Goal: Task Accomplishment & Management: Use online tool/utility

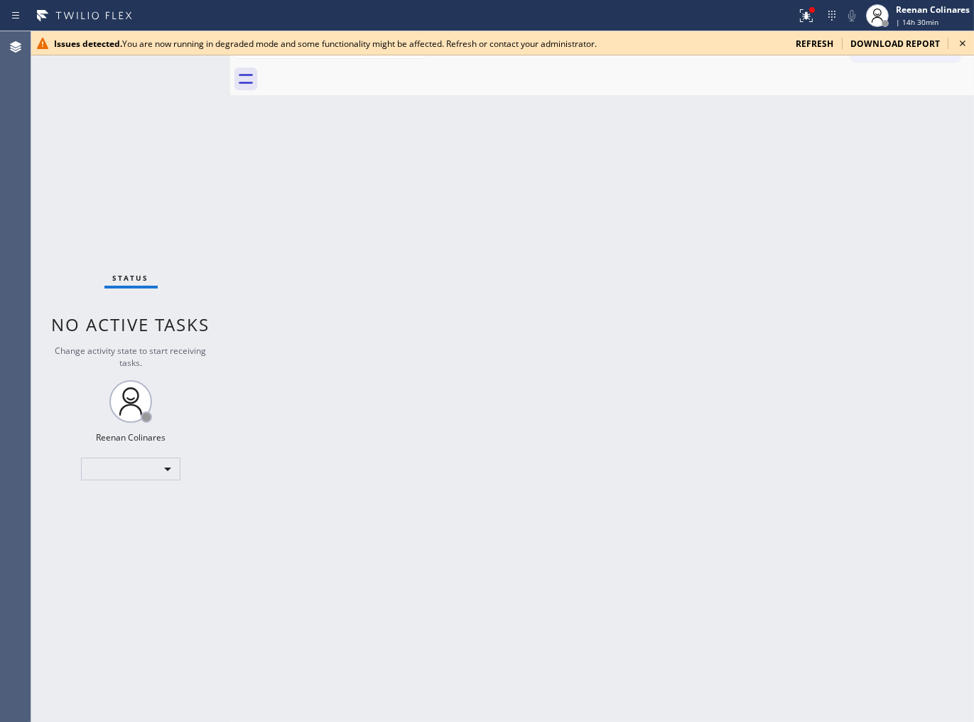
drag, startPoint x: 81, startPoint y: 204, endPoint x: 124, endPoint y: 174, distance: 52.6
click at [81, 204] on div "Status No active tasks Change activity state to start receiving tasks. Reenan C…" at bounding box center [130, 376] width 199 height 691
click at [818, 43] on span "refresh" at bounding box center [815, 44] width 38 height 12
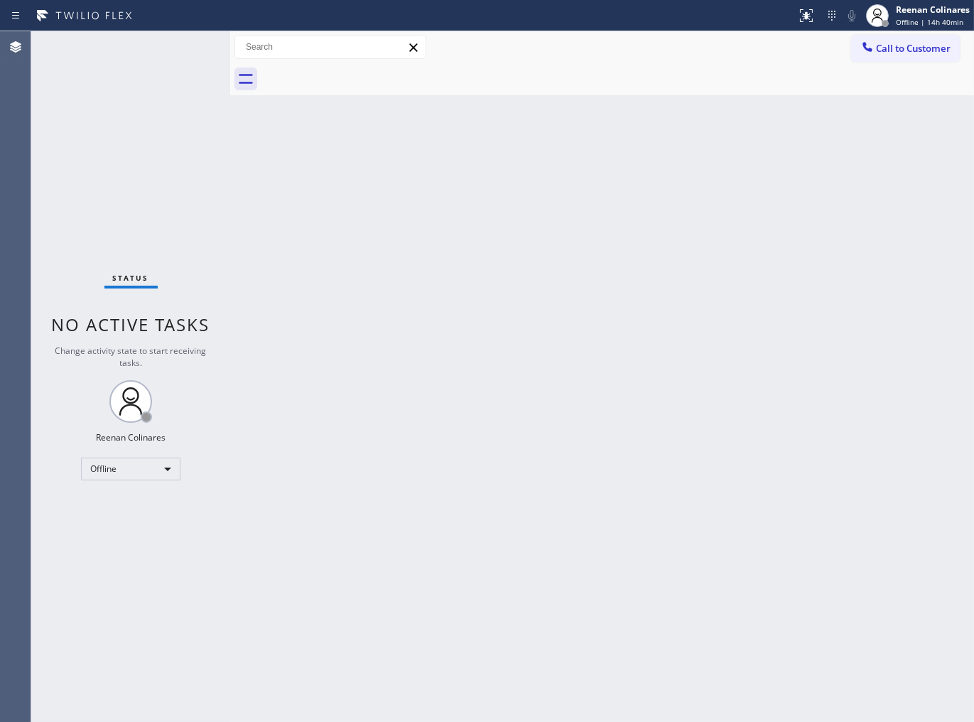
drag, startPoint x: 877, startPoint y: 264, endPoint x: 827, endPoint y: 311, distance: 68.9
click at [877, 264] on div "Back to Dashboard Change Sender ID Customers Technicians Select a contact Outbo…" at bounding box center [602, 376] width 744 height 691
click at [570, 476] on div "Back to Dashboard Change Sender ID Customers Technicians Select a contact Outbo…" at bounding box center [605, 379] width 751 height 697
click at [119, 466] on div "Offline" at bounding box center [131, 472] width 100 height 23
click at [107, 507] on li "Available" at bounding box center [130, 508] width 97 height 17
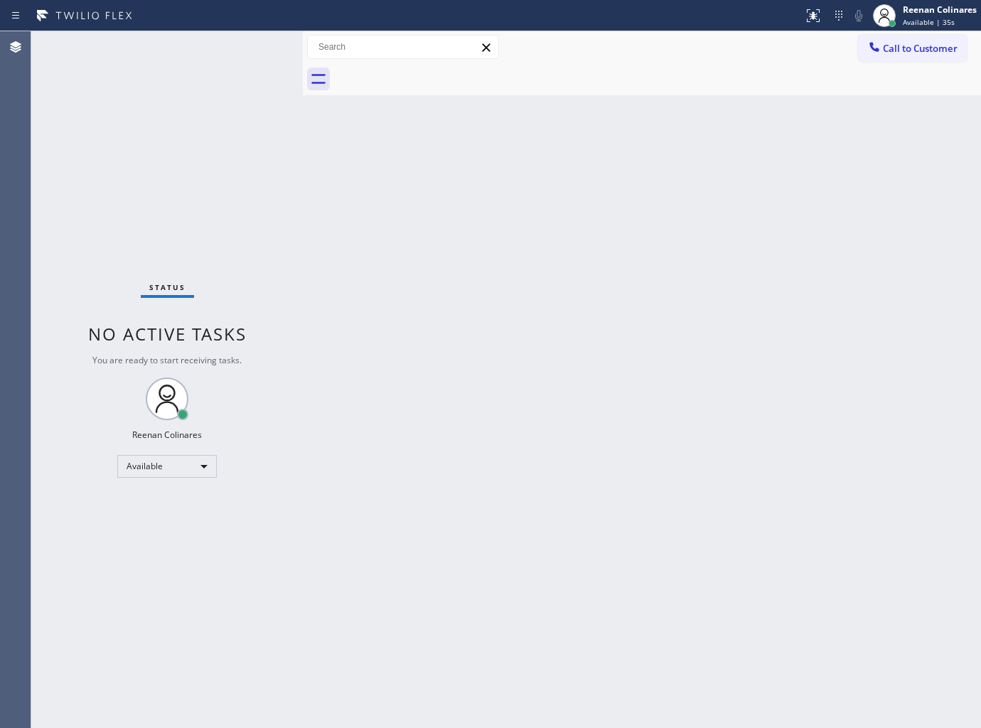
drag, startPoint x: 230, startPoint y: 41, endPoint x: 308, endPoint y: 39, distance: 78.2
click at [303, 38] on div at bounding box center [303, 379] width 0 height 697
click at [190, 39] on div "Status No active tasks You are ready to start receiving tasks. Reenan Colinares…" at bounding box center [171, 379] width 280 height 697
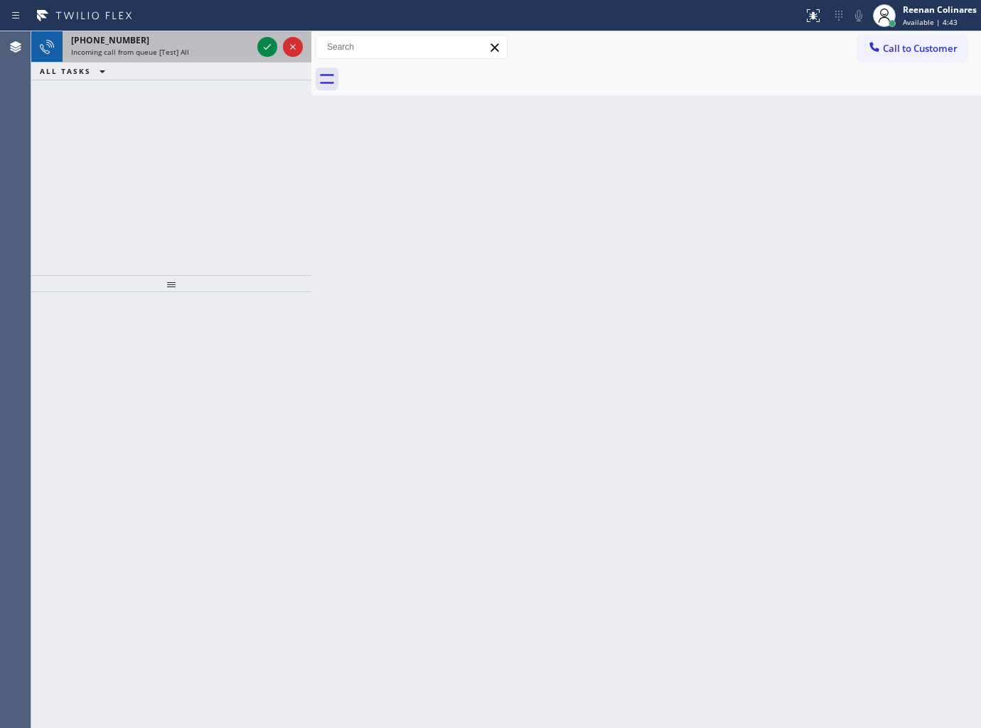
click at [176, 41] on div "[PHONE_NUMBER]" at bounding box center [161, 40] width 181 height 12
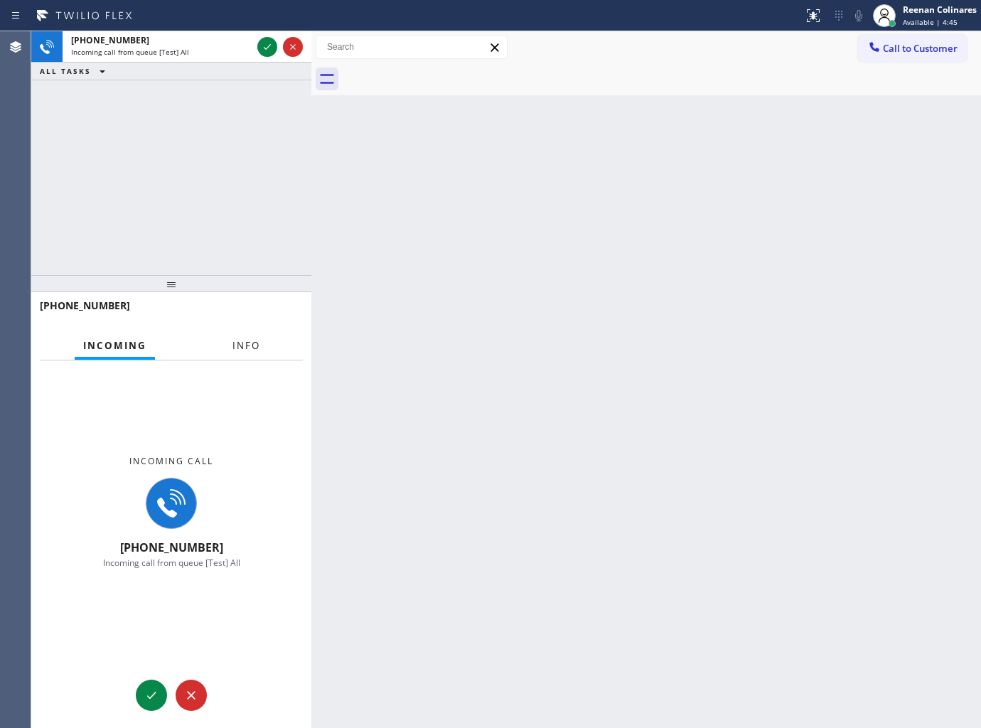
click at [249, 355] on button "Info" at bounding box center [246, 346] width 45 height 28
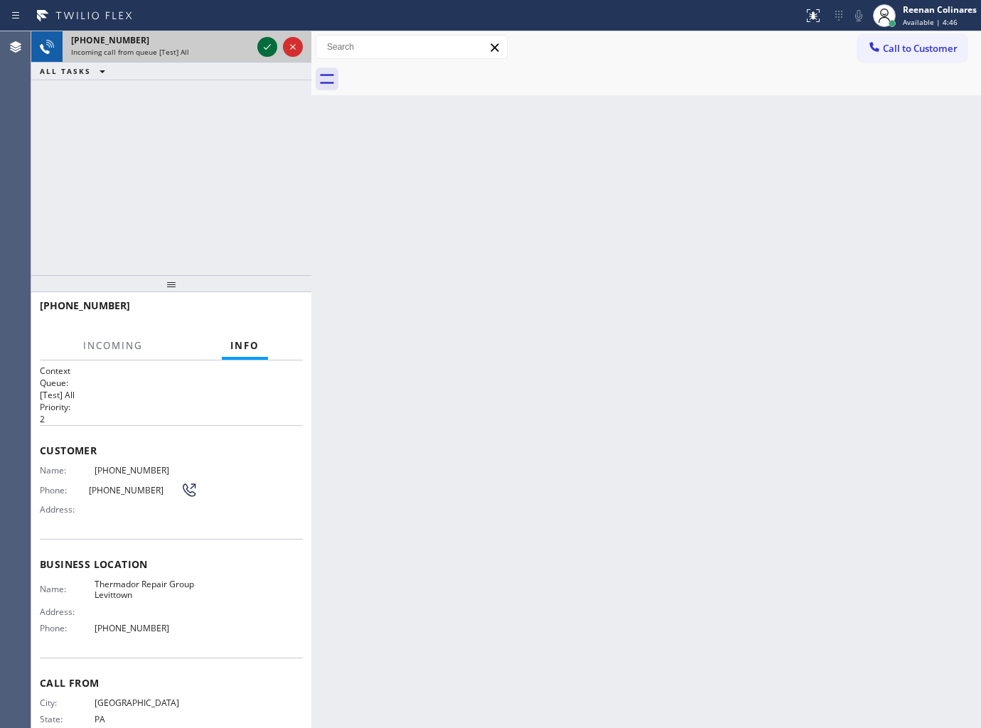
click at [264, 45] on icon at bounding box center [267, 46] width 17 height 17
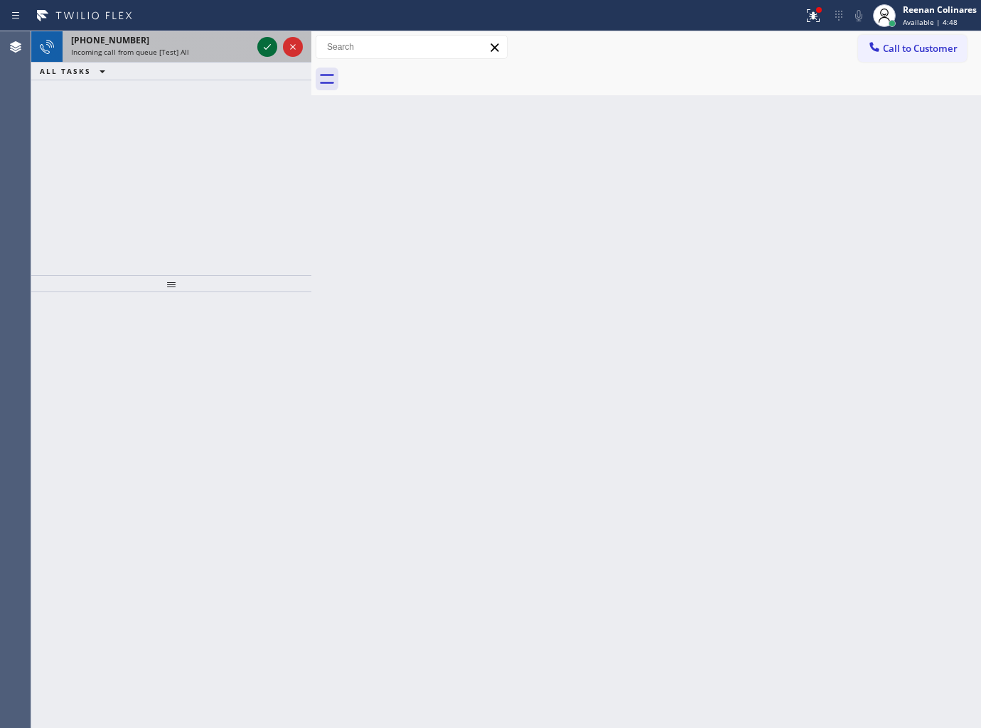
drag, startPoint x: 218, startPoint y: 45, endPoint x: 277, endPoint y: 41, distance: 59.1
click at [222, 45] on div "[PHONE_NUMBER] Incoming call from queue [Test] All" at bounding box center [159, 46] width 192 height 31
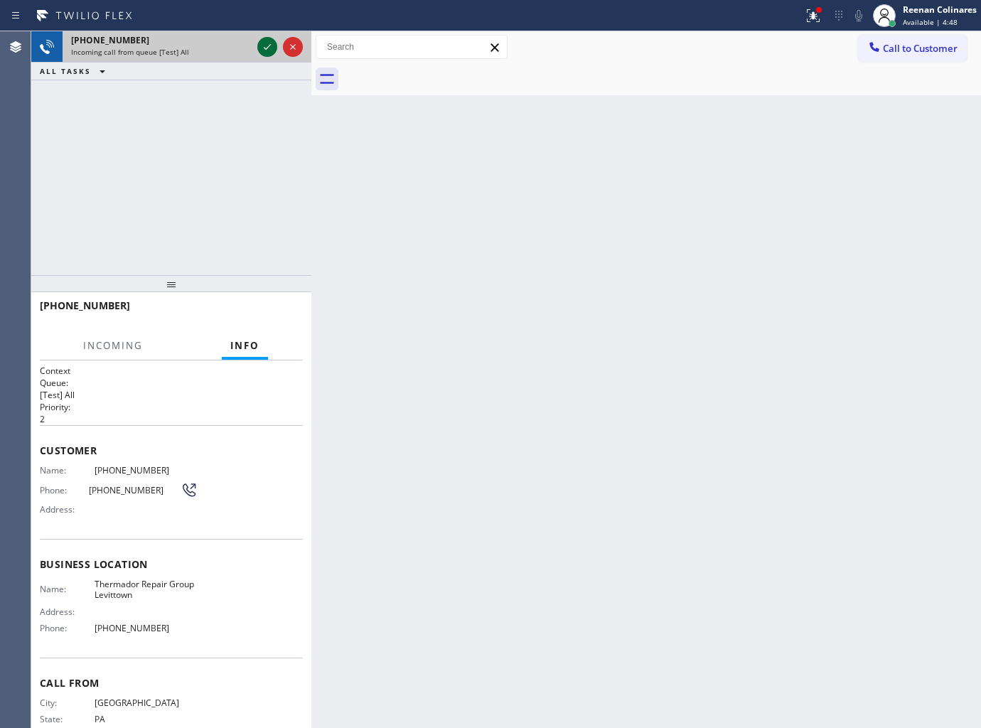
click at [263, 45] on icon at bounding box center [267, 46] width 17 height 17
click at [815, 8] on div at bounding box center [819, 10] width 9 height 9
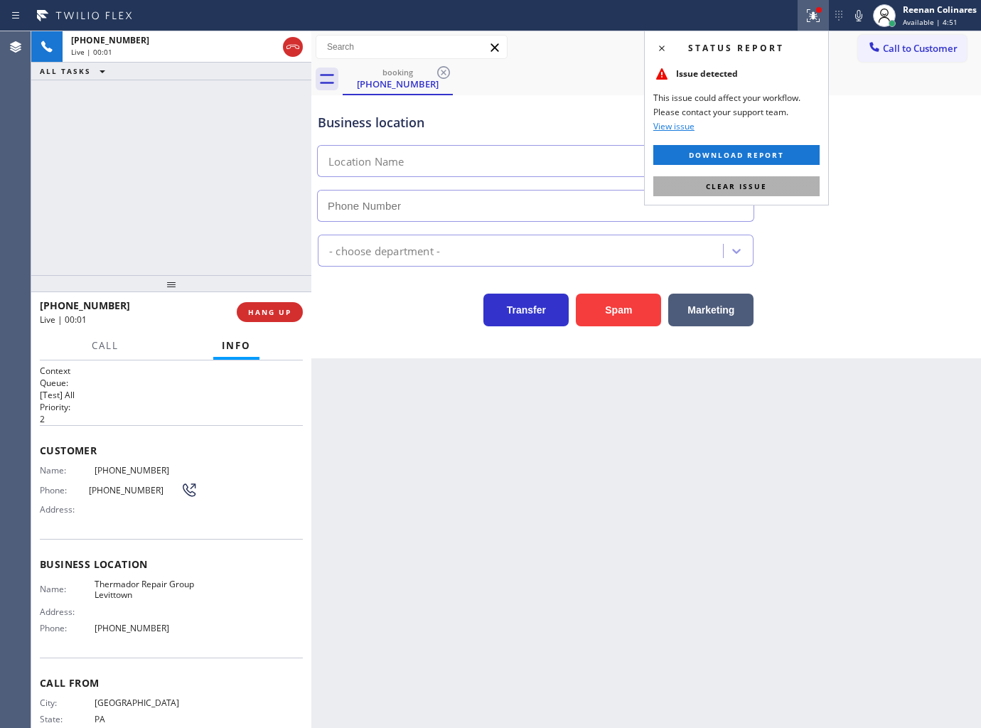
click at [741, 181] on span "Clear issue" at bounding box center [736, 186] width 61 height 10
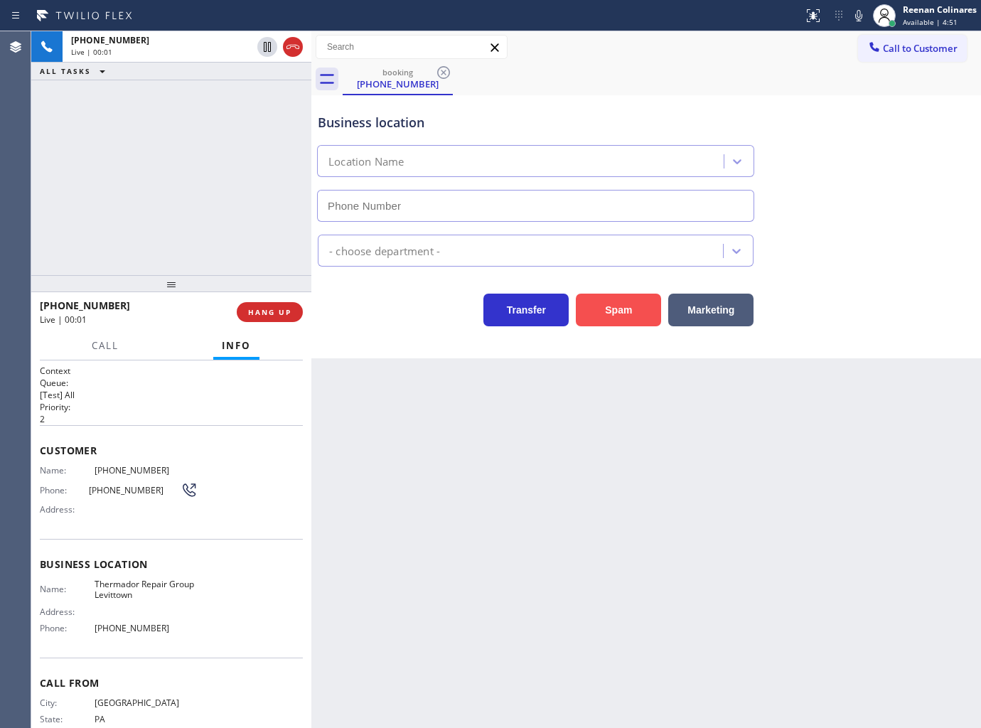
type input "[PHONE_NUMBER]"
click at [610, 310] on button "Spam" at bounding box center [618, 310] width 85 height 33
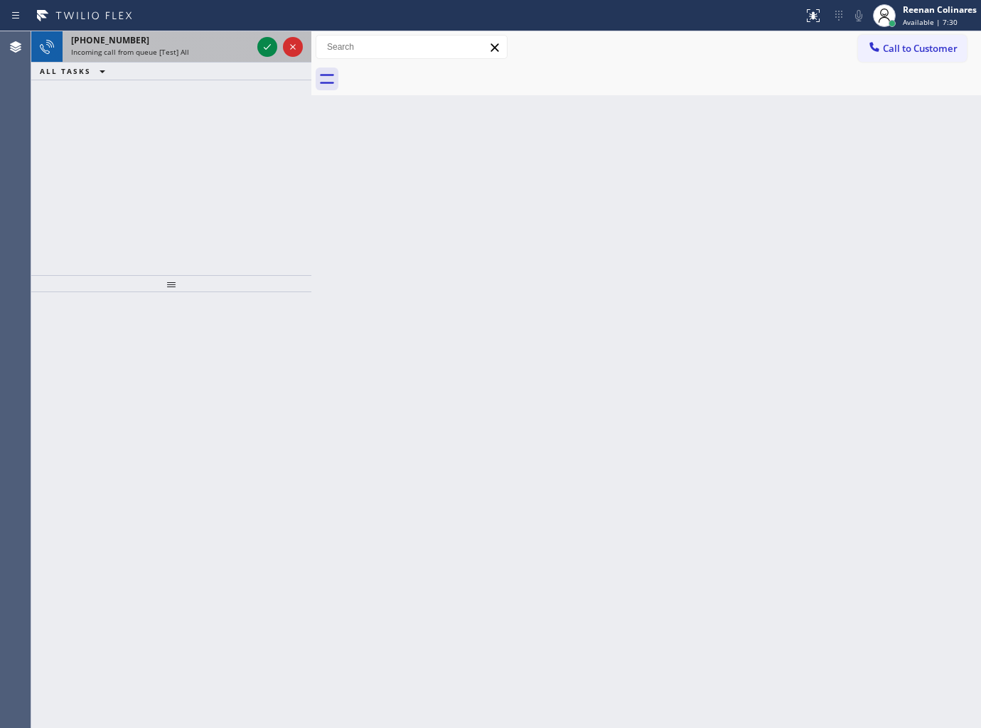
click at [199, 50] on div "Incoming call from queue [Test] All" at bounding box center [161, 52] width 181 height 10
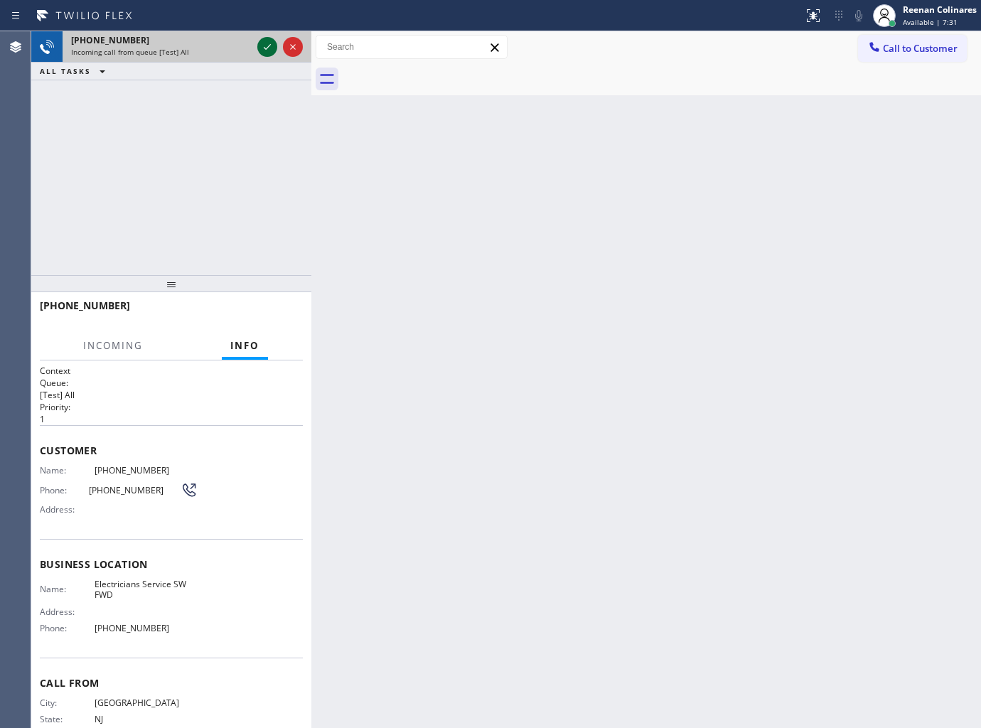
click at [262, 44] on icon at bounding box center [267, 46] width 17 height 17
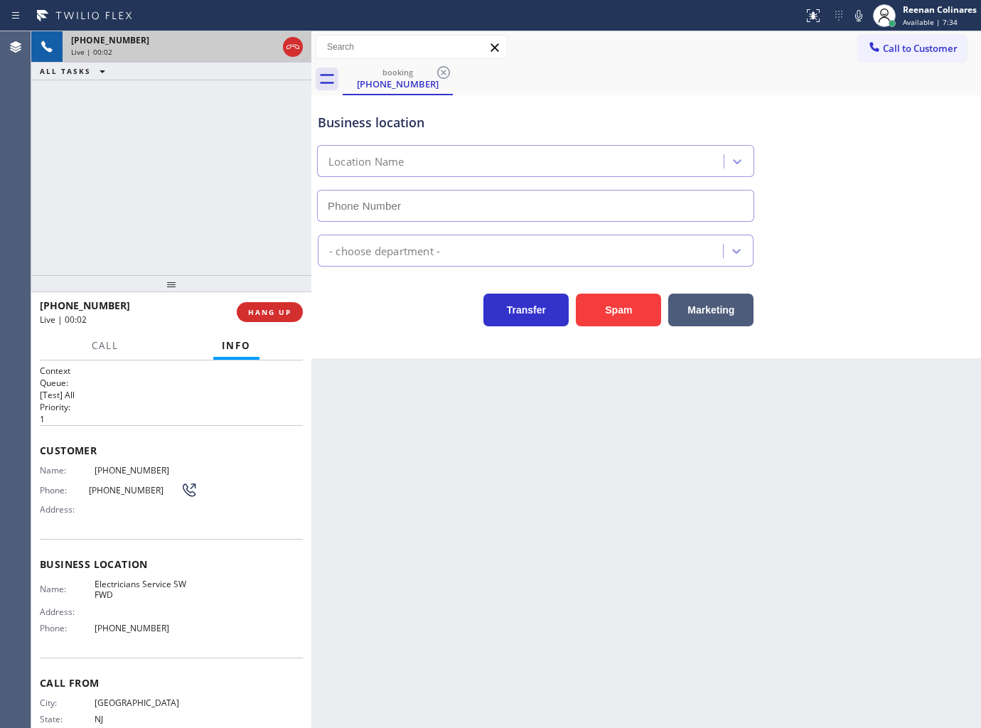
type input "[PHONE_NUMBER]"
drag, startPoint x: 621, startPoint y: 317, endPoint x: 663, endPoint y: 285, distance: 53.3
click at [624, 316] on button "Spam" at bounding box center [618, 310] width 85 height 33
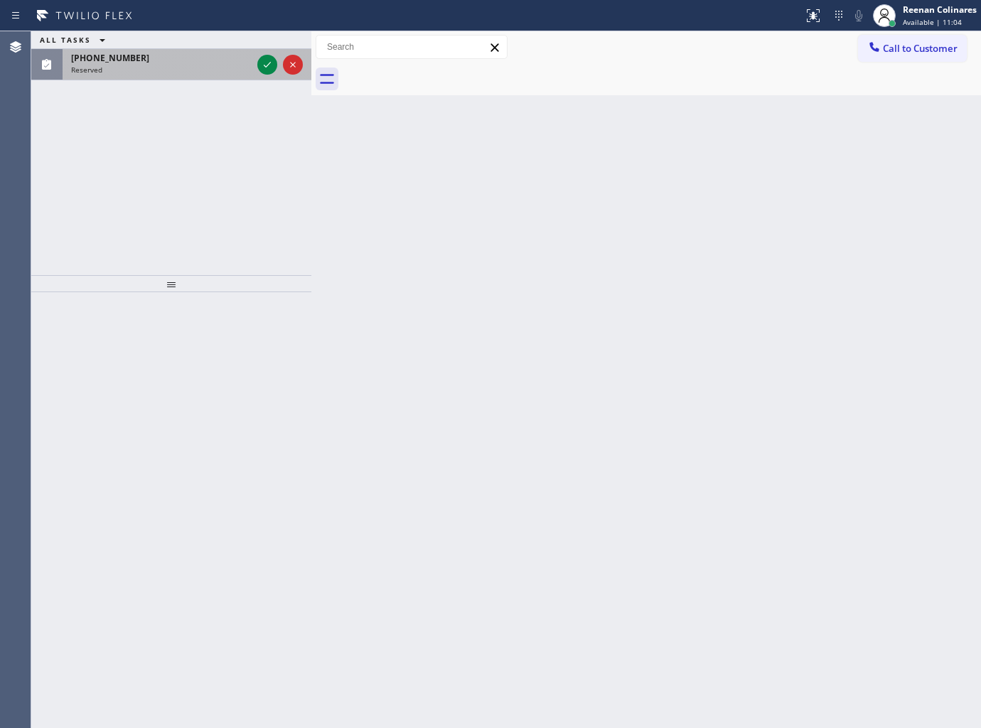
click at [186, 52] on div "[PHONE_NUMBER]" at bounding box center [161, 58] width 181 height 12
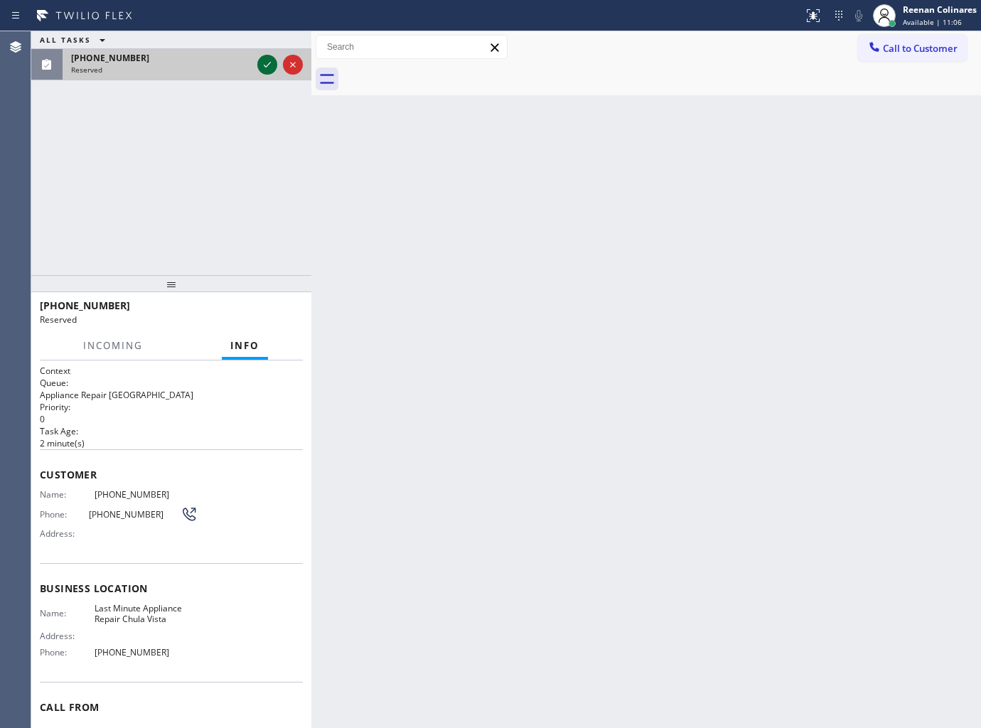
click at [271, 72] on icon at bounding box center [267, 64] width 17 height 17
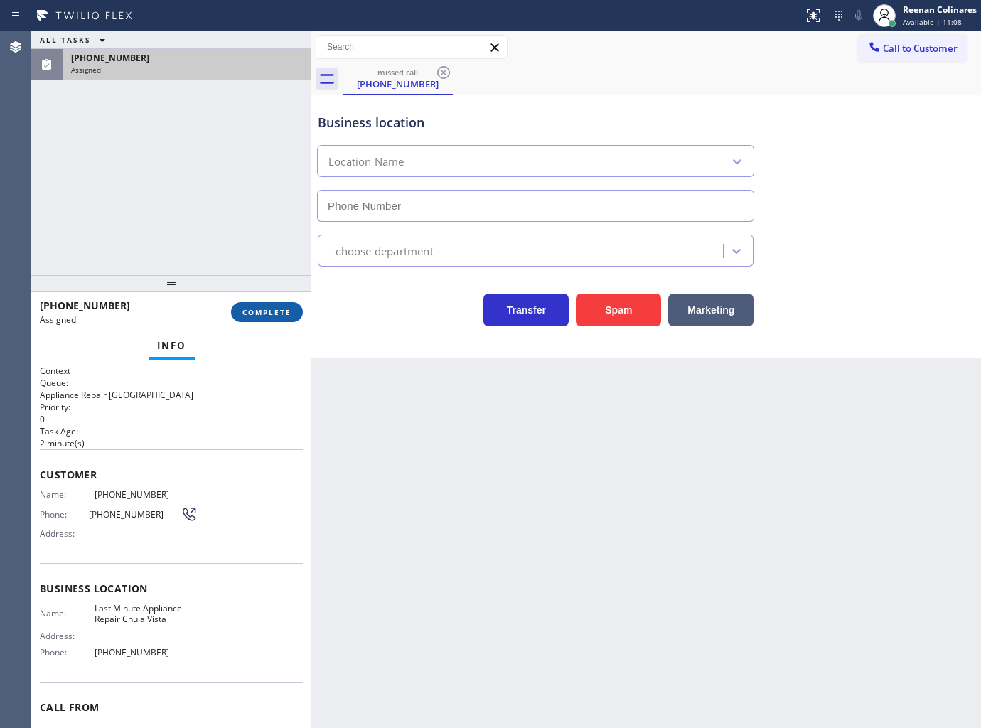
type input "[PHONE_NUMBER]"
click at [264, 311] on span "COMPLETE" at bounding box center [266, 312] width 49 height 10
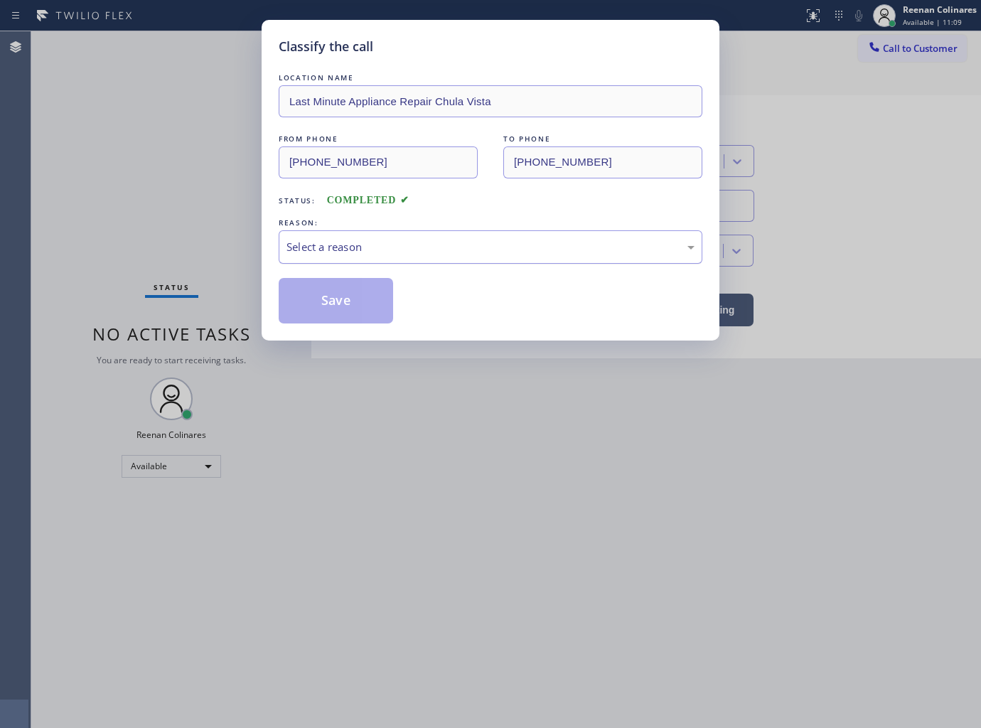
click at [387, 252] on div "Select a reason" at bounding box center [490, 247] width 408 height 16
click at [306, 297] on button "Save" at bounding box center [336, 300] width 114 height 45
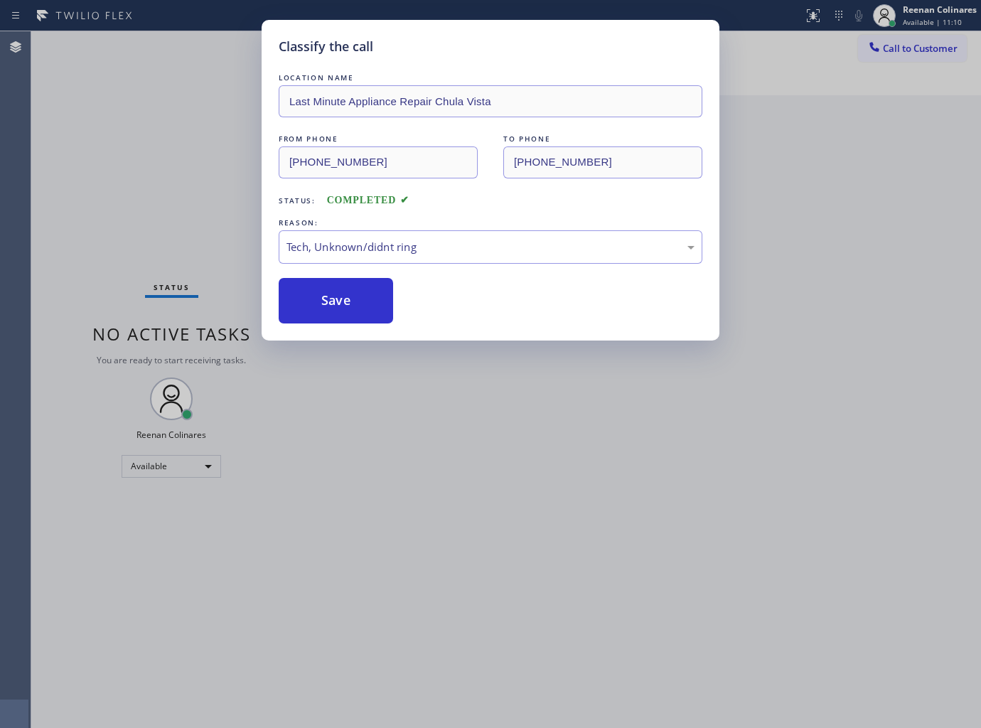
click at [122, 246] on div "Classify the call LOCATION NAME Last Minute Appliance Repair Chula Vista FROM P…" at bounding box center [490, 364] width 981 height 728
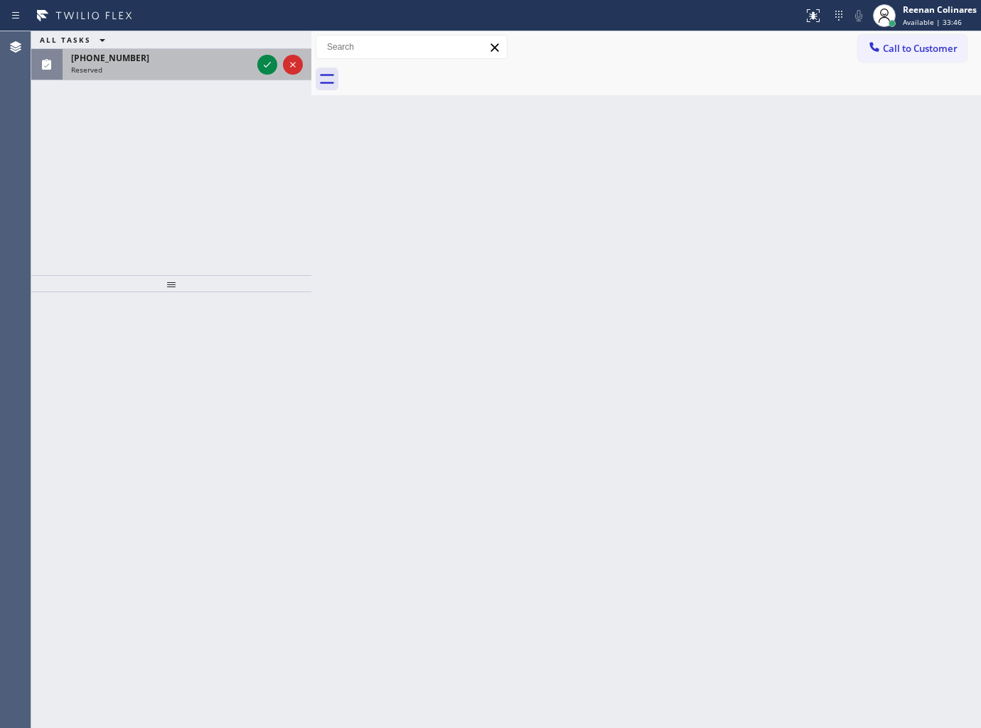
click at [131, 59] on div "[PHONE_NUMBER]" at bounding box center [161, 58] width 181 height 12
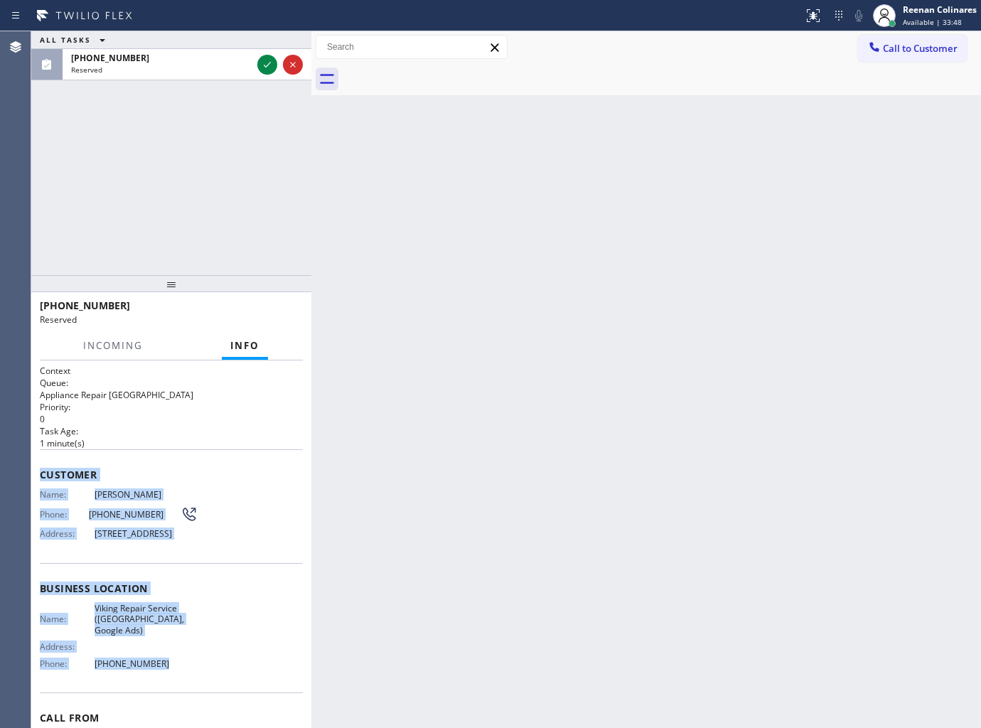
copy div "Customer Name: [PERSON_NAME] Phone: [PHONE_NUMBER] Address: [STREET_ADDRESS] Bu…"
drag, startPoint x: 41, startPoint y: 473, endPoint x: 243, endPoint y: 662, distance: 276.6
click at [243, 662] on div "Context Queue: Appliance Repair High End Priority: 0 Task Age: [DEMOGRAPHIC_DAT…" at bounding box center [171, 583] width 263 height 436
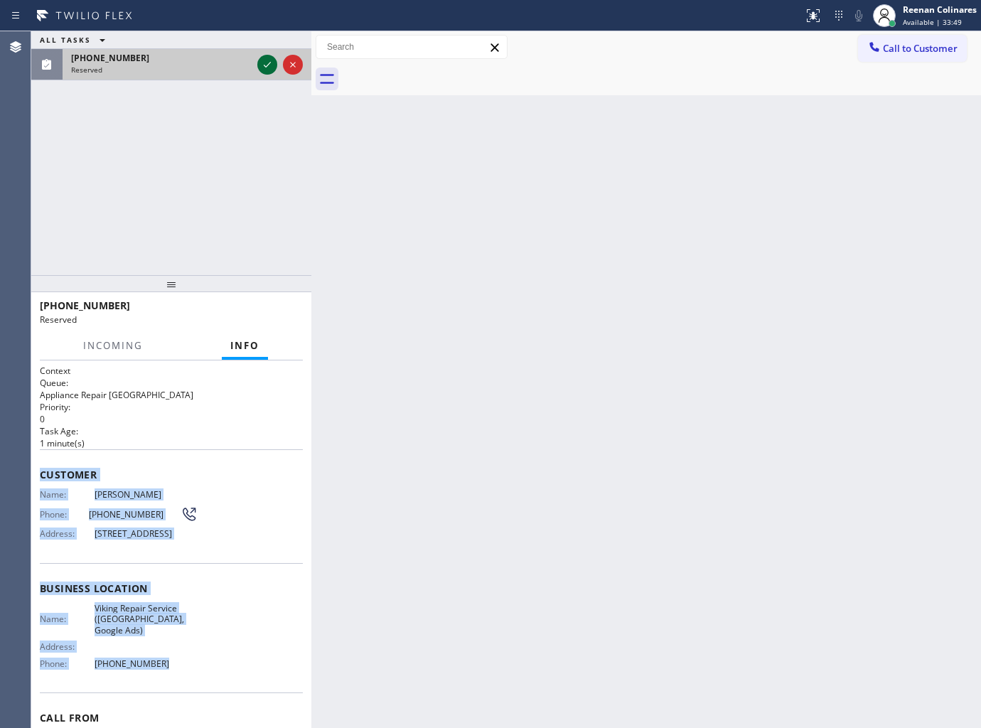
click at [264, 68] on icon at bounding box center [267, 64] width 17 height 17
click at [280, 314] on span "COMPLETE" at bounding box center [266, 312] width 49 height 10
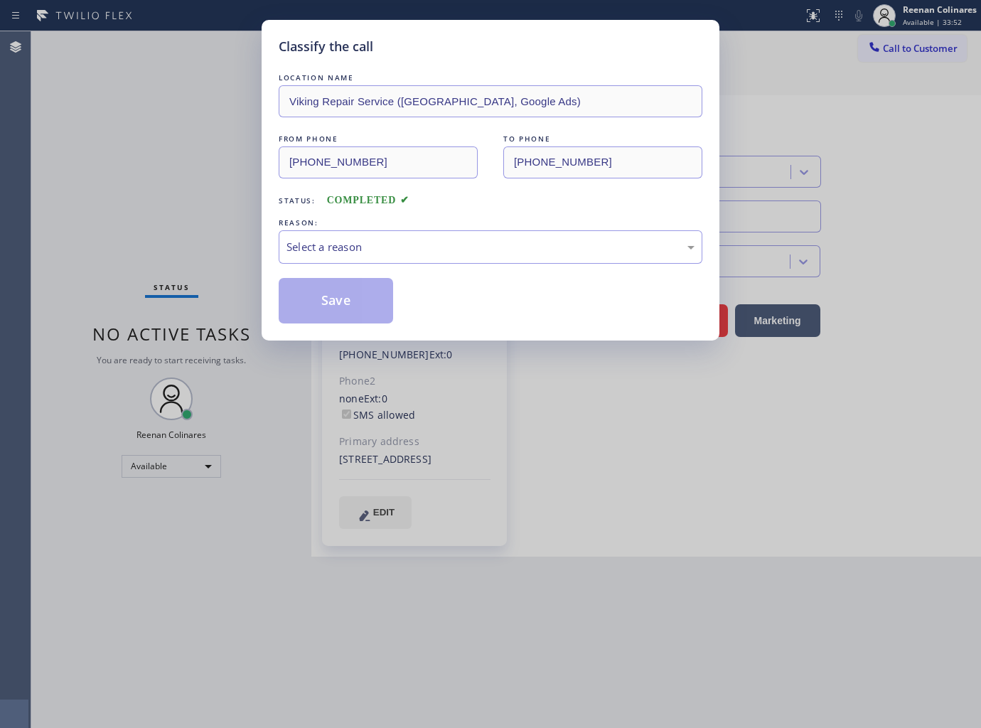
type input "[PHONE_NUMBER]"
click at [363, 243] on div "Select a reason" at bounding box center [490, 247] width 408 height 16
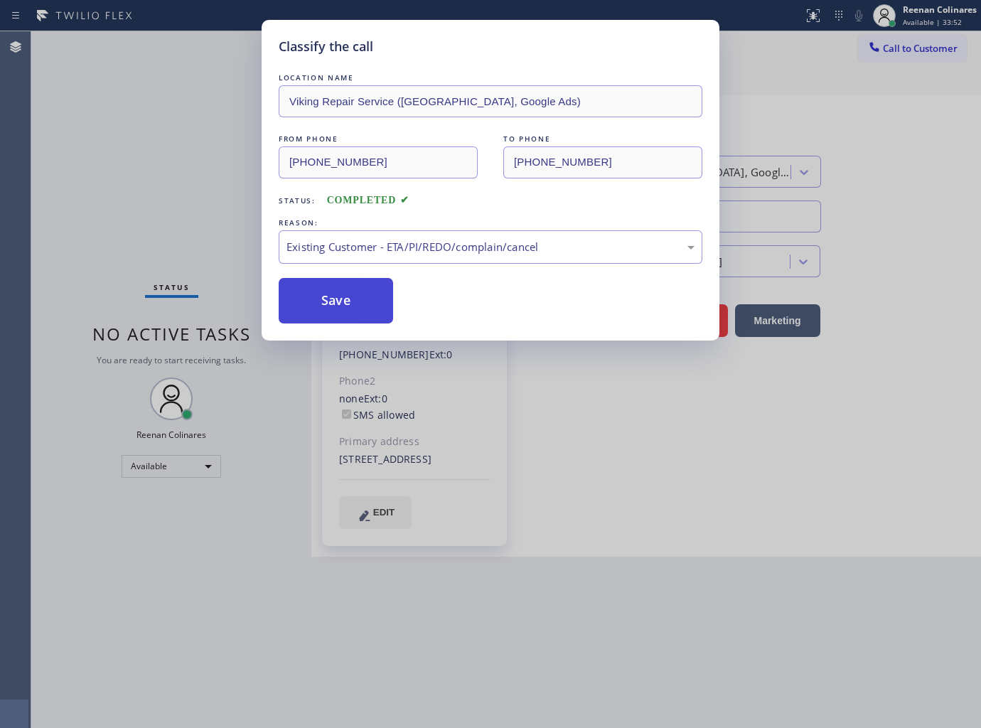
click at [335, 294] on button "Save" at bounding box center [336, 300] width 114 height 45
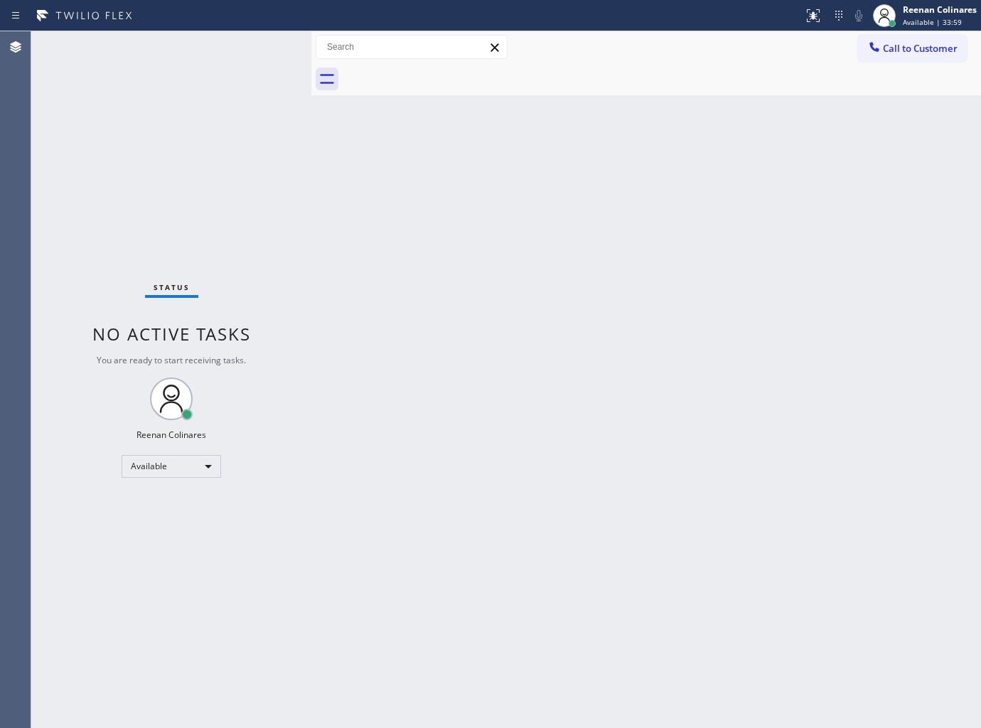
click at [624, 163] on div "Back to Dashboard Change Sender ID Customers Technicians Select a contact Outbo…" at bounding box center [646, 379] width 670 height 697
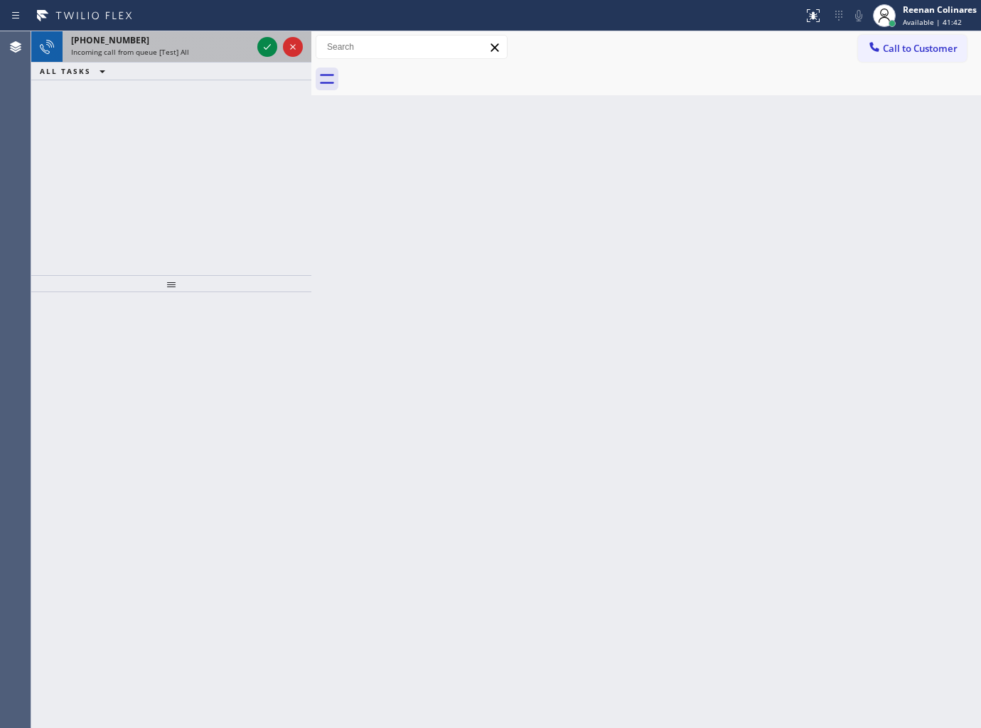
click at [154, 37] on div "[PHONE_NUMBER]" at bounding box center [161, 40] width 181 height 12
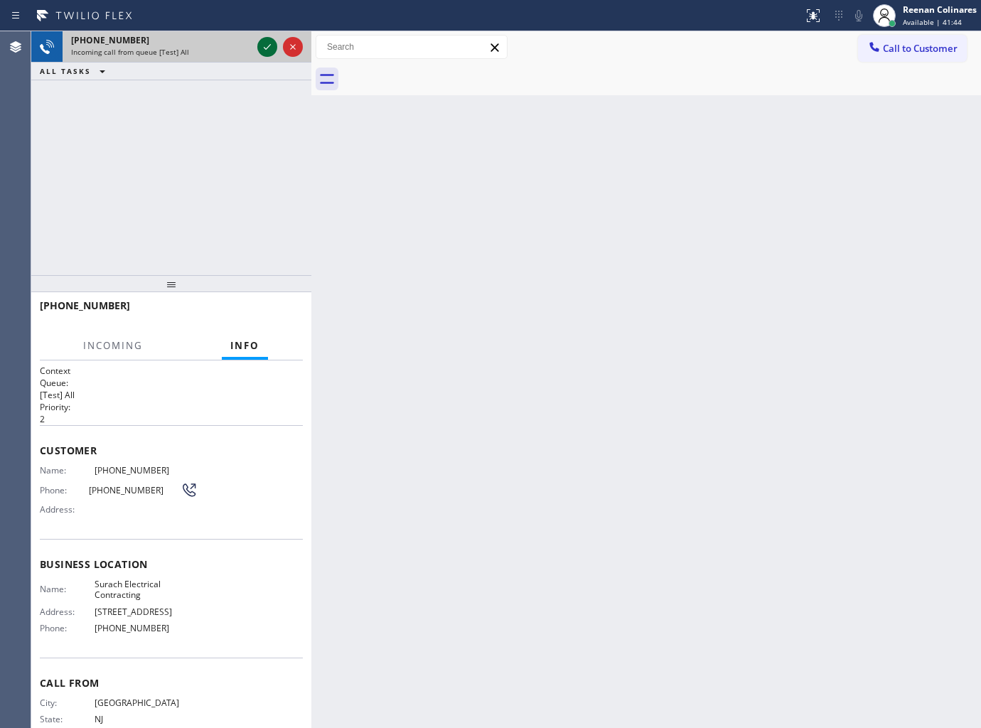
click at [264, 50] on icon at bounding box center [267, 46] width 17 height 17
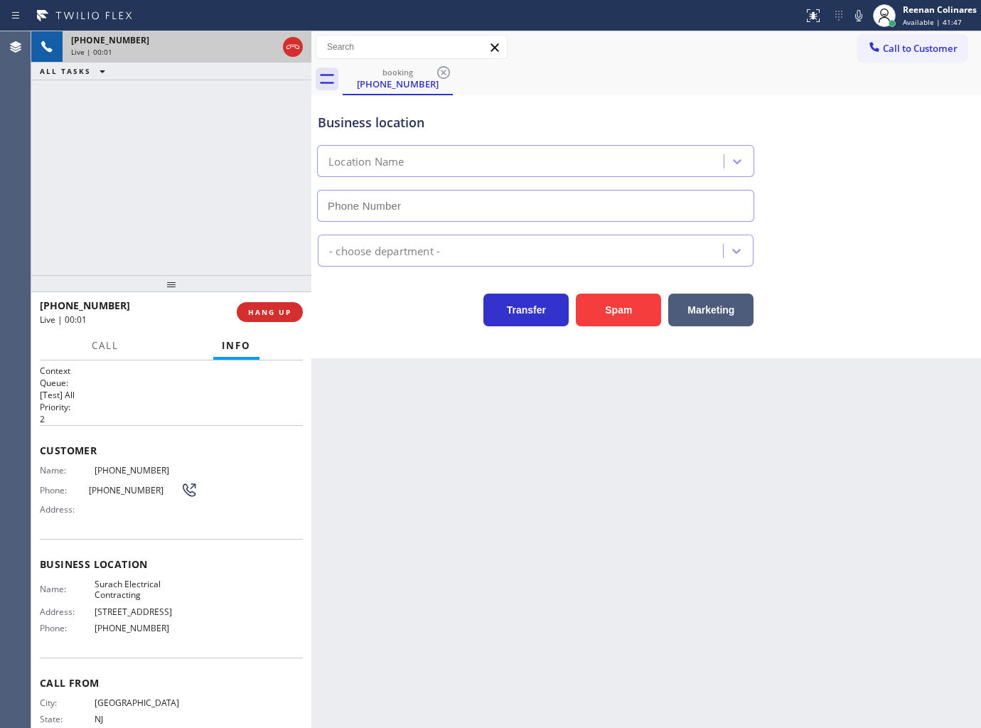
type input "[PHONE_NUMBER]"
click at [854, 18] on icon at bounding box center [858, 15] width 17 height 17
click at [721, 309] on button "Marketing" at bounding box center [710, 310] width 85 height 33
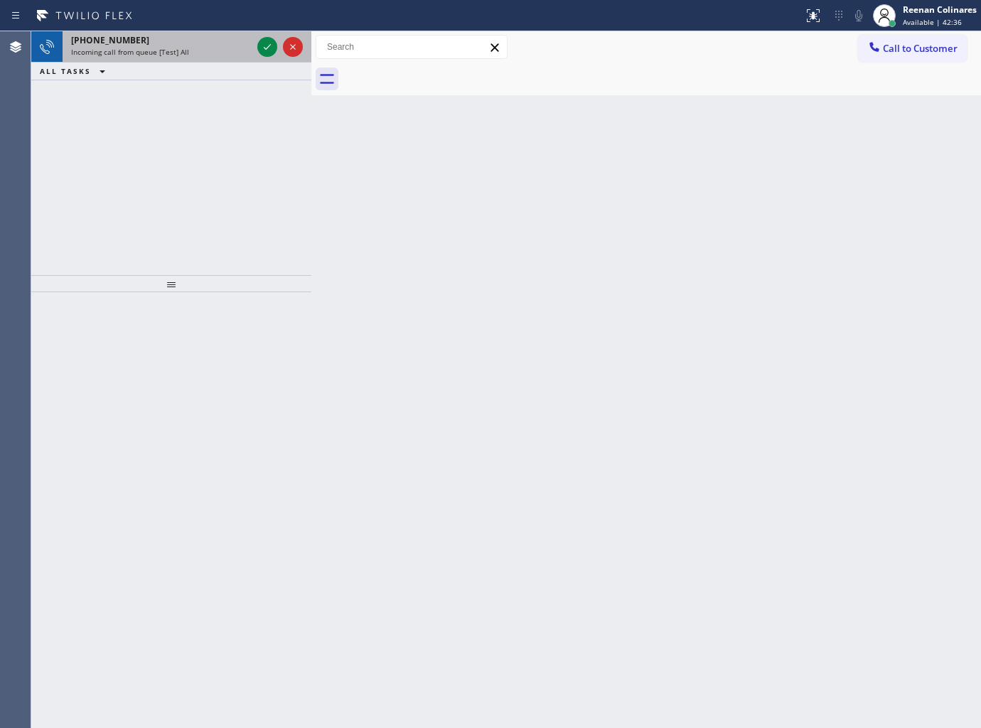
click at [181, 45] on div "[PHONE_NUMBER]" at bounding box center [161, 40] width 181 height 12
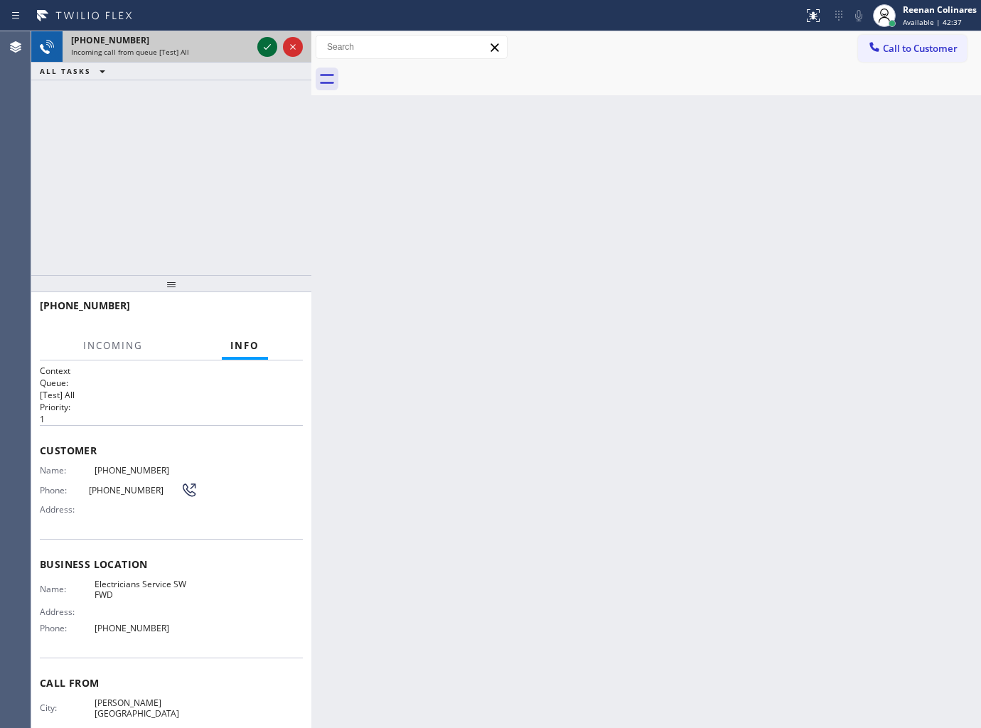
click at [267, 48] on icon at bounding box center [267, 46] width 17 height 17
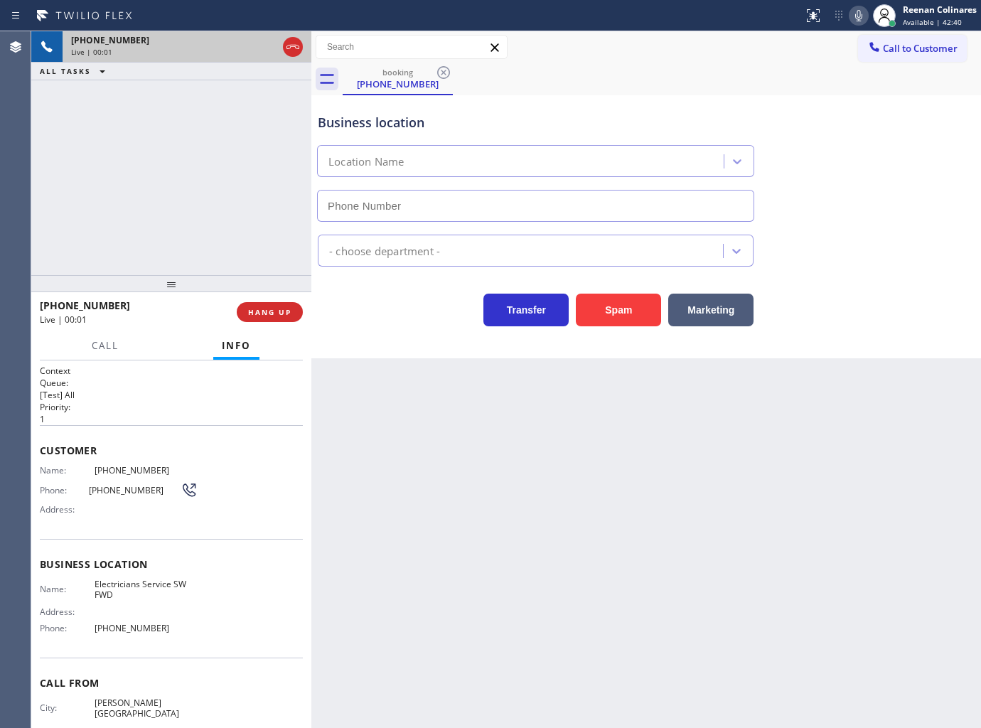
type input "[PHONE_NUMBER]"
drag, startPoint x: 613, startPoint y: 307, endPoint x: 758, endPoint y: 235, distance: 161.8
click at [624, 301] on button "Spam" at bounding box center [618, 310] width 85 height 33
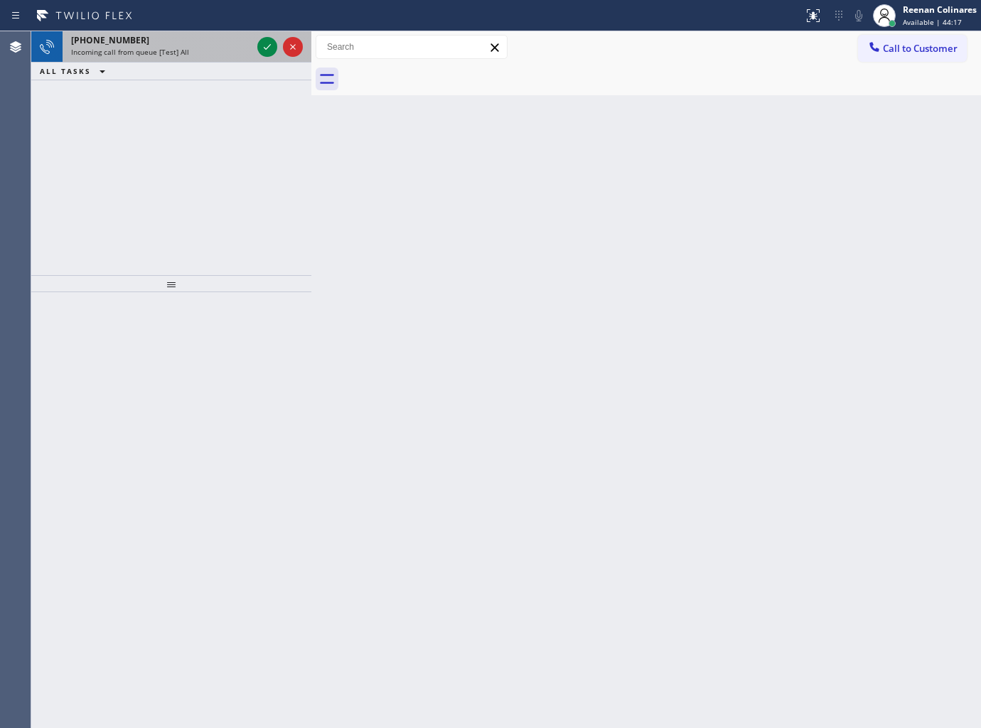
click at [178, 41] on div "[PHONE_NUMBER]" at bounding box center [161, 40] width 181 height 12
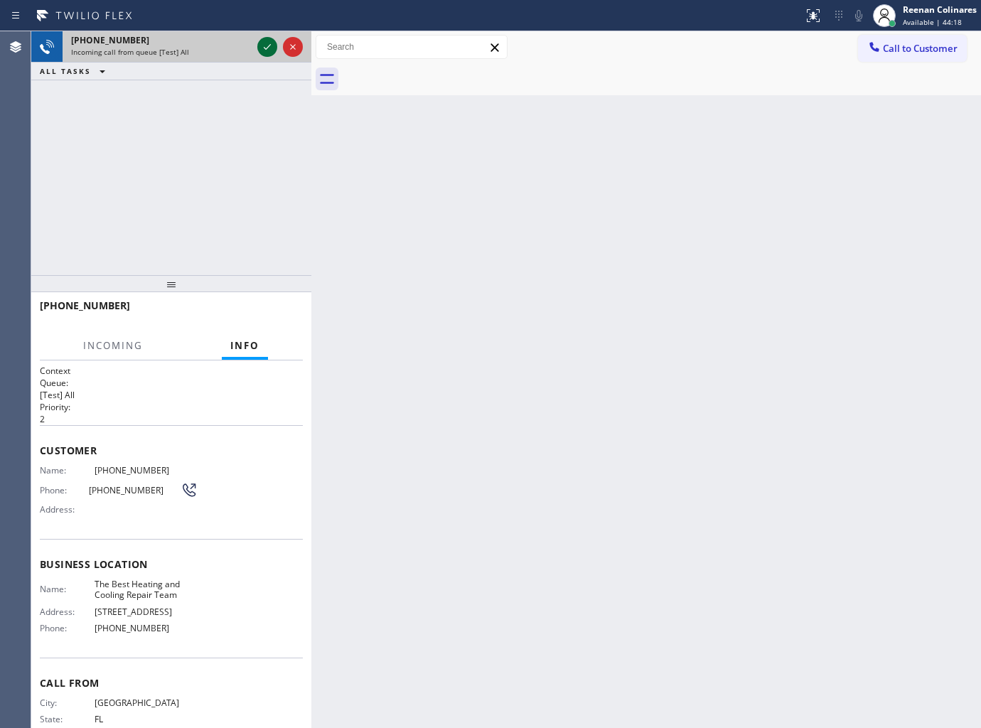
click at [263, 45] on icon at bounding box center [267, 46] width 17 height 17
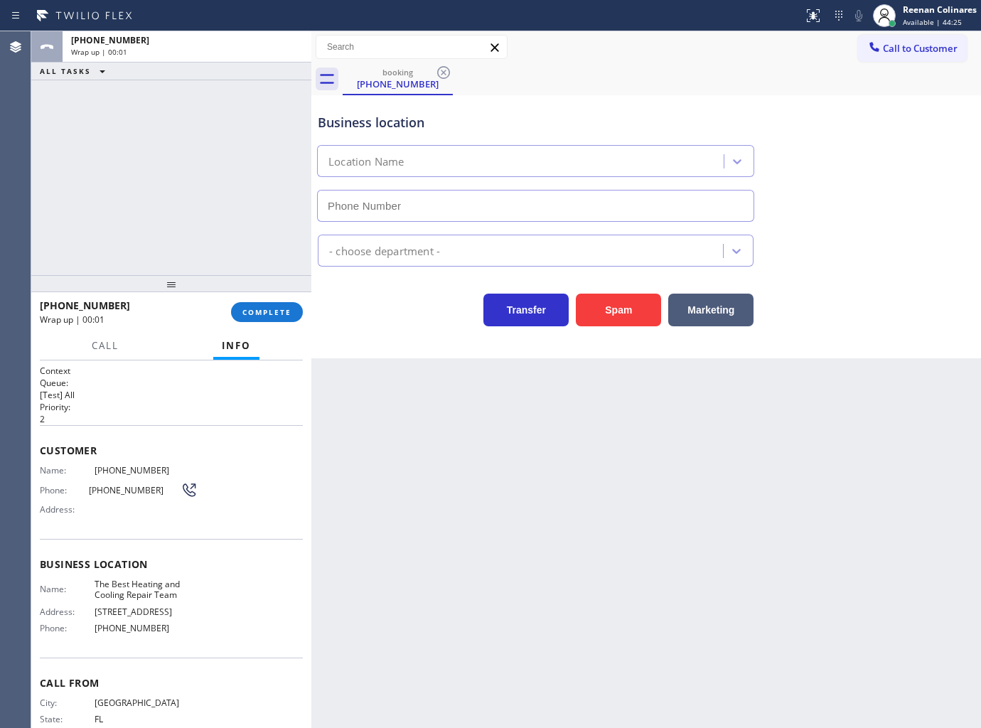
type input "[PHONE_NUMBER]"
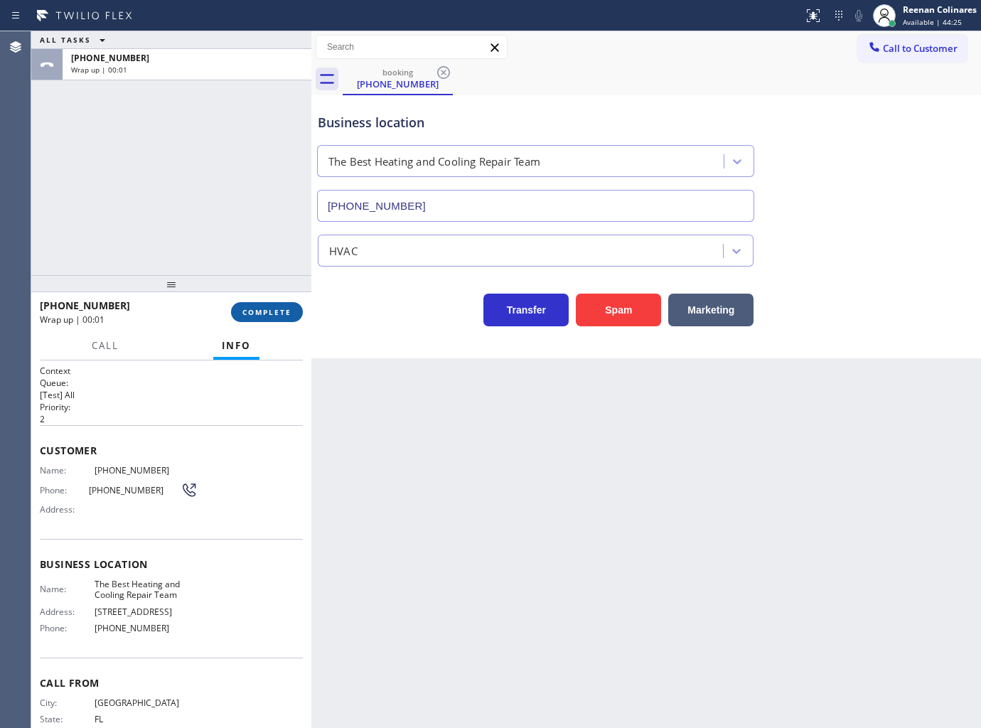
click at [279, 309] on span "COMPLETE" at bounding box center [266, 312] width 49 height 10
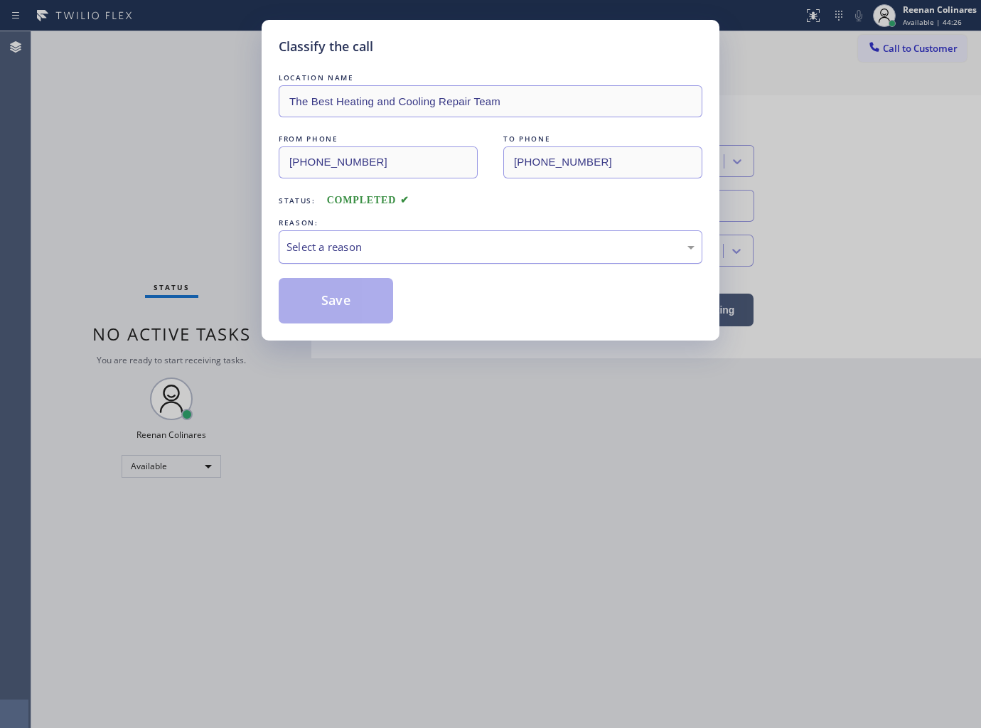
click at [332, 252] on div "Select a reason" at bounding box center [490, 247] width 408 height 16
click at [301, 301] on button "Save" at bounding box center [336, 300] width 114 height 45
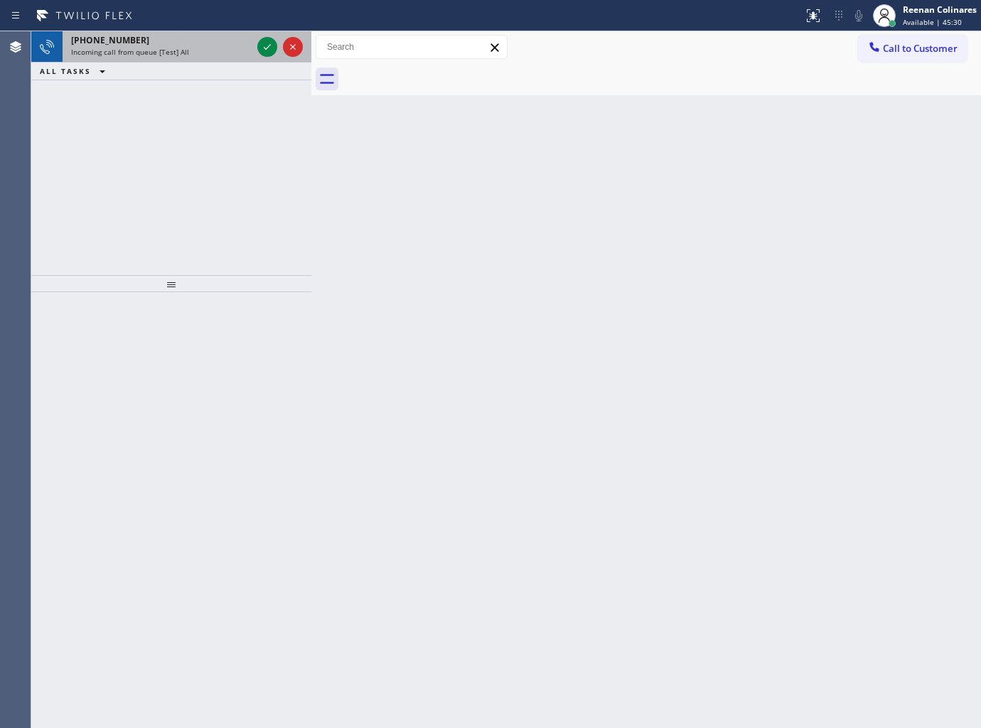
click at [208, 50] on div "Incoming call from queue [Test] All" at bounding box center [161, 52] width 181 height 10
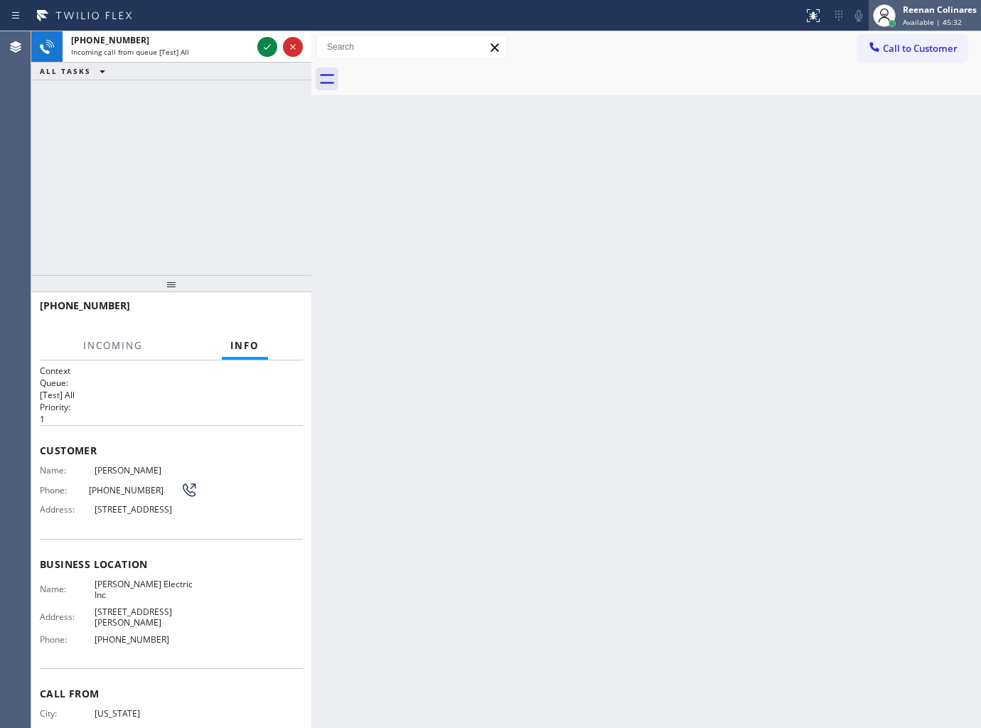
click at [910, 22] on span "Available | 45:32" at bounding box center [932, 22] width 59 height 10
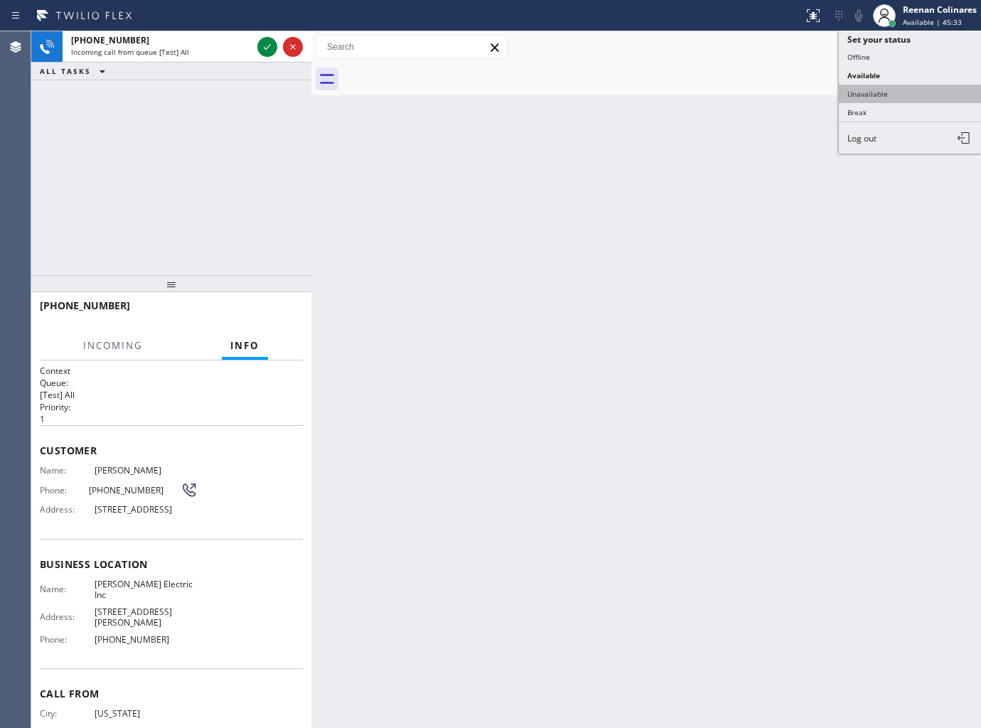
click at [870, 87] on button "Unavailable" at bounding box center [910, 94] width 142 height 18
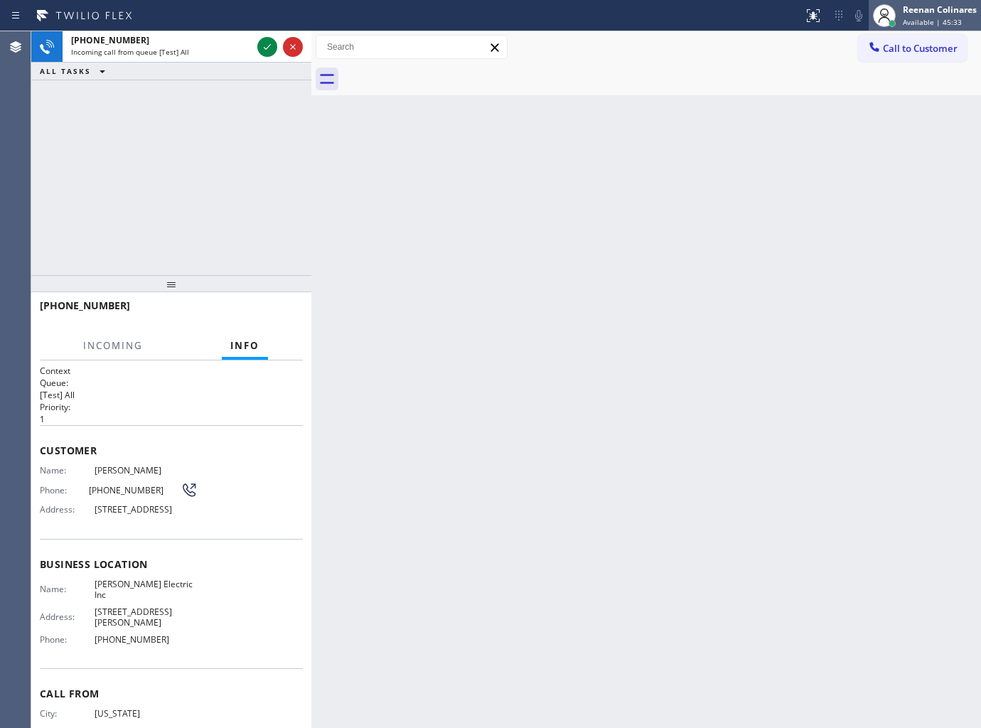
click at [892, 25] on div at bounding box center [891, 23] width 7 height 7
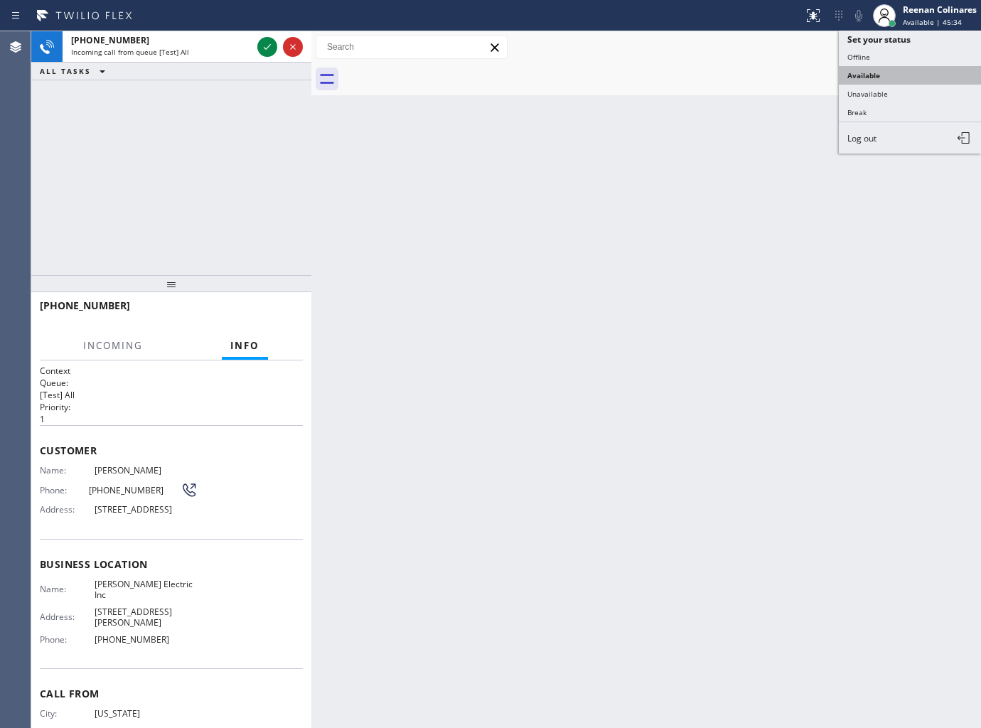
click at [861, 73] on button "Available" at bounding box center [910, 75] width 142 height 18
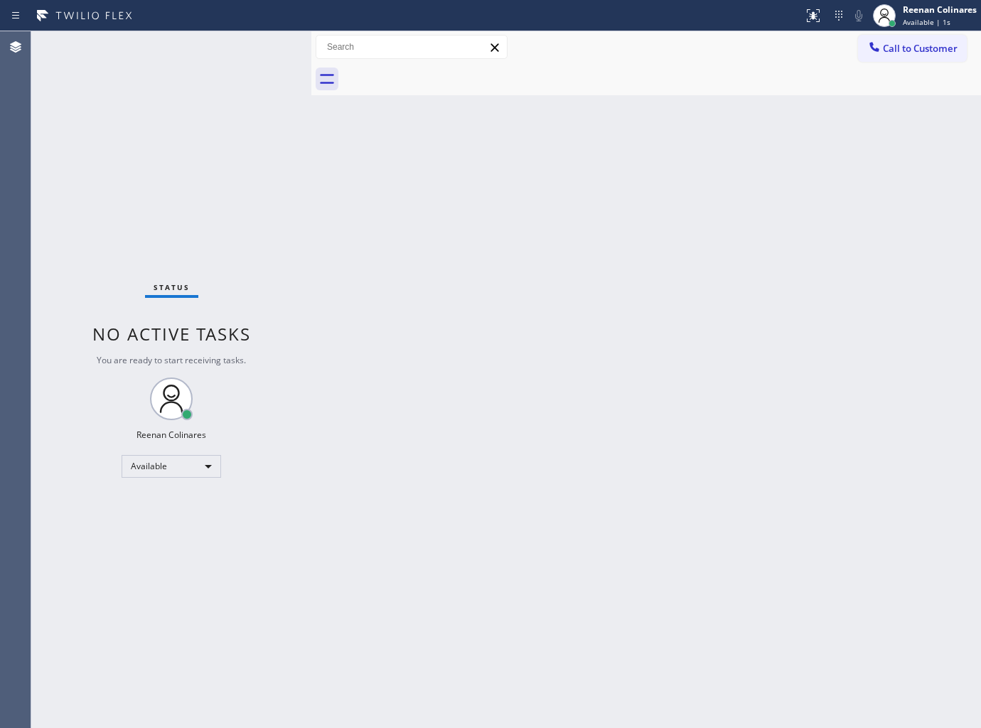
click at [499, 327] on div "Back to Dashboard Change Sender ID Customers Technicians Select a contact Outbo…" at bounding box center [646, 379] width 670 height 697
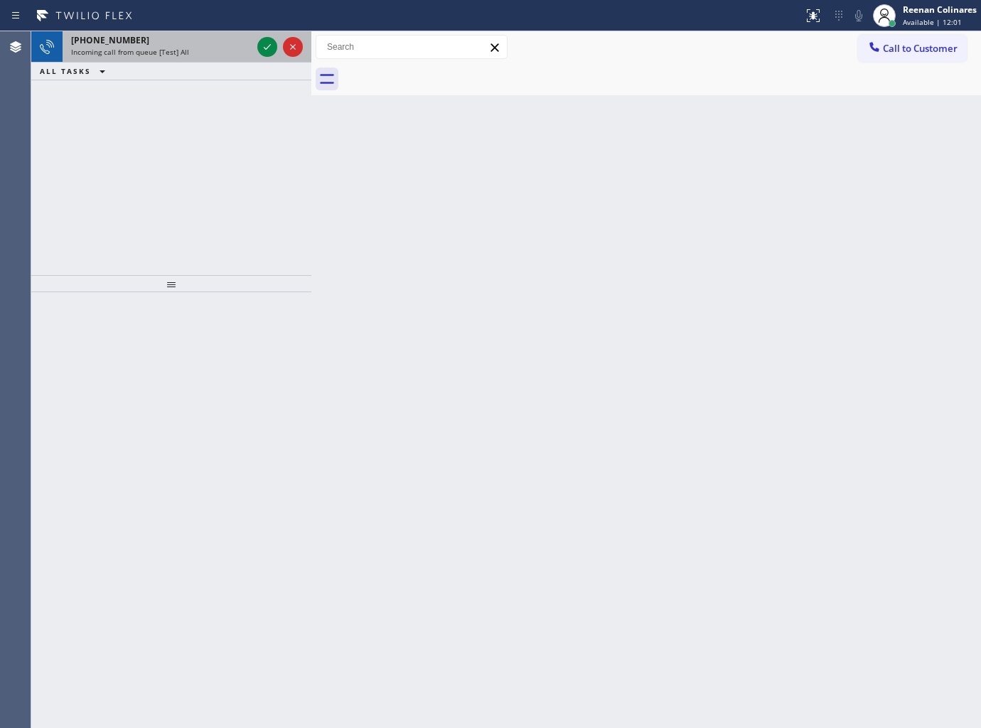
click at [125, 41] on span "[PHONE_NUMBER]" at bounding box center [110, 40] width 78 height 12
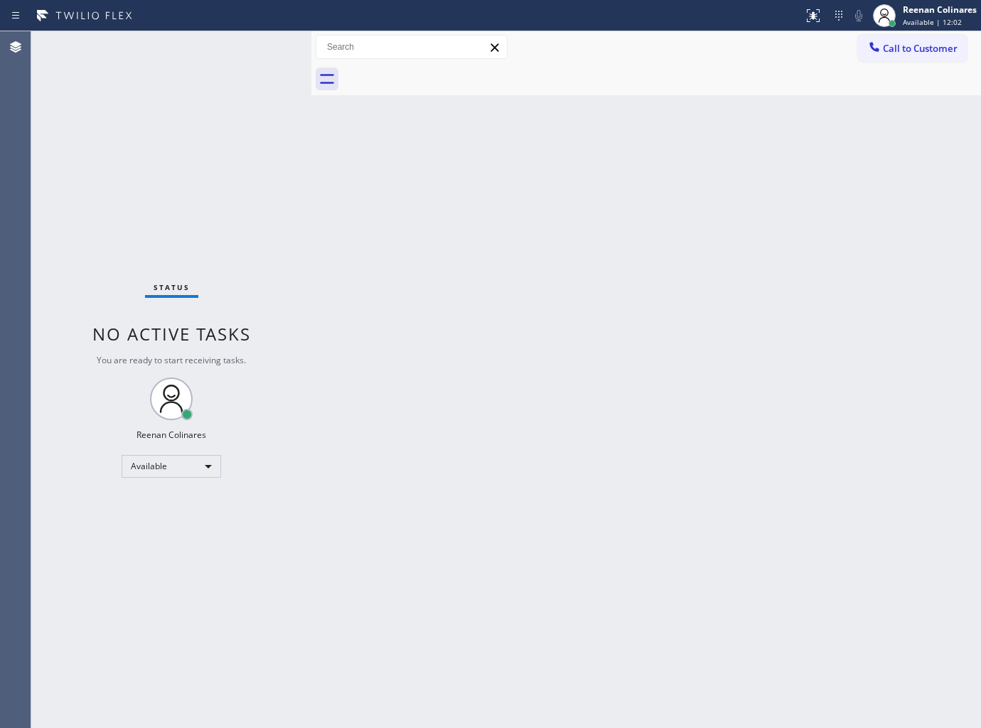
click at [230, 102] on div "Status No active tasks You are ready to start receiving tasks. Reenan Colinares…" at bounding box center [171, 379] width 280 height 697
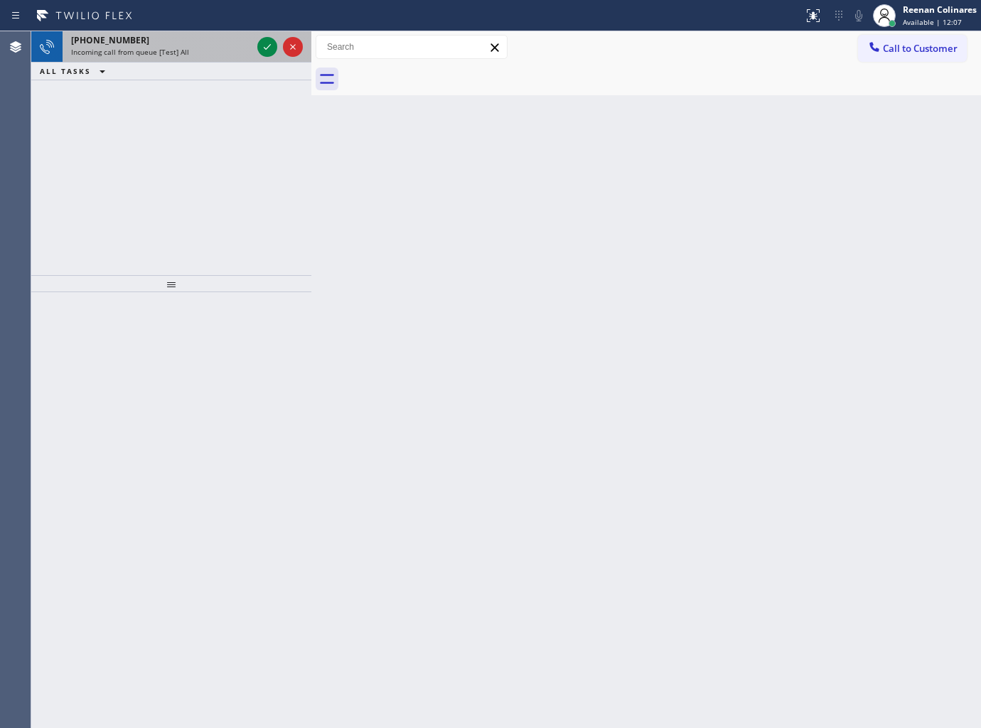
drag, startPoint x: 210, startPoint y: 30, endPoint x: 215, endPoint y: 60, distance: 31.0
click at [211, 31] on div "Status report No issues detected If you experience an issue, please download th…" at bounding box center [490, 364] width 981 height 728
click at [215, 60] on div "[PHONE_NUMBER] Incoming call from queue [Test] All" at bounding box center [159, 46] width 192 height 31
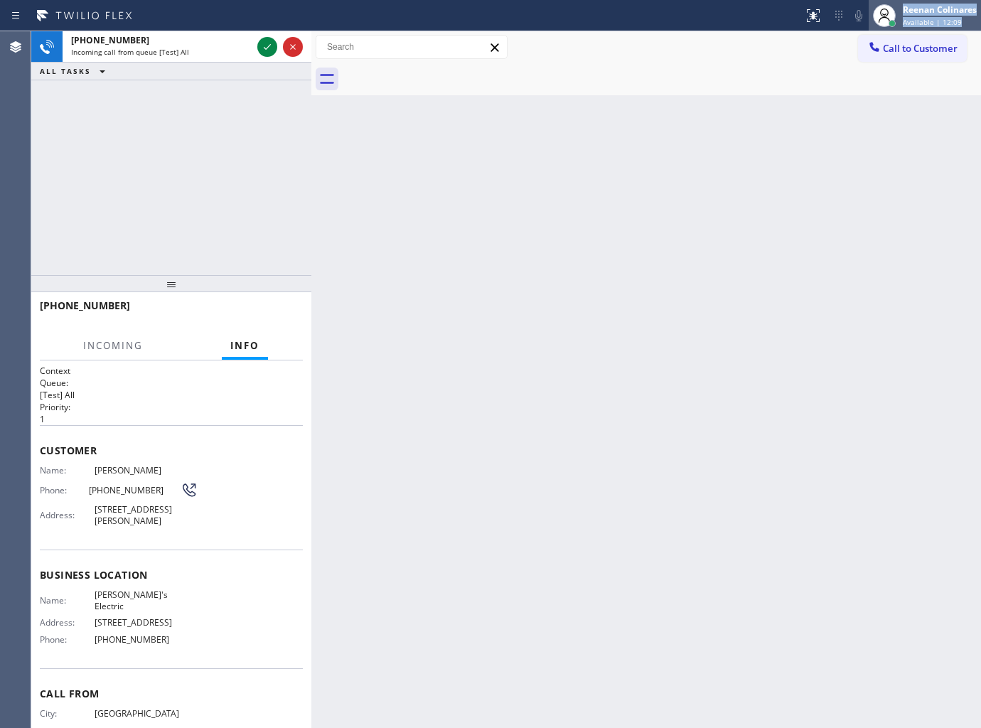
click at [932, 17] on span "Available | 12:09" at bounding box center [932, 22] width 59 height 10
click at [758, 68] on div at bounding box center [662, 79] width 638 height 32
click at [904, 18] on span "Available | 12:10" at bounding box center [932, 22] width 59 height 10
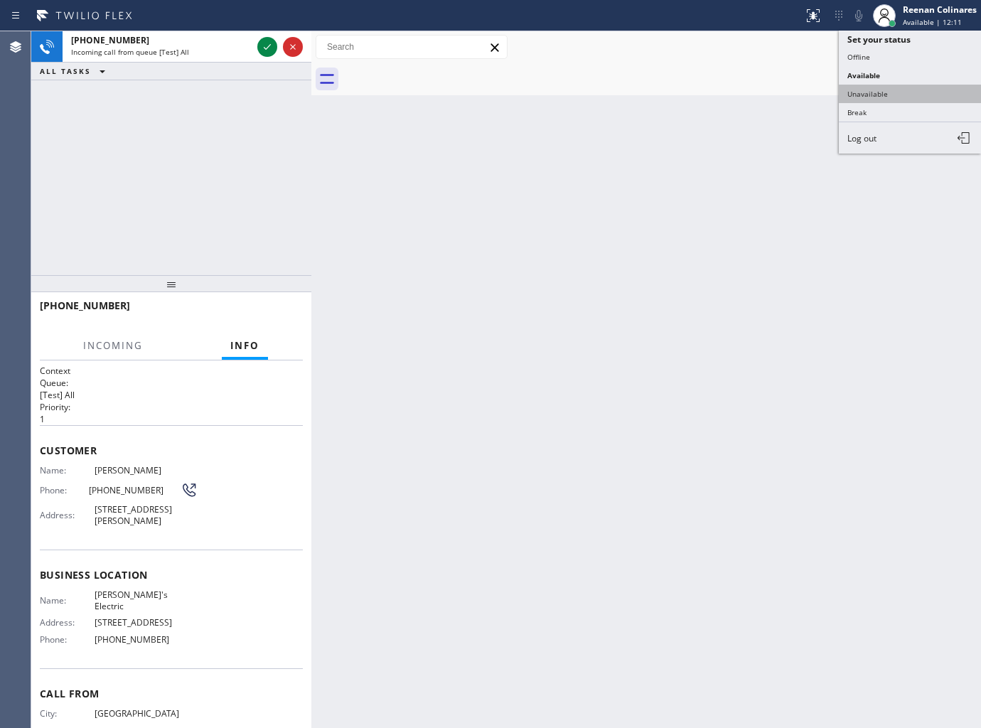
click at [876, 90] on button "Unavailable" at bounding box center [910, 94] width 142 height 18
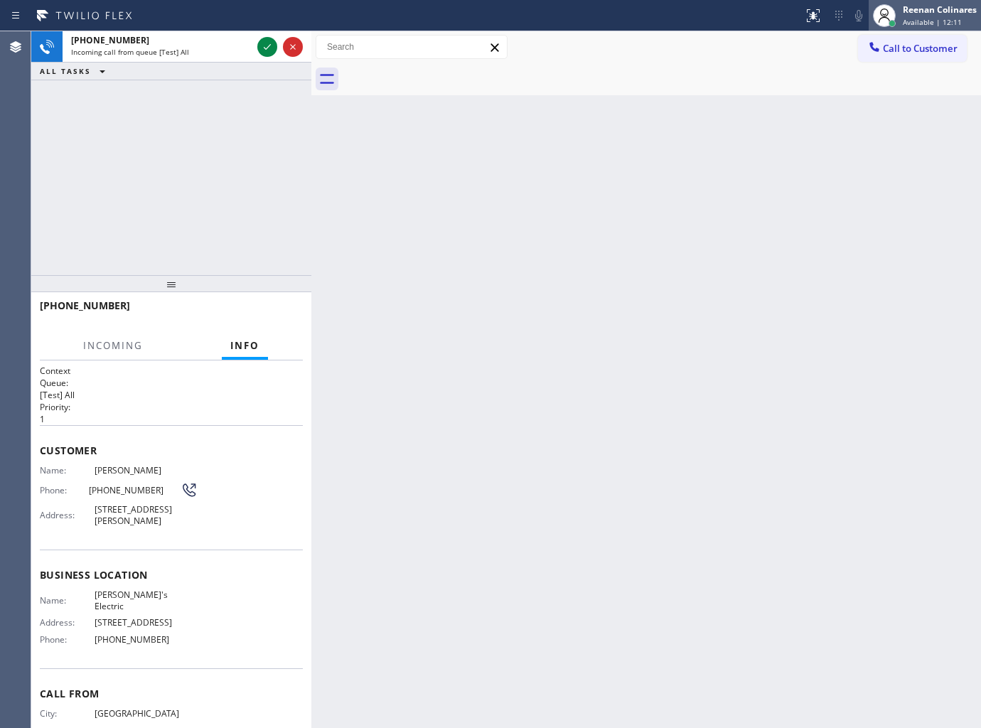
click at [913, 28] on div "[PERSON_NAME] Available | 12:11" at bounding box center [925, 15] width 112 height 31
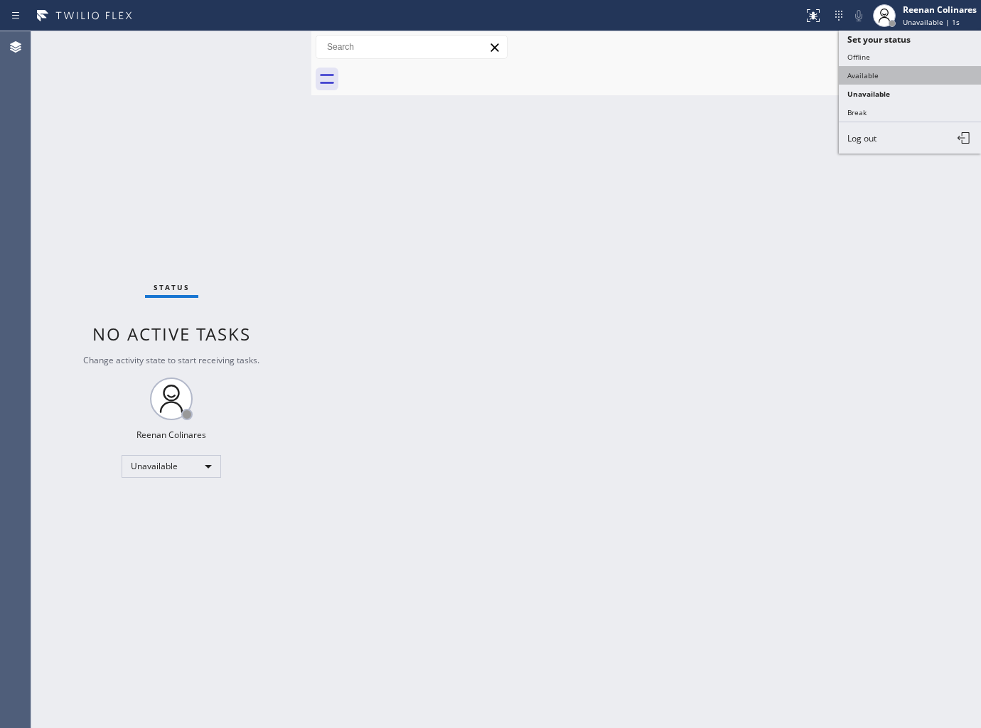
click at [858, 75] on button "Available" at bounding box center [910, 75] width 142 height 18
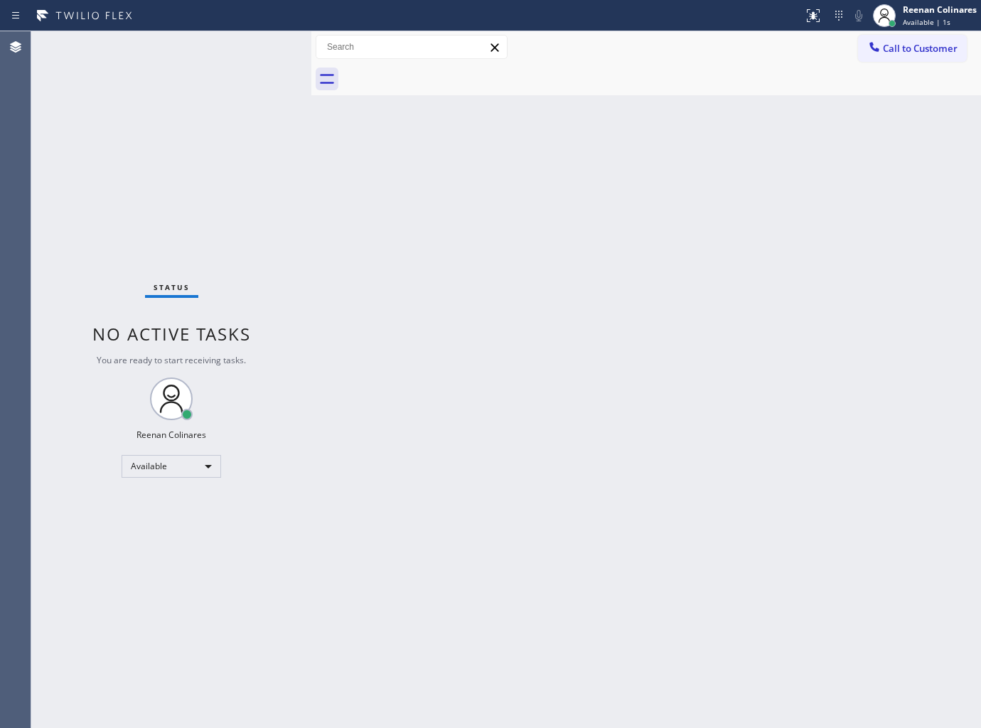
click at [236, 65] on div "Status No active tasks You are ready to start receiving tasks. Reenan Colinares…" at bounding box center [171, 379] width 280 height 697
drag, startPoint x: 517, startPoint y: 388, endPoint x: 517, endPoint y: 421, distance: 33.4
click at [517, 388] on div "Back to Dashboard Change Sender ID Customers Technicians Select a contact Outbo…" at bounding box center [646, 379] width 670 height 697
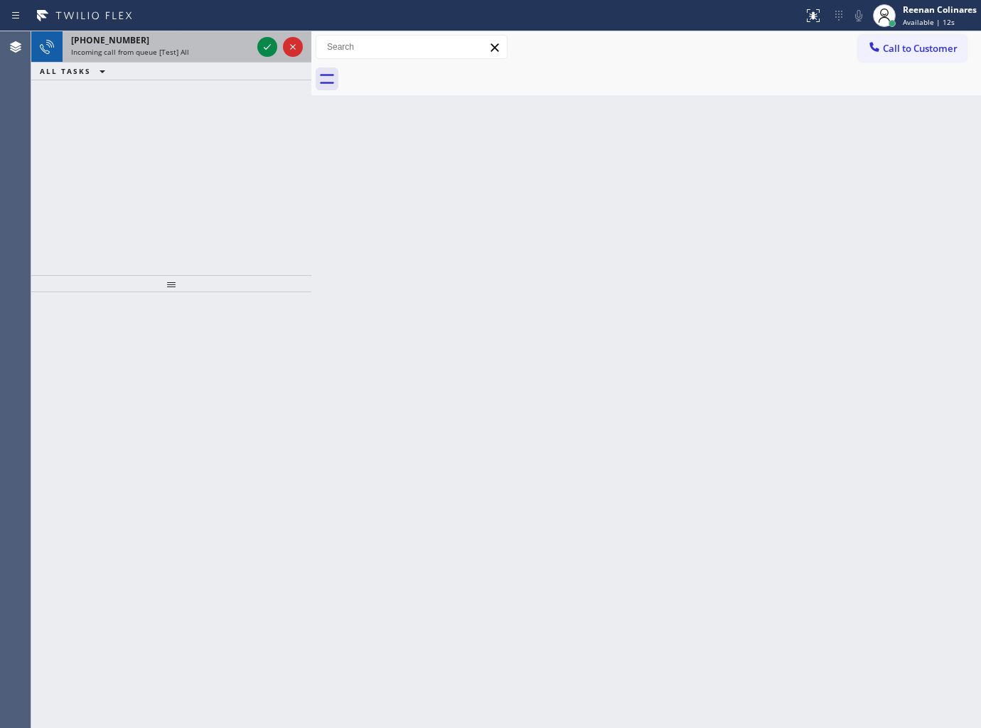
click at [182, 45] on div "[PHONE_NUMBER]" at bounding box center [161, 40] width 181 height 12
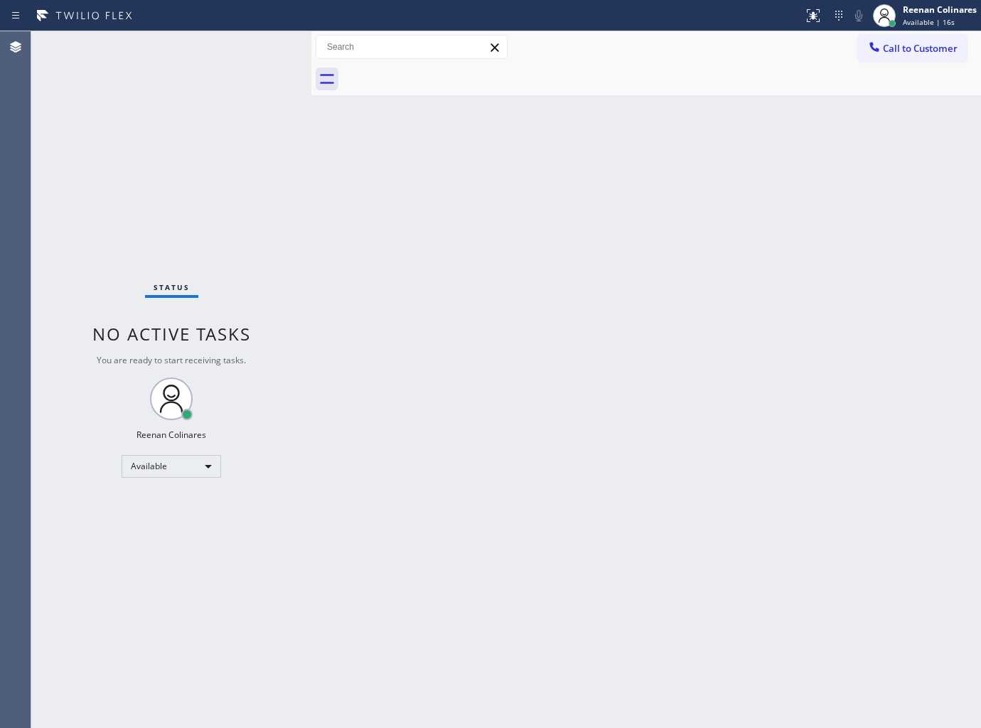
click at [228, 41] on div "Status No active tasks You are ready to start receiving tasks. Reenan Colinares…" at bounding box center [171, 379] width 280 height 697
click at [230, 43] on div "Status No active tasks You are ready to start receiving tasks. Reenan Colinares…" at bounding box center [171, 379] width 280 height 697
click at [230, 45] on div "Status No active tasks You are ready to start receiving tasks. Reenan Colinares…" at bounding box center [171, 379] width 280 height 697
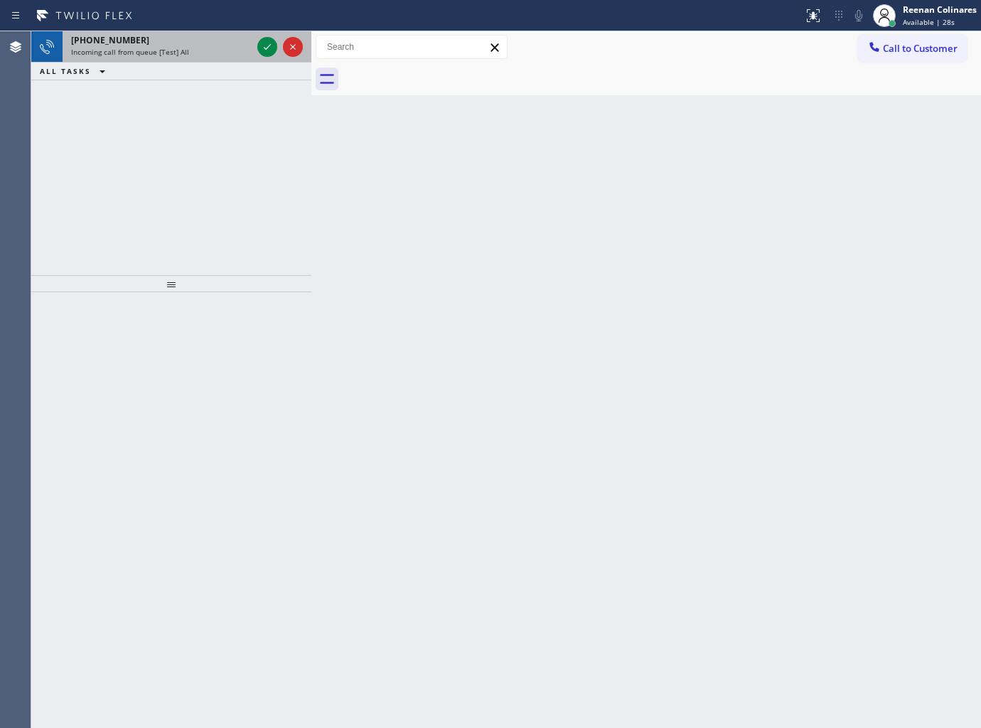
click at [187, 58] on div "[PHONE_NUMBER] Incoming call from queue [Test] All" at bounding box center [159, 46] width 192 height 31
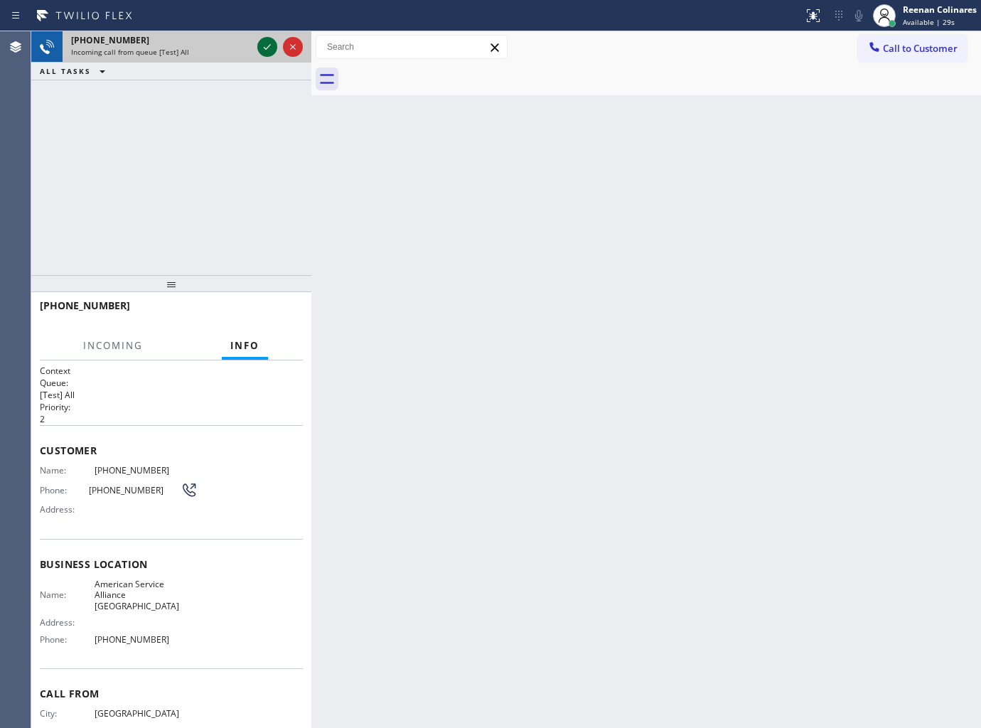
click at [272, 43] on icon at bounding box center [267, 46] width 17 height 17
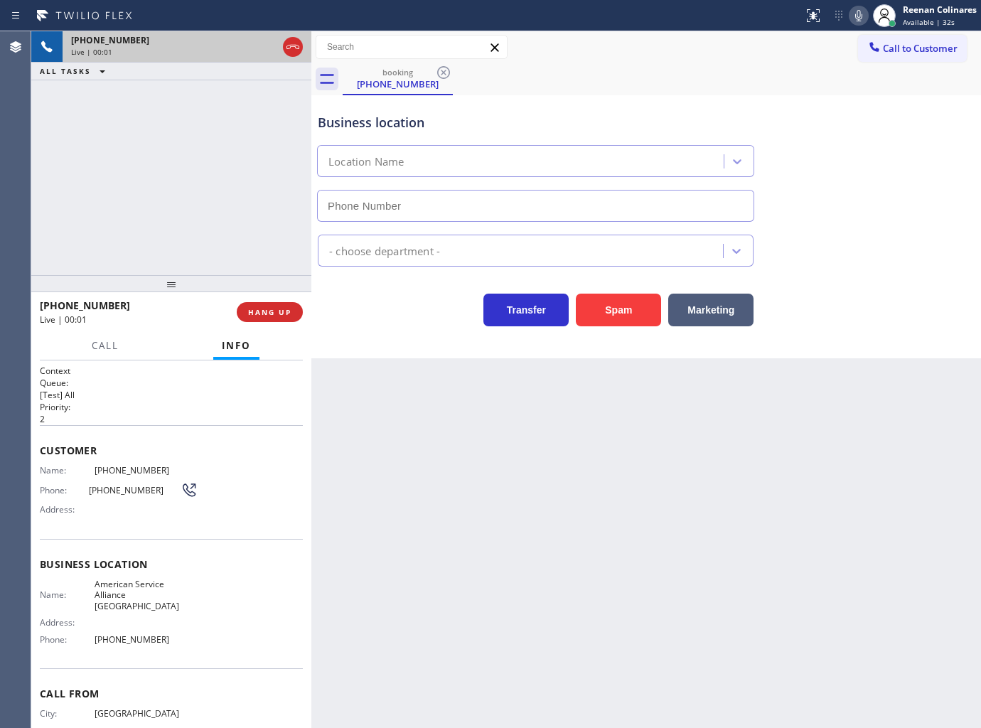
type input "[PHONE_NUMBER]"
drag, startPoint x: 623, startPoint y: 314, endPoint x: 960, endPoint y: 0, distance: 461.2
click at [625, 313] on button "Spam" at bounding box center [618, 310] width 85 height 33
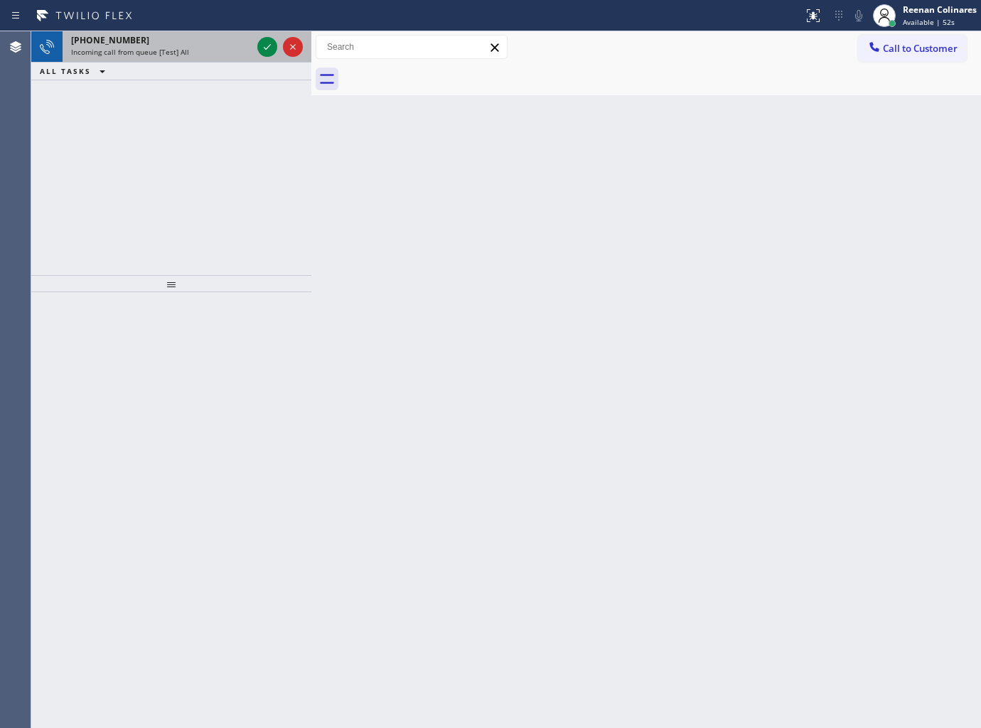
click at [194, 47] on div "Incoming call from queue [Test] All" at bounding box center [161, 52] width 181 height 10
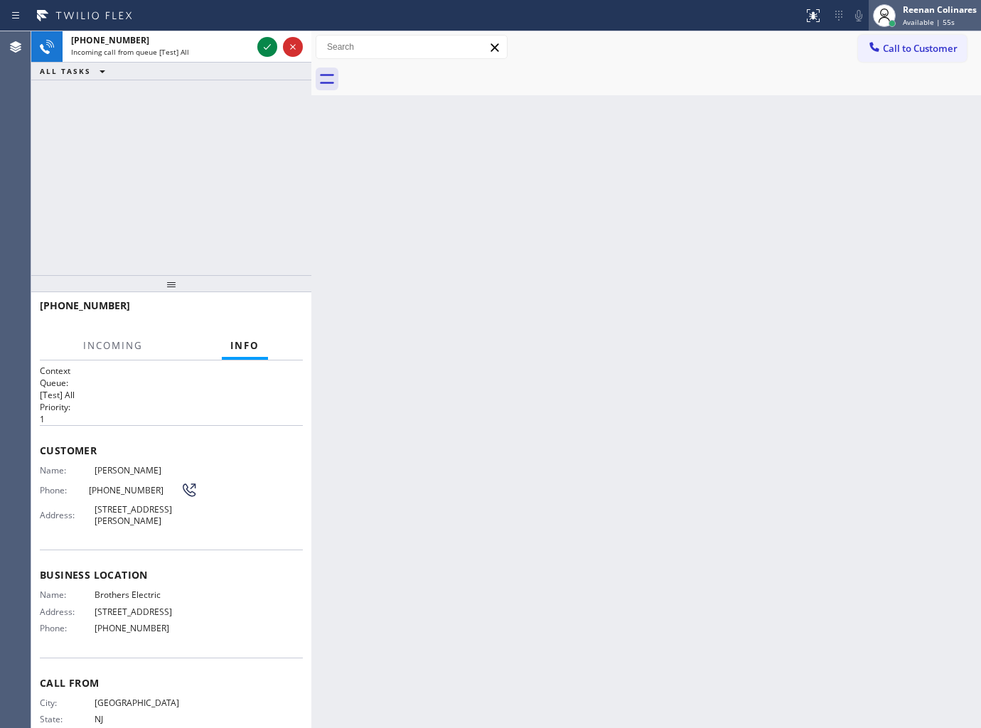
click at [933, 22] on span "Available | 55s" at bounding box center [929, 22] width 52 height 10
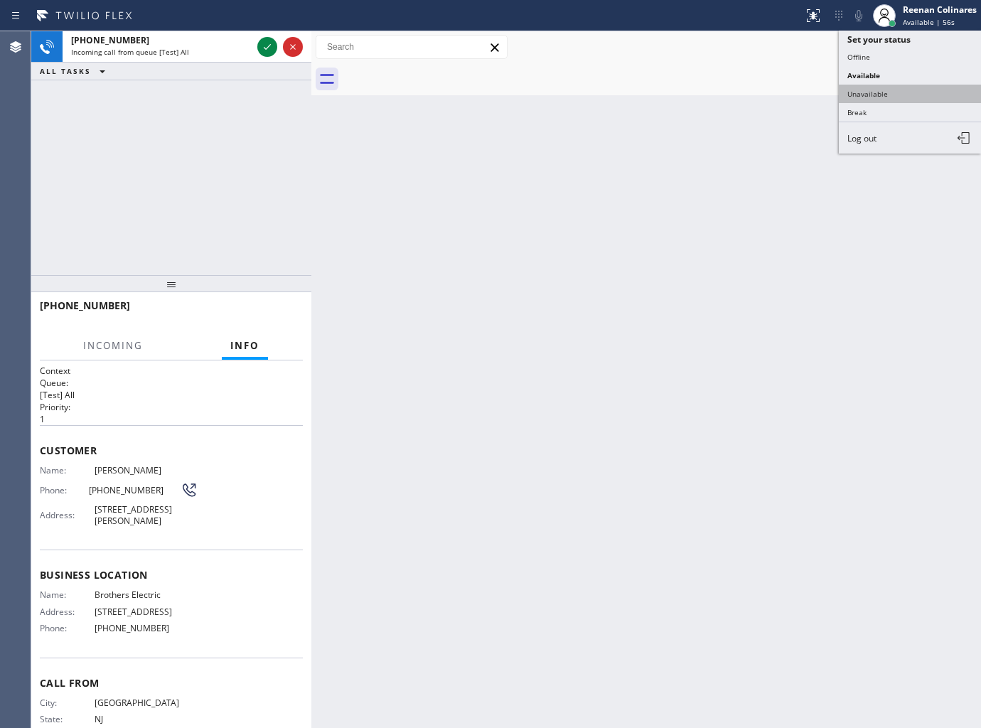
click at [865, 89] on button "Unavailable" at bounding box center [910, 94] width 142 height 18
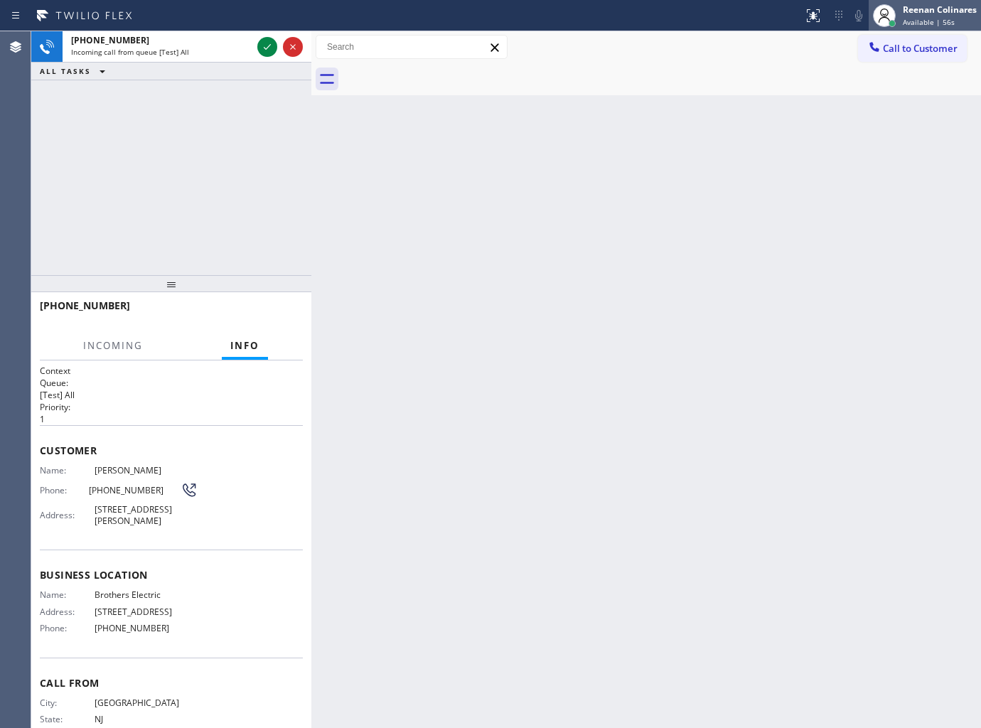
click at [942, 1] on div "Reenan Colinares Available | 56s" at bounding box center [925, 15] width 112 height 31
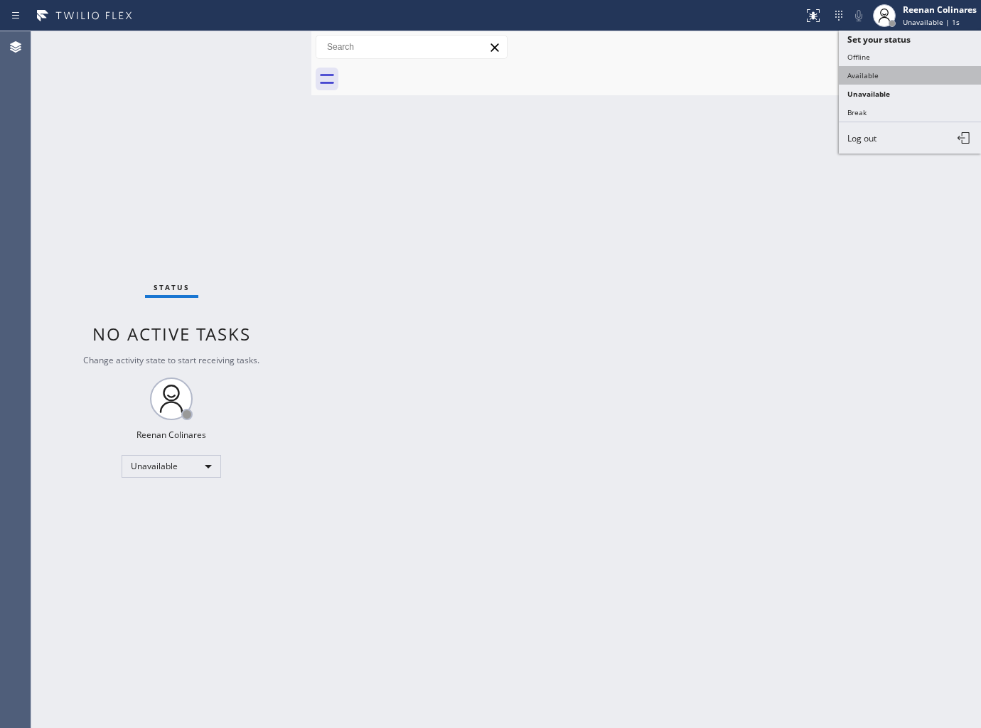
click at [848, 74] on button "Available" at bounding box center [910, 75] width 142 height 18
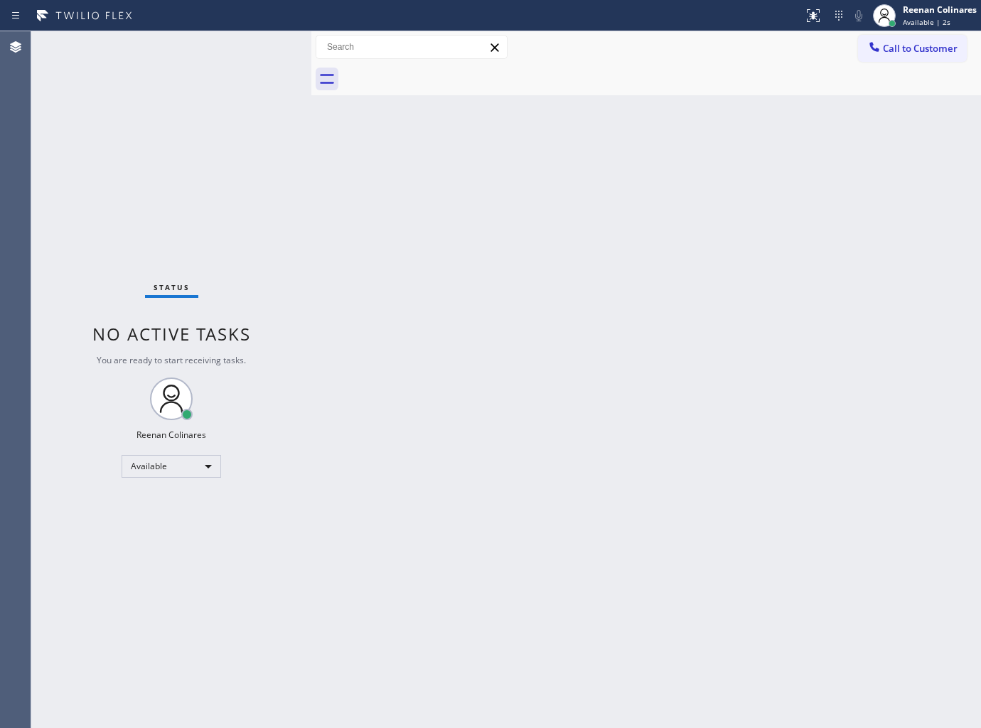
click at [233, 45] on div "Status No active tasks You are ready to start receiving tasks. Reenan Colinares…" at bounding box center [171, 379] width 280 height 697
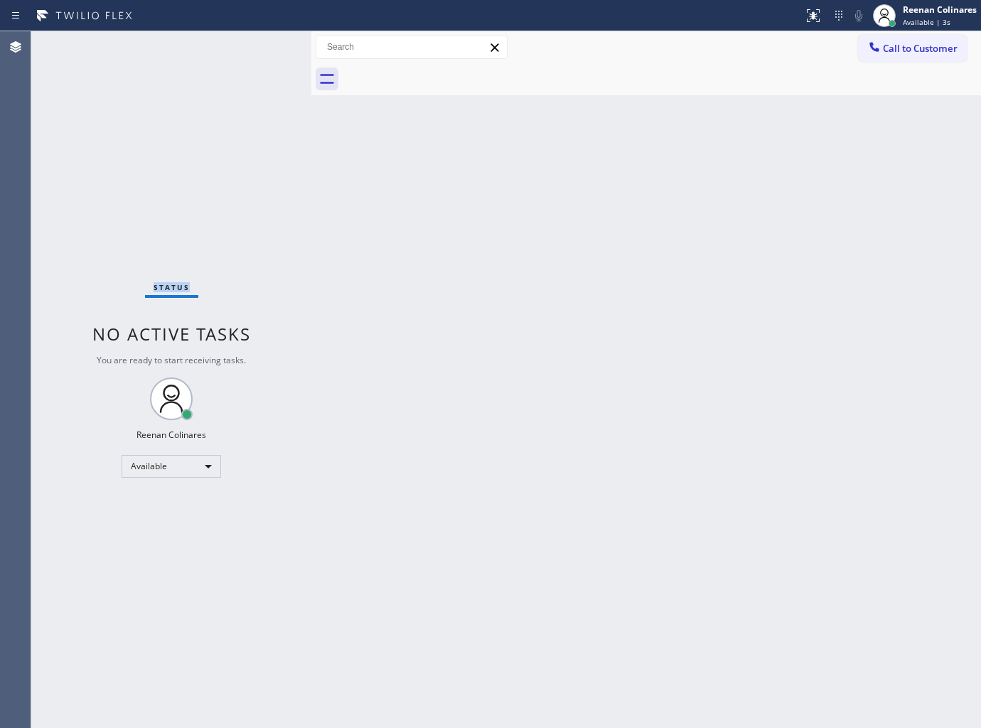
click at [233, 45] on div "Status No active tasks You are ready to start receiving tasks. Reenan Colinares…" at bounding box center [171, 379] width 280 height 697
click at [235, 45] on div "Status No active tasks You are ready to start receiving tasks. Reenan Colinares…" at bounding box center [171, 379] width 280 height 697
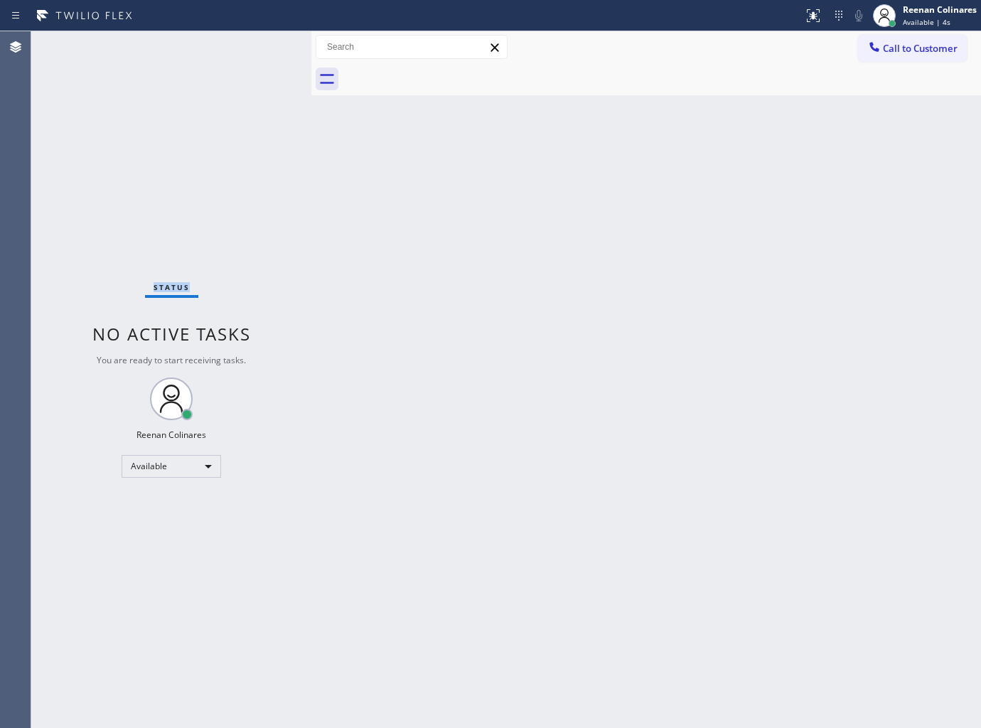
click at [235, 45] on div "Status No active tasks You are ready to start receiving tasks. Reenan Colinares…" at bounding box center [171, 379] width 280 height 697
click at [237, 45] on div "Status No active tasks You are ready to start receiving tasks. Reenan Colinares…" at bounding box center [171, 379] width 280 height 697
click at [247, 45] on div "Status No active tasks You are ready to start receiving tasks. Reenan Colinares…" at bounding box center [171, 379] width 280 height 697
click at [253, 46] on div "Status No active tasks You are ready to start receiving tasks. Reenan Colinares…" at bounding box center [171, 379] width 280 height 697
click at [252, 48] on div "Status No active tasks You are ready to start receiving tasks. Reenan Colinares…" at bounding box center [171, 379] width 280 height 697
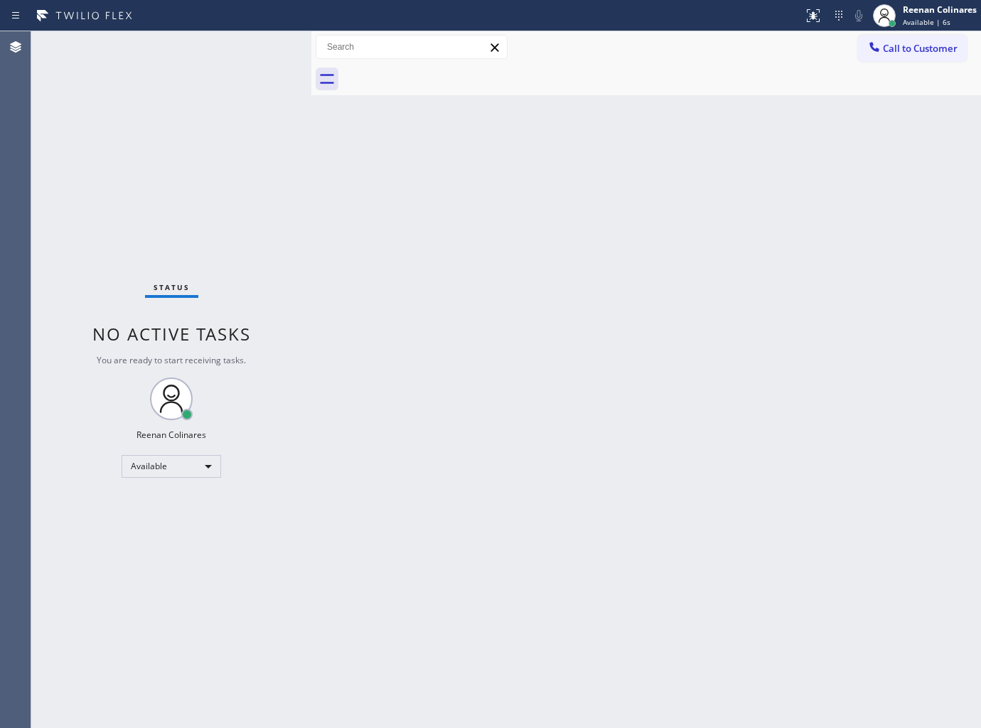
click at [253, 48] on div "Status No active tasks You are ready to start receiving tasks. Reenan Colinares…" at bounding box center [171, 379] width 280 height 697
click at [539, 387] on div "Back to Dashboard Change Sender ID Customers Technicians Select a contact Outbo…" at bounding box center [646, 379] width 670 height 697
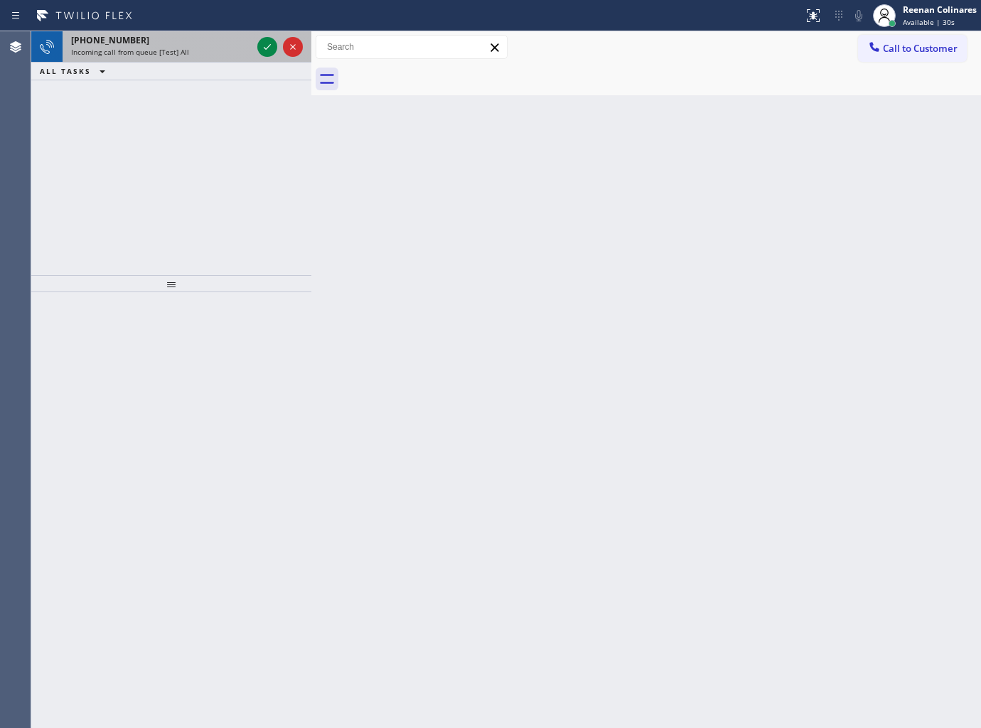
click at [200, 41] on div "[PHONE_NUMBER]" at bounding box center [161, 40] width 181 height 12
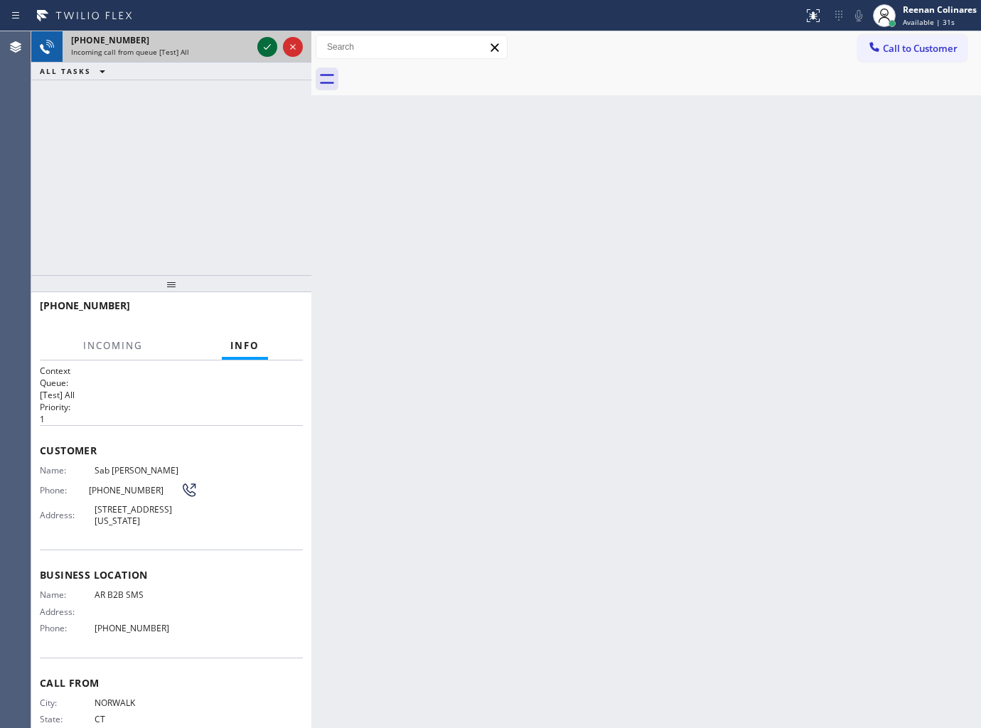
click at [264, 43] on icon at bounding box center [267, 46] width 17 height 17
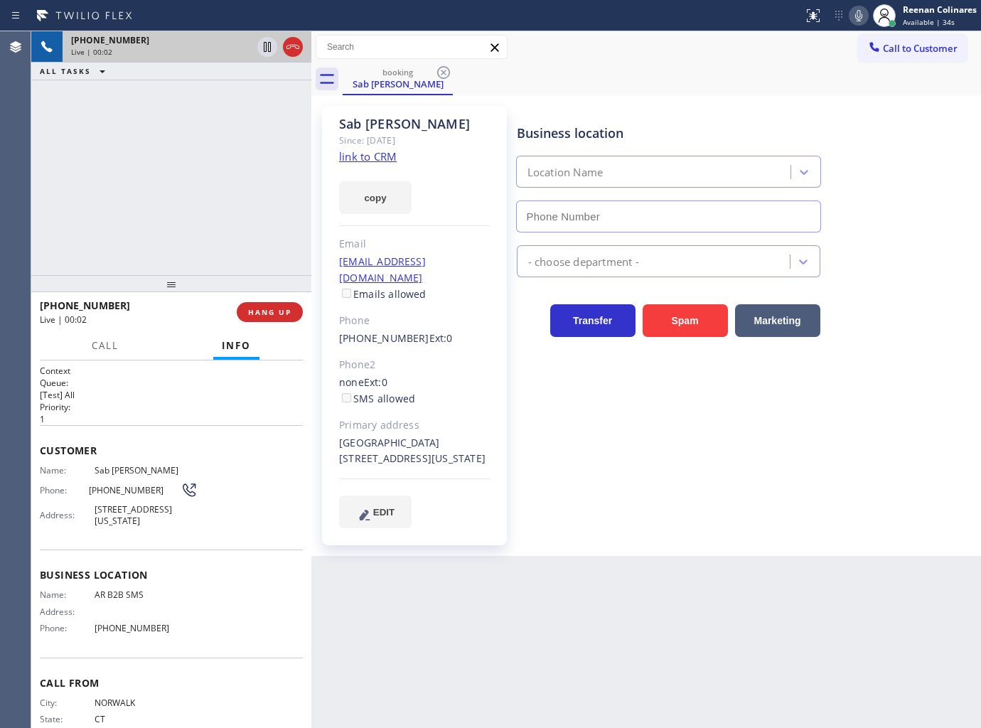
type input "[PHONE_NUMBER]"
click at [861, 11] on icon at bounding box center [858, 15] width 17 height 17
click at [855, 16] on icon at bounding box center [858, 15] width 17 height 17
click at [856, 19] on icon at bounding box center [858, 15] width 17 height 17
drag, startPoint x: 80, startPoint y: 338, endPoint x: 119, endPoint y: 357, distance: 43.5
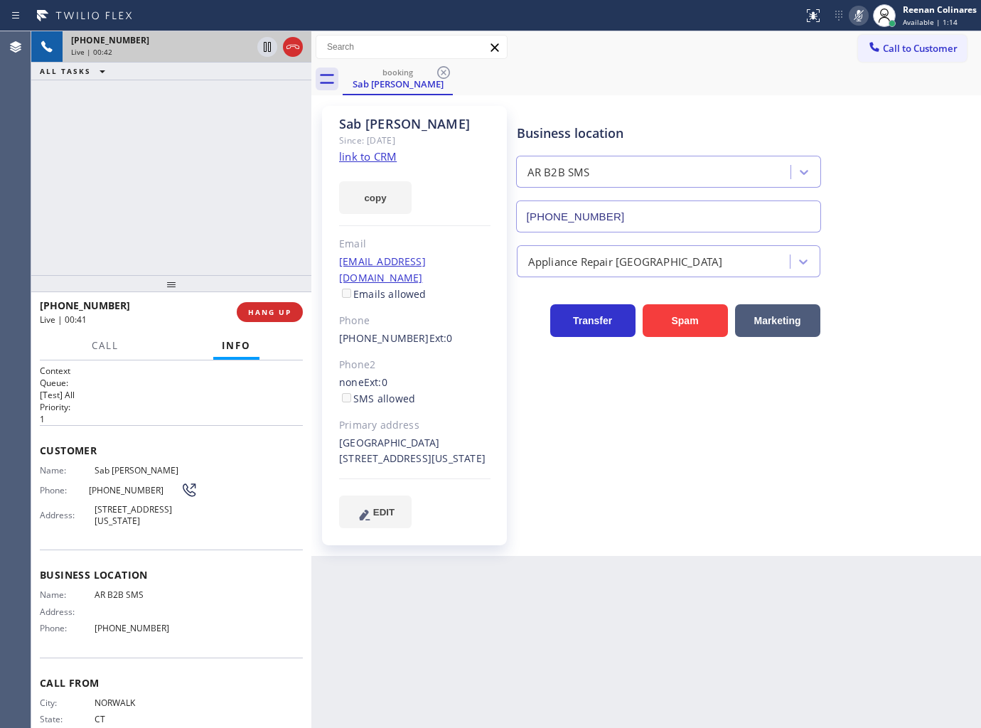
click at [80, 338] on div "Call Info" at bounding box center [171, 346] width 263 height 28
click at [110, 342] on span "Call" at bounding box center [105, 345] width 27 height 13
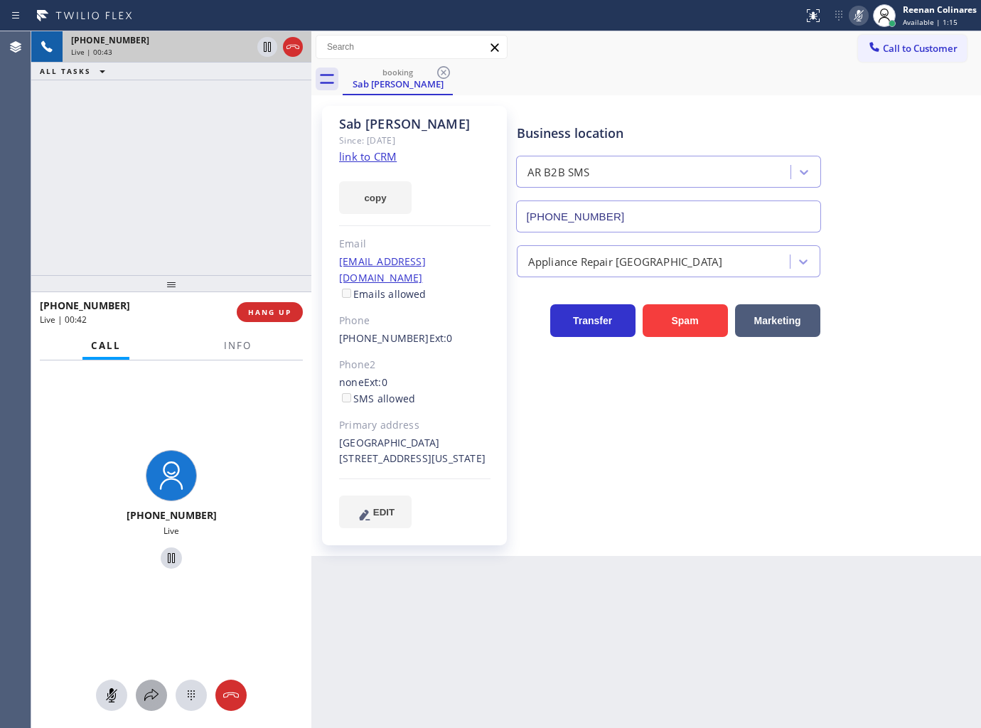
click at [158, 704] on icon at bounding box center [151, 695] width 17 height 17
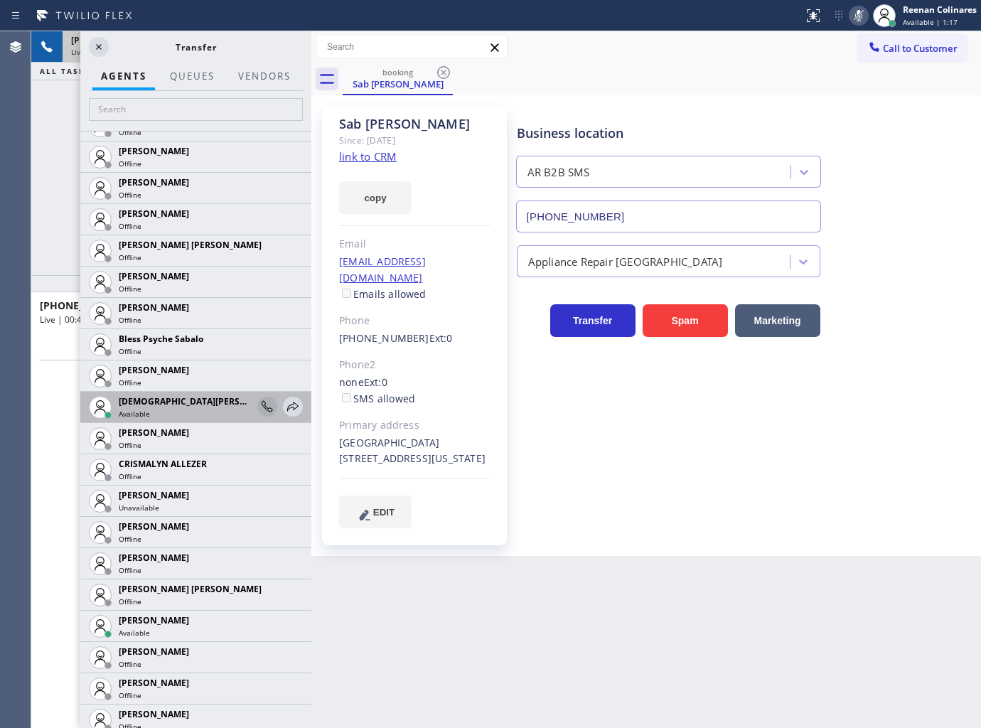
scroll to position [316, 0]
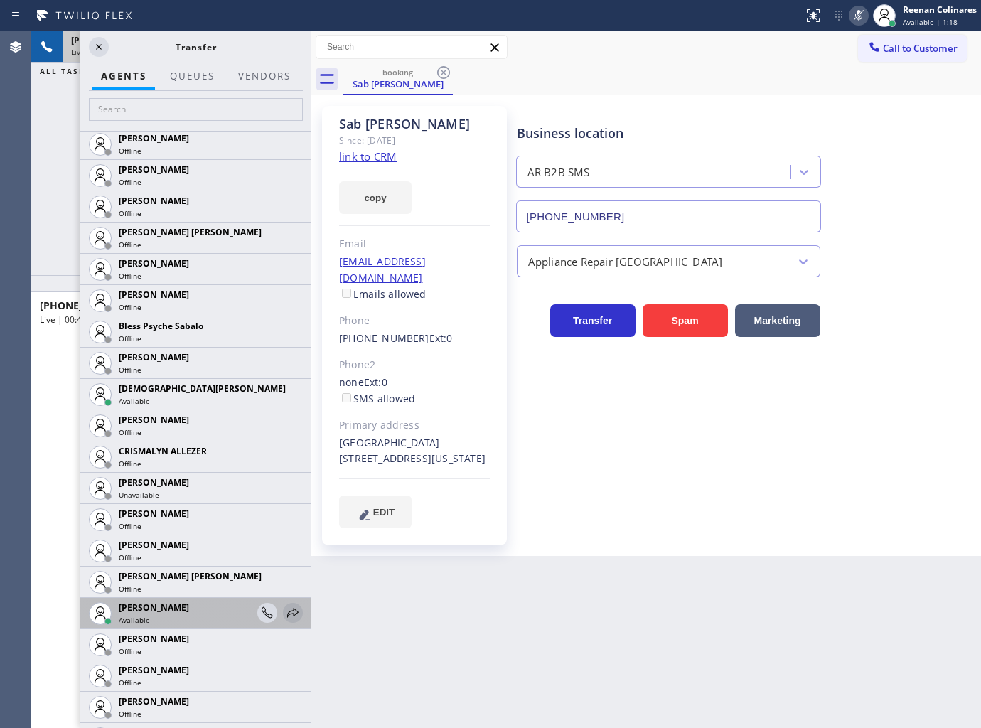
click at [285, 609] on icon at bounding box center [292, 612] width 17 height 17
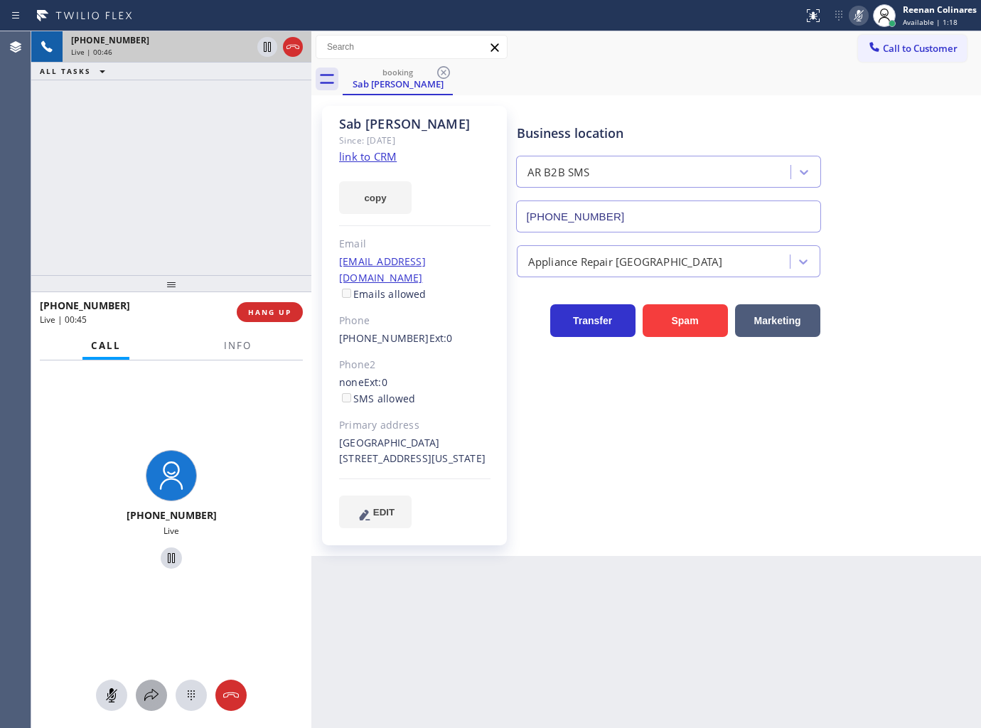
click at [144, 704] on button at bounding box center [151, 695] width 31 height 31
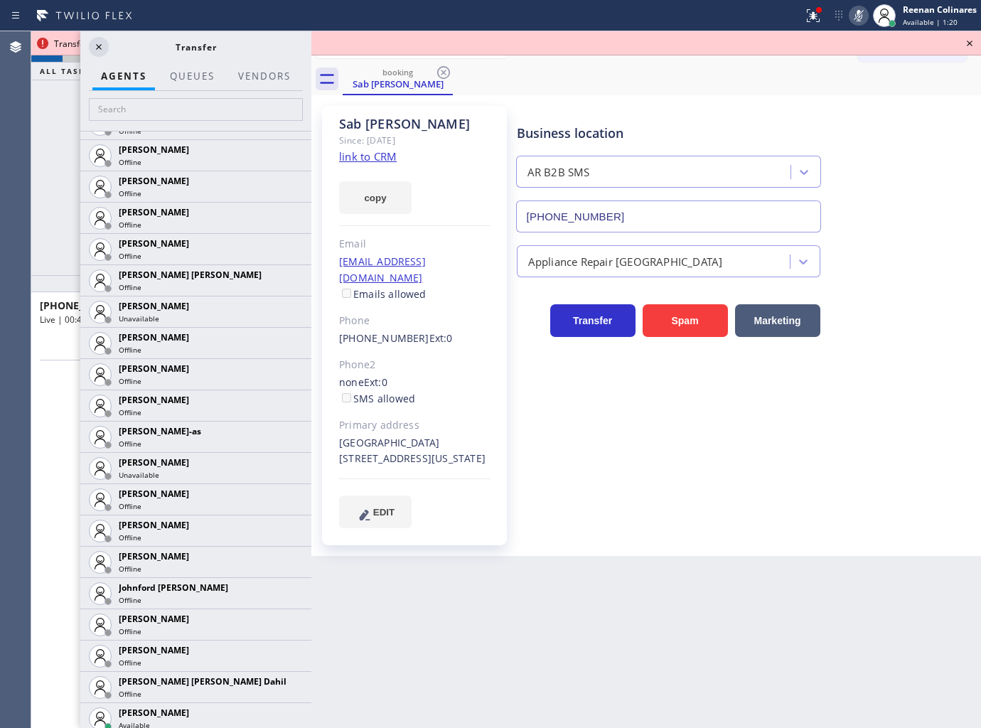
scroll to position [1059, 0]
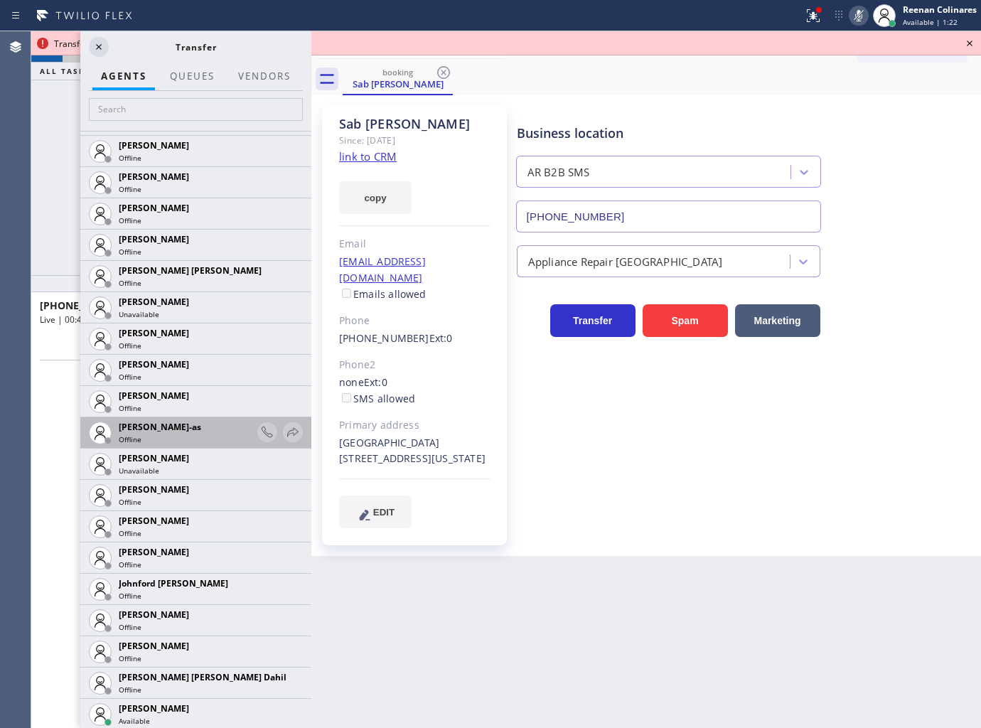
click at [329, 672] on div "[PHONE_NUMBER] Live | 00:50 ALL TASKS ALL TASKS ACTIVE TASKS TASKS IN WRAP UP […" at bounding box center [506, 379] width 950 height 697
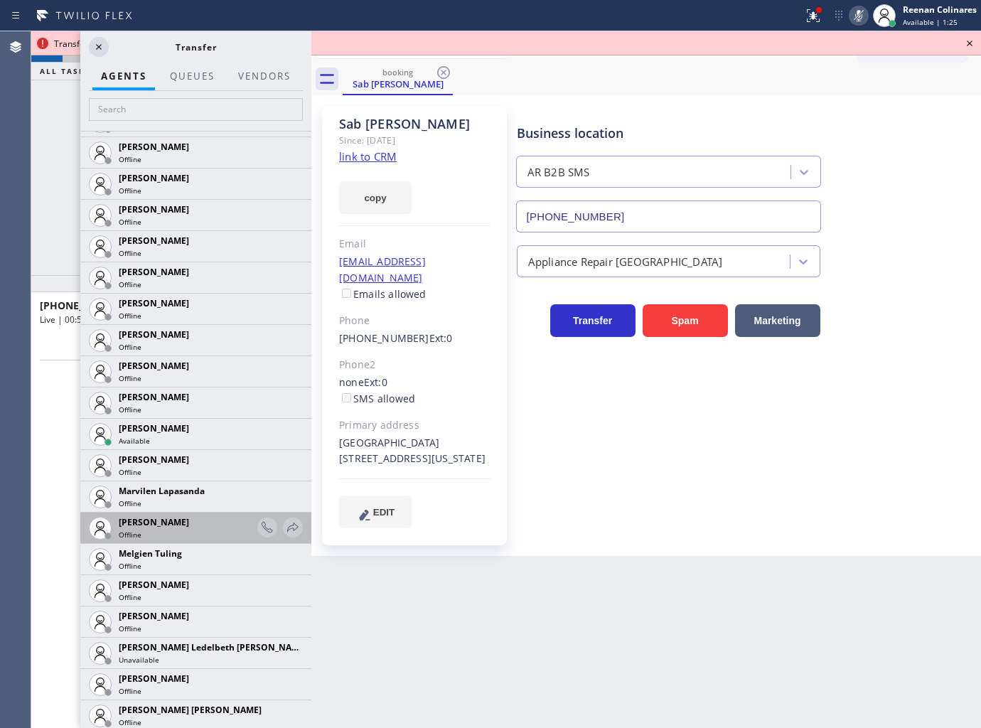
scroll to position [2054, 0]
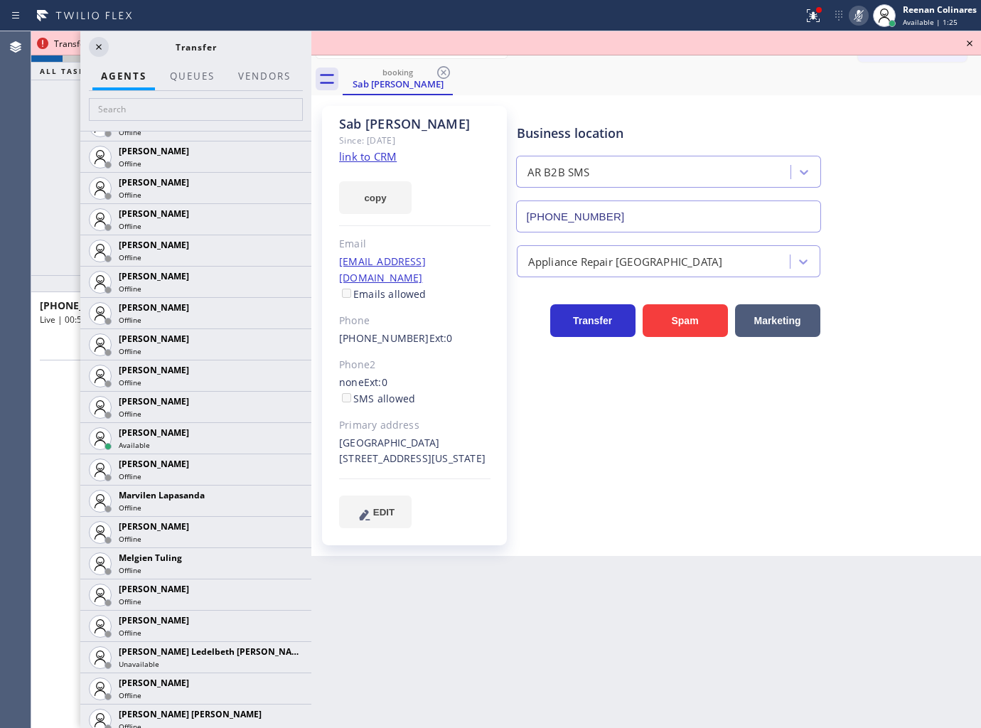
drag, startPoint x: 276, startPoint y: 439, endPoint x: 265, endPoint y: 438, distance: 10.7
click at [0, 0] on icon at bounding box center [0, 0] width 0 height 0
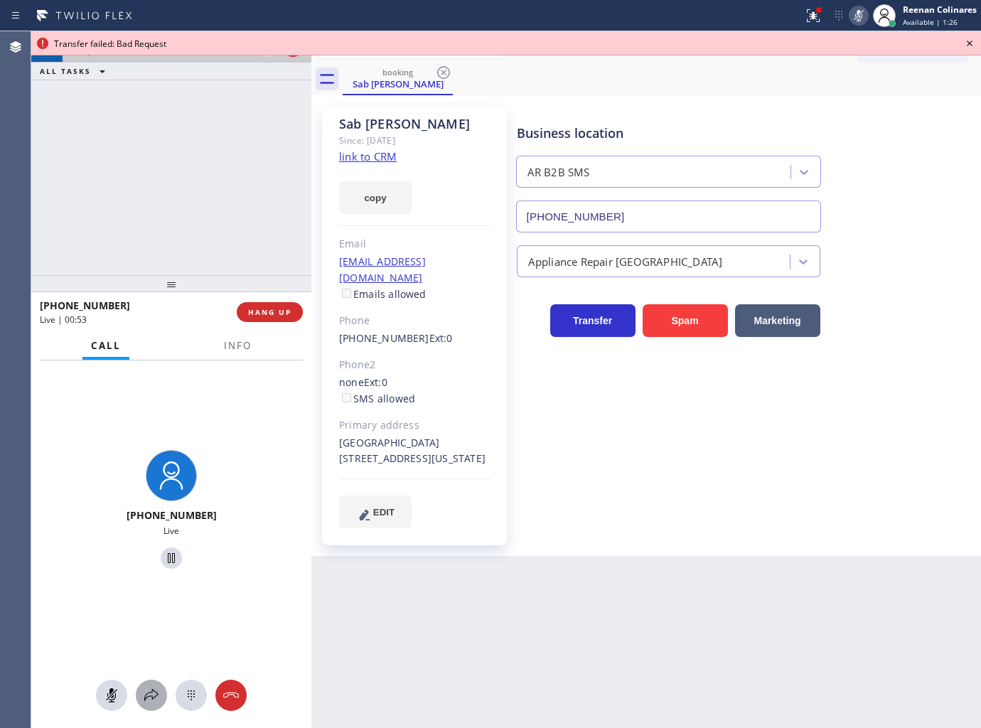
click at [161, 692] on div at bounding box center [151, 695] width 31 height 17
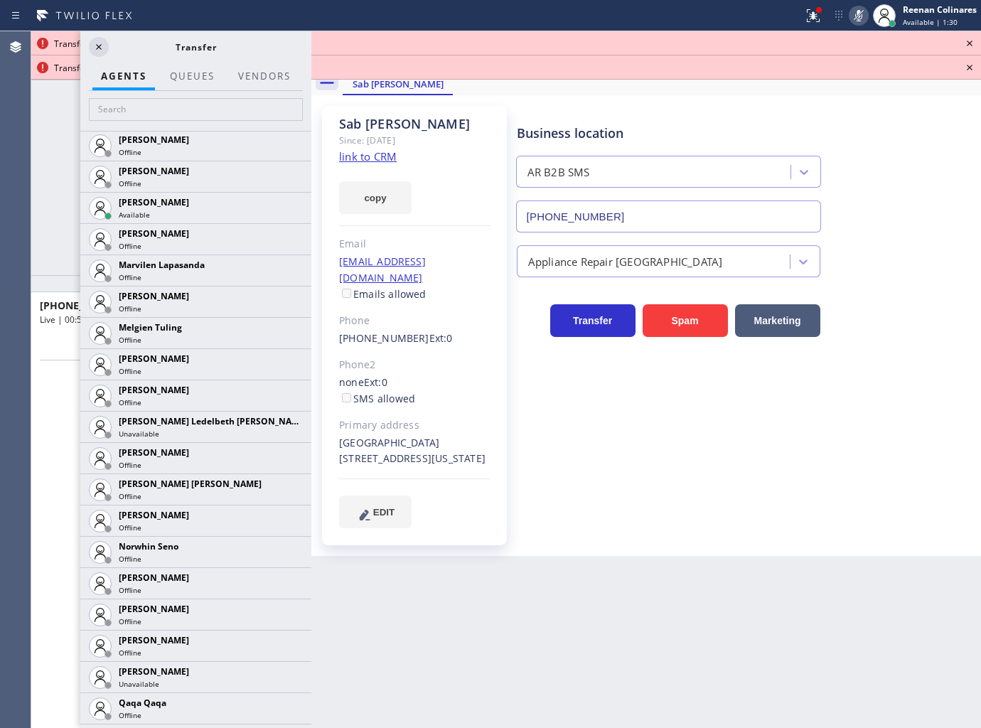
scroll to position [2275, 0]
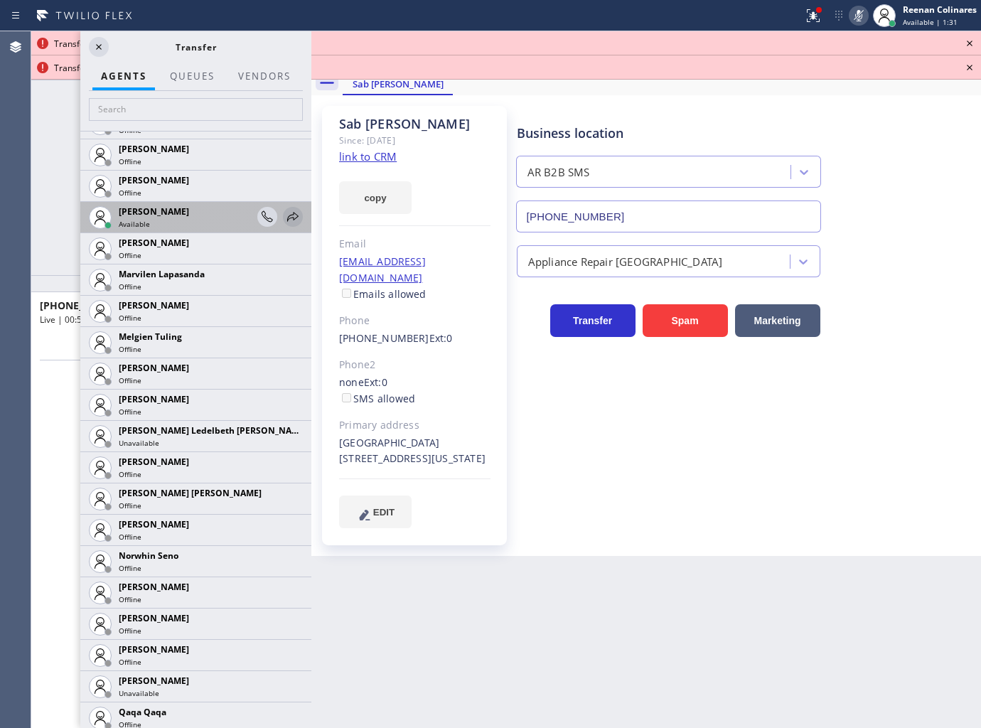
click at [284, 220] on icon at bounding box center [292, 216] width 17 height 17
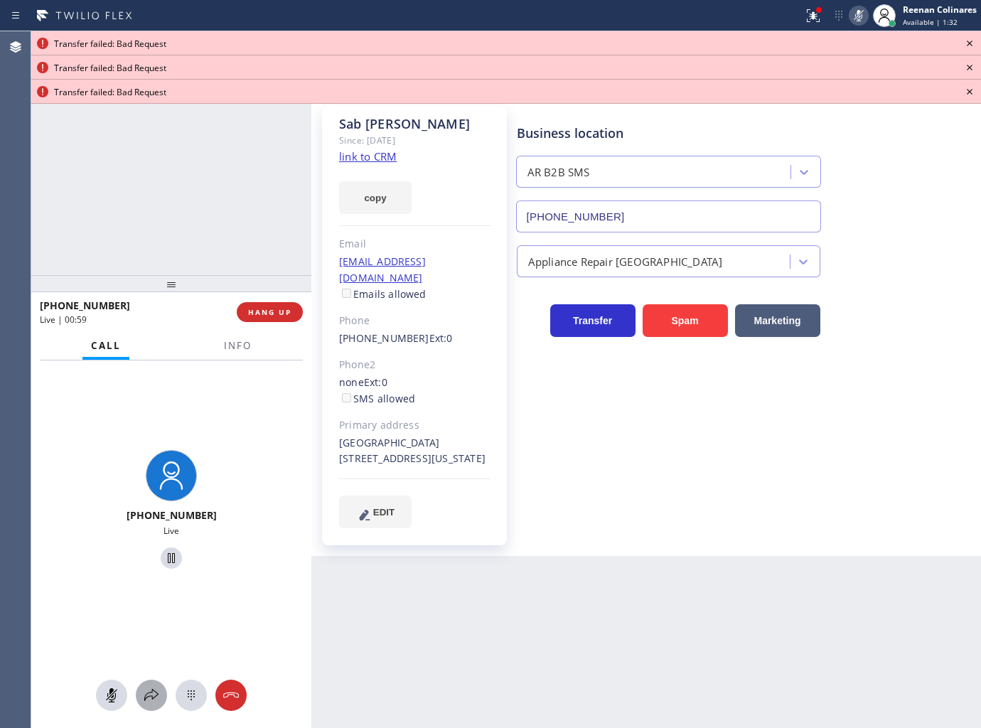
click at [149, 688] on icon at bounding box center [151, 695] width 17 height 17
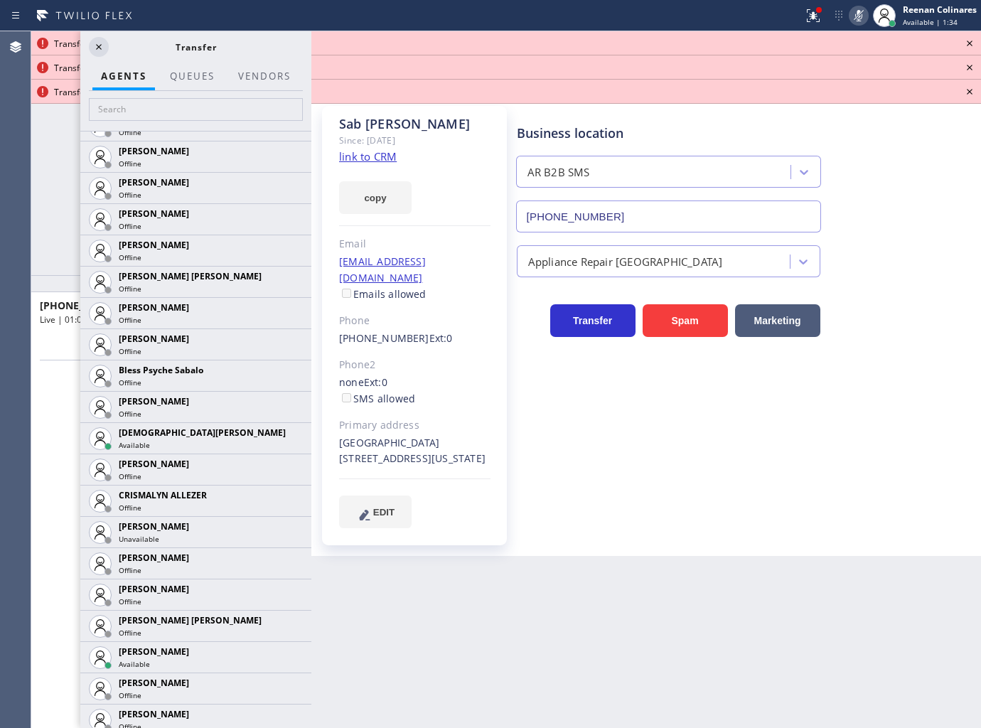
scroll to position [331, 0]
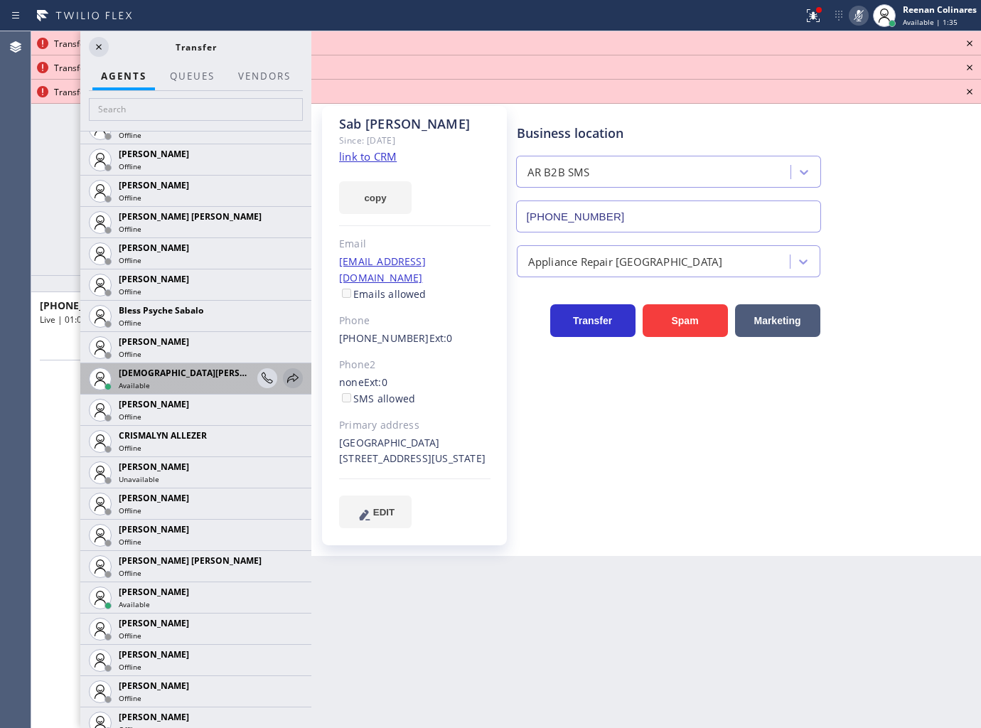
click at [284, 377] on icon at bounding box center [292, 378] width 17 height 17
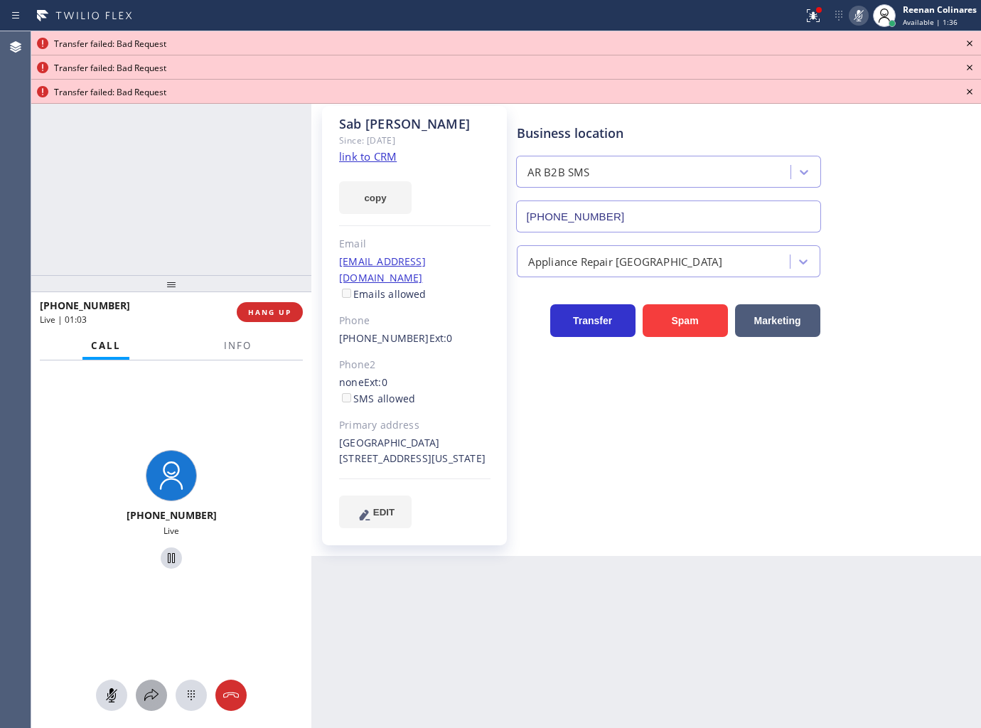
click at [148, 693] on icon at bounding box center [151, 695] width 17 height 17
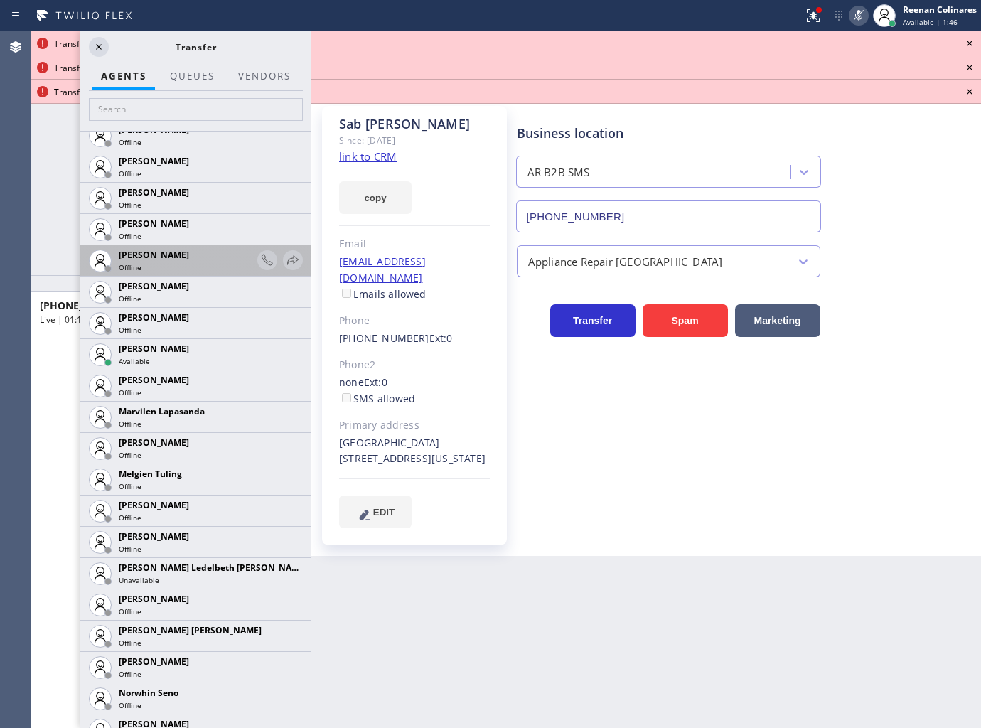
scroll to position [2112, 0]
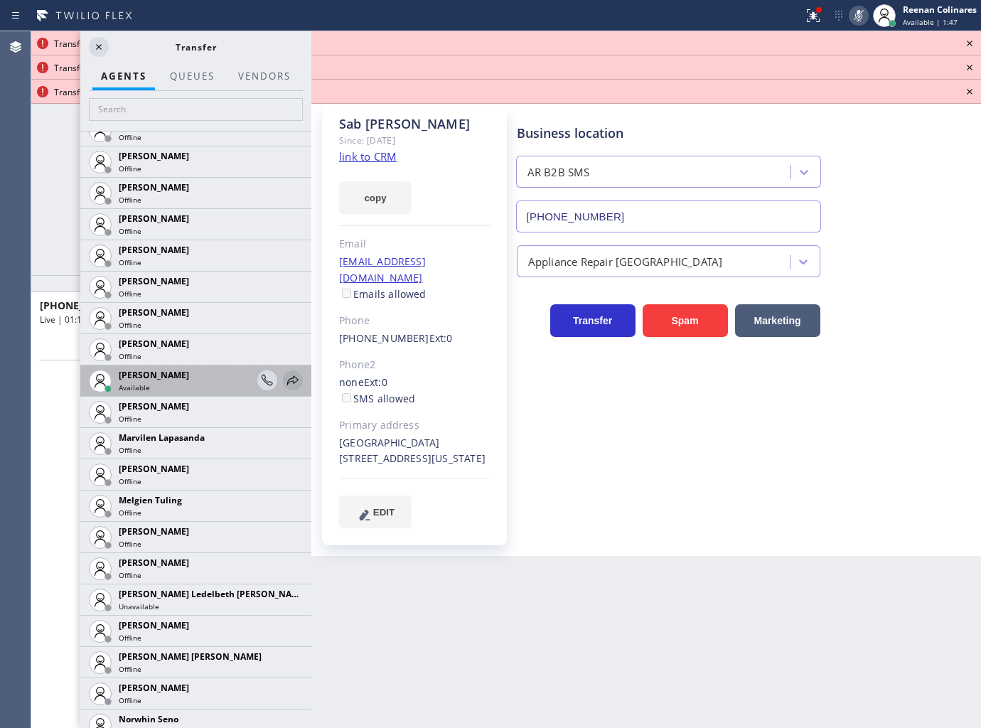
click at [284, 387] on icon at bounding box center [292, 380] width 17 height 17
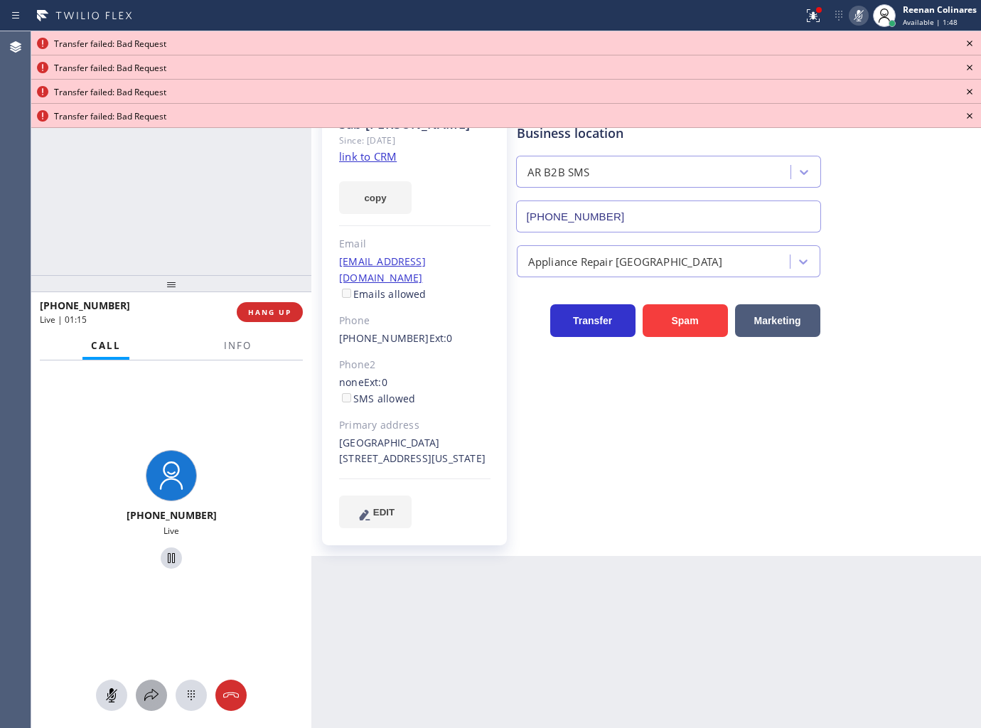
click at [145, 692] on icon at bounding box center [151, 695] width 17 height 17
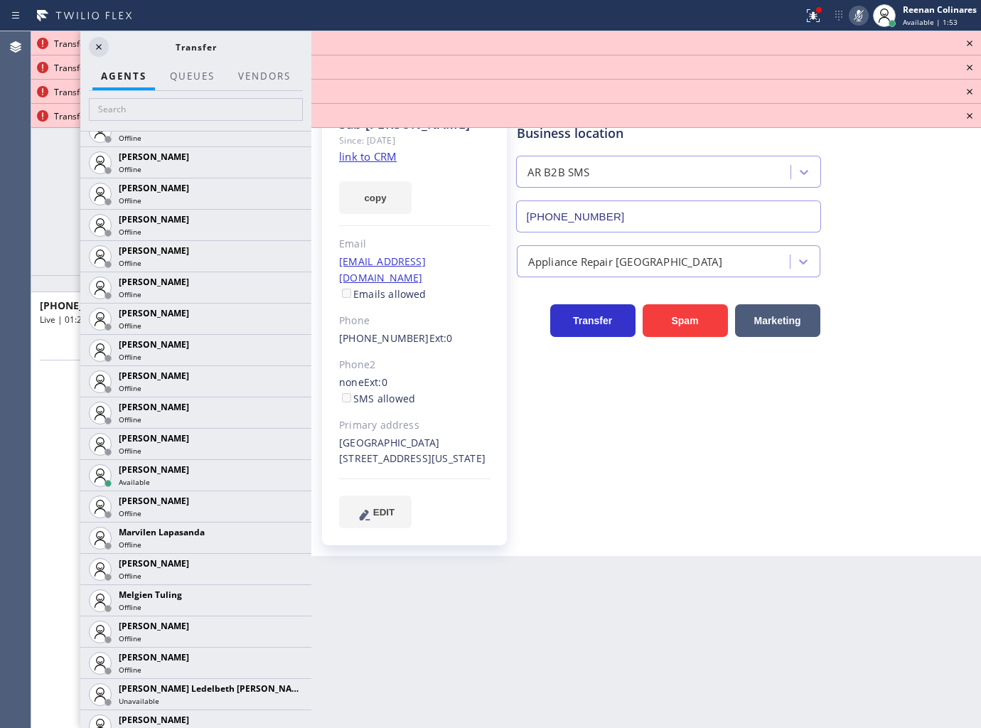
scroll to position [2044, 0]
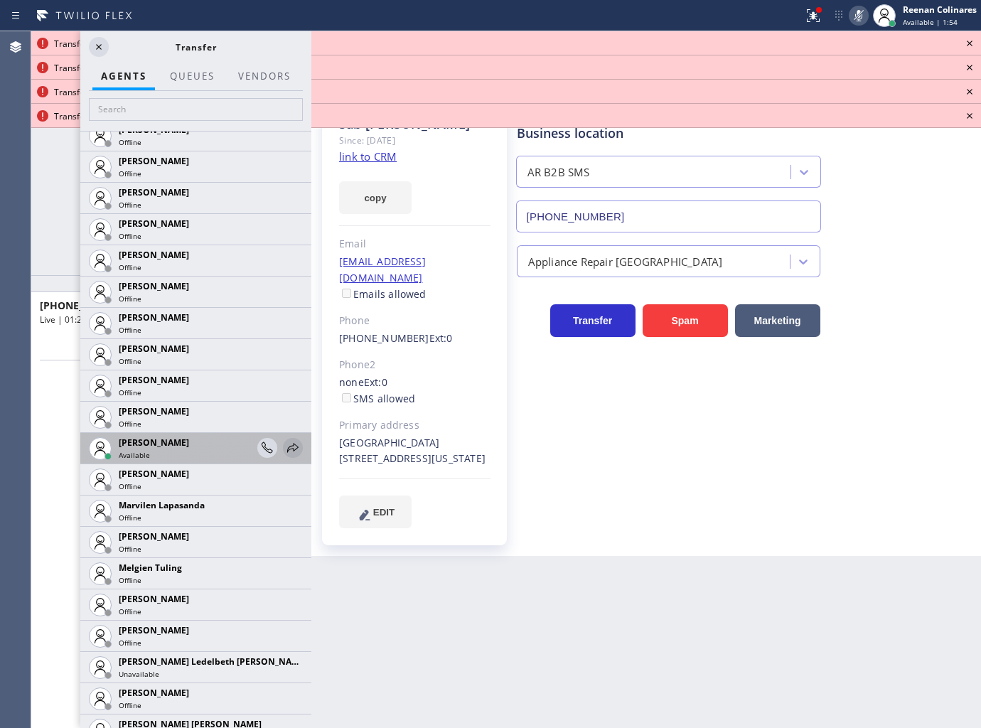
click at [284, 446] on icon at bounding box center [292, 447] width 17 height 17
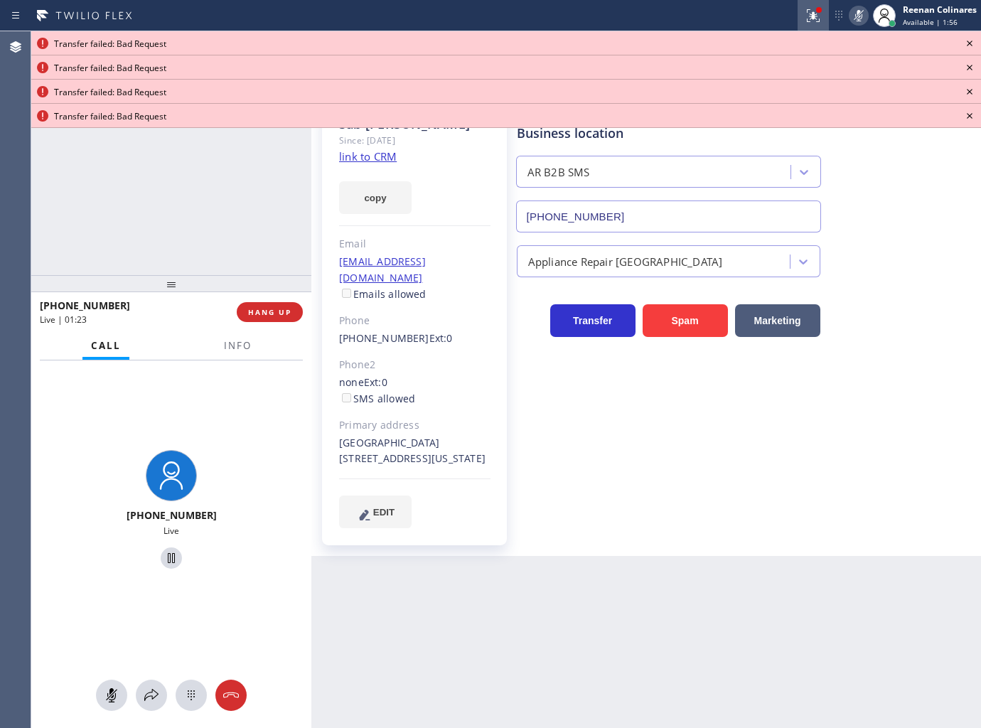
click at [820, 15] on icon at bounding box center [813, 15] width 17 height 17
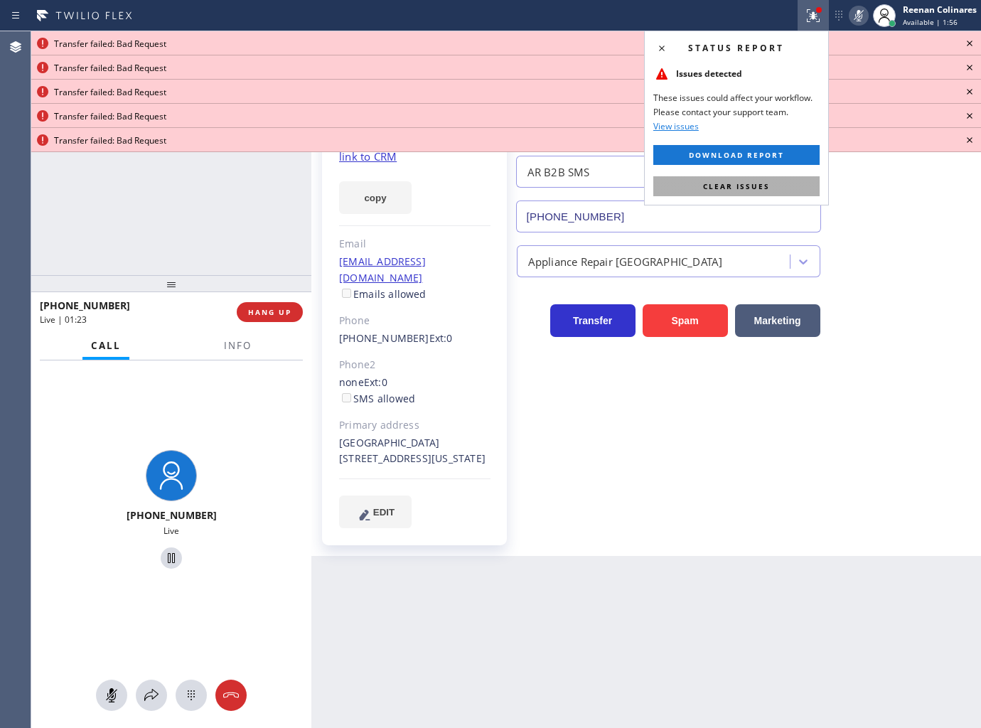
click at [785, 189] on button "Clear issues" at bounding box center [736, 186] width 166 height 20
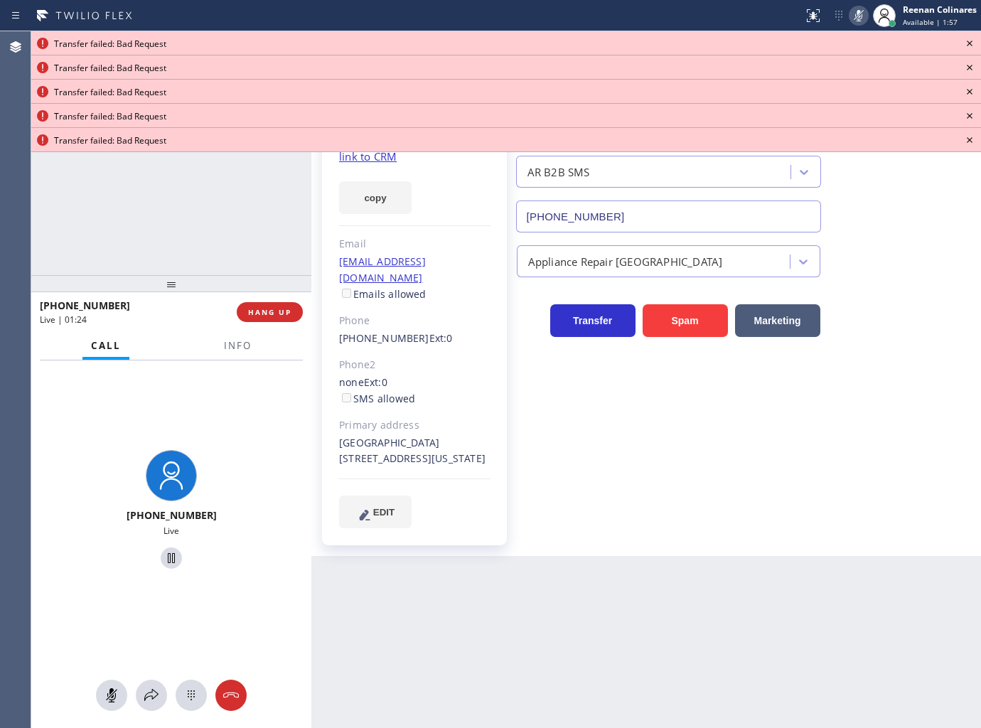
click at [970, 39] on icon at bounding box center [969, 43] width 17 height 17
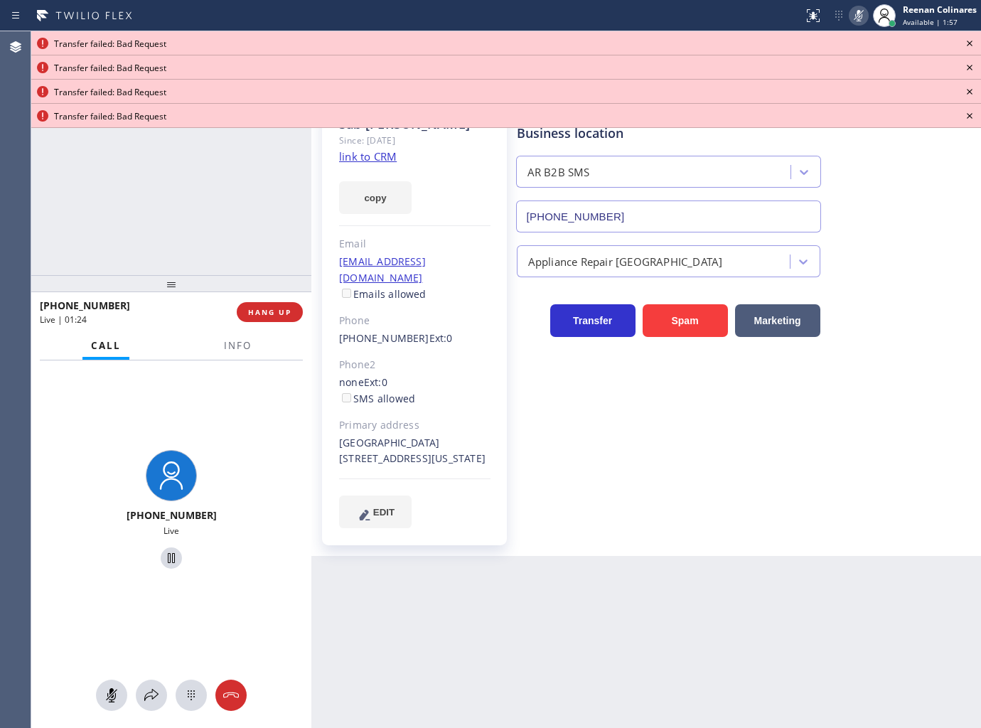
click at [970, 40] on icon at bounding box center [969, 43] width 17 height 17
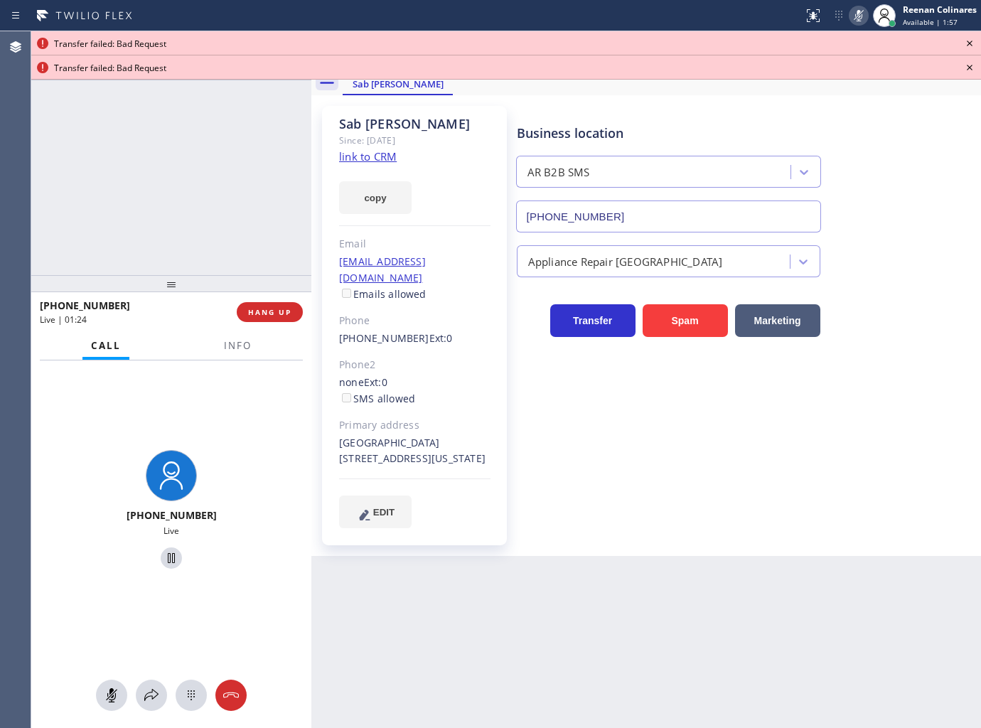
click at [970, 40] on icon at bounding box center [969, 43] width 17 height 17
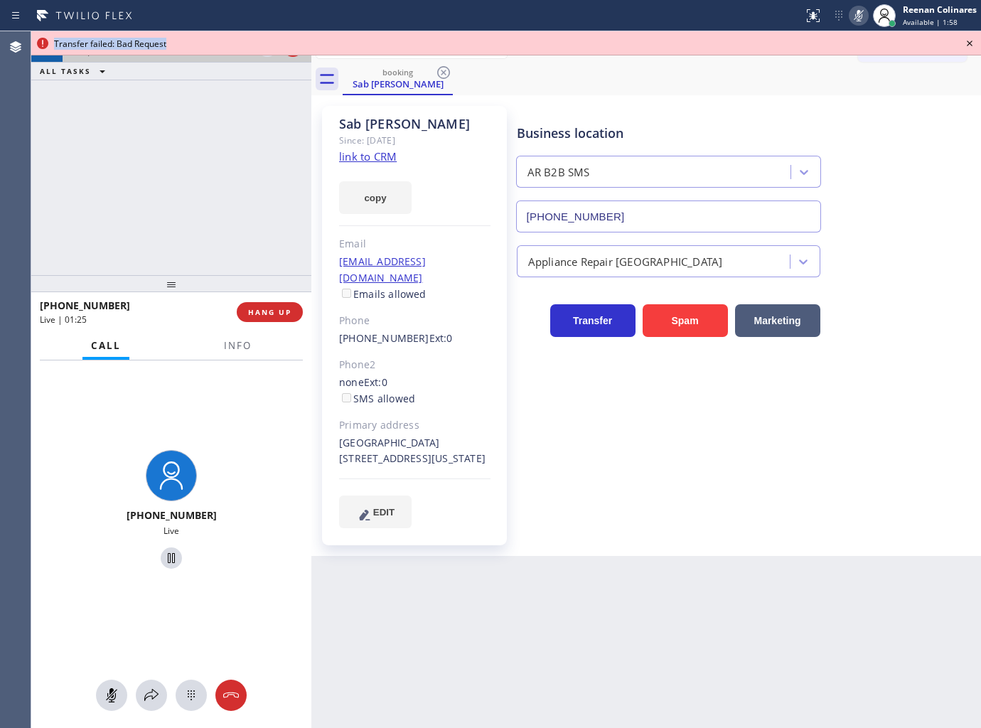
click at [970, 40] on icon at bounding box center [969, 43] width 17 height 17
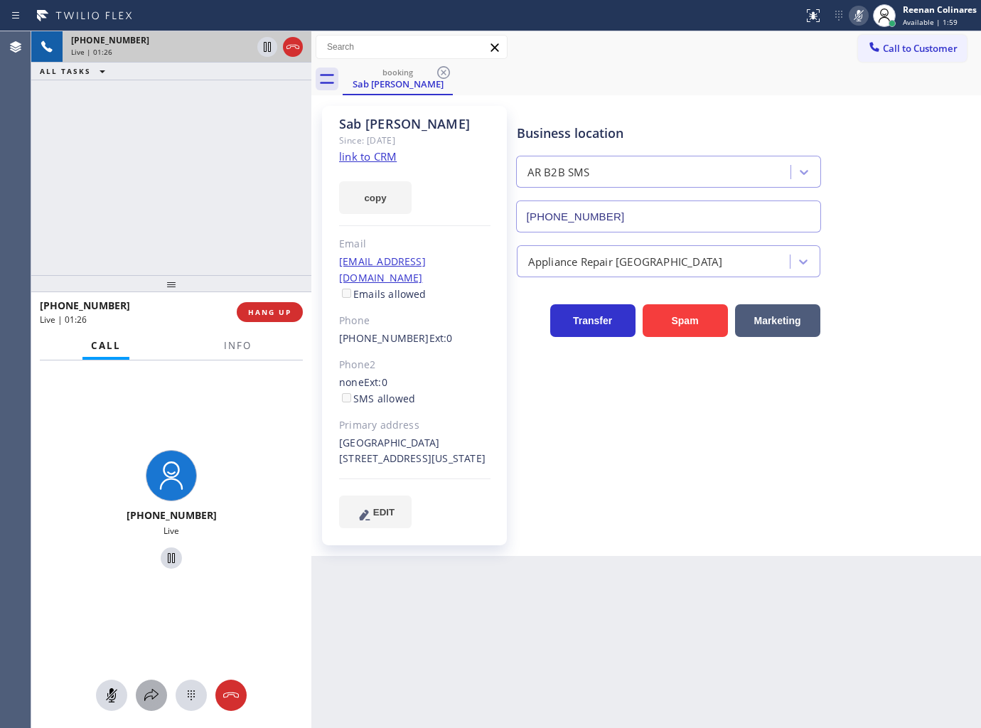
click at [152, 691] on icon at bounding box center [151, 695] width 14 height 12
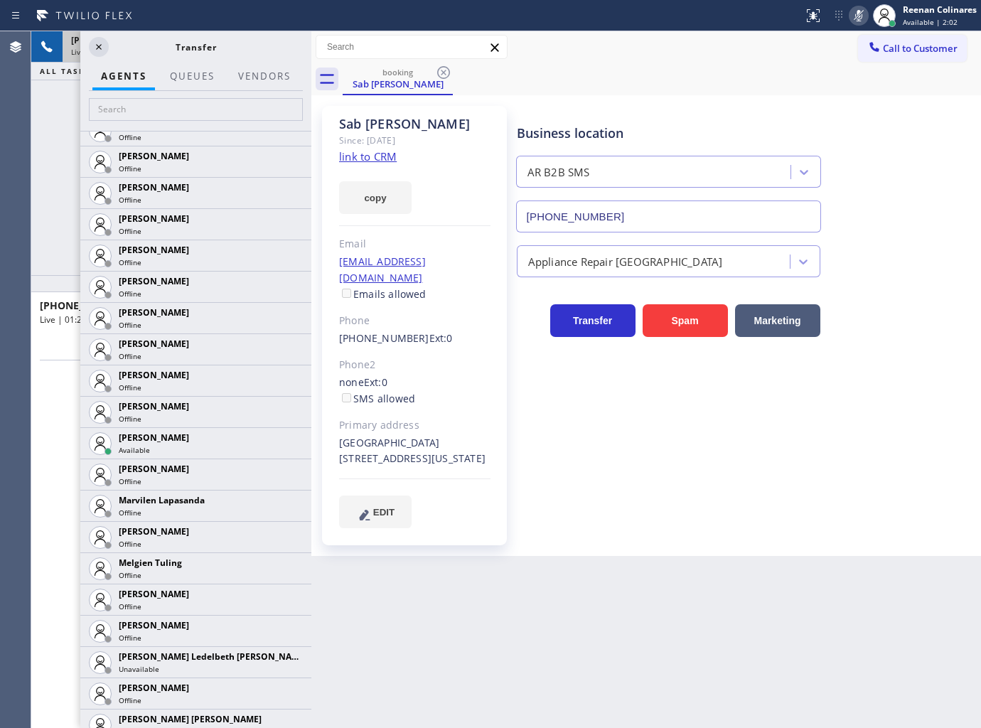
scroll to position [2081, 0]
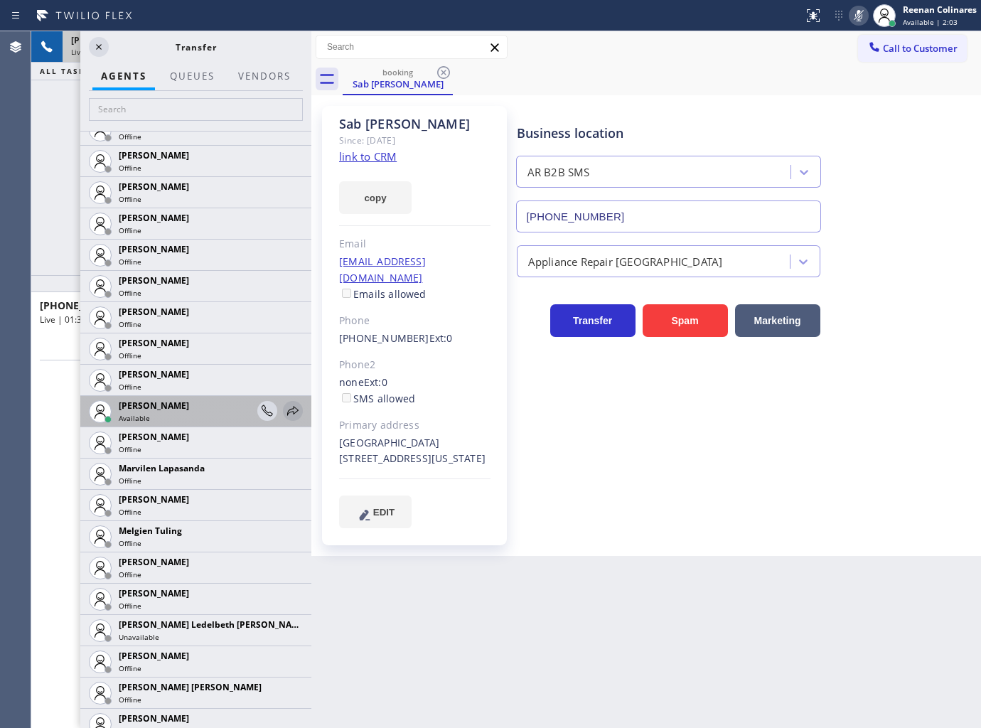
click at [287, 408] on icon at bounding box center [292, 410] width 17 height 17
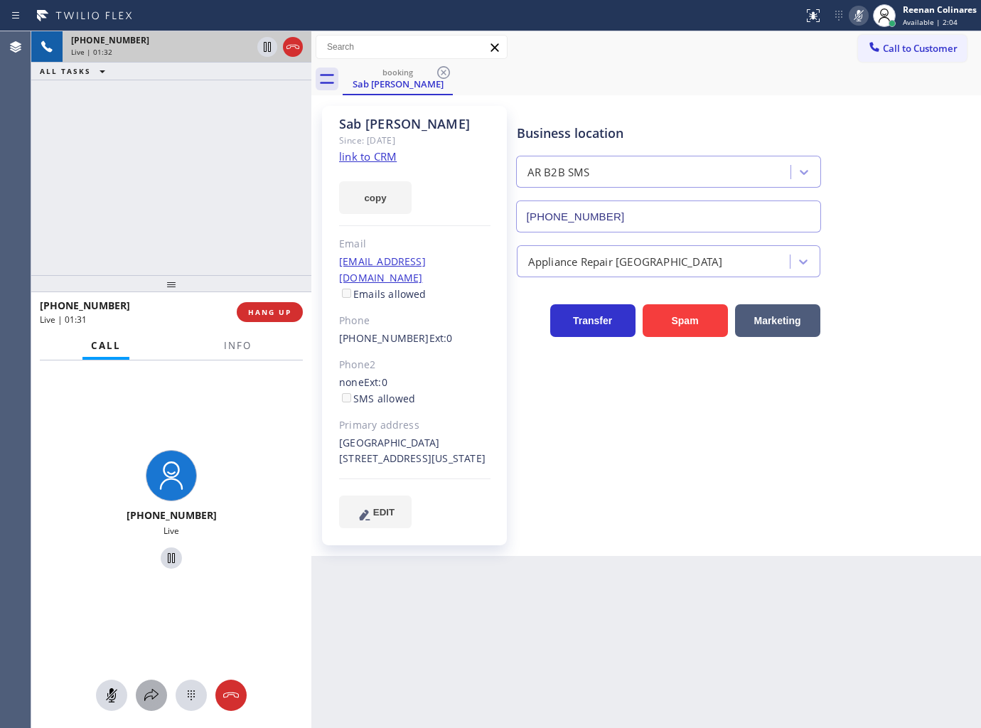
click at [151, 697] on icon at bounding box center [151, 695] width 17 height 17
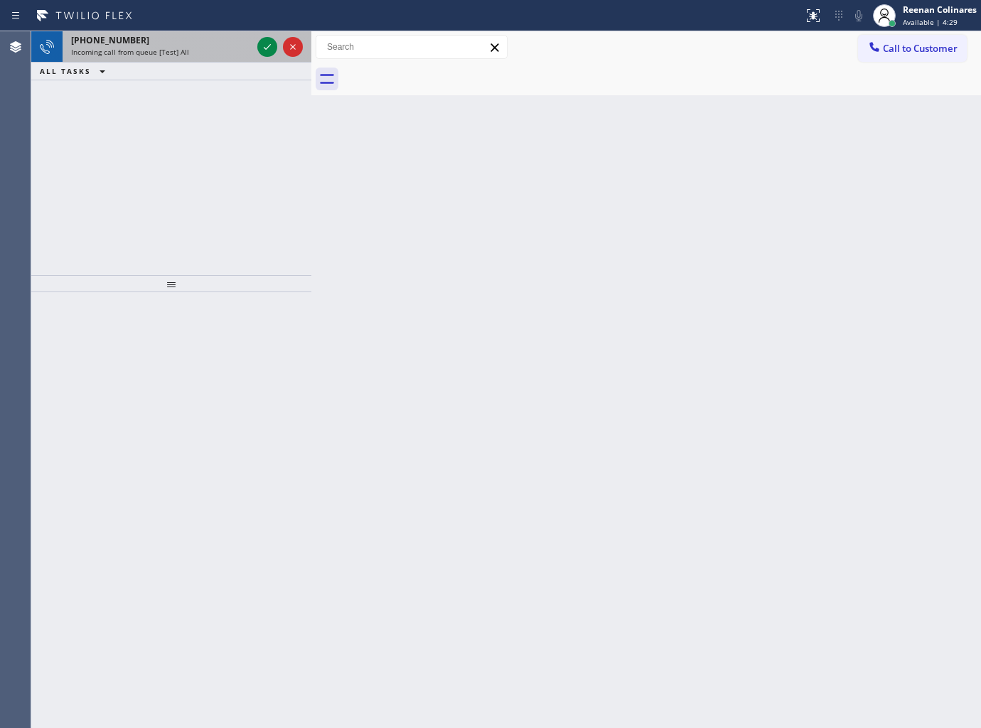
click at [201, 60] on div "[PHONE_NUMBER] Incoming call from queue [Test] All" at bounding box center [159, 46] width 192 height 31
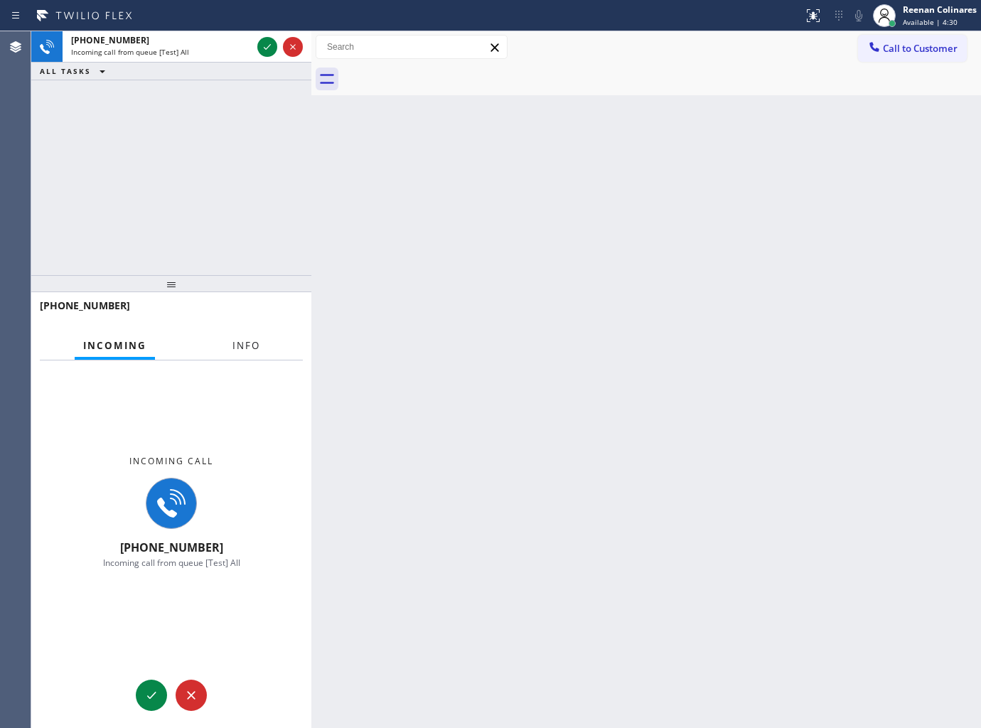
click at [230, 339] on button "Info" at bounding box center [246, 346] width 45 height 28
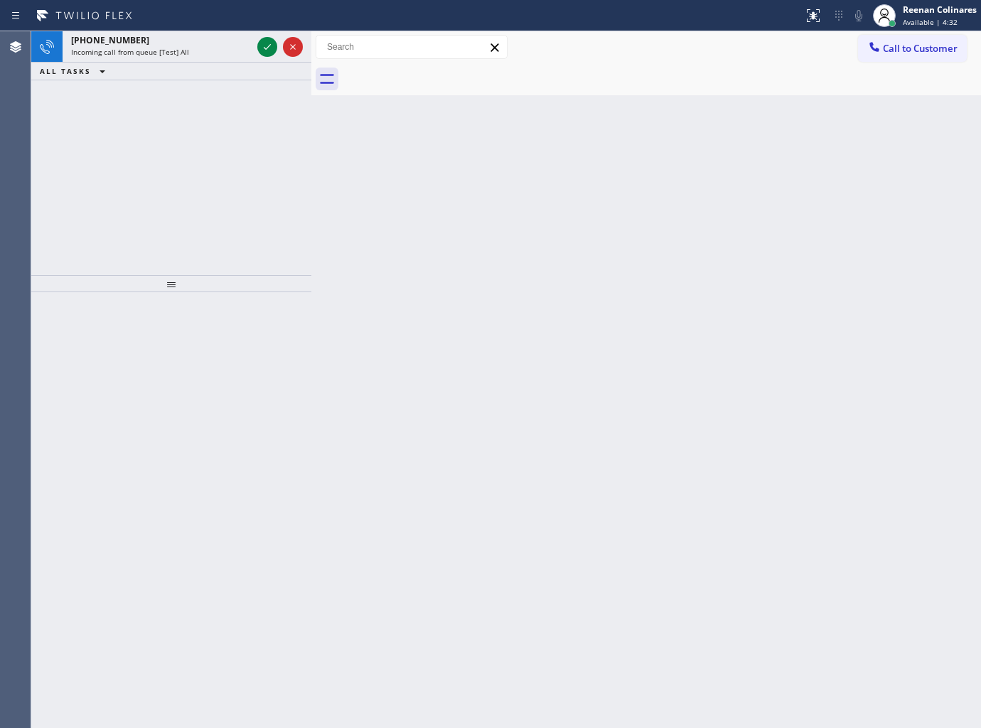
click at [264, 48] on icon at bounding box center [267, 47] width 7 height 6
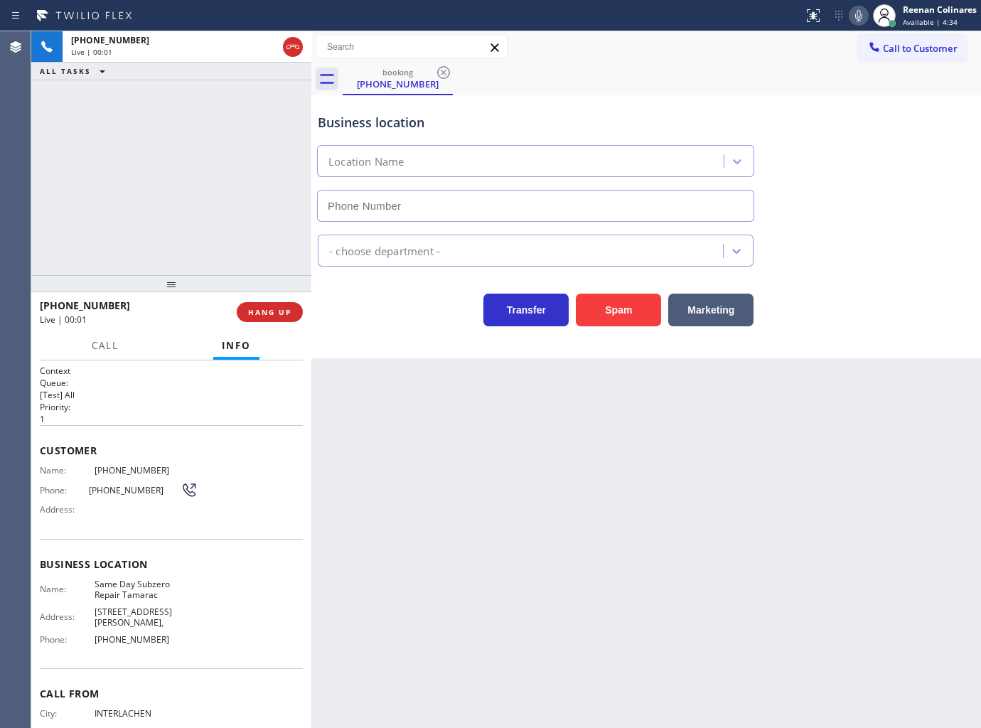
type input "[PHONE_NUMBER]"
click at [616, 325] on button "Spam" at bounding box center [618, 310] width 85 height 33
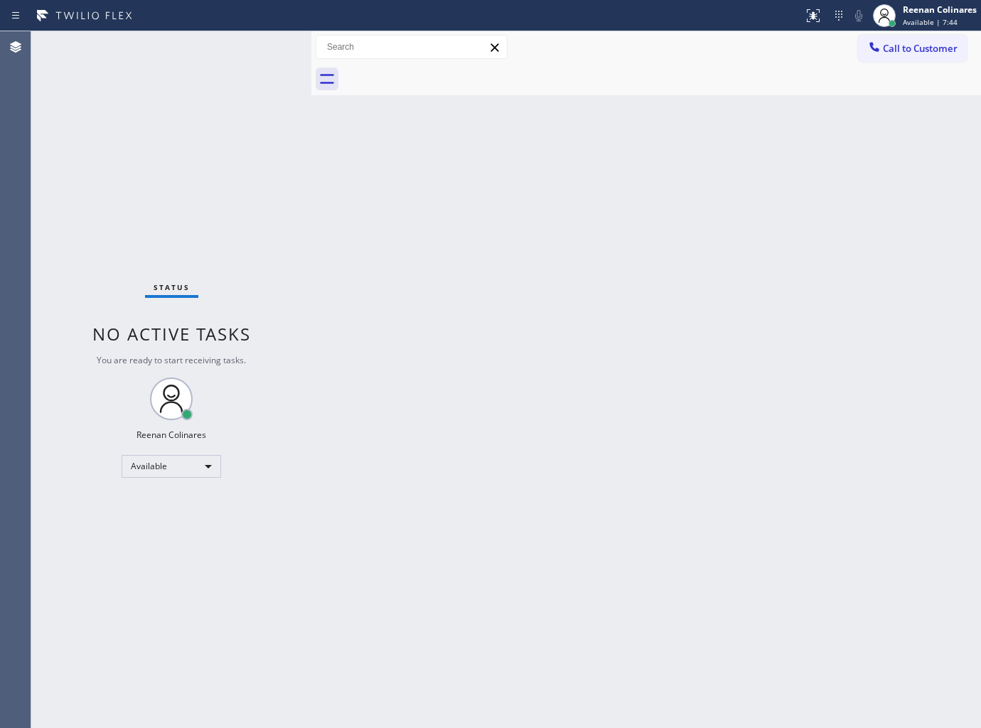
click at [527, 173] on div "Back to Dashboard Change Sender ID Customers Technicians Select a contact Outbo…" at bounding box center [646, 379] width 670 height 697
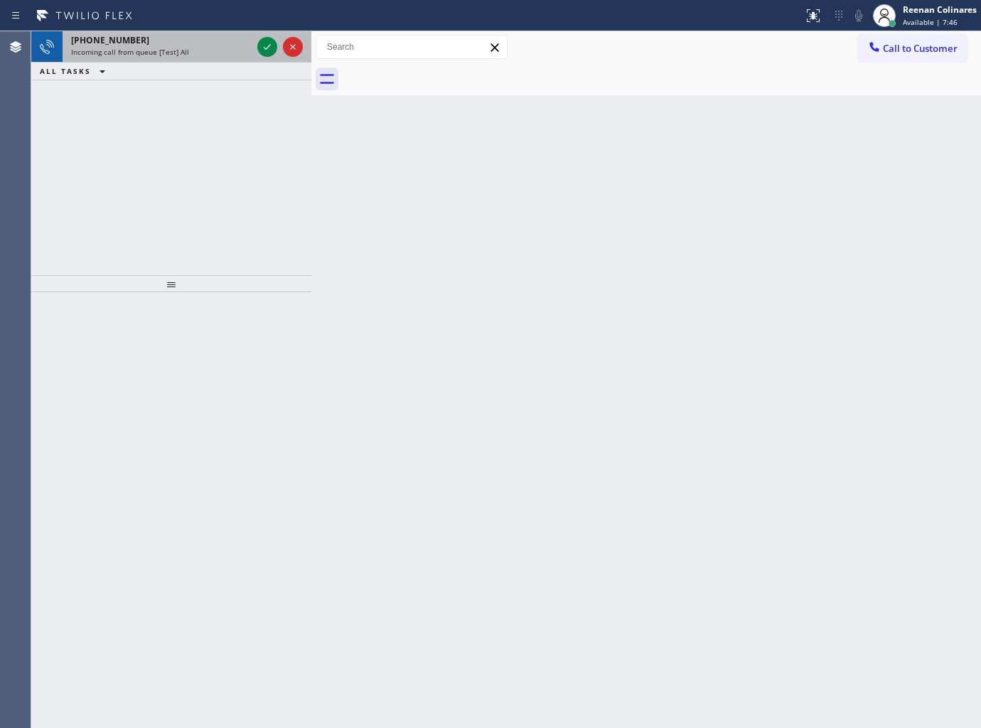
click at [157, 51] on span "Incoming call from queue [Test] All" at bounding box center [130, 52] width 118 height 10
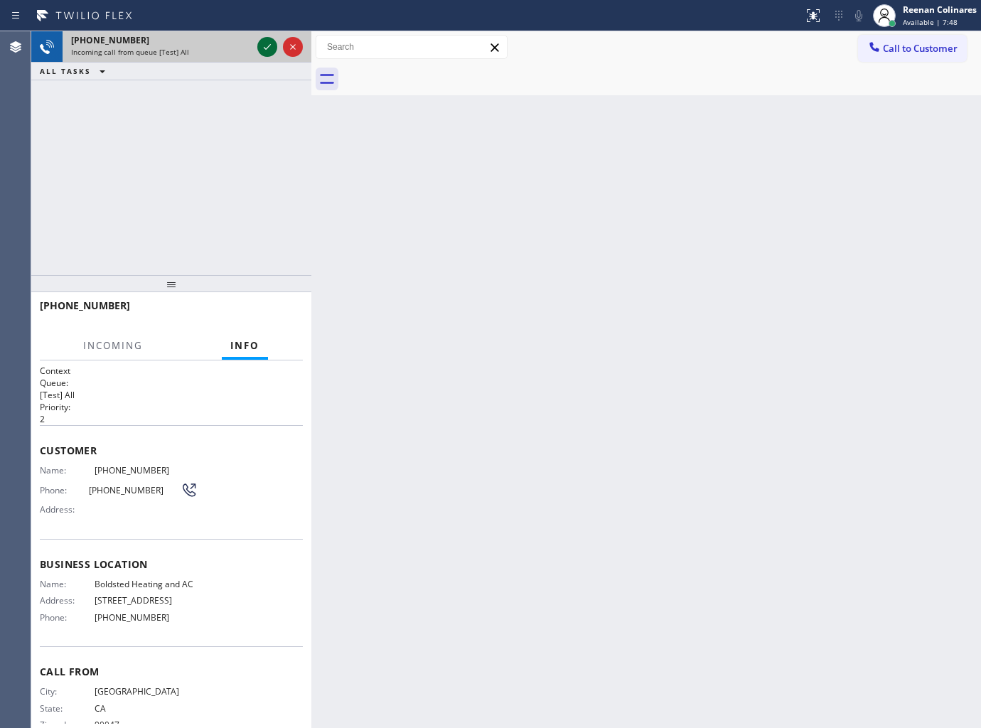
click at [270, 48] on icon at bounding box center [267, 46] width 17 height 17
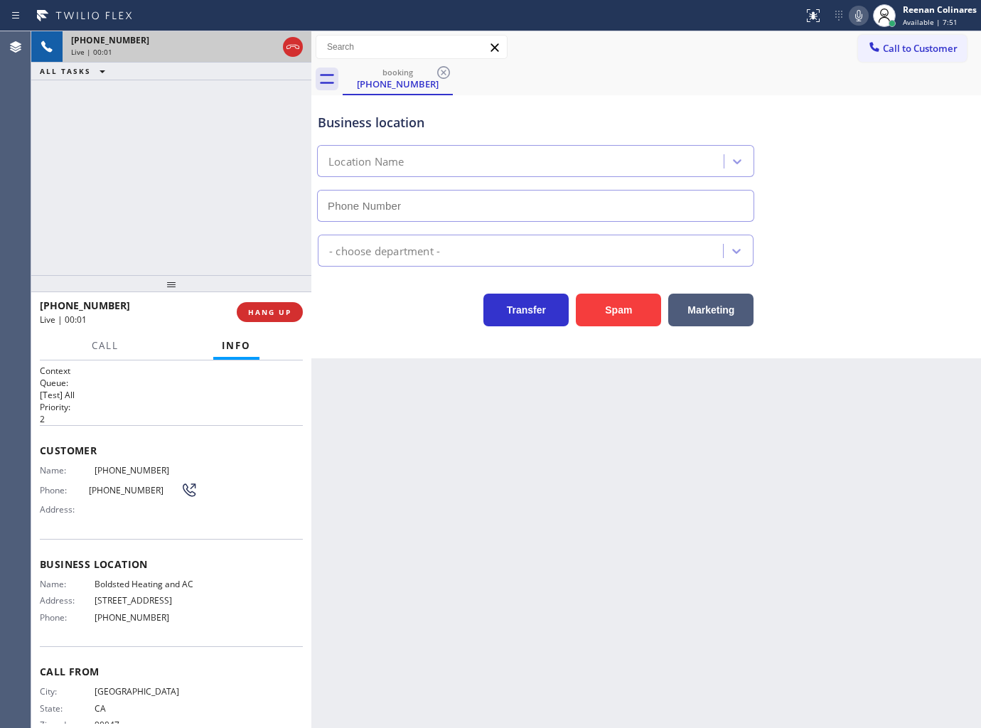
type input "[PHONE_NUMBER]"
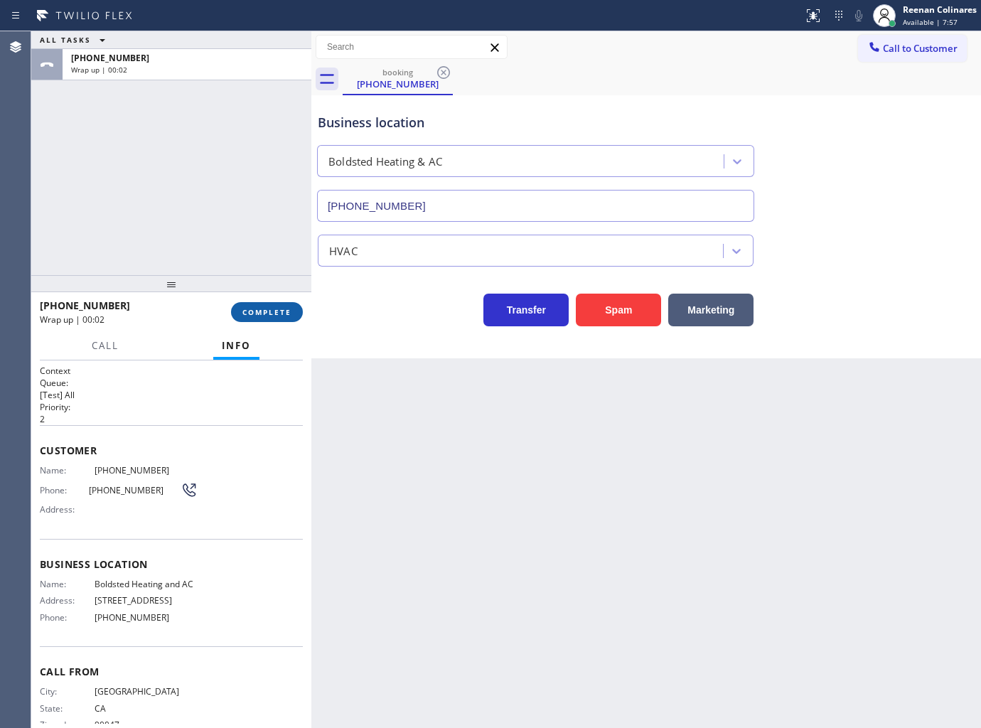
click at [245, 313] on span "COMPLETE" at bounding box center [266, 312] width 49 height 10
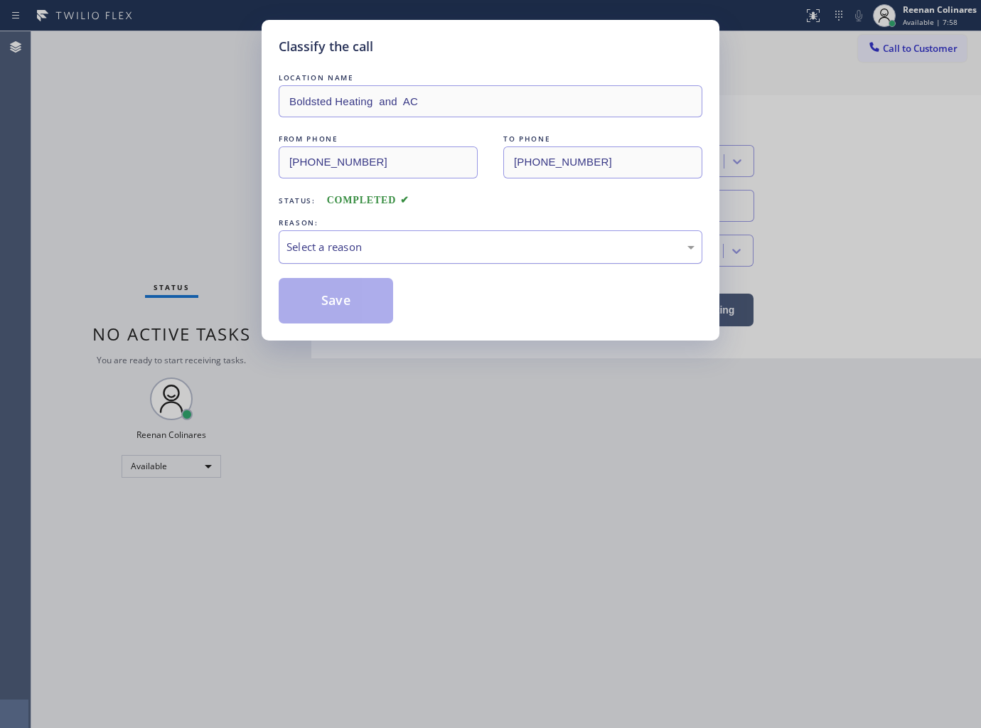
click at [341, 257] on div "Select a reason" at bounding box center [491, 246] width 424 height 33
click at [318, 299] on button "Save" at bounding box center [336, 300] width 114 height 45
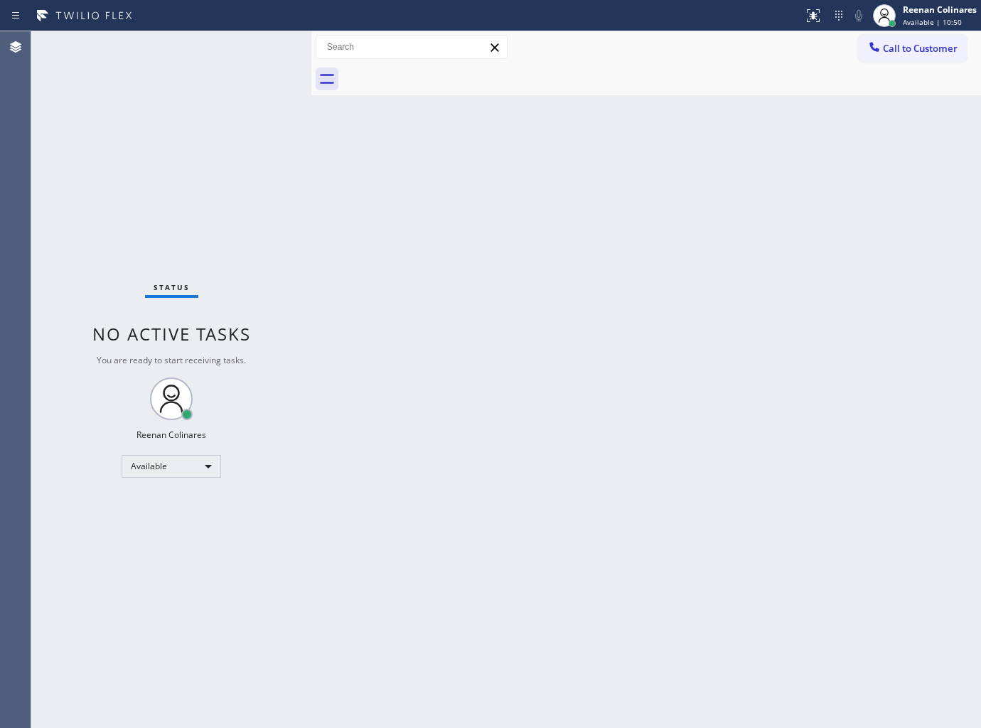
click at [526, 281] on div "Back to Dashboard Change Sender ID Customers Technicians Select a contact Outbo…" at bounding box center [646, 379] width 670 height 697
click at [650, 176] on div "Back to Dashboard Change Sender ID Customers Technicians Select a contact Outbo…" at bounding box center [646, 379] width 670 height 697
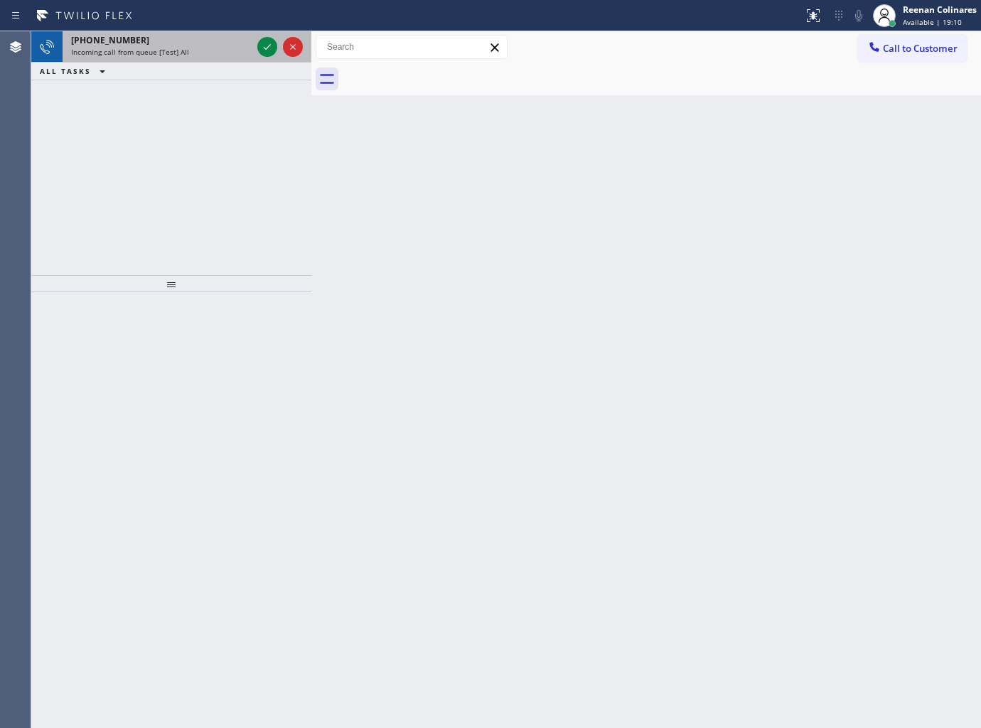
click at [167, 45] on div "[PHONE_NUMBER]" at bounding box center [161, 40] width 181 height 12
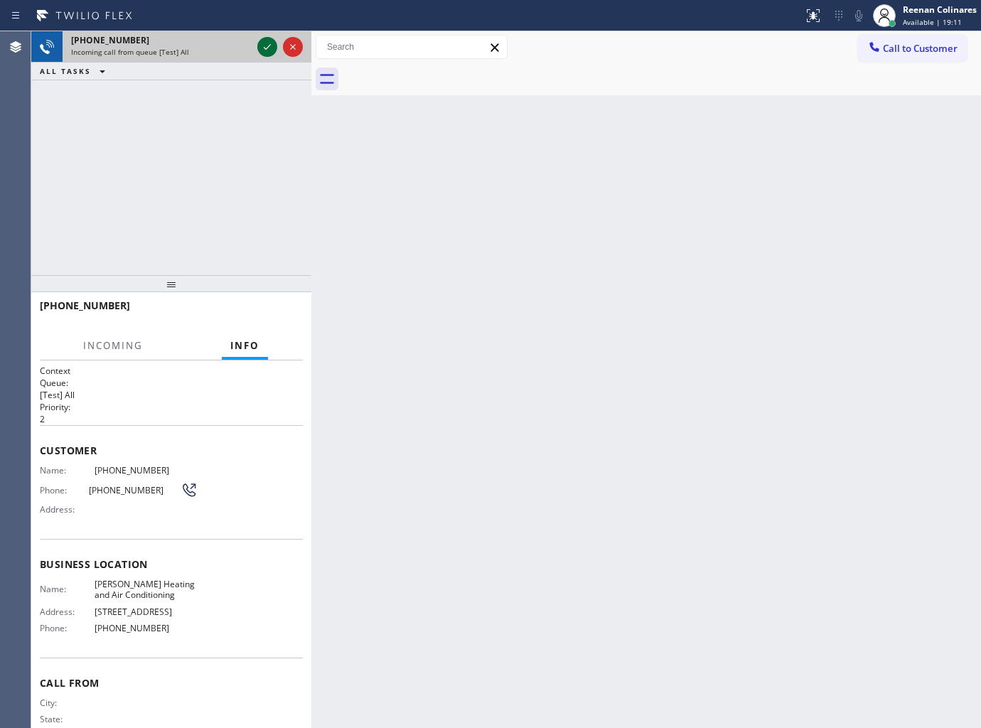
click at [261, 46] on icon at bounding box center [267, 46] width 17 height 17
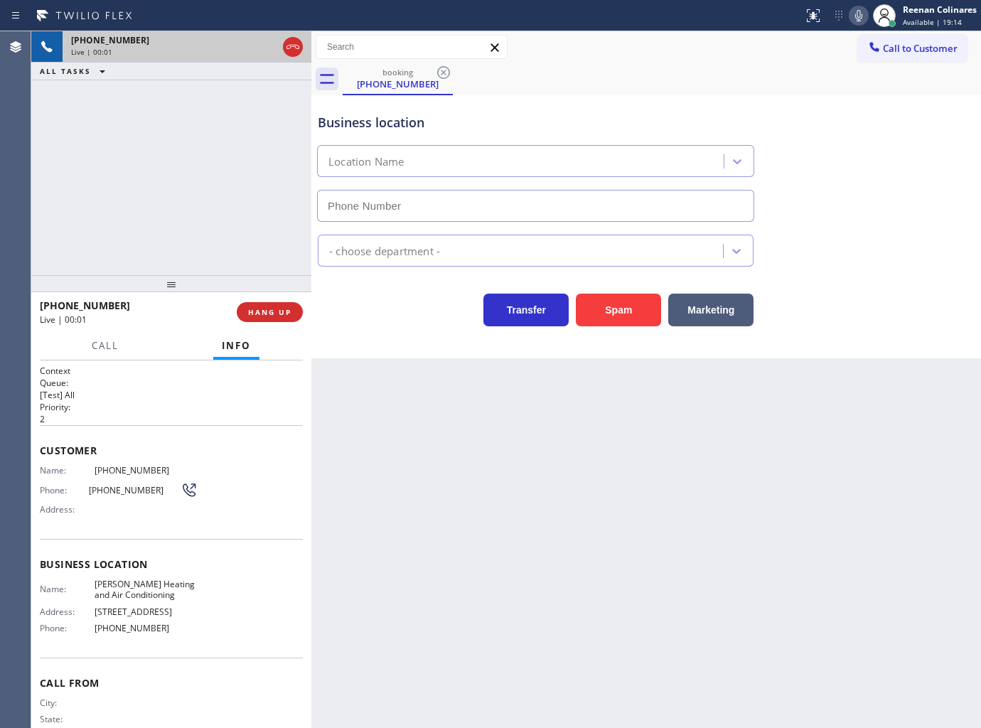
type input "[PHONE_NUMBER]"
click at [856, 16] on icon at bounding box center [858, 15] width 17 height 17
click at [856, 16] on rect at bounding box center [859, 14] width 10 height 10
click at [854, 23] on icon at bounding box center [858, 15] width 17 height 17
drag, startPoint x: 733, startPoint y: 299, endPoint x: 977, endPoint y: 119, distance: 303.4
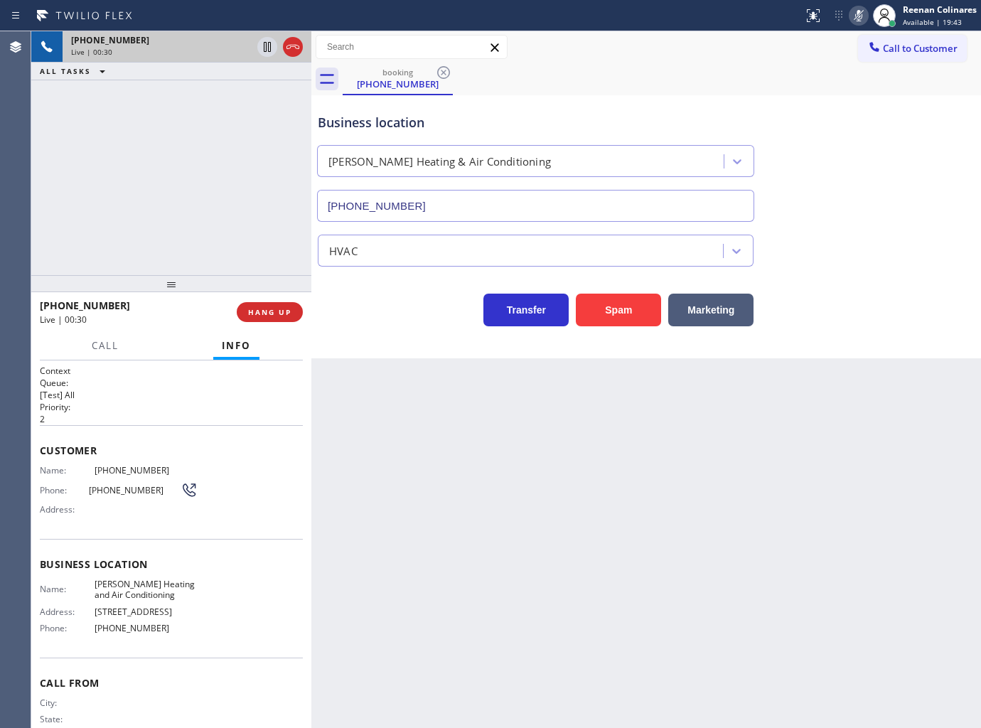
click at [743, 291] on div "Marketing" at bounding box center [707, 306] width 92 height 40
click at [727, 309] on button "Marketing" at bounding box center [710, 310] width 85 height 33
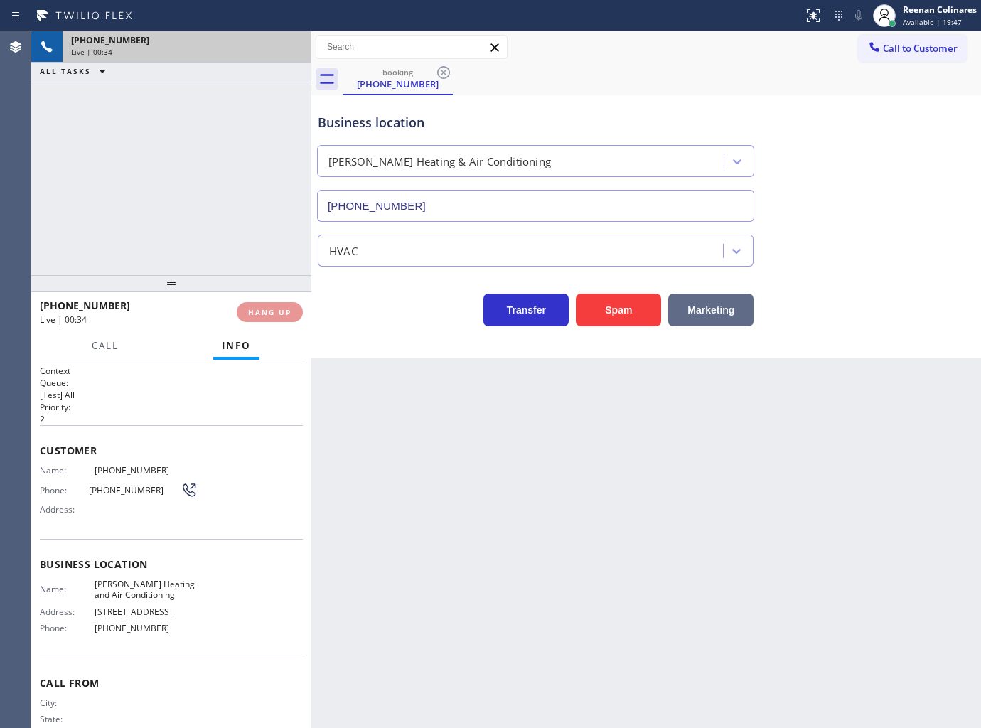
click at [727, 309] on button "Marketing" at bounding box center [710, 310] width 85 height 33
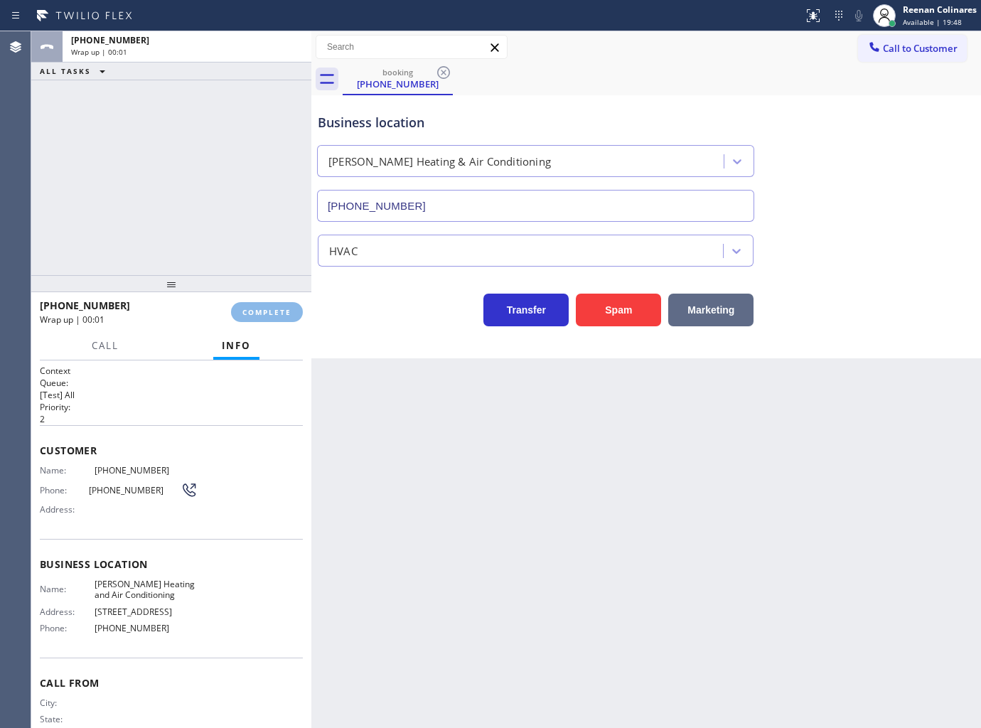
click at [727, 309] on button "Marketing" at bounding box center [710, 310] width 85 height 33
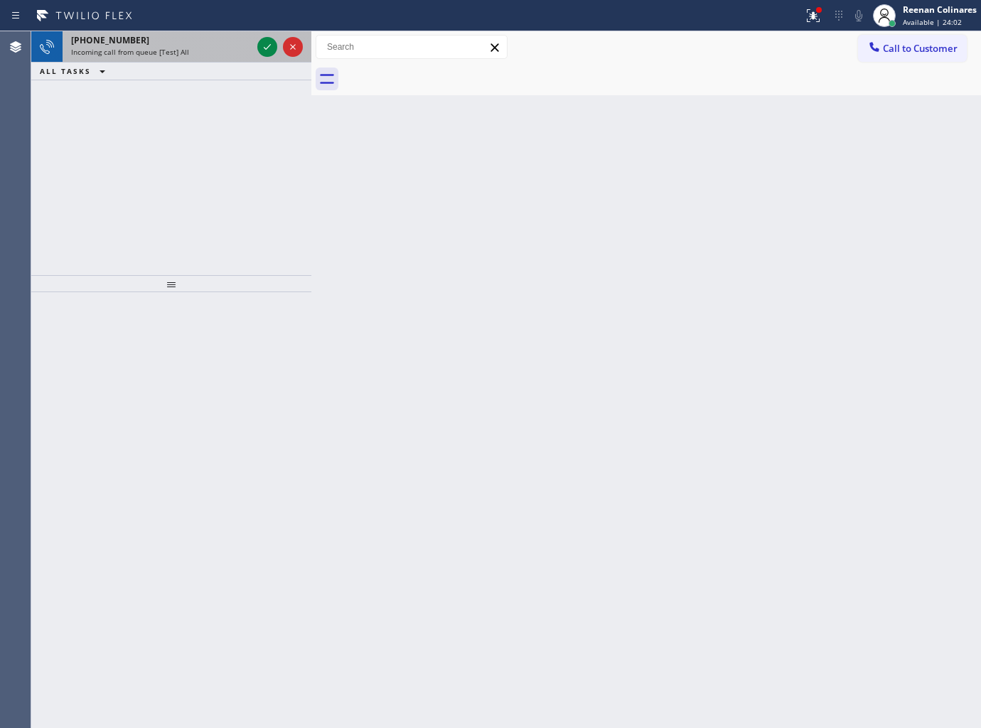
click at [192, 43] on div "[PHONE_NUMBER]" at bounding box center [161, 40] width 181 height 12
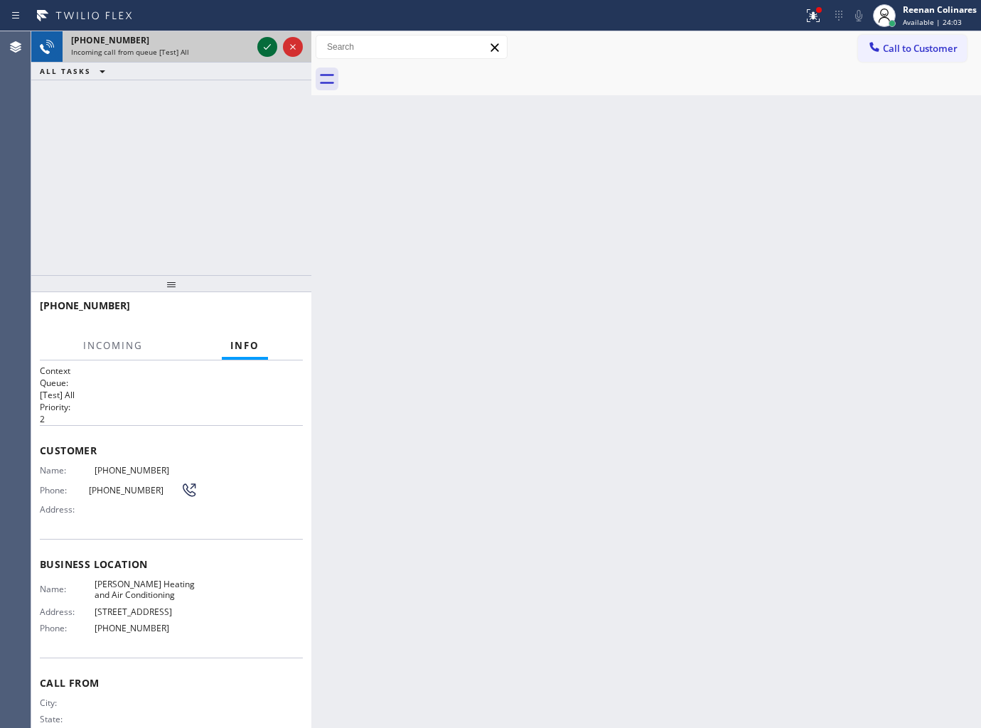
click at [261, 48] on icon at bounding box center [267, 46] width 17 height 17
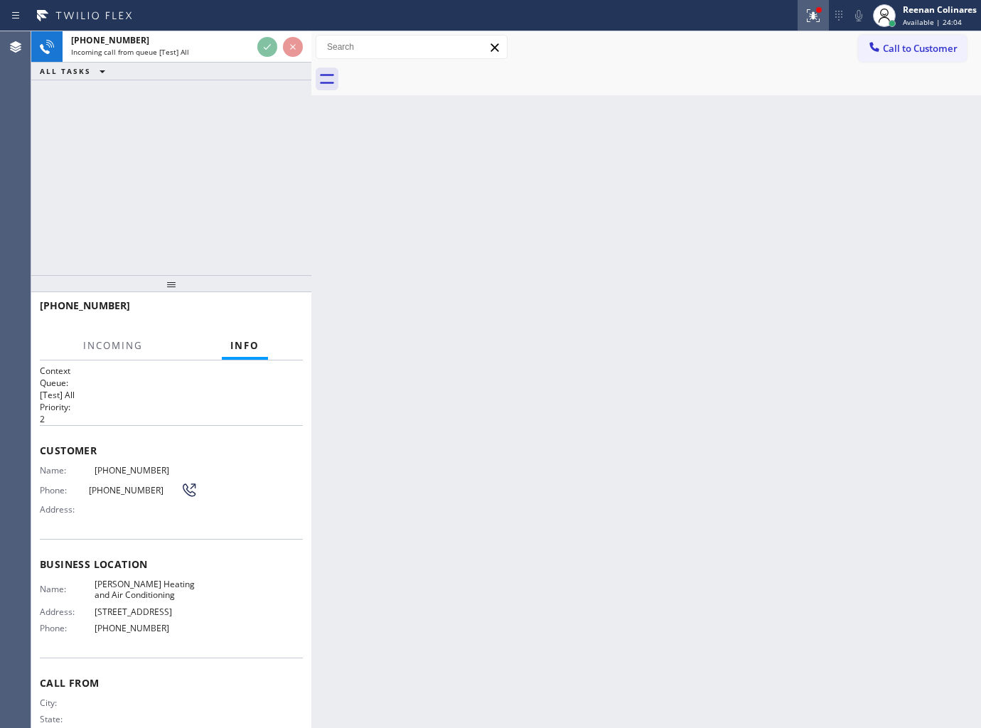
click at [802, 18] on div at bounding box center [812, 15] width 31 height 17
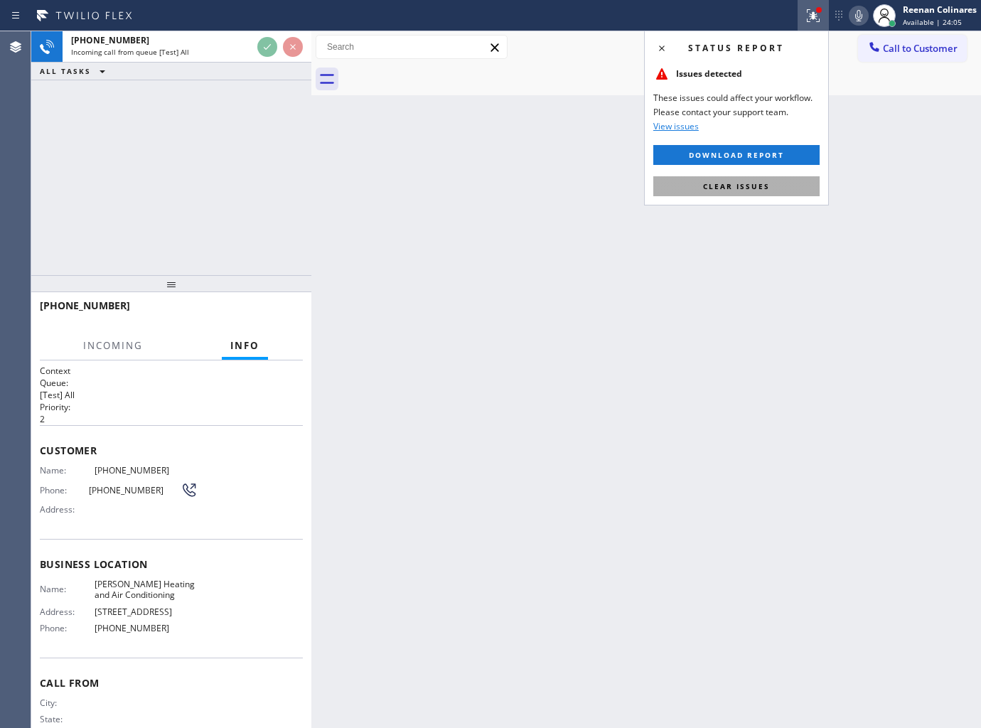
click at [740, 182] on span "Clear issues" at bounding box center [736, 186] width 67 height 10
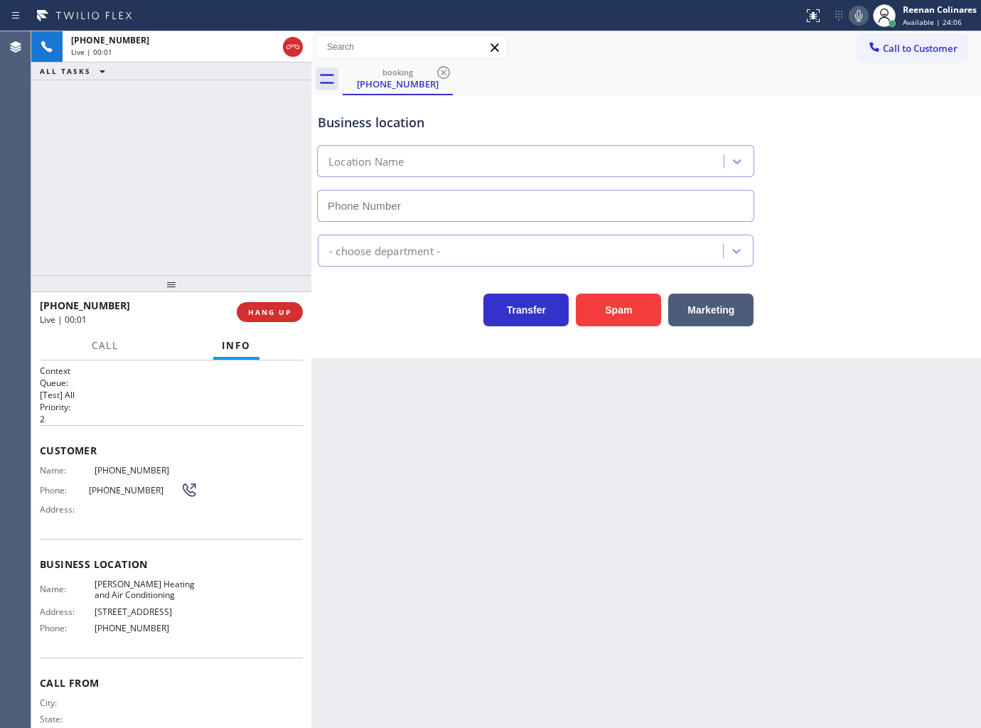
type input "[PHONE_NUMBER]"
click at [855, 15] on icon at bounding box center [858, 15] width 7 height 11
click at [853, 16] on icon at bounding box center [858, 15] width 17 height 17
drag, startPoint x: 282, startPoint y: 316, endPoint x: 843, endPoint y: 334, distance: 561.1
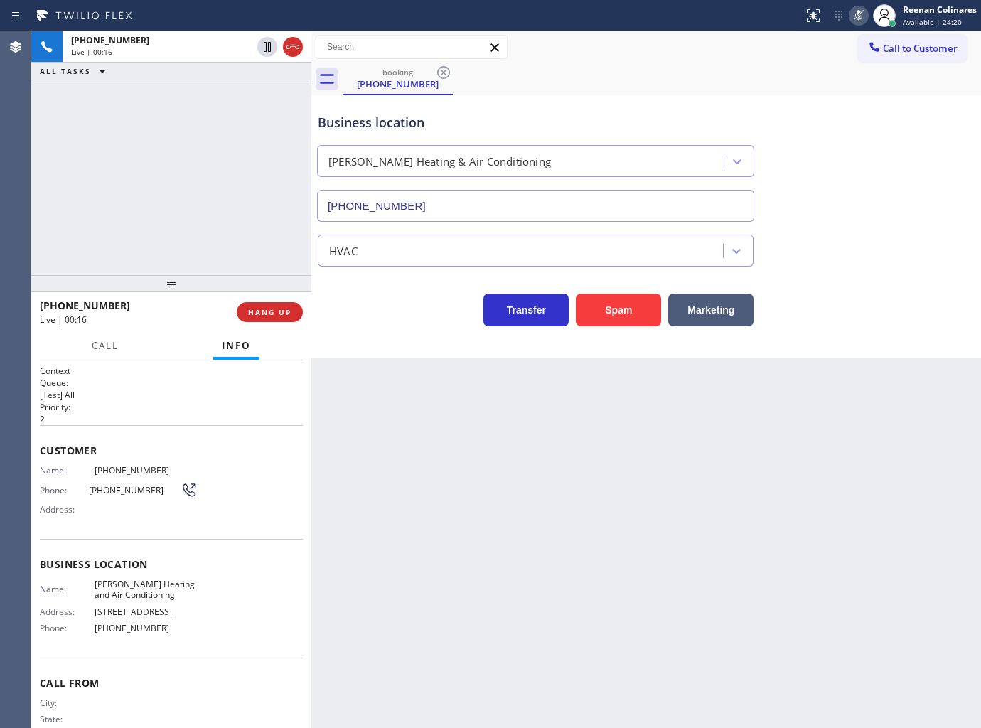
click at [843, 334] on div "[PHONE_NUMBER] Live | 00:16 ALL TASKS ALL TASKS ACTIVE TASKS TASKS IN WRAP UP […" at bounding box center [506, 379] width 950 height 697
click at [729, 311] on button "Marketing" at bounding box center [710, 310] width 85 height 33
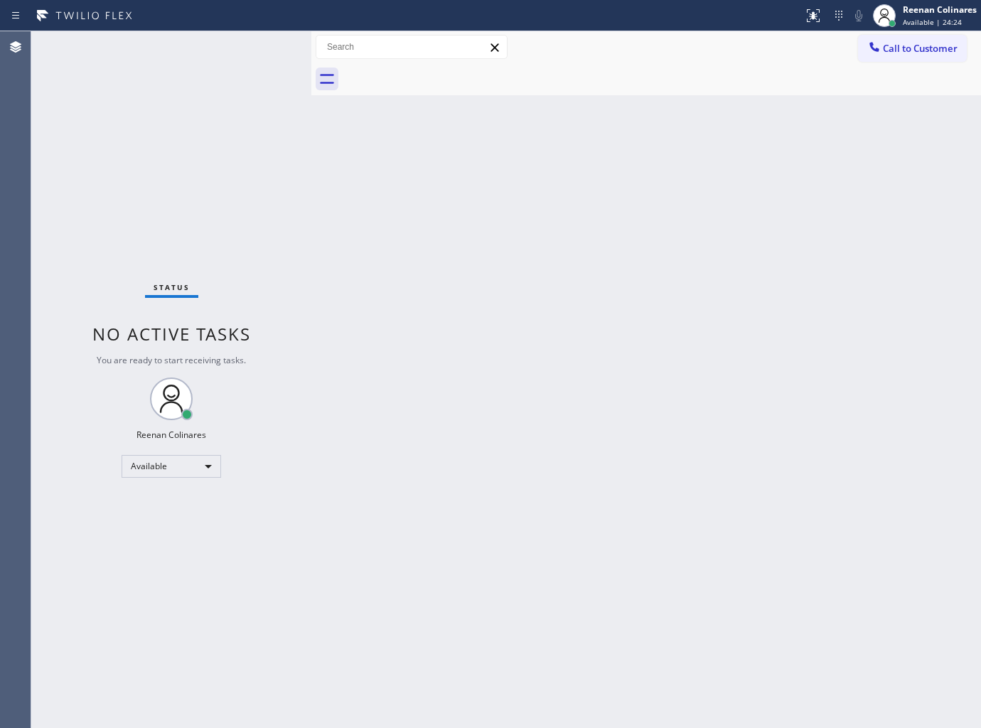
click at [587, 151] on div "Back to Dashboard Change Sender ID Customers Technicians Select a contact Outbo…" at bounding box center [646, 379] width 670 height 697
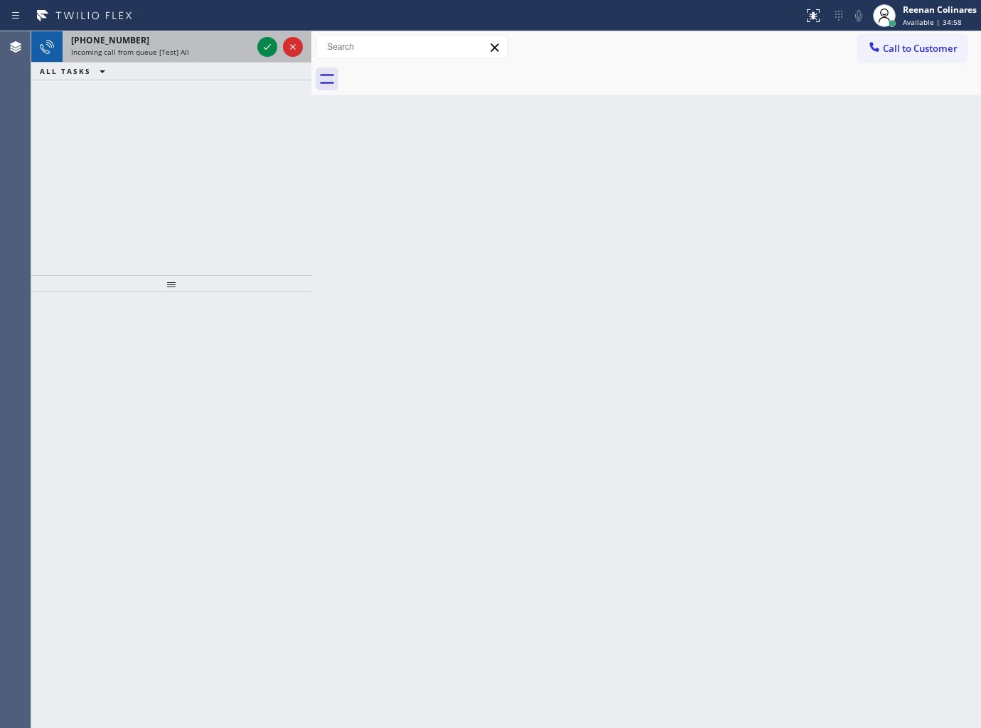
click at [215, 61] on div "[PHONE_NUMBER] Incoming call from queue [Test] All" at bounding box center [159, 46] width 192 height 31
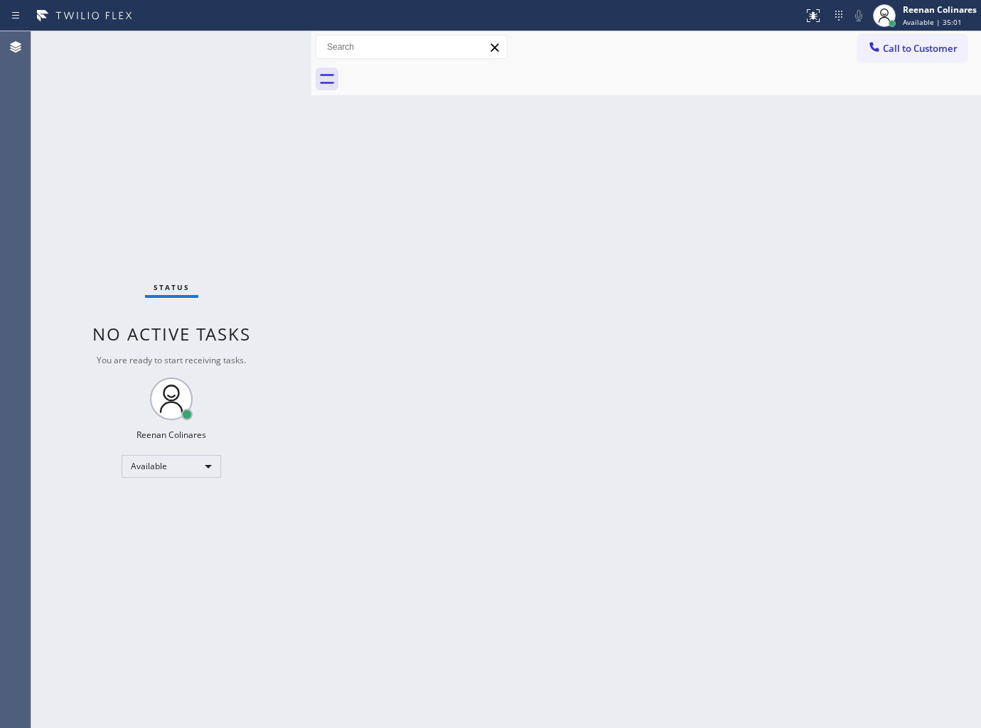
click at [204, 60] on div "Status No active tasks You are ready to start receiving tasks. Reenan Colinares…" at bounding box center [171, 379] width 280 height 697
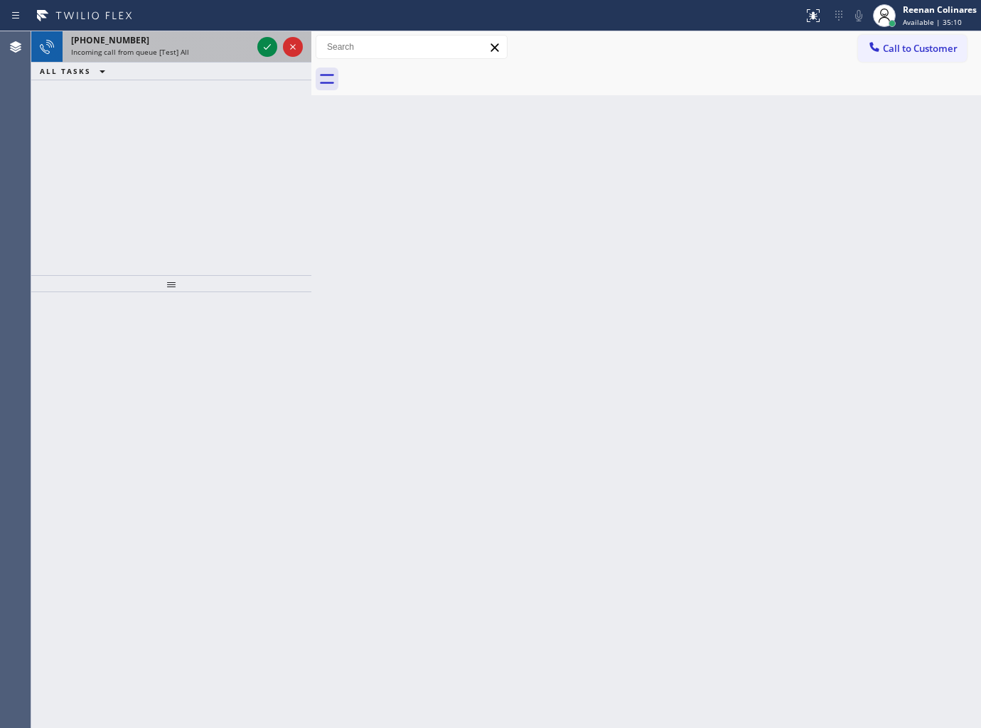
click at [208, 60] on div "[PHONE_NUMBER] Incoming call from queue [Test] All" at bounding box center [159, 46] width 192 height 31
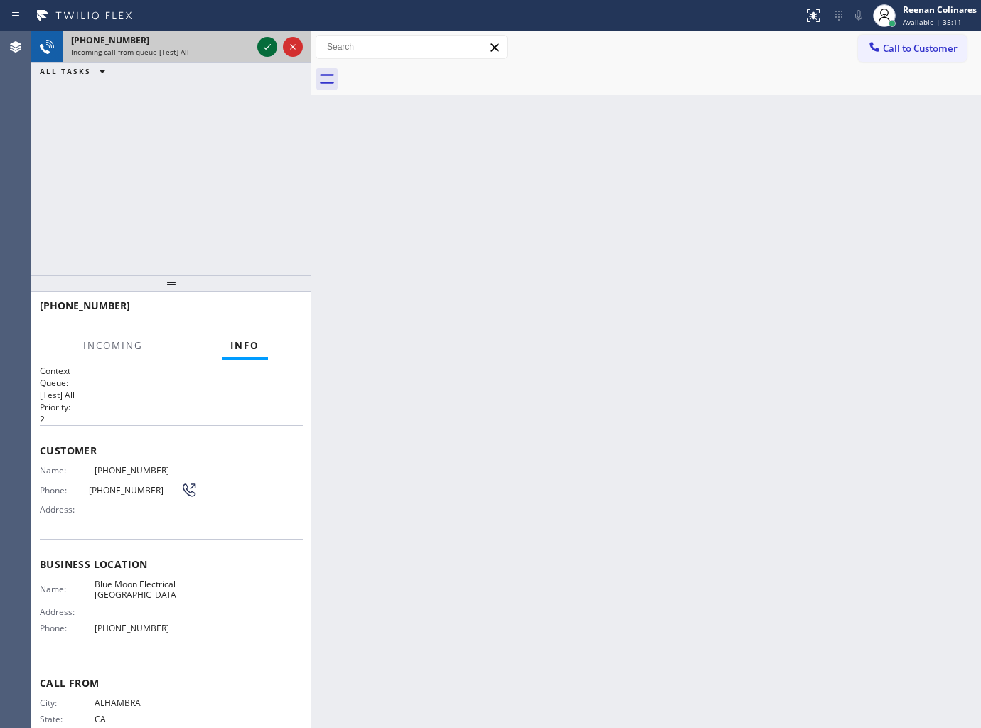
drag, startPoint x: 267, startPoint y: 48, endPoint x: 271, endPoint y: 55, distance: 8.6
click at [268, 48] on icon at bounding box center [267, 46] width 17 height 17
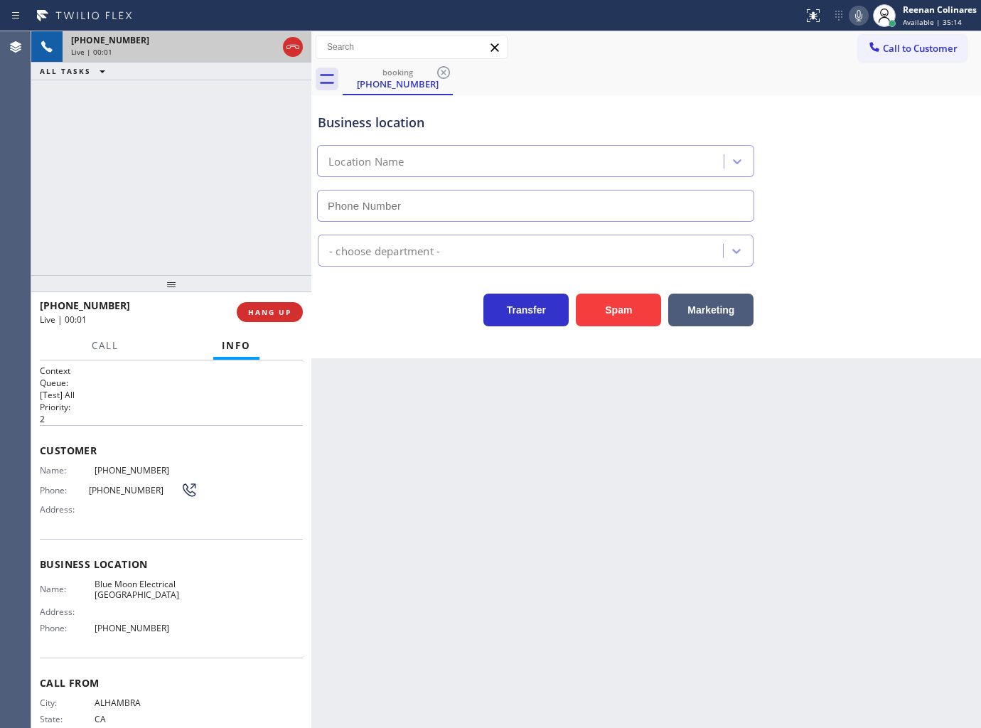
type input "[PHONE_NUMBER]"
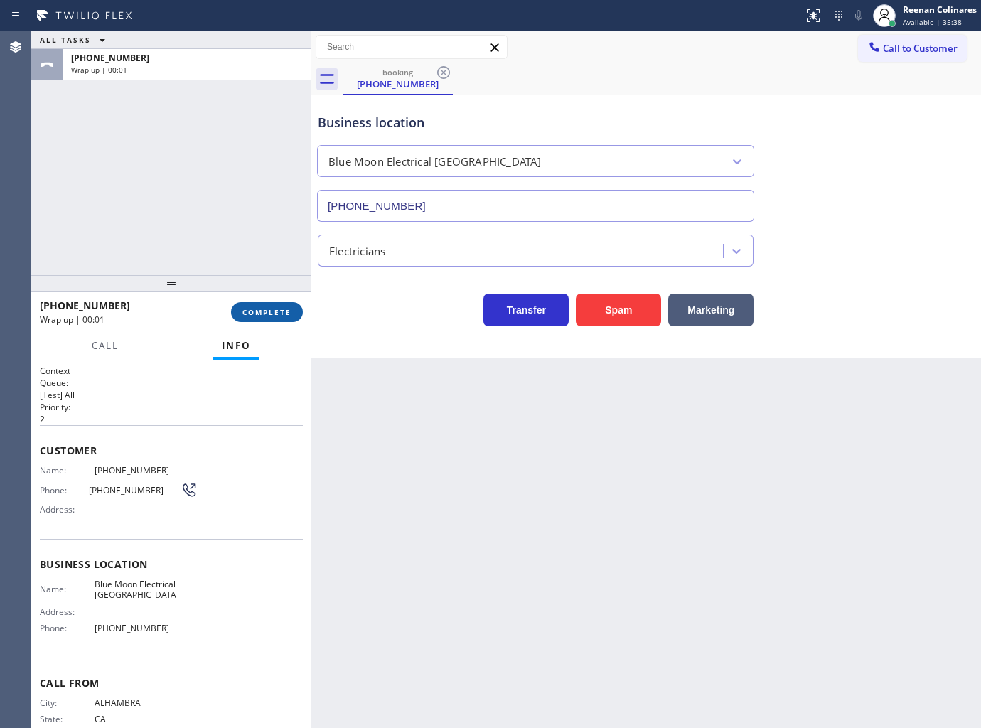
click at [294, 313] on button "COMPLETE" at bounding box center [267, 312] width 72 height 20
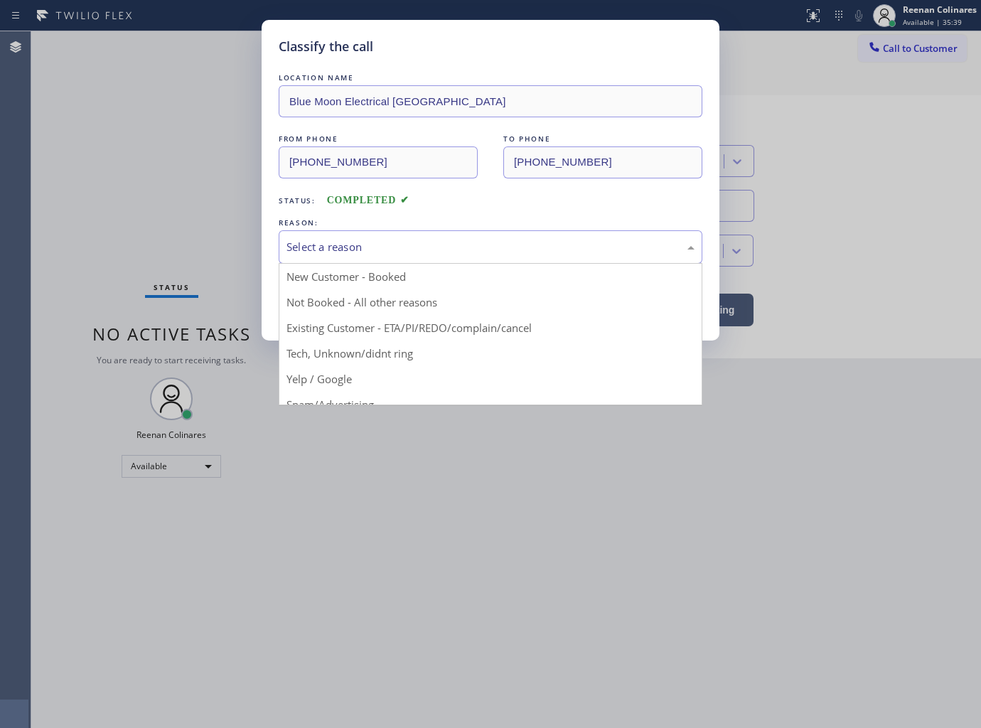
click at [321, 258] on div "Select a reason" at bounding box center [491, 246] width 424 height 33
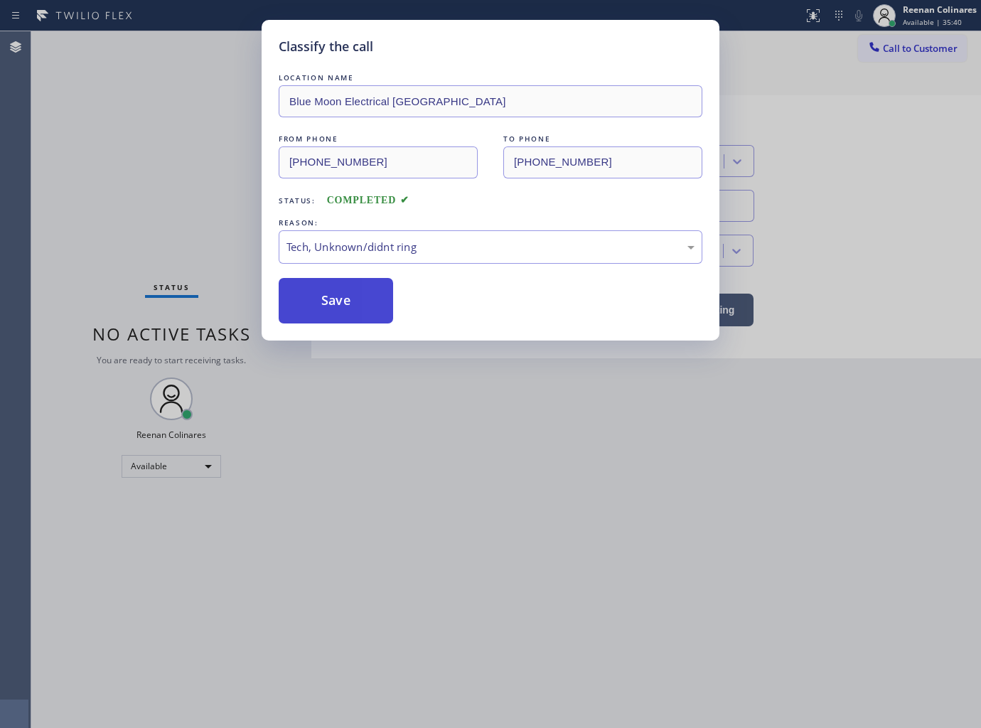
click at [317, 302] on button "Save" at bounding box center [336, 300] width 114 height 45
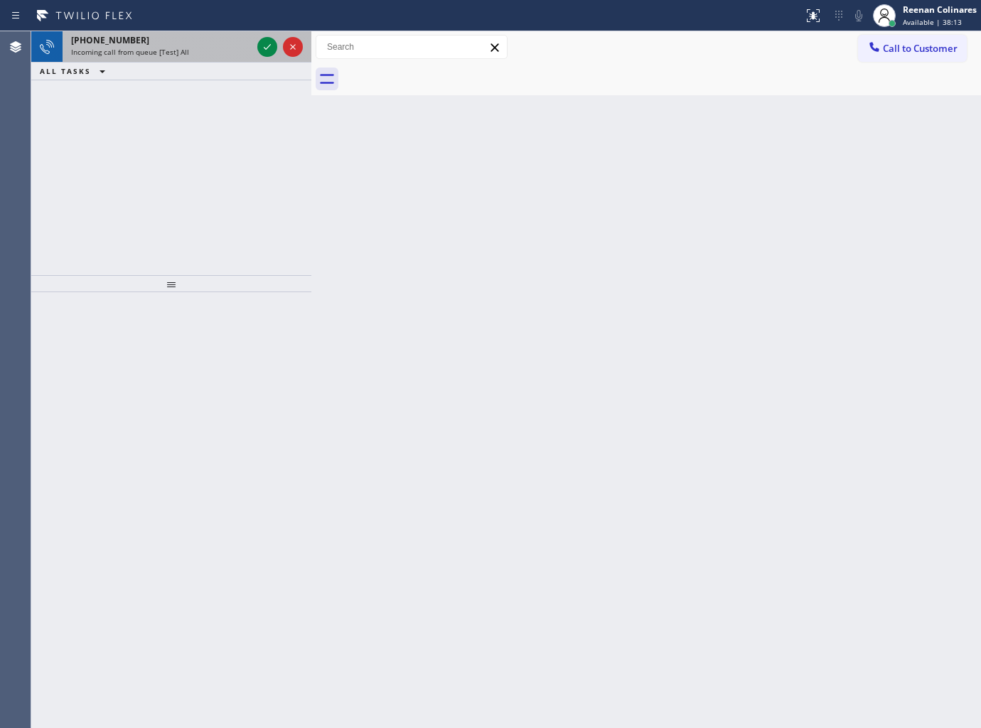
click at [215, 51] on div "Incoming call from queue [Test] All" at bounding box center [161, 52] width 181 height 10
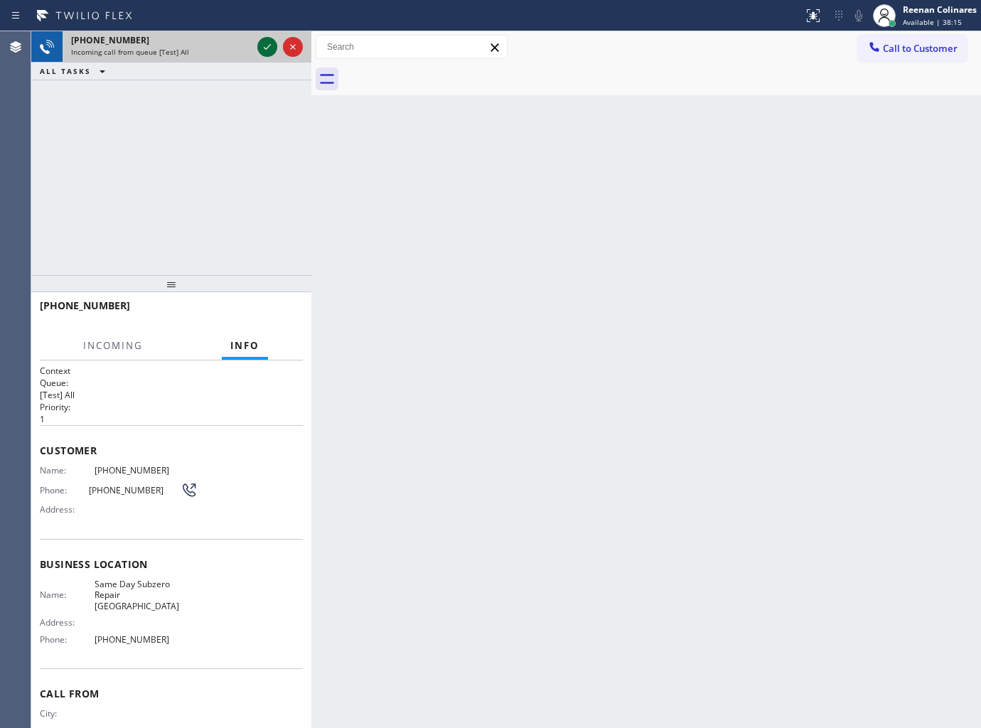
click at [259, 45] on icon at bounding box center [267, 46] width 17 height 17
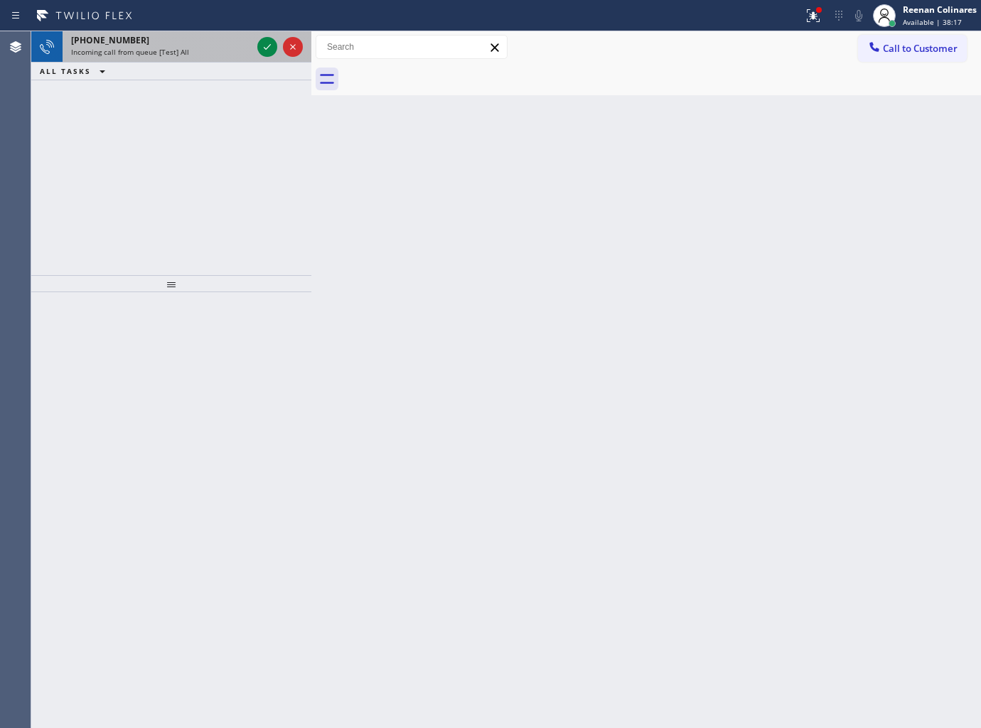
click at [251, 57] on div "[PHONE_NUMBER] Incoming call from queue [Test] All" at bounding box center [159, 46] width 192 height 31
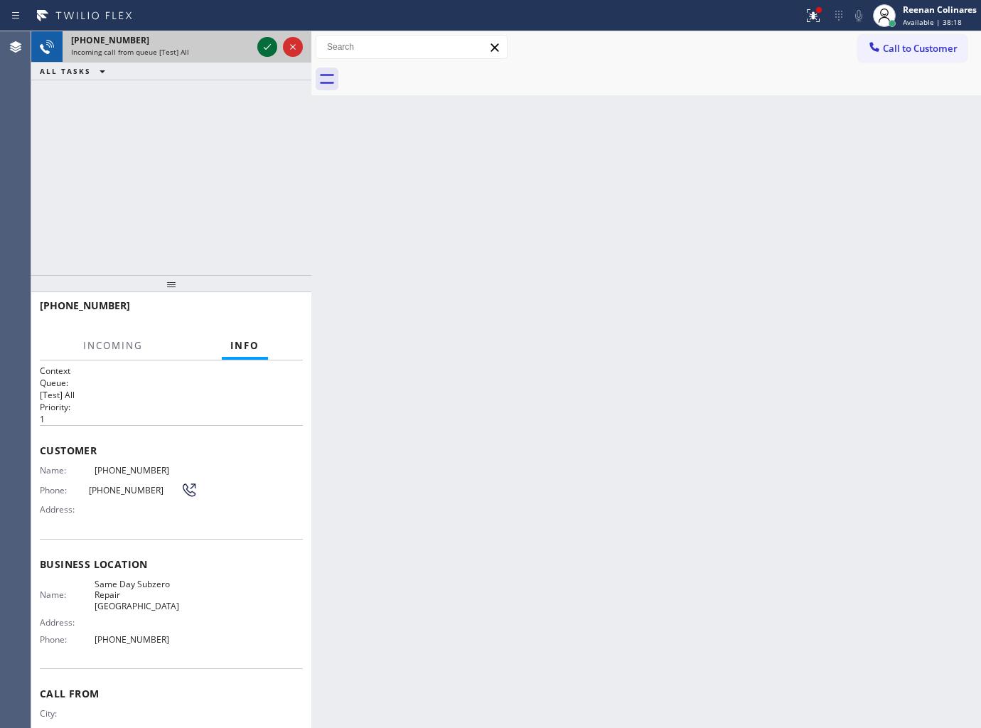
click at [265, 43] on icon at bounding box center [267, 46] width 17 height 17
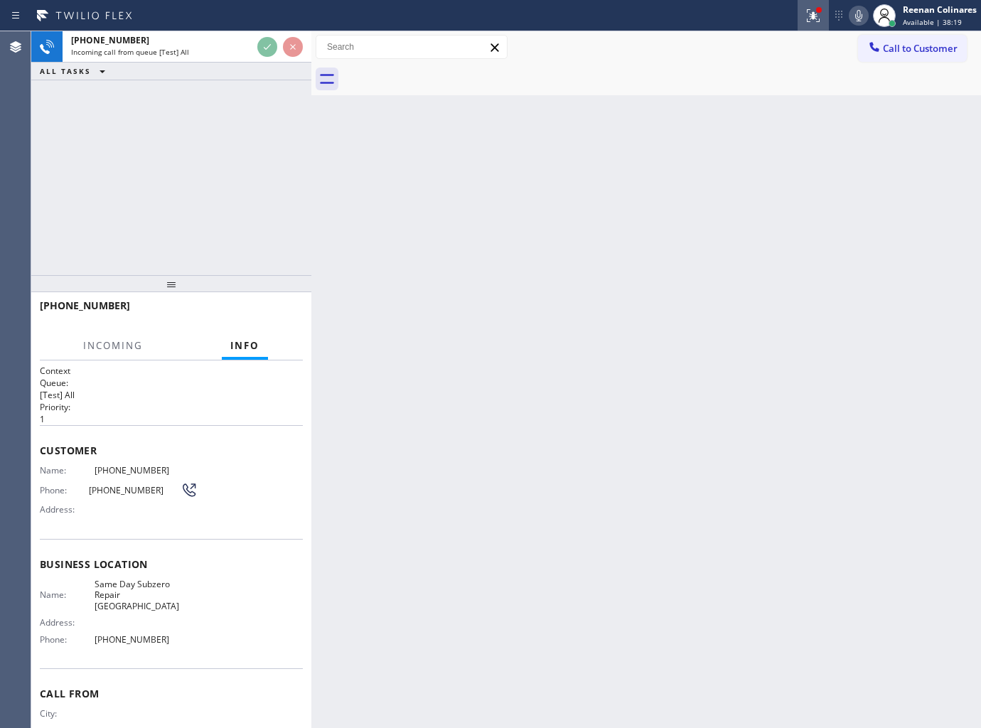
click at [805, 14] on icon at bounding box center [813, 15] width 17 height 17
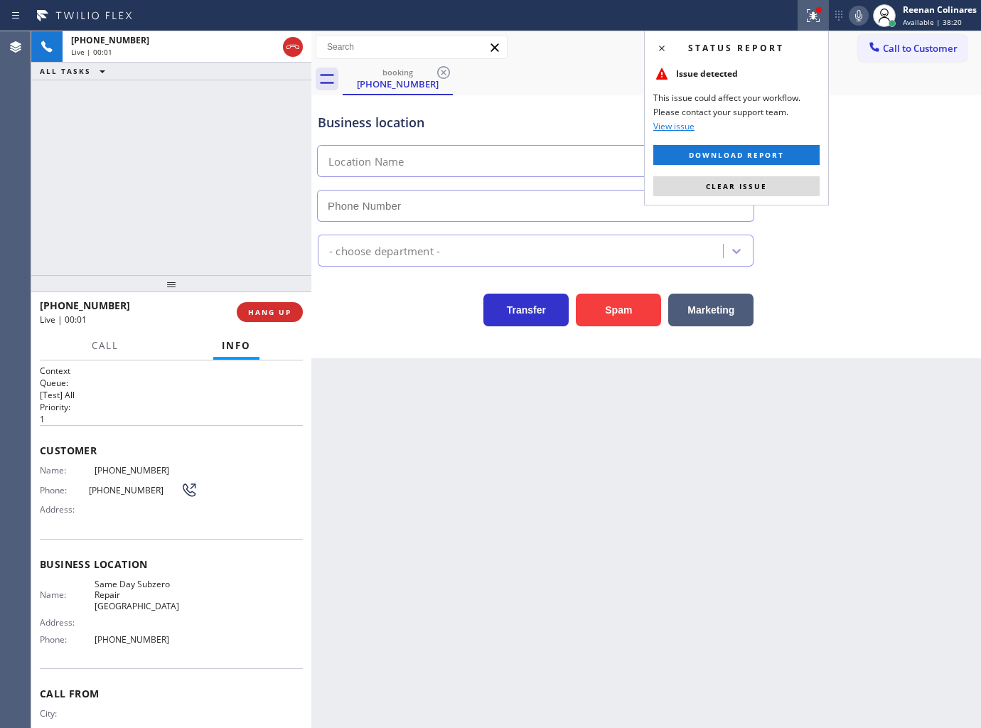
click at [699, 197] on div "Status report Issue detected This issue could affect your workflow. Please cont…" at bounding box center [736, 118] width 185 height 175
type input "[PHONE_NUMBER]"
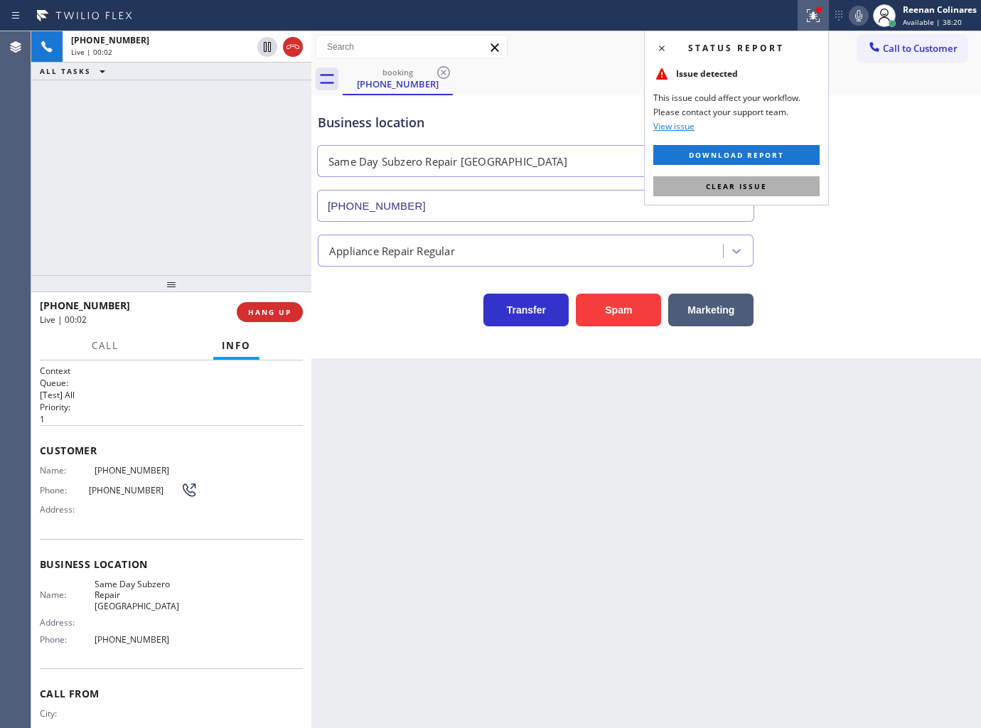
click at [676, 193] on button "Clear issue" at bounding box center [736, 186] width 166 height 20
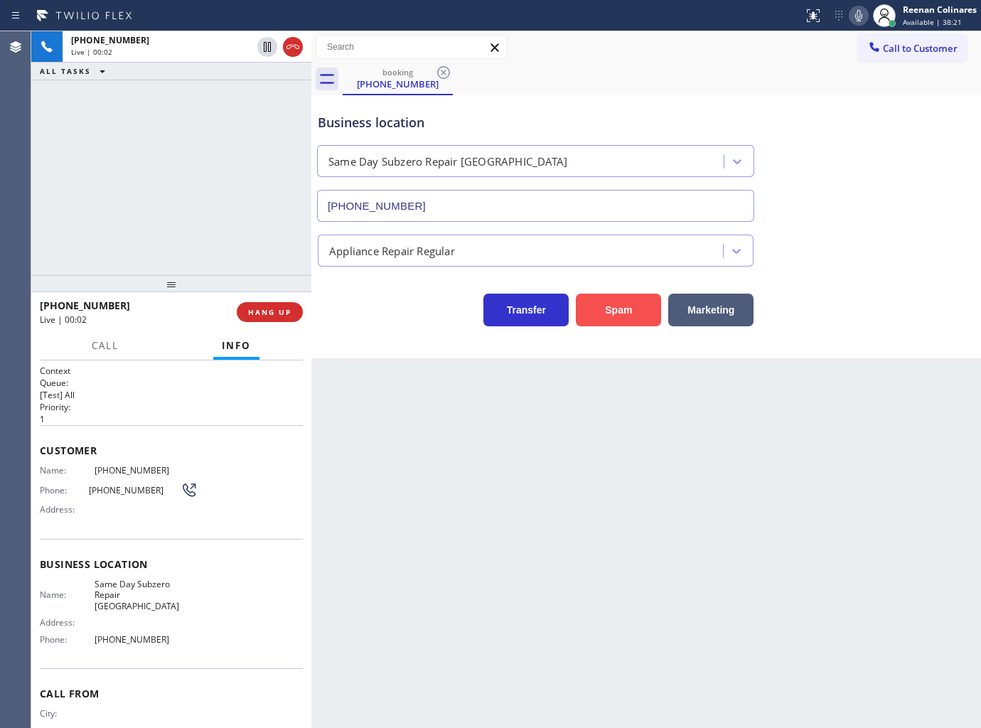
click at [638, 299] on button "Spam" at bounding box center [618, 310] width 85 height 33
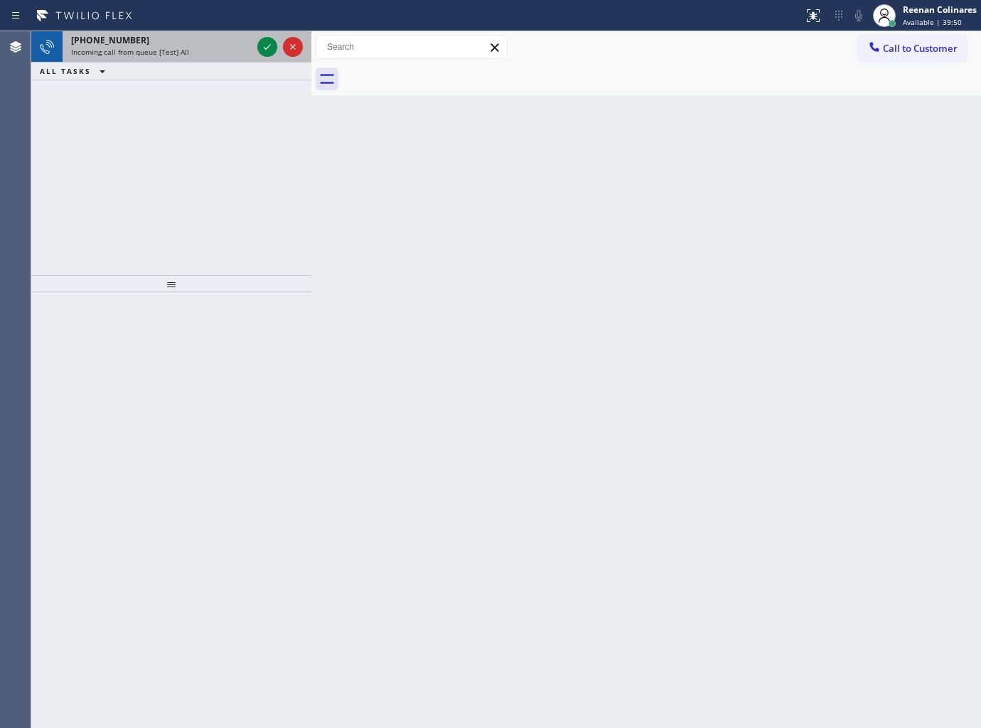
click at [122, 47] on span "Incoming call from queue [Test] All" at bounding box center [130, 52] width 118 height 10
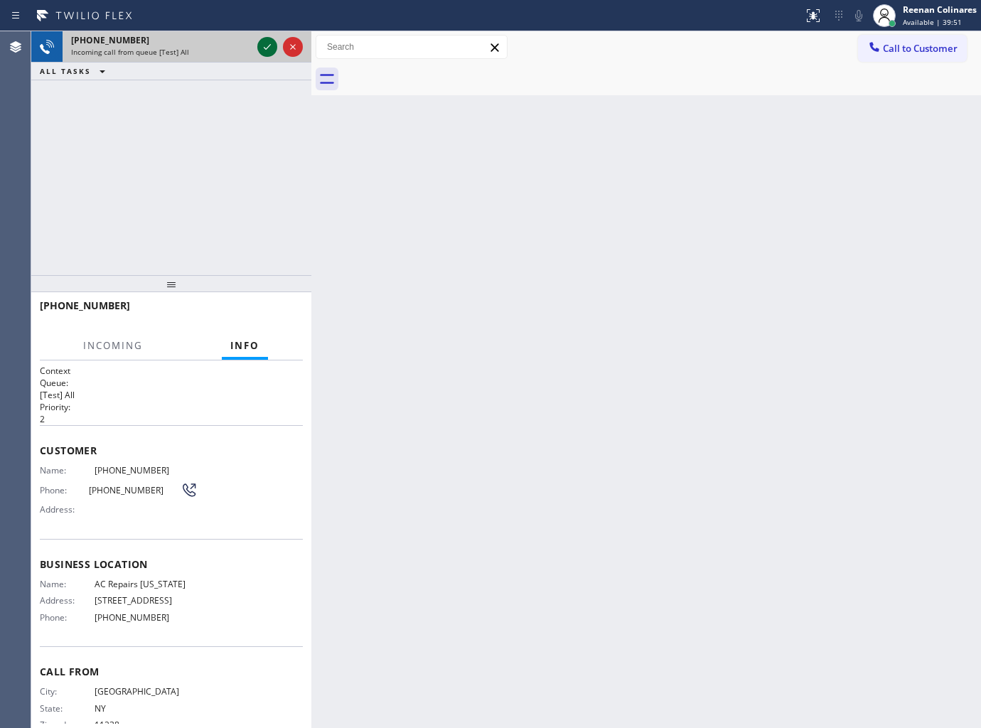
click at [262, 51] on icon at bounding box center [267, 46] width 17 height 17
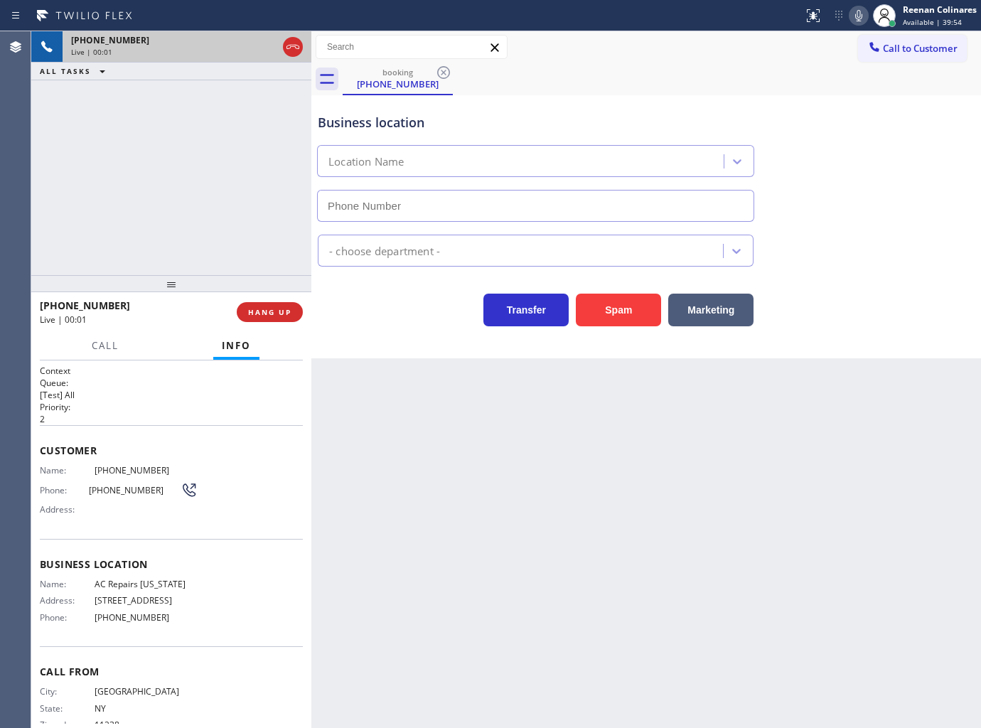
type input "[PHONE_NUMBER]"
click at [859, 11] on icon at bounding box center [858, 15] width 17 height 17
click at [859, 11] on icon at bounding box center [858, 15] width 7 height 11
click at [694, 308] on button "Marketing" at bounding box center [710, 310] width 85 height 33
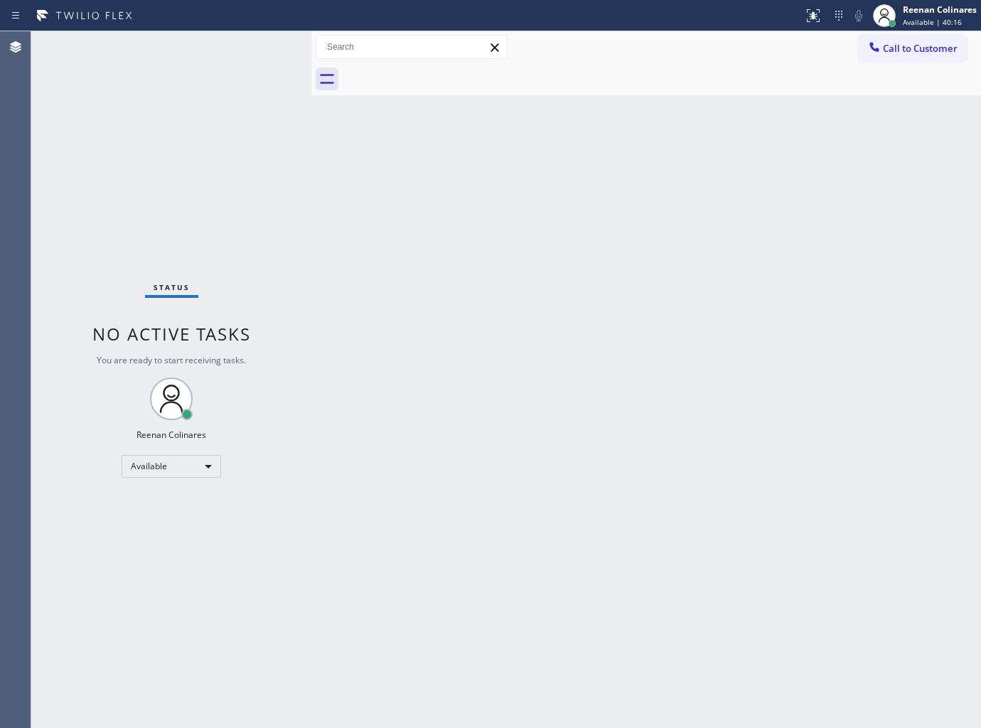
click at [716, 203] on div "Back to Dashboard Change Sender ID Customers Technicians Select a contact Outbo…" at bounding box center [646, 379] width 670 height 697
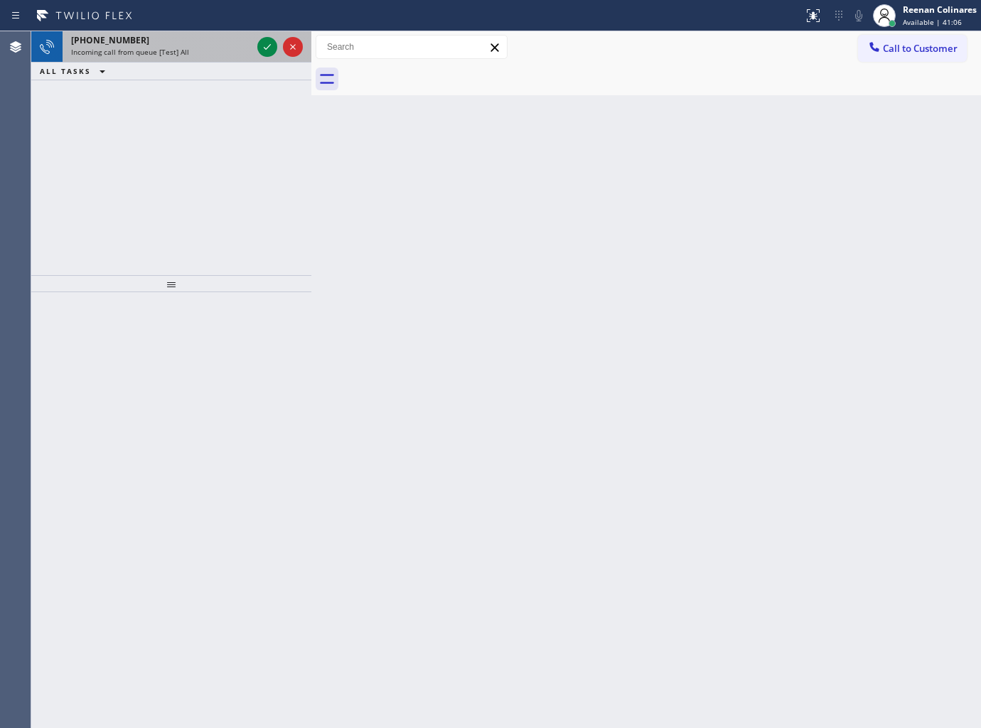
click at [164, 41] on div "[PHONE_NUMBER]" at bounding box center [161, 40] width 181 height 12
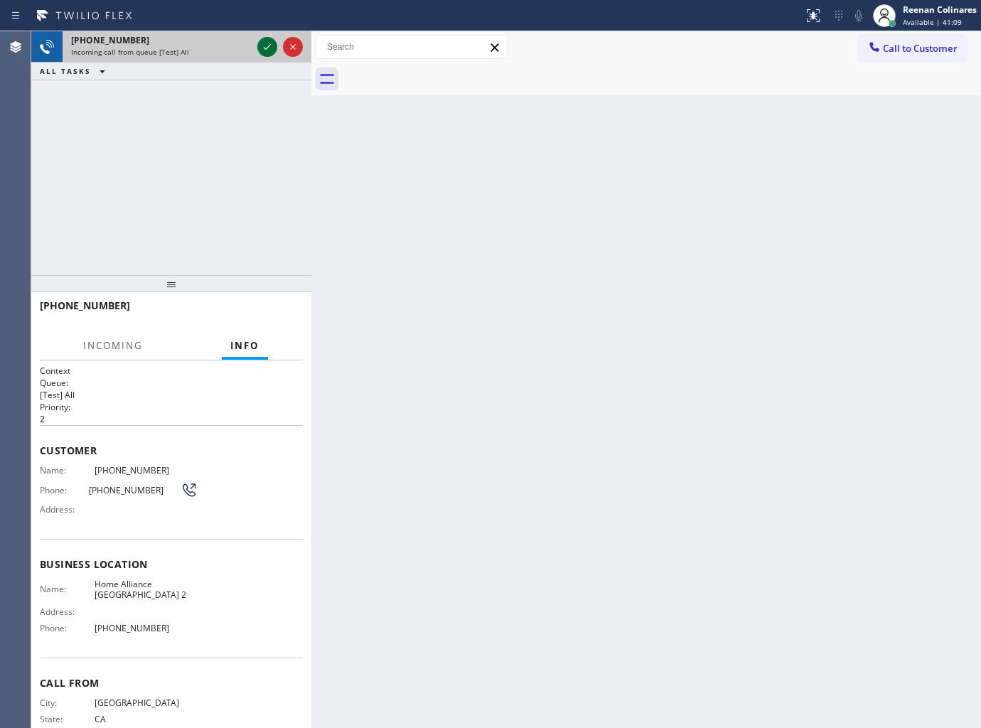
click at [267, 48] on icon at bounding box center [267, 47] width 7 height 6
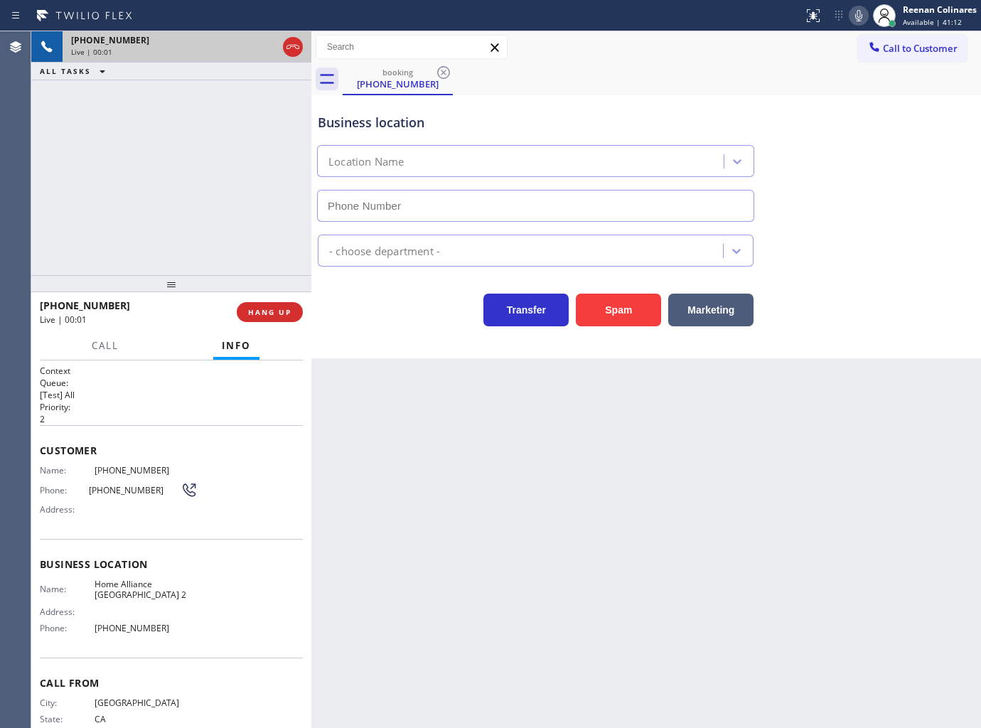
type input "[PHONE_NUMBER]"
click at [856, 20] on icon at bounding box center [858, 15] width 7 height 11
click at [856, 16] on rect at bounding box center [859, 14] width 10 height 10
click at [853, 18] on icon at bounding box center [858, 15] width 17 height 17
click at [713, 313] on button "Marketing" at bounding box center [710, 310] width 85 height 33
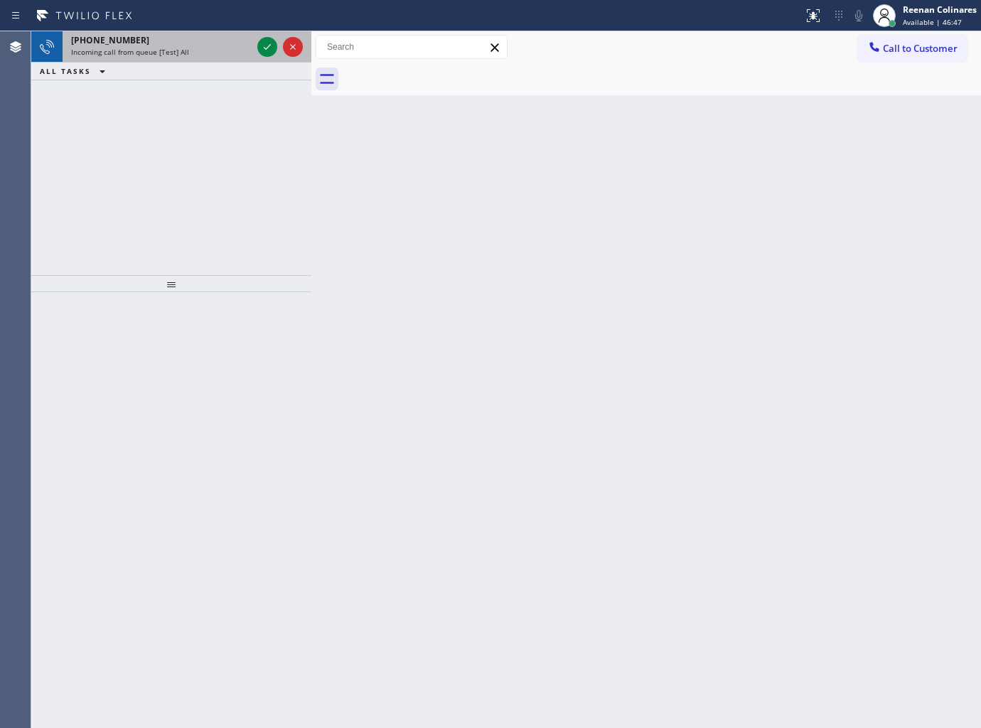
click at [188, 45] on div "[PHONE_NUMBER]" at bounding box center [161, 40] width 181 height 12
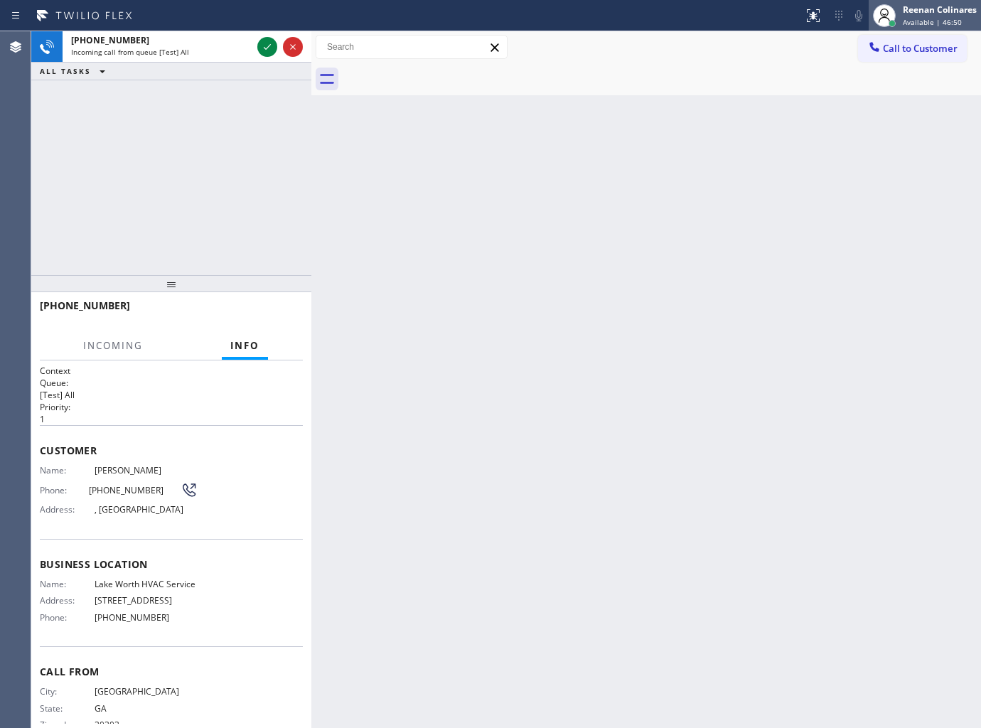
click at [927, 18] on span "Available | 46:50" at bounding box center [932, 22] width 59 height 10
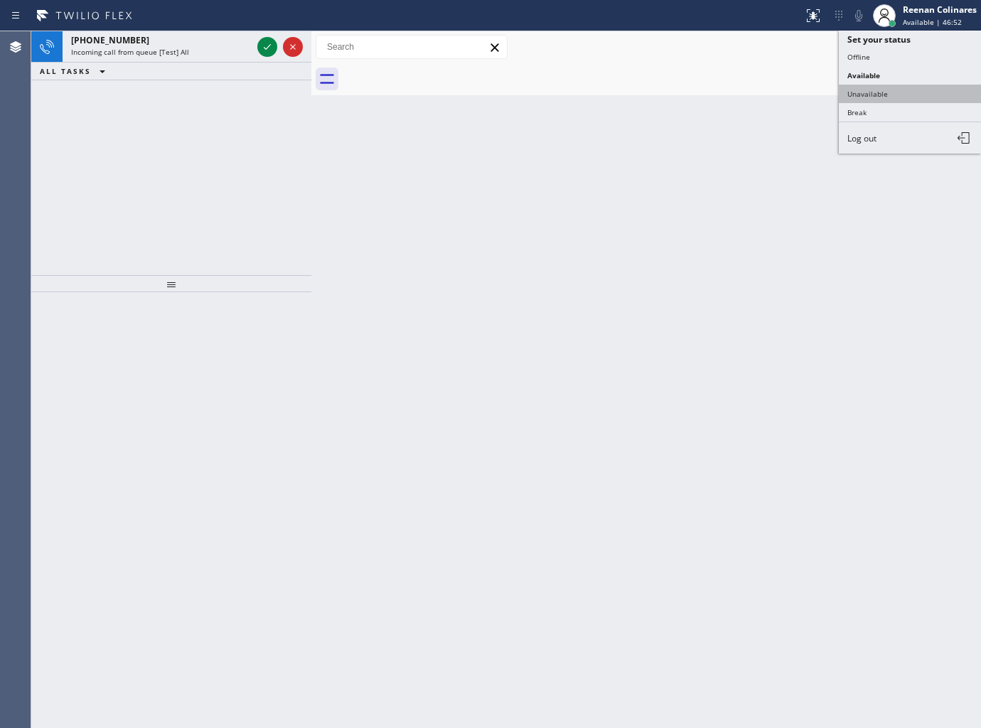
click at [867, 87] on button "Unavailable" at bounding box center [910, 94] width 142 height 18
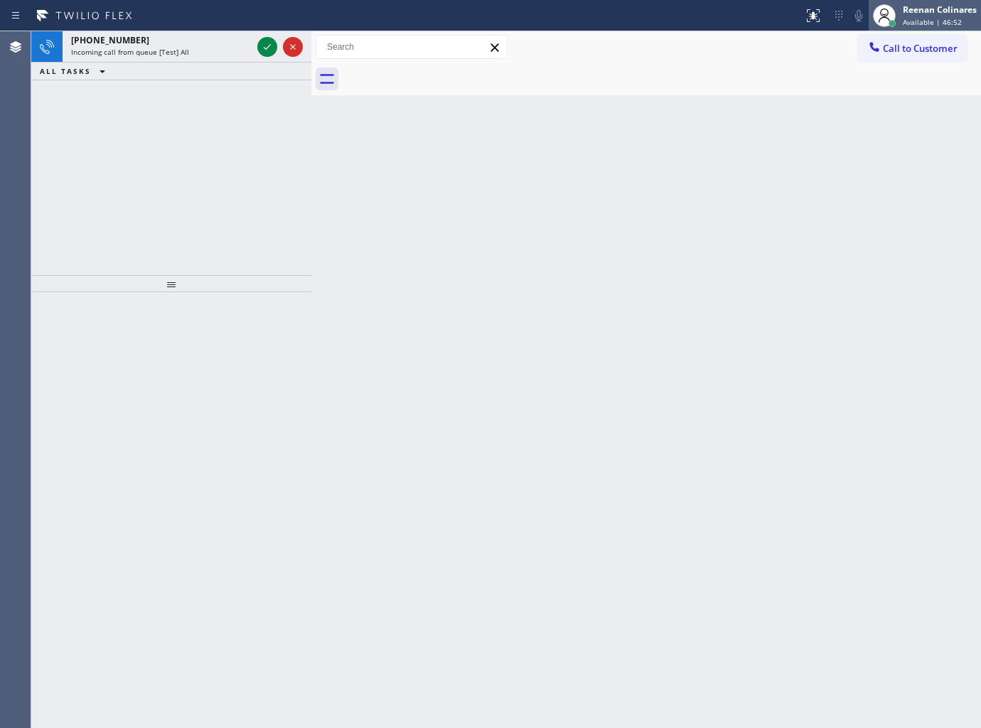
click at [900, 23] on div "[PERSON_NAME] Available | 46:52" at bounding box center [940, 15] width 81 height 25
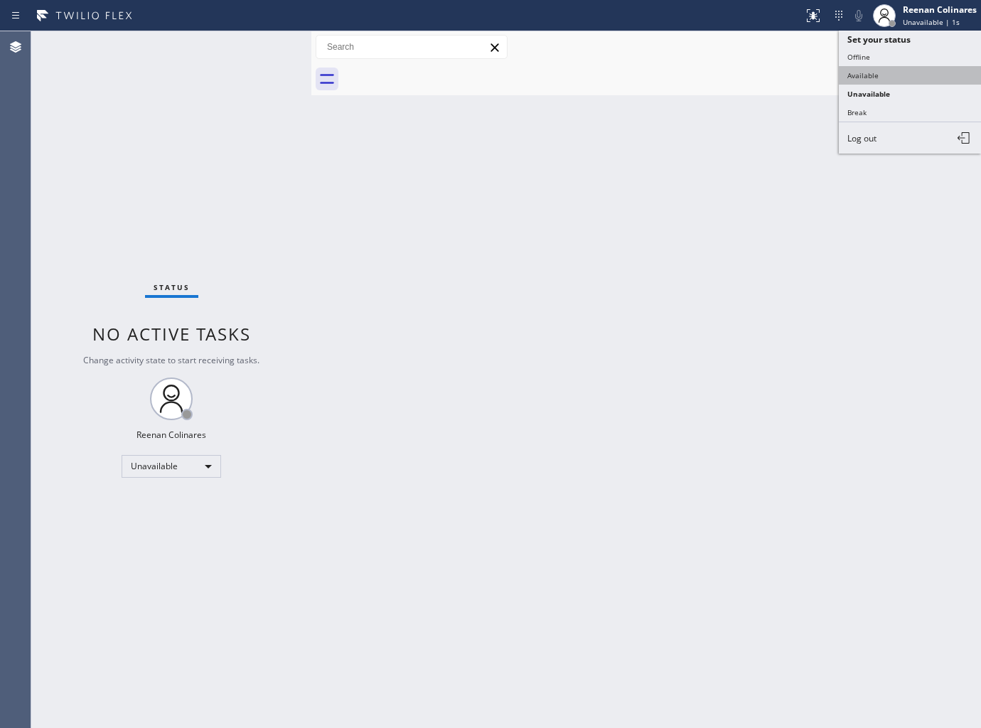
click at [876, 72] on button "Available" at bounding box center [910, 75] width 142 height 18
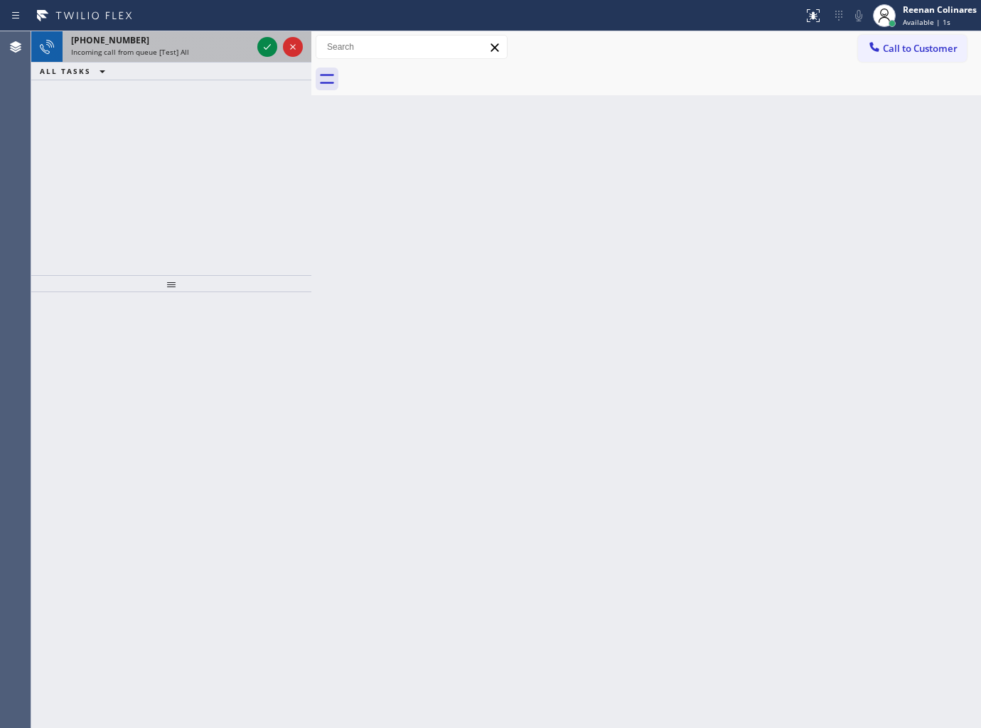
click at [152, 55] on span "Incoming call from queue [Test] All" at bounding box center [130, 52] width 118 height 10
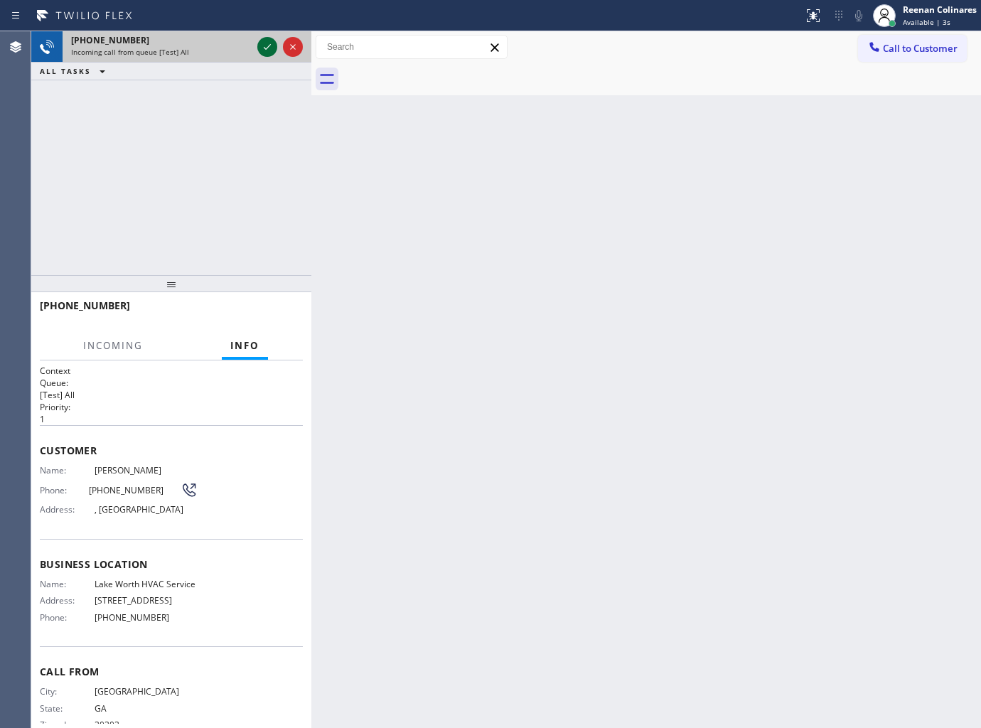
click at [267, 48] on icon at bounding box center [267, 46] width 17 height 17
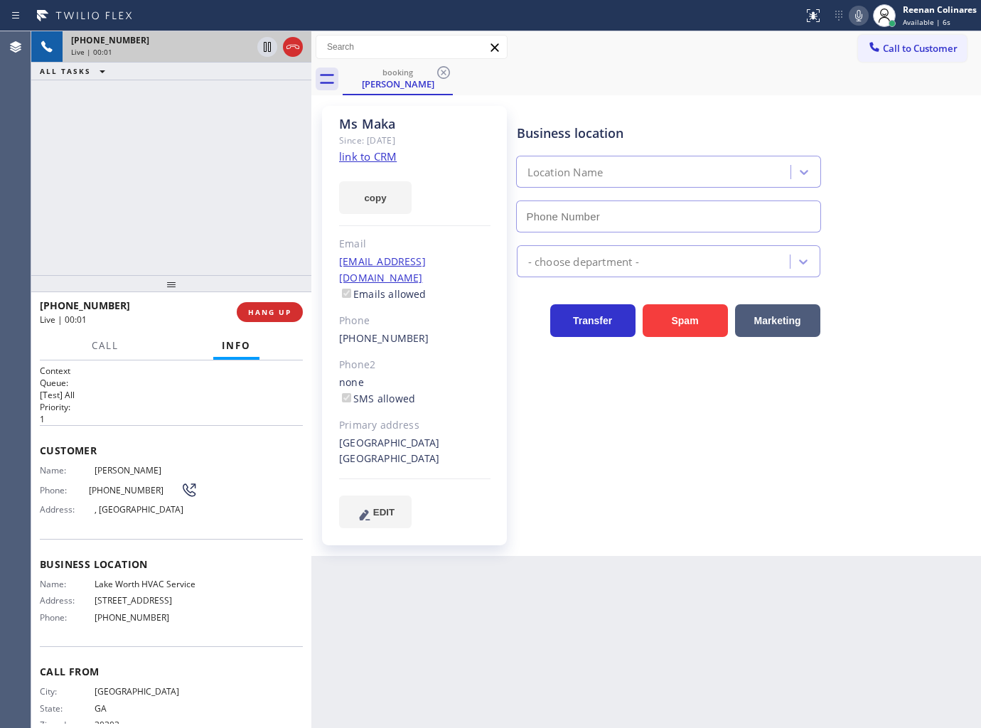
type input "[PHONE_NUMBER]"
click at [384, 203] on button "copy" at bounding box center [375, 197] width 72 height 33
click at [856, 18] on icon at bounding box center [858, 15] width 17 height 17
click at [853, 16] on icon at bounding box center [858, 15] width 17 height 17
click at [854, 16] on icon at bounding box center [858, 15] width 17 height 17
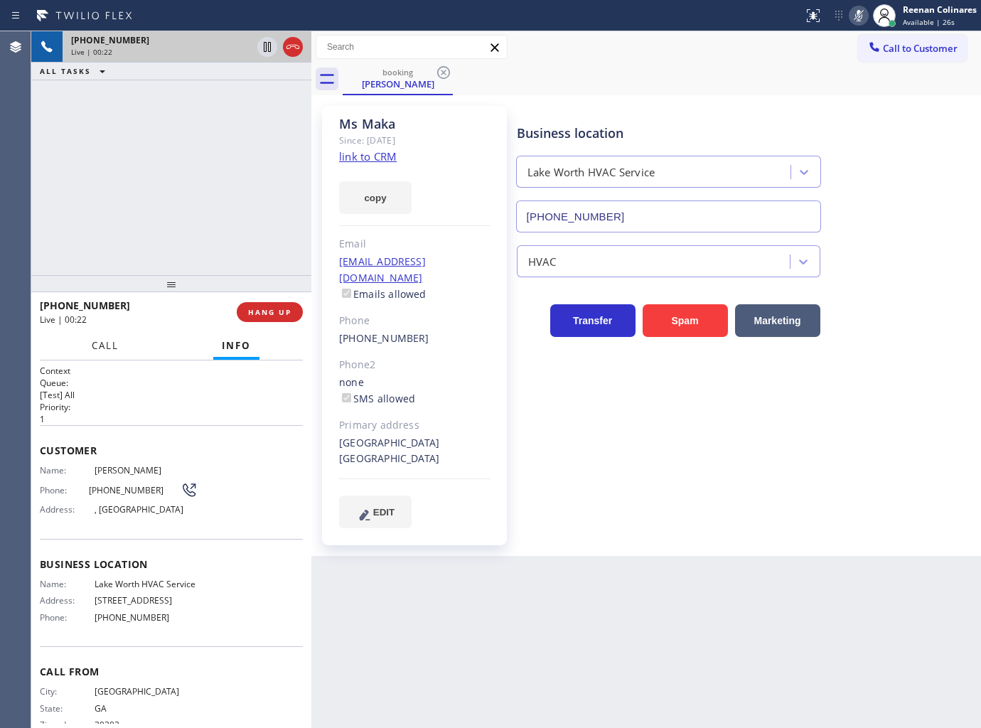
click at [84, 346] on button "Call" at bounding box center [105, 346] width 44 height 28
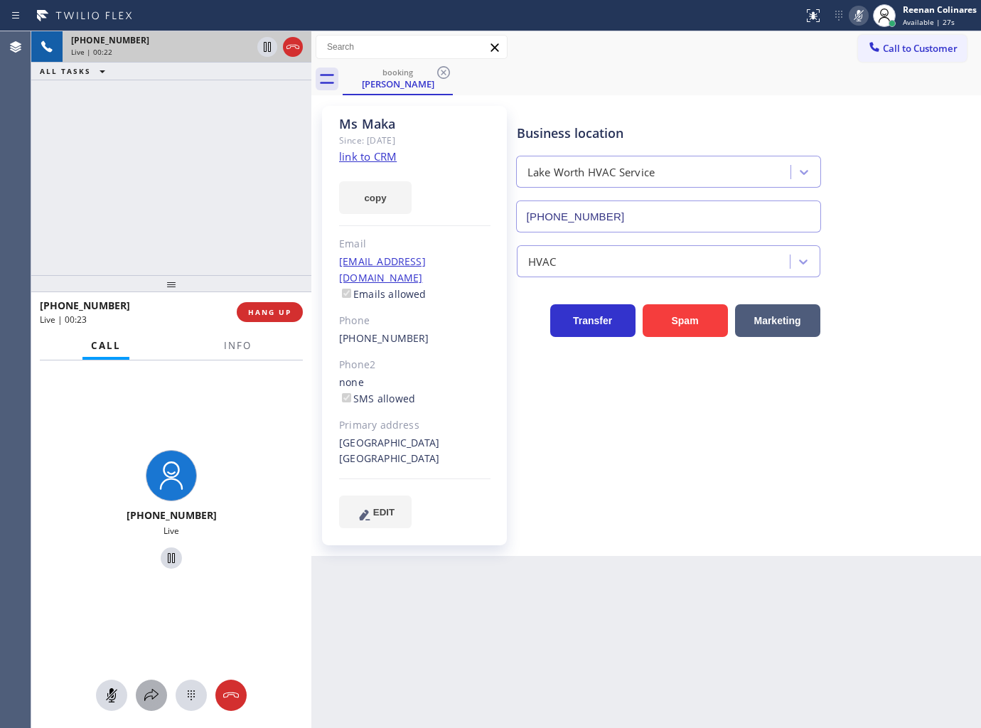
click at [148, 694] on icon at bounding box center [151, 695] width 17 height 17
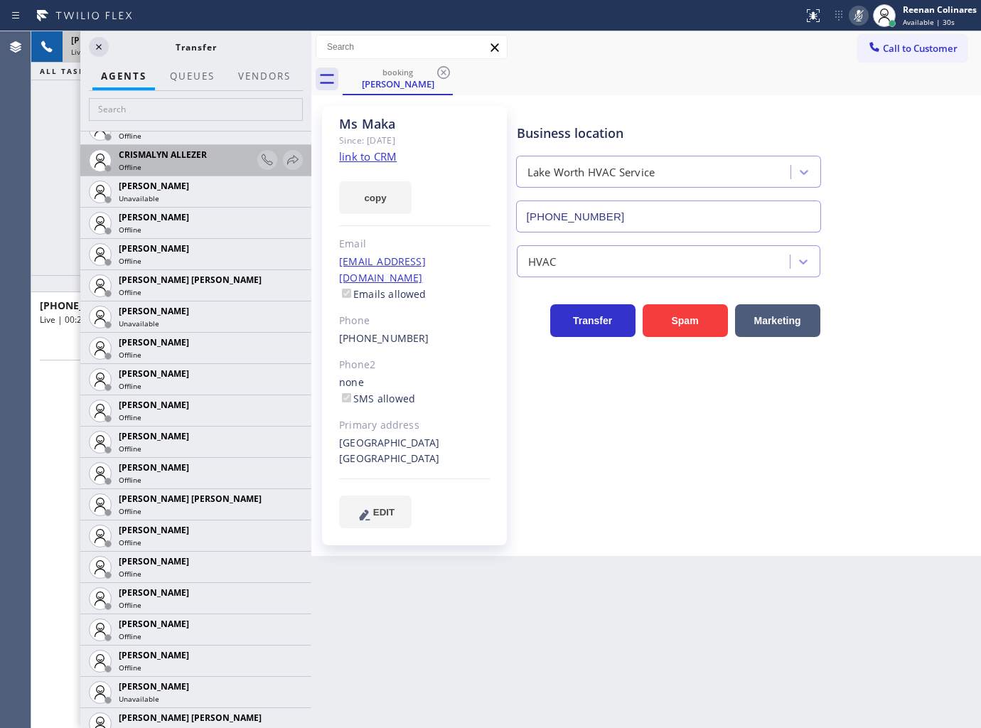
scroll to position [473, 0]
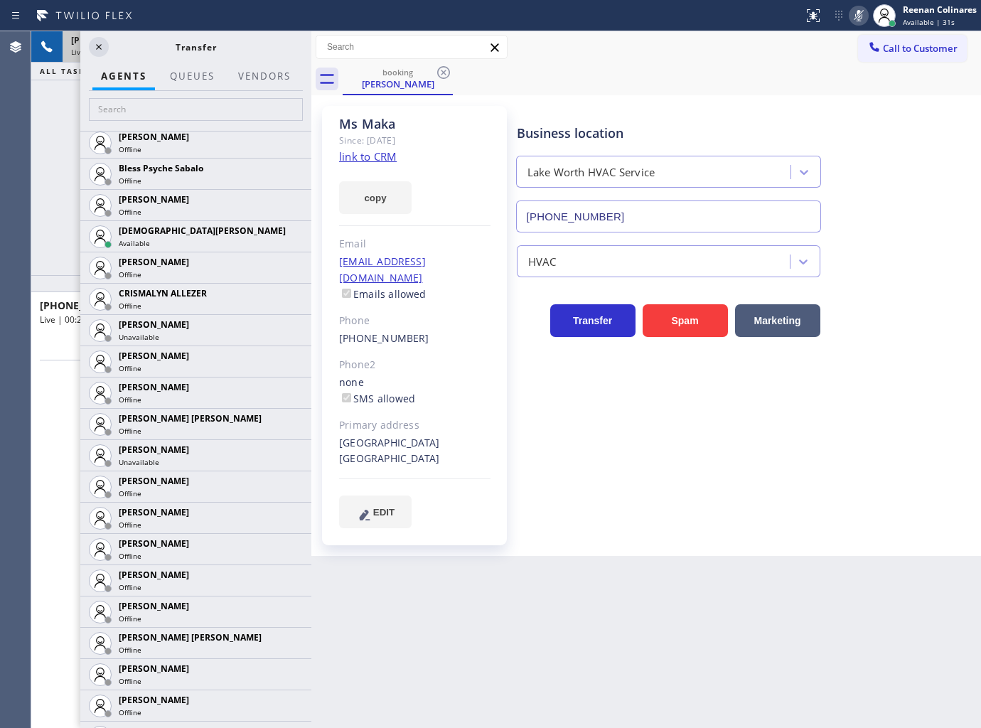
click at [0, 0] on icon at bounding box center [0, 0] width 0 height 0
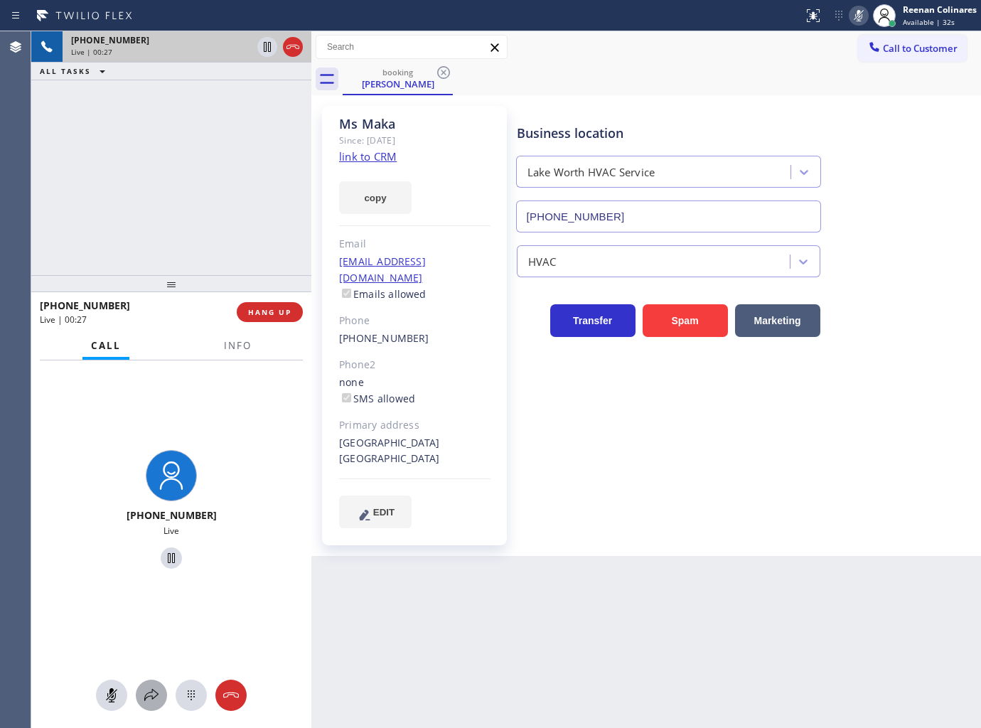
click at [146, 692] on icon at bounding box center [151, 695] width 17 height 17
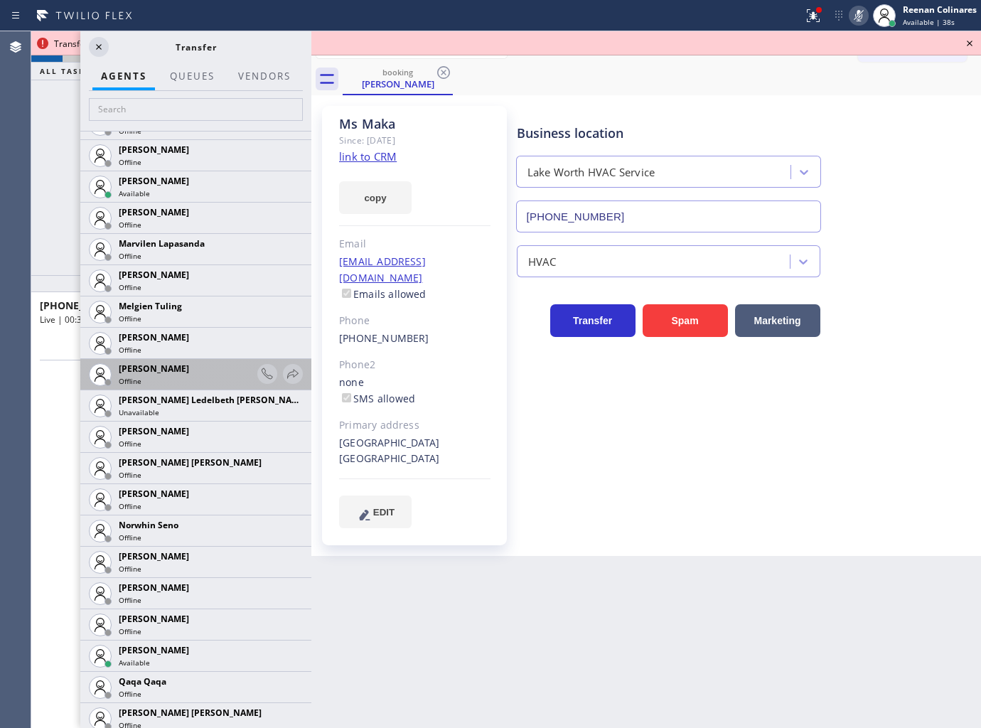
scroll to position [2432, 0]
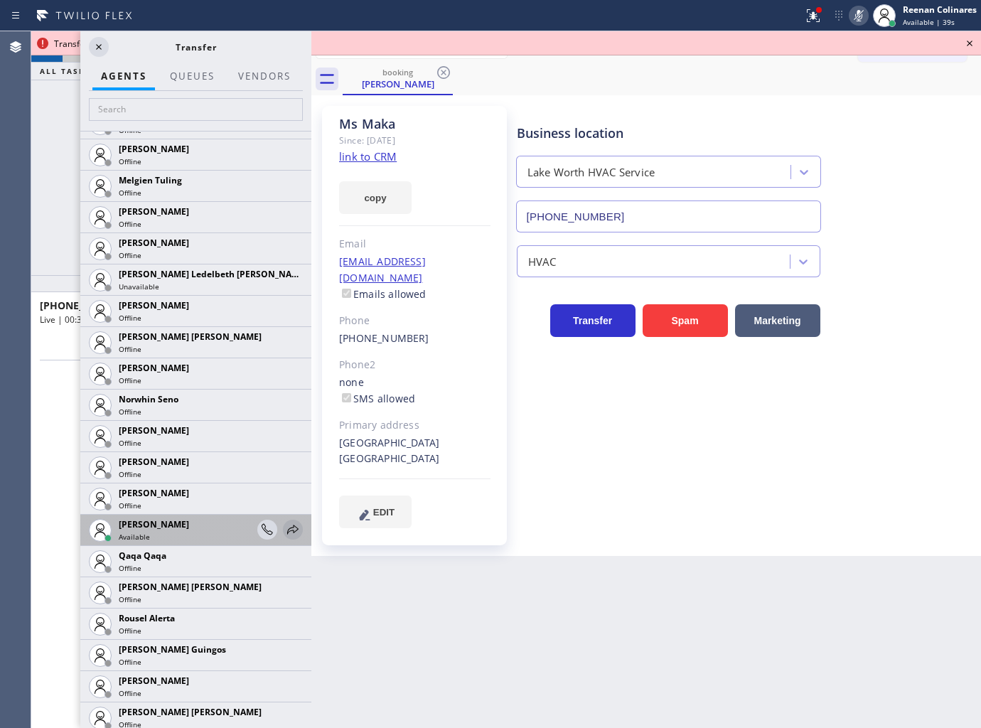
click at [284, 525] on icon at bounding box center [292, 529] width 17 height 17
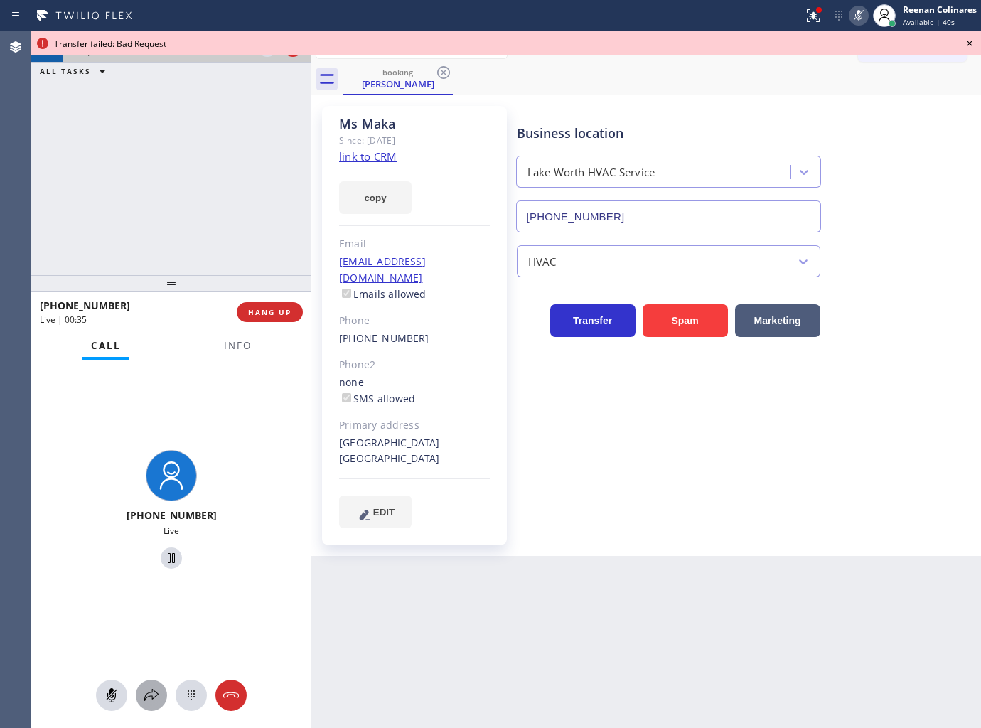
click at [150, 695] on icon at bounding box center [151, 695] width 17 height 17
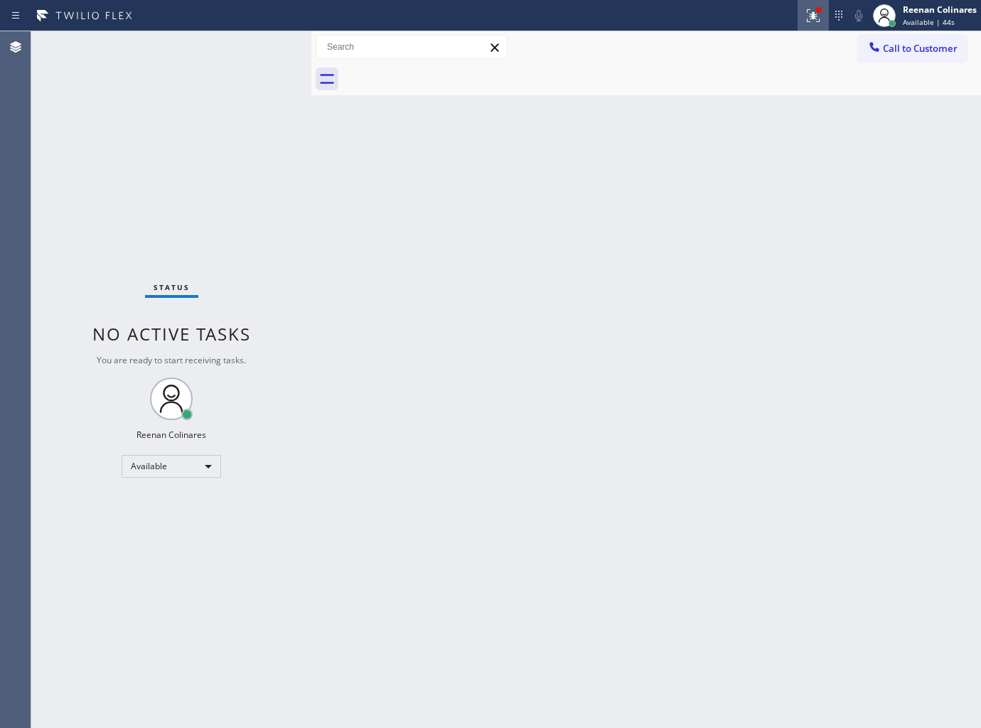
click at [812, 23] on icon at bounding box center [813, 15] width 17 height 17
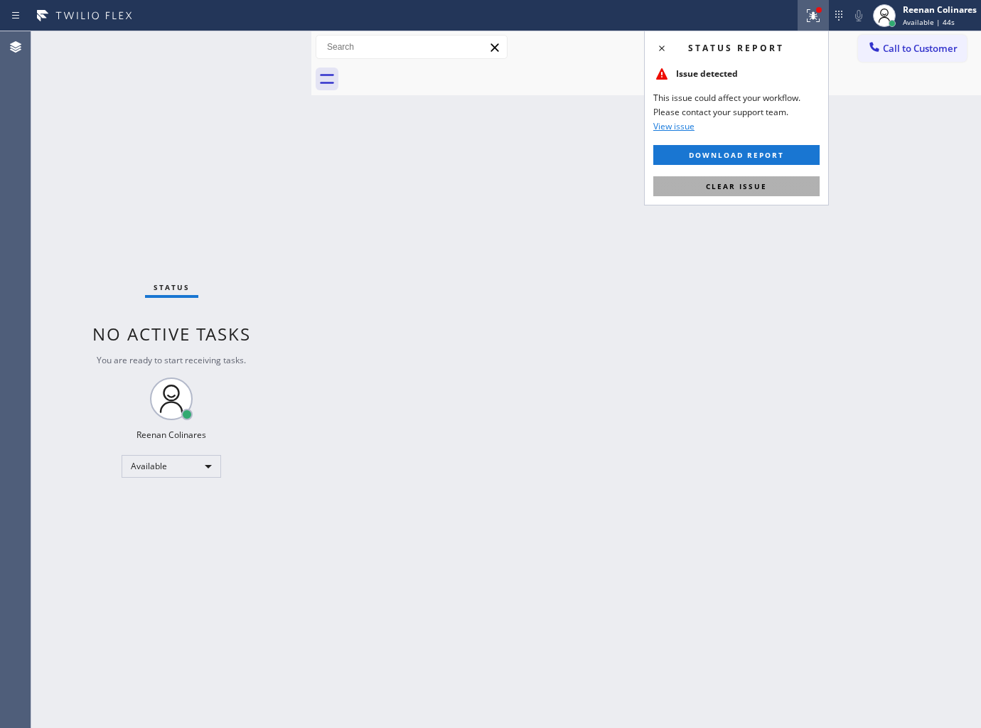
click at [763, 186] on span "Clear issue" at bounding box center [736, 186] width 61 height 10
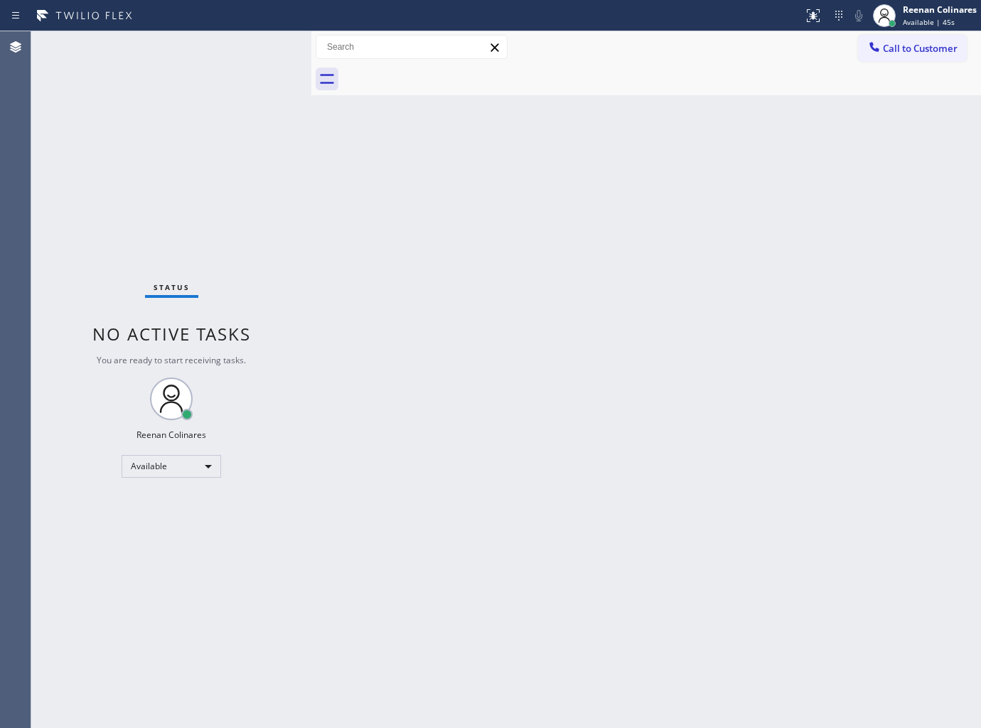
click at [455, 296] on div "Back to Dashboard Change Sender ID Customers Technicians Select a contact Outbo…" at bounding box center [646, 379] width 670 height 697
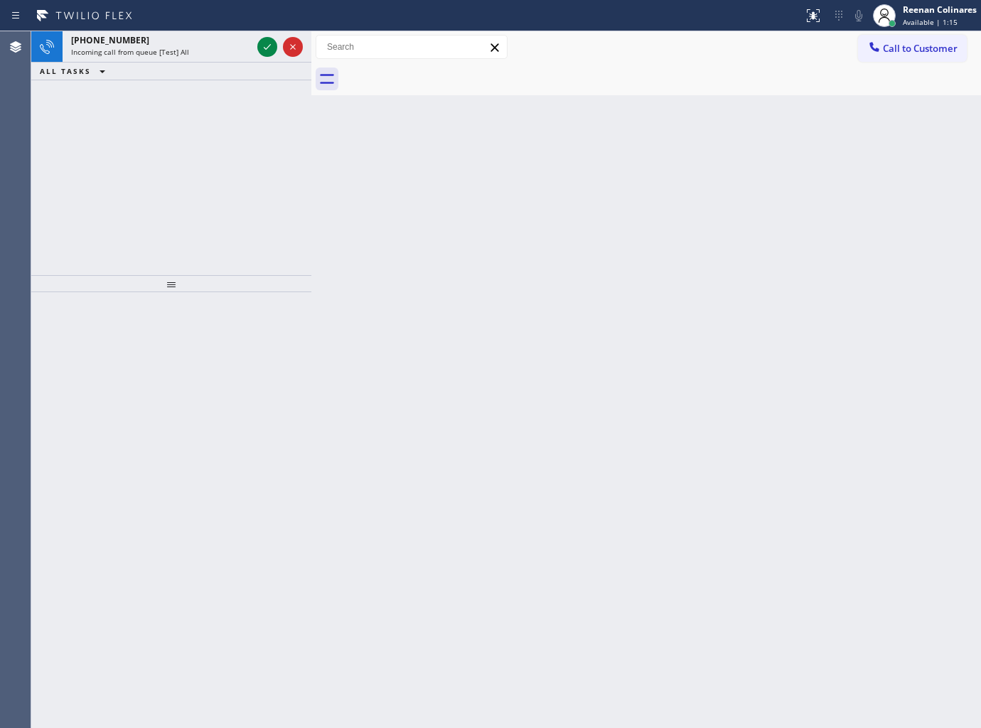
click at [222, 65] on div "ALL TASKS ALL TASKS ACTIVE TASKS TASKS IN WRAP UP" at bounding box center [171, 72] width 280 height 18
click at [222, 55] on div "Incoming call from queue [Test] All" at bounding box center [161, 52] width 181 height 10
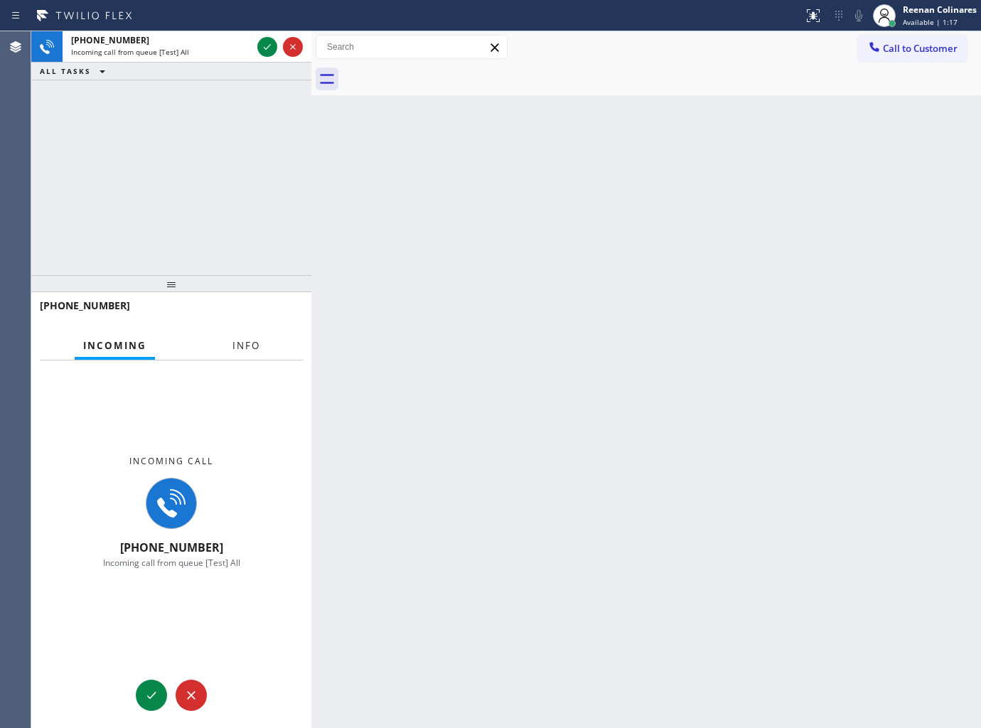
click at [253, 348] on span "Info" at bounding box center [246, 345] width 28 height 13
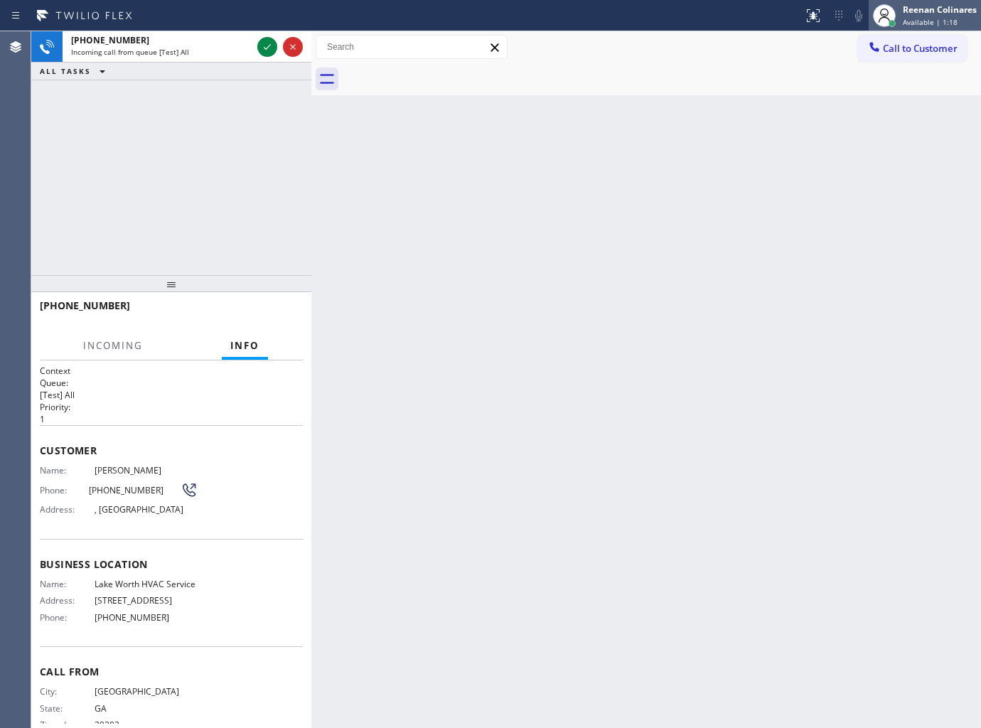
click at [918, 16] on div "[PERSON_NAME] Available | 1:18" at bounding box center [940, 15] width 81 height 25
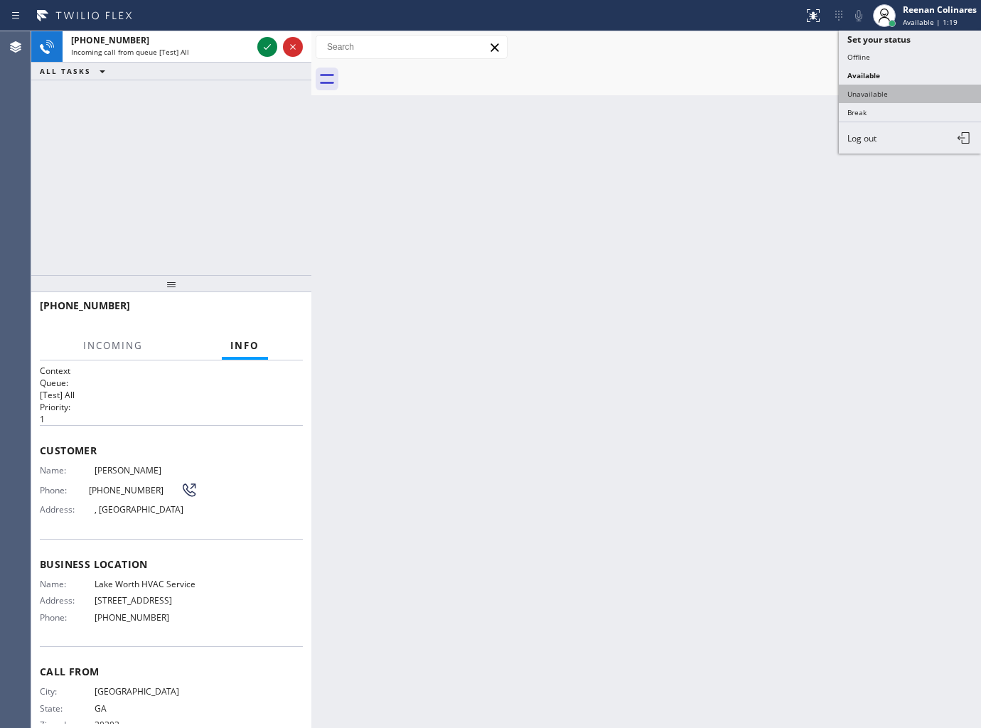
click at [881, 86] on button "Unavailable" at bounding box center [910, 94] width 142 height 18
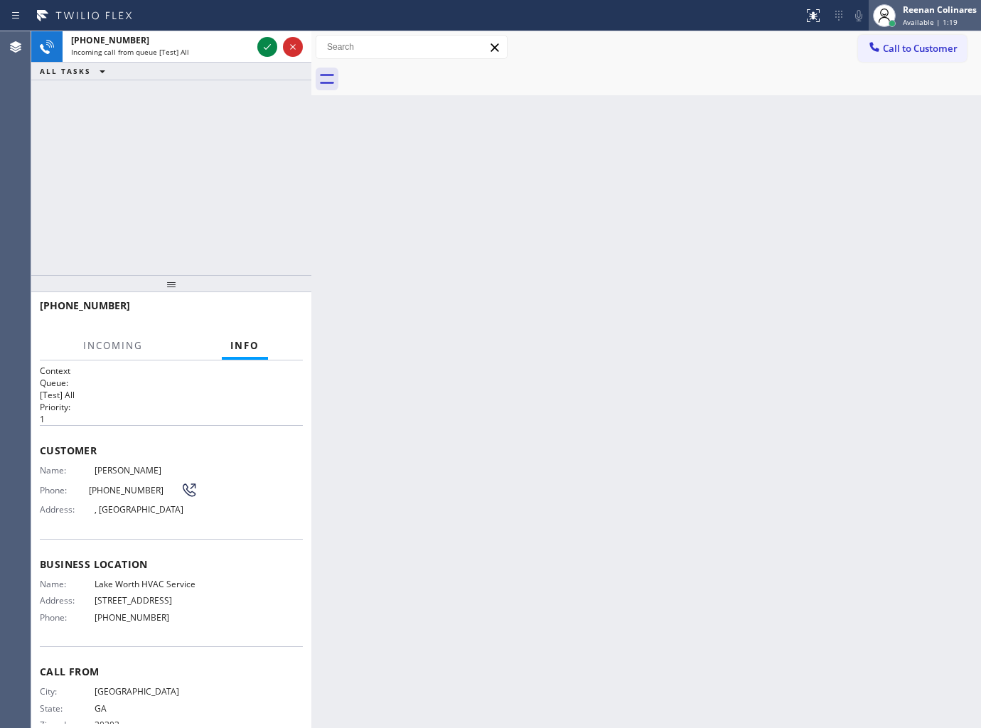
click at [920, 11] on div "Reenan Colinares" at bounding box center [940, 10] width 74 height 12
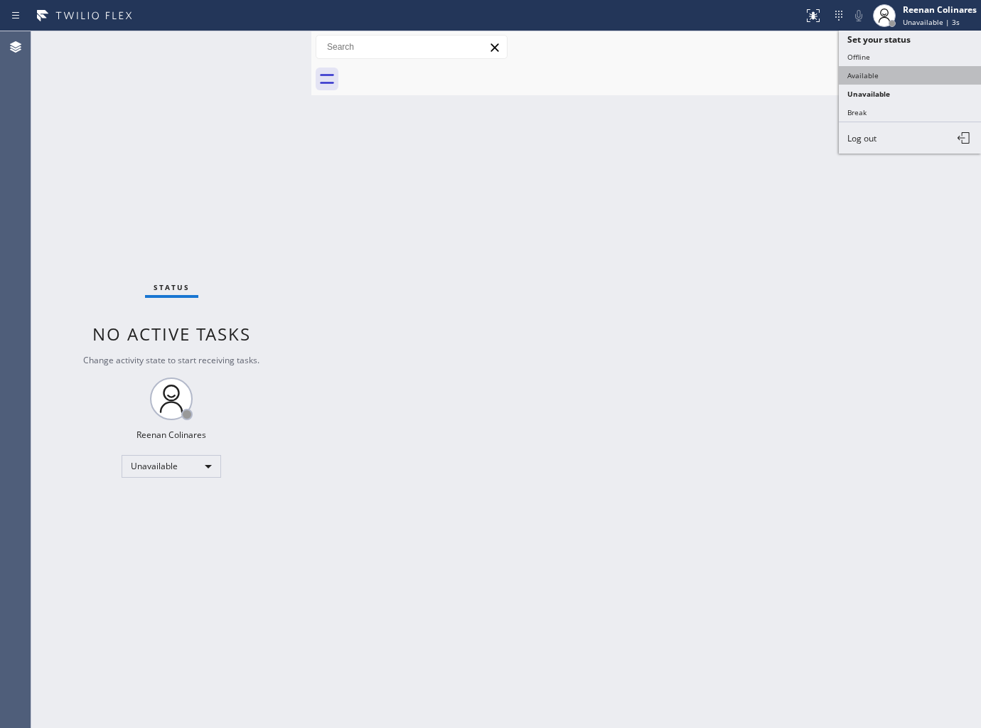
click at [868, 74] on button "Available" at bounding box center [910, 75] width 142 height 18
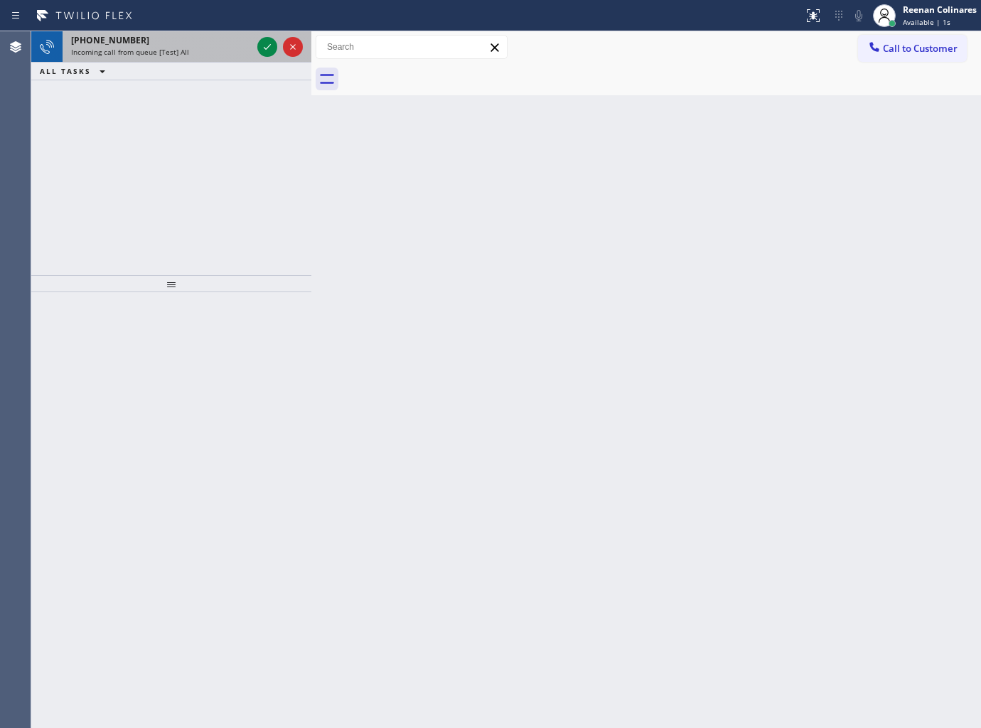
click at [199, 48] on div "Incoming call from queue [Test] All" at bounding box center [161, 52] width 181 height 10
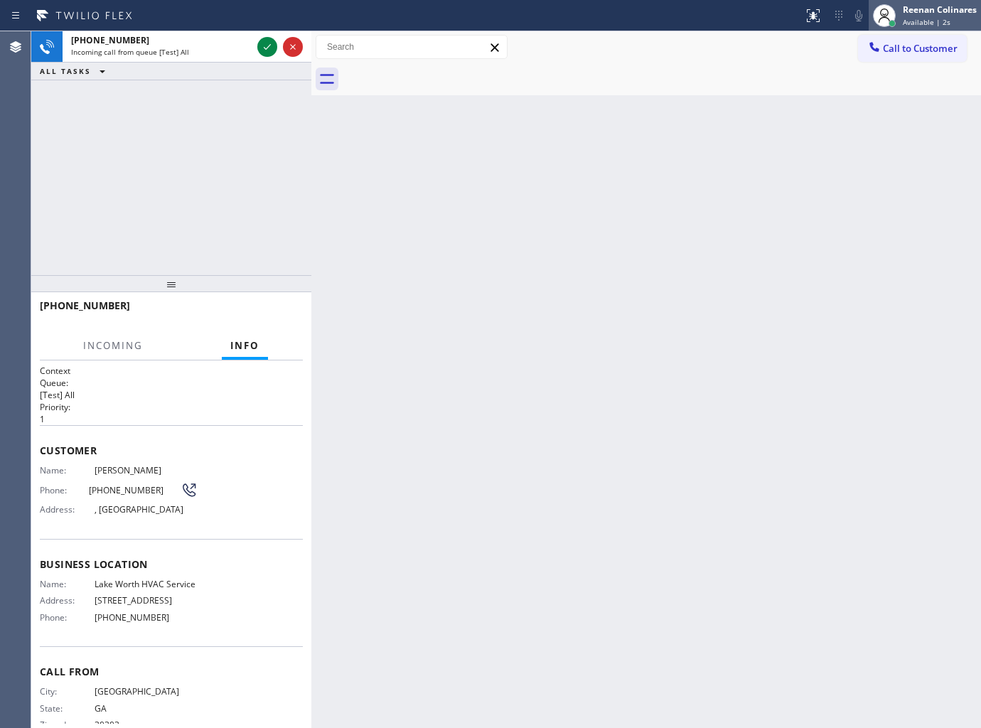
click at [953, 23] on div "Available | 2s" at bounding box center [940, 22] width 74 height 10
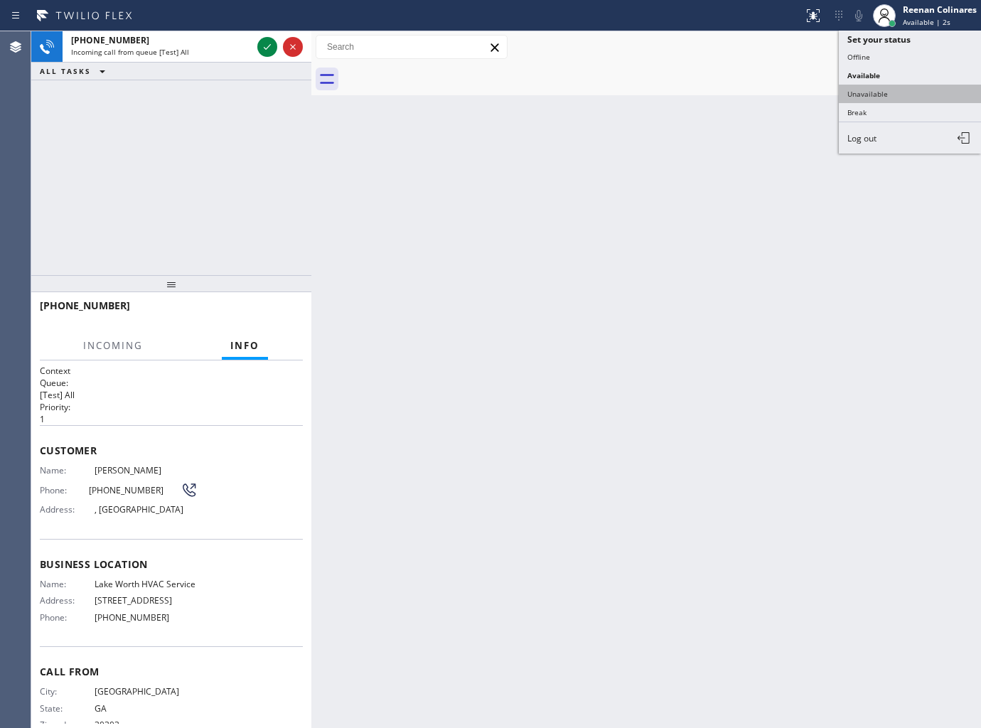
click at [874, 91] on button "Unavailable" at bounding box center [910, 94] width 142 height 18
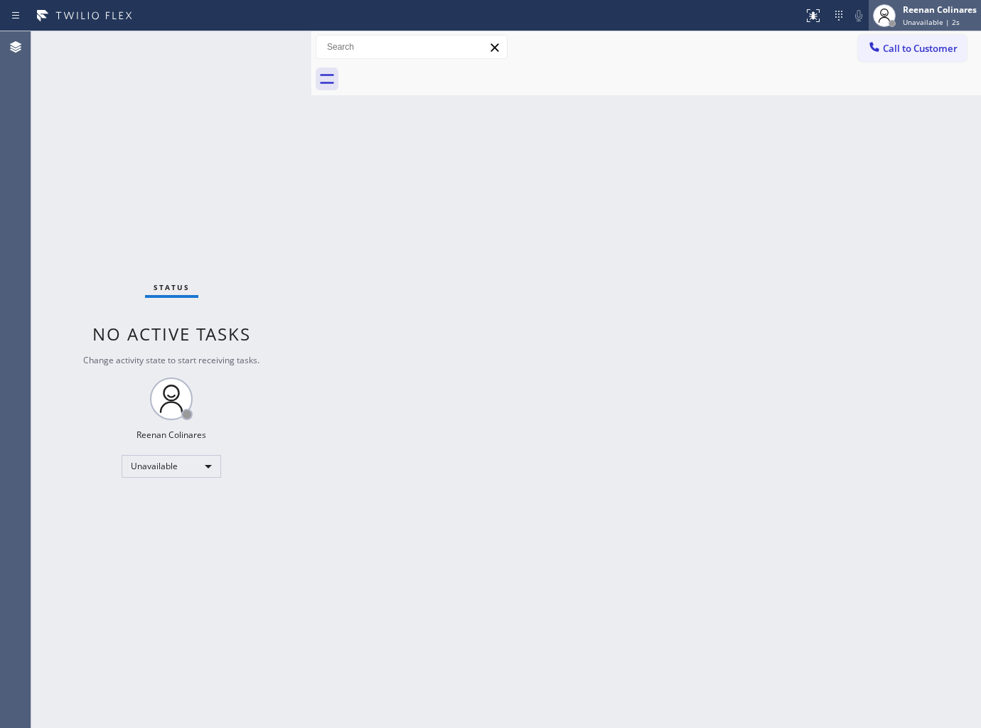
click at [908, 26] on span "Unavailable | 2s" at bounding box center [931, 22] width 57 height 10
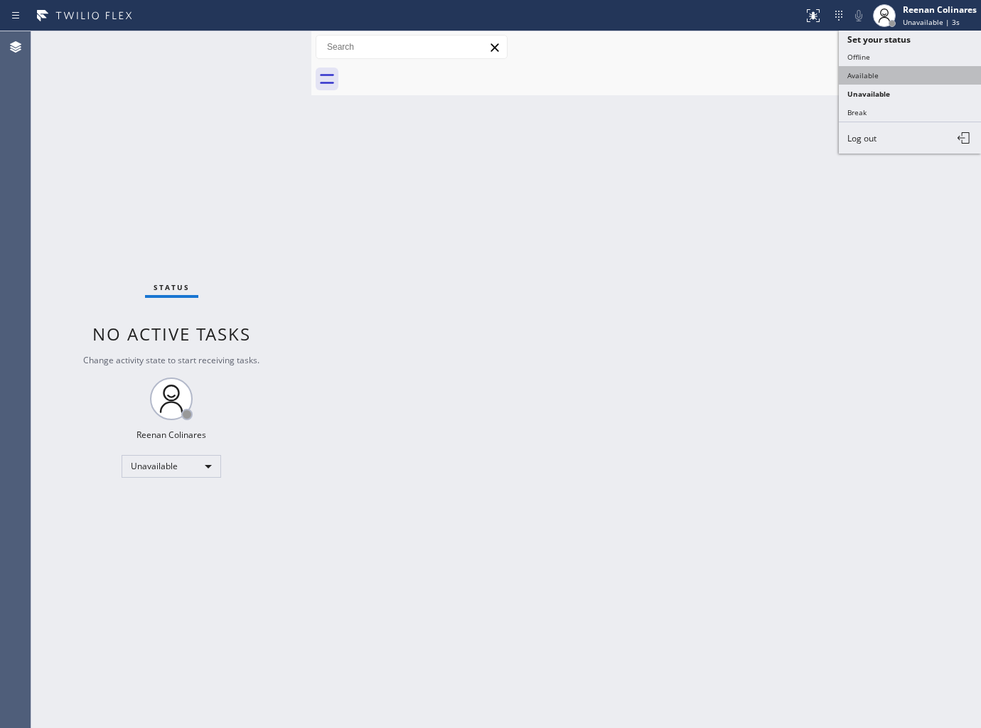
click at [865, 72] on button "Available" at bounding box center [910, 75] width 142 height 18
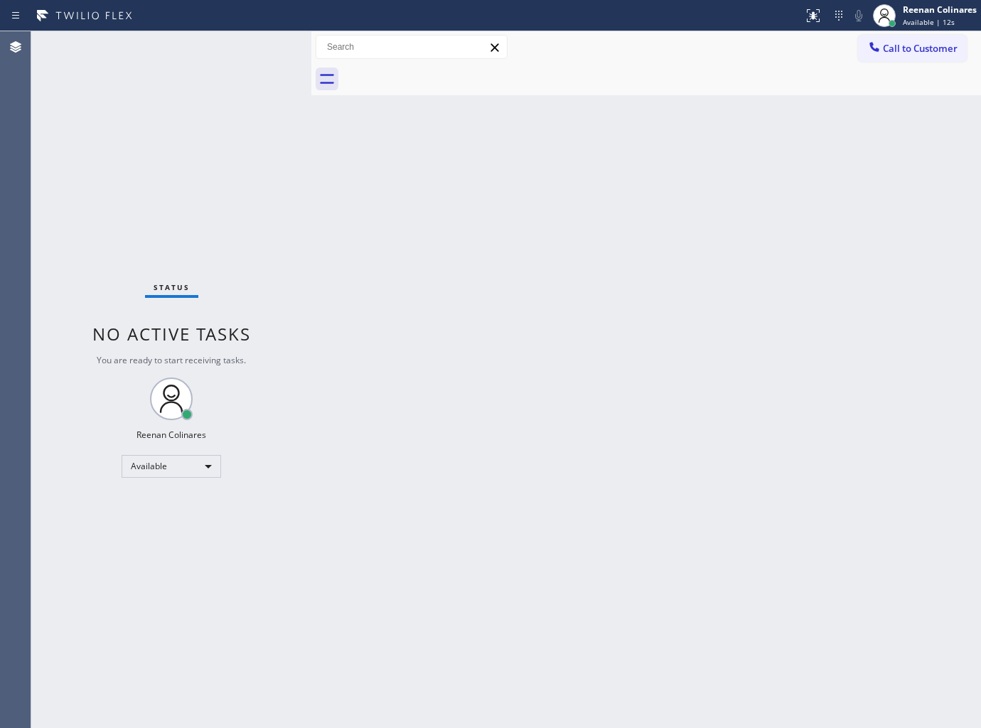
click at [658, 139] on div "Back to Dashboard Change Sender ID Customers Technicians Select a contact Outbo…" at bounding box center [646, 379] width 670 height 697
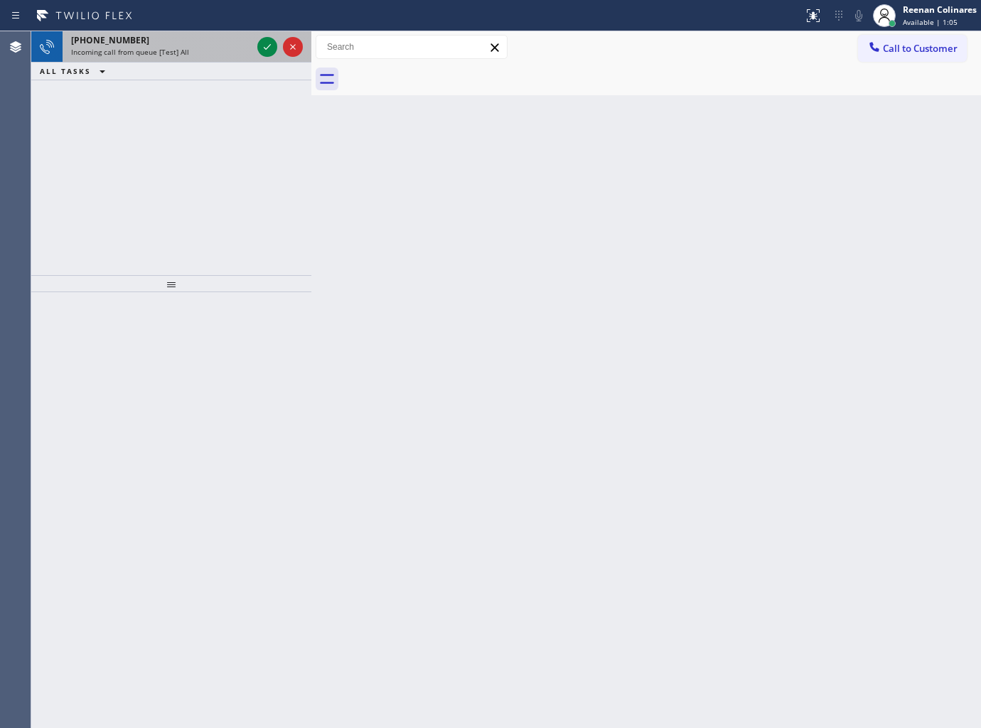
click at [190, 58] on div "[PHONE_NUMBER] Incoming call from queue [Test] All" at bounding box center [159, 46] width 192 height 31
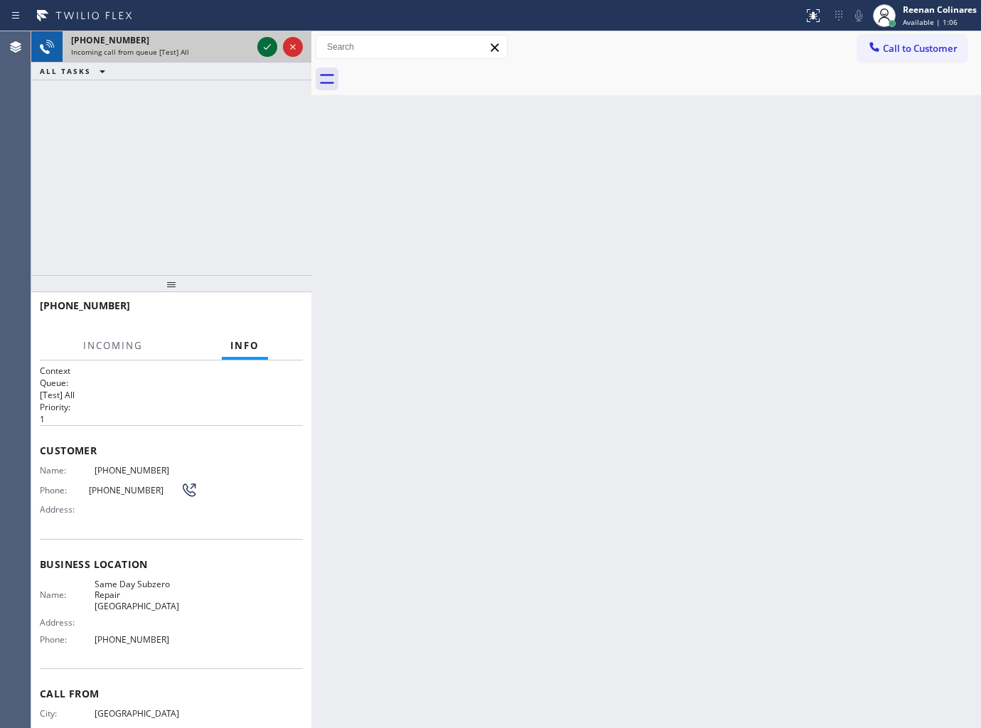
click at [257, 45] on div at bounding box center [267, 46] width 20 height 17
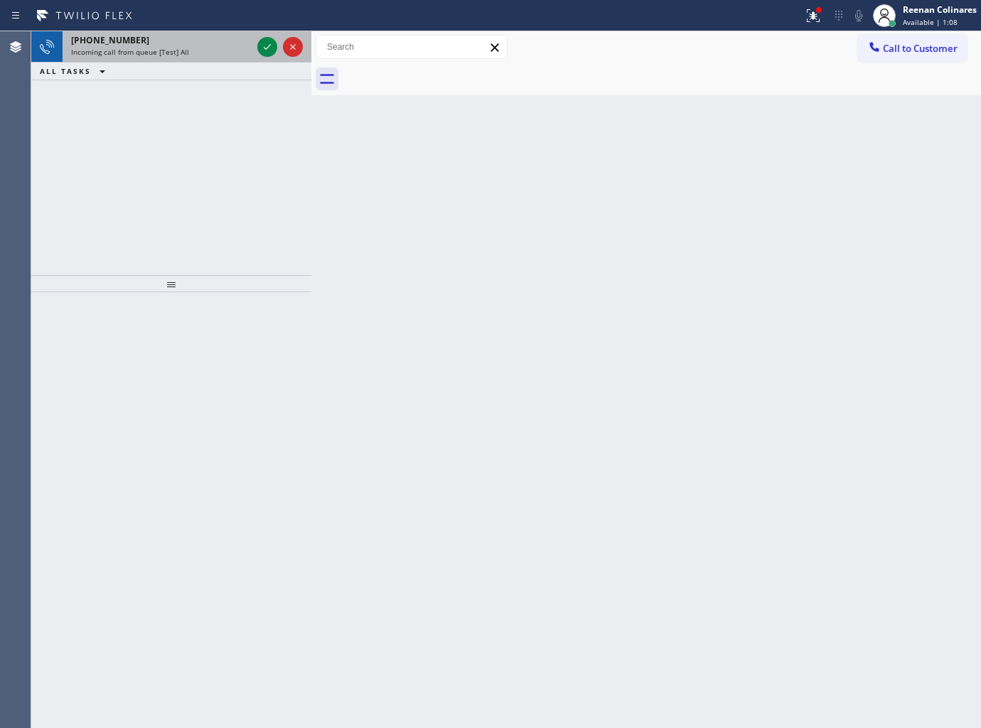
click at [237, 48] on div "Incoming call from queue [Test] All" at bounding box center [161, 52] width 181 height 10
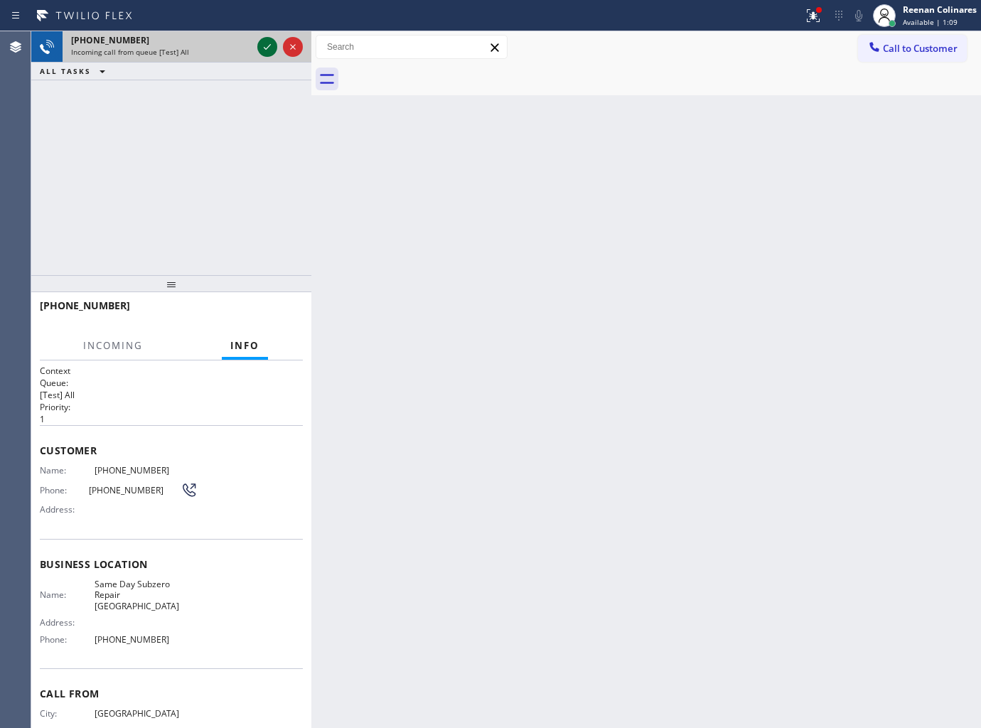
click at [265, 45] on icon at bounding box center [267, 46] width 17 height 17
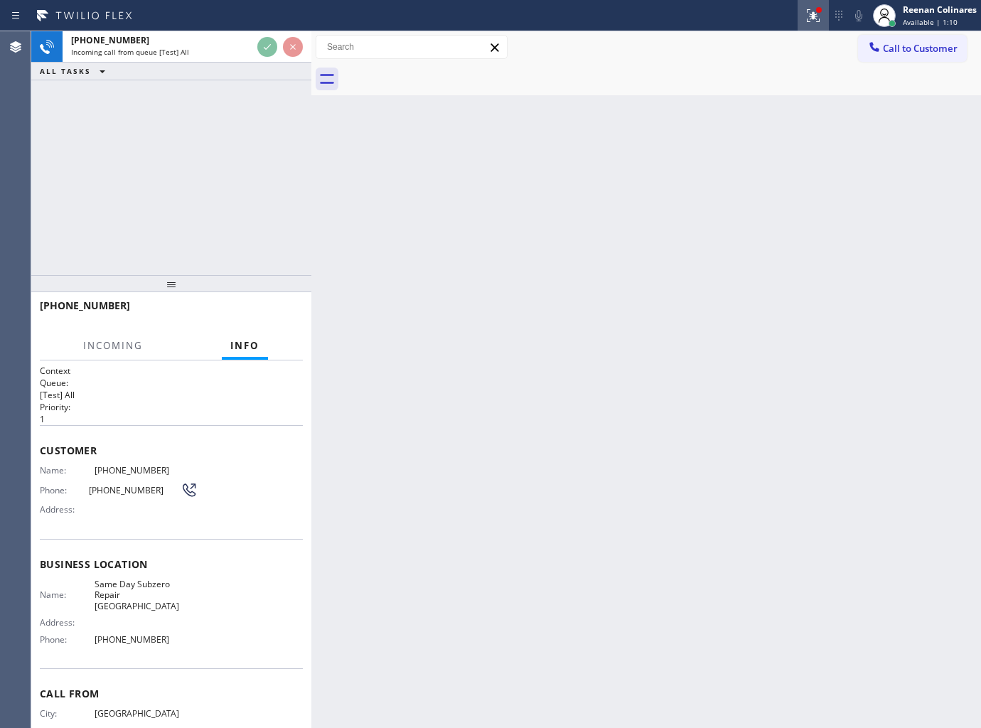
click at [823, 17] on div at bounding box center [812, 15] width 31 height 17
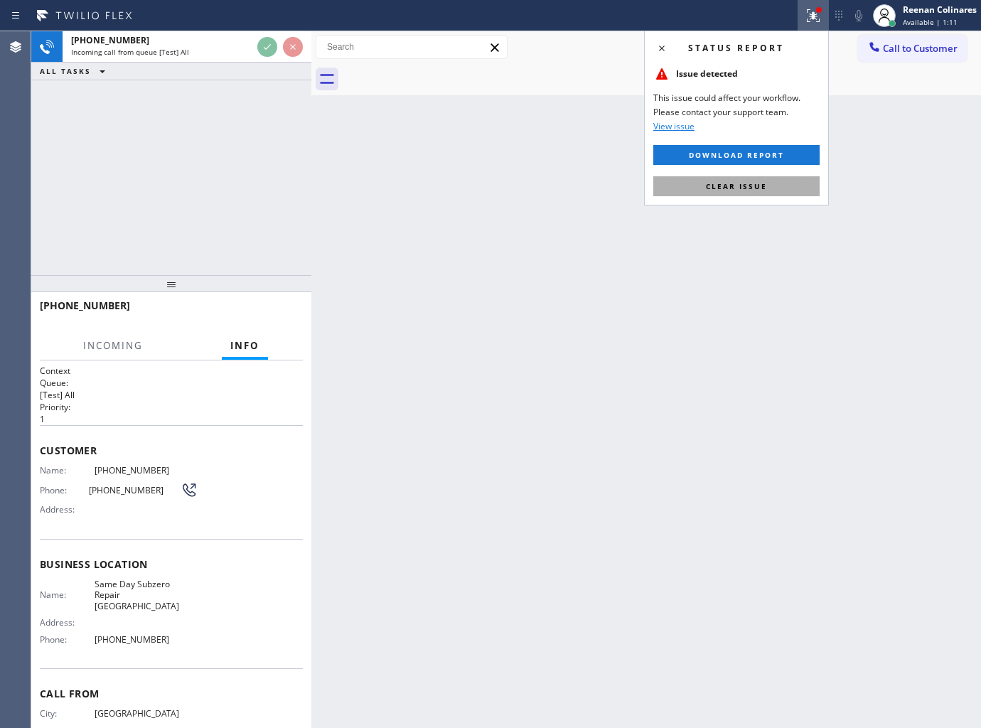
click at [740, 188] on span "Clear issue" at bounding box center [736, 186] width 61 height 10
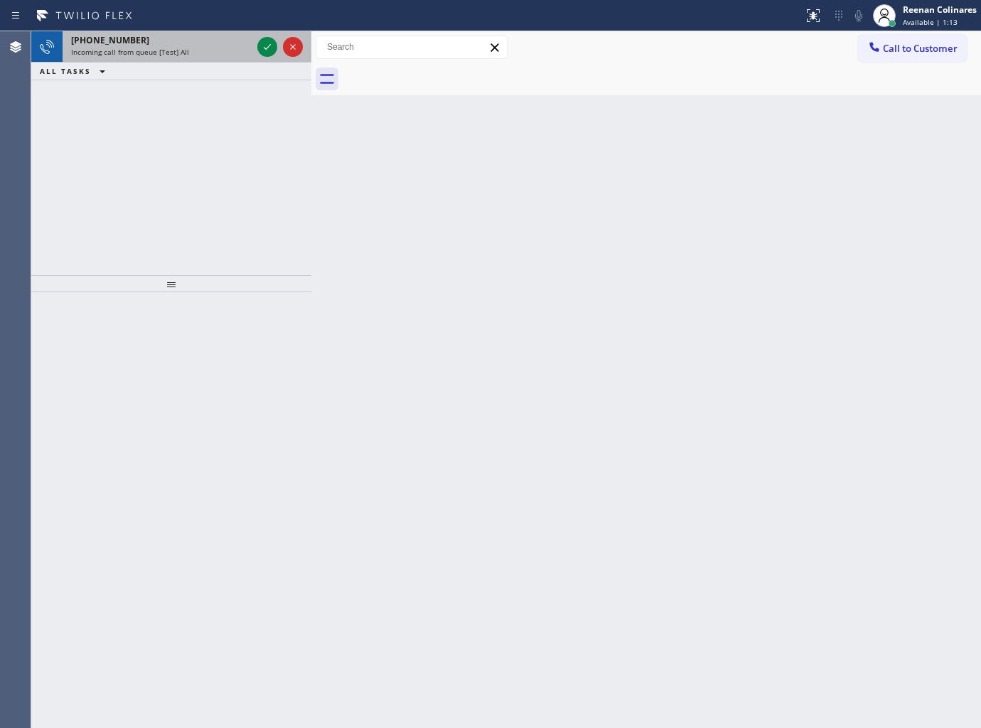
drag, startPoint x: 210, startPoint y: 52, endPoint x: 238, endPoint y: 48, distance: 28.7
click at [213, 52] on div "Incoming call from queue [Test] All" at bounding box center [161, 52] width 181 height 10
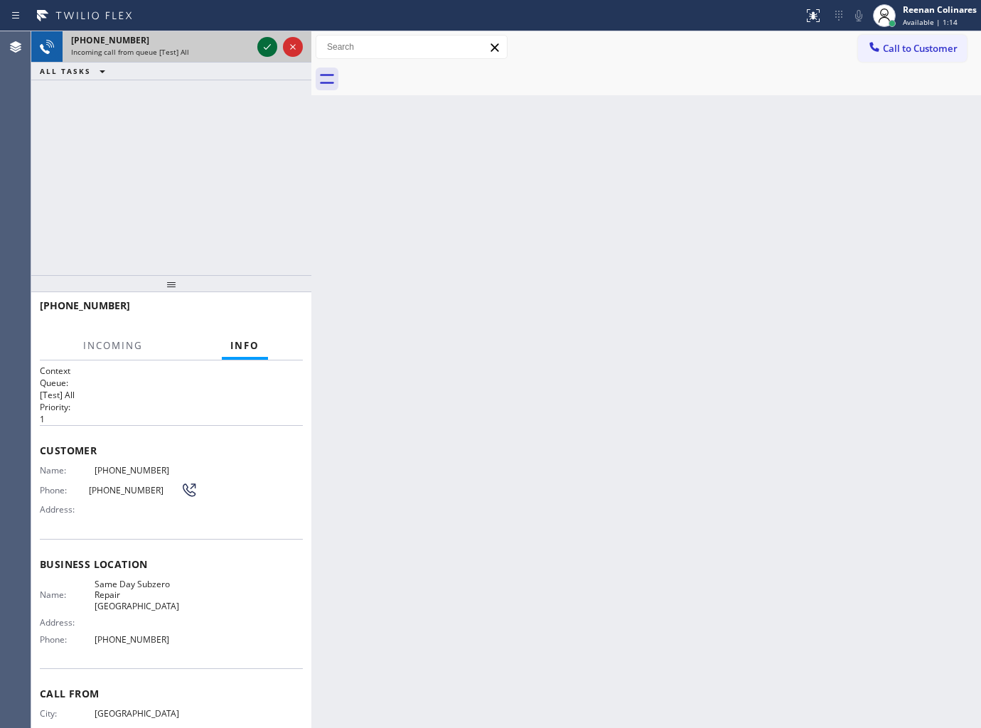
click at [259, 46] on icon at bounding box center [267, 46] width 17 height 17
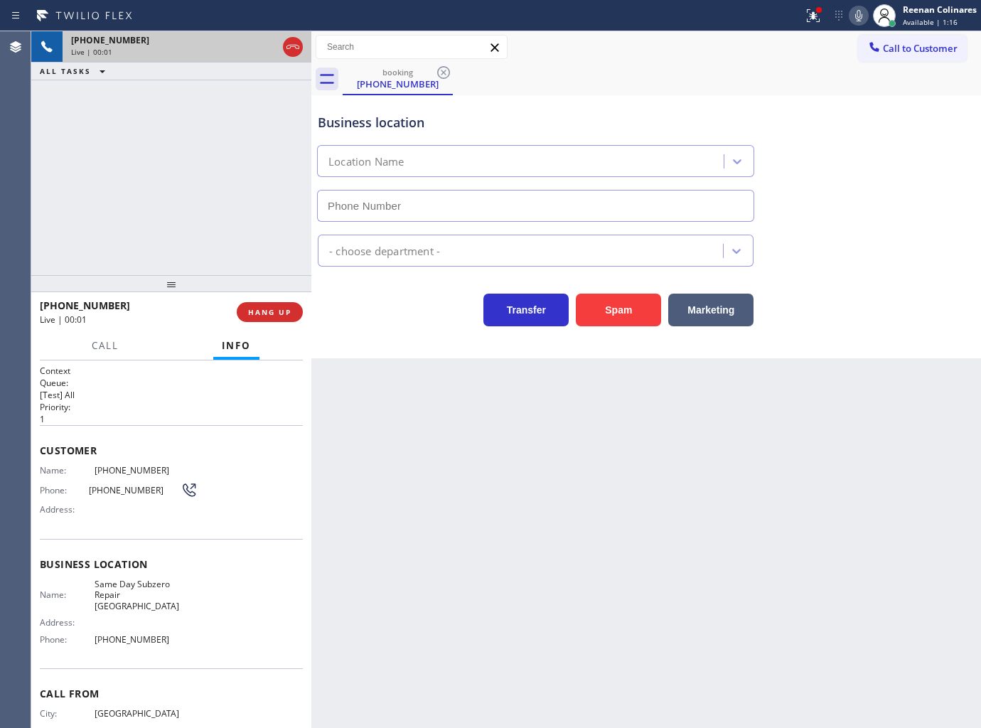
type input "[PHONE_NUMBER]"
click at [811, 21] on icon at bounding box center [813, 15] width 17 height 17
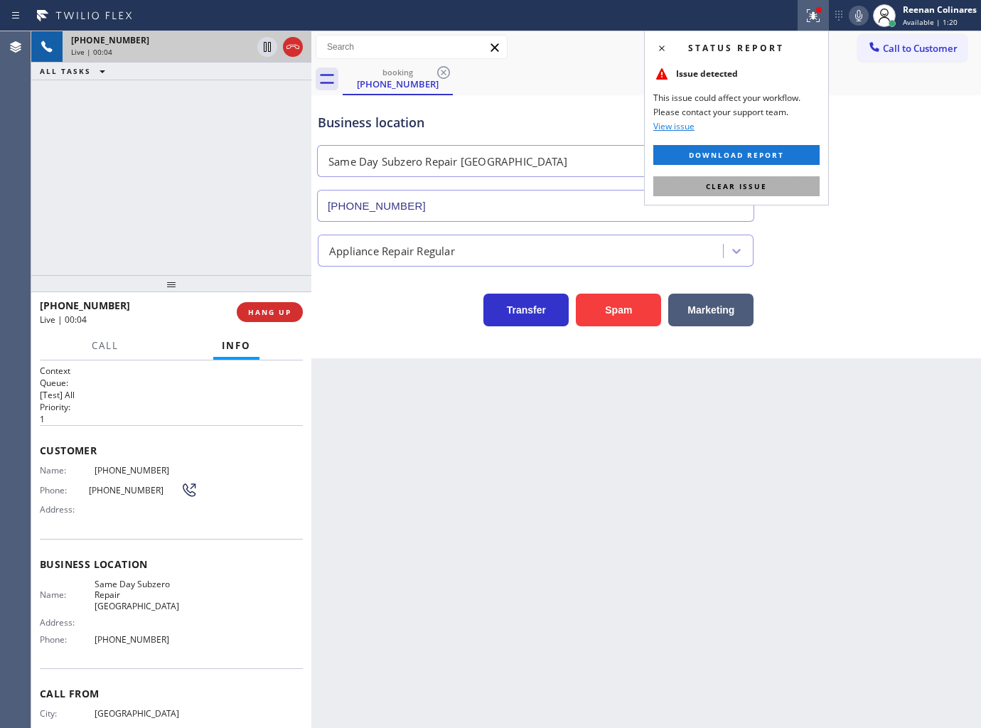
click at [801, 179] on button "Clear issue" at bounding box center [736, 186] width 166 height 20
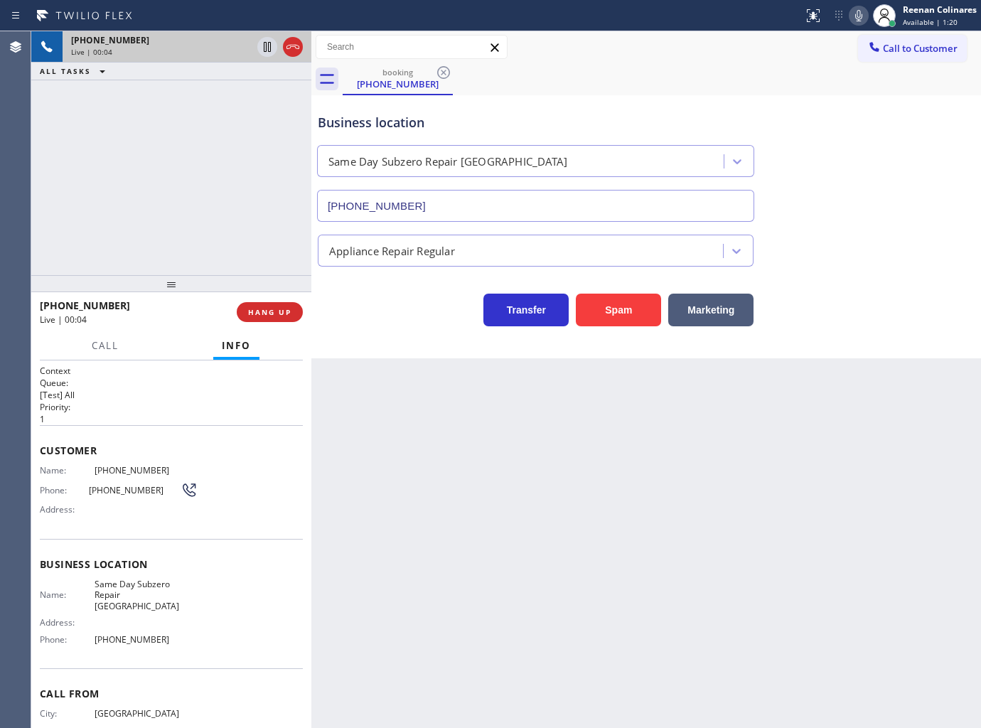
click at [860, 14] on icon at bounding box center [858, 15] width 7 height 11
click at [859, 13] on rect at bounding box center [859, 14] width 10 height 10
click at [857, 21] on icon at bounding box center [858, 15] width 17 height 17
click at [97, 340] on span "Call" at bounding box center [105, 345] width 27 height 13
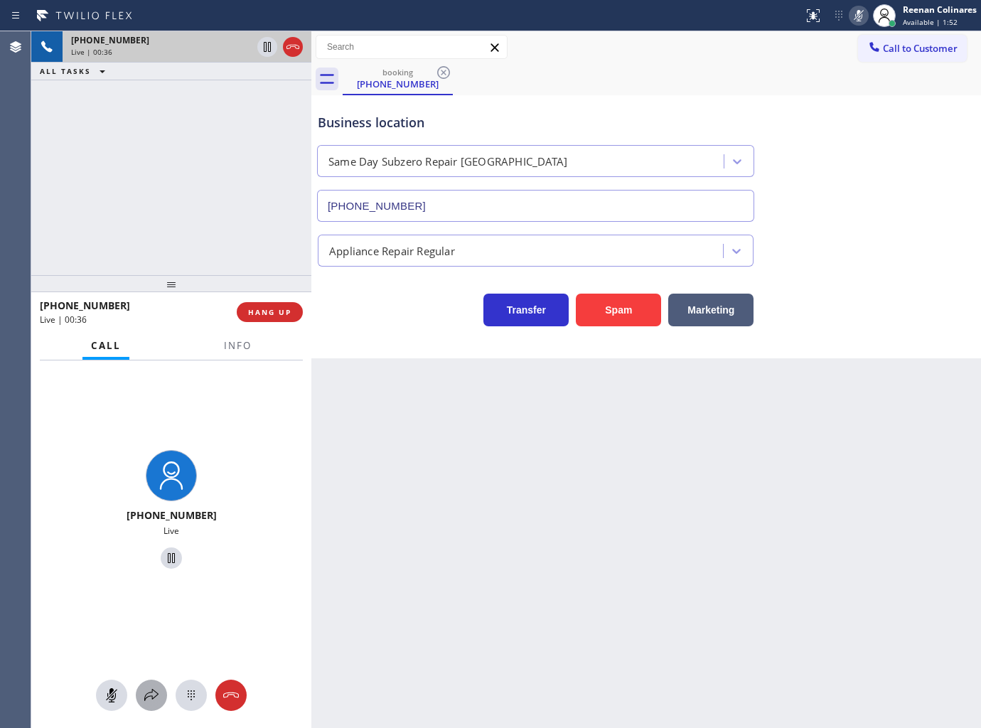
click at [153, 690] on icon at bounding box center [151, 695] width 14 height 12
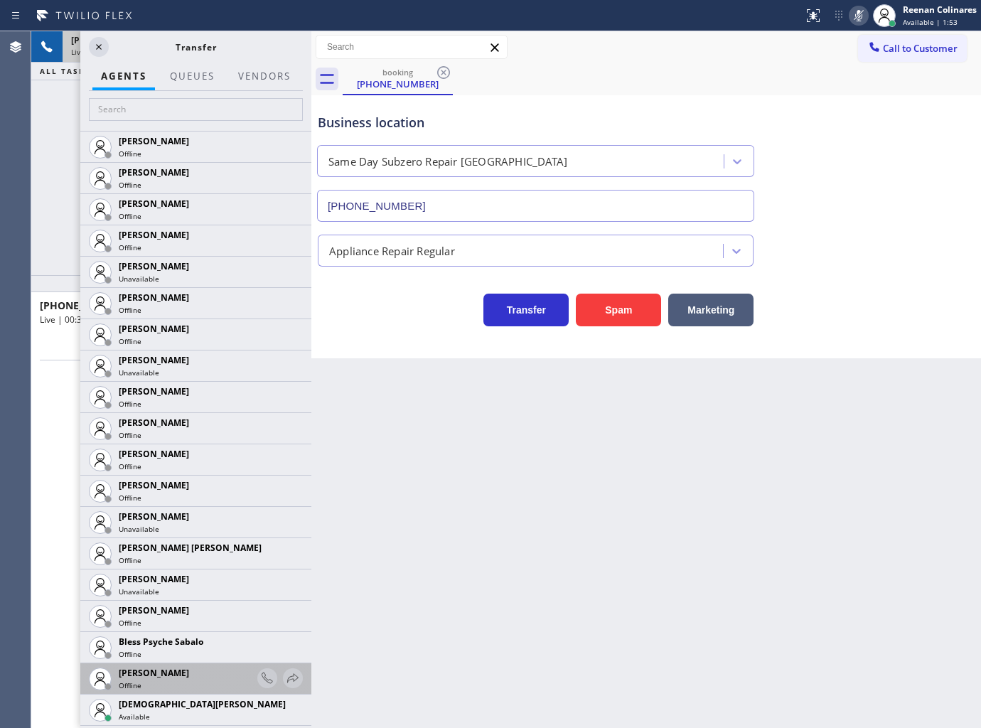
scroll to position [237, 0]
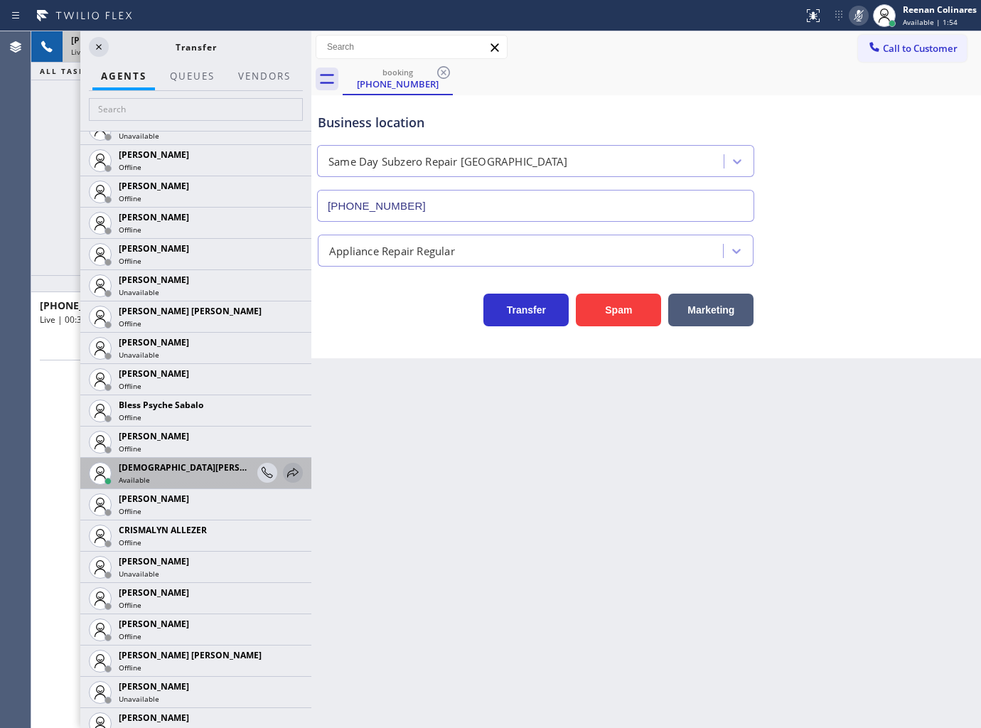
click at [287, 473] on icon at bounding box center [292, 472] width 11 height 9
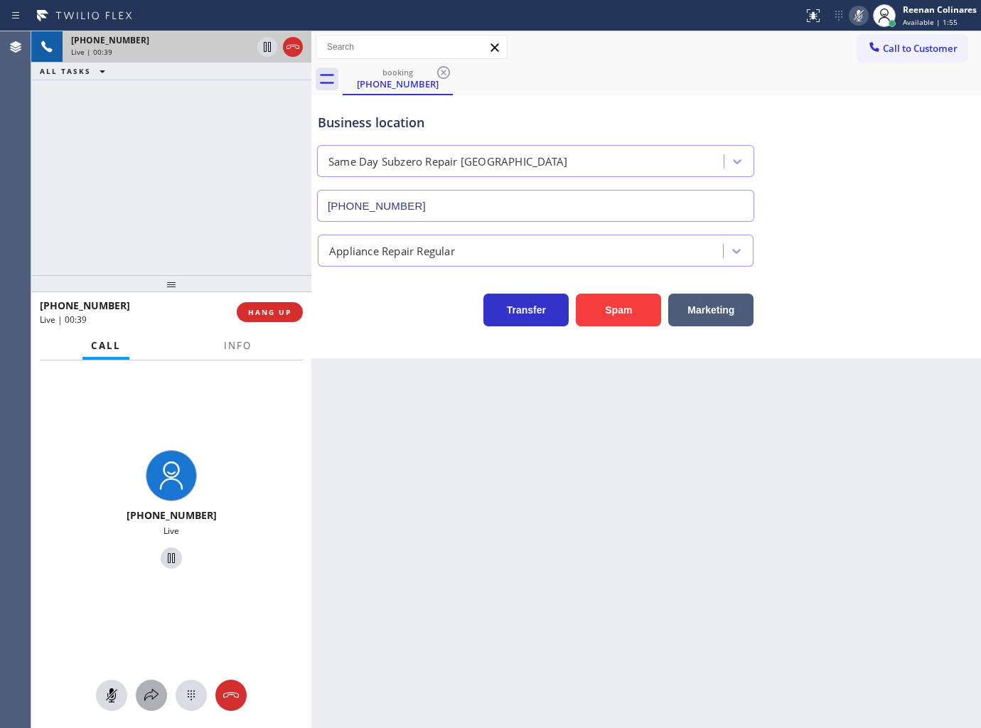
click at [146, 708] on button at bounding box center [151, 695] width 31 height 31
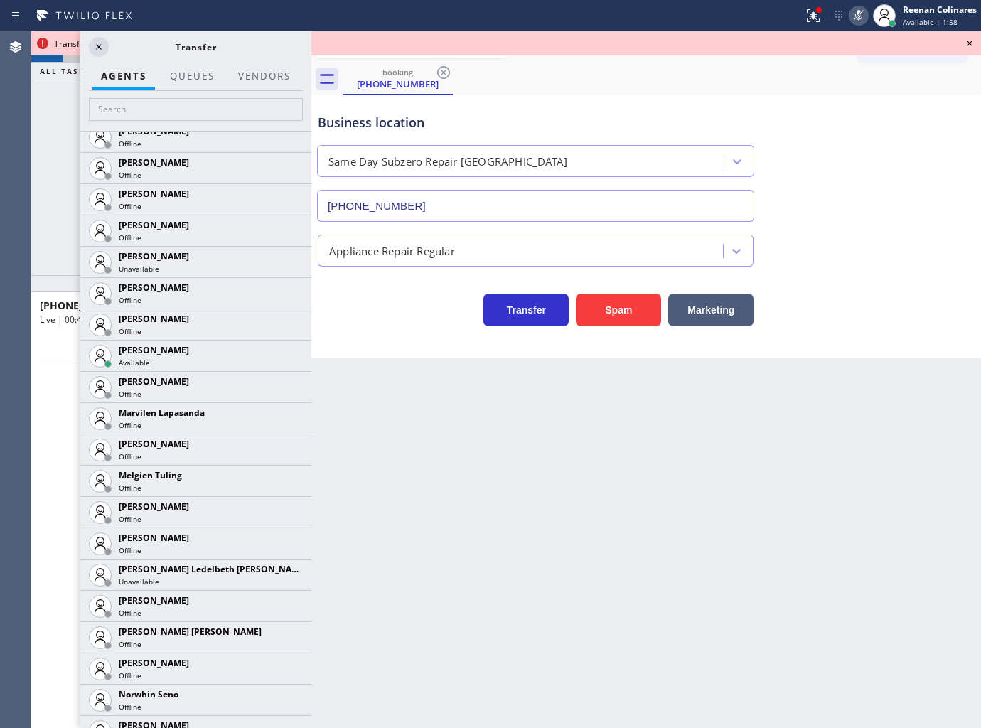
scroll to position [2147, 0]
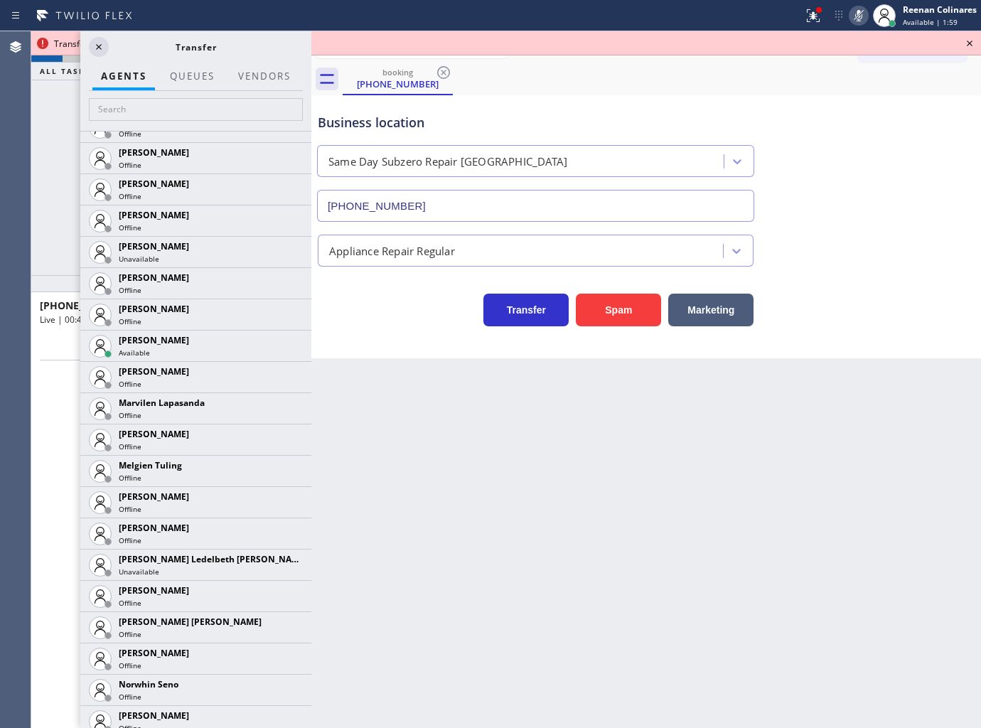
click at [0, 0] on icon at bounding box center [0, 0] width 0 height 0
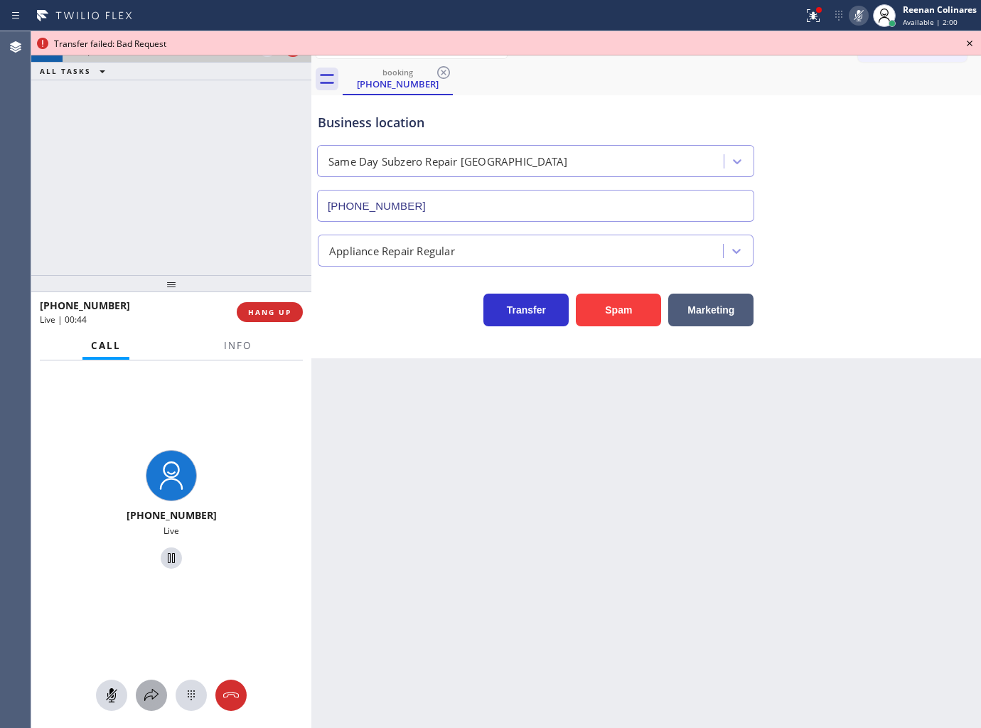
click at [154, 697] on icon at bounding box center [151, 695] width 17 height 17
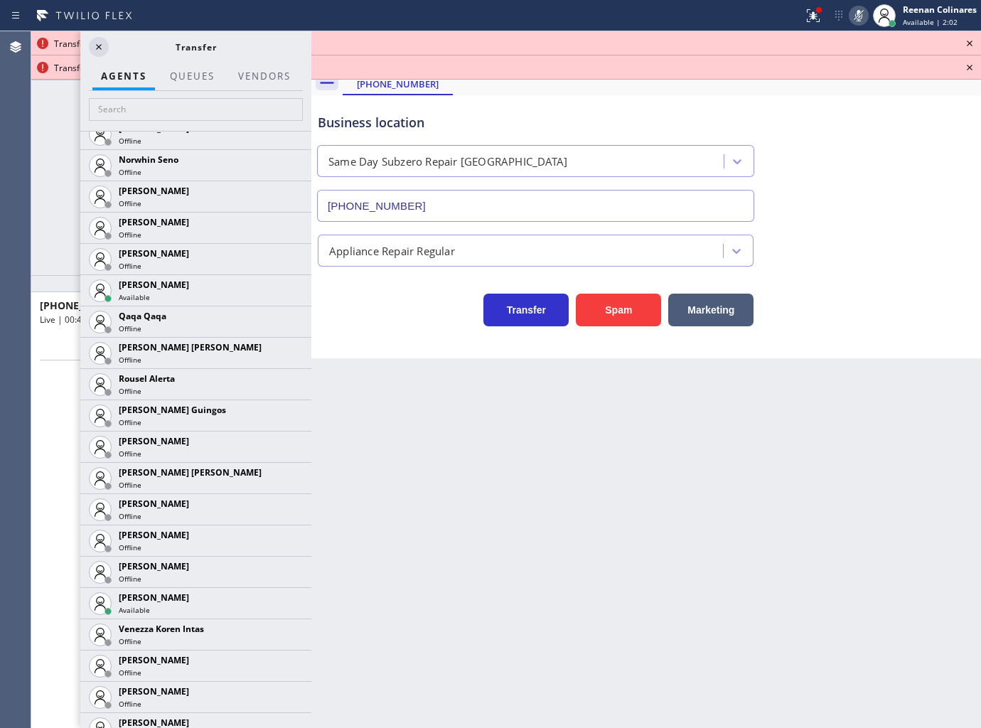
scroll to position [2717, 0]
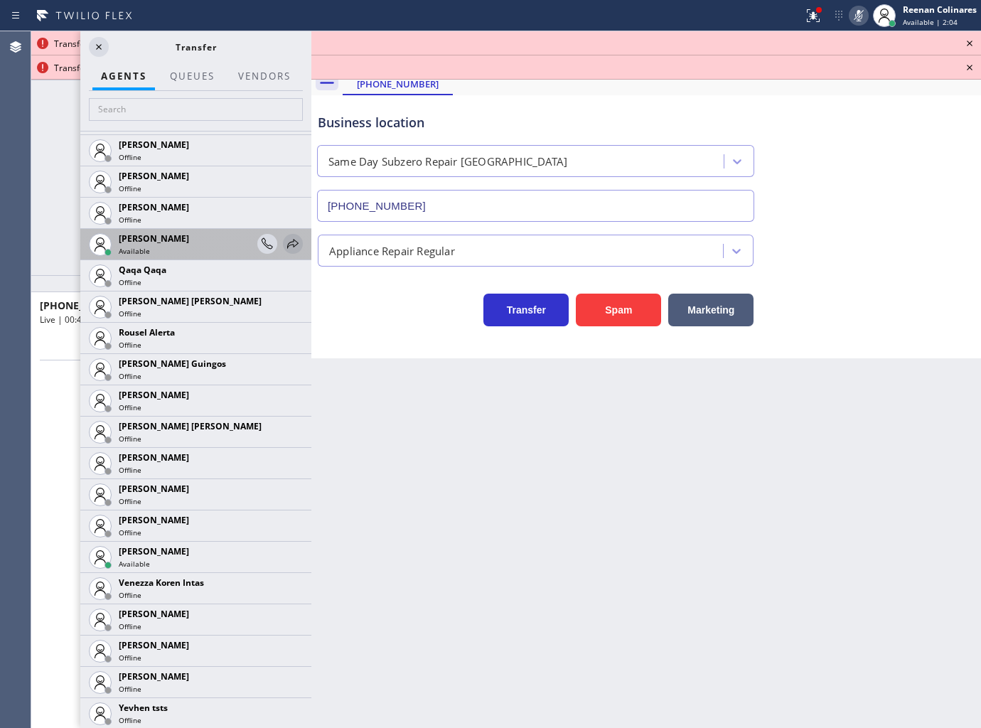
click at [289, 240] on icon at bounding box center [292, 243] width 17 height 17
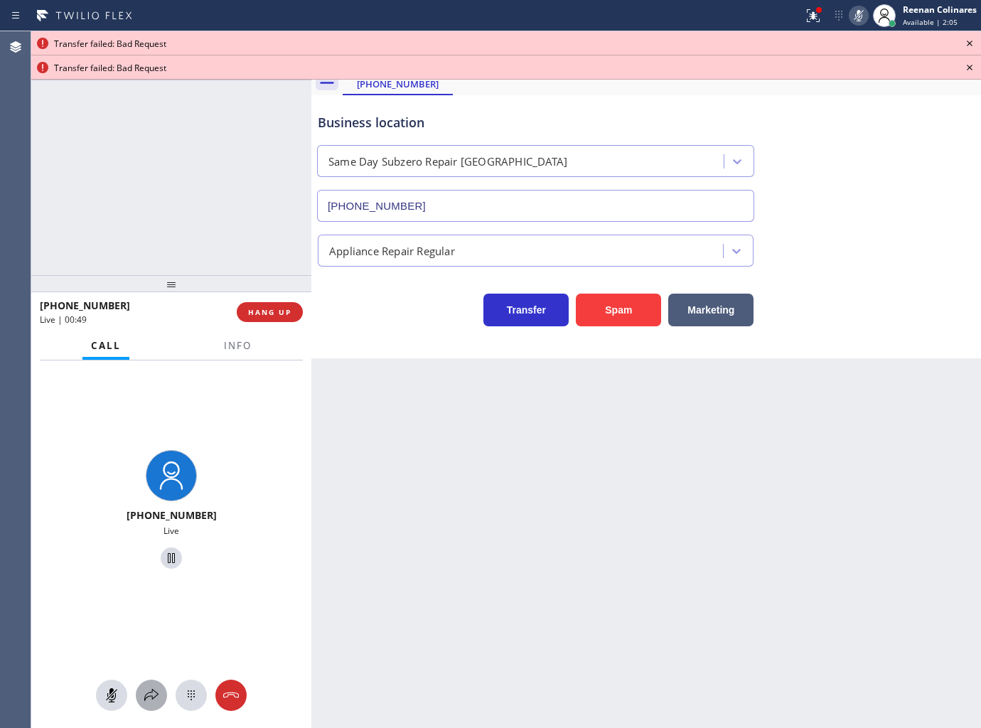
click at [152, 694] on icon at bounding box center [151, 695] width 17 height 17
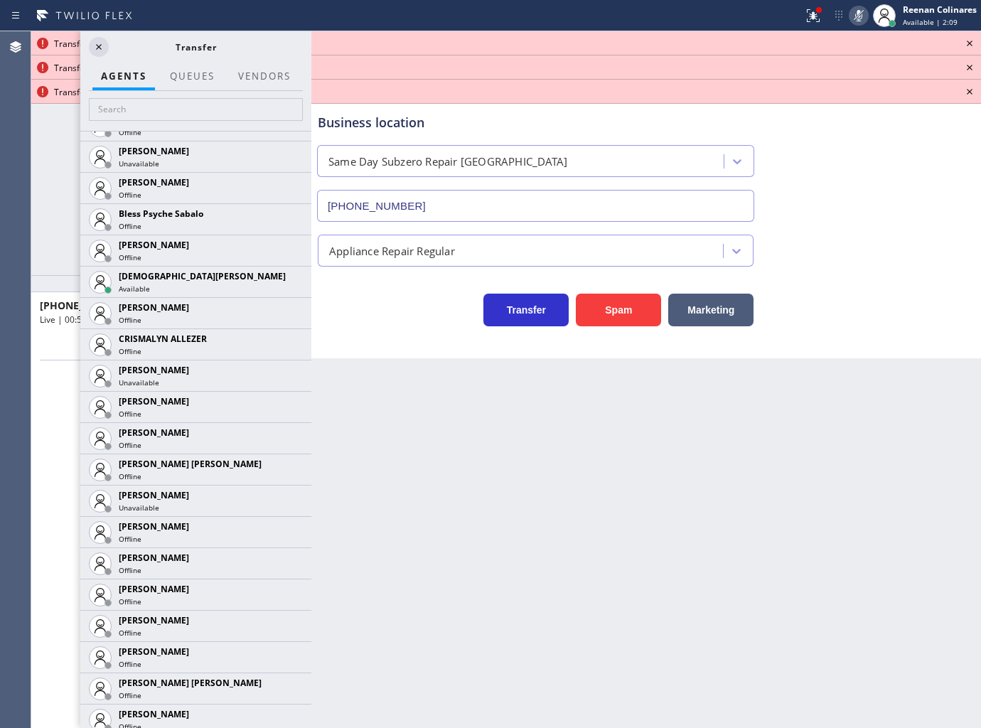
scroll to position [409, 0]
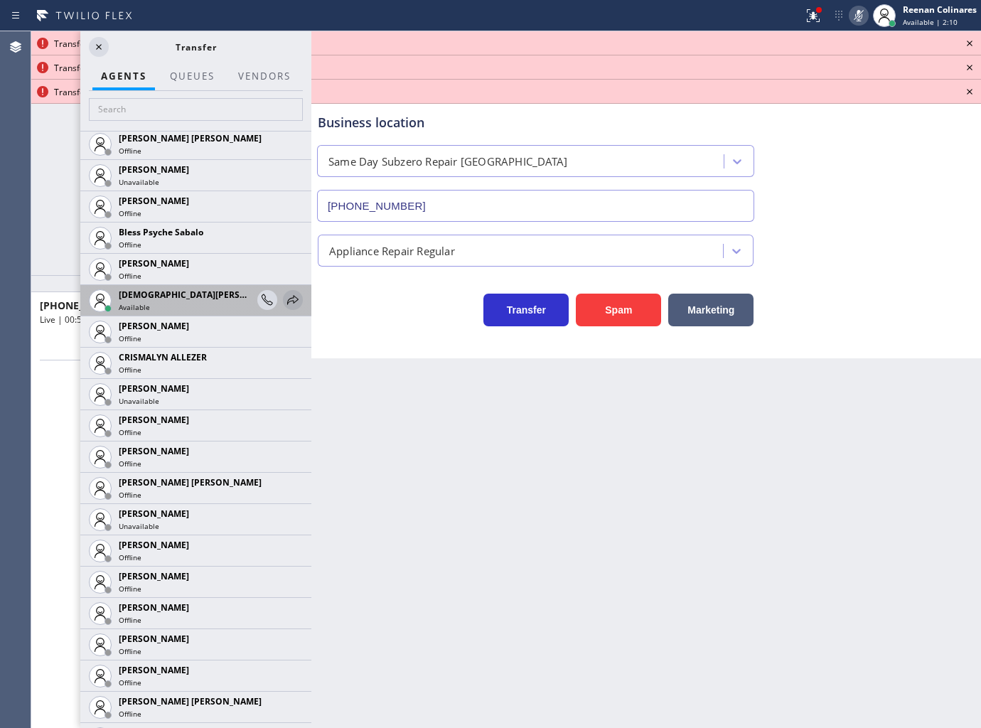
click at [284, 294] on icon at bounding box center [292, 299] width 17 height 17
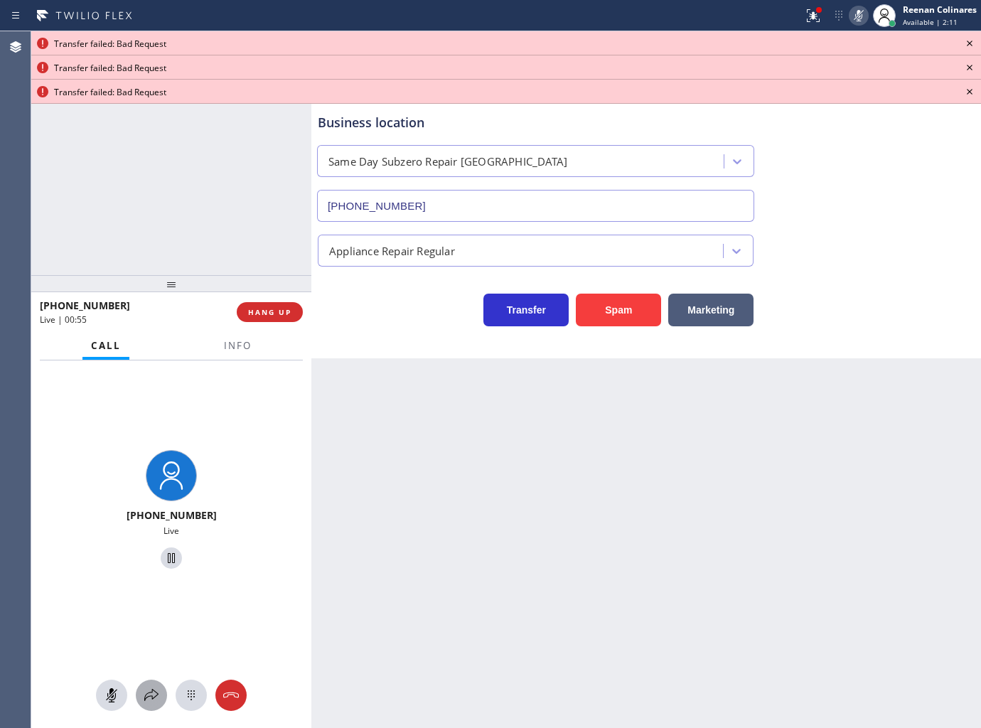
click at [150, 688] on icon at bounding box center [151, 695] width 17 height 17
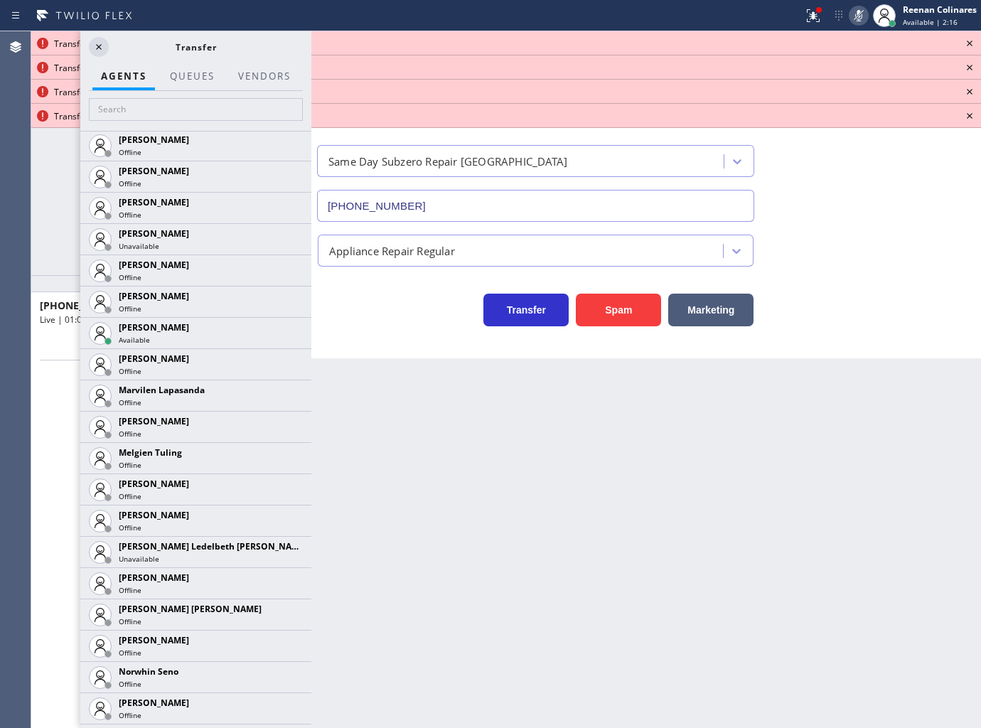
scroll to position [2164, 0]
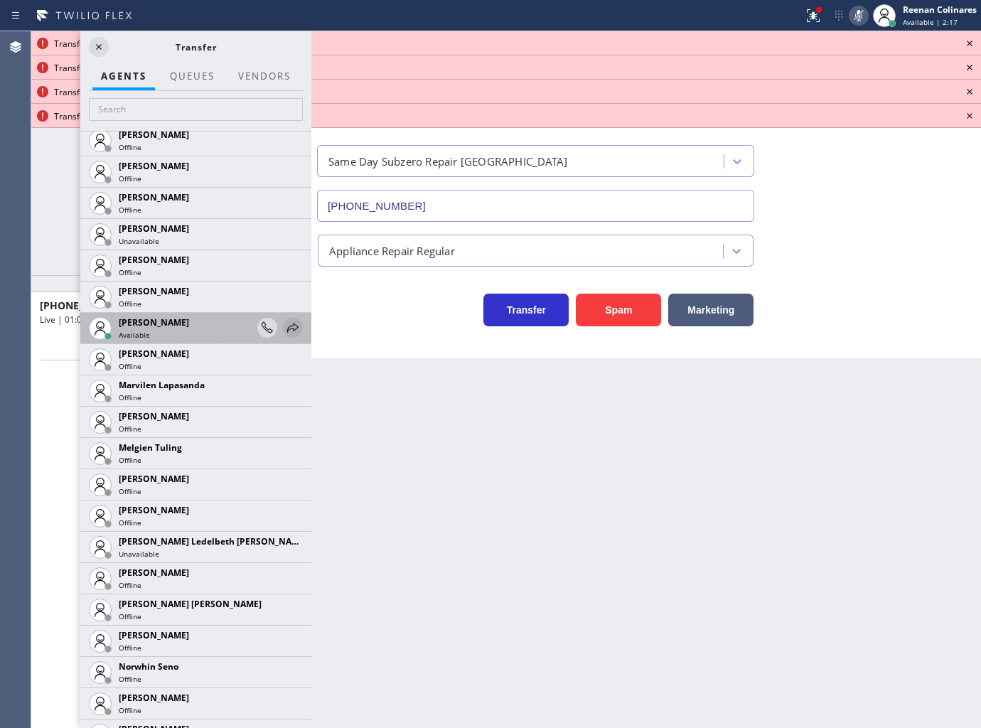
click at [284, 320] on icon at bounding box center [292, 327] width 17 height 17
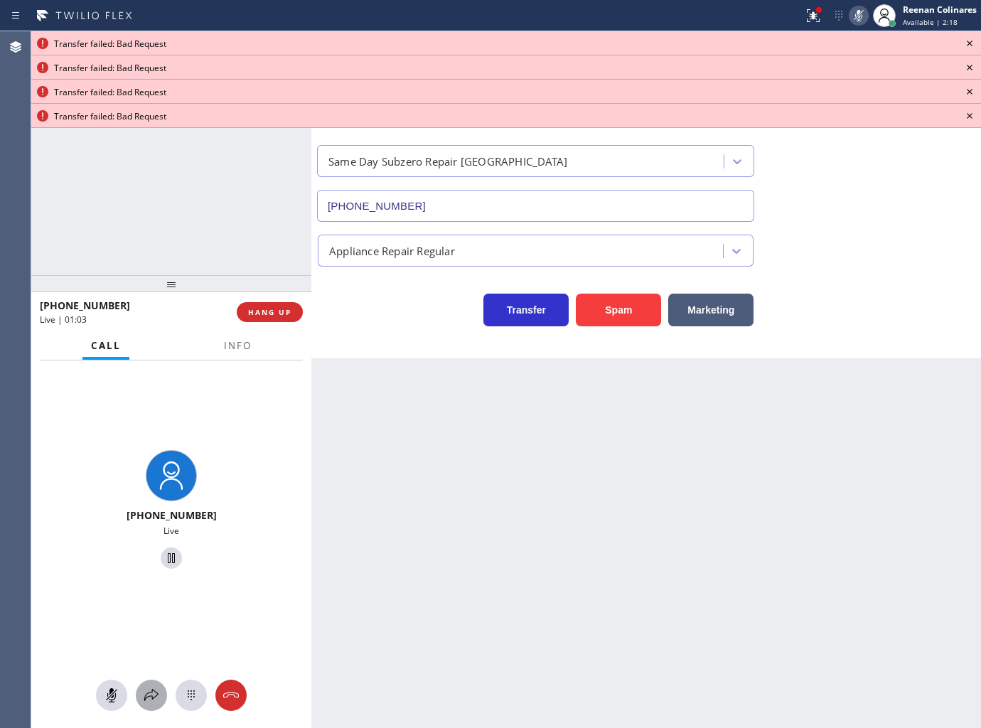
click at [151, 688] on icon at bounding box center [151, 695] width 17 height 17
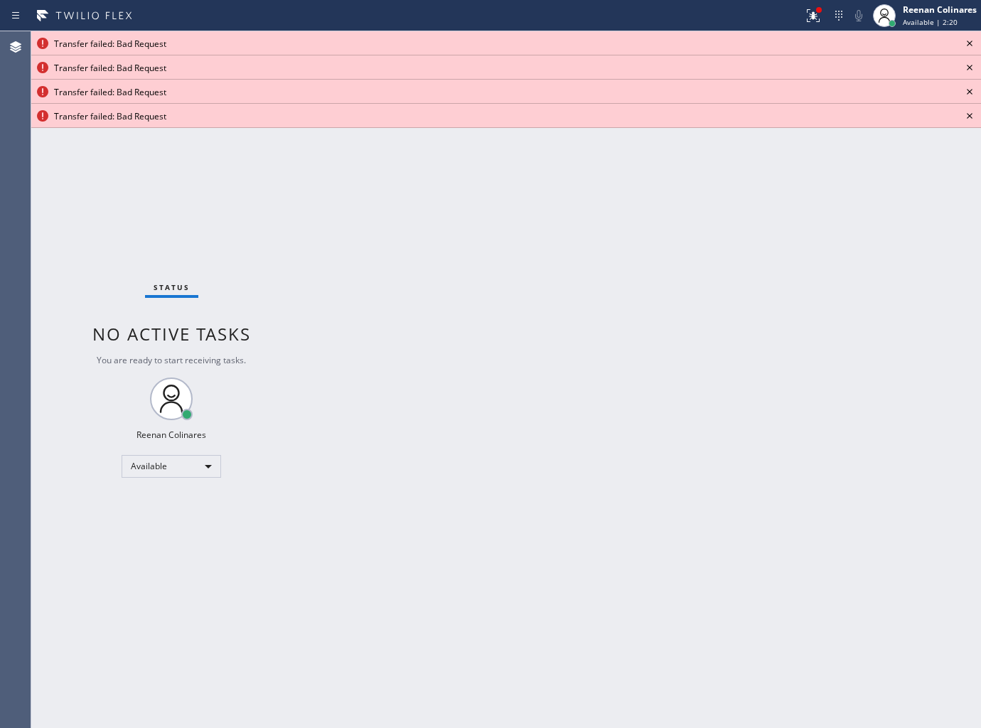
click at [969, 39] on icon at bounding box center [969, 43] width 17 height 17
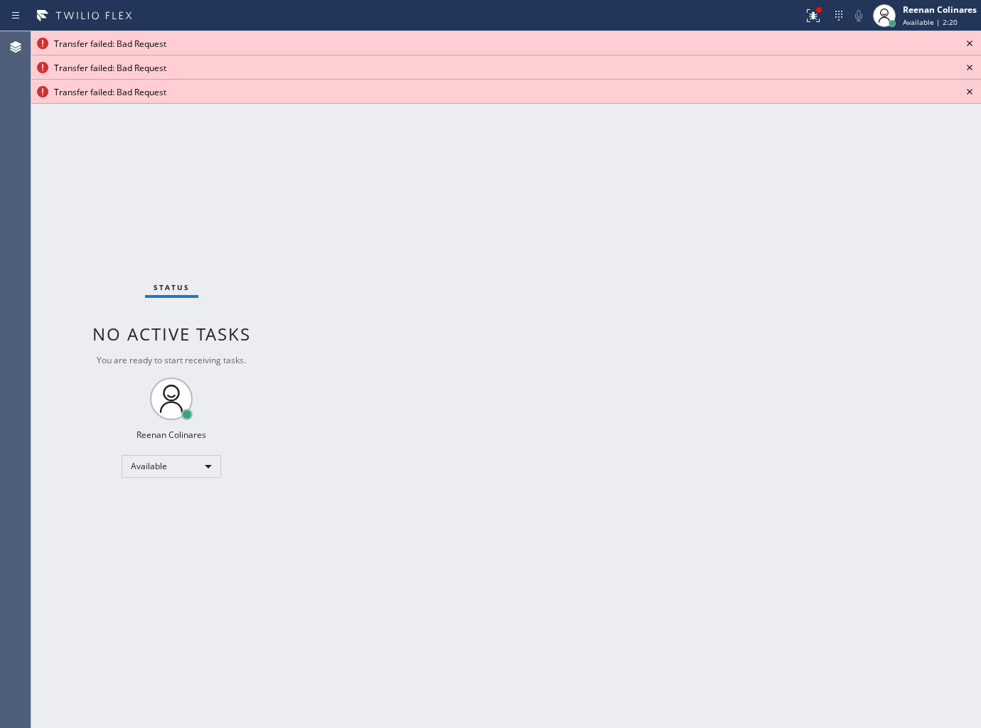
click at [969, 39] on icon at bounding box center [969, 43] width 17 height 17
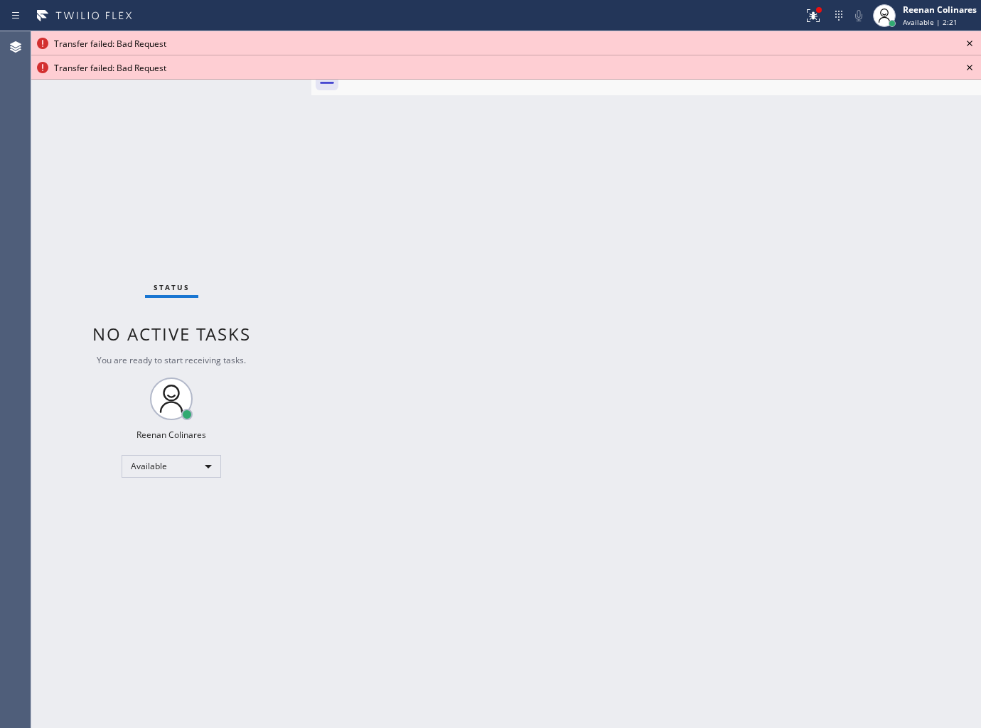
click at [969, 39] on icon at bounding box center [969, 43] width 17 height 17
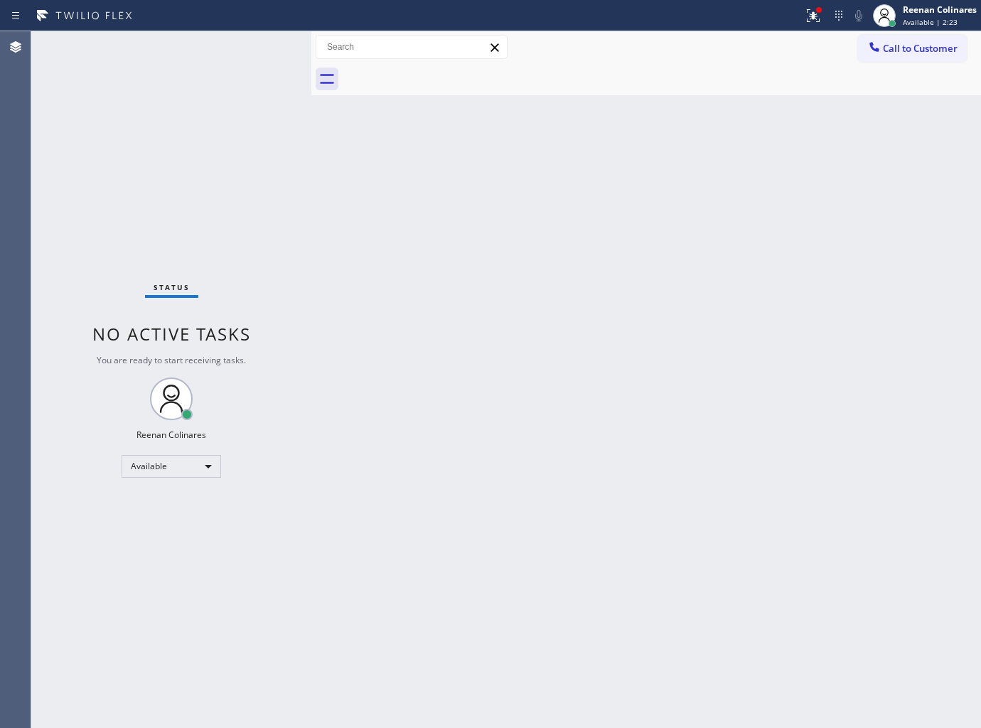
drag, startPoint x: 818, startPoint y: 14, endPoint x: 729, endPoint y: 98, distance: 122.7
click at [818, 14] on icon at bounding box center [813, 15] width 17 height 17
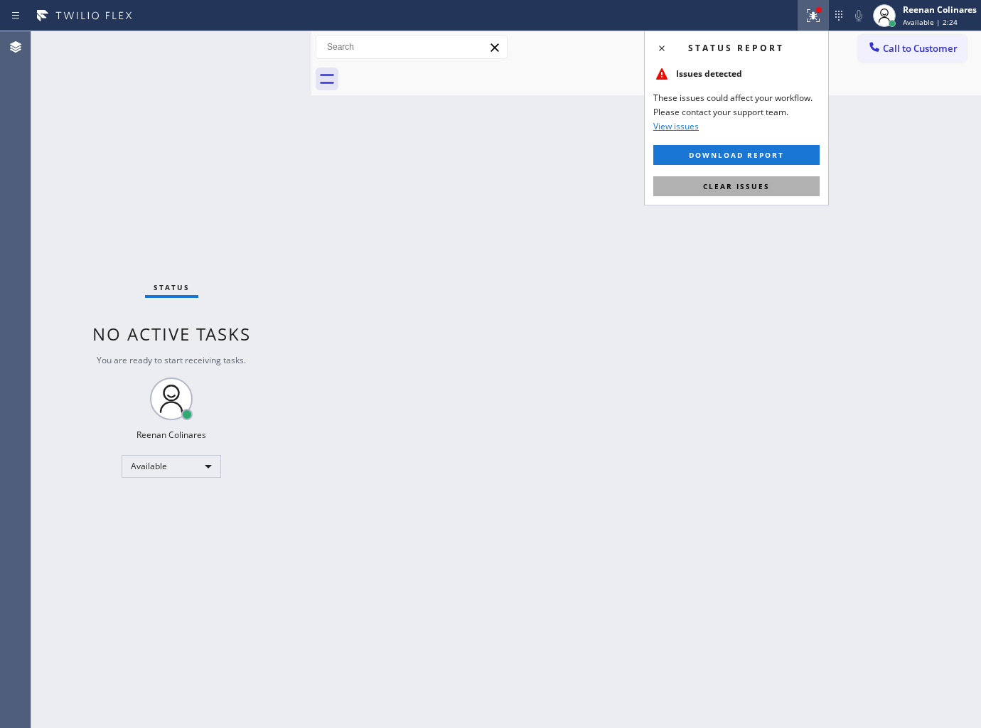
click at [695, 194] on button "Clear issues" at bounding box center [736, 186] width 166 height 20
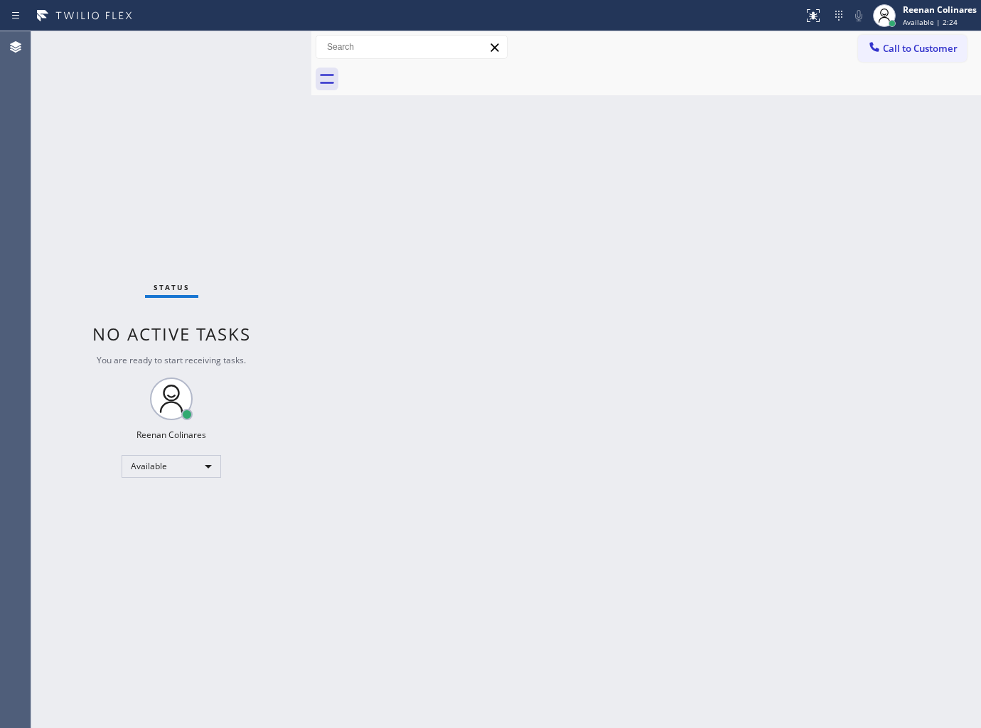
drag, startPoint x: 562, startPoint y: 315, endPoint x: 558, endPoint y: 338, distance: 23.0
click at [560, 330] on div "Back to Dashboard Change Sender ID Customers Technicians Select a contact Outbo…" at bounding box center [646, 379] width 670 height 697
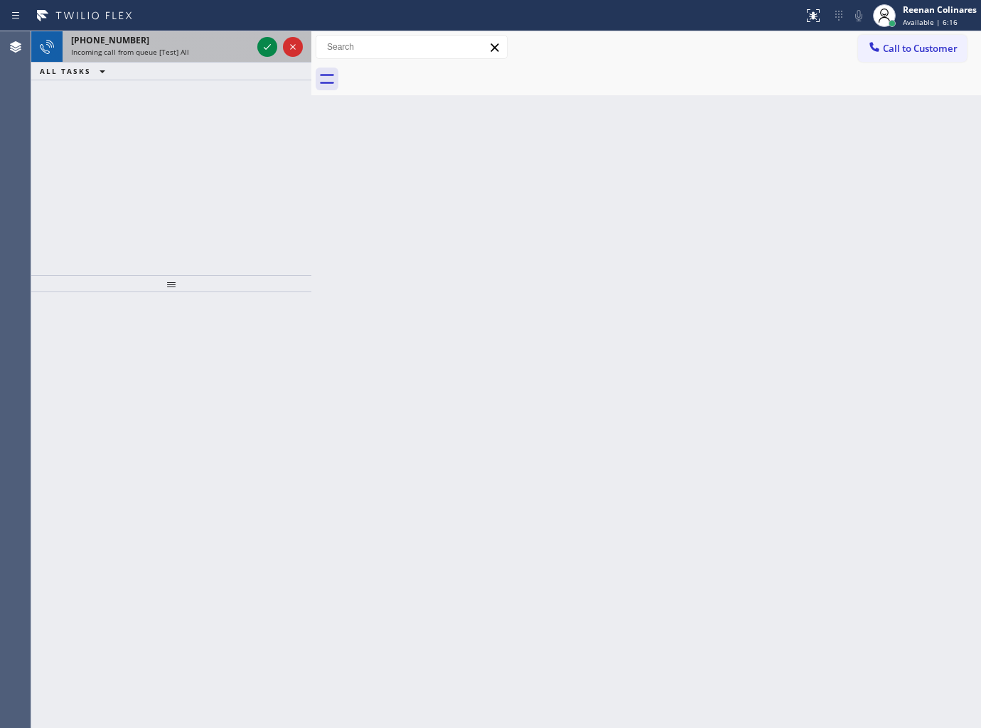
click at [195, 58] on div "[PHONE_NUMBER] Incoming call from queue [Test] All" at bounding box center [159, 46] width 192 height 31
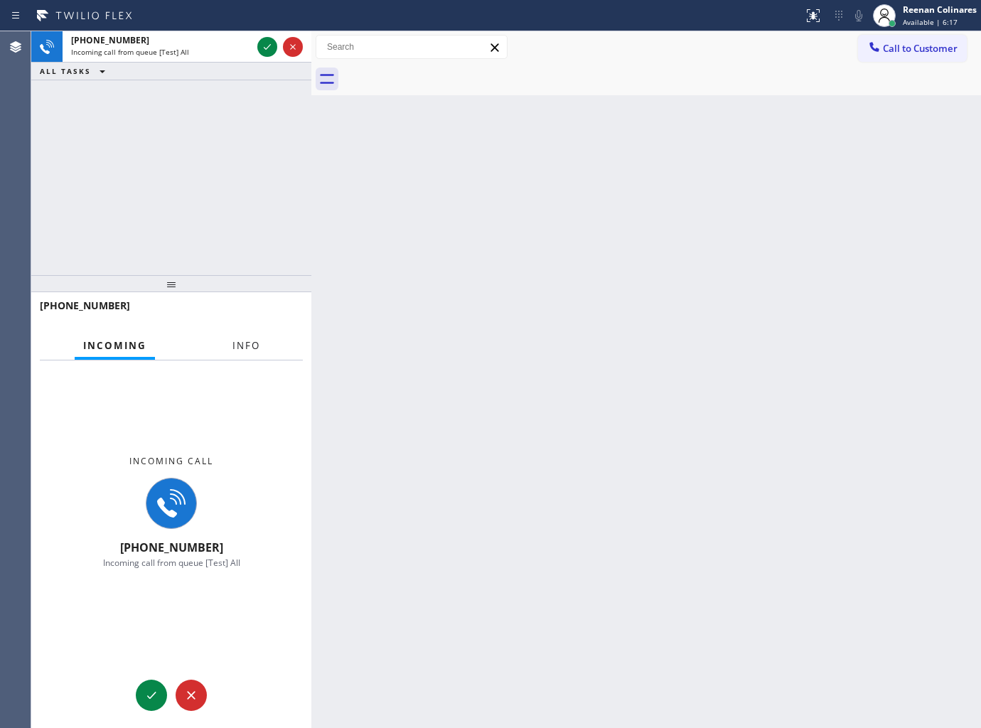
click at [254, 335] on button "Info" at bounding box center [246, 346] width 45 height 28
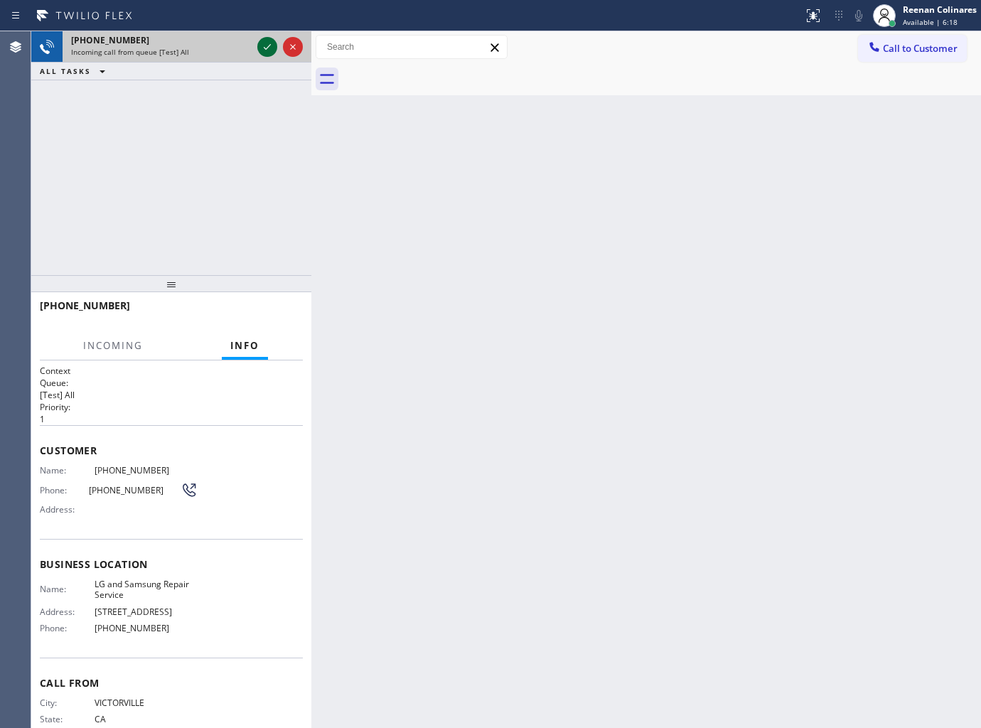
click at [260, 46] on icon at bounding box center [267, 46] width 17 height 17
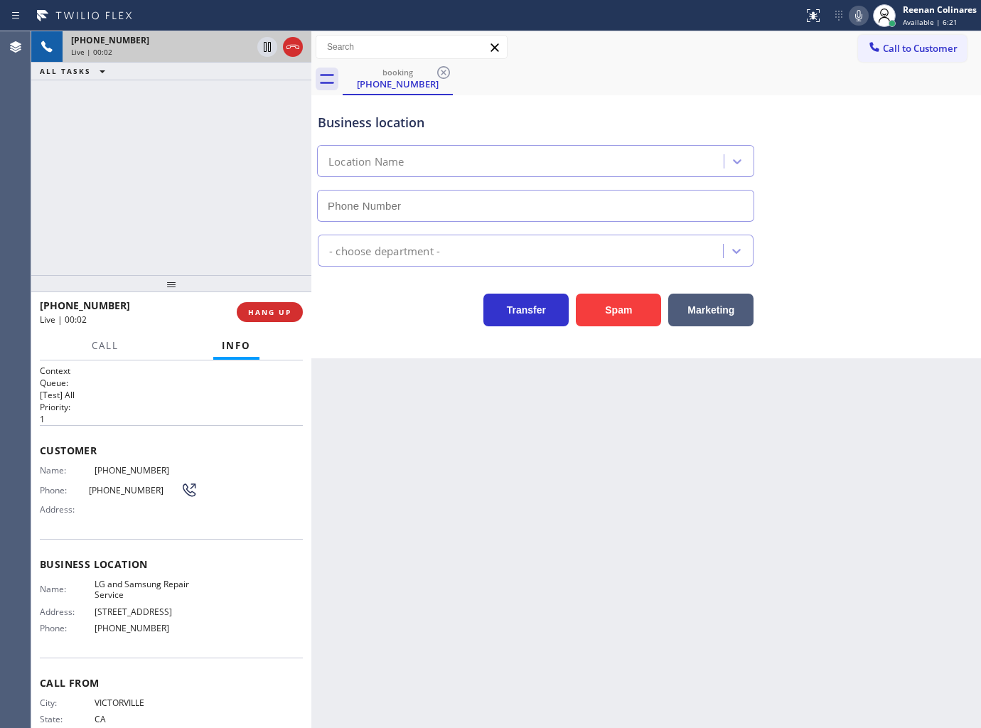
type input "[PHONE_NUMBER]"
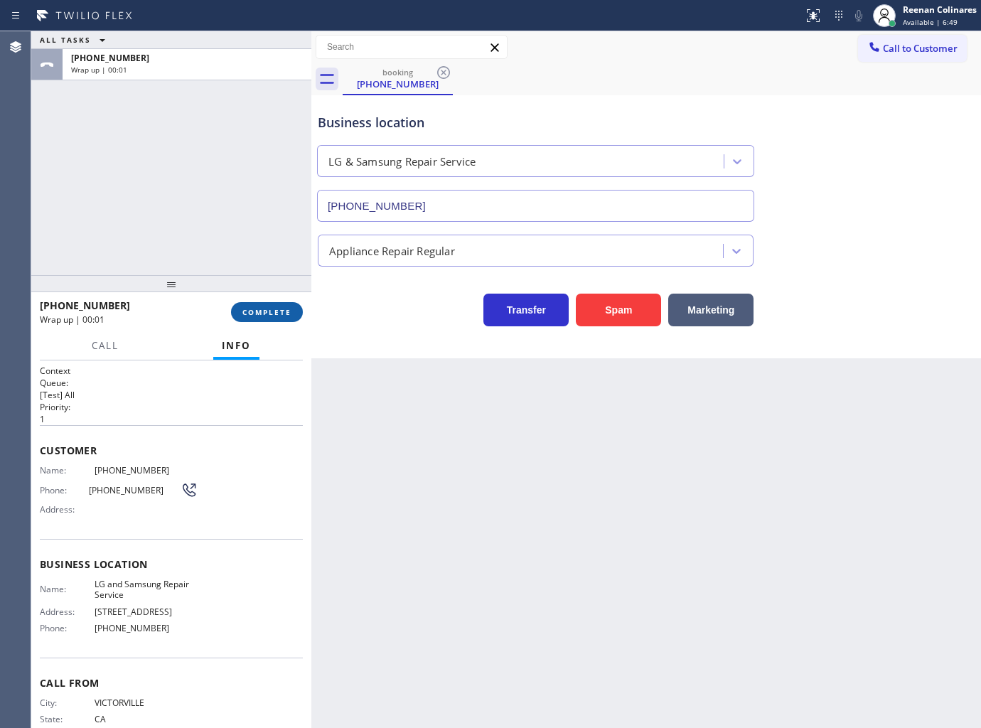
click at [279, 309] on span "COMPLETE" at bounding box center [266, 312] width 49 height 10
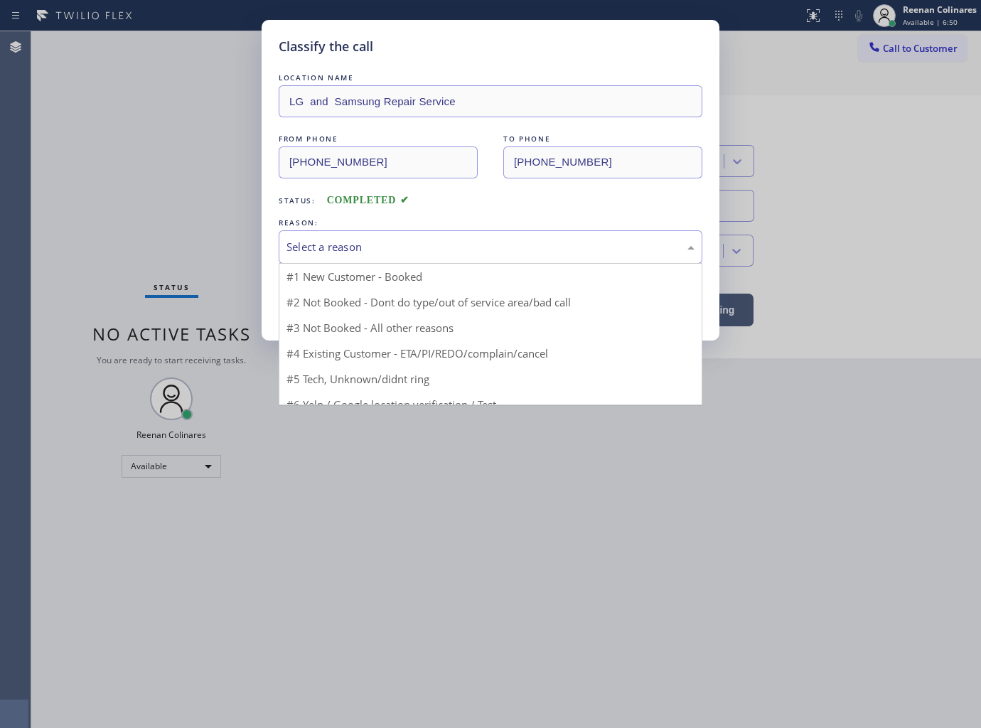
click at [334, 242] on div "Select a reason" at bounding box center [490, 247] width 408 height 16
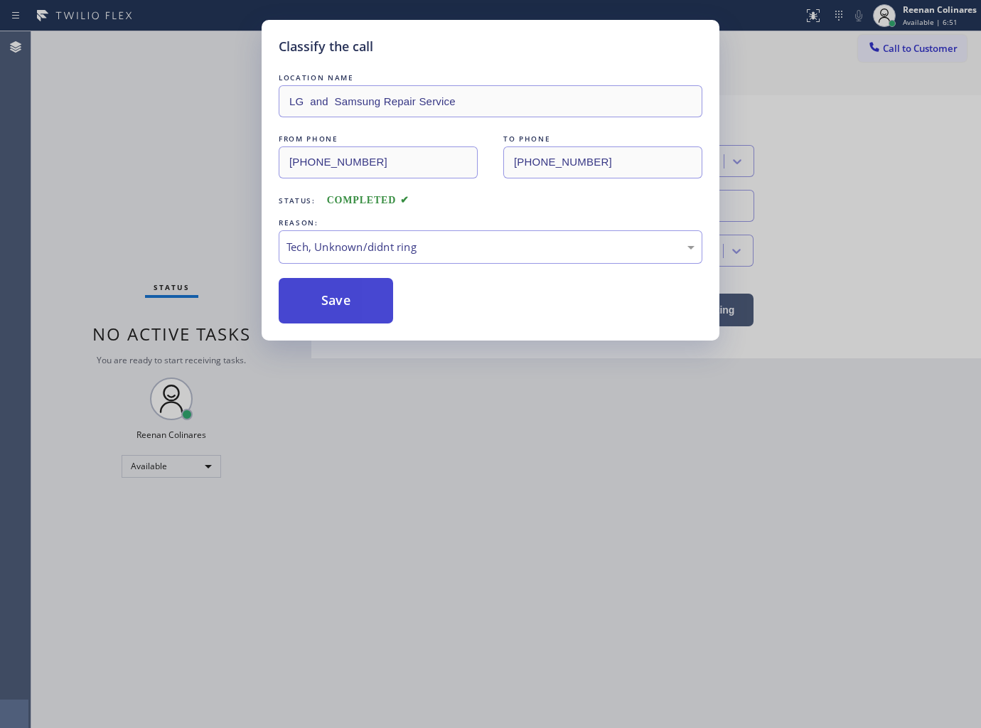
click at [323, 304] on button "Save" at bounding box center [336, 300] width 114 height 45
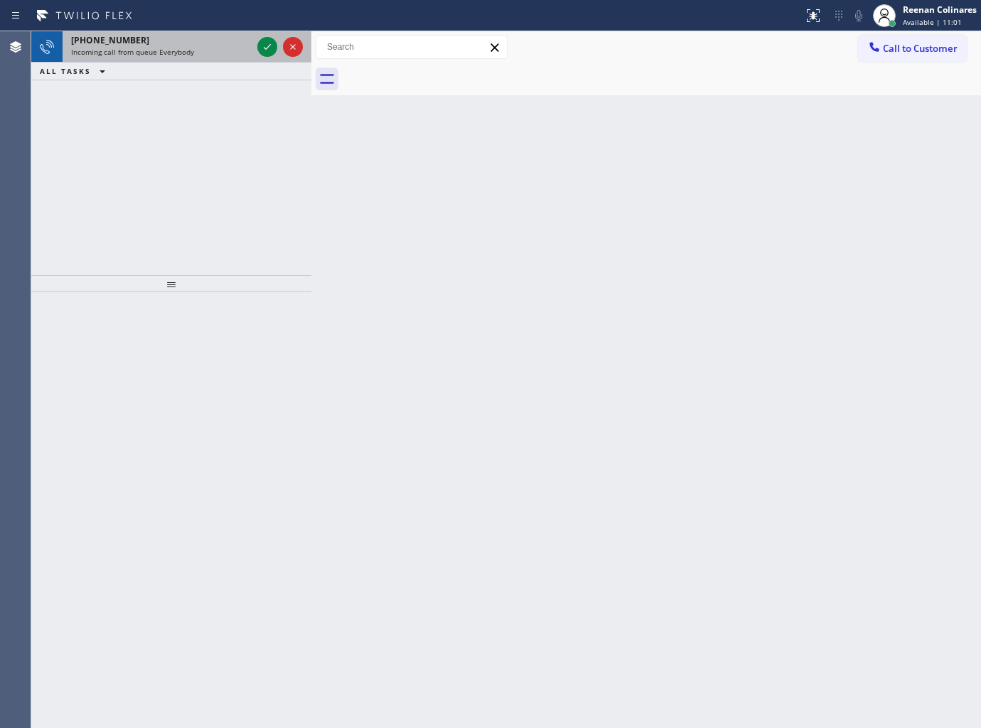
click at [152, 52] on span "Incoming call from queue Everybody" at bounding box center [132, 52] width 123 height 10
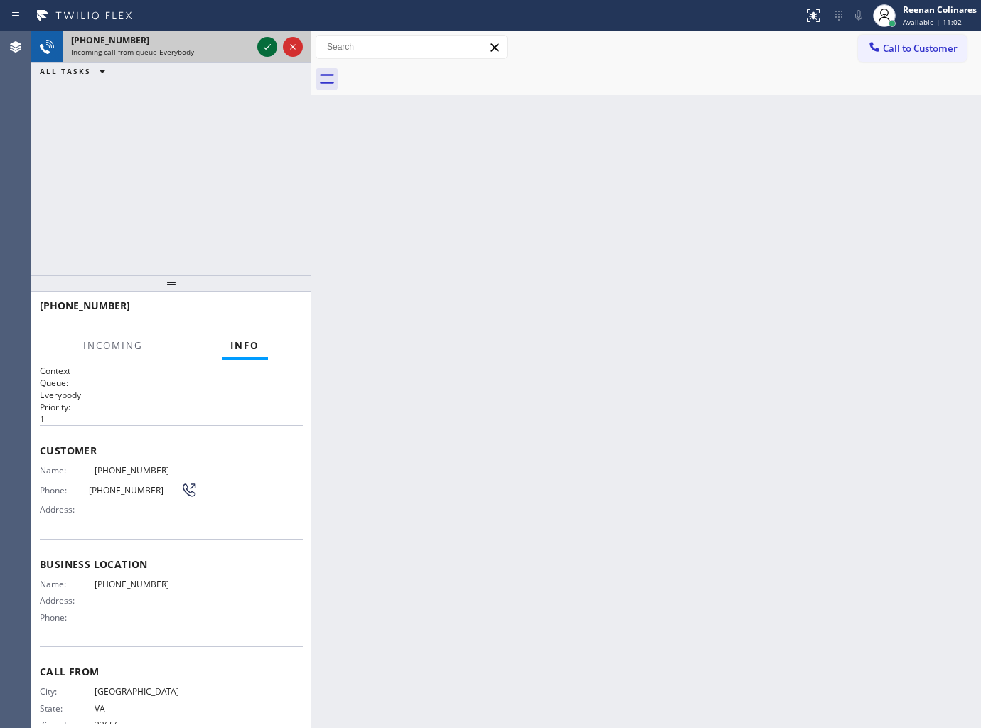
click at [264, 45] on icon at bounding box center [267, 46] width 17 height 17
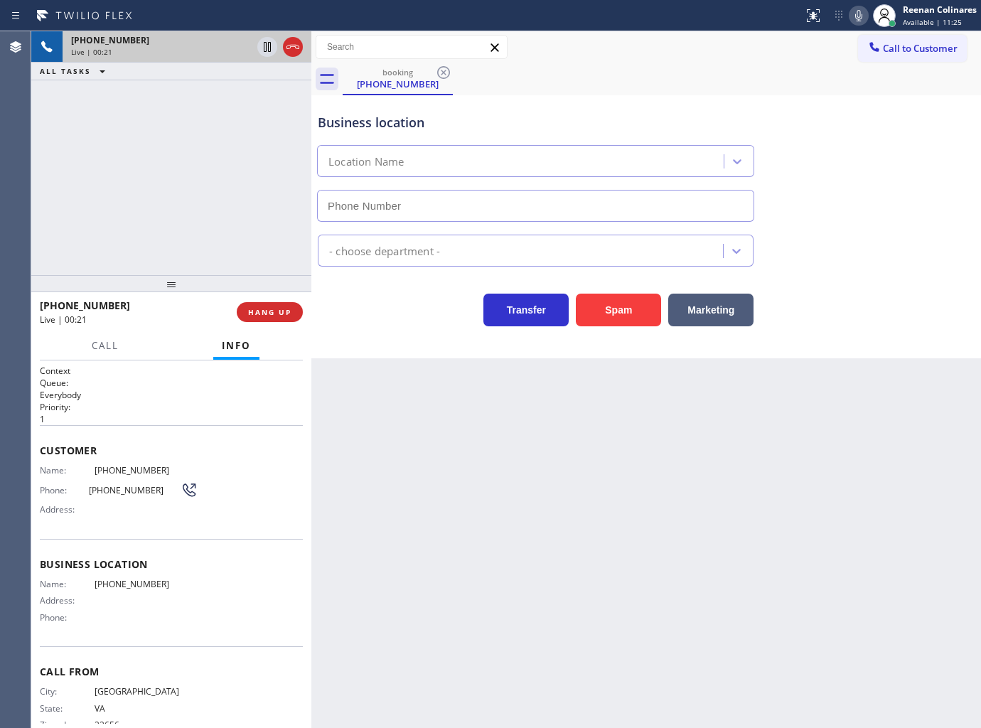
click at [856, 20] on icon at bounding box center [858, 15] width 7 height 11
click at [109, 339] on span "Call" at bounding box center [105, 345] width 27 height 13
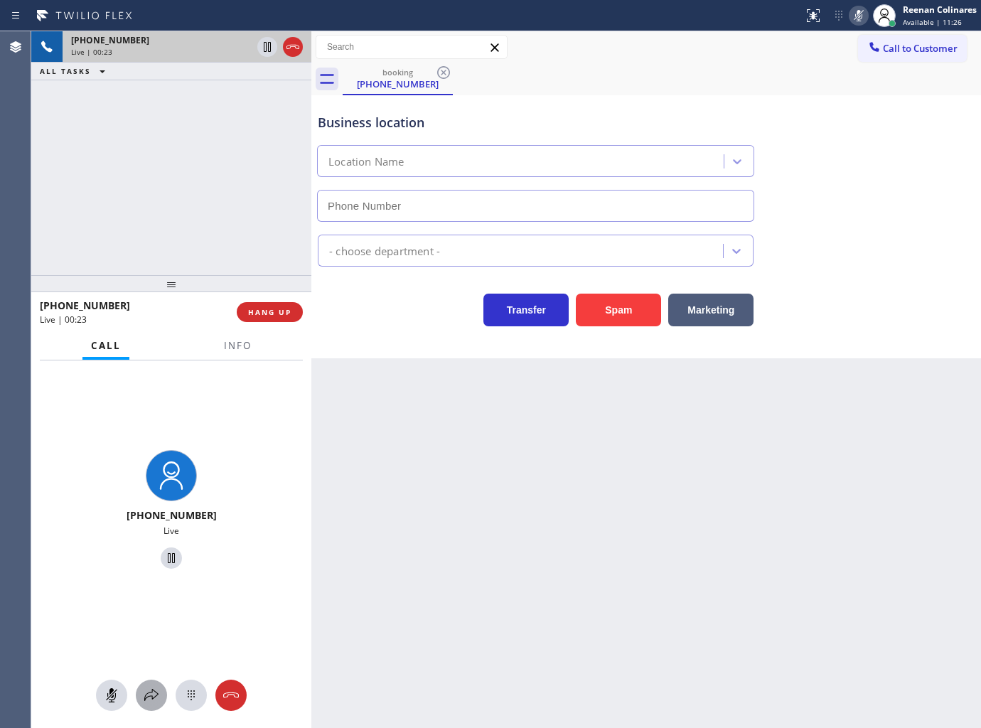
click at [148, 690] on icon at bounding box center [151, 695] width 17 height 17
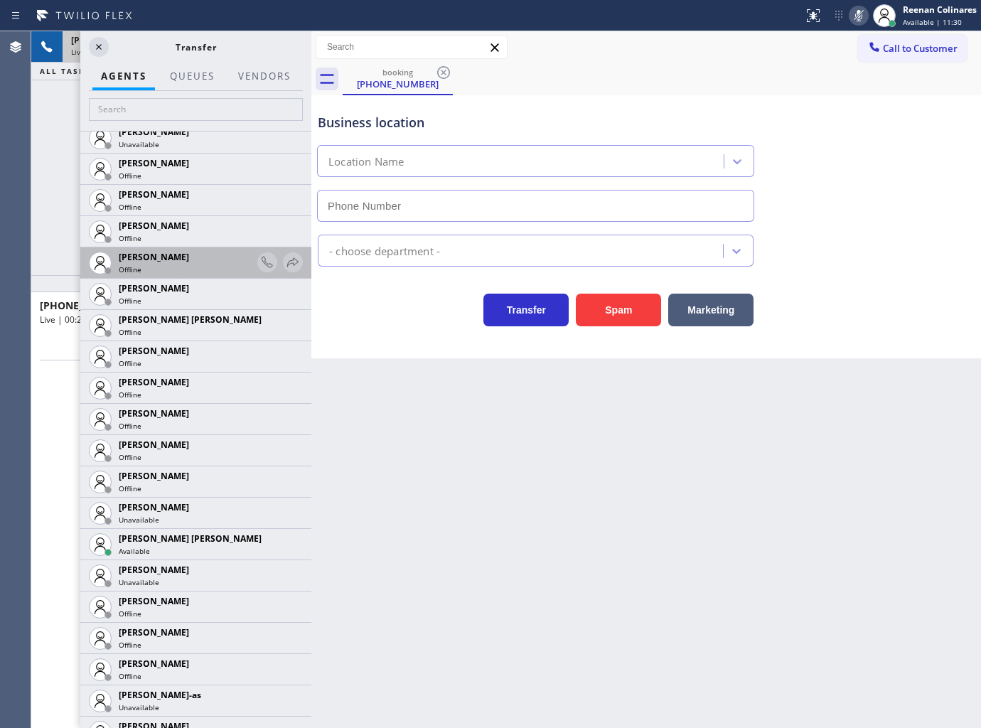
scroll to position [869, 0]
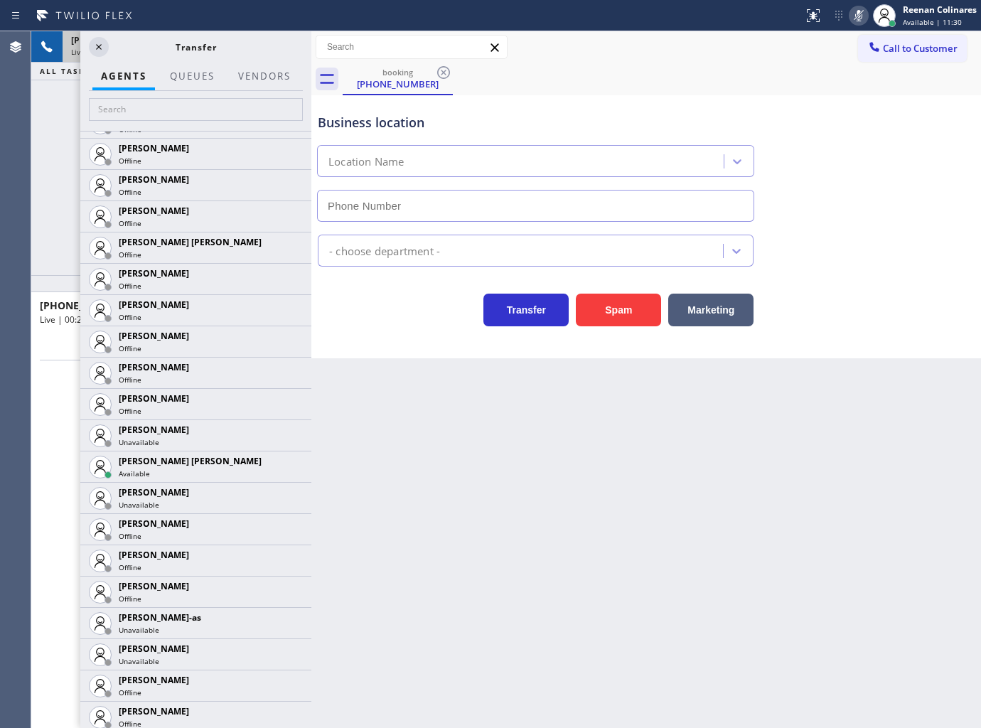
click at [0, 0] on icon at bounding box center [0, 0] width 0 height 0
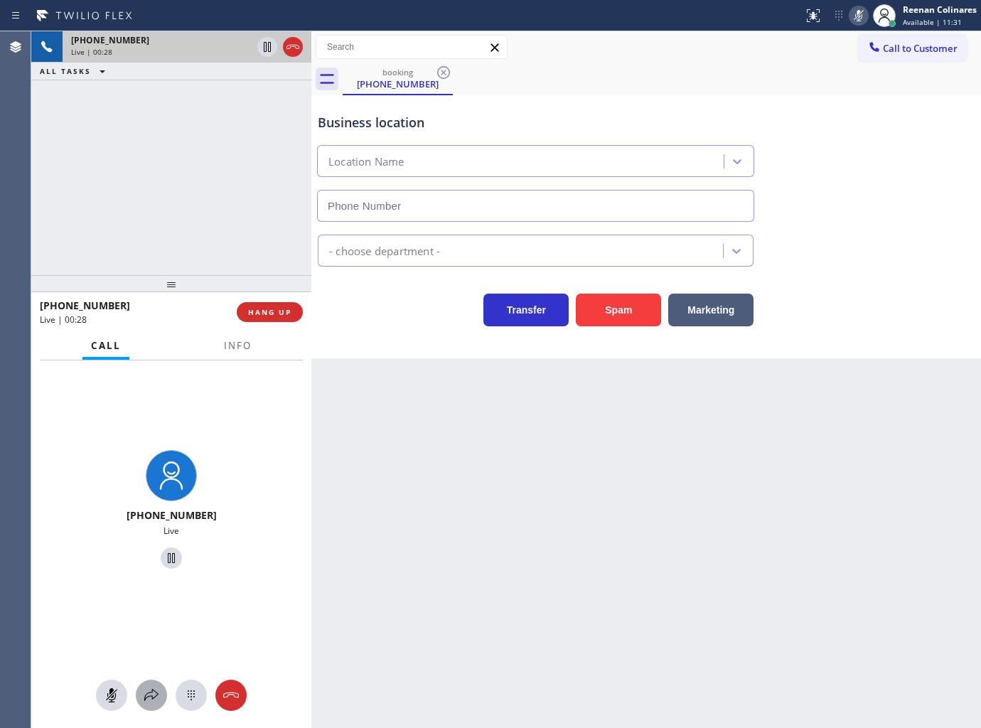
click at [149, 702] on icon at bounding box center [151, 695] width 17 height 17
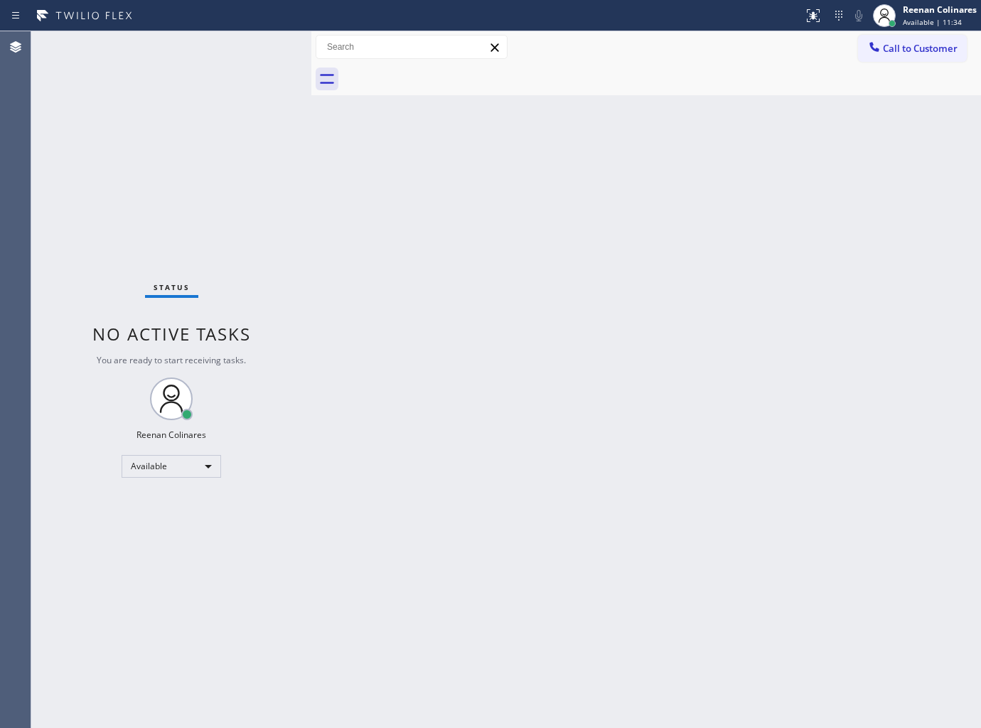
click at [565, 390] on div "Back to Dashboard Change Sender ID Customers Technicians Select a contact Outbo…" at bounding box center [646, 379] width 670 height 697
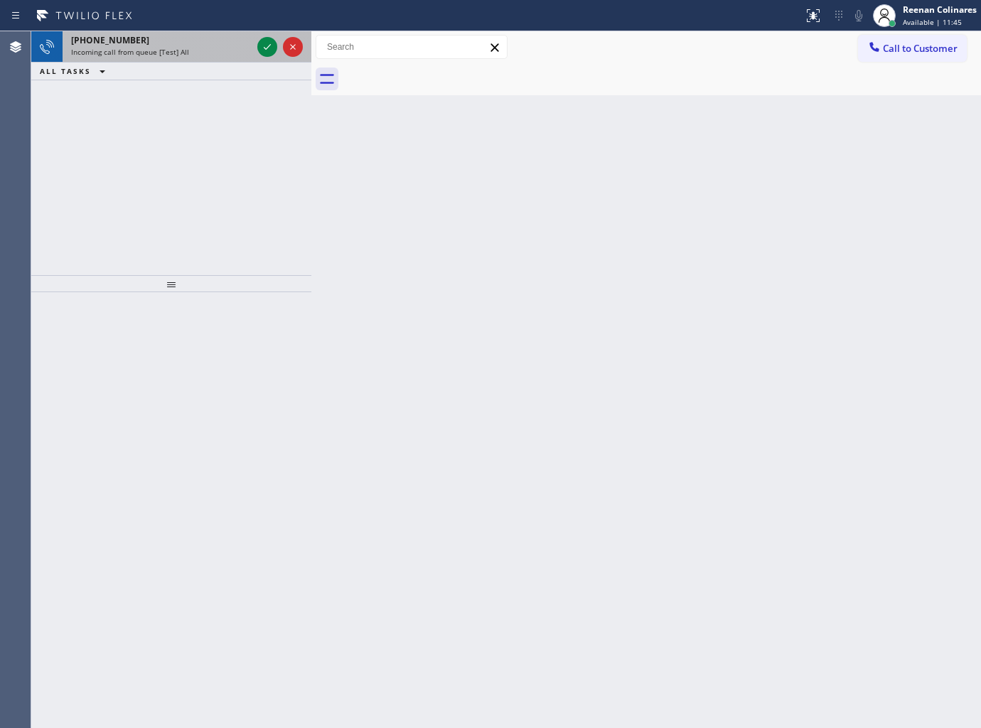
click at [195, 52] on div "Incoming call from queue [Test] All" at bounding box center [161, 52] width 181 height 10
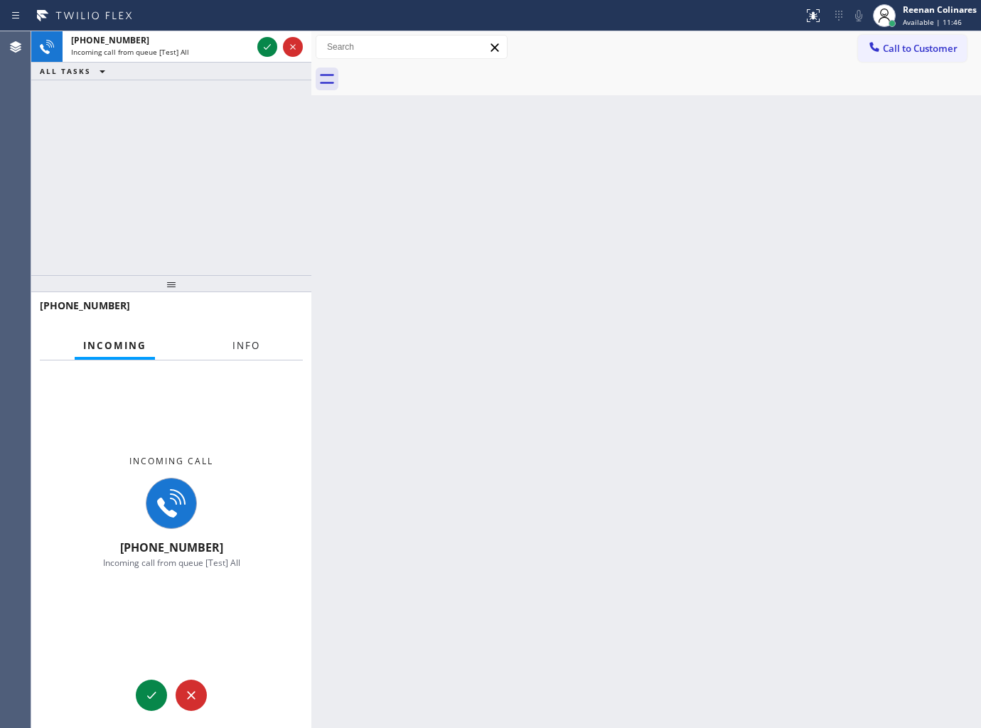
click at [251, 344] on span "Info" at bounding box center [246, 345] width 28 height 13
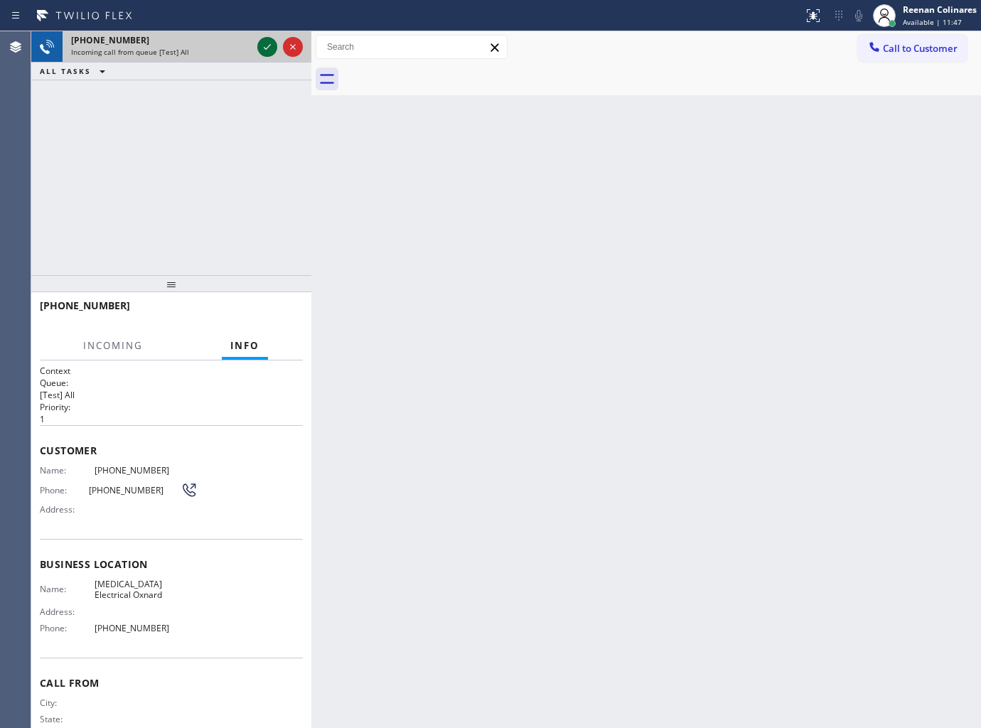
click at [267, 53] on icon at bounding box center [267, 46] width 17 height 17
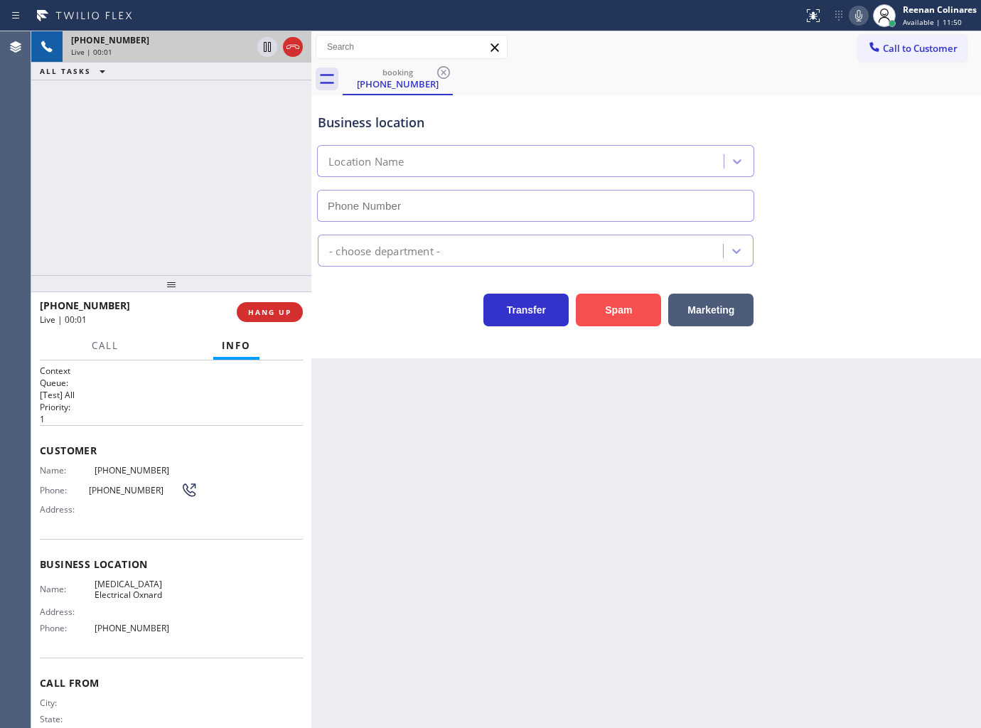
type input "[PHONE_NUMBER]"
click at [608, 299] on button "Spam" at bounding box center [618, 310] width 85 height 33
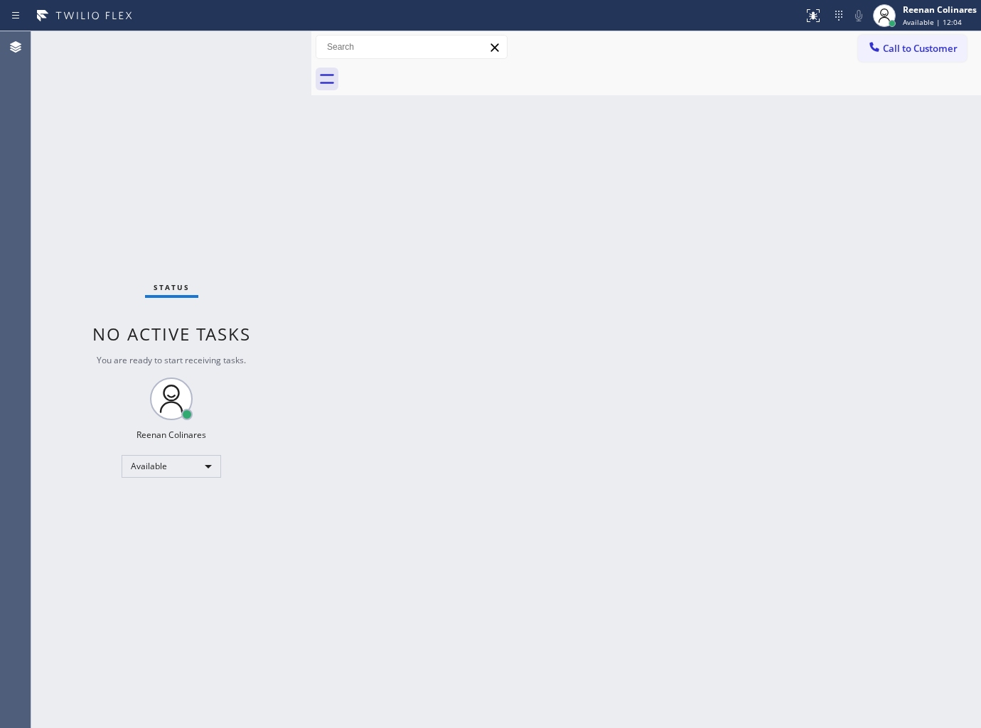
click at [478, 520] on div "Back to Dashboard Change Sender ID Customers Technicians Select a contact Outbo…" at bounding box center [646, 379] width 670 height 697
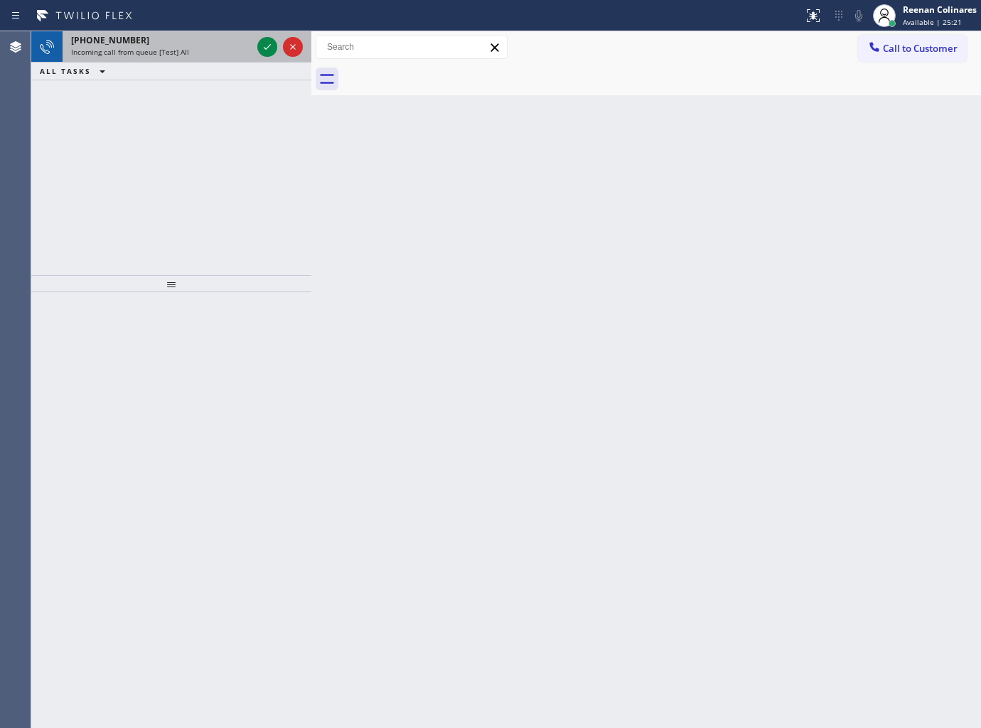
drag, startPoint x: 126, startPoint y: 63, endPoint x: 136, endPoint y: 58, distance: 11.1
click at [126, 63] on div "ALL TASKS ALL TASKS ACTIVE TASKS TASKS IN WRAP UP" at bounding box center [171, 72] width 280 height 18
click at [149, 47] on span "Incoming call from queue [Test] All" at bounding box center [130, 52] width 118 height 10
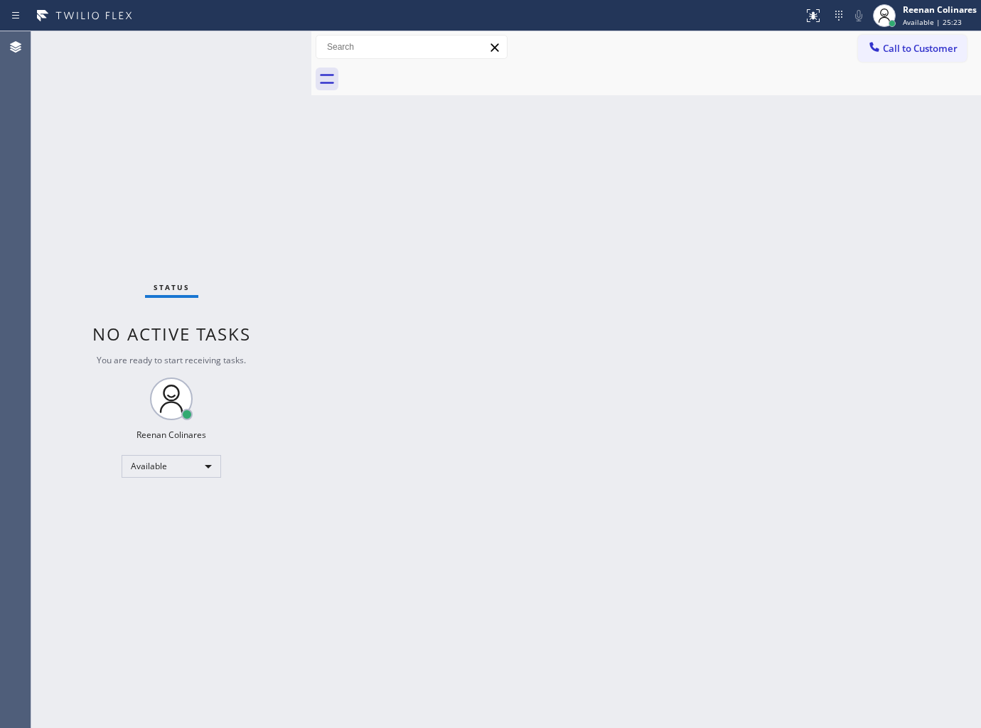
drag, startPoint x: 246, startPoint y: 136, endPoint x: 232, endPoint y: 125, distance: 17.8
click at [243, 132] on div "Status No active tasks You are ready to start receiving tasks. Reenan Colinares…" at bounding box center [171, 379] width 280 height 697
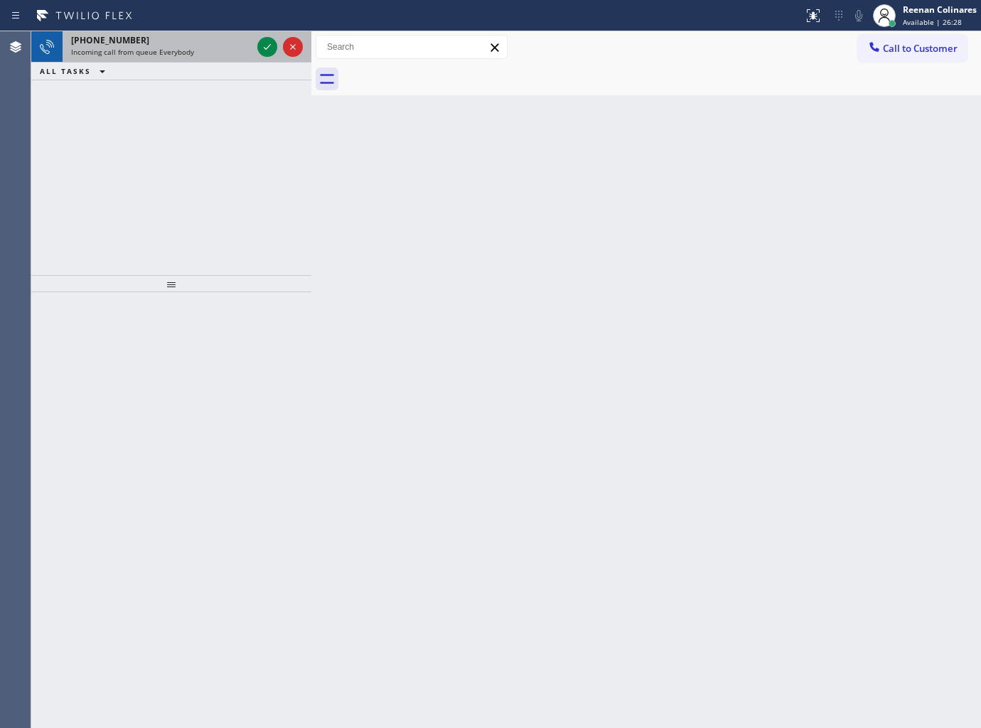
click at [181, 57] on span "Incoming call from queue Everybody" at bounding box center [132, 52] width 123 height 10
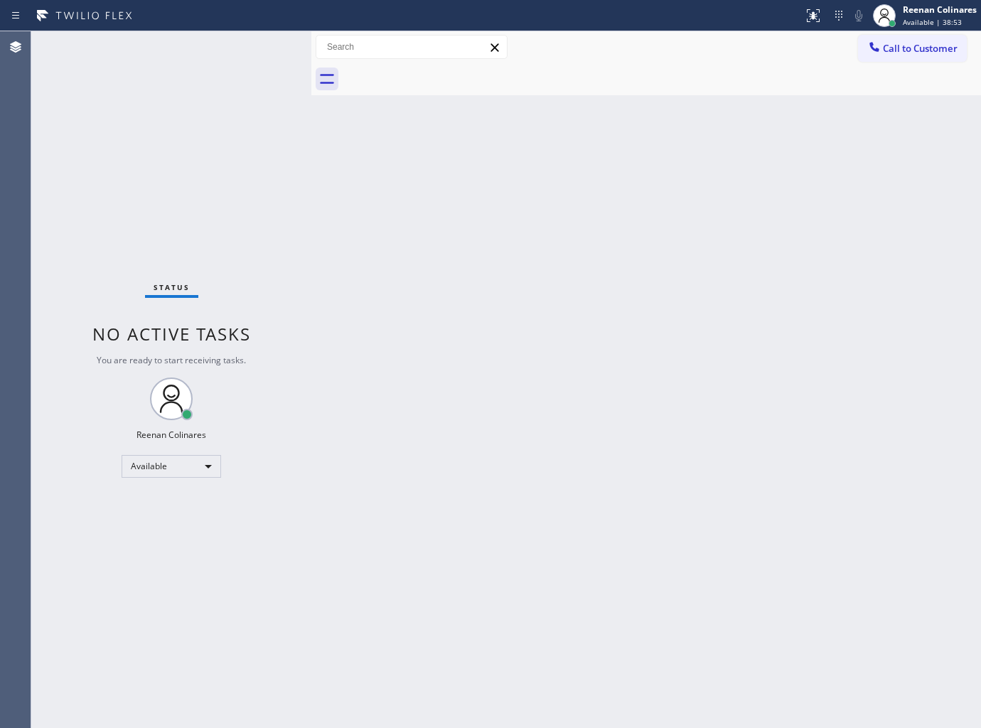
click at [566, 188] on div "Back to Dashboard Change Sender ID Customers Technicians Select a contact Outbo…" at bounding box center [646, 379] width 670 height 697
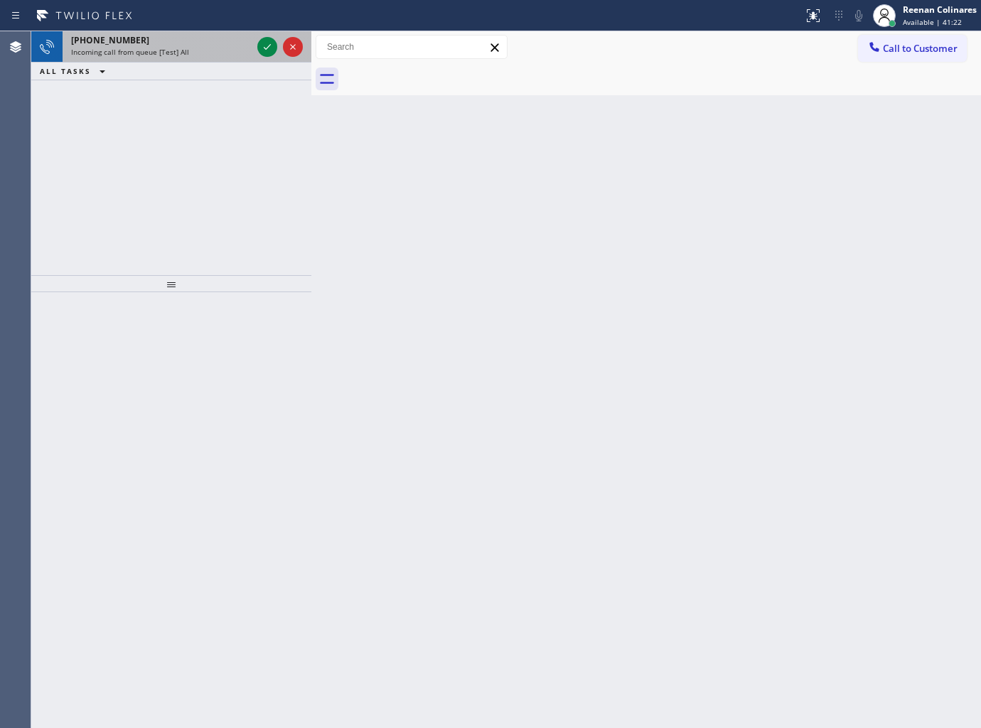
click at [215, 55] on div "Incoming call from queue [Test] All" at bounding box center [161, 52] width 181 height 10
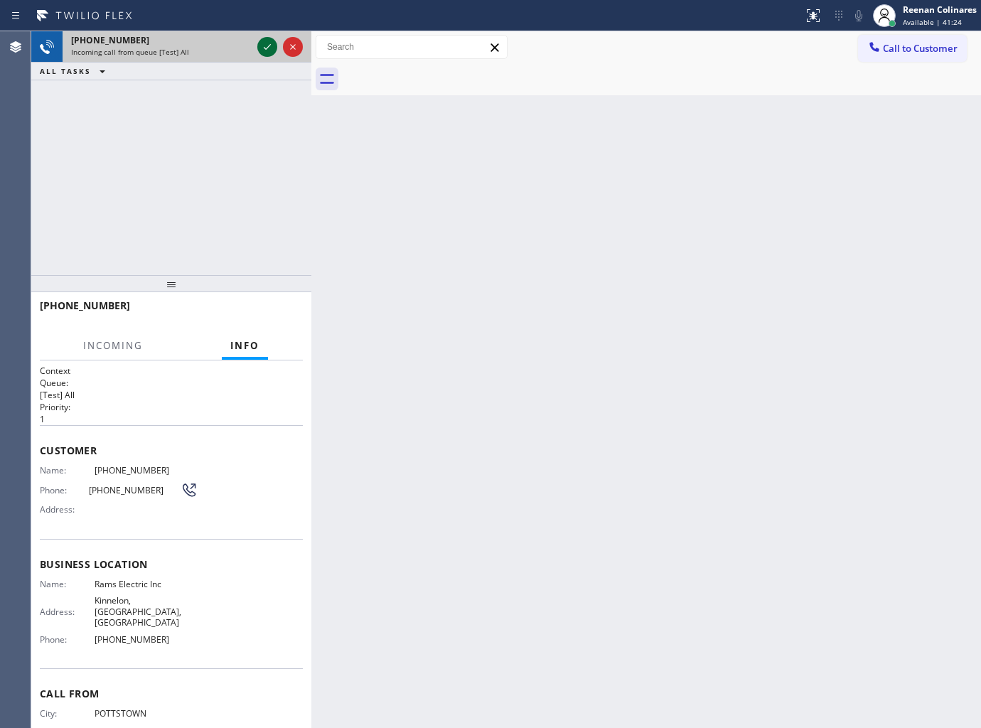
click at [260, 44] on icon at bounding box center [267, 46] width 17 height 17
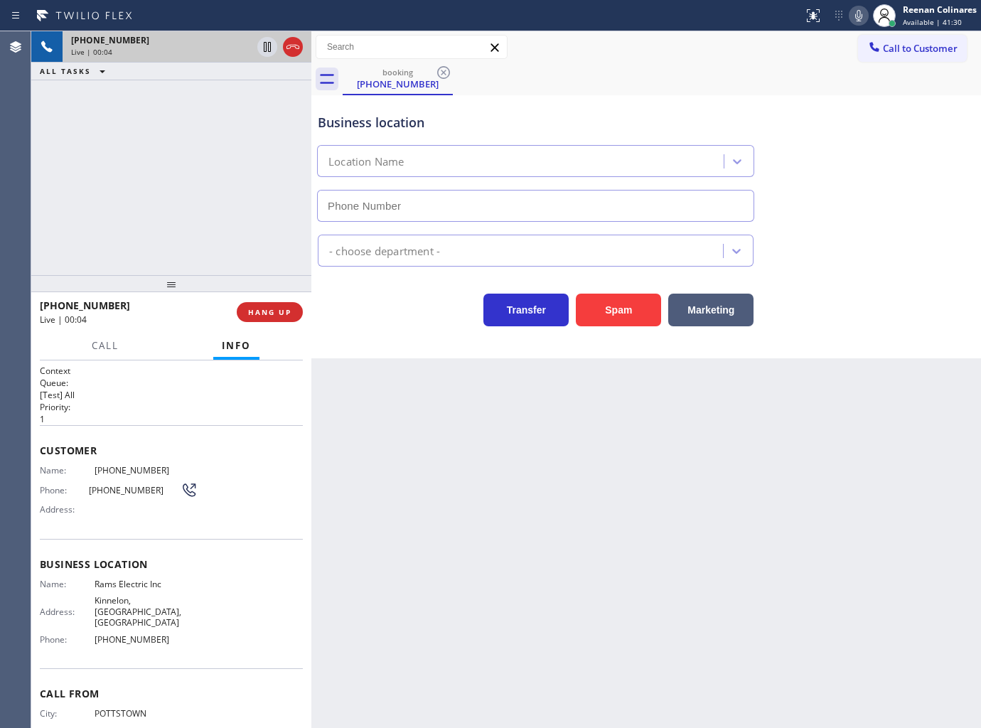
click at [856, 8] on icon at bounding box center [858, 15] width 17 height 17
click at [856, 18] on icon at bounding box center [858, 15] width 17 height 17
drag, startPoint x: 858, startPoint y: 12, endPoint x: 581, endPoint y: 146, distance: 307.7
click at [858, 12] on icon at bounding box center [858, 15] width 17 height 17
click at [93, 336] on button "Call" at bounding box center [105, 346] width 44 height 28
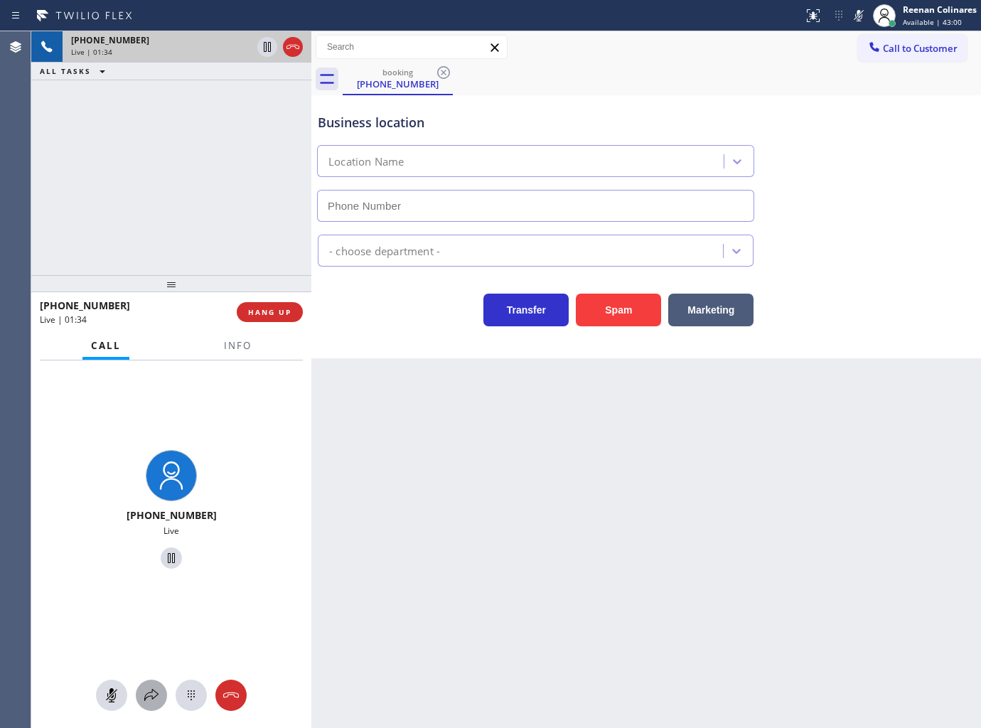
click at [153, 699] on icon at bounding box center [151, 695] width 14 height 12
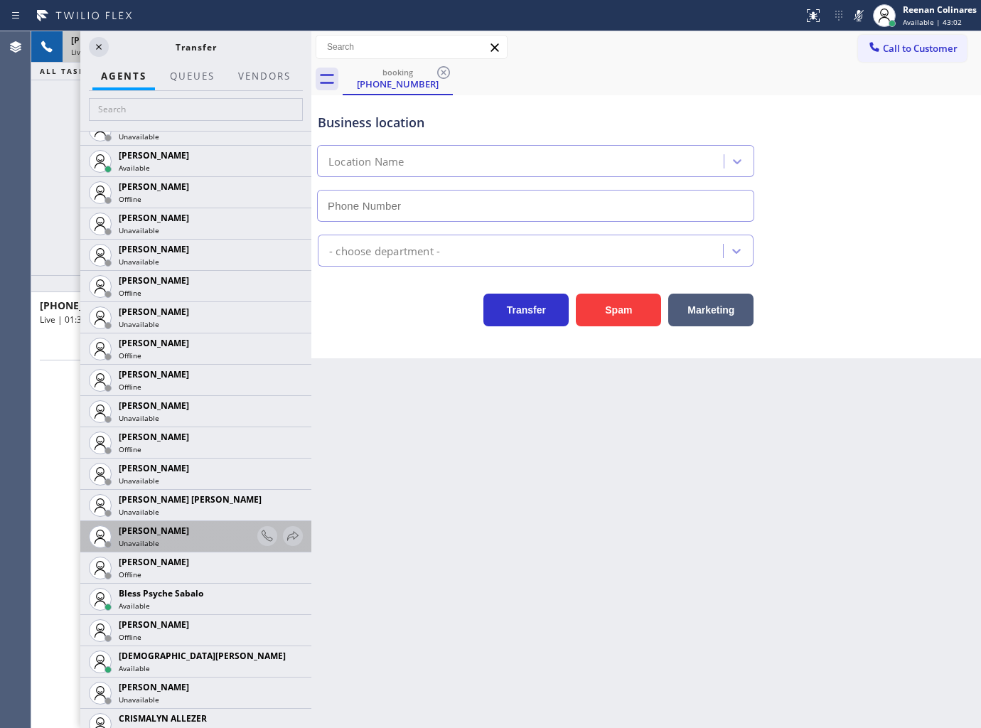
scroll to position [158, 0]
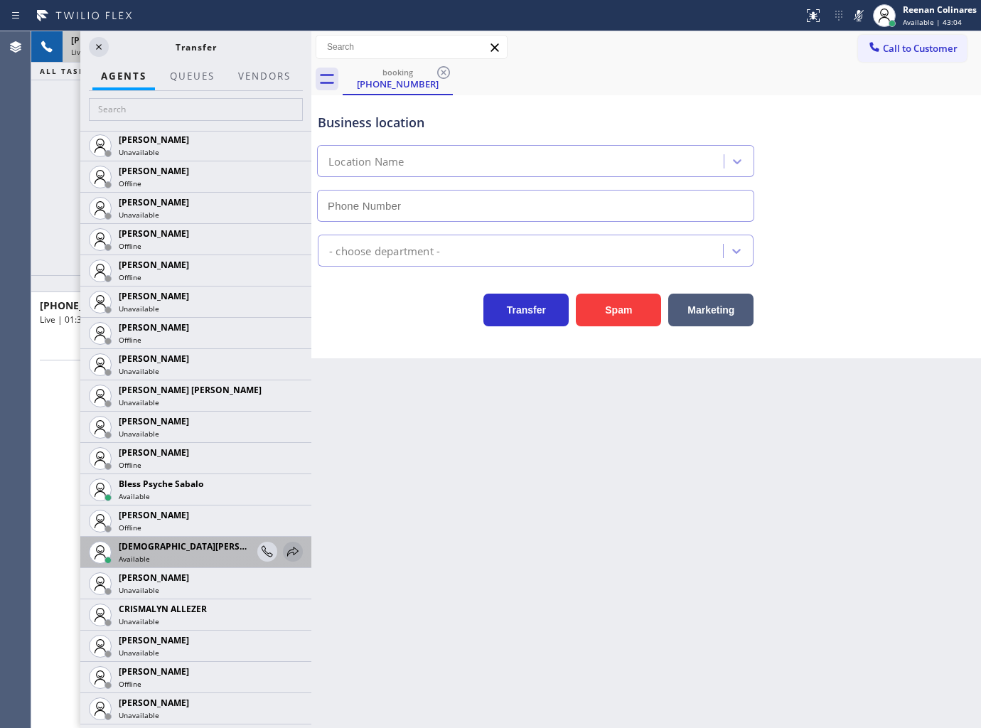
click at [284, 557] on icon at bounding box center [292, 551] width 17 height 17
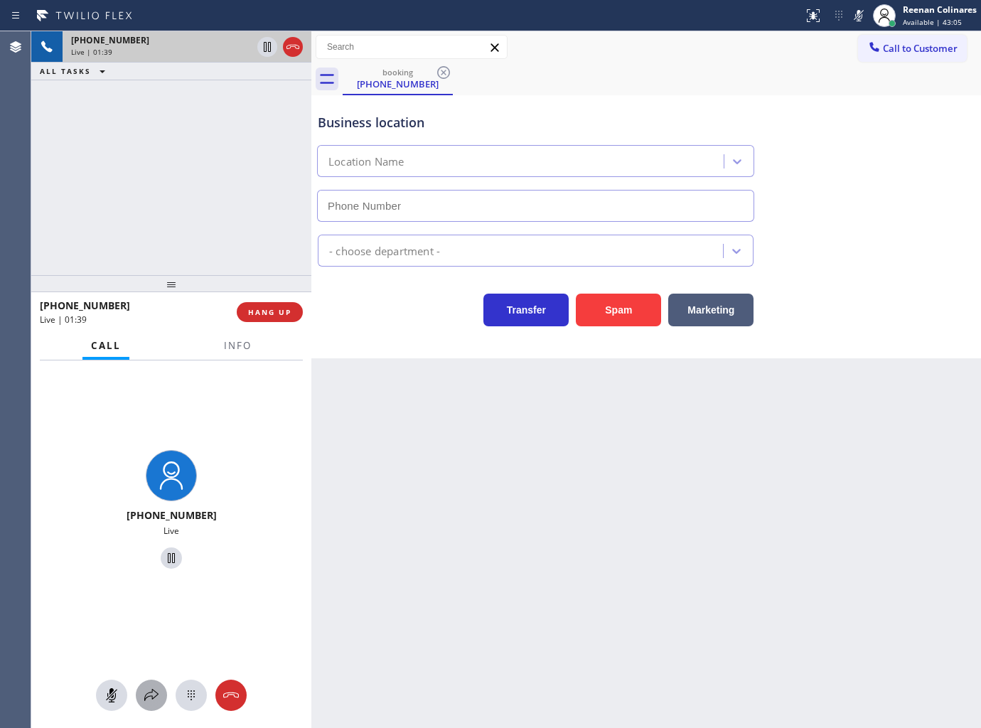
click at [151, 705] on button at bounding box center [151, 695] width 31 height 31
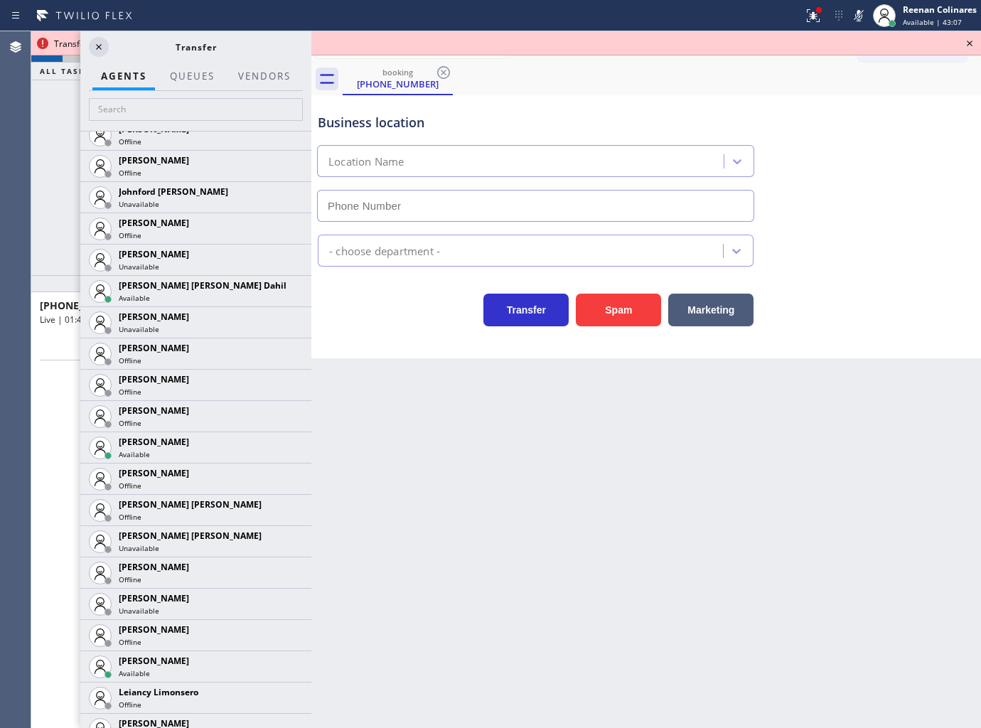
scroll to position [1589, 0]
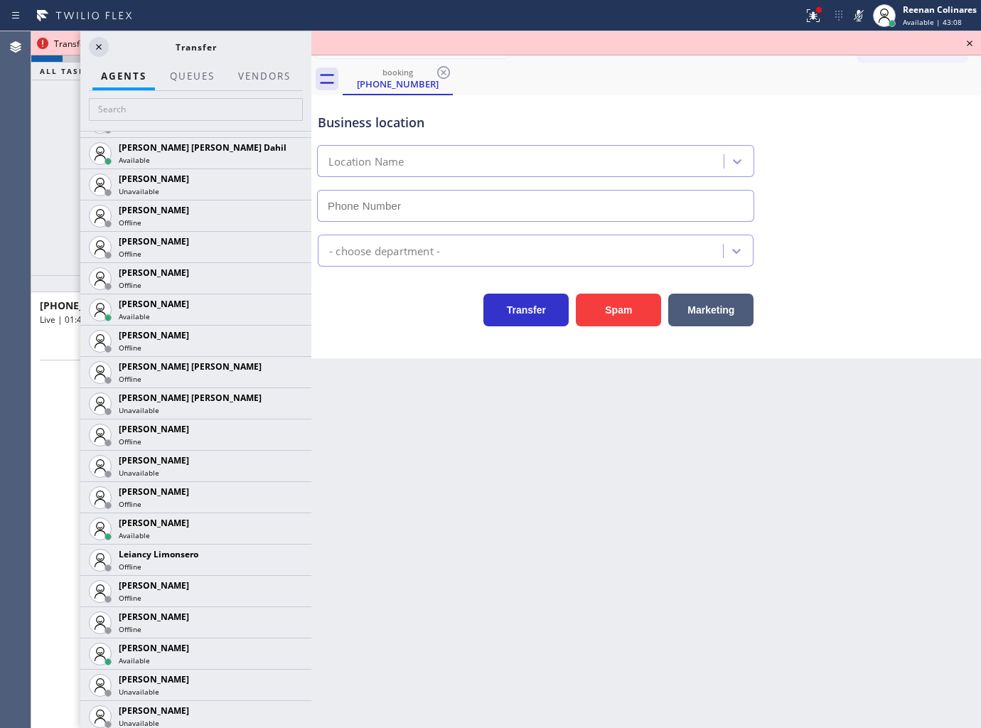
click at [0, 0] on icon at bounding box center [0, 0] width 0 height 0
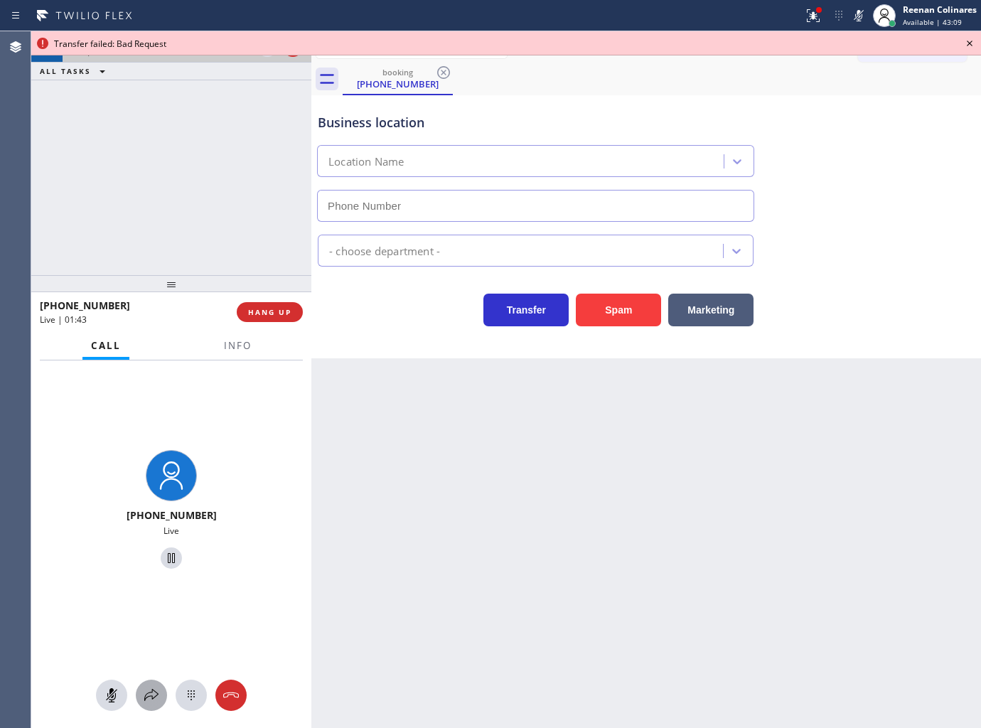
click at [155, 694] on icon at bounding box center [151, 695] width 17 height 17
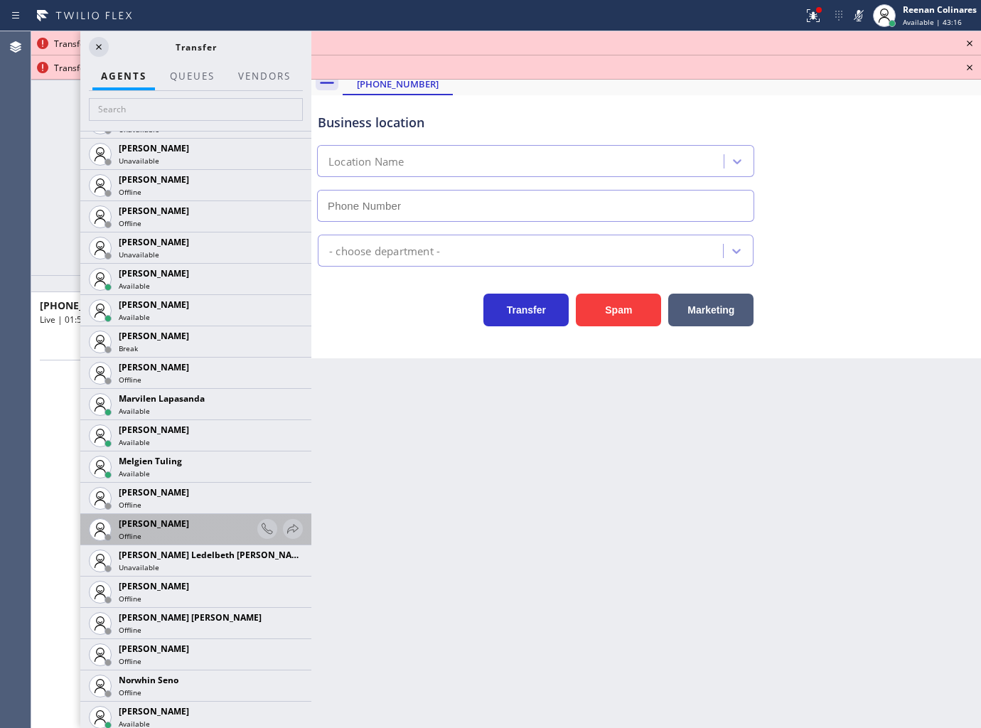
scroll to position [2307, 0]
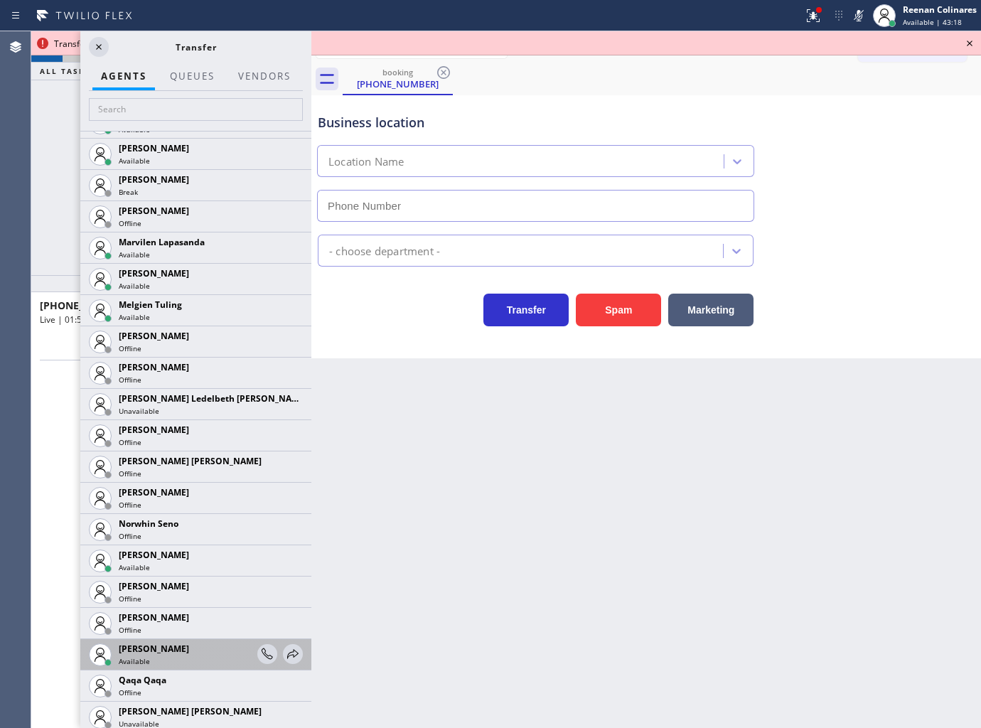
click at [292, 645] on div "Paula Arnado Available" at bounding box center [195, 654] width 231 height 31
click at [285, 648] on icon at bounding box center [292, 653] width 17 height 17
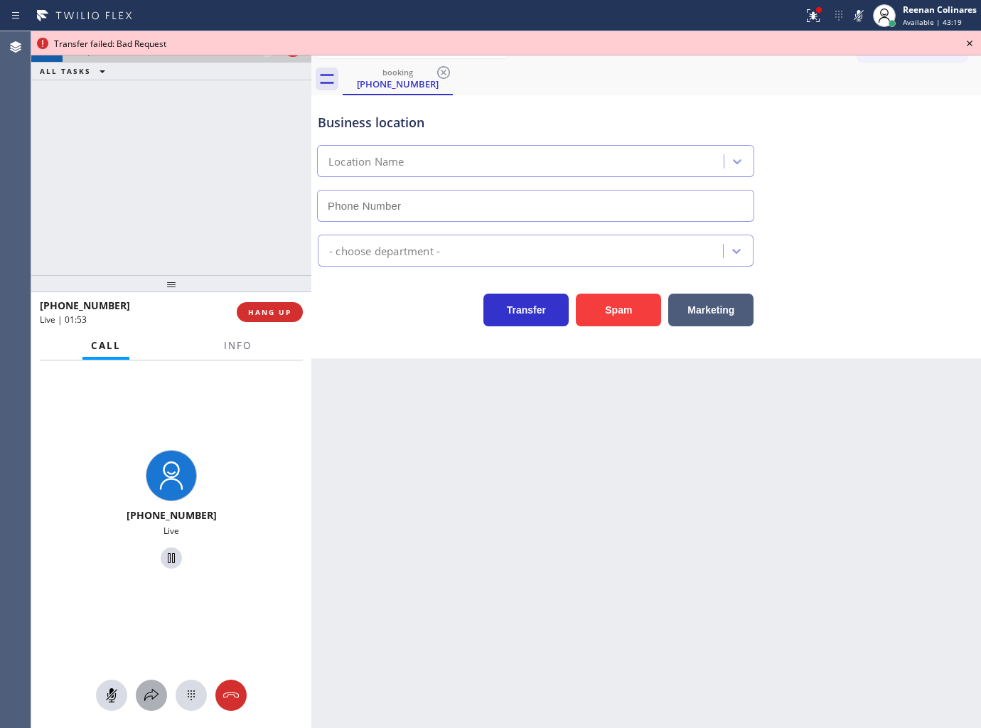
click at [152, 691] on icon at bounding box center [151, 695] width 14 height 12
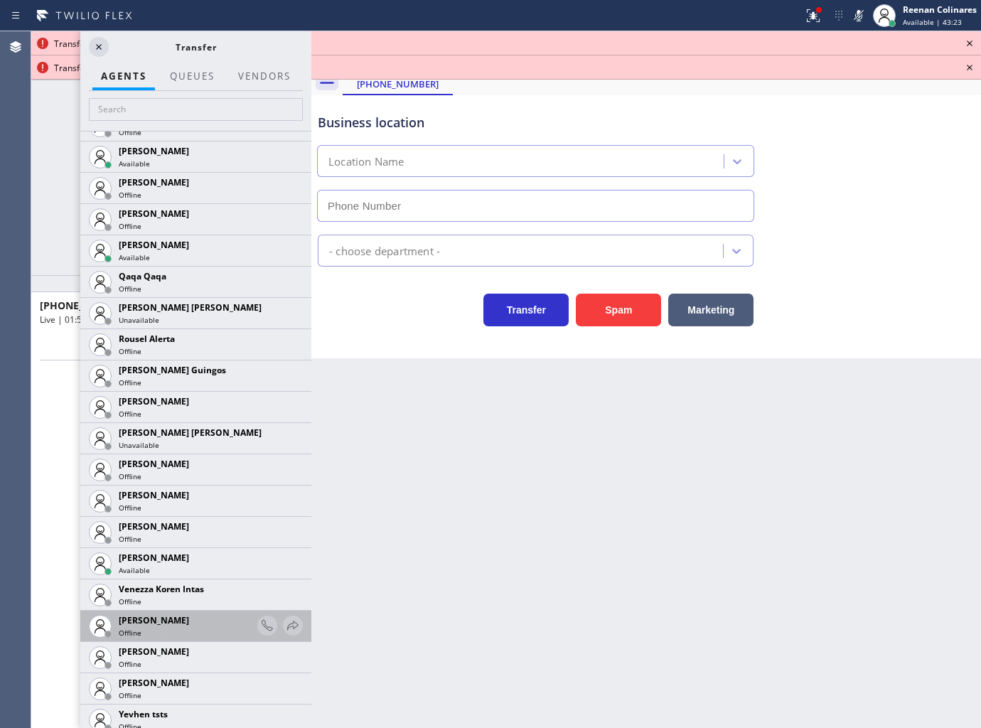
scroll to position [2717, 0]
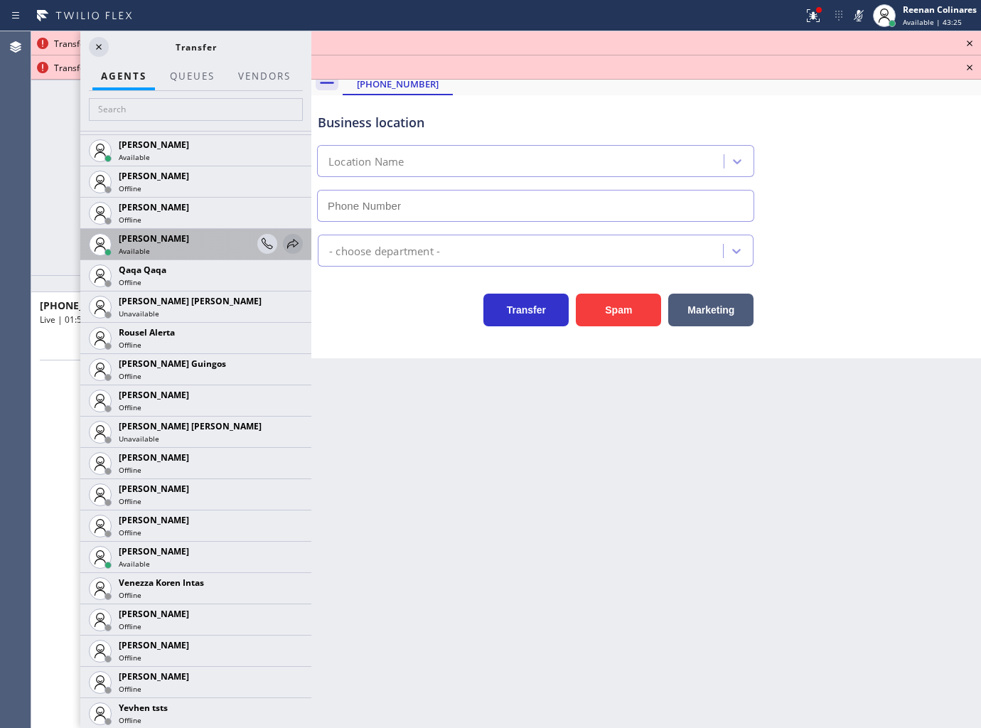
click at [284, 247] on icon at bounding box center [292, 243] width 17 height 17
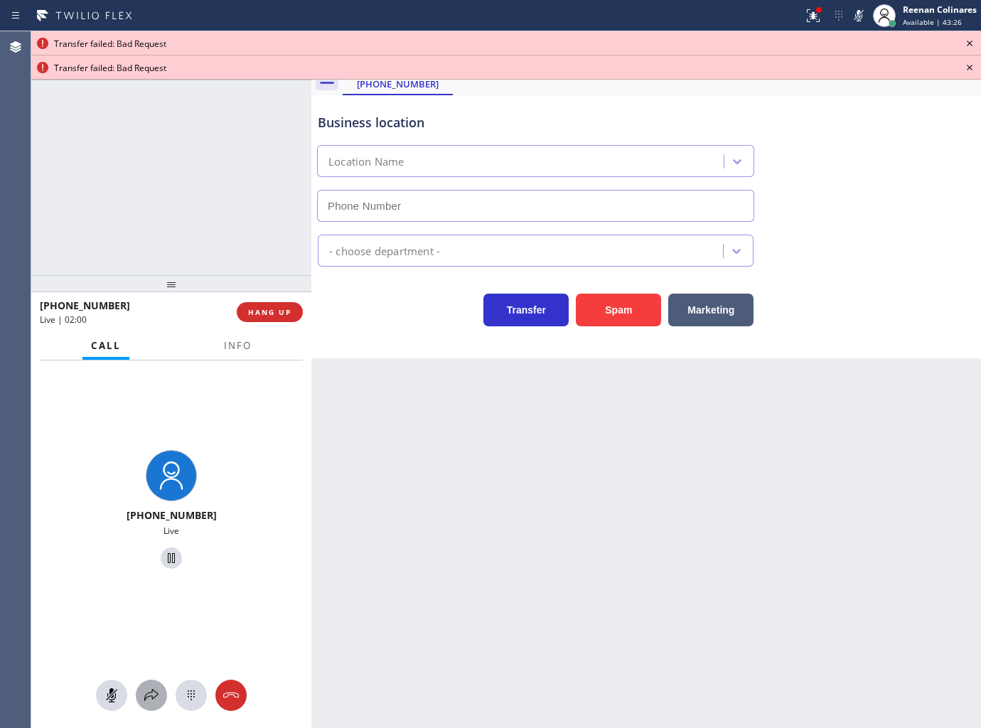
click at [149, 697] on icon at bounding box center [151, 695] width 17 height 17
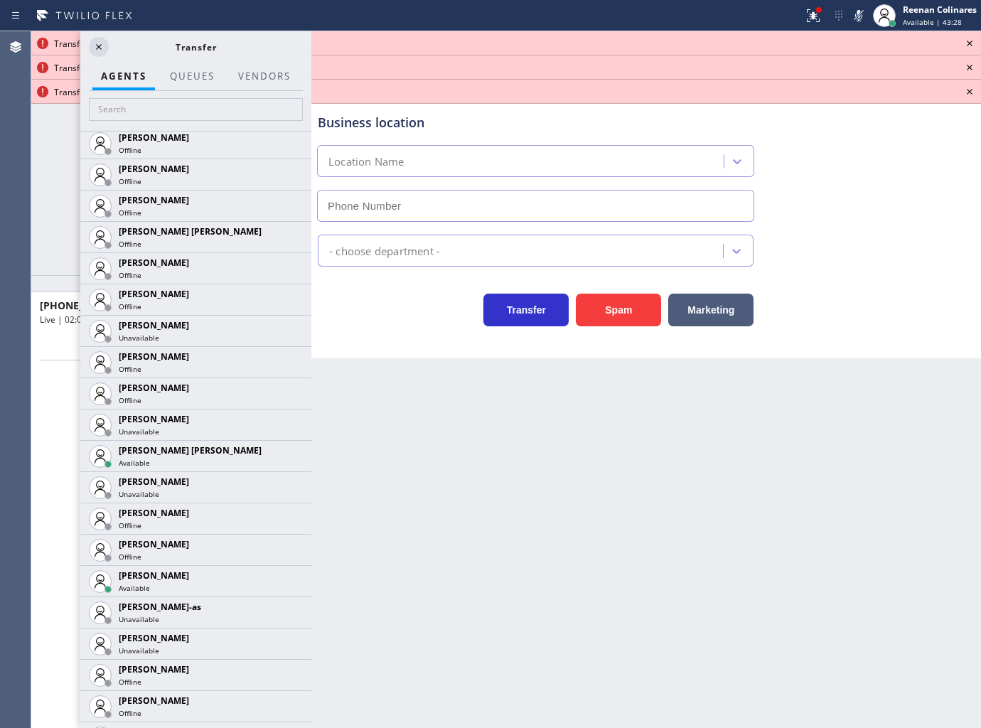
scroll to position [889, 0]
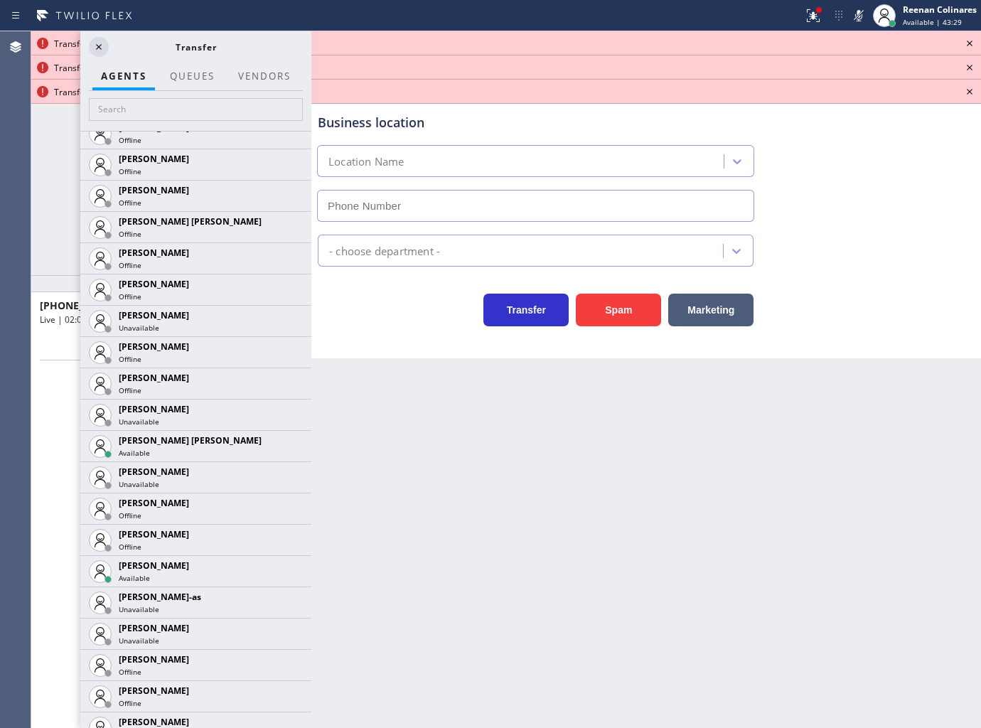
click at [0, 0] on icon at bounding box center [0, 0] width 0 height 0
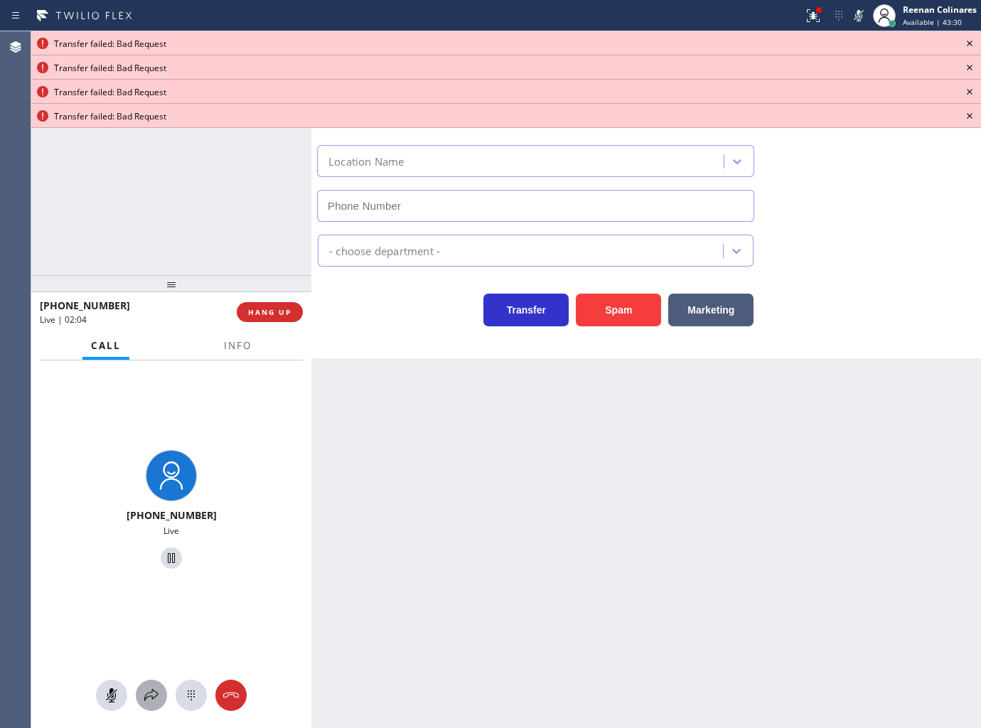
click at [153, 689] on icon at bounding box center [151, 695] width 17 height 17
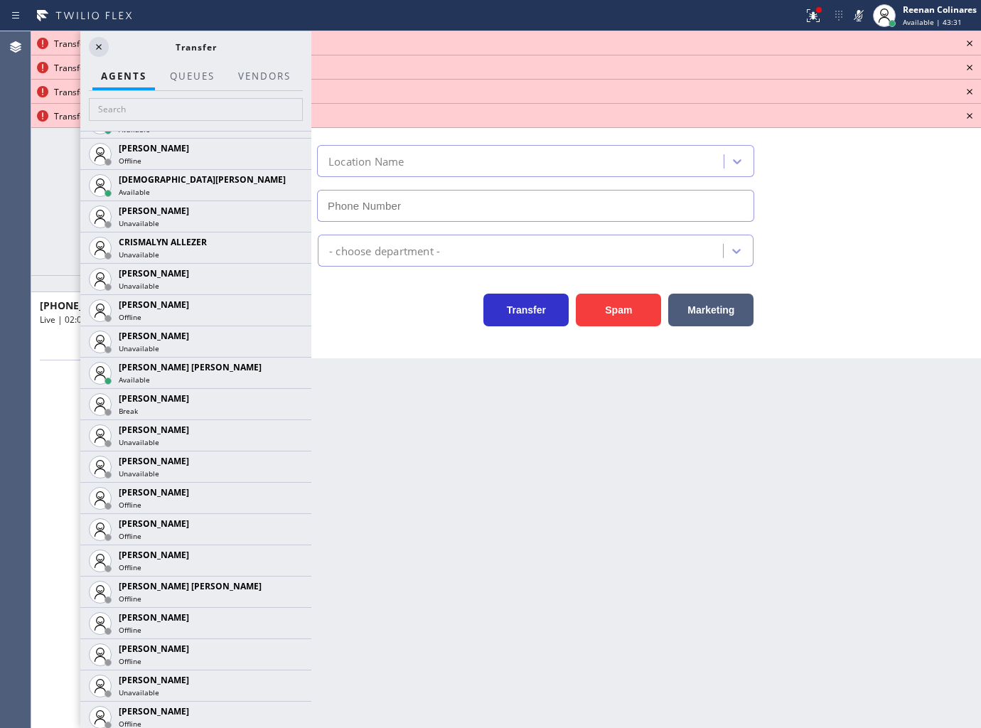
scroll to position [645, 0]
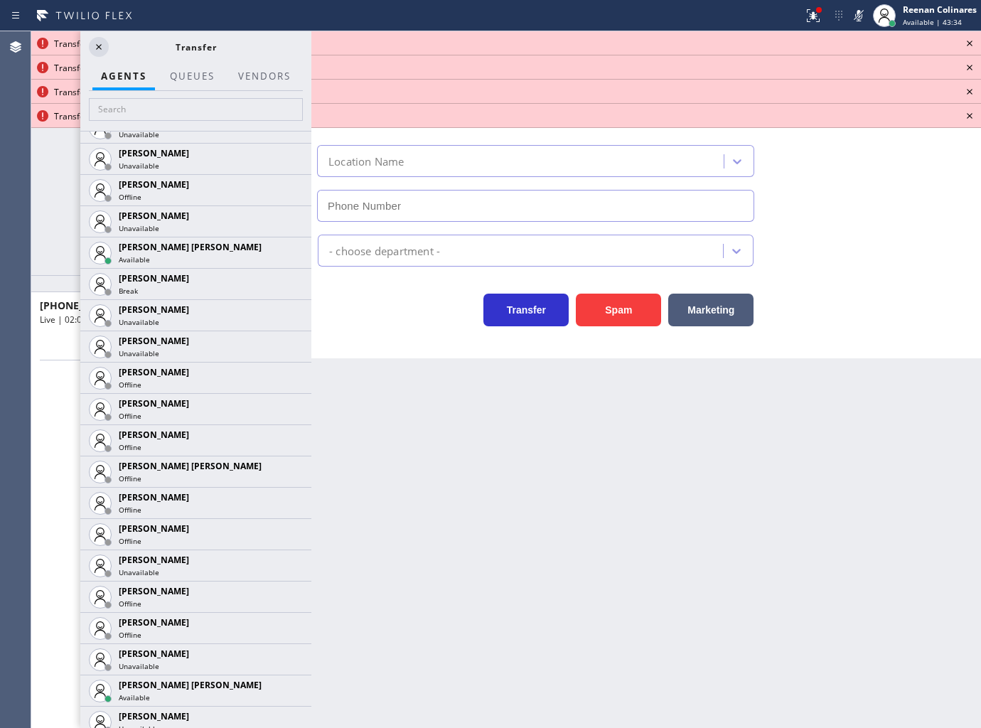
click at [0, 0] on icon at bounding box center [0, 0] width 0 height 0
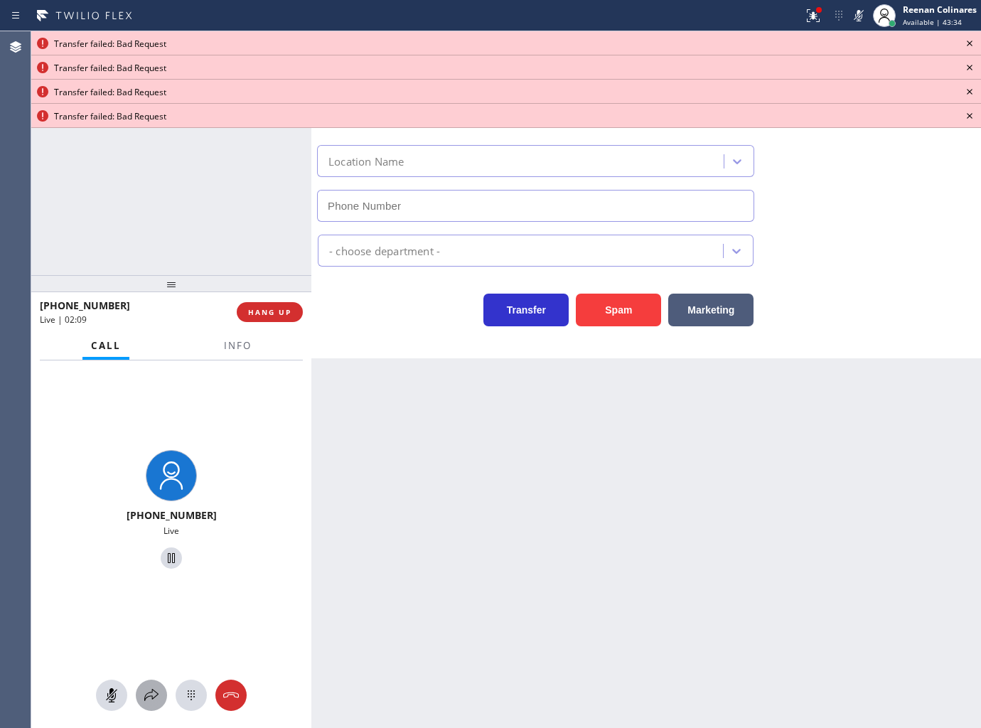
click at [151, 700] on icon at bounding box center [151, 695] width 17 height 17
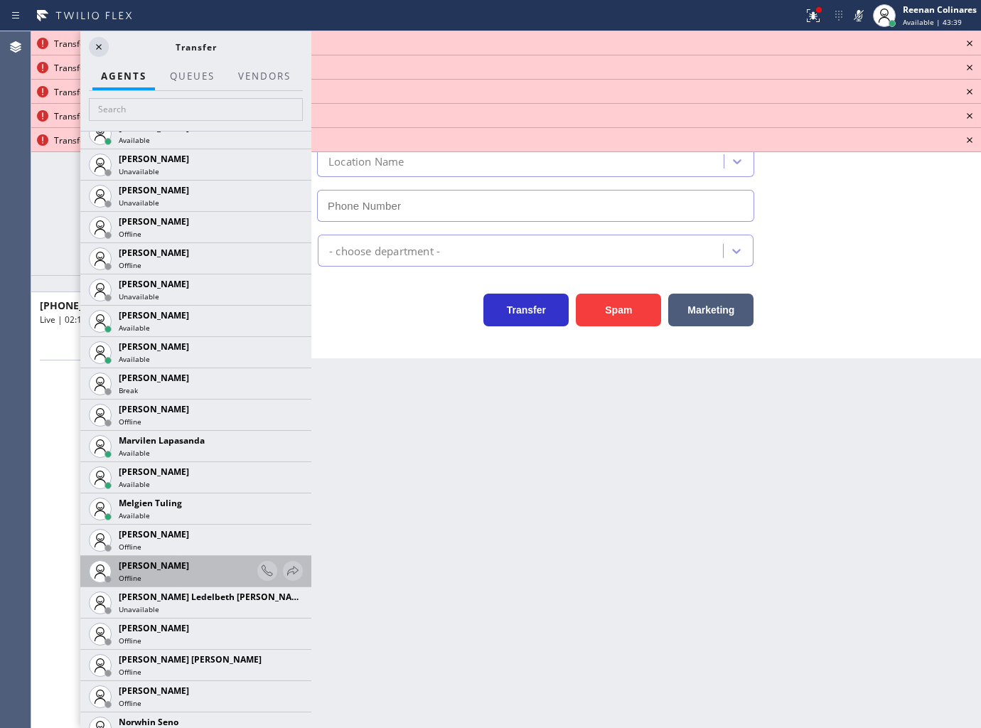
scroll to position [2119, 0]
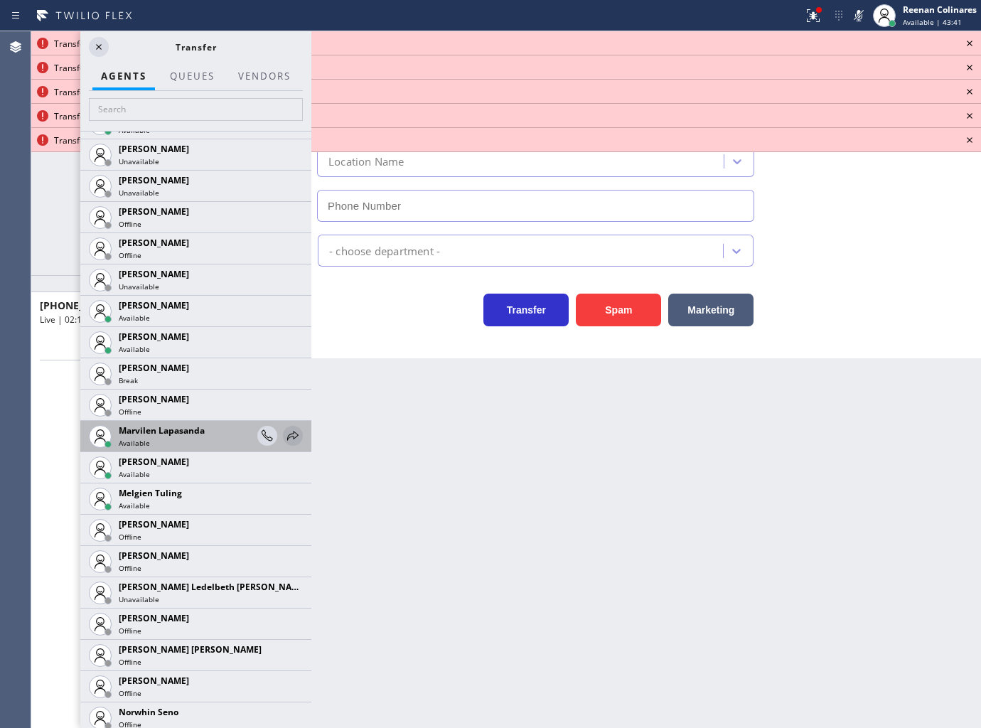
click at [287, 436] on icon at bounding box center [292, 435] width 11 height 9
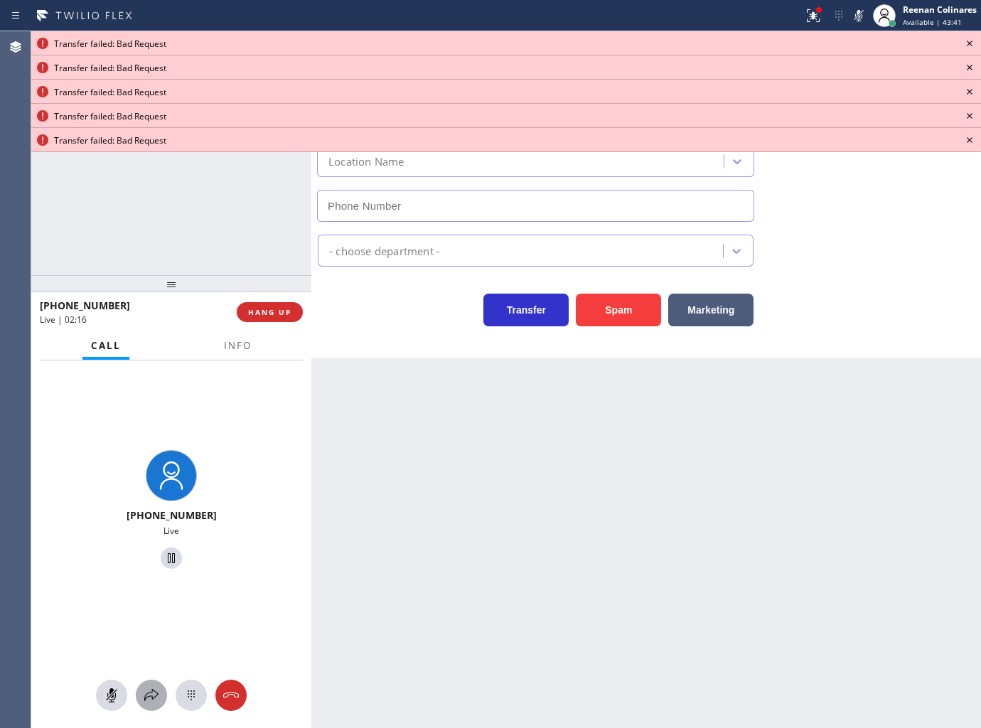
click at [150, 702] on icon at bounding box center [151, 695] width 17 height 17
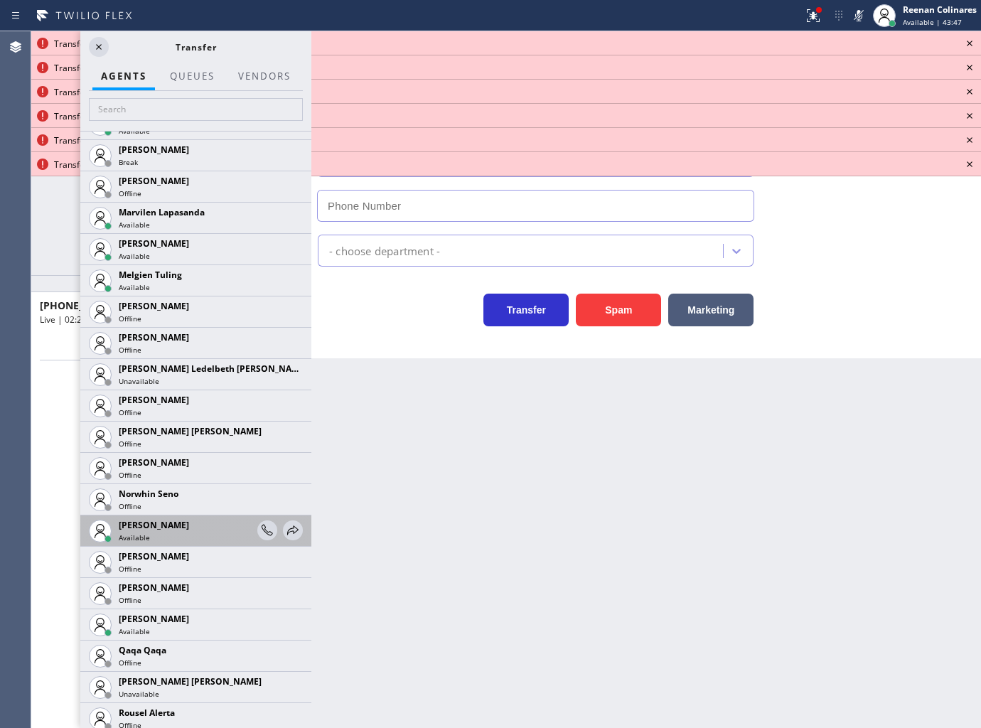
scroll to position [2322, 0]
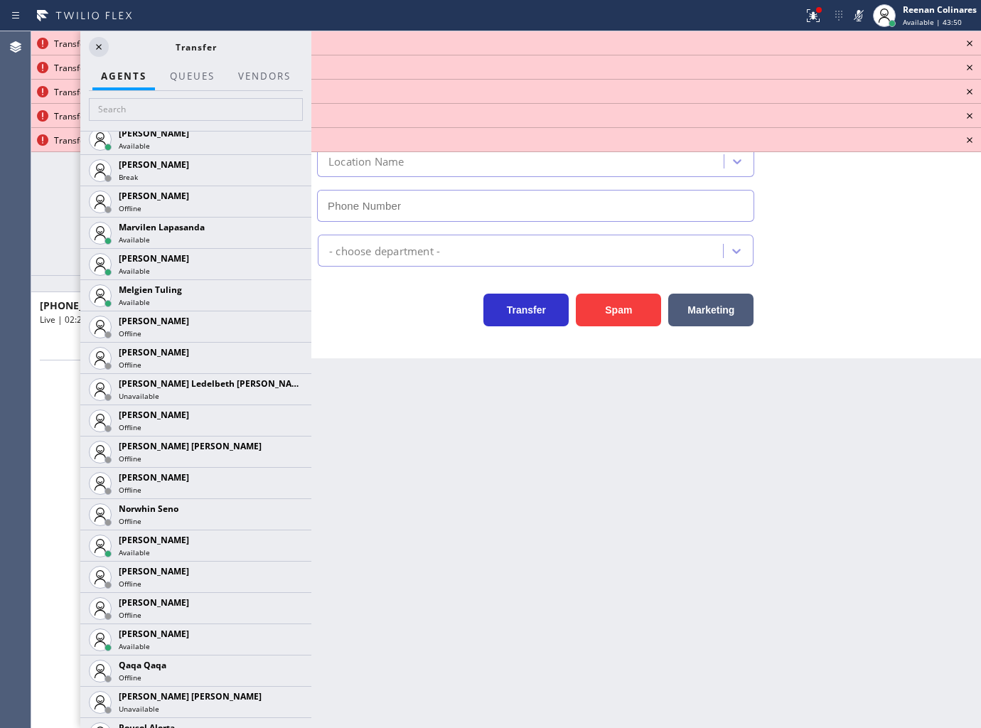
click at [0, 0] on icon at bounding box center [0, 0] width 0 height 0
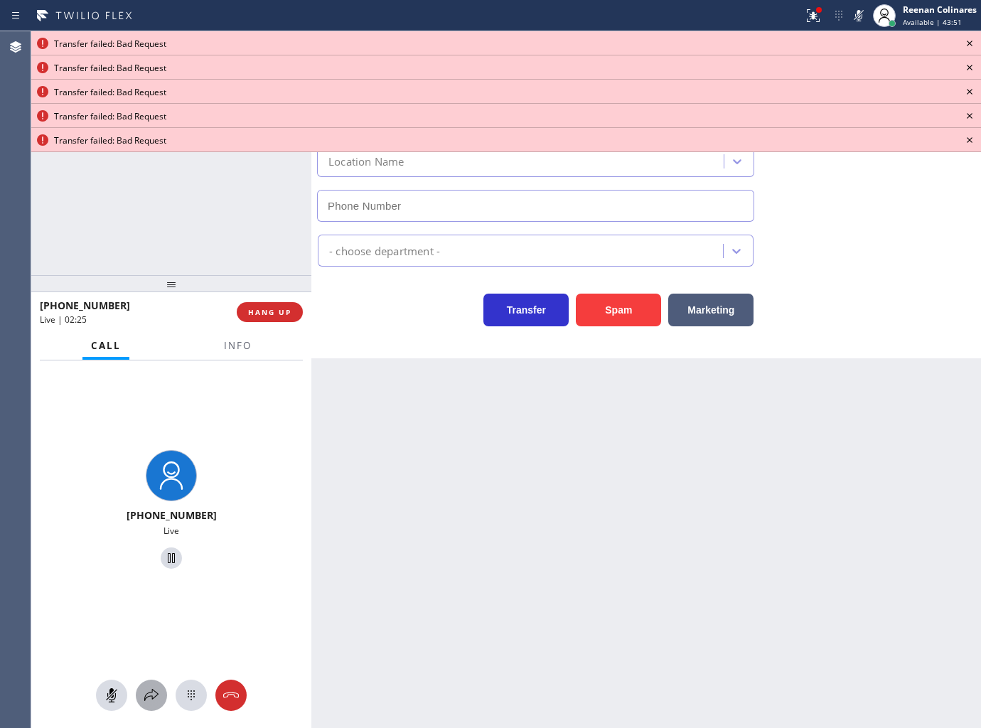
click at [151, 693] on icon at bounding box center [151, 695] width 17 height 17
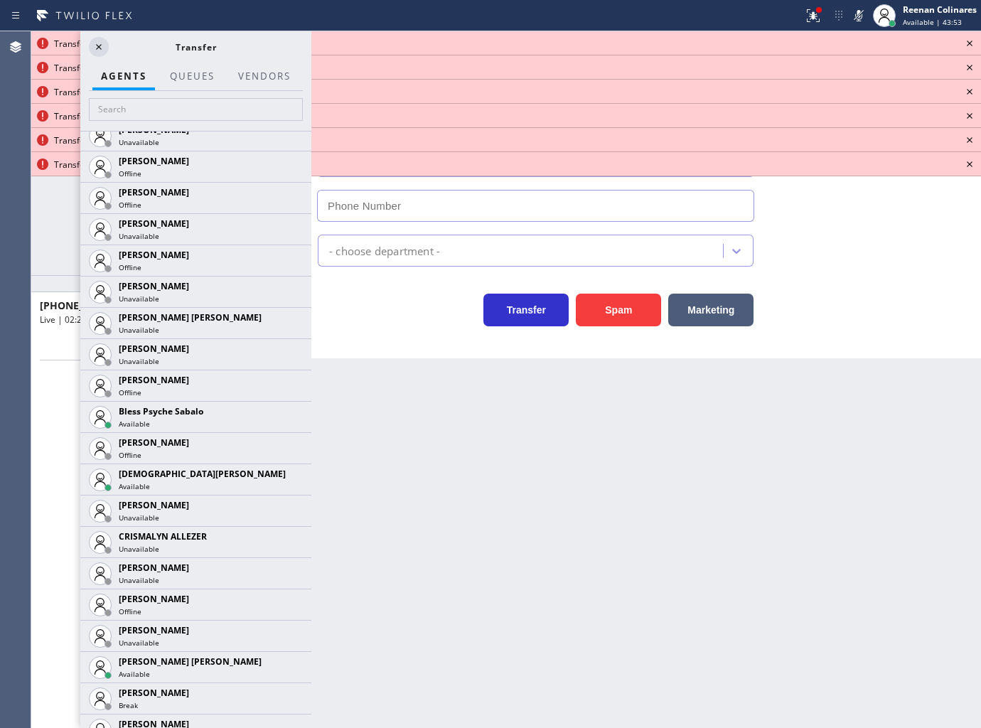
scroll to position [244, 0]
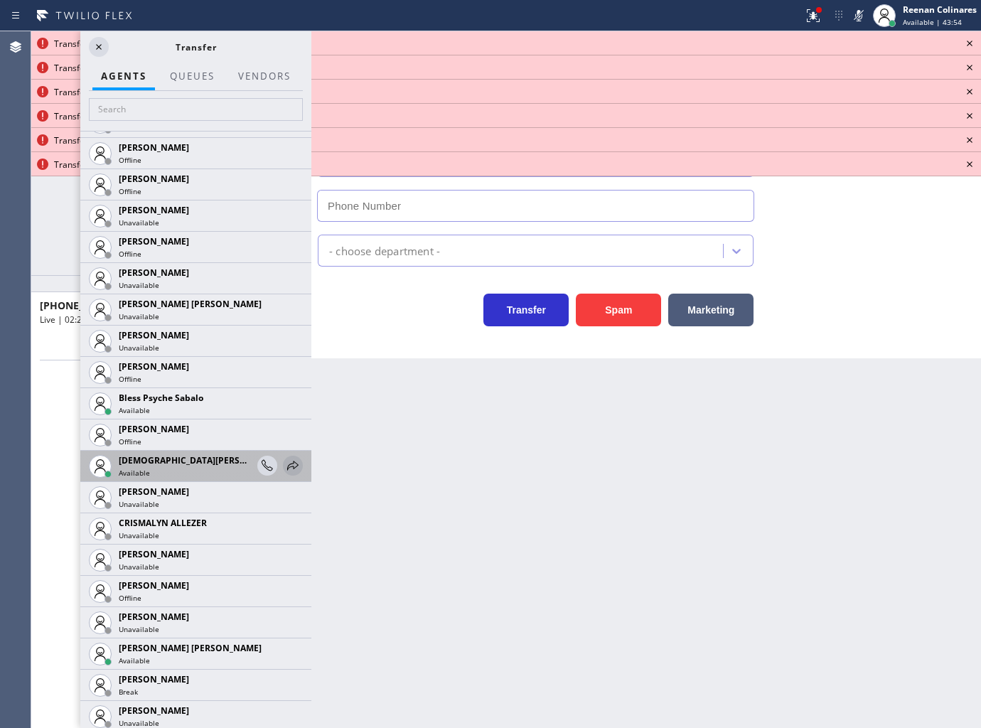
click at [286, 466] on icon at bounding box center [292, 465] width 17 height 17
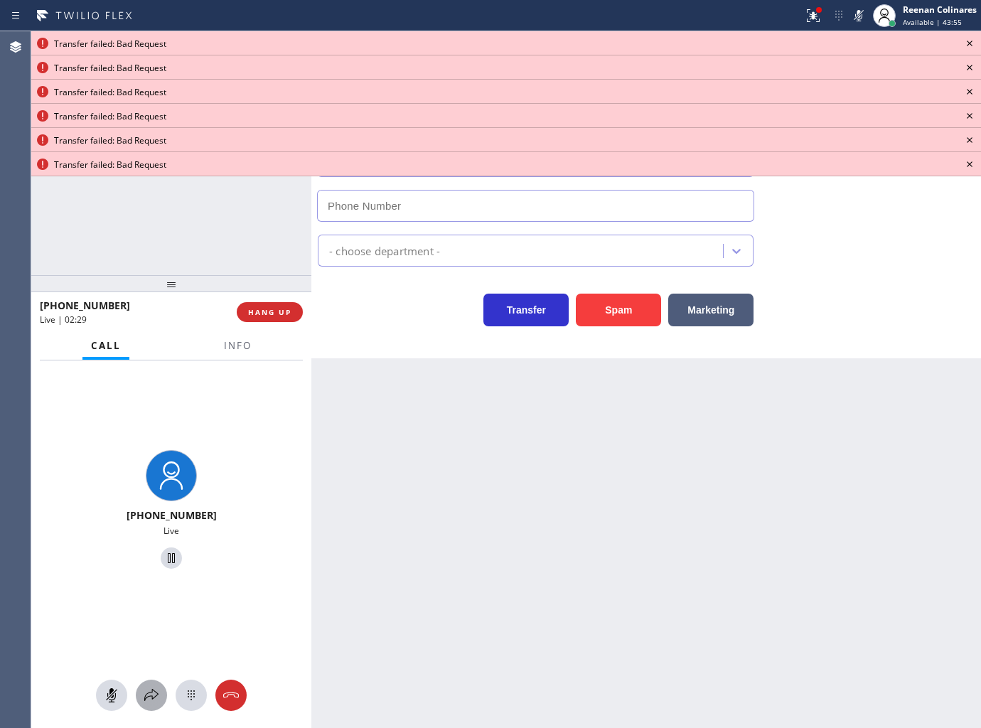
click at [151, 692] on icon at bounding box center [151, 695] width 17 height 17
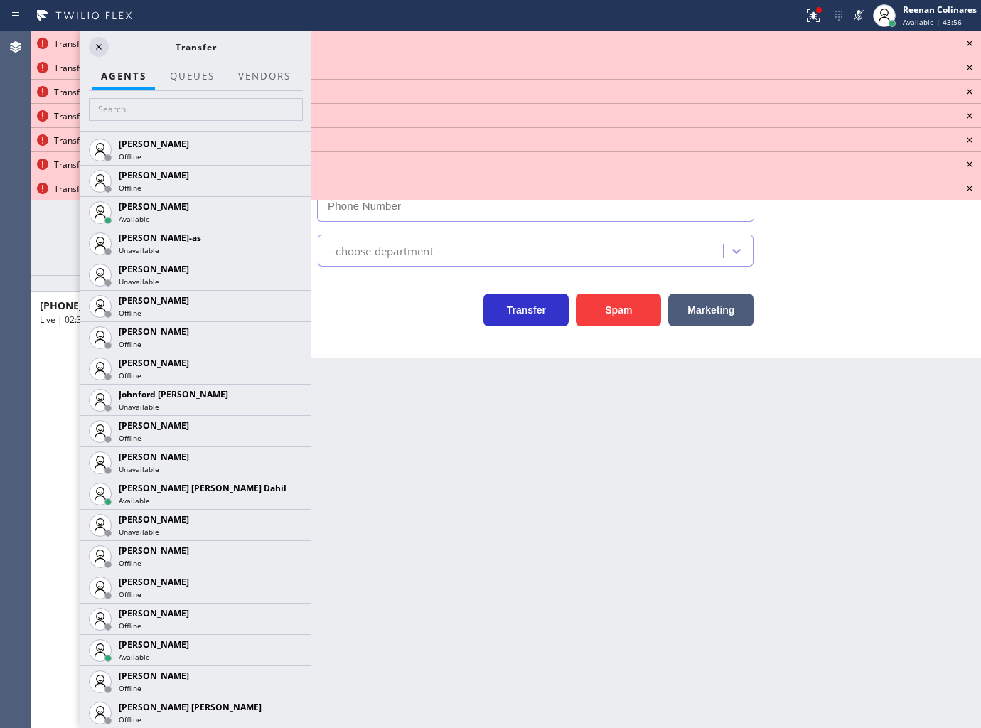
scroll to position [1312, 0]
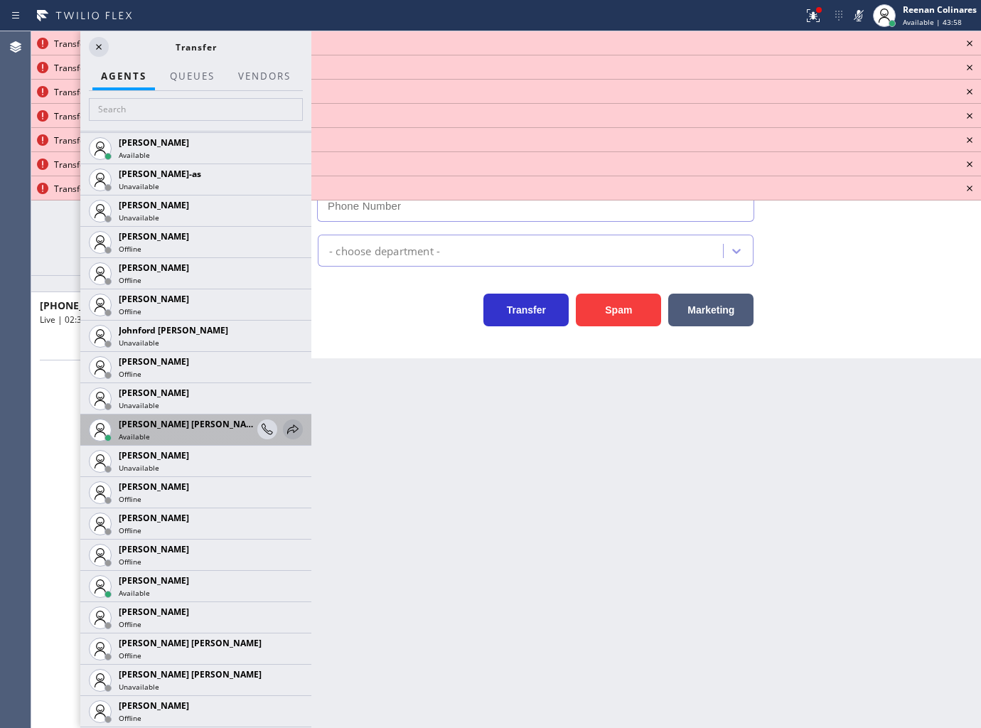
click at [286, 431] on icon at bounding box center [292, 429] width 17 height 17
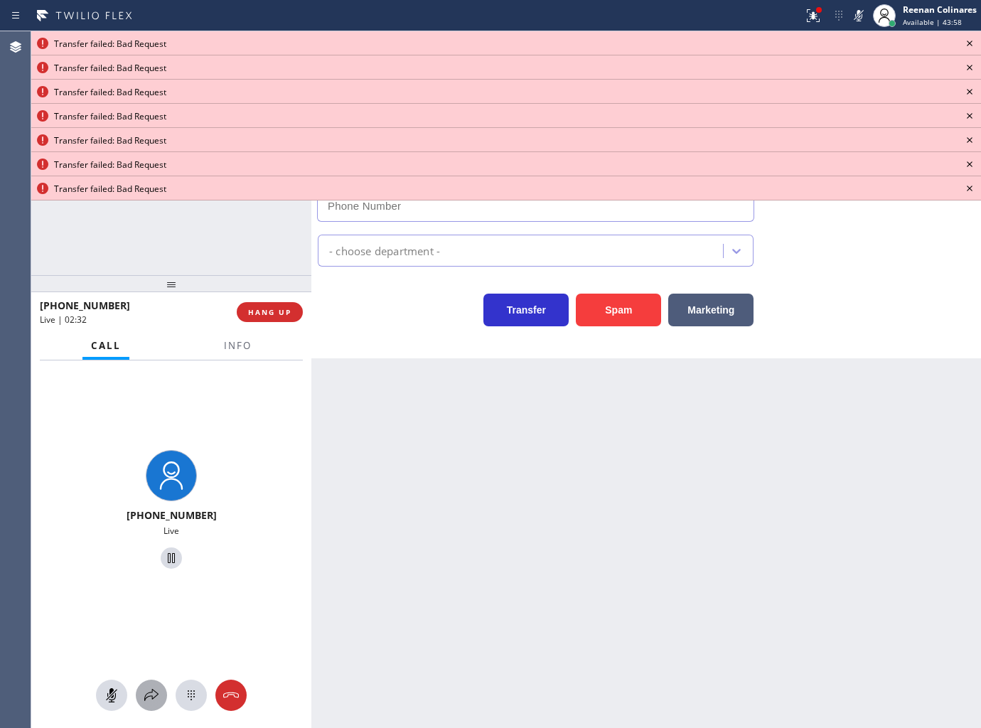
click at [147, 694] on icon at bounding box center [151, 695] width 17 height 17
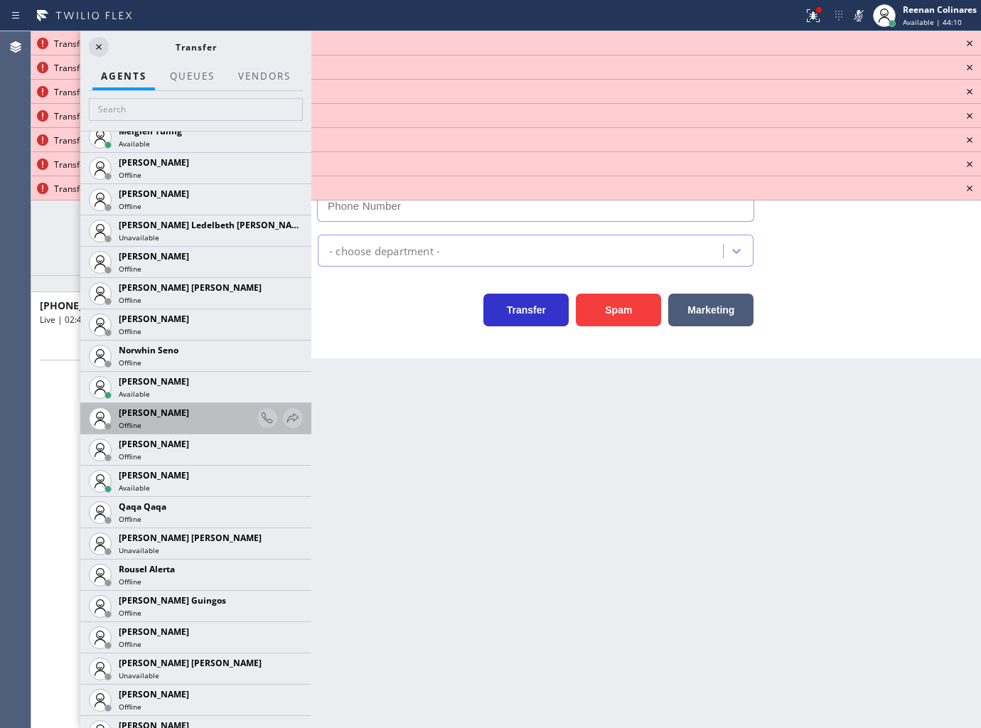
scroll to position [2322, 0]
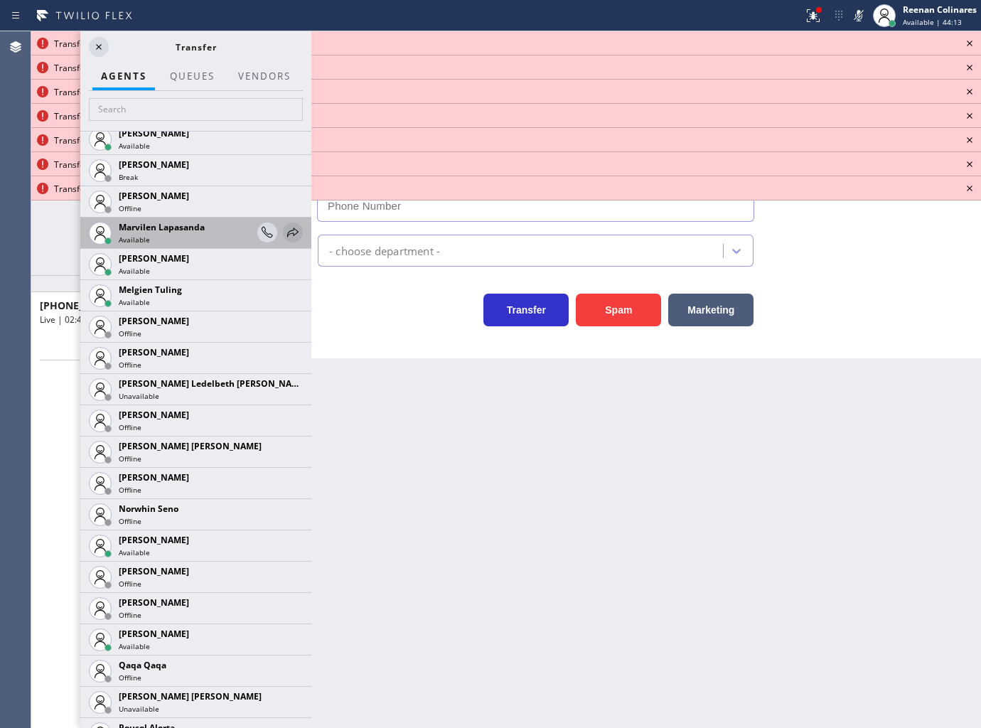
click at [284, 232] on icon at bounding box center [292, 232] width 17 height 17
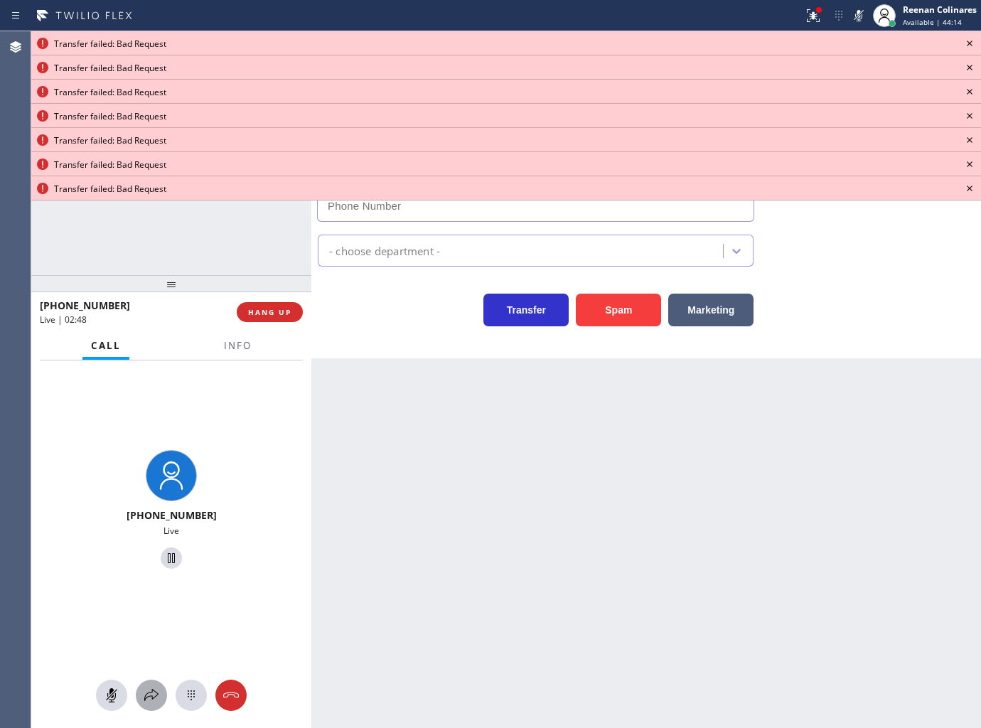
click at [152, 689] on icon at bounding box center [151, 695] width 17 height 17
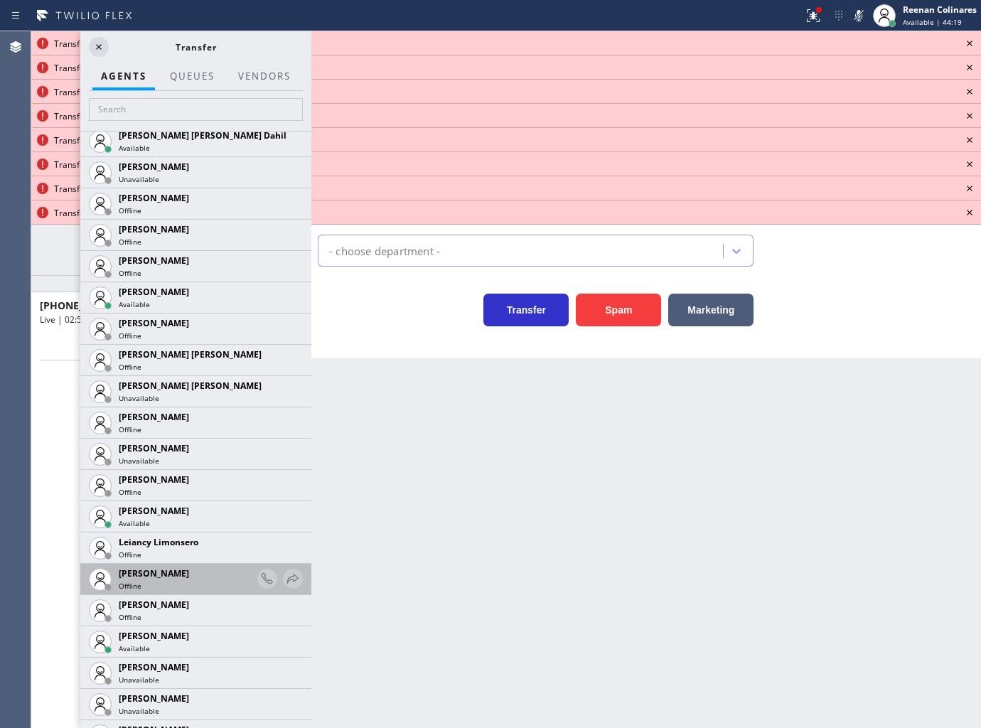
scroll to position [1746, 0]
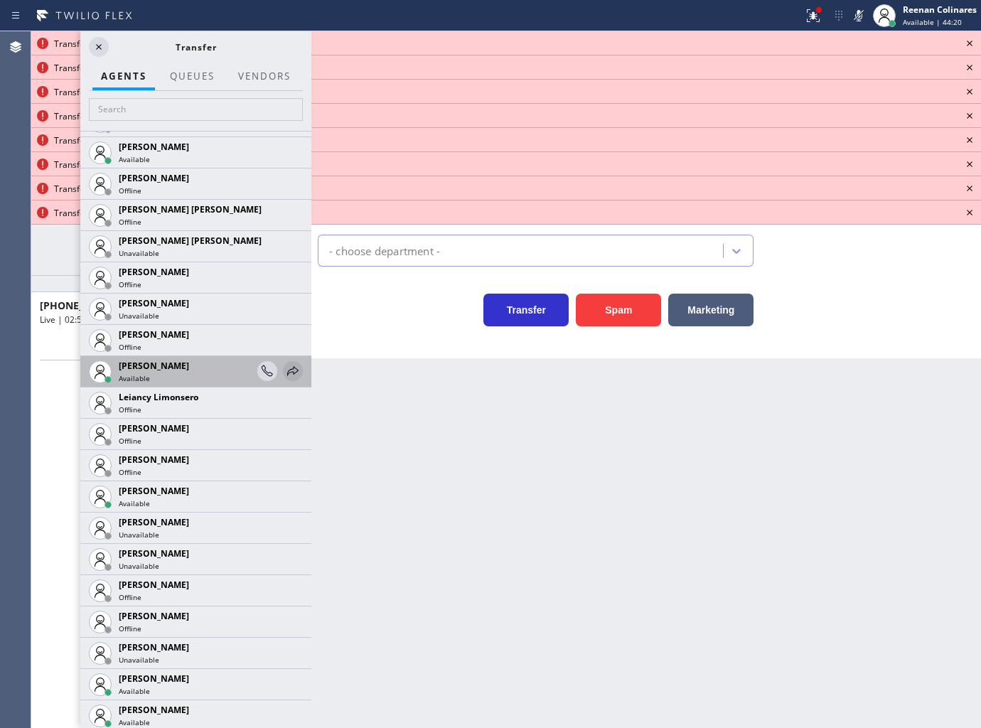
click at [284, 373] on icon at bounding box center [292, 370] width 17 height 17
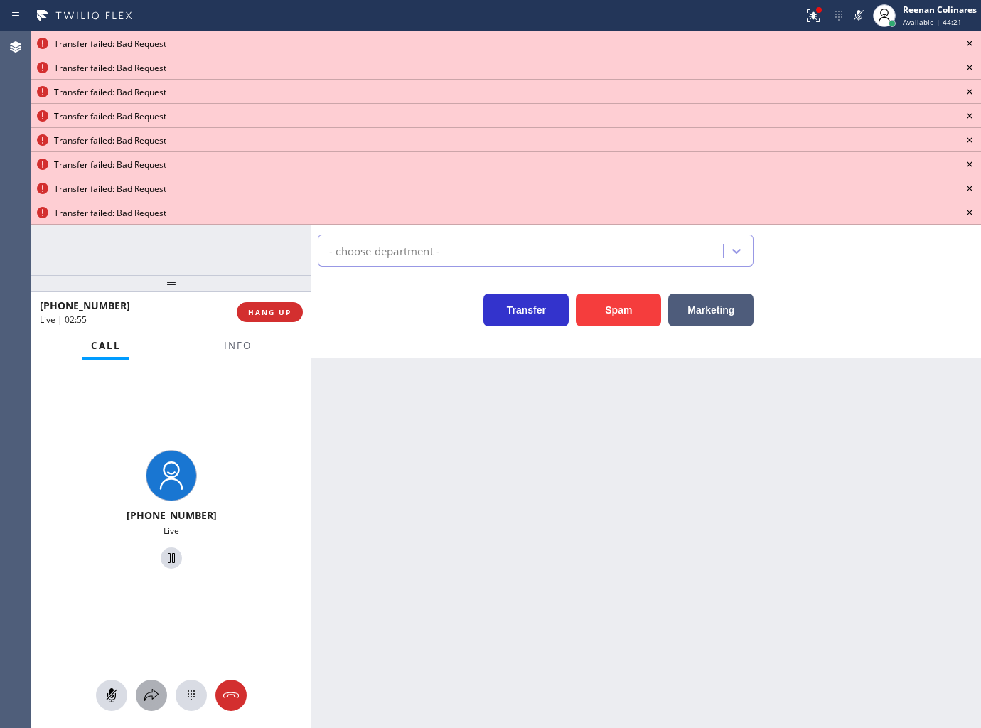
click at [148, 700] on icon at bounding box center [151, 695] width 17 height 17
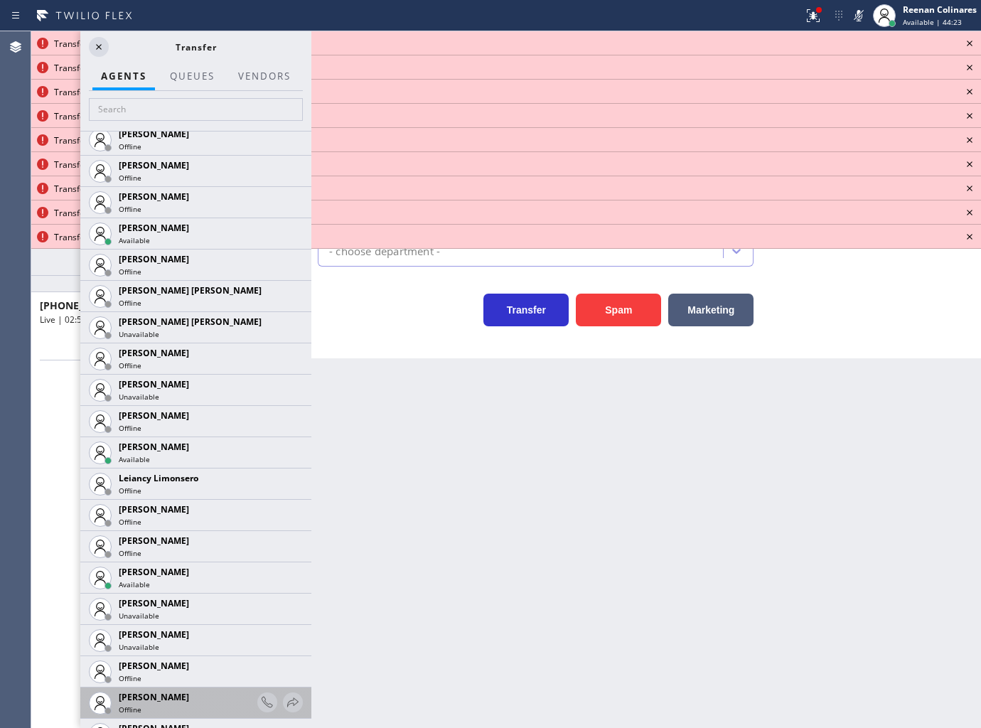
scroll to position [1756, 0]
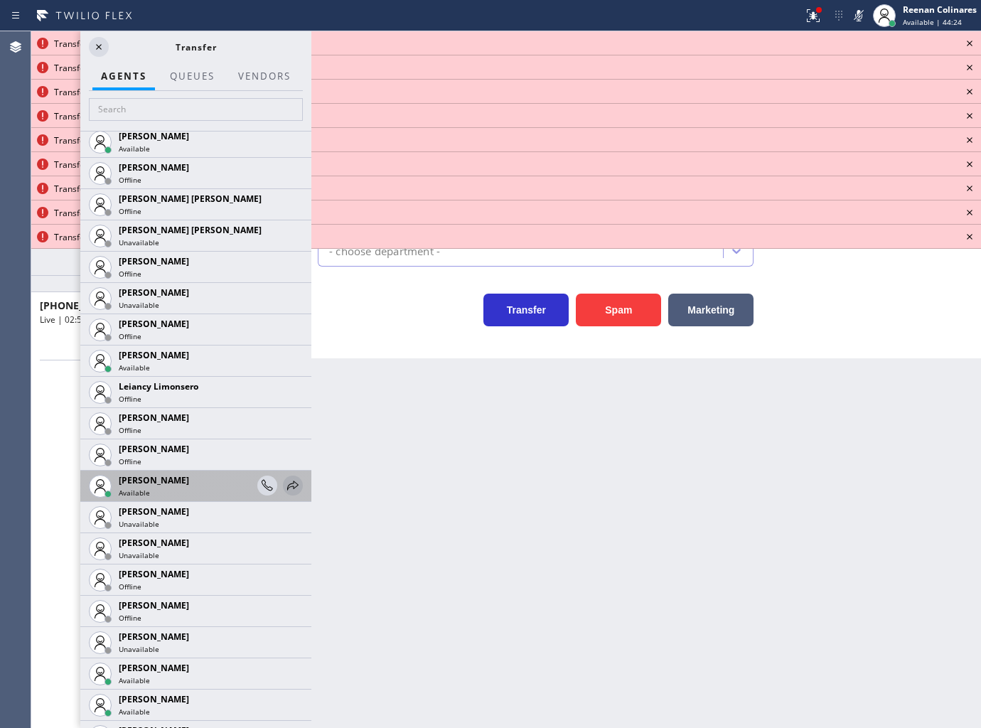
click at [287, 481] on icon at bounding box center [292, 484] width 11 height 9
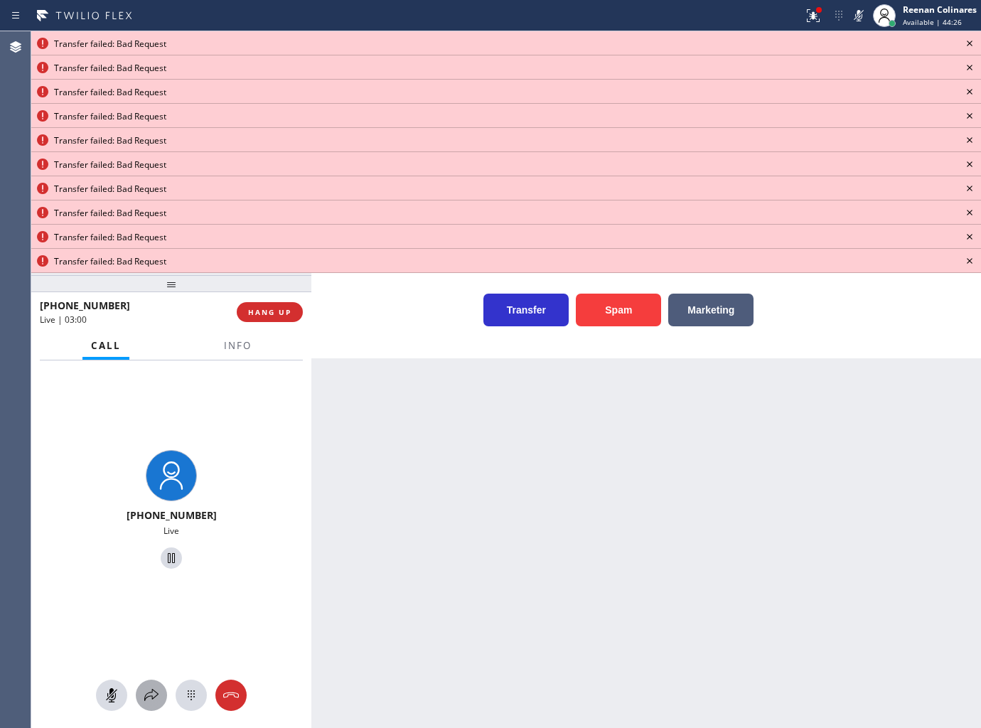
click at [151, 691] on icon at bounding box center [151, 695] width 17 height 17
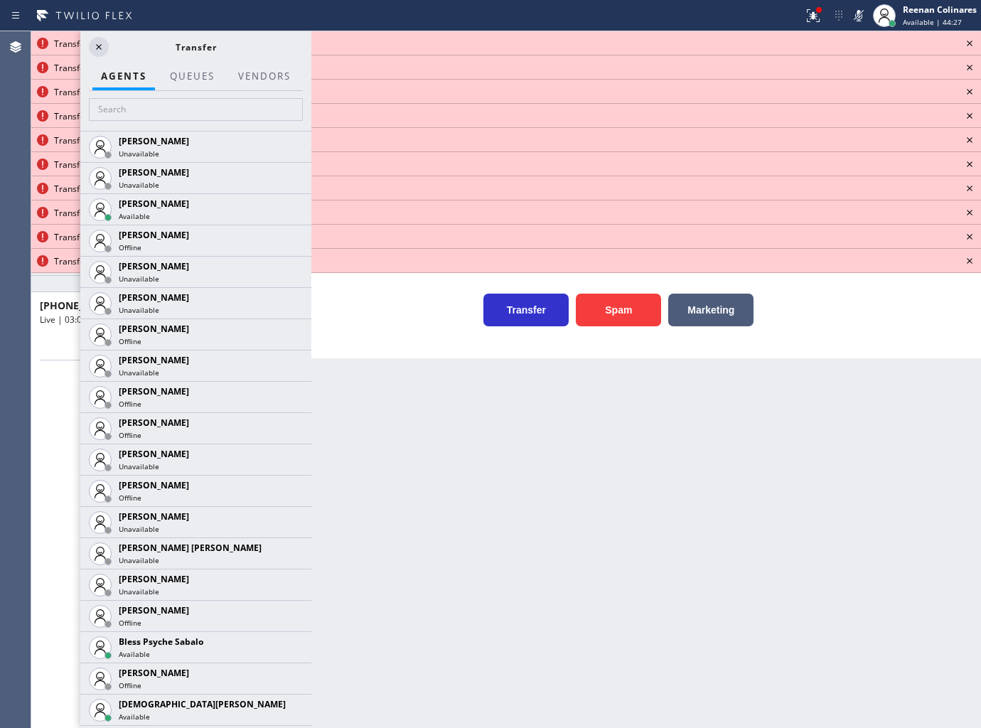
click at [974, 40] on icon at bounding box center [969, 43] width 17 height 17
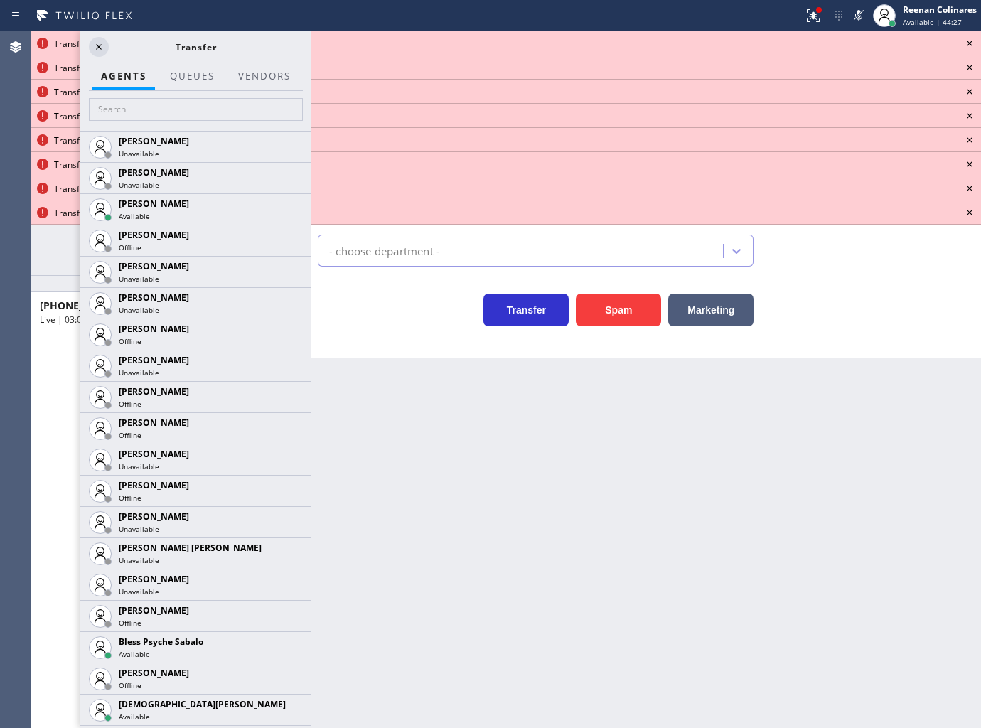
click at [974, 40] on icon at bounding box center [969, 43] width 17 height 17
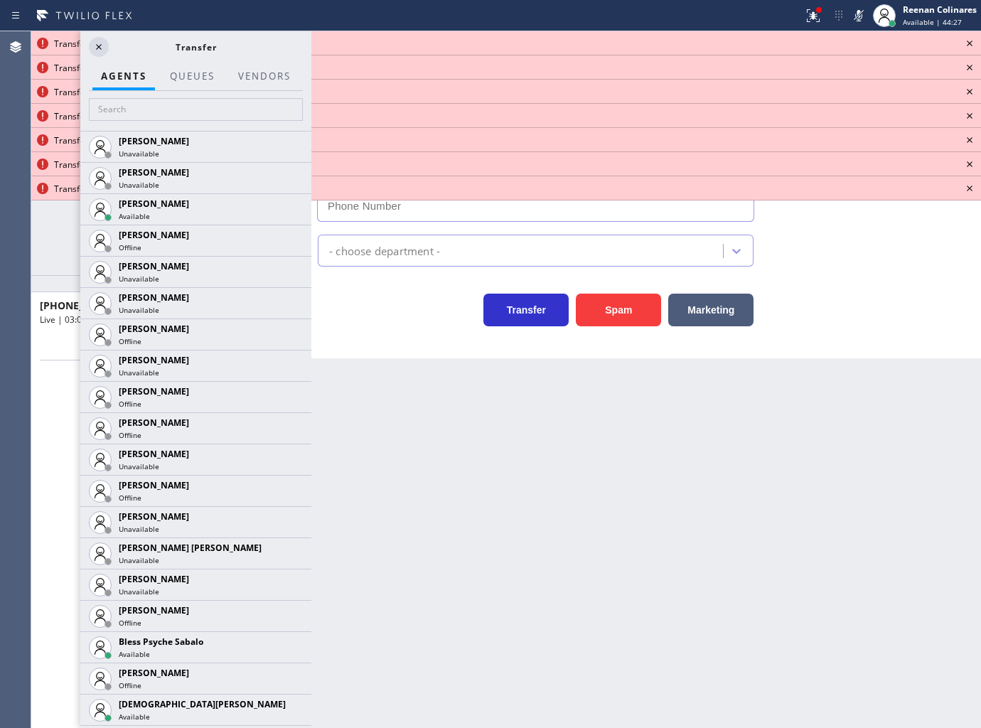
click at [974, 40] on icon at bounding box center [969, 43] width 17 height 17
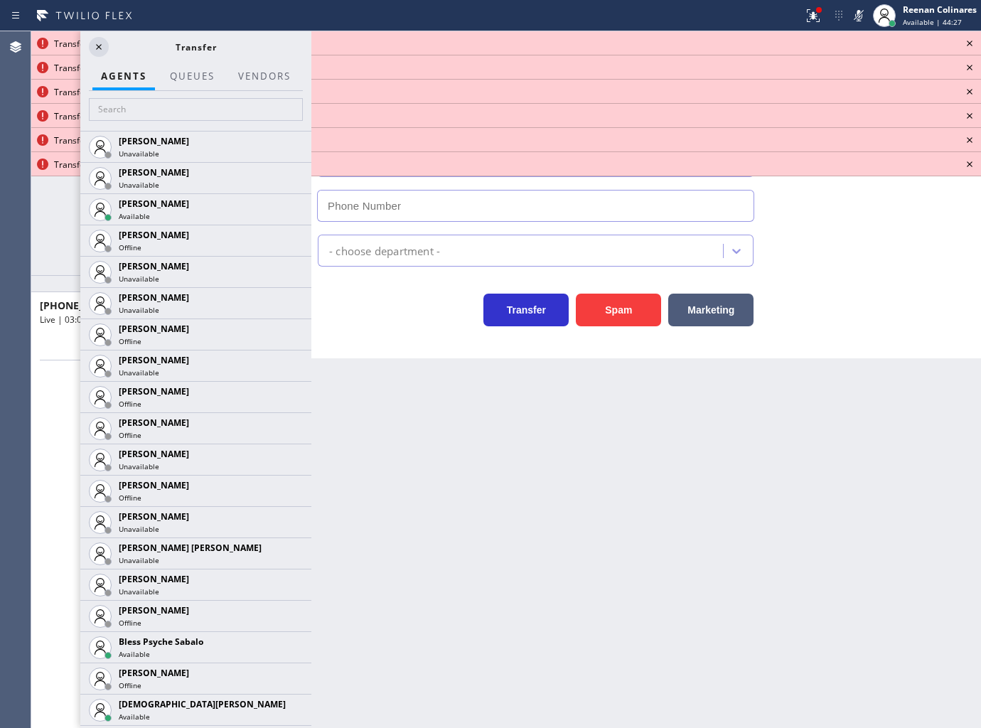
click at [974, 40] on icon at bounding box center [969, 43] width 17 height 17
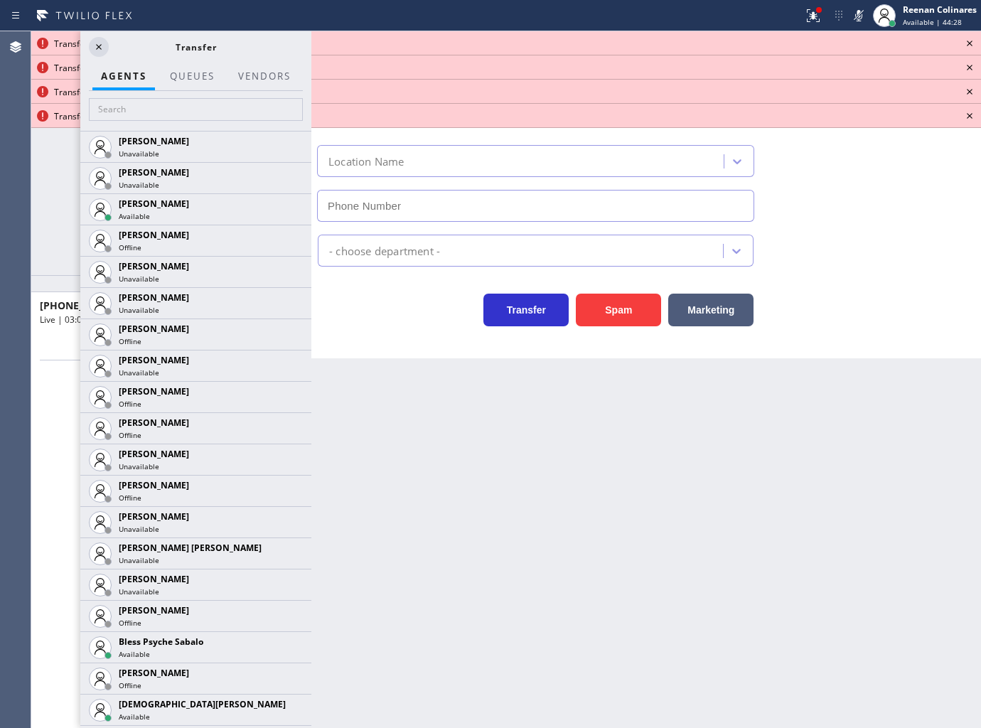
click at [974, 40] on icon at bounding box center [969, 43] width 17 height 17
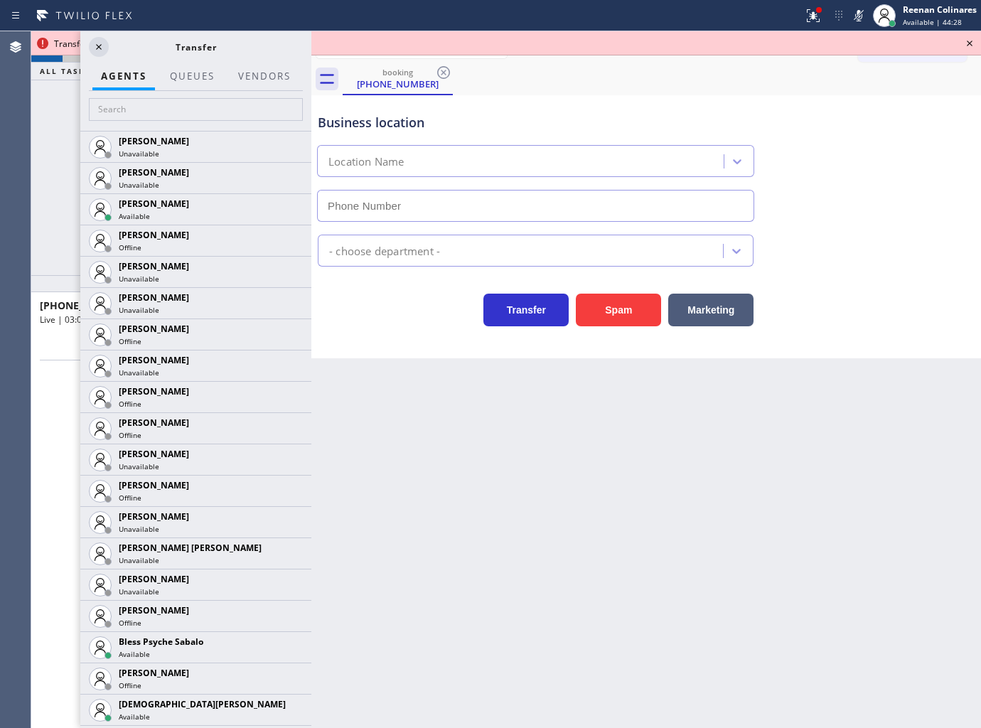
click at [972, 41] on icon at bounding box center [969, 43] width 17 height 17
click at [972, 41] on div "Call to Customer Outbound call Location Search location Your caller id phone nu…" at bounding box center [919, 47] width 123 height 25
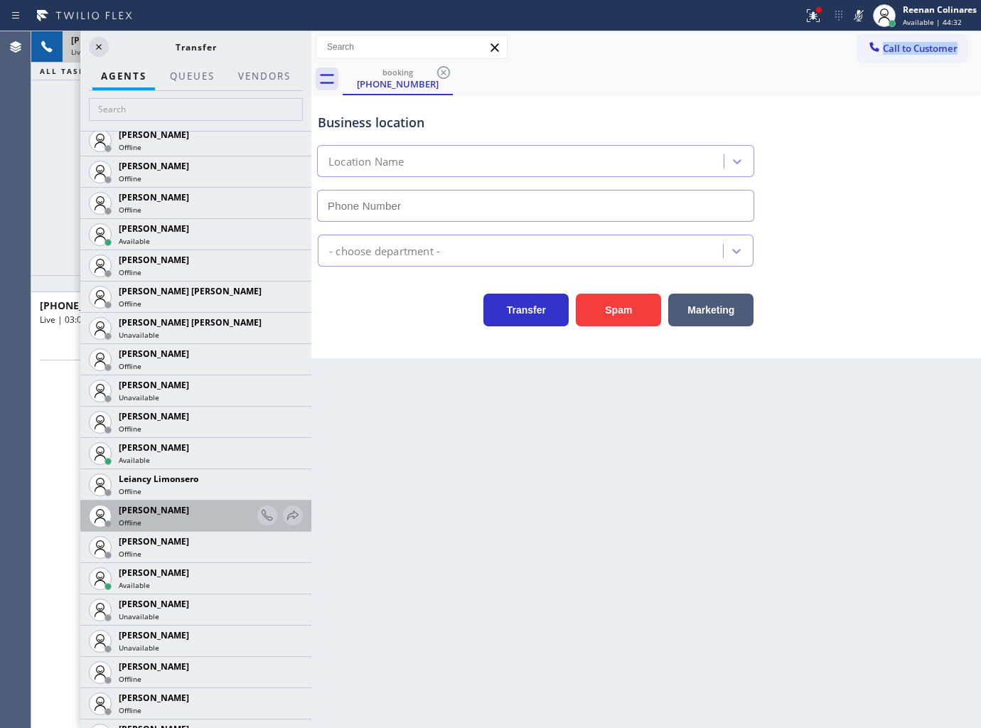
scroll to position [1667, 0]
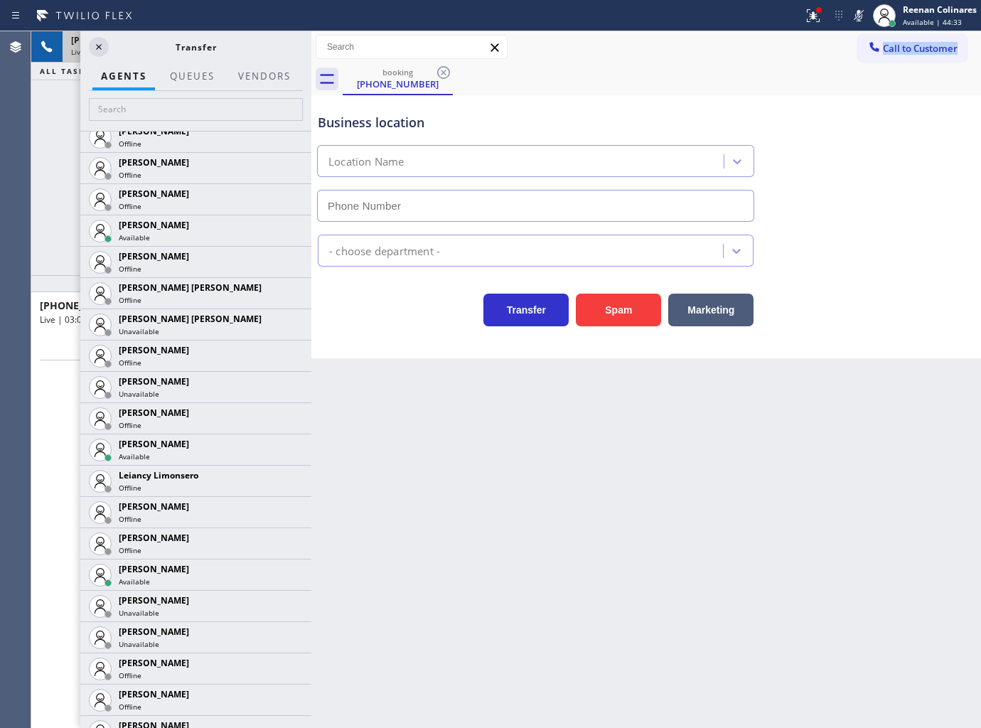
drag, startPoint x: 274, startPoint y: 569, endPoint x: 270, endPoint y: 595, distance: 26.5
click at [0, 0] on icon at bounding box center [0, 0] width 0 height 0
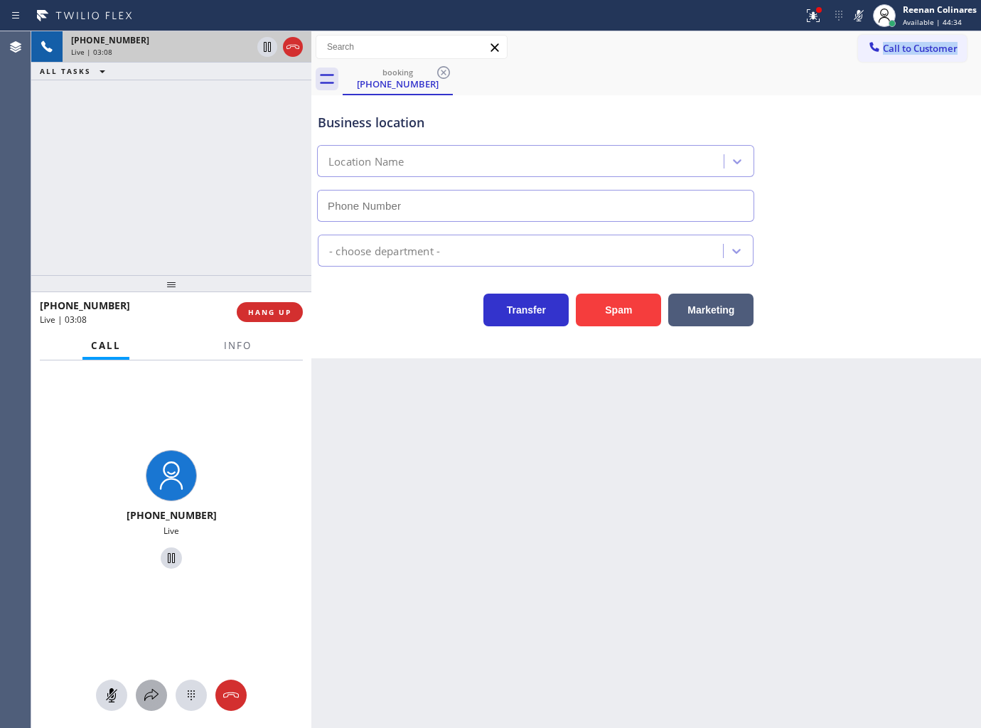
click at [145, 700] on icon at bounding box center [151, 695] width 17 height 17
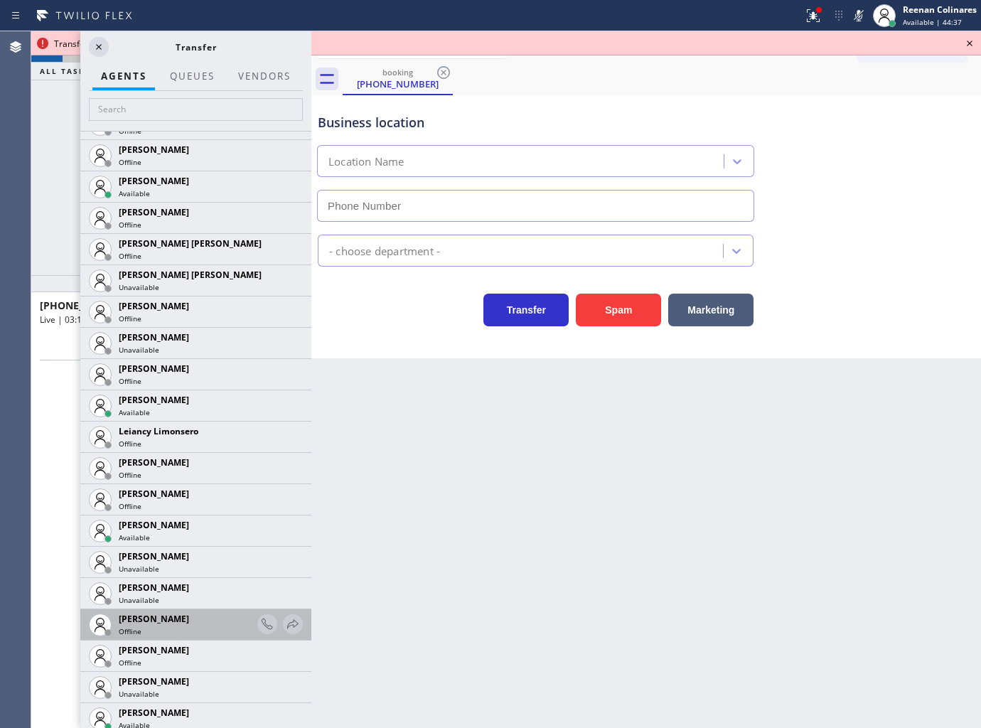
scroll to position [2028, 0]
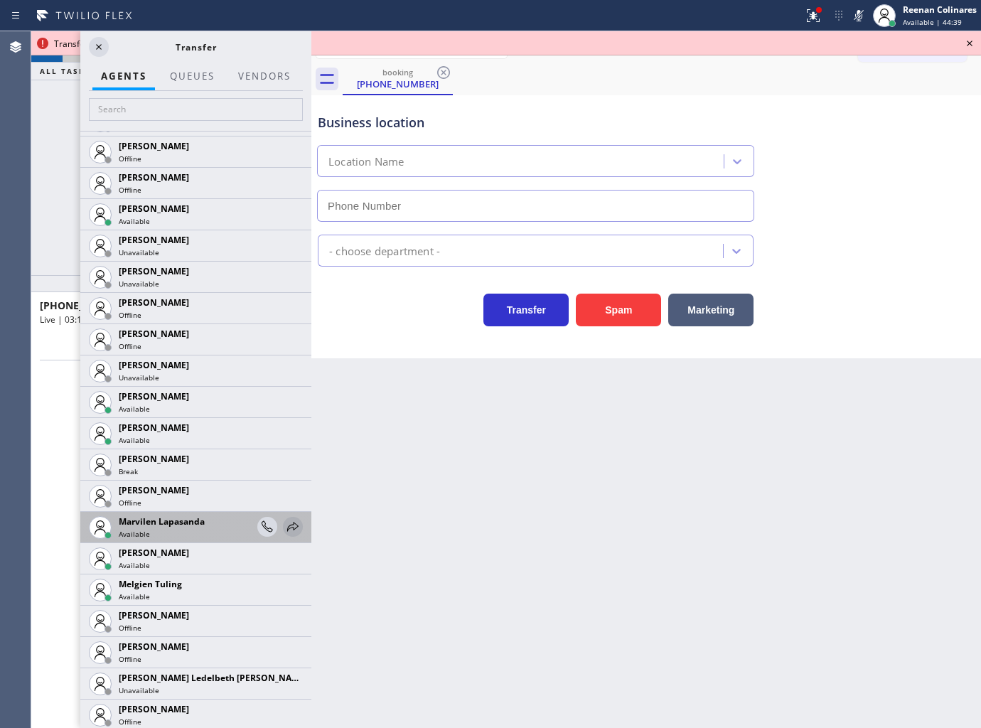
click at [284, 525] on icon at bounding box center [292, 526] width 17 height 17
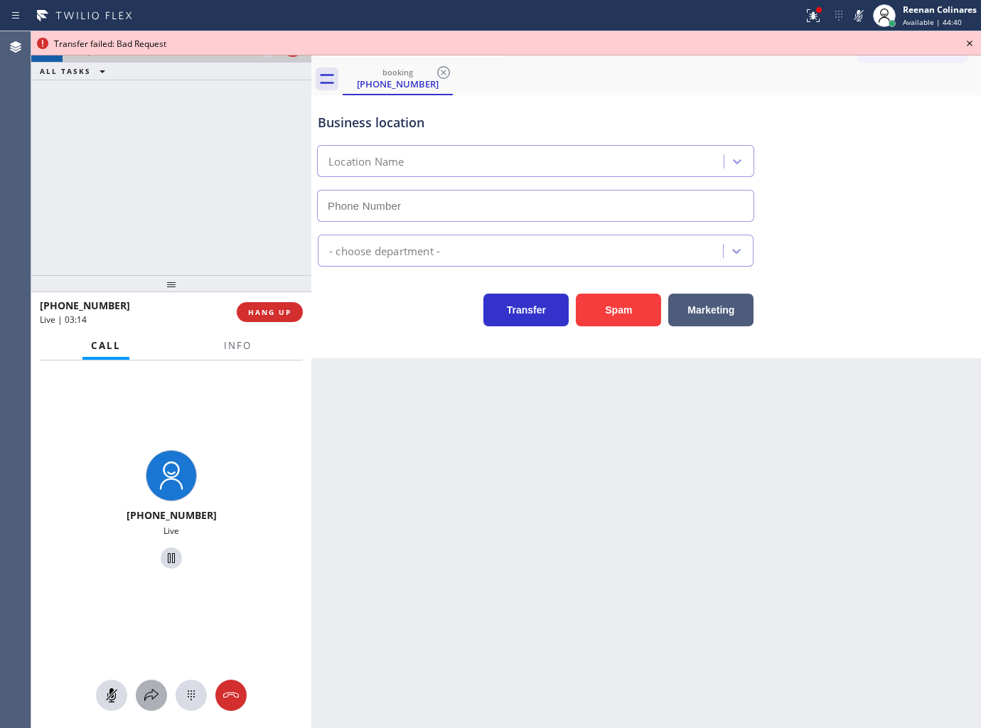
click at [153, 694] on icon at bounding box center [151, 695] width 17 height 17
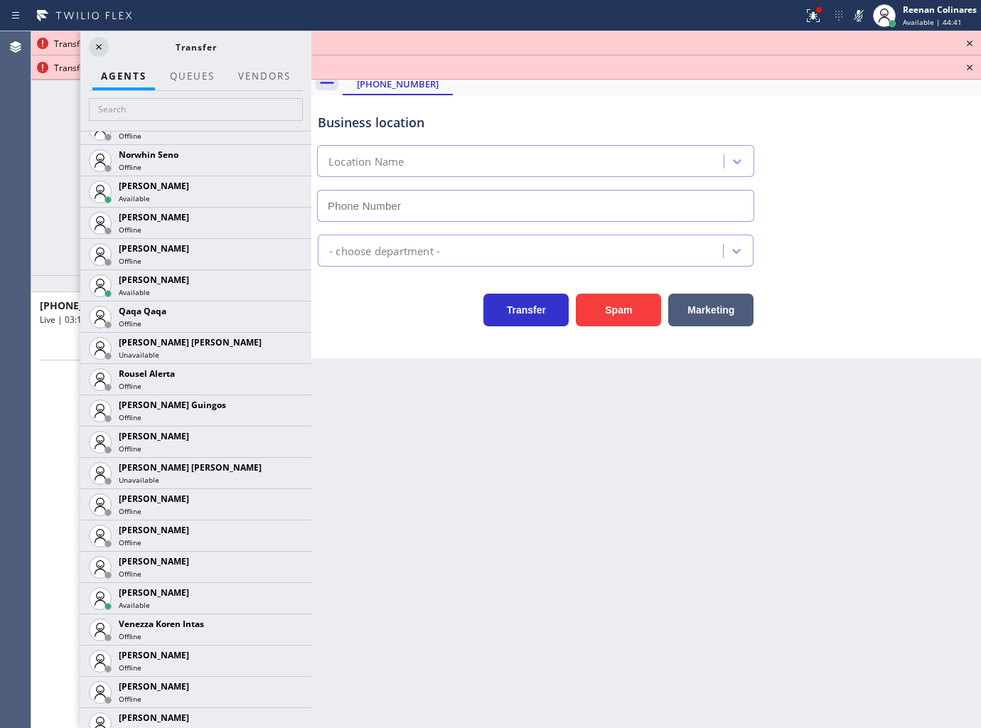
scroll to position [2699, 0]
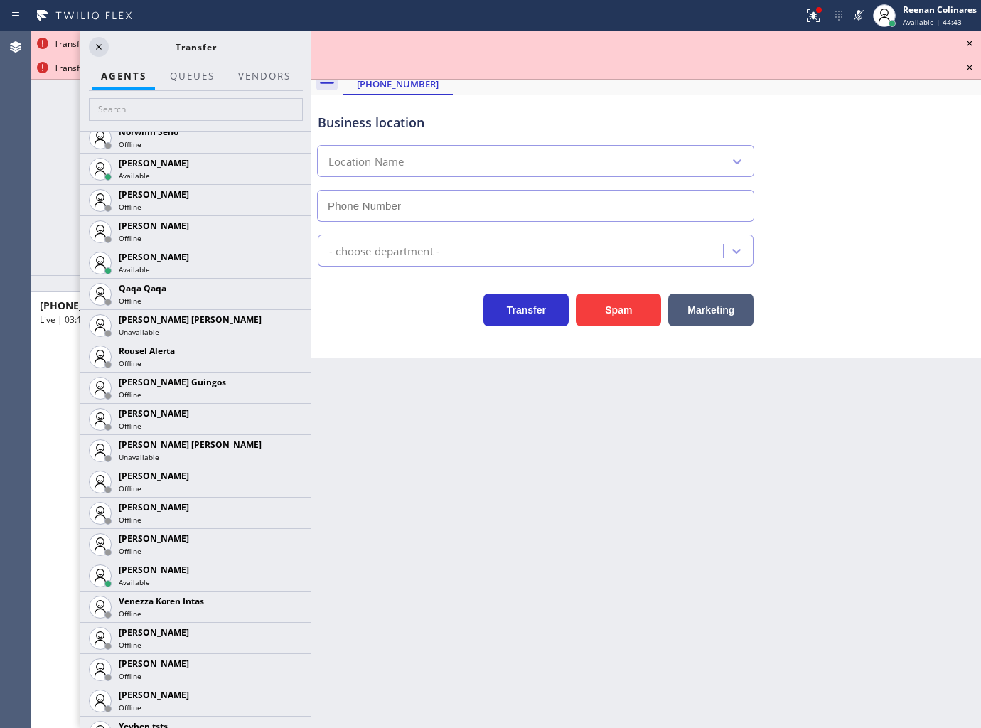
click at [0, 0] on icon at bounding box center [0, 0] width 0 height 0
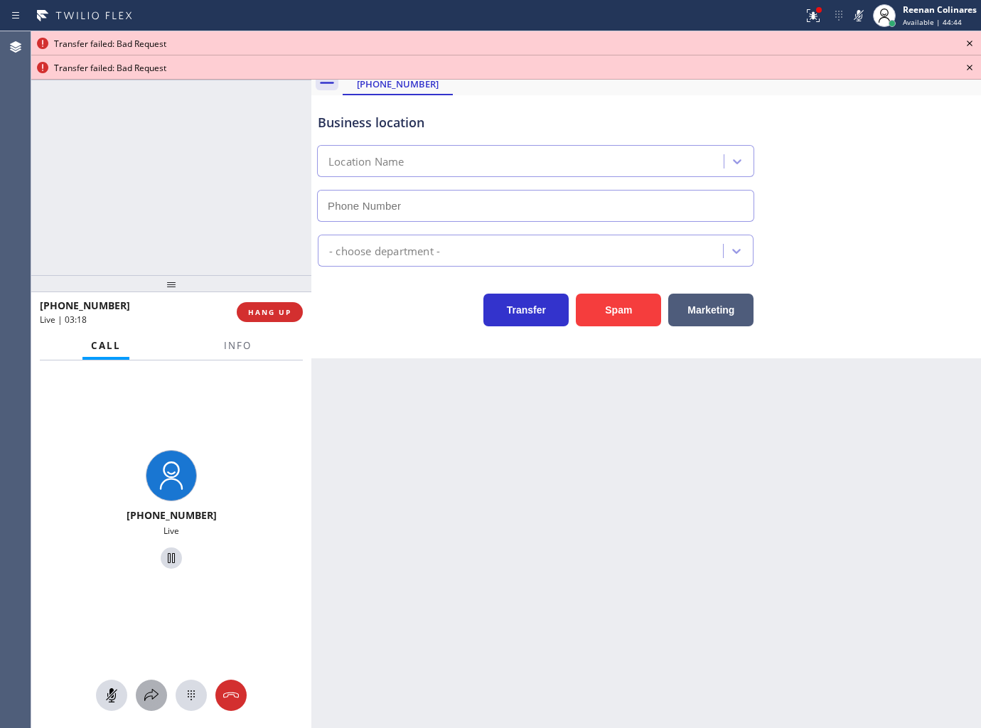
click at [148, 692] on icon at bounding box center [151, 695] width 17 height 17
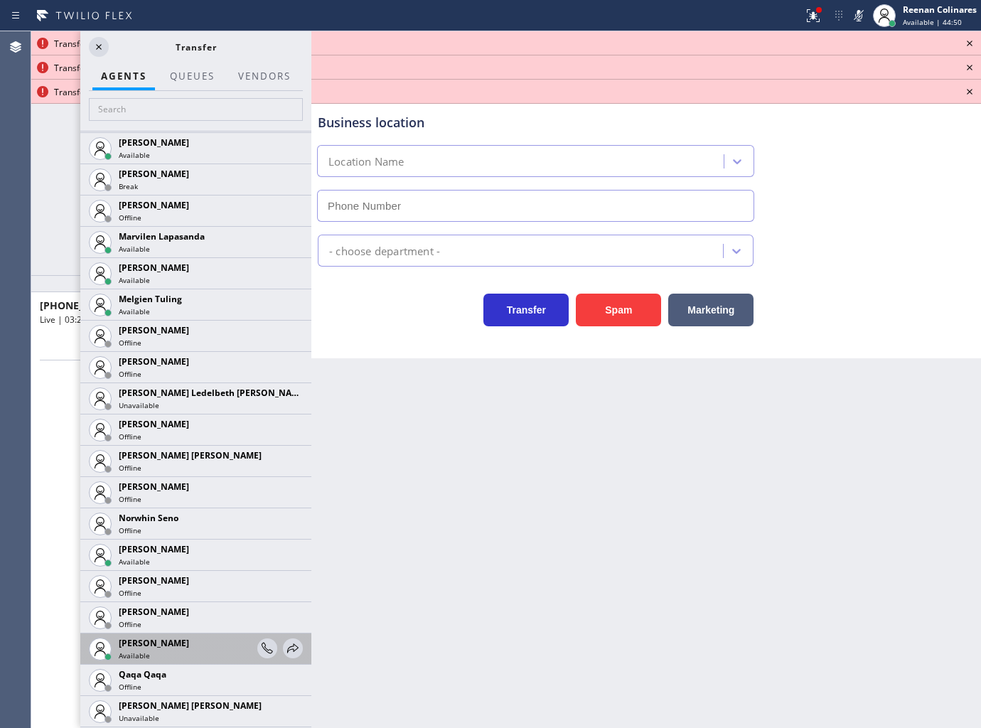
scroll to position [2422, 0]
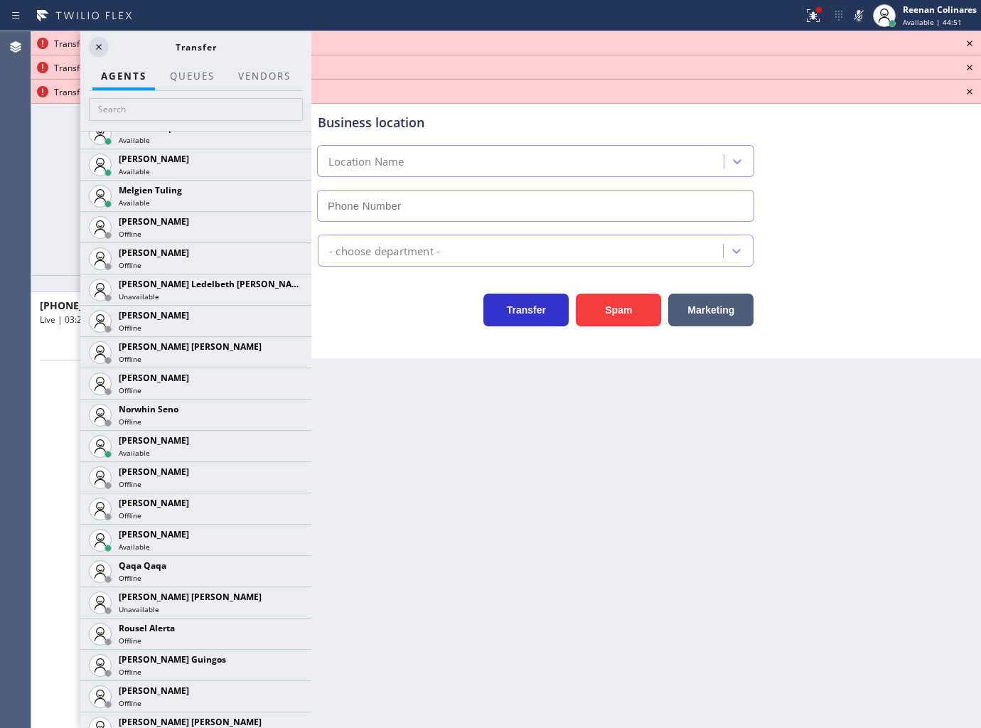
drag, startPoint x: 283, startPoint y: 533, endPoint x: 270, endPoint y: 539, distance: 14.0
click at [0, 0] on icon at bounding box center [0, 0] width 0 height 0
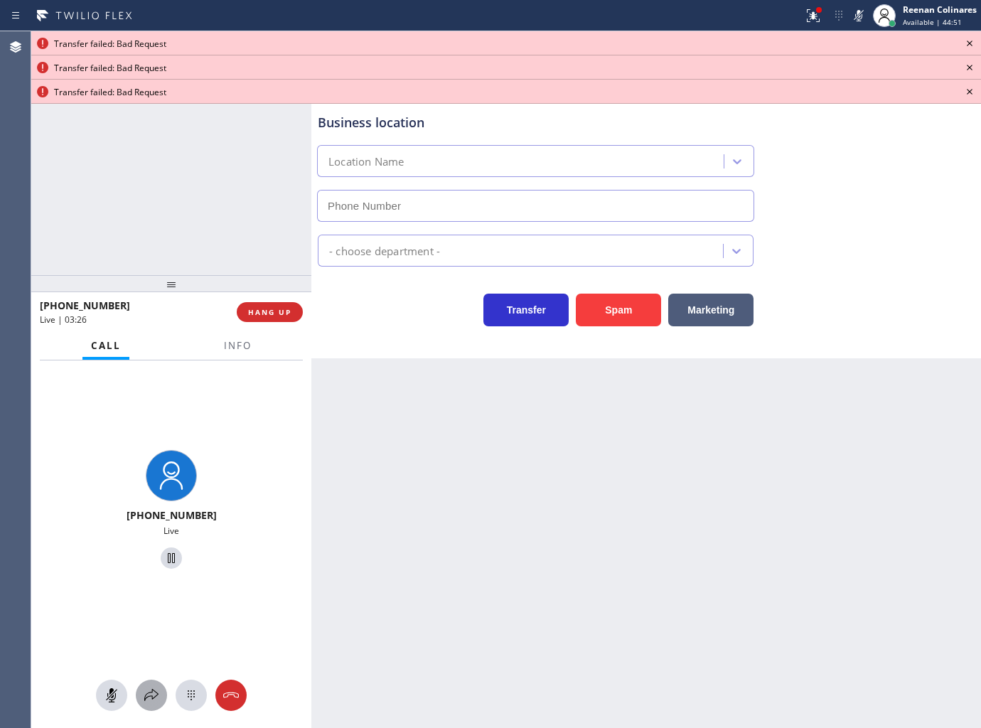
click at [146, 699] on icon at bounding box center [151, 695] width 17 height 17
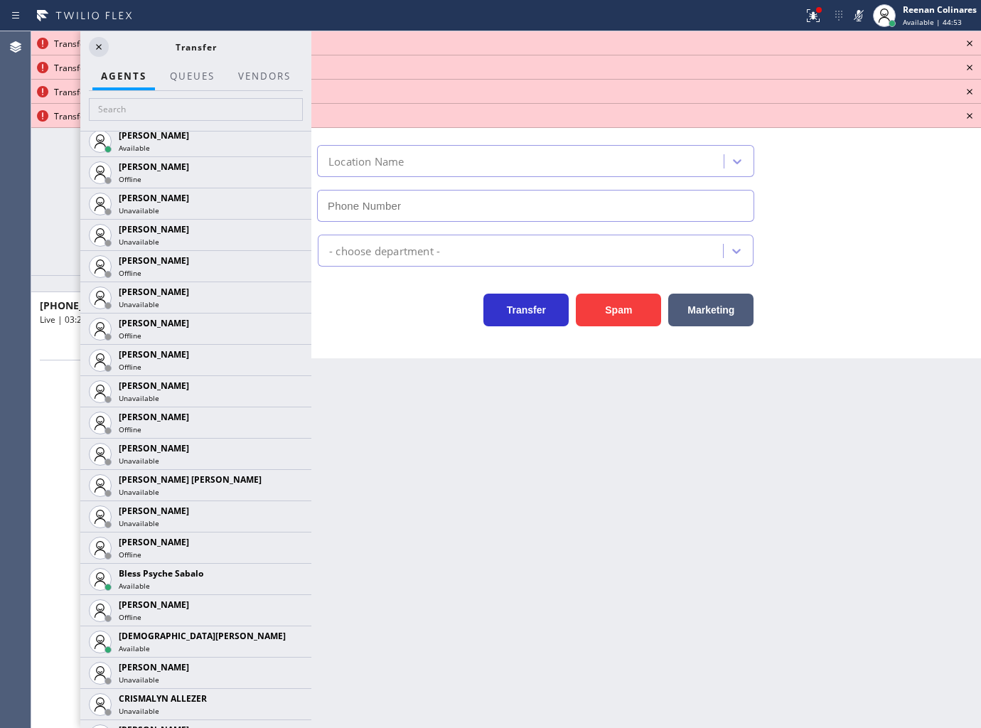
scroll to position [166, 0]
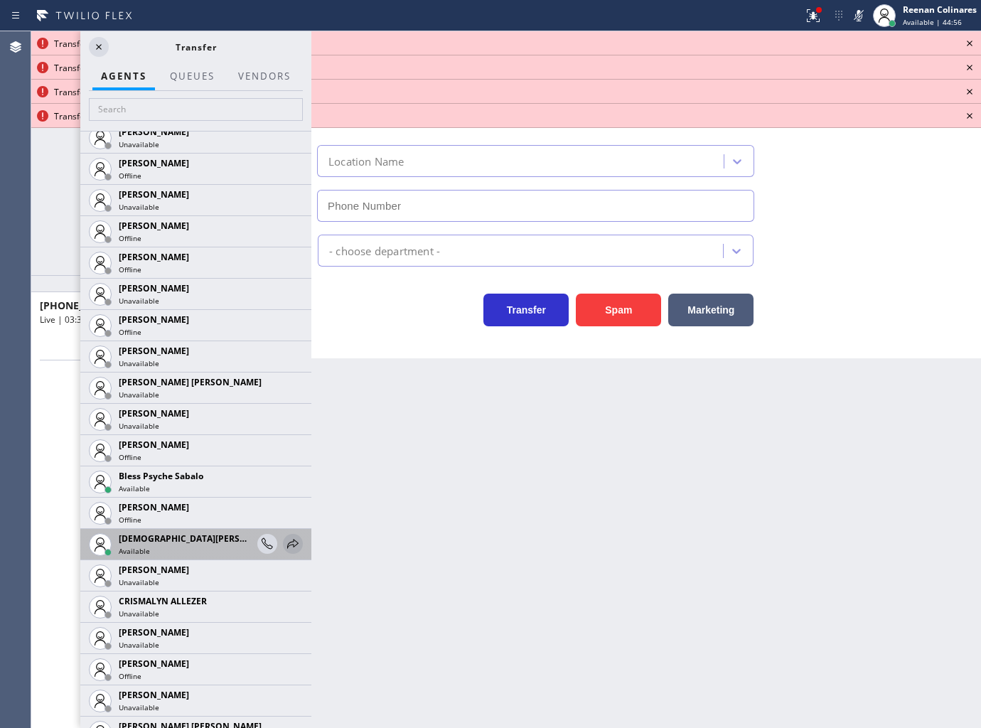
click at [287, 542] on icon at bounding box center [292, 543] width 11 height 9
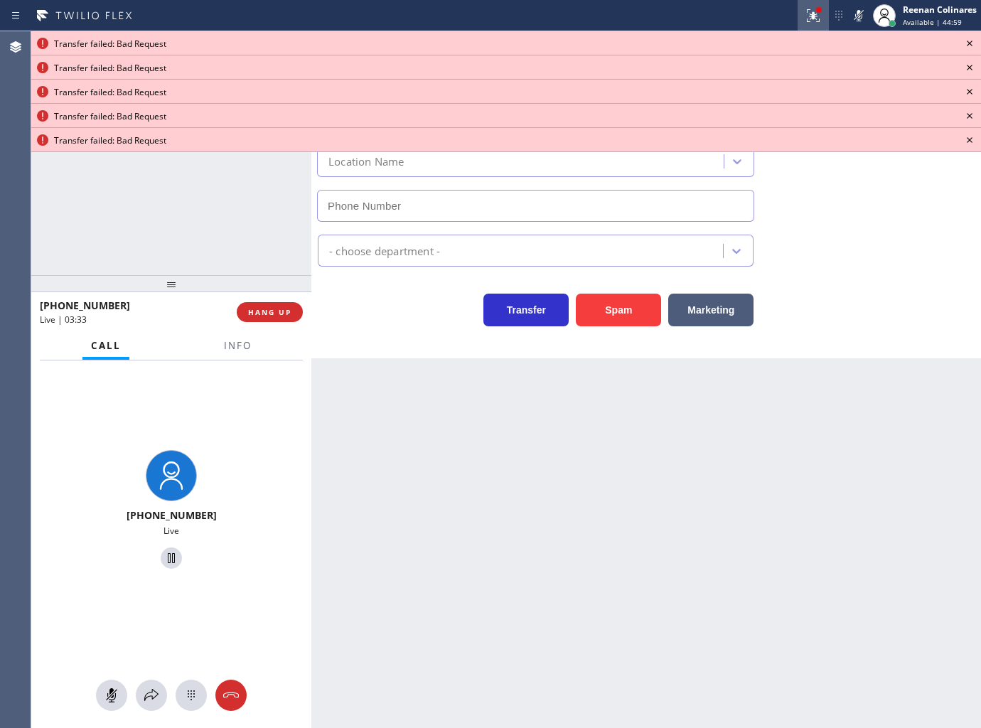
click at [812, 10] on icon at bounding box center [813, 15] width 17 height 17
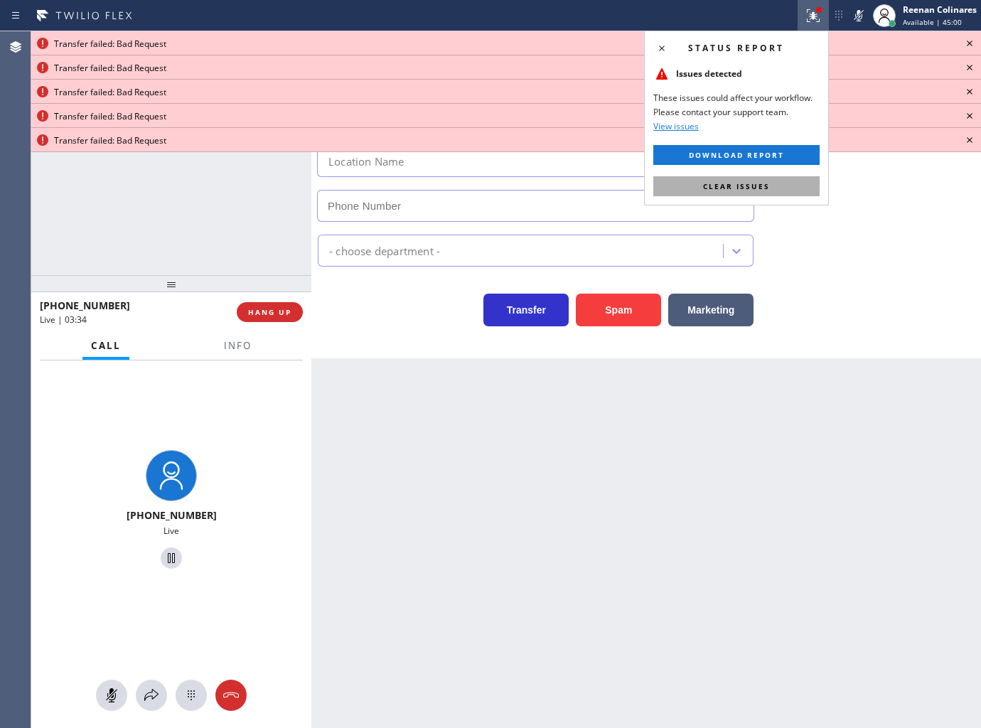
click at [756, 182] on span "Clear issues" at bounding box center [736, 186] width 67 height 10
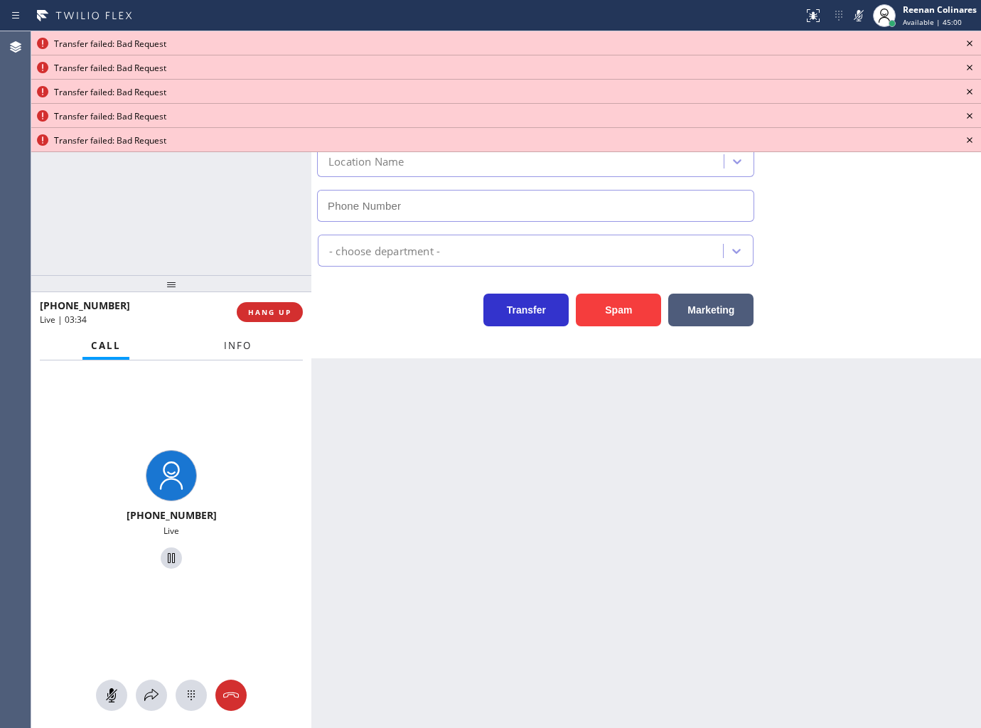
click at [220, 335] on button "Info" at bounding box center [237, 346] width 45 height 28
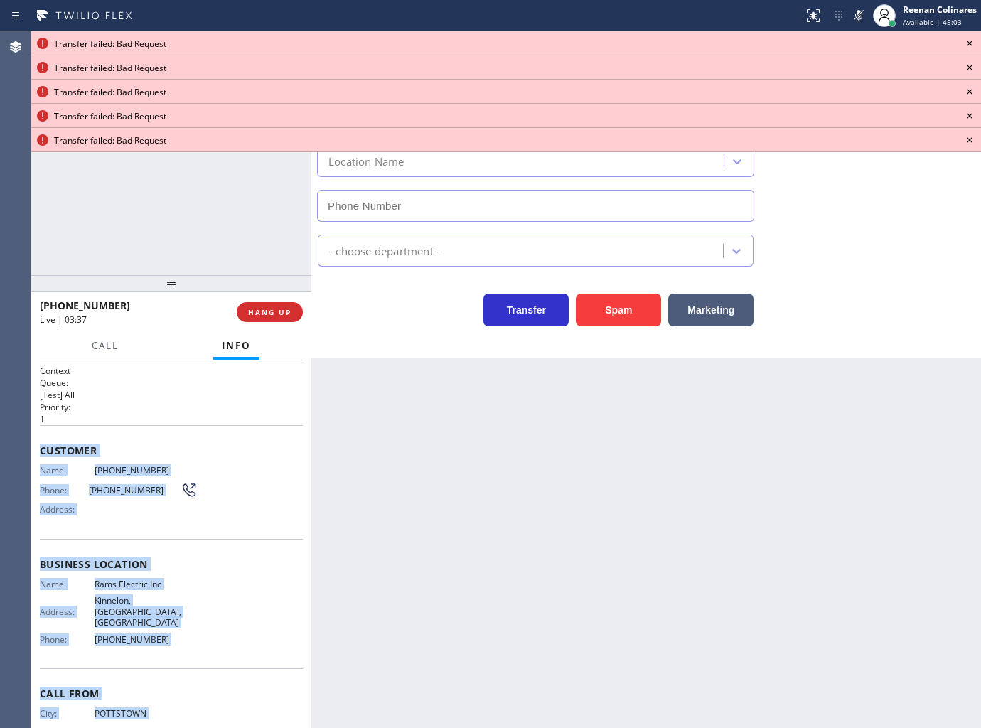
scroll to position [39, 0]
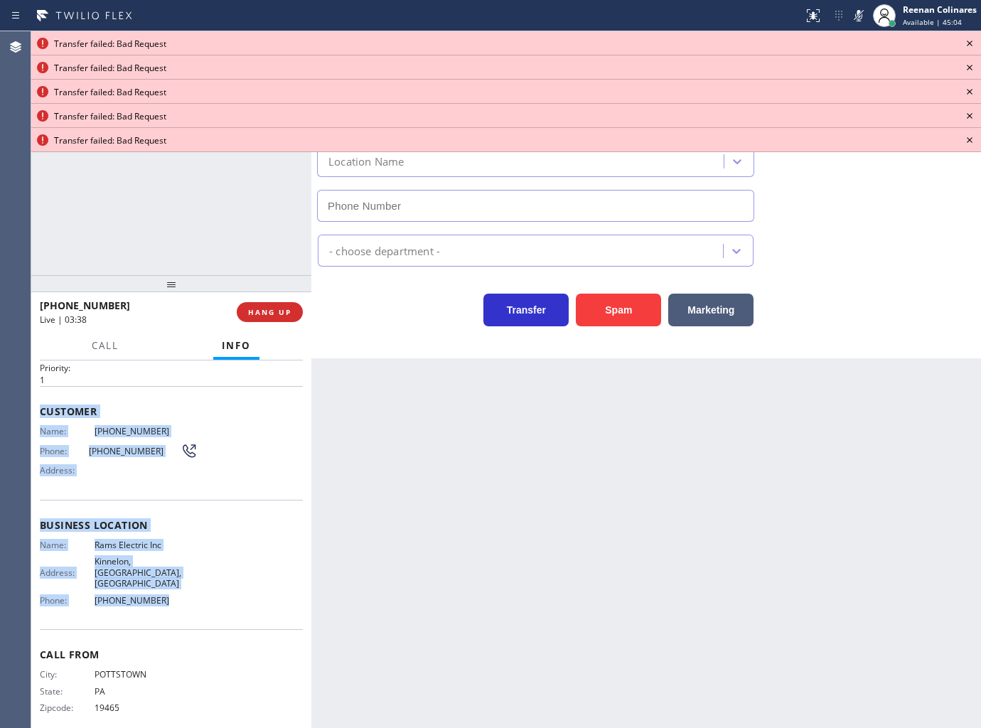
drag, startPoint x: 36, startPoint y: 451, endPoint x: 252, endPoint y: 590, distance: 257.7
click at [252, 590] on div "Context Queue: [Test] All Priority: 1 Customer Name: (610) 310-5356 Phone: (610…" at bounding box center [171, 544] width 280 height 368
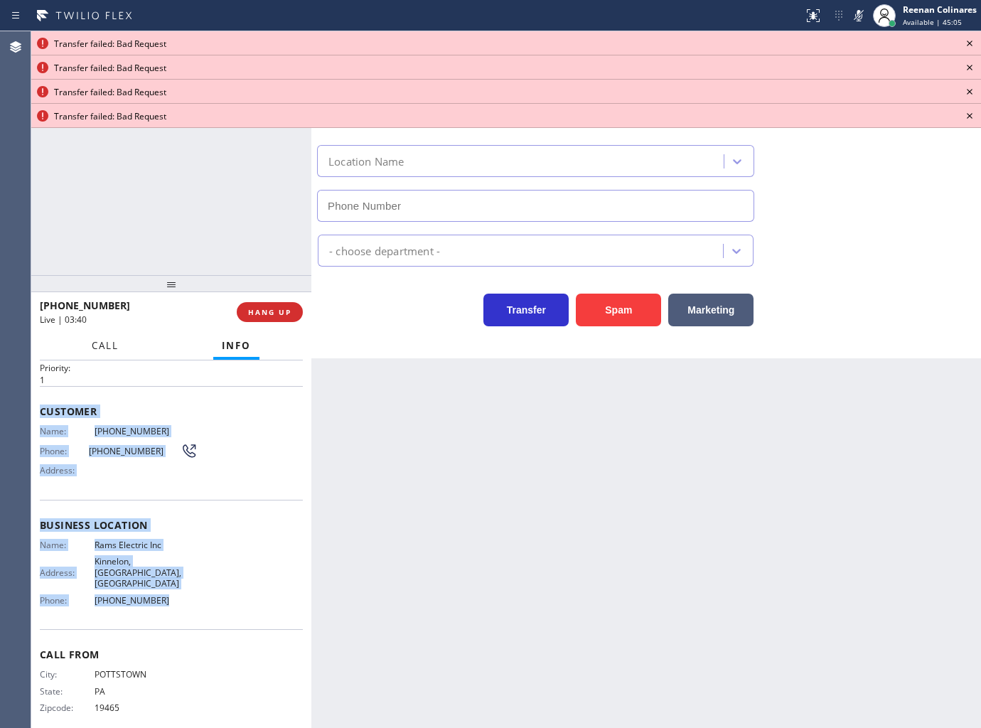
click at [114, 347] on span "Call" at bounding box center [105, 345] width 27 height 13
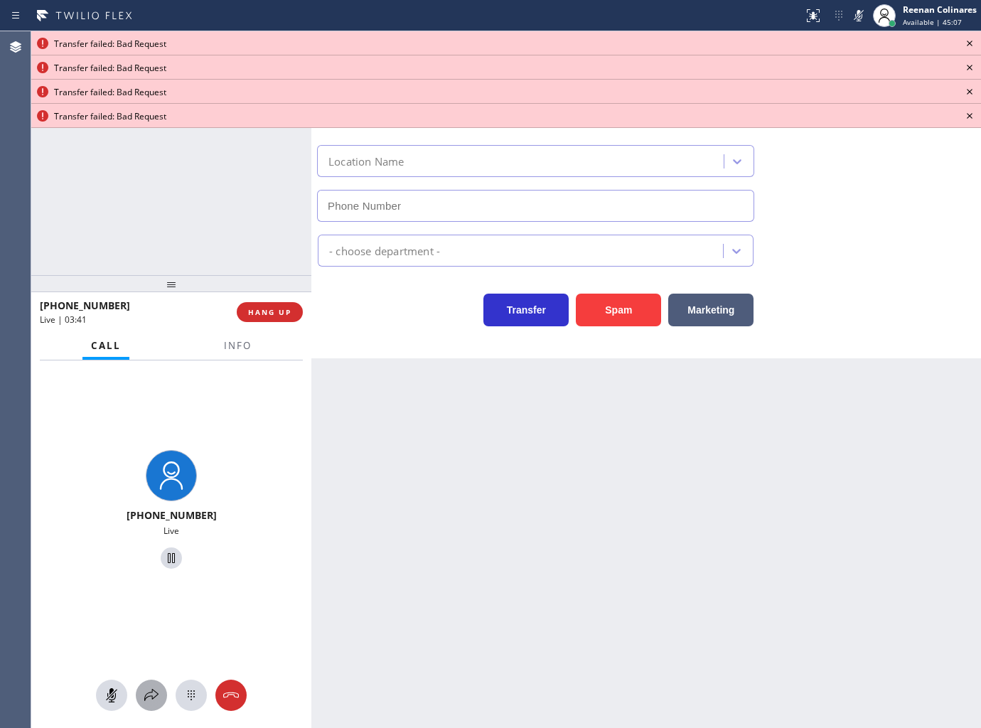
click at [139, 698] on div at bounding box center [151, 695] width 31 height 17
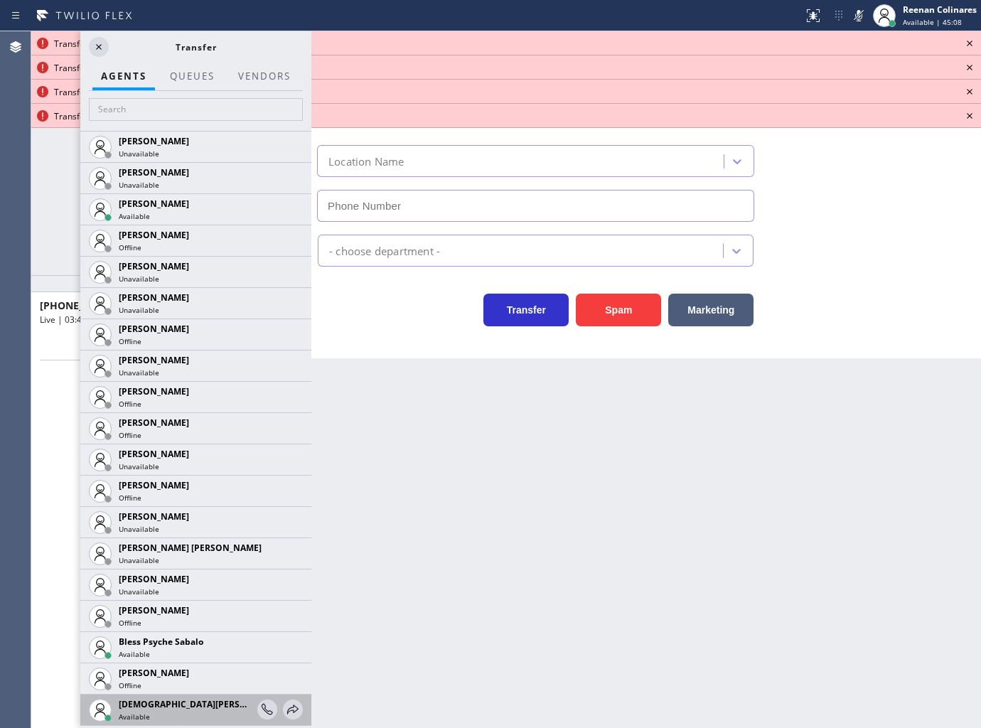
scroll to position [237, 0]
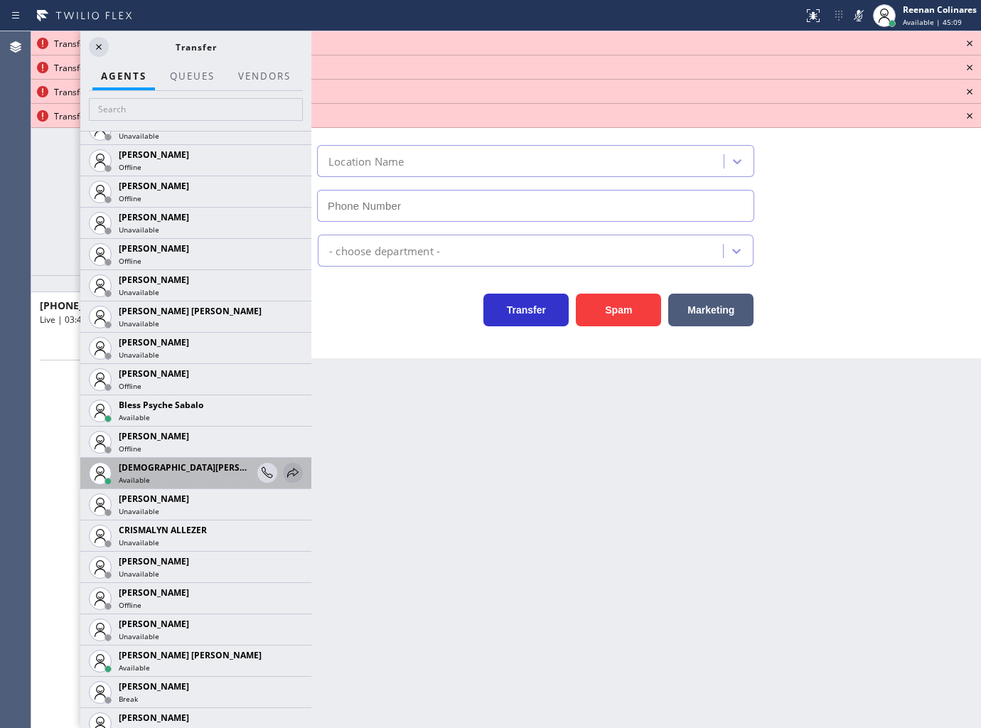
click at [284, 473] on icon at bounding box center [292, 472] width 17 height 17
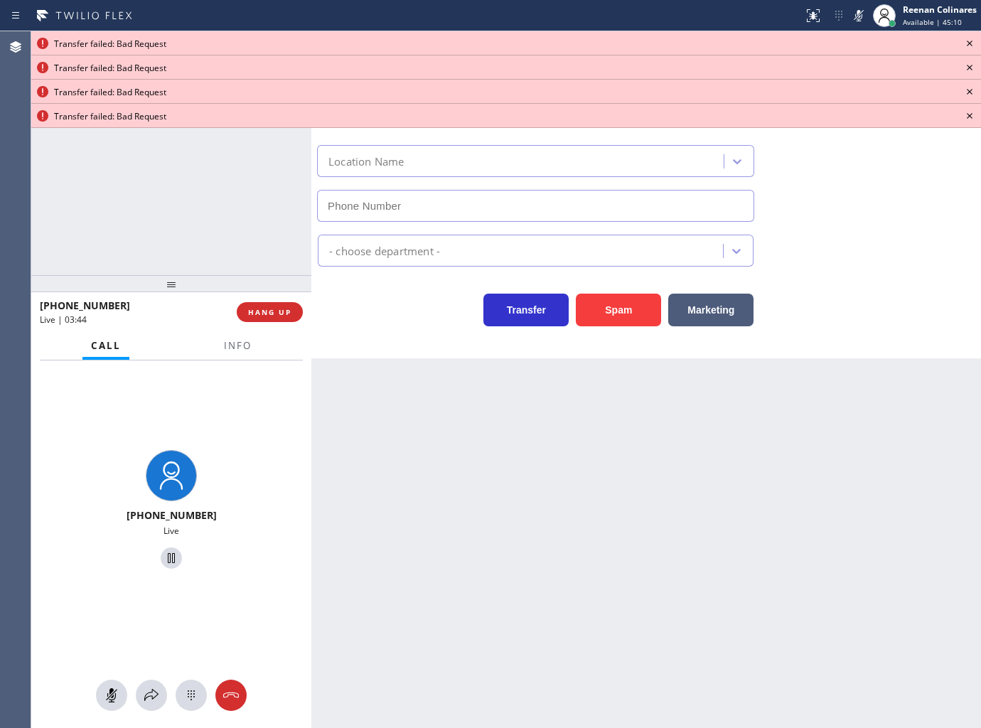
click at [130, 693] on div at bounding box center [171, 695] width 280 height 31
click at [141, 691] on div at bounding box center [151, 695] width 31 height 17
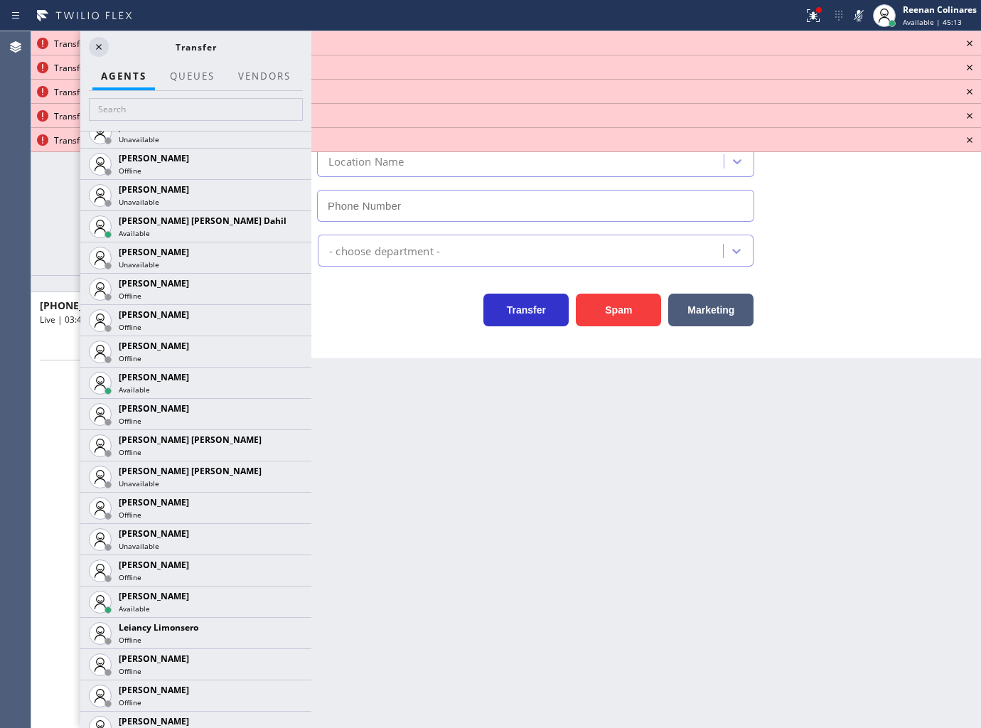
scroll to position [1752, 0]
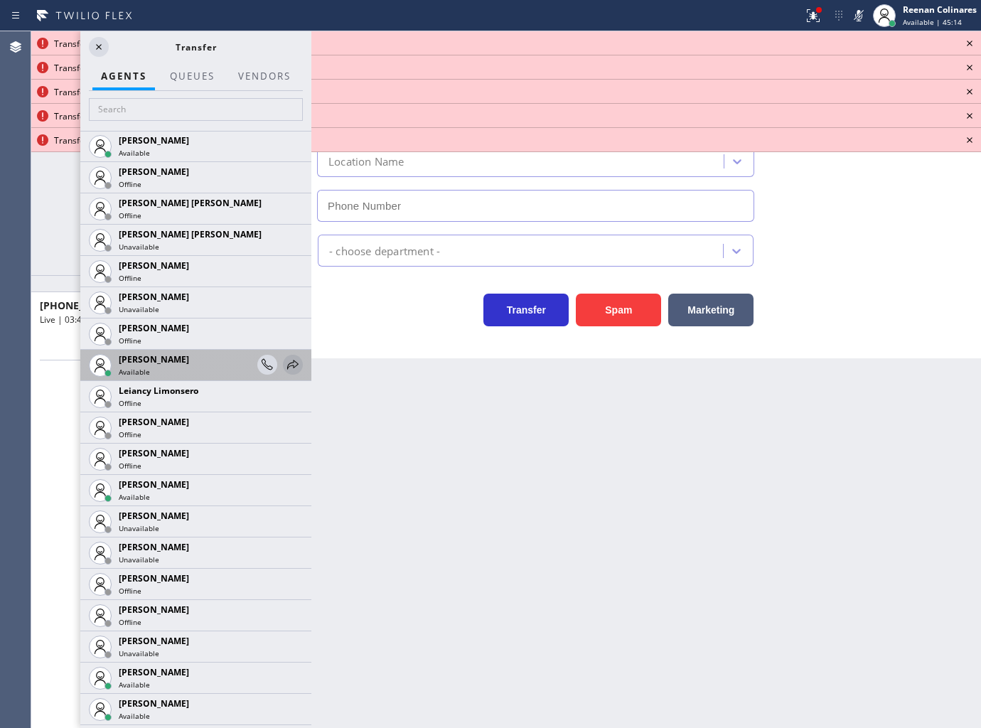
click at [284, 363] on icon at bounding box center [292, 364] width 17 height 17
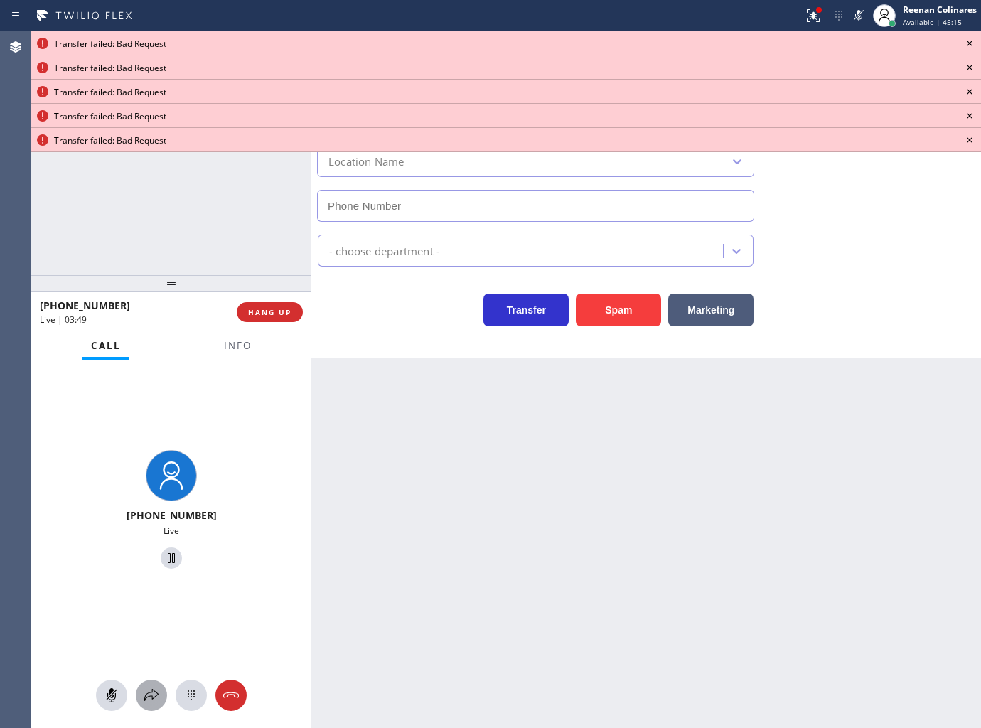
click at [159, 694] on icon at bounding box center [151, 695] width 17 height 17
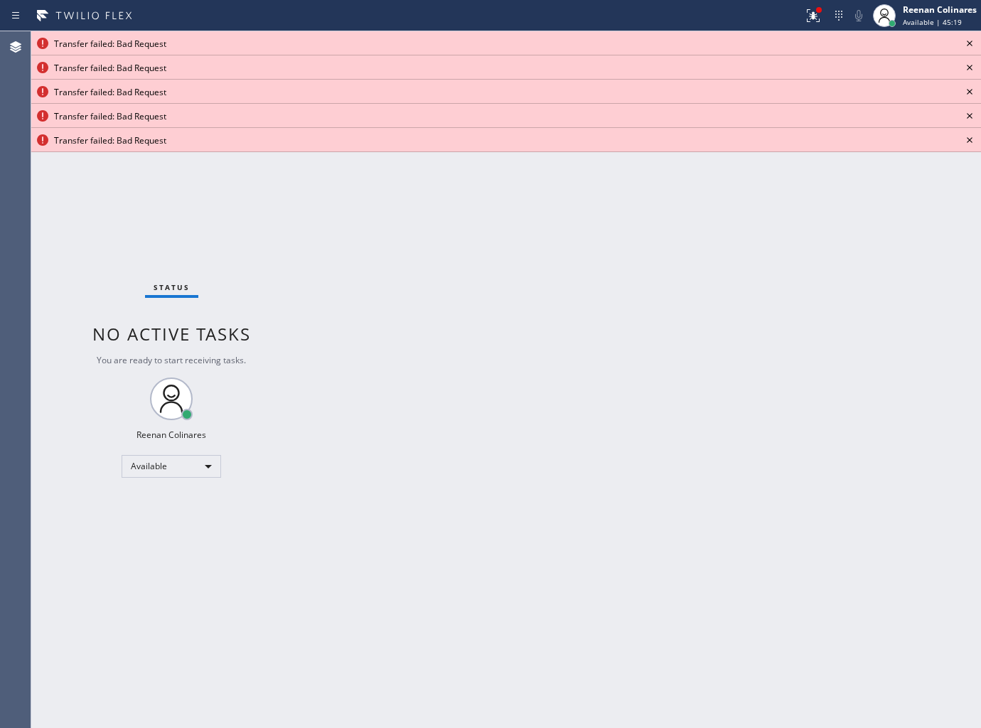
drag, startPoint x: 844, startPoint y: 449, endPoint x: 929, endPoint y: 217, distance: 247.3
click at [844, 432] on div "Back to Dashboard Change Sender ID Customers Technicians Select a contact Outbo…" at bounding box center [646, 379] width 670 height 697
click at [976, 41] on icon at bounding box center [969, 43] width 17 height 17
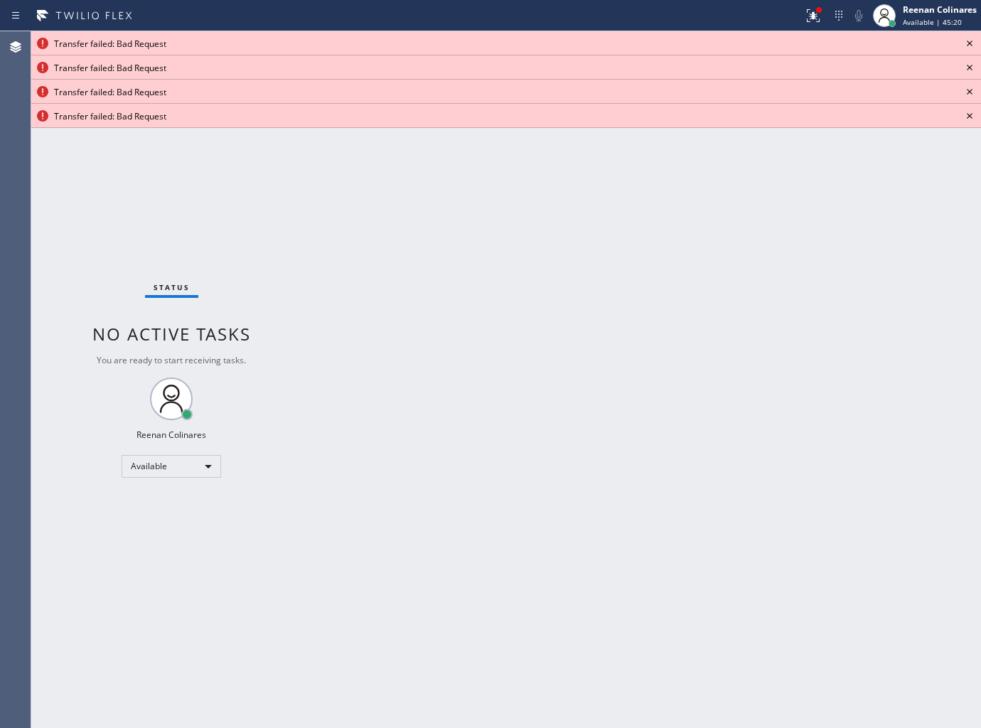
click at [976, 41] on icon at bounding box center [969, 43] width 17 height 17
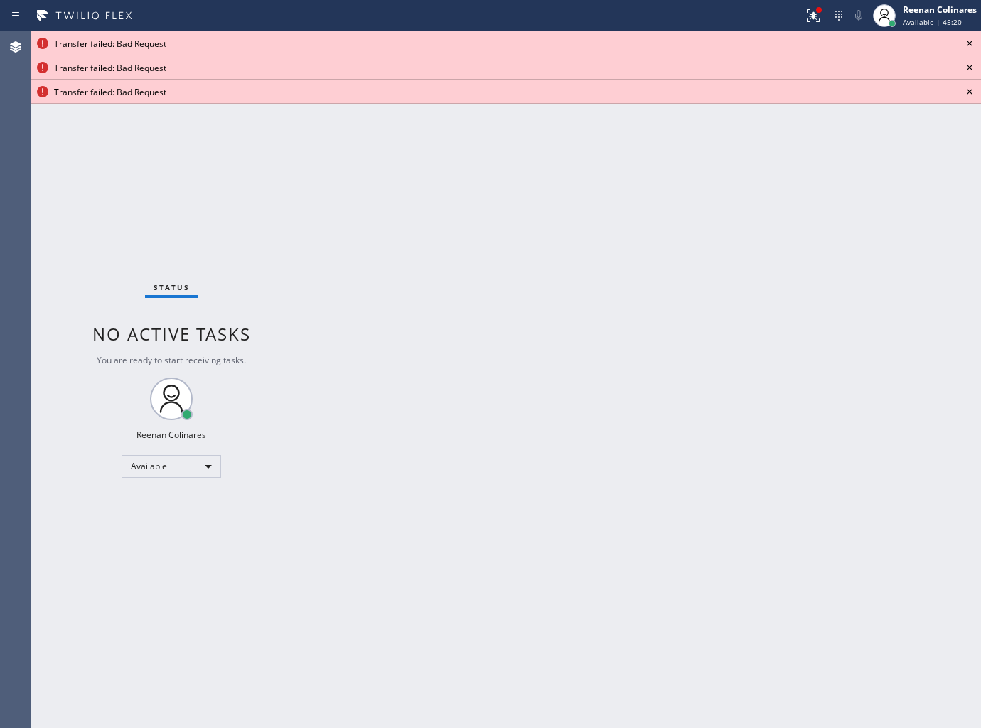
click at [976, 41] on icon at bounding box center [969, 43] width 17 height 17
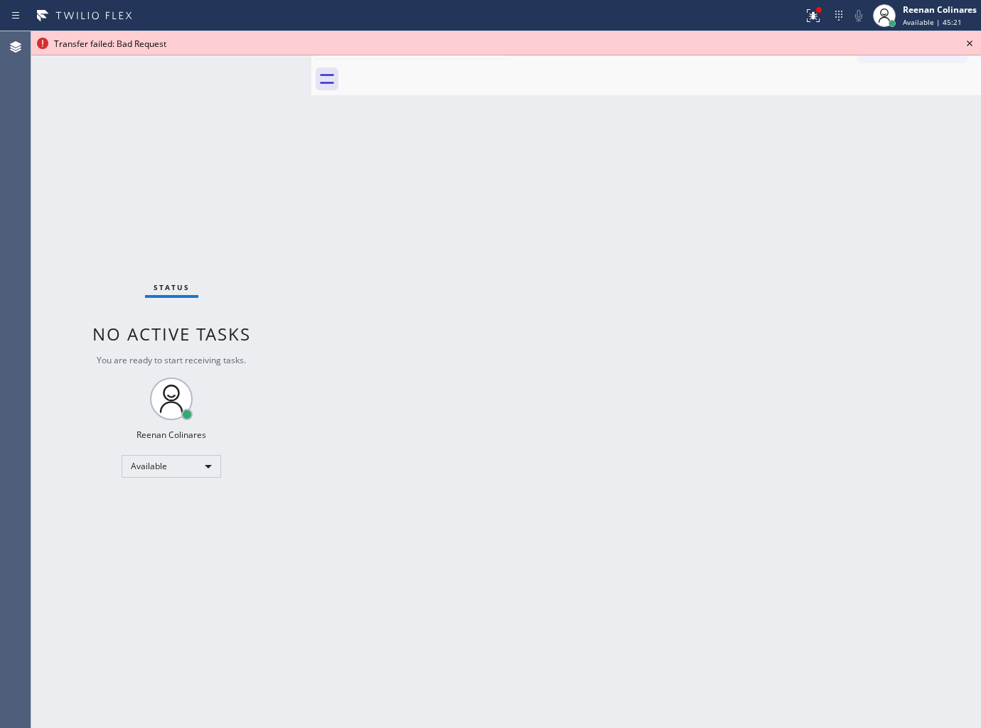
click at [976, 41] on icon at bounding box center [969, 43] width 17 height 17
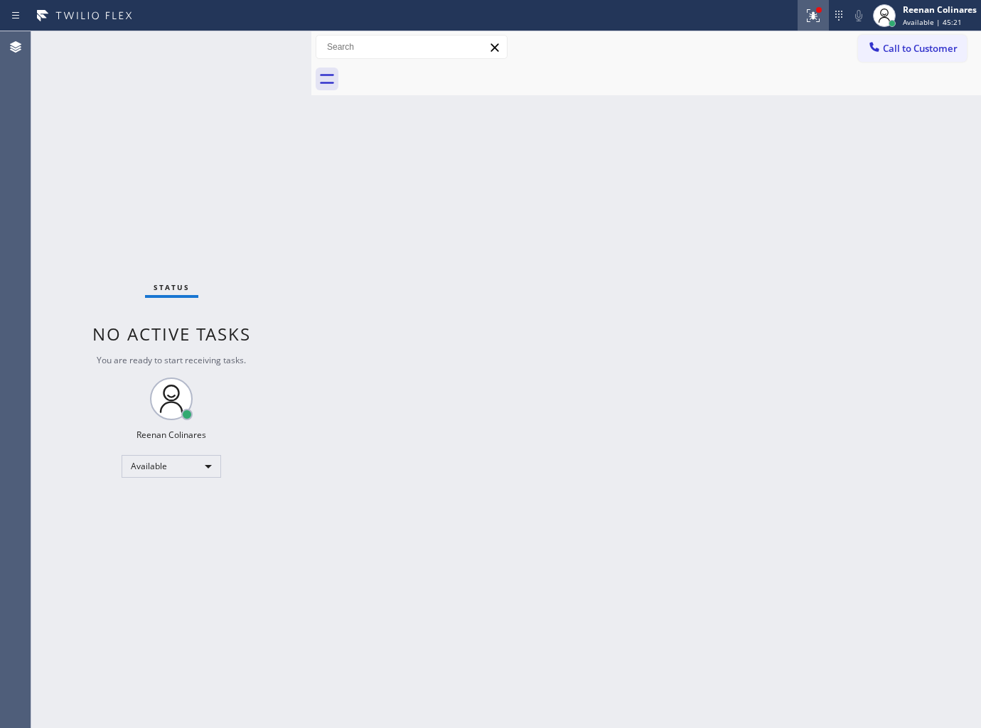
click at [815, 18] on icon at bounding box center [813, 15] width 17 height 17
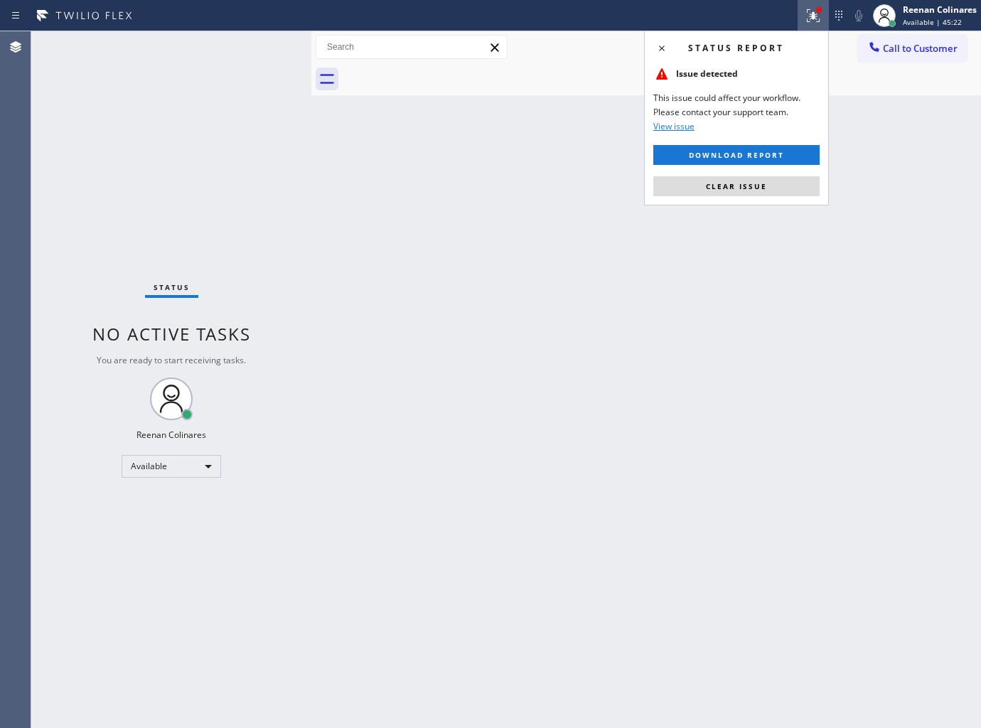
click at [736, 190] on span "Clear issue" at bounding box center [736, 186] width 61 height 10
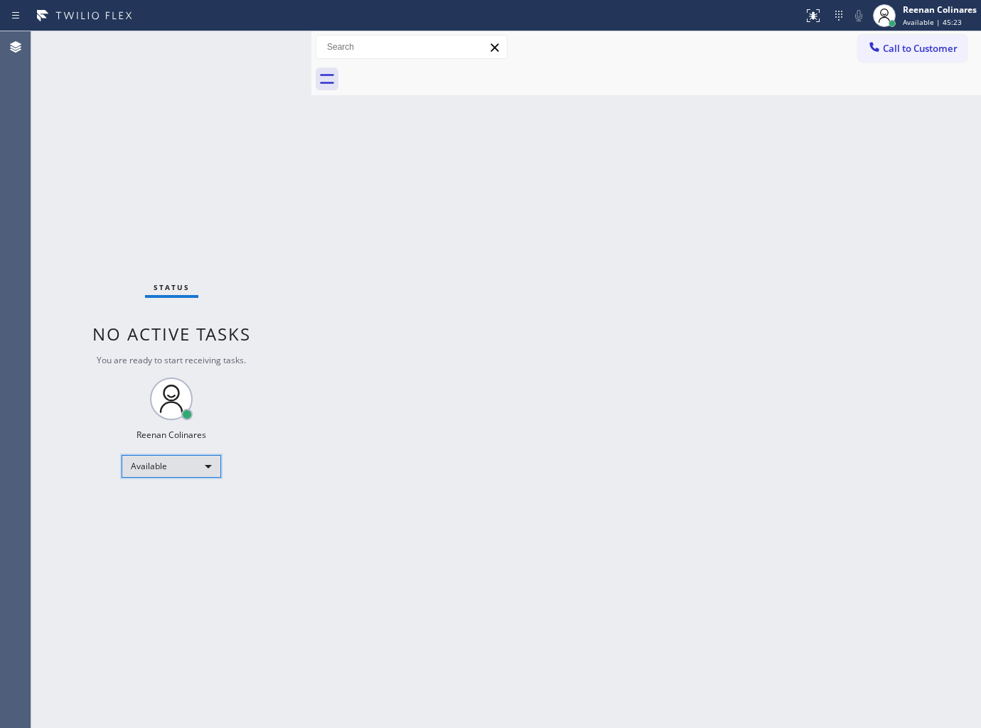
click at [181, 468] on div "Available" at bounding box center [172, 466] width 100 height 23
click at [150, 537] on li "Break" at bounding box center [170, 538] width 97 height 17
click at [901, 16] on div "Reenan Colinares Break | 15:09" at bounding box center [940, 15] width 81 height 25
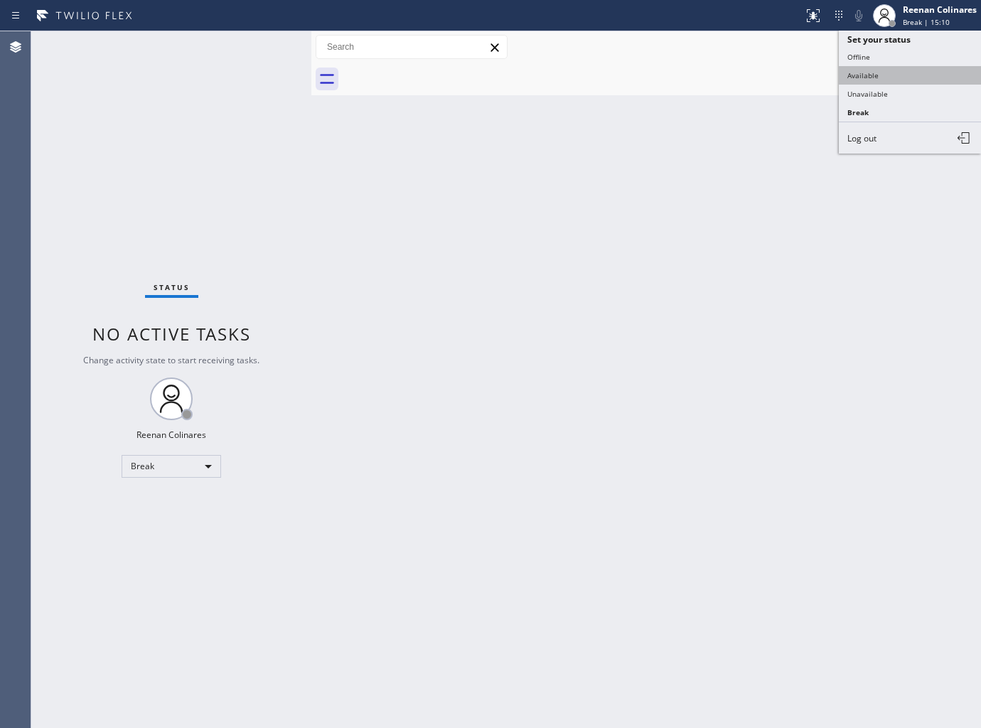
click at [882, 75] on button "Available" at bounding box center [910, 75] width 142 height 18
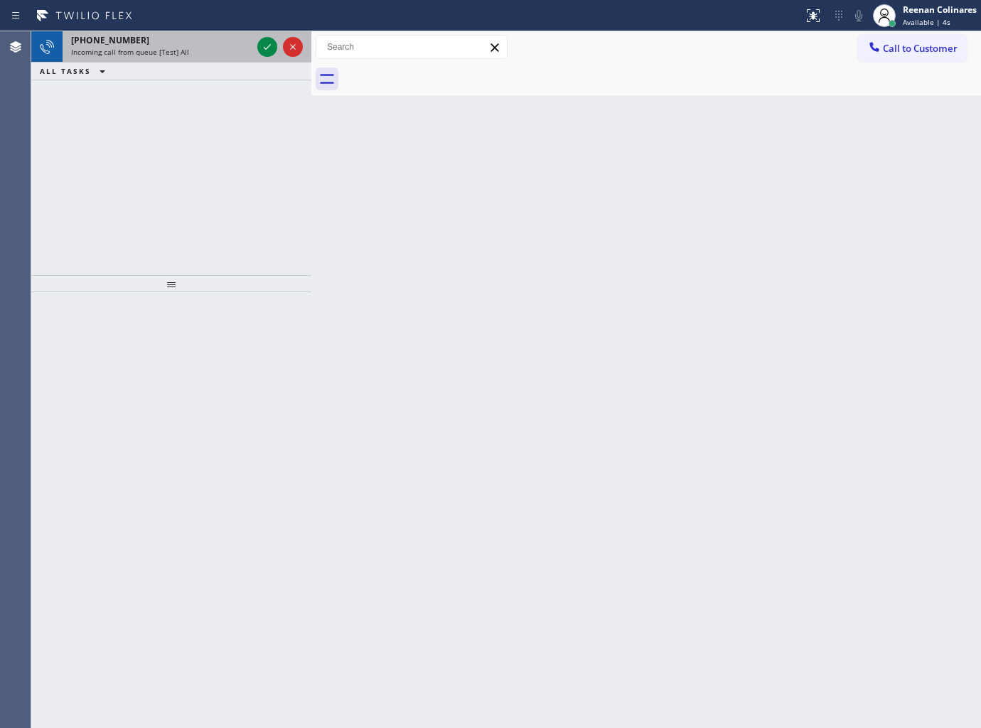
click at [208, 58] on div "+16503659797 Incoming call from queue [Test] All" at bounding box center [159, 46] width 192 height 31
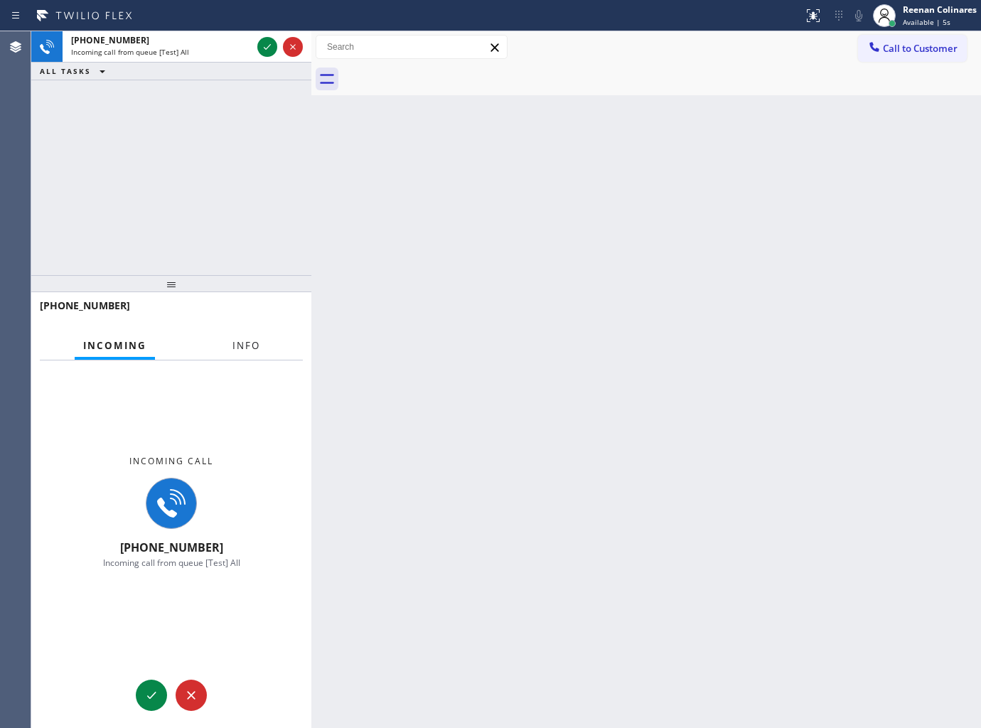
click at [247, 353] on button "Info" at bounding box center [246, 346] width 45 height 28
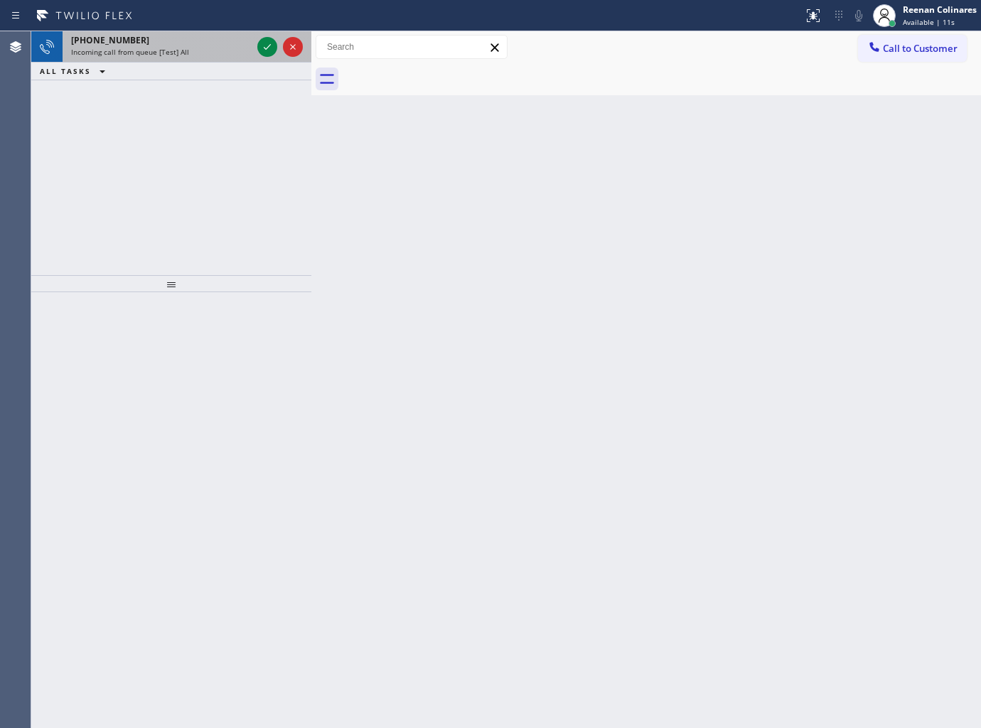
click at [166, 48] on span "Incoming call from queue [Test] All" at bounding box center [130, 52] width 118 height 10
click at [232, 44] on div "+15102291419" at bounding box center [161, 40] width 181 height 12
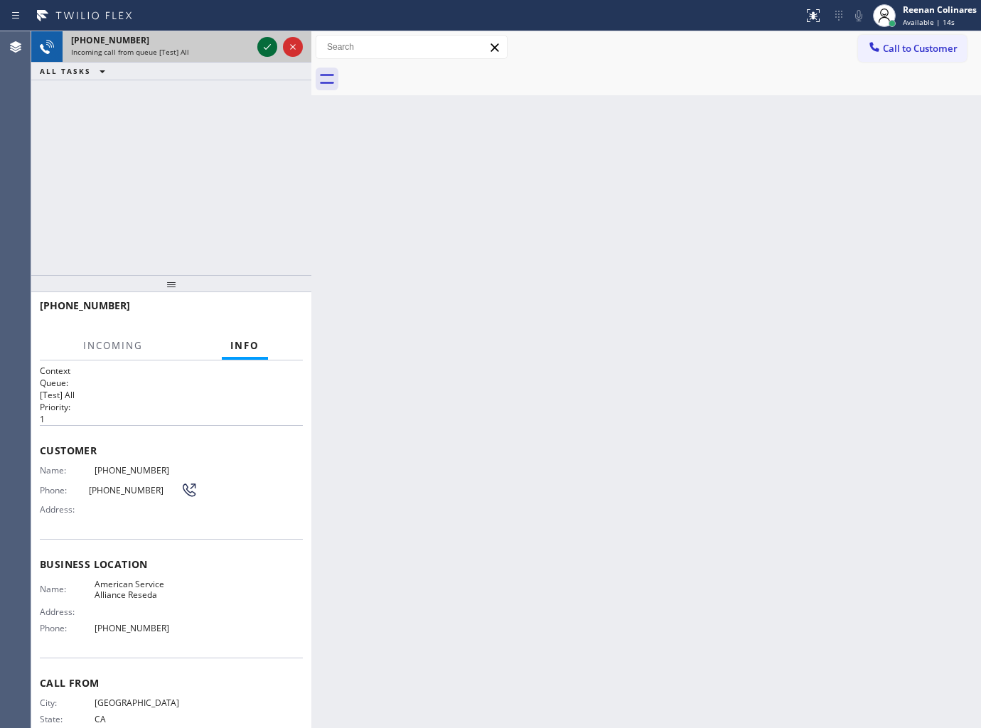
click at [263, 46] on icon at bounding box center [267, 46] width 17 height 17
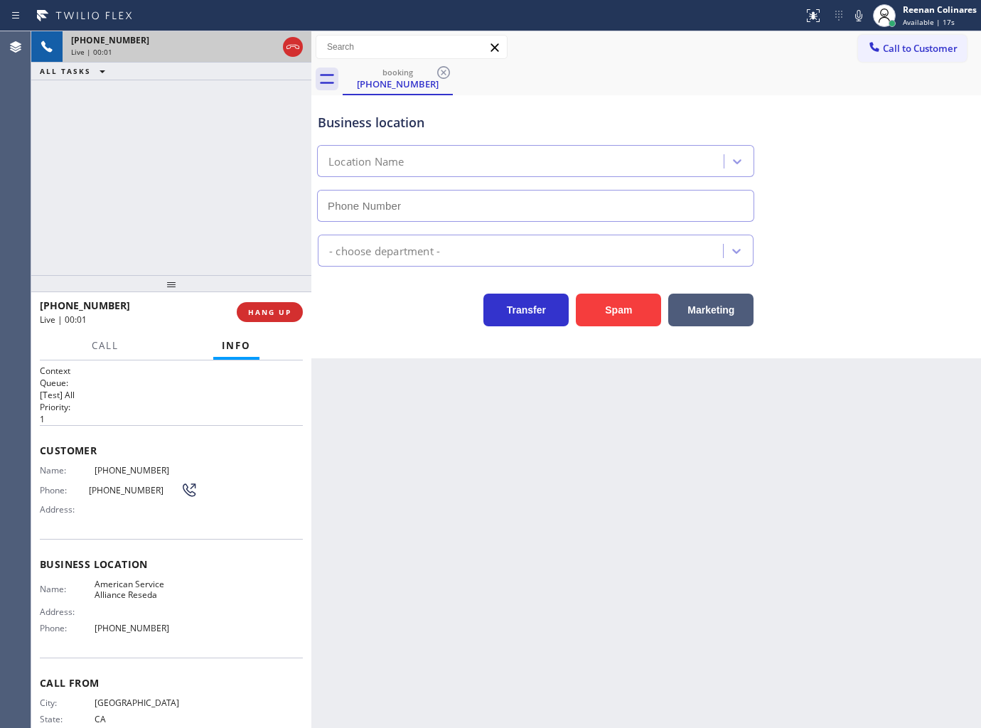
type input "(747) 279-3199"
click at [612, 320] on button "Spam" at bounding box center [618, 310] width 85 height 33
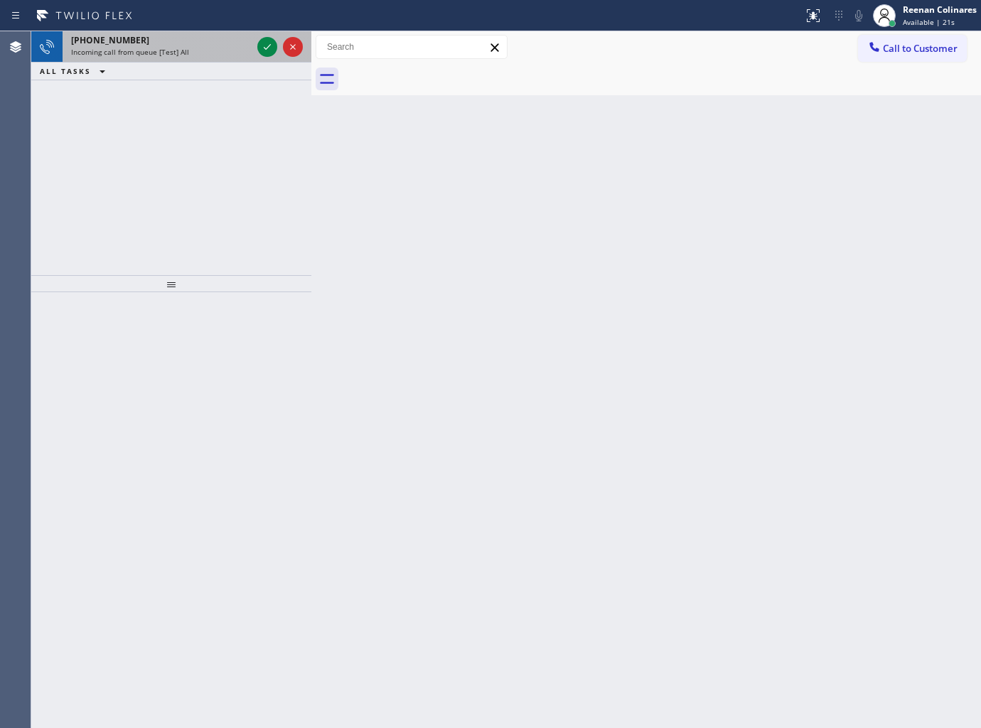
click at [215, 41] on div "+14695665685" at bounding box center [161, 40] width 181 height 12
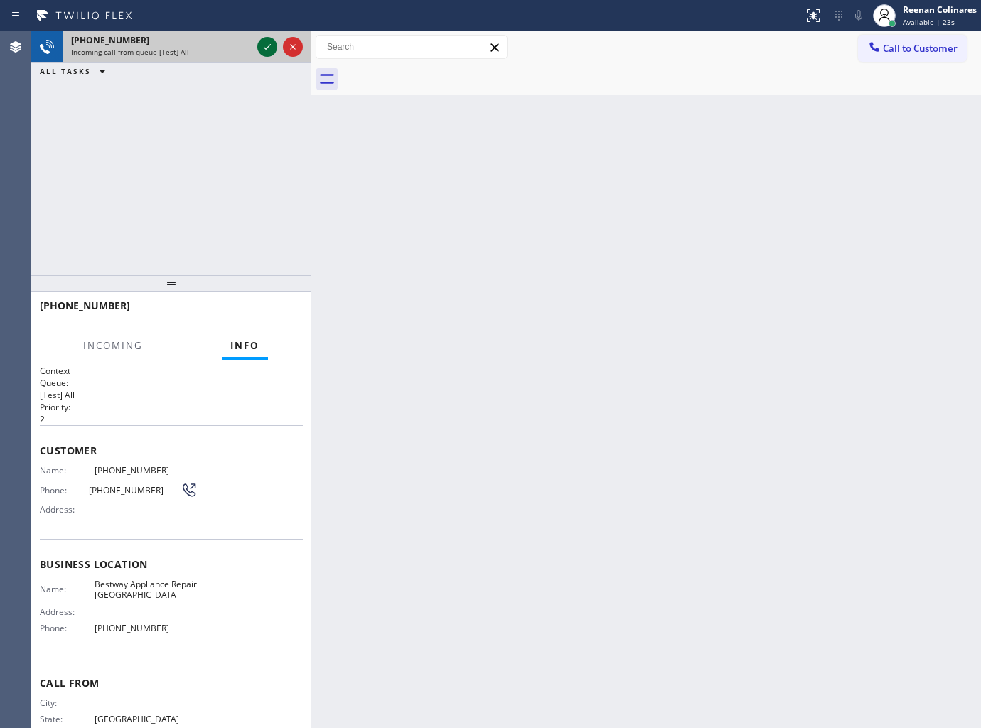
click at [264, 47] on icon at bounding box center [267, 46] width 17 height 17
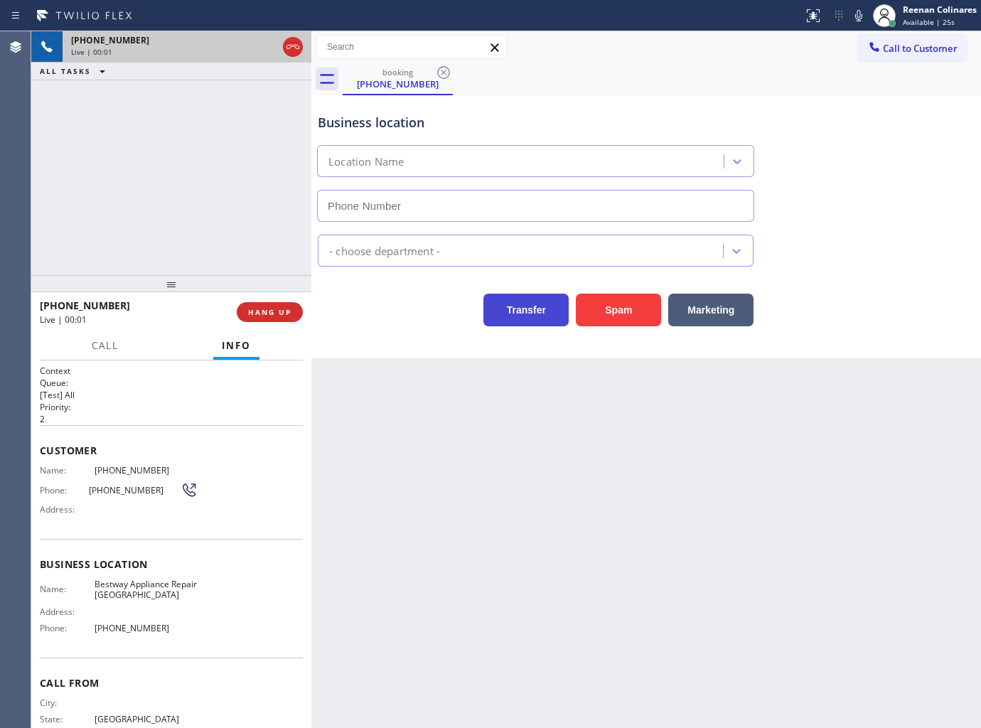
type input "(708) 578-5272"
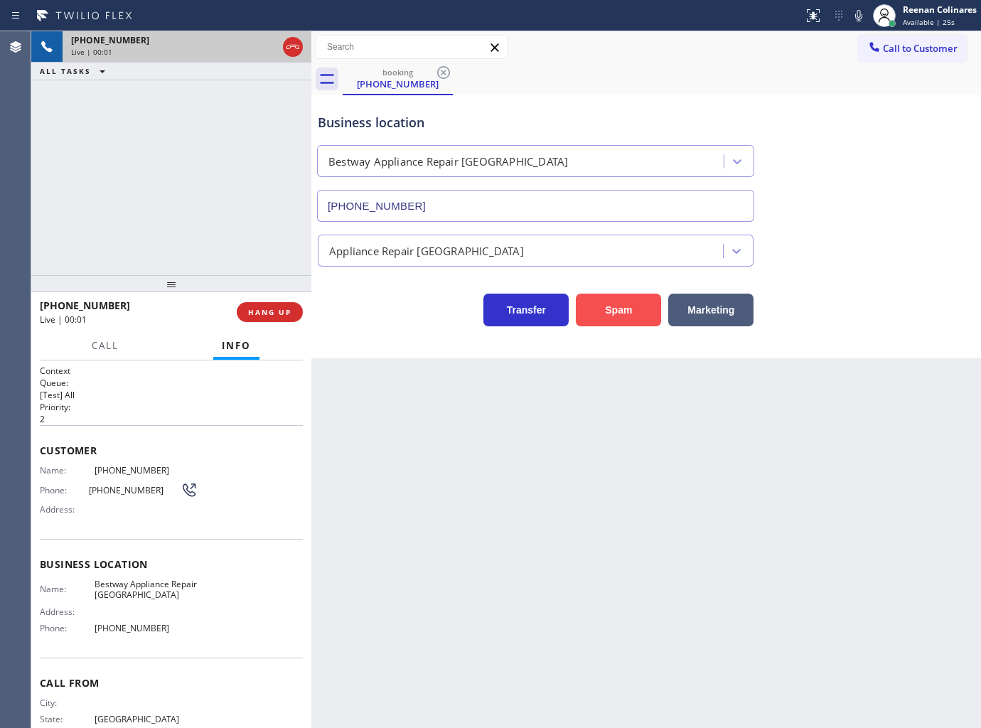
click at [604, 316] on button "Spam" at bounding box center [618, 310] width 85 height 33
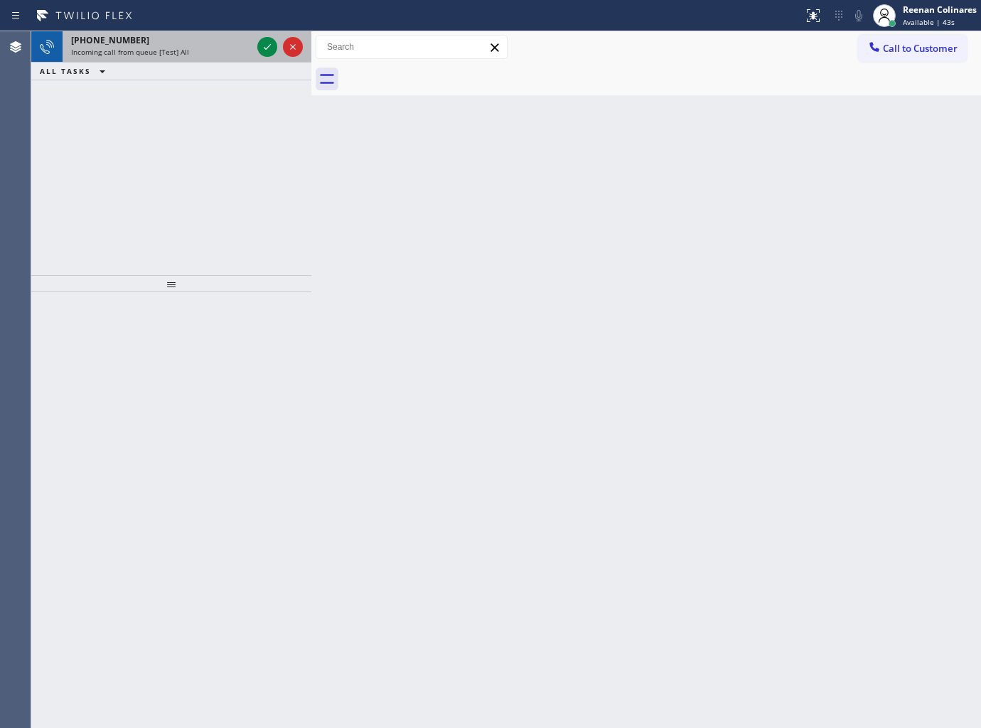
drag, startPoint x: 232, startPoint y: 50, endPoint x: 245, endPoint y: 39, distance: 16.7
click at [232, 50] on div "Incoming call from queue [Test] All" at bounding box center [161, 52] width 181 height 10
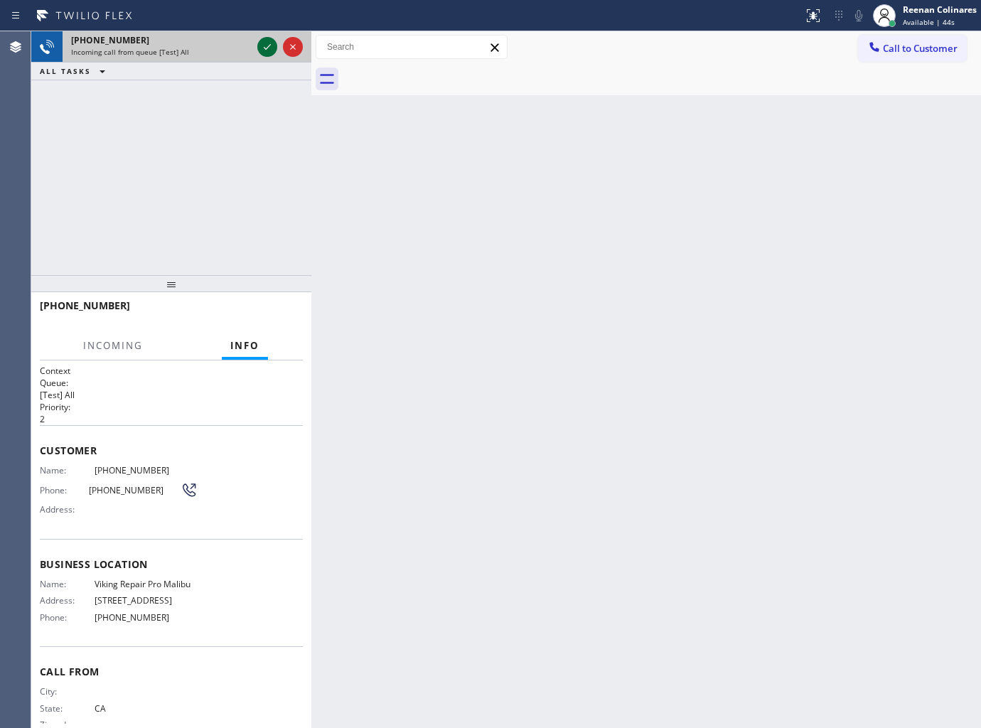
click at [268, 43] on icon at bounding box center [267, 46] width 17 height 17
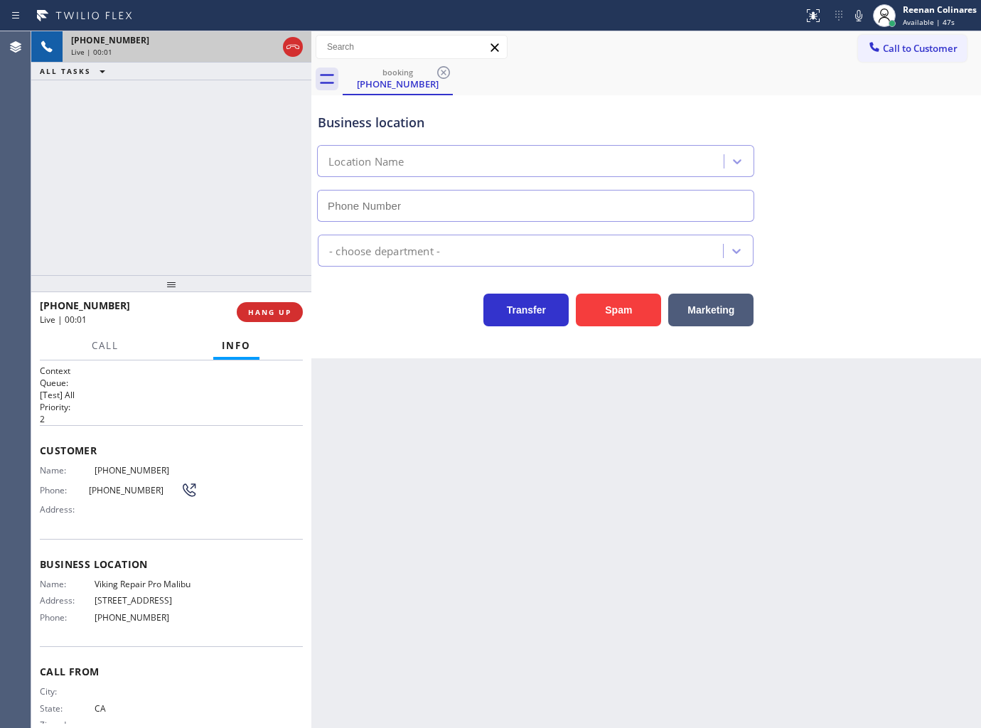
type input "(424) 396-5428"
click at [613, 318] on button "Spam" at bounding box center [618, 310] width 85 height 33
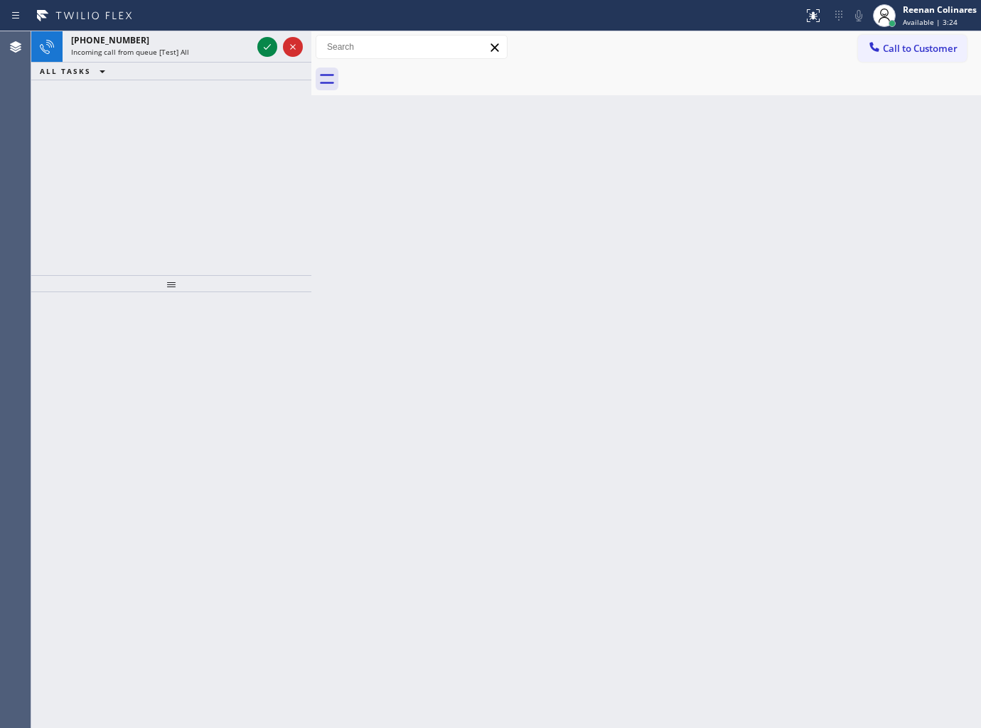
click at [210, 27] on div "Status report No issues detected If you experience an issue, please download th…" at bounding box center [490, 15] width 981 height 31
click at [202, 41] on div "+18556639023" at bounding box center [161, 40] width 181 height 12
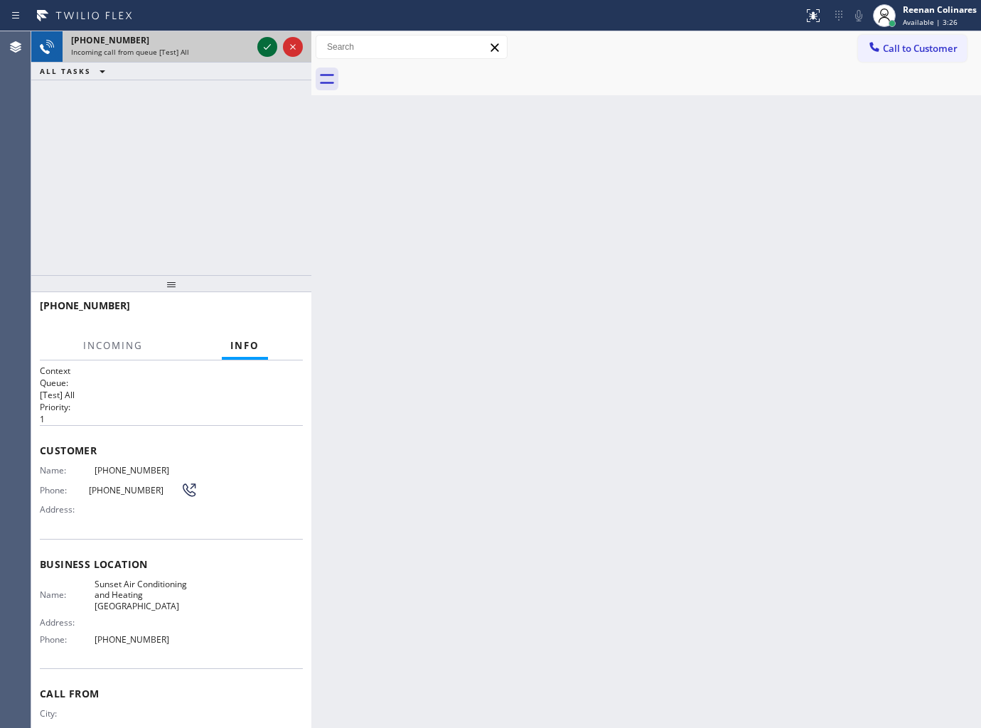
click at [270, 37] on div at bounding box center [279, 46] width 51 height 31
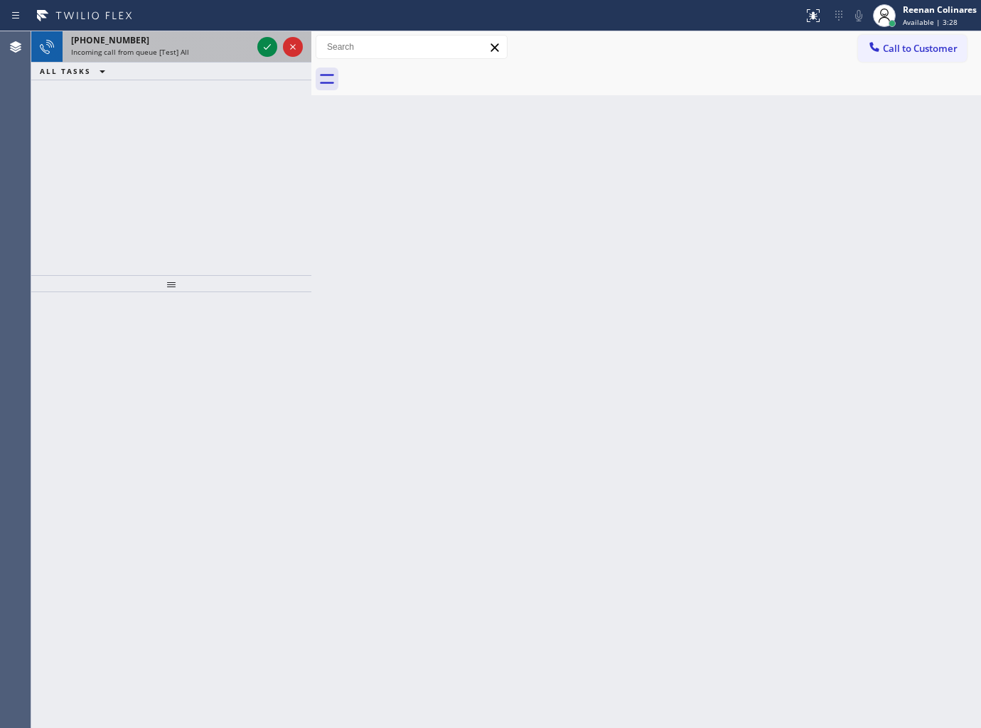
click at [218, 45] on div "+18556639023" at bounding box center [161, 40] width 181 height 12
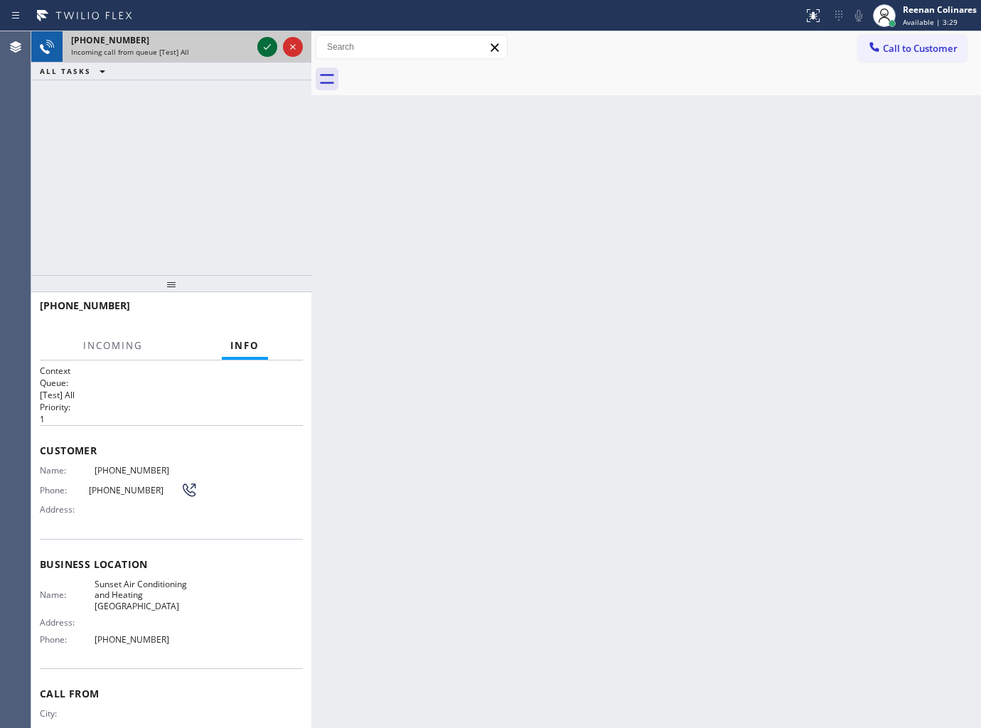
click at [263, 45] on icon at bounding box center [267, 46] width 17 height 17
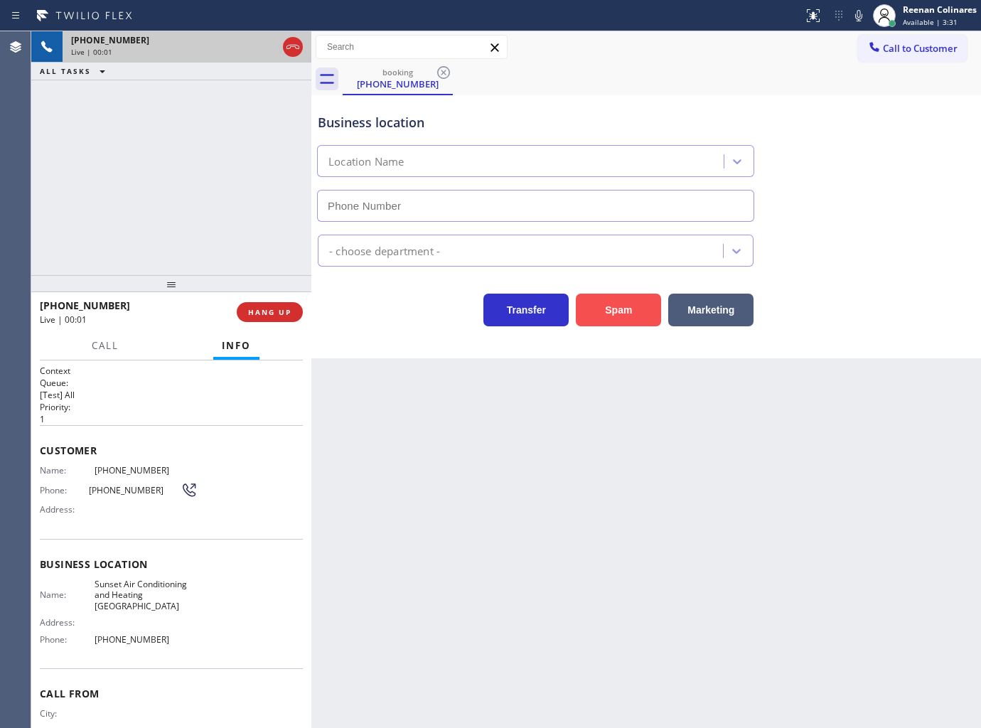
type input "(341) 888-6906"
click at [863, 17] on icon at bounding box center [858, 15] width 17 height 17
click at [854, 11] on icon at bounding box center [858, 15] width 17 height 17
click at [857, 20] on icon at bounding box center [858, 15] width 7 height 11
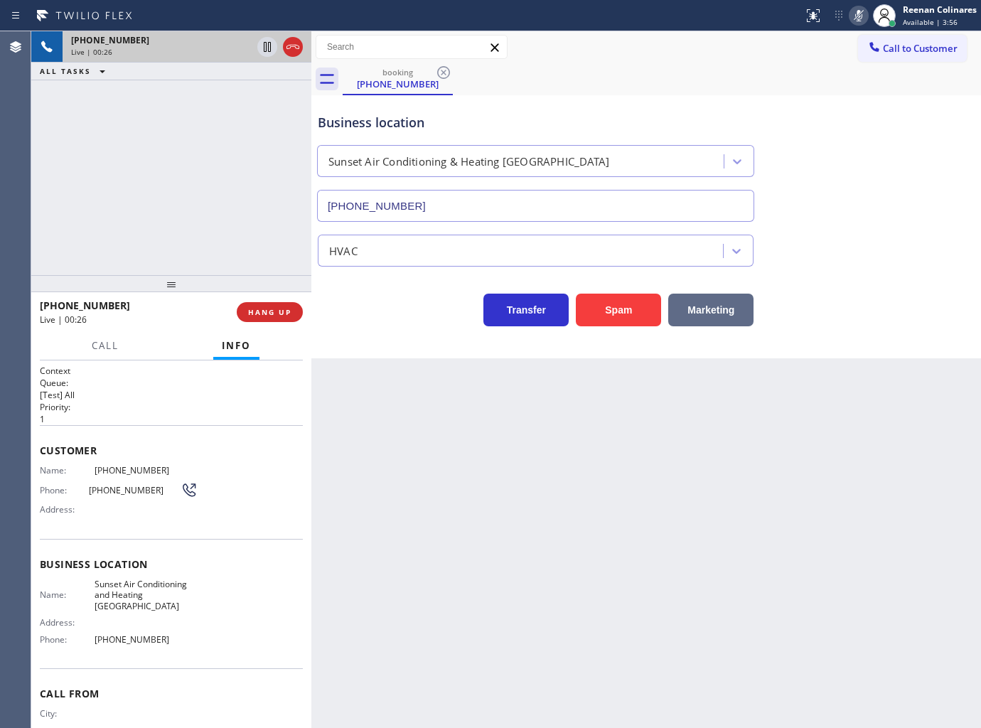
click at [723, 306] on button "Marketing" at bounding box center [710, 310] width 85 height 33
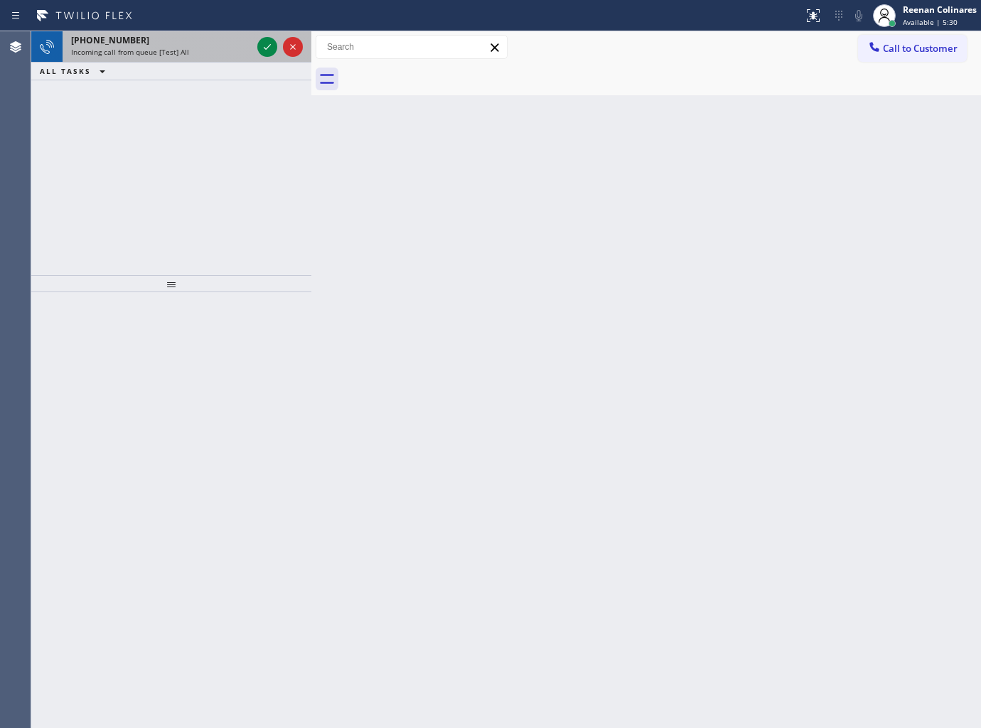
click at [223, 55] on div "Incoming call from queue [Test] All" at bounding box center [161, 52] width 181 height 10
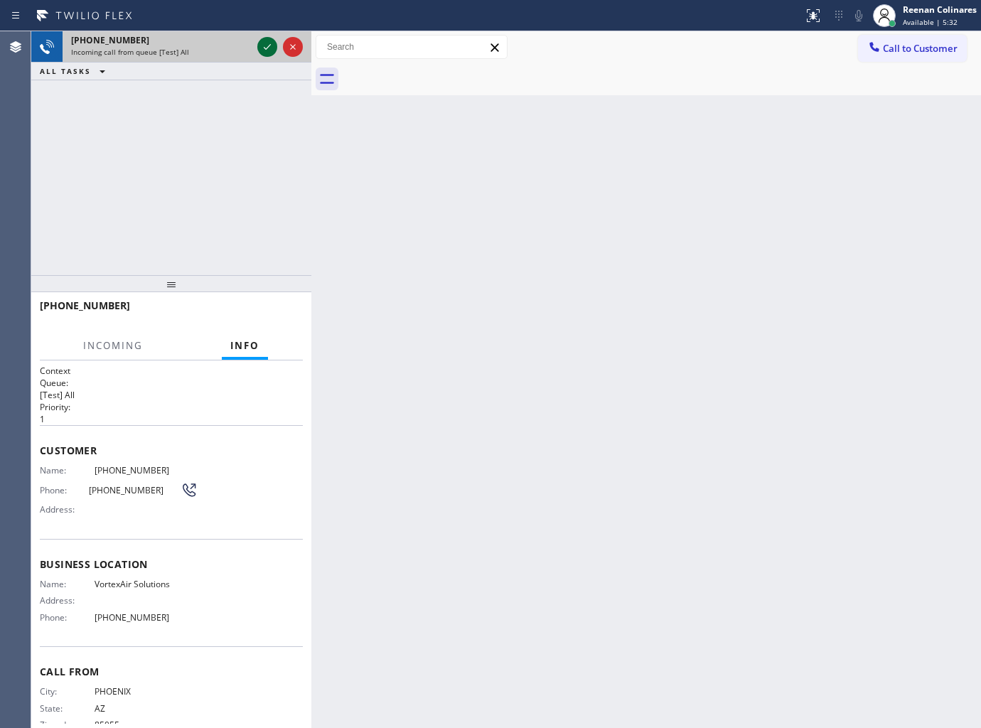
click at [265, 43] on icon at bounding box center [267, 46] width 17 height 17
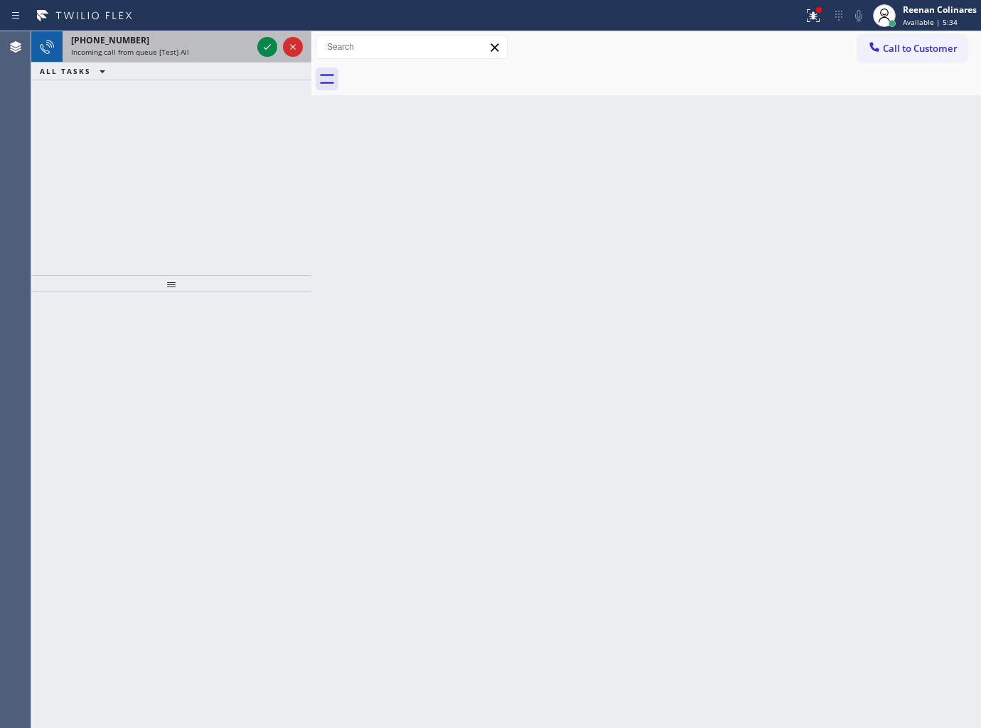
click at [155, 41] on div "+14802120457" at bounding box center [161, 40] width 181 height 12
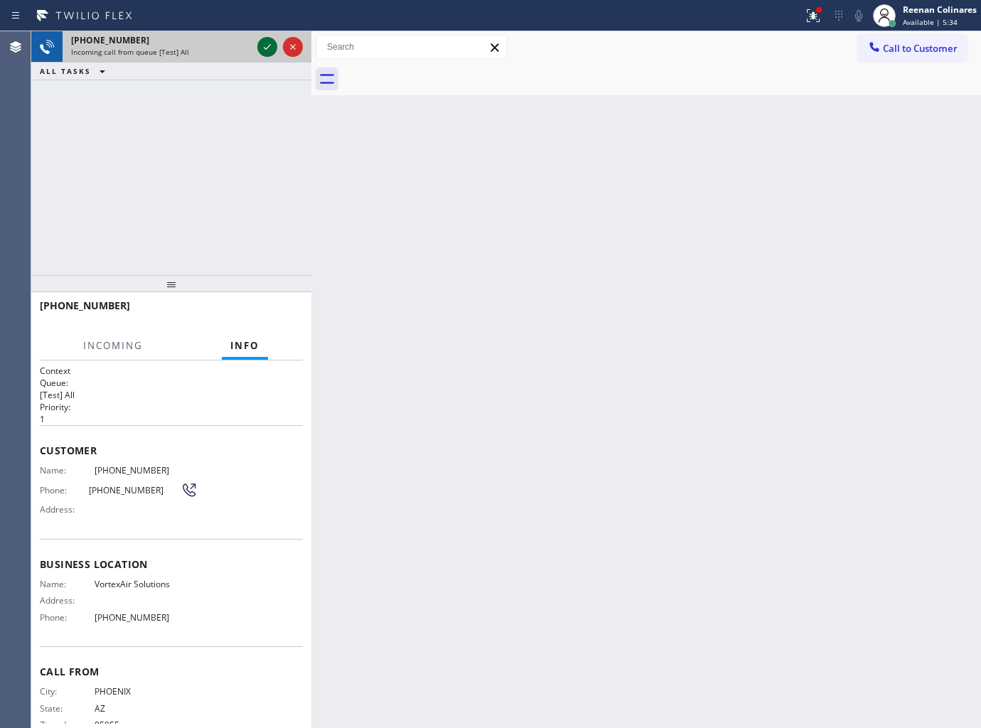
click at [268, 48] on icon at bounding box center [267, 46] width 17 height 17
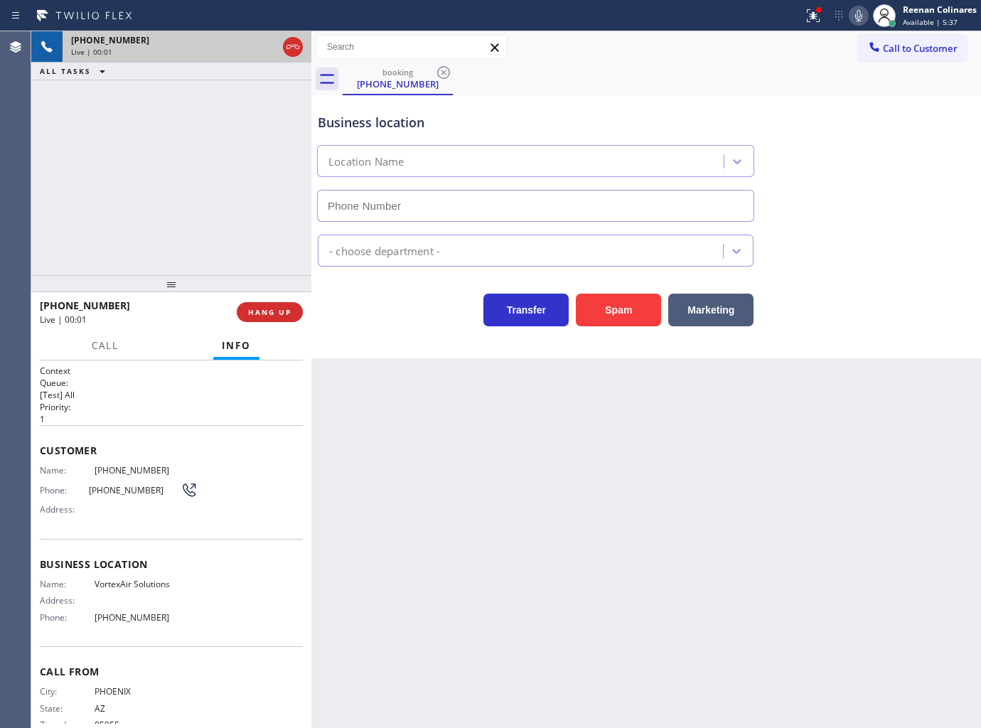
type input "(623) 292-2460"
drag, startPoint x: 613, startPoint y: 310, endPoint x: 679, endPoint y: 244, distance: 93.0
click at [613, 310] on button "Spam" at bounding box center [618, 310] width 85 height 33
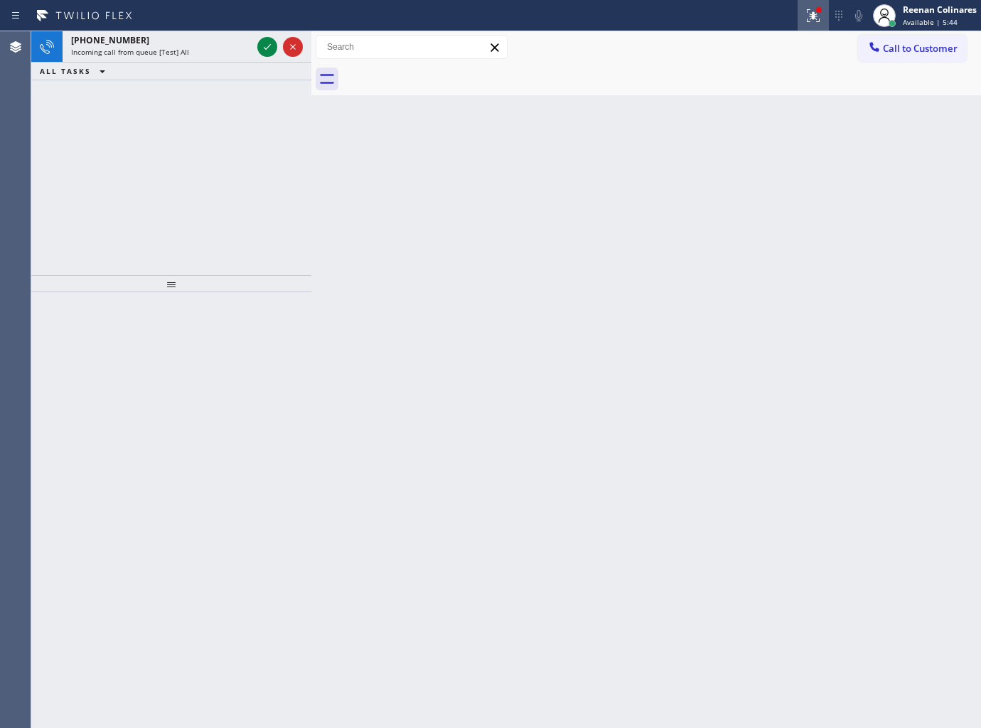
click at [812, 17] on icon at bounding box center [811, 14] width 9 height 10
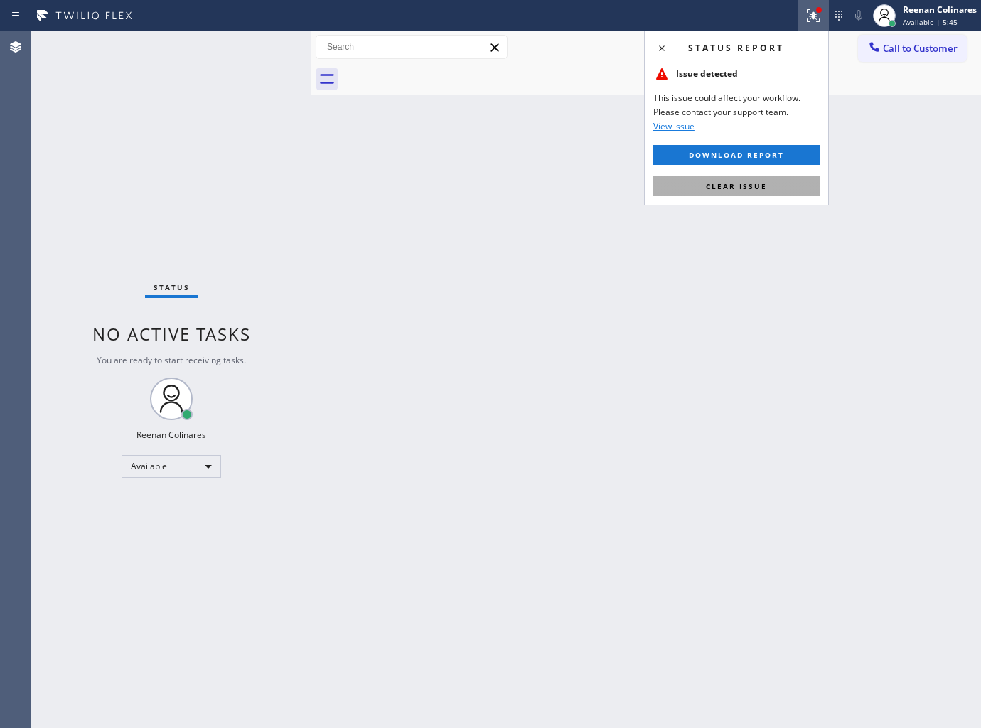
click at [689, 185] on button "Clear issue" at bounding box center [736, 186] width 166 height 20
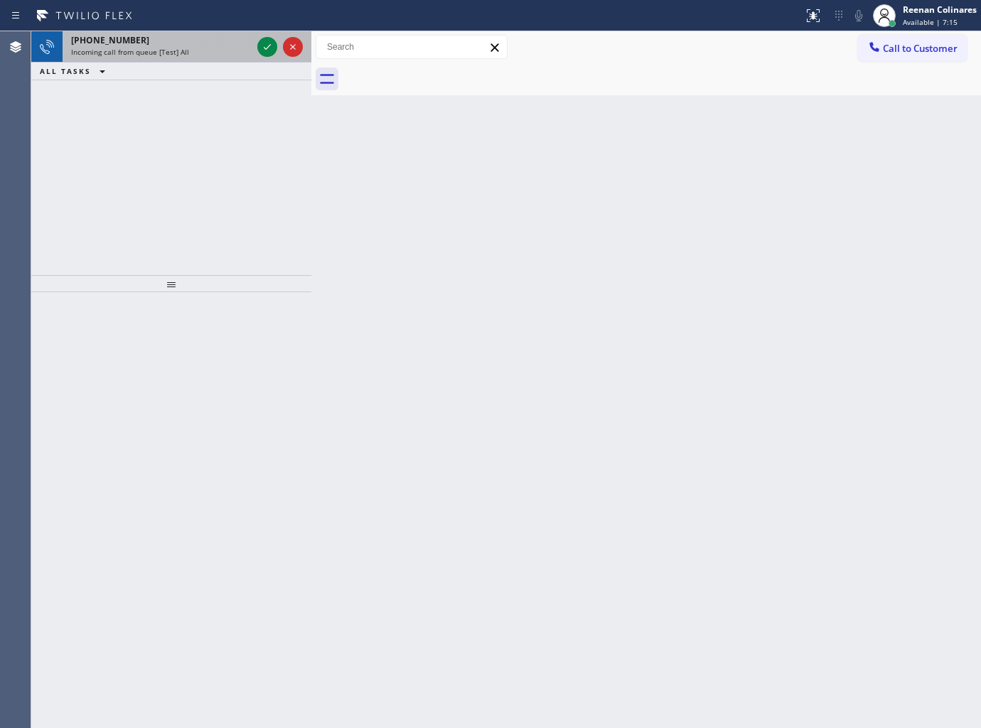
click at [203, 57] on div "Incoming call from queue [Test] All" at bounding box center [161, 52] width 181 height 10
click at [202, 55] on div "Incoming call from queue [Test] All" at bounding box center [161, 52] width 181 height 10
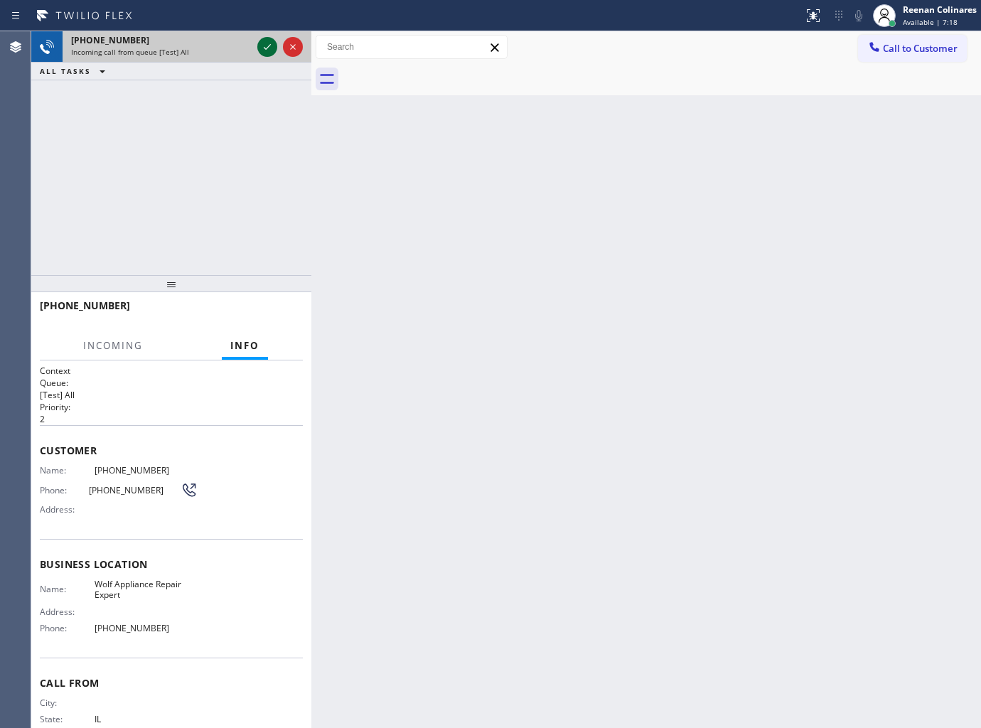
click at [260, 53] on icon at bounding box center [267, 46] width 17 height 17
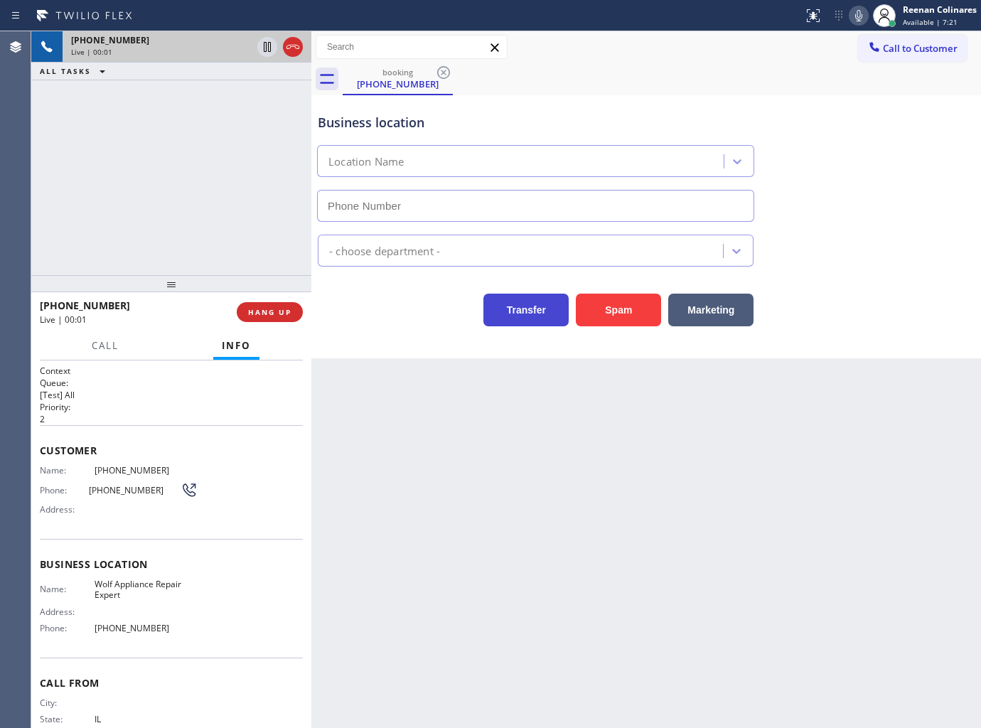
type input "(877) 661-5446"
click at [856, 14] on icon at bounding box center [858, 15] width 17 height 17
click at [851, 21] on icon at bounding box center [858, 15] width 17 height 17
click at [104, 348] on span "Call" at bounding box center [105, 345] width 27 height 13
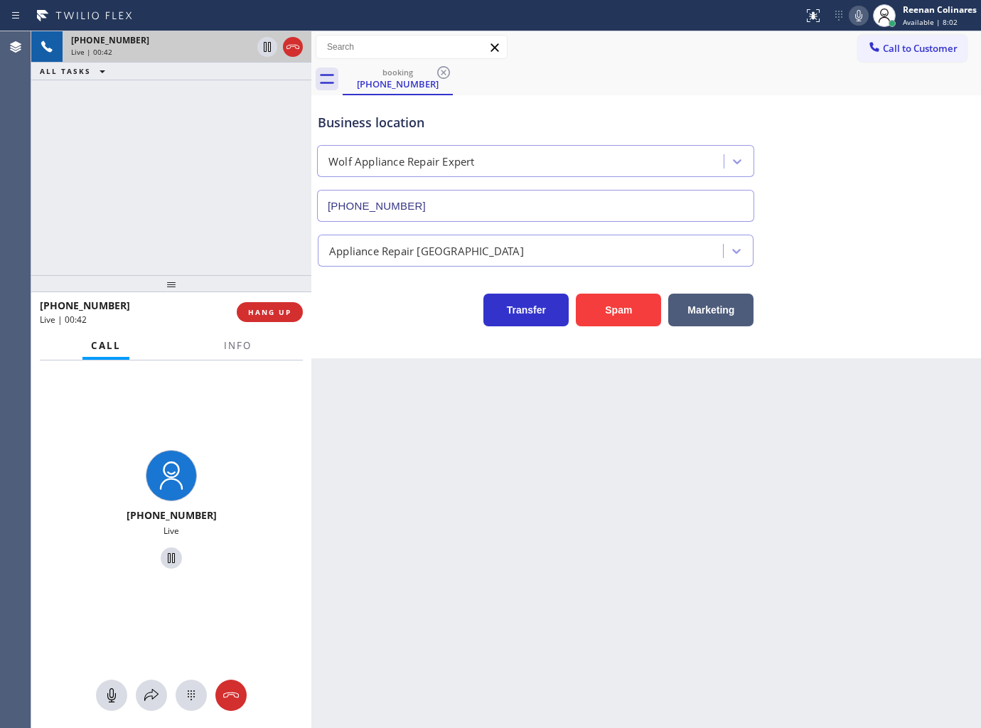
click at [864, 17] on icon at bounding box center [858, 15] width 17 height 17
click at [858, 17] on icon at bounding box center [858, 15] width 17 height 17
click at [287, 311] on span "HANG UP" at bounding box center [269, 312] width 43 height 10
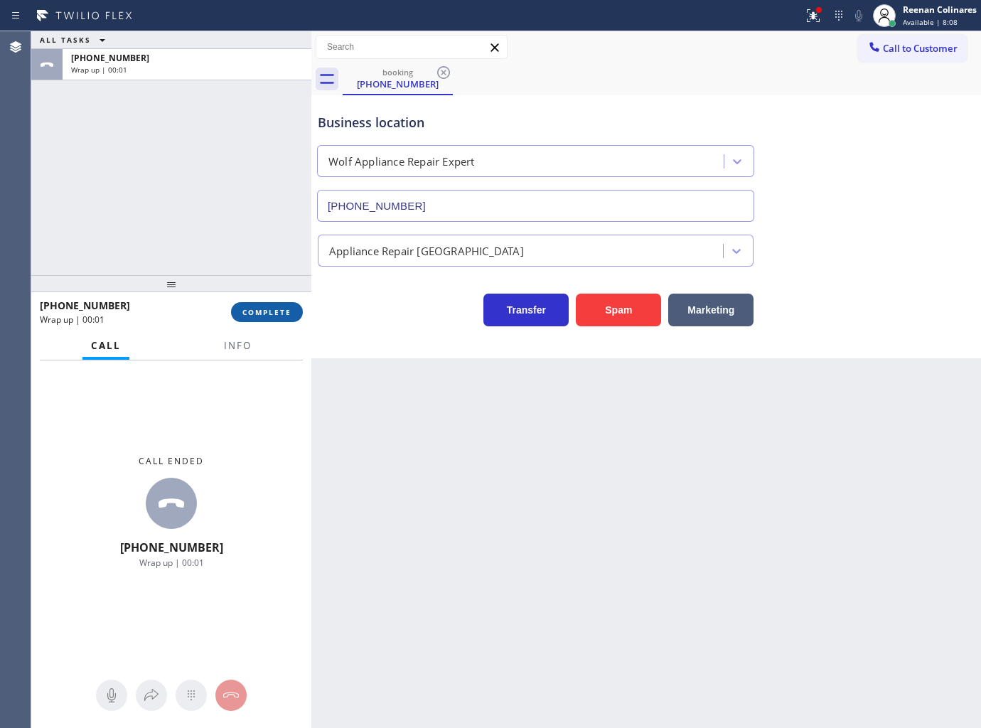
click at [287, 311] on span "COMPLETE" at bounding box center [266, 312] width 49 height 10
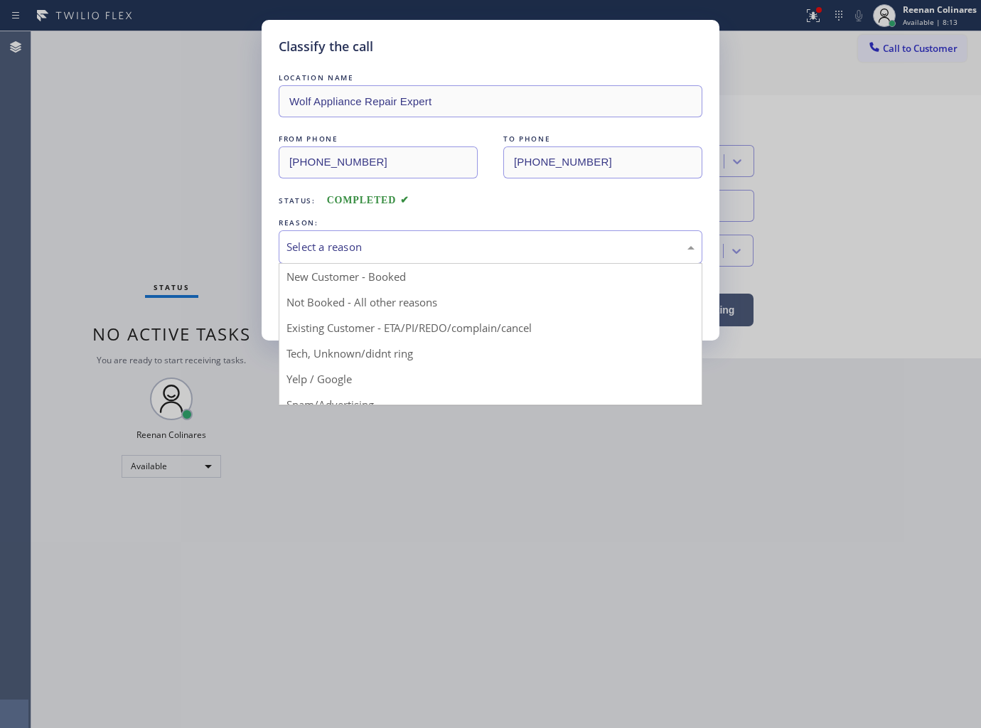
click at [371, 252] on div "Select a reason" at bounding box center [490, 247] width 408 height 16
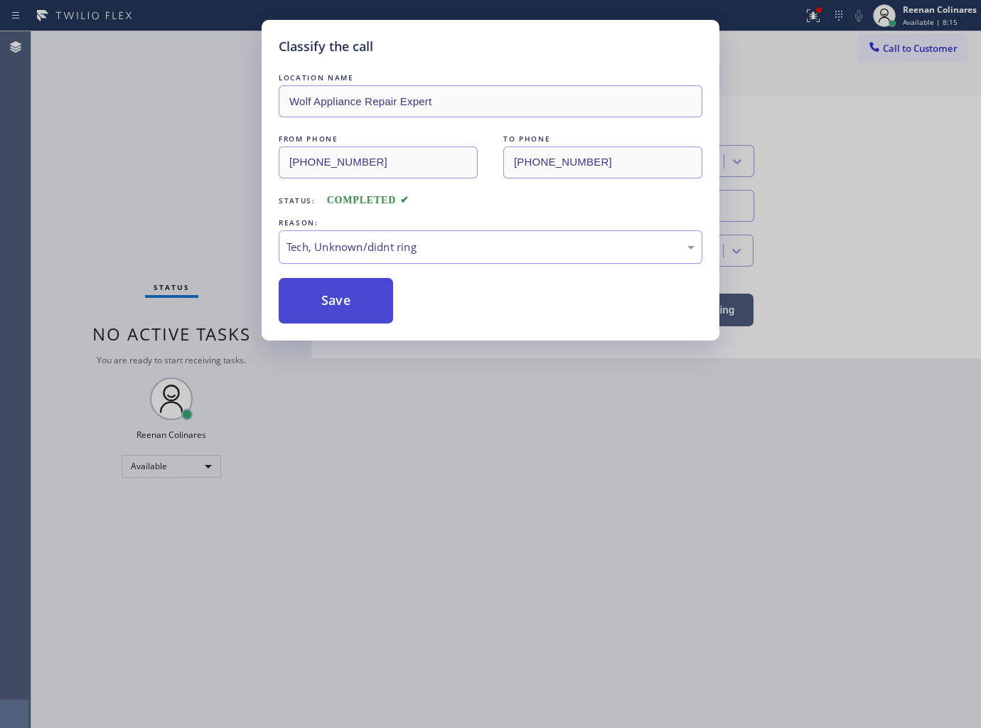
click at [324, 303] on button "Save" at bounding box center [336, 300] width 114 height 45
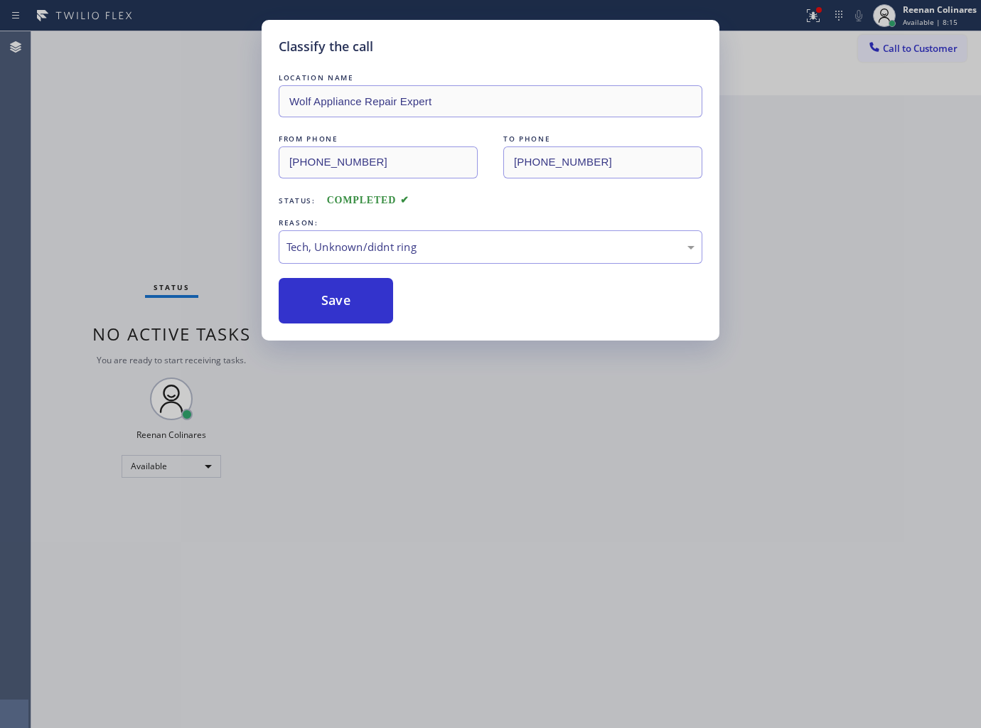
click at [185, 251] on div "Classify the call LOCATION NAME Wolf Appliance Repair Expert FROM PHONE (224) 2…" at bounding box center [490, 364] width 981 height 728
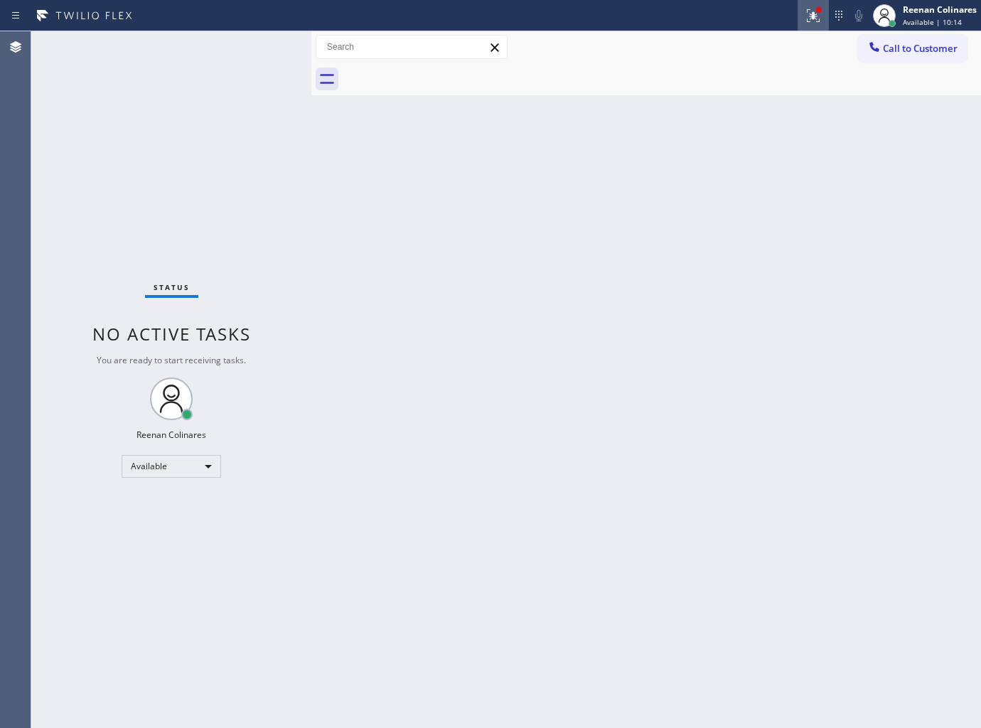
click at [805, 9] on icon at bounding box center [813, 15] width 17 height 17
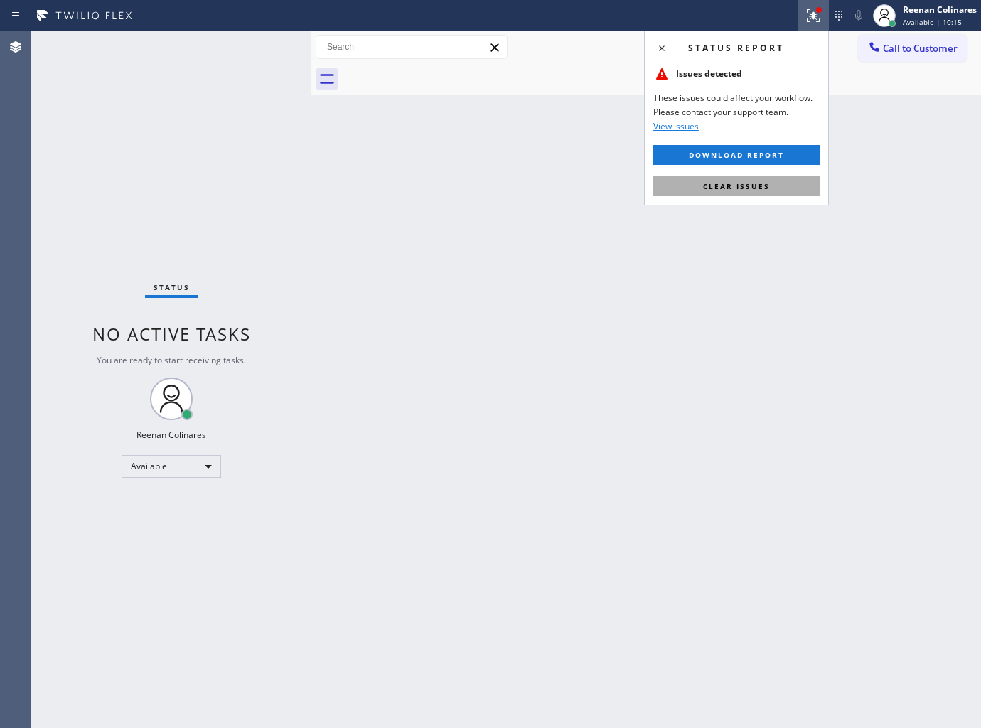
click at [778, 188] on button "Clear issues" at bounding box center [736, 186] width 166 height 20
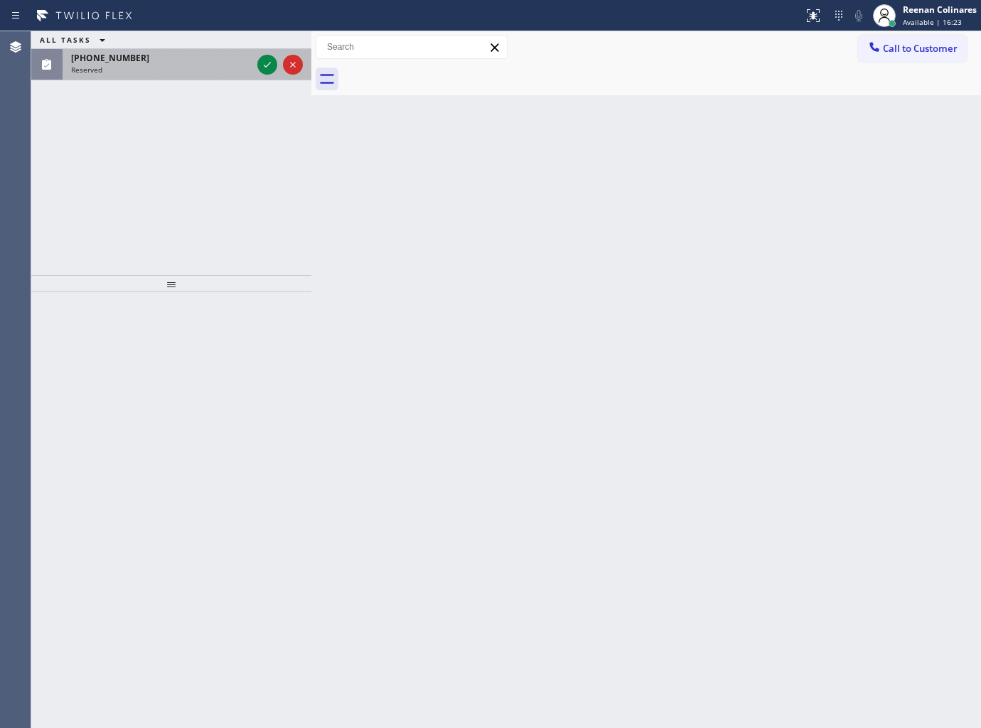
click at [215, 68] on div "Reserved" at bounding box center [161, 70] width 181 height 10
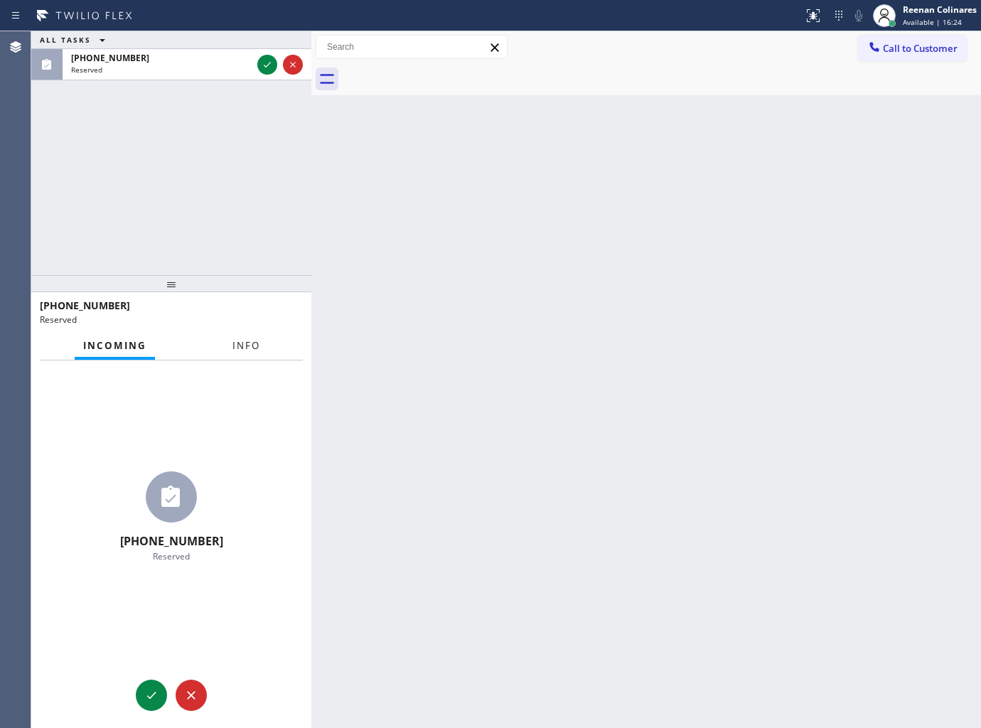
click at [249, 350] on span "Info" at bounding box center [246, 345] width 28 height 13
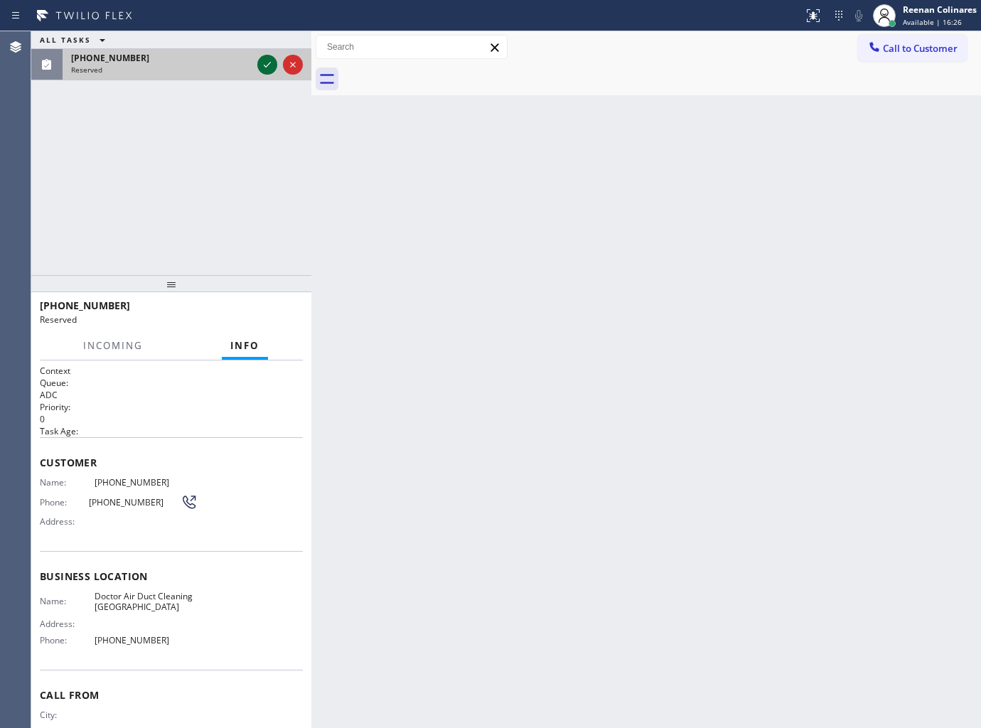
click at [260, 62] on icon at bounding box center [267, 64] width 17 height 17
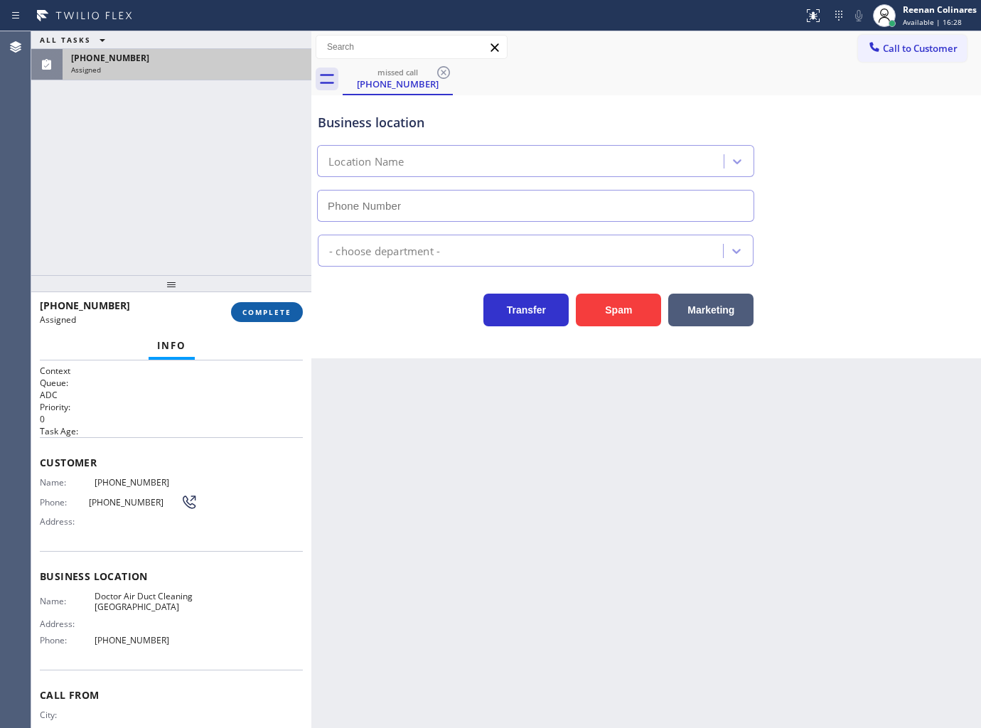
type input "(805) 608-3776"
click at [274, 309] on span "COMPLETE" at bounding box center [266, 312] width 49 height 10
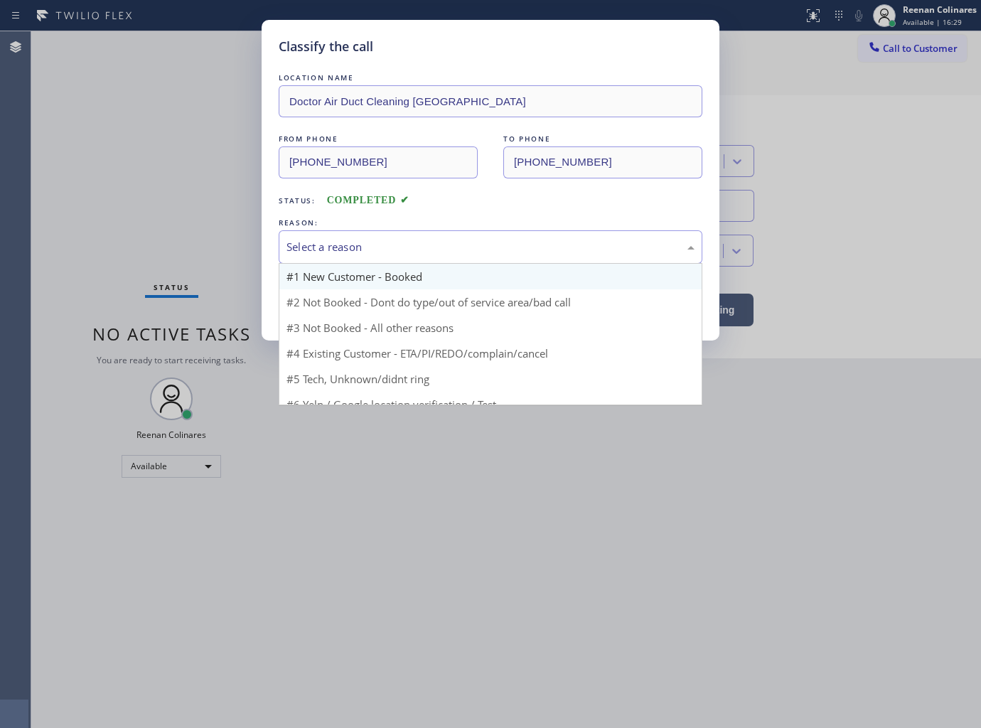
drag, startPoint x: 341, startPoint y: 245, endPoint x: 320, endPoint y: 281, distance: 41.4
click at [343, 247] on div "Select a reason" at bounding box center [490, 247] width 408 height 16
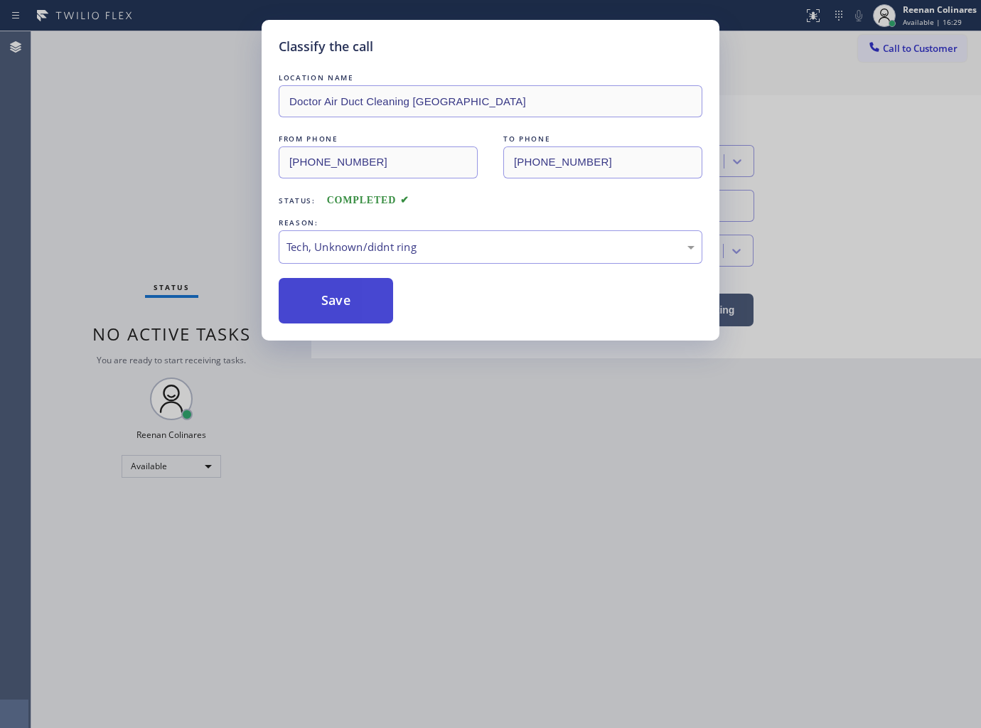
click at [316, 296] on button "Save" at bounding box center [336, 300] width 114 height 45
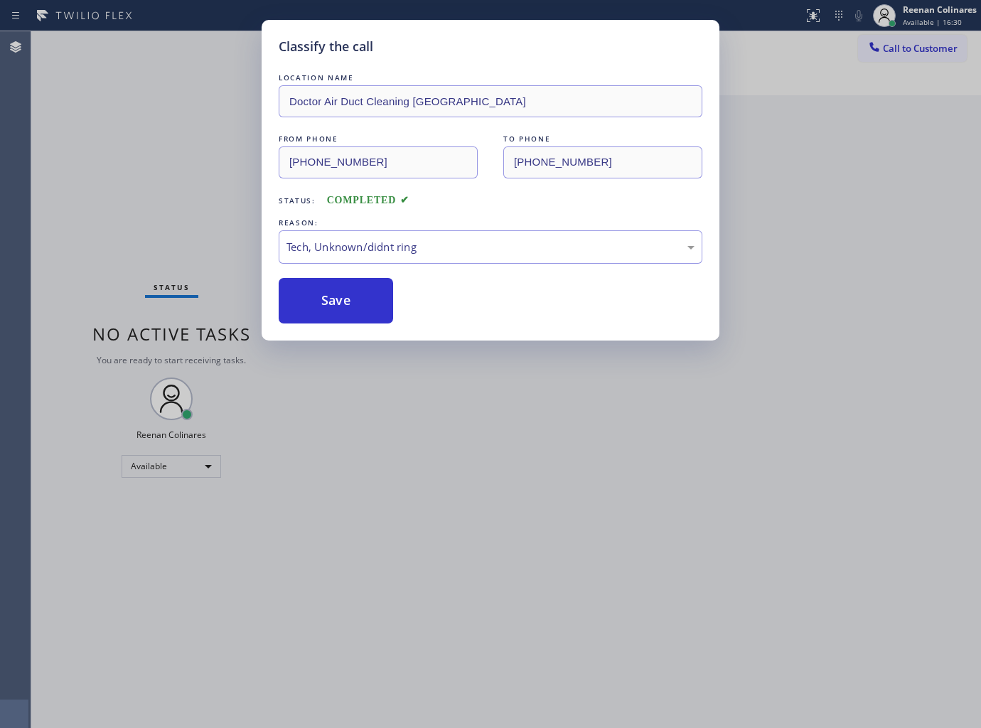
click at [166, 264] on div "Classify the call LOCATION NAME Doctor Air Duct Cleaning Toro Canyon FROM PHONE…" at bounding box center [490, 364] width 981 height 728
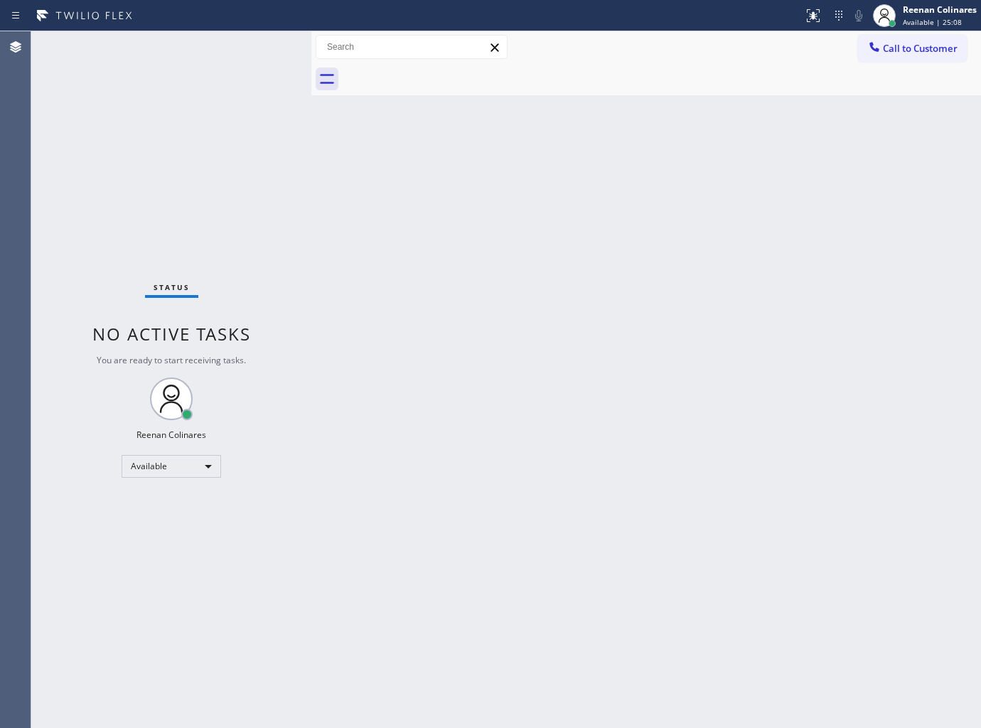
click at [193, 52] on div "Status No active tasks You are ready to start receiving tasks. Reenan Colinares…" at bounding box center [171, 379] width 280 height 697
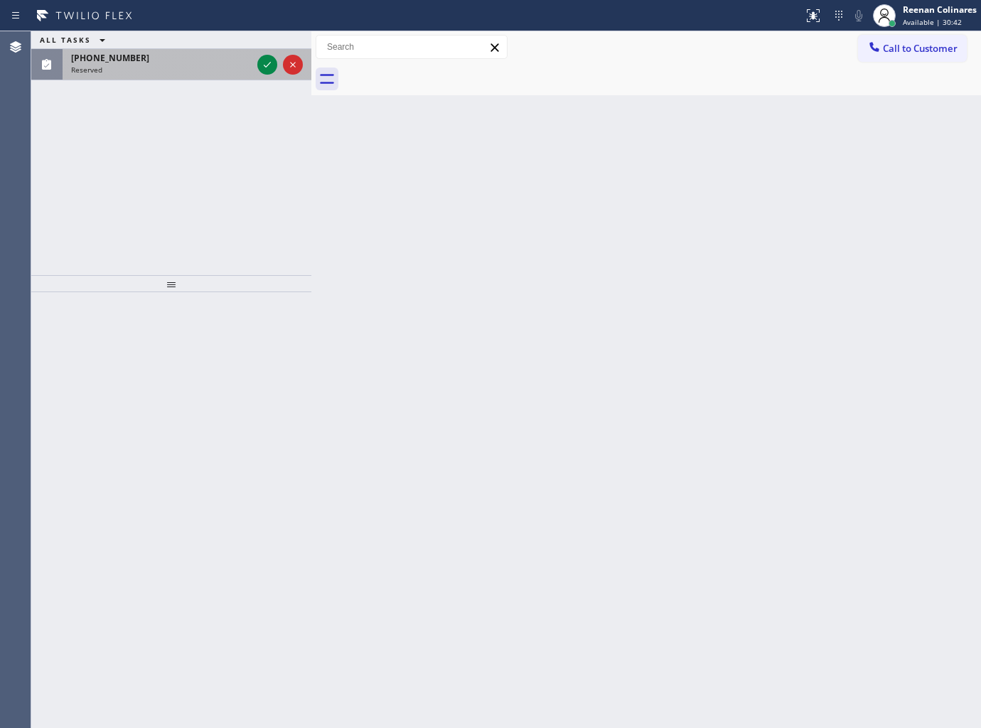
click at [209, 67] on div "Reserved" at bounding box center [161, 70] width 181 height 10
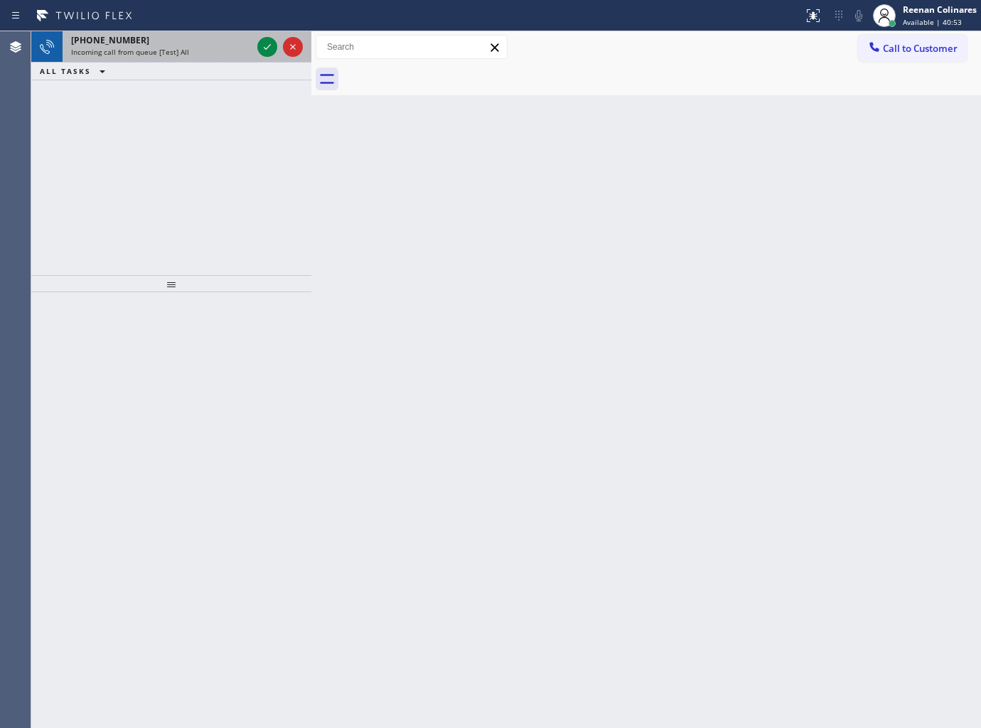
click at [192, 55] on div "Incoming call from queue [Test] All" at bounding box center [161, 52] width 181 height 10
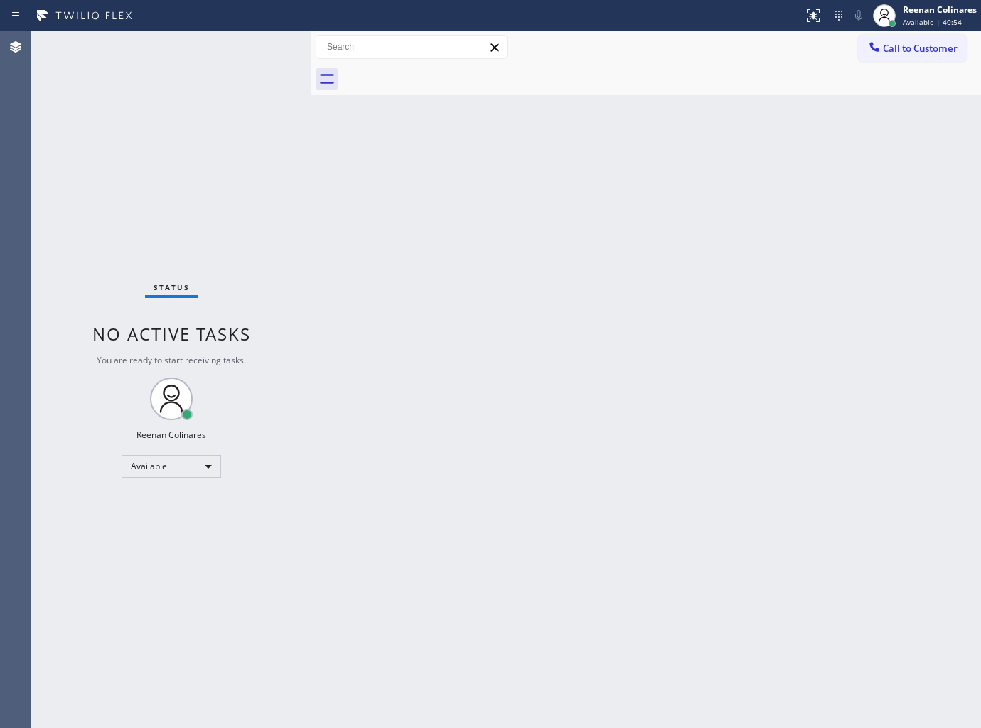
click at [206, 53] on div "Status No active tasks You are ready to start receiving tasks. Reenan Colinares…" at bounding box center [171, 379] width 280 height 697
click at [596, 413] on div "Back to Dashboard Change Sender ID Customers Technicians Select a contact Outbo…" at bounding box center [646, 379] width 670 height 697
click at [551, 232] on div "Back to Dashboard Change Sender ID Customers Technicians Select a contact Outbo…" at bounding box center [646, 379] width 670 height 697
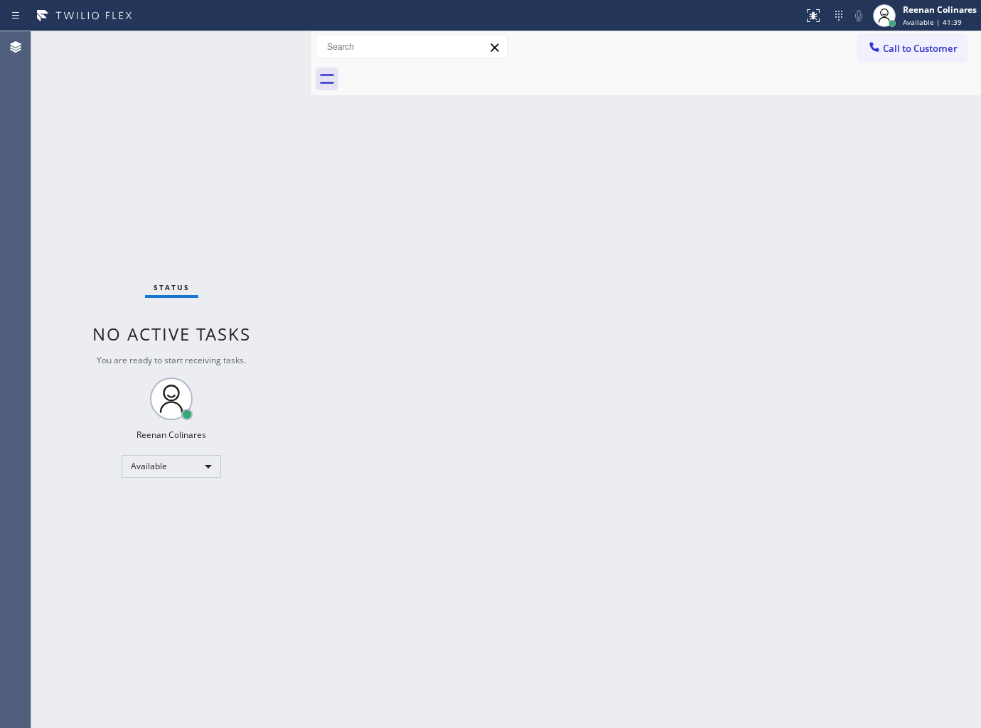
click at [179, 43] on div "Status No active tasks You are ready to start receiving tasks. Reenan Colinares…" at bounding box center [171, 379] width 280 height 697
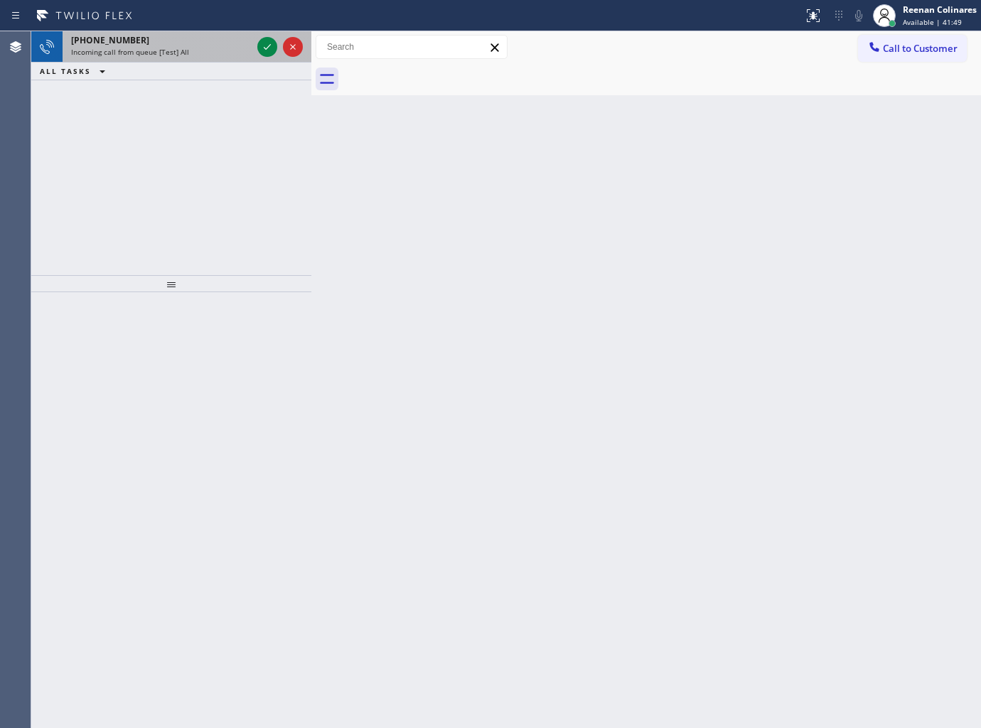
click at [222, 60] on div "+18777770796 Incoming call from queue [Test] All" at bounding box center [159, 46] width 192 height 31
click at [156, 43] on div "+15102291419" at bounding box center [161, 40] width 181 height 12
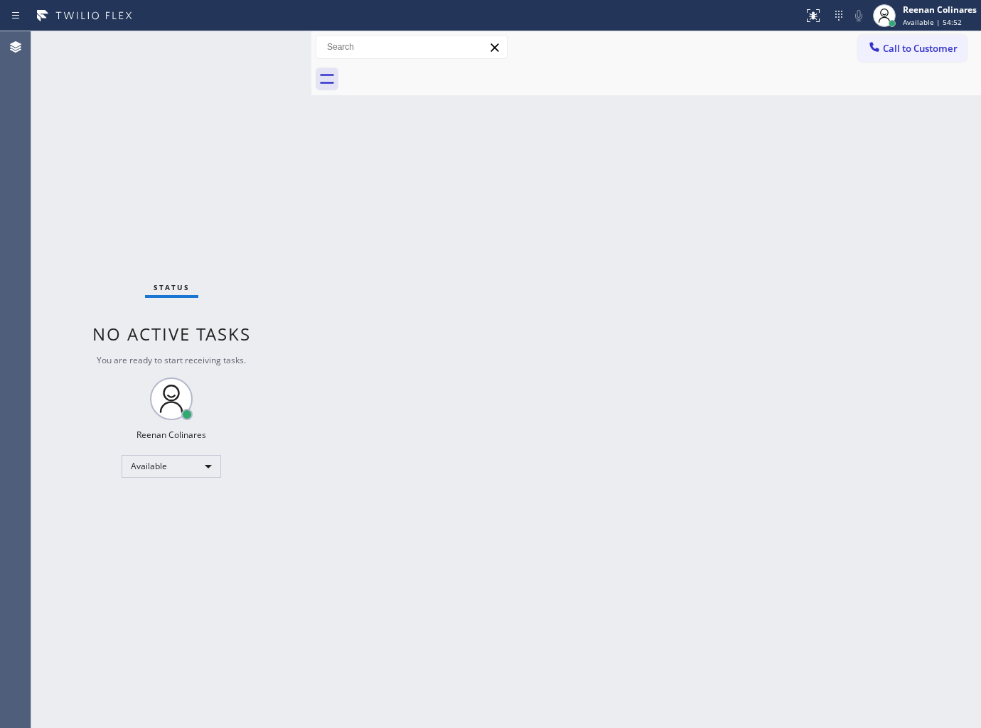
click at [210, 54] on div "Status No active tasks You are ready to start receiving tasks. Reenan Colinares…" at bounding box center [171, 379] width 280 height 697
click at [556, 228] on div "Back to Dashboard Change Sender ID Customers Technicians Select a contact Outbo…" at bounding box center [646, 379] width 670 height 697
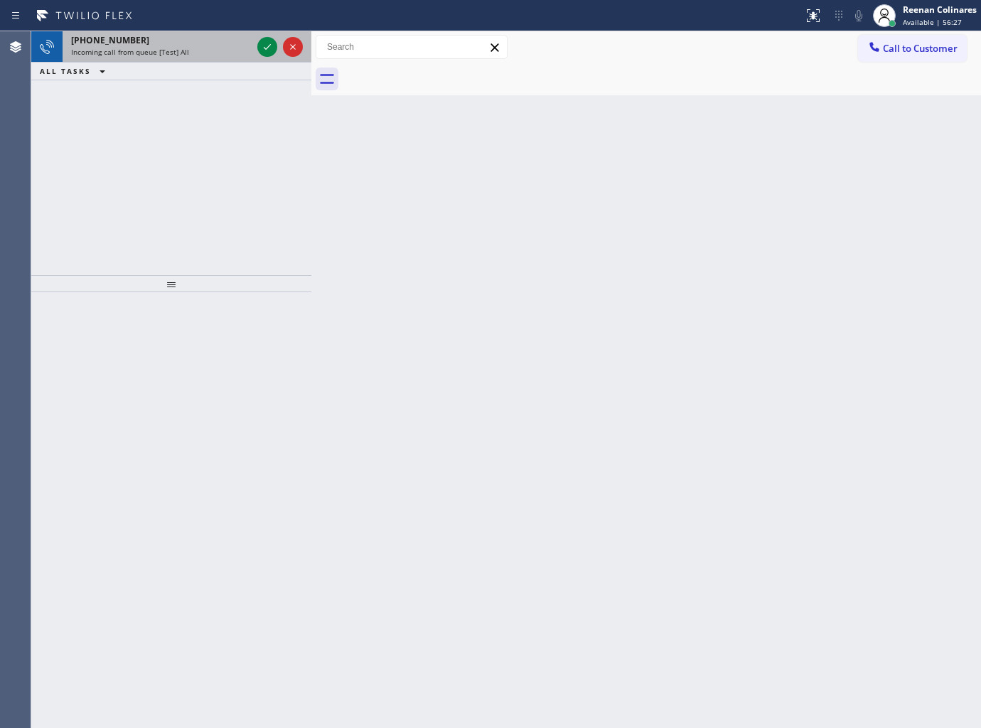
click at [200, 48] on div "Incoming call from queue [Test] All" at bounding box center [161, 52] width 181 height 10
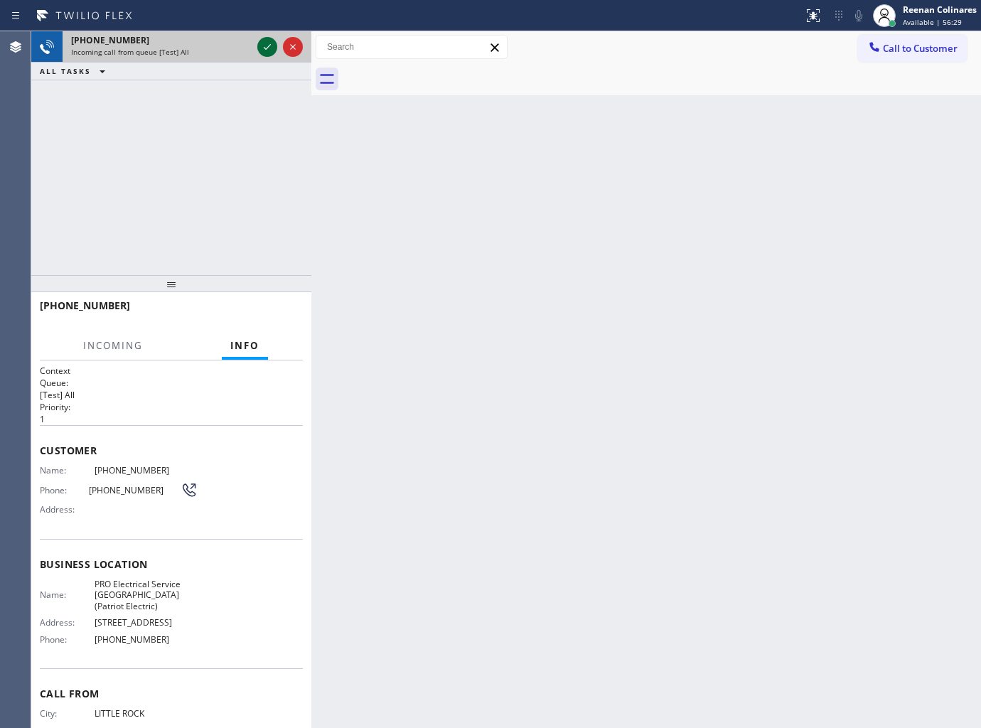
click at [261, 43] on icon at bounding box center [267, 46] width 17 height 17
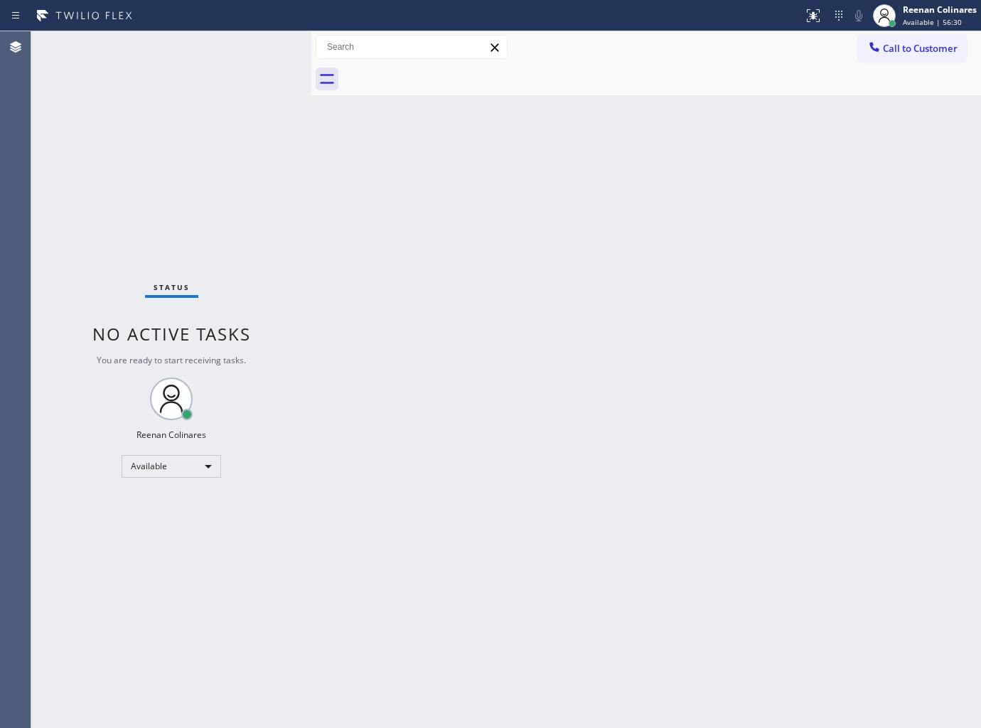
click at [204, 77] on div "Status No active tasks You are ready to start receiving tasks. Reenan Colinares…" at bounding box center [171, 379] width 280 height 697
click at [204, 76] on div "Status No active tasks You are ready to start receiving tasks. Reenan Colinares…" at bounding box center [171, 379] width 280 height 697
click at [203, 76] on div "Status No active tasks You are ready to start receiving tasks. Reenan Colinares…" at bounding box center [171, 379] width 280 height 697
click at [808, 21] on icon at bounding box center [813, 15] width 13 height 13
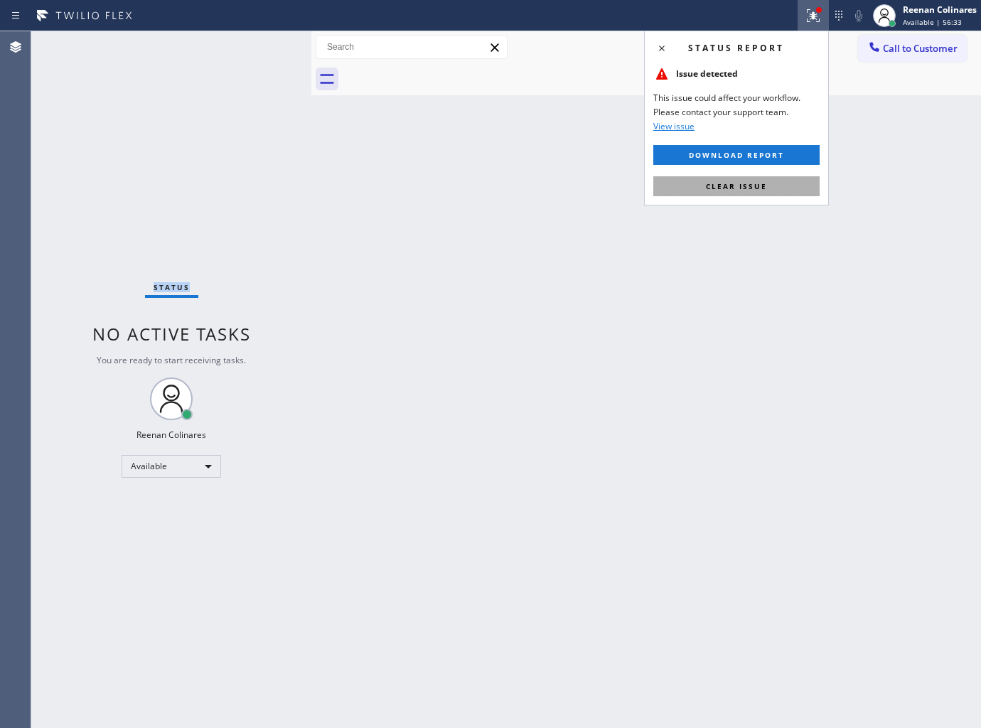
click at [718, 185] on span "Clear issue" at bounding box center [736, 186] width 61 height 10
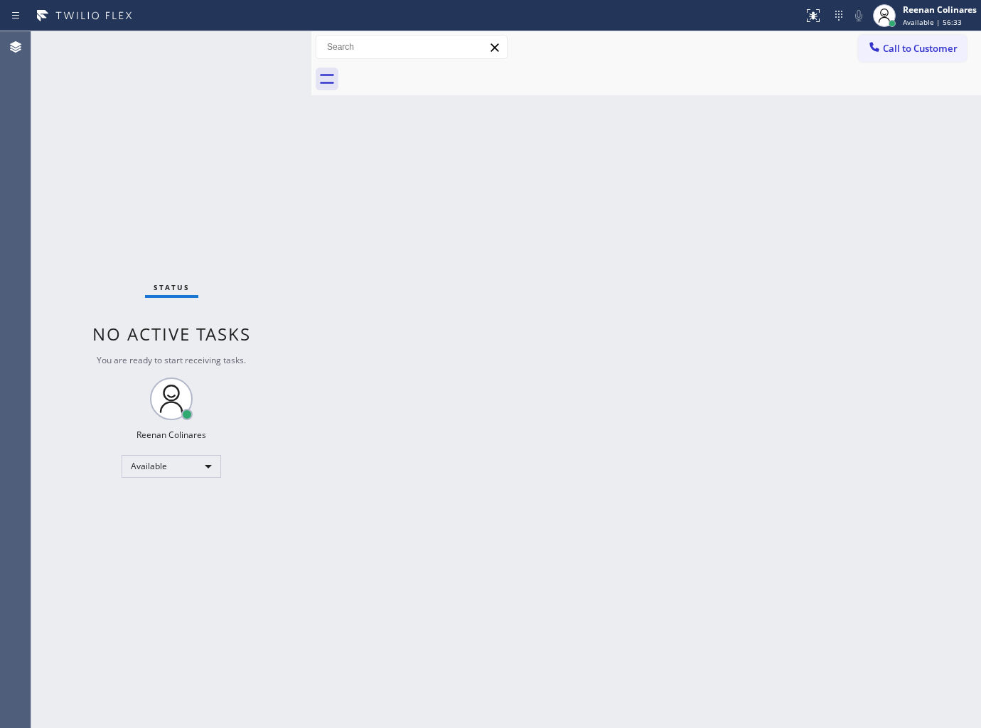
click at [488, 272] on div "Back to Dashboard Change Sender ID Customers Technicians Select a contact Outbo…" at bounding box center [646, 379] width 670 height 697
click at [311, 264] on div at bounding box center [311, 379] width 0 height 697
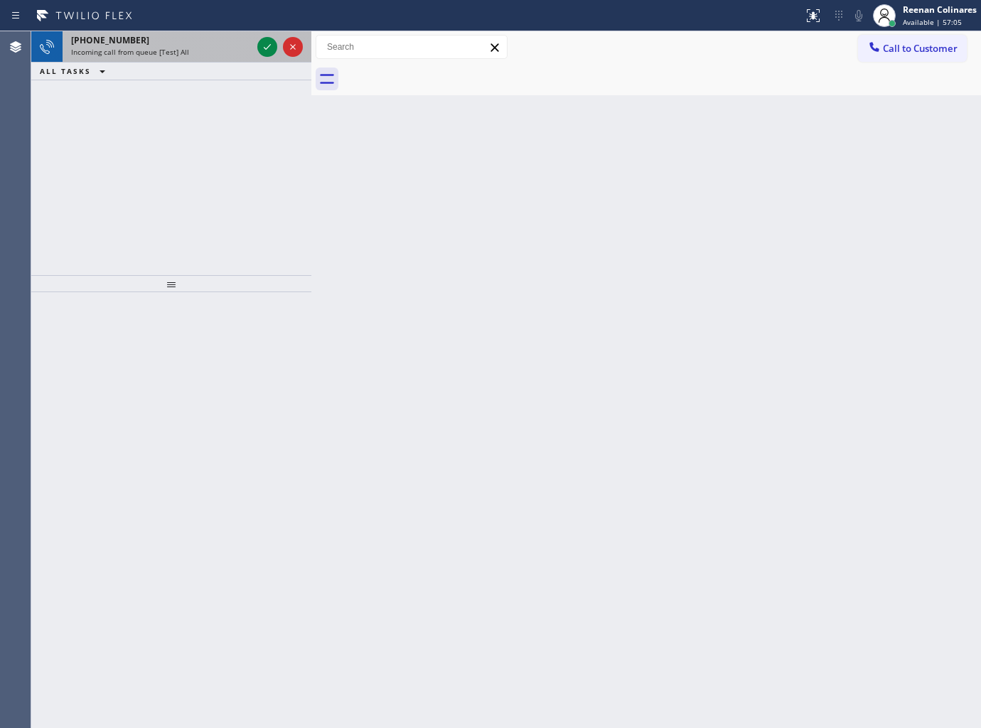
click at [176, 51] on span "Incoming call from queue [Test] All" at bounding box center [130, 52] width 118 height 10
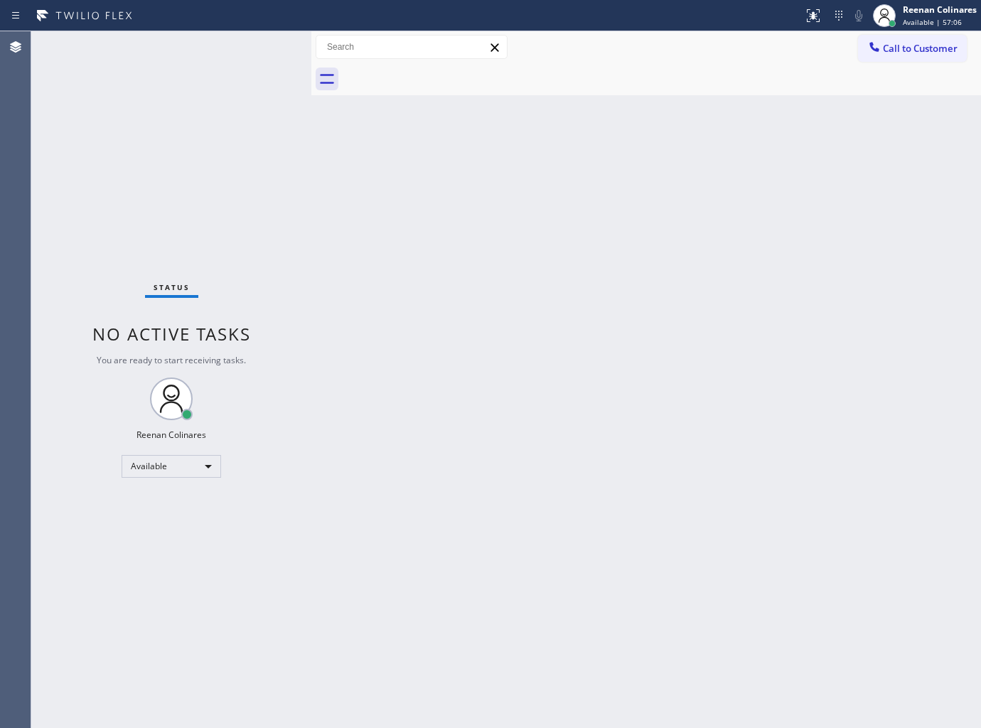
click at [236, 55] on div "Status No active tasks You are ready to start receiving tasks. Reenan Colinares…" at bounding box center [171, 379] width 280 height 697
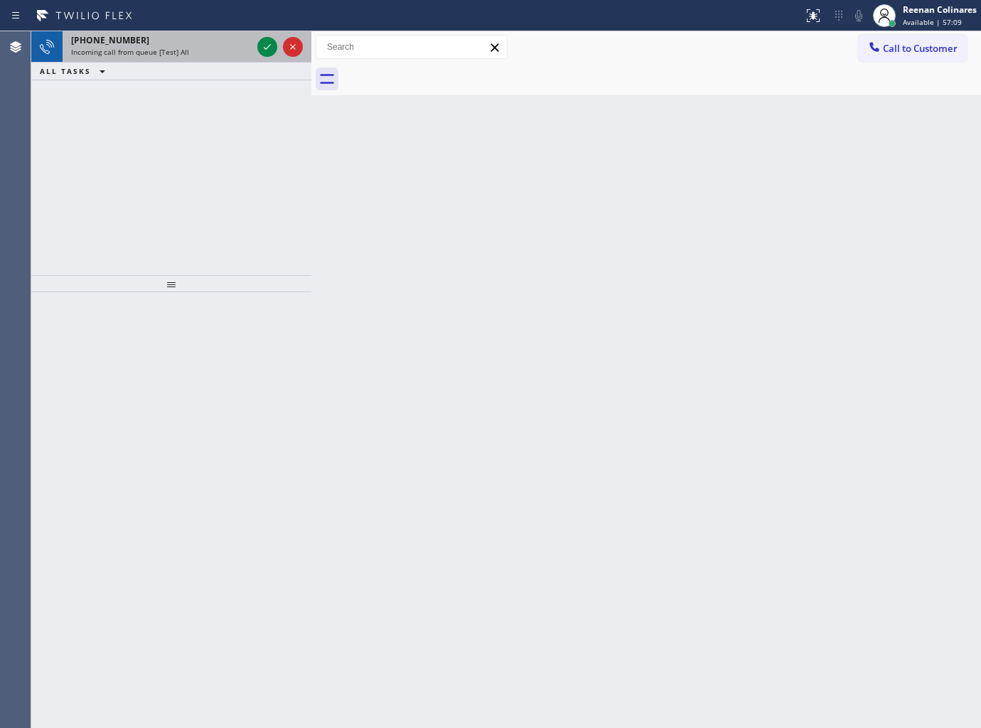
click at [206, 55] on div "Incoming call from queue [Test] All" at bounding box center [161, 52] width 181 height 10
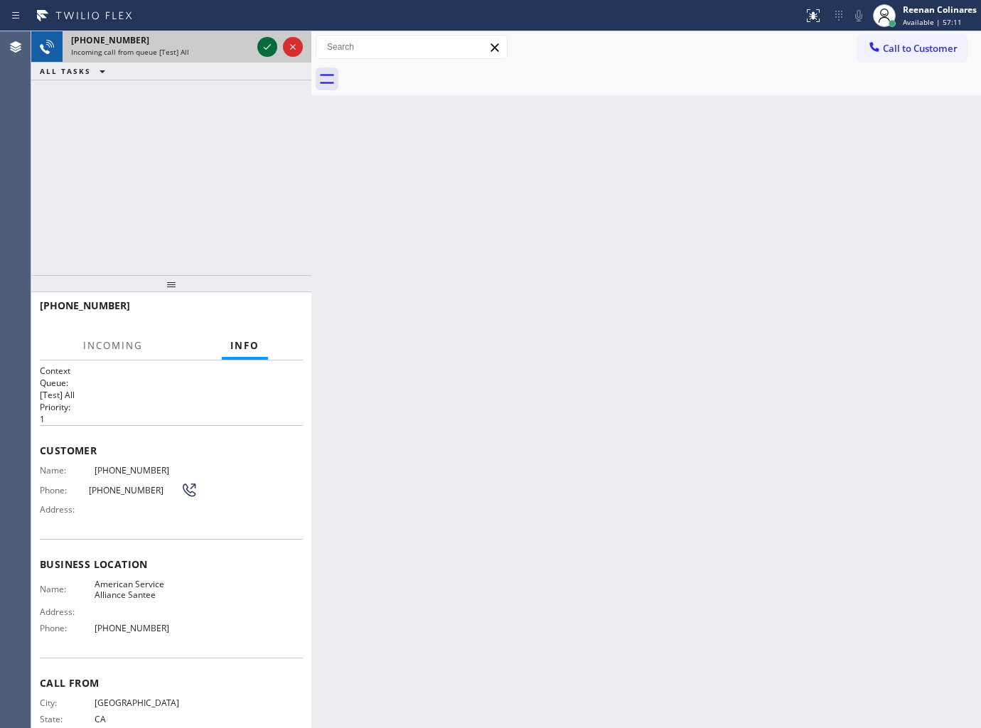
click at [267, 45] on icon at bounding box center [267, 46] width 17 height 17
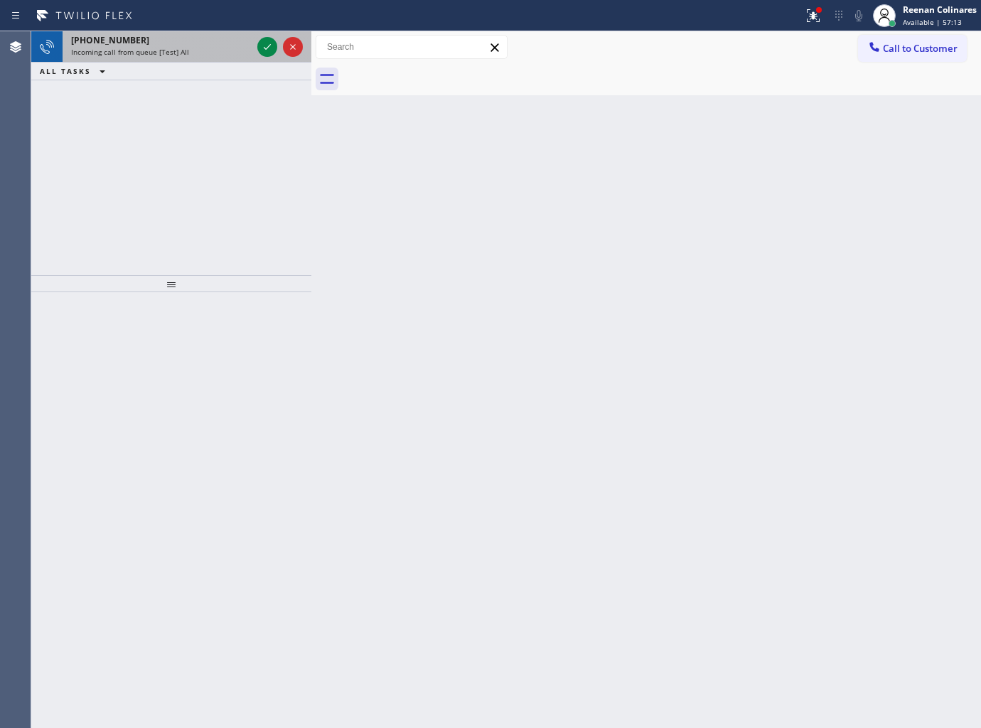
click at [194, 59] on div "+15102291419 Incoming call from queue [Test] All" at bounding box center [159, 46] width 192 height 31
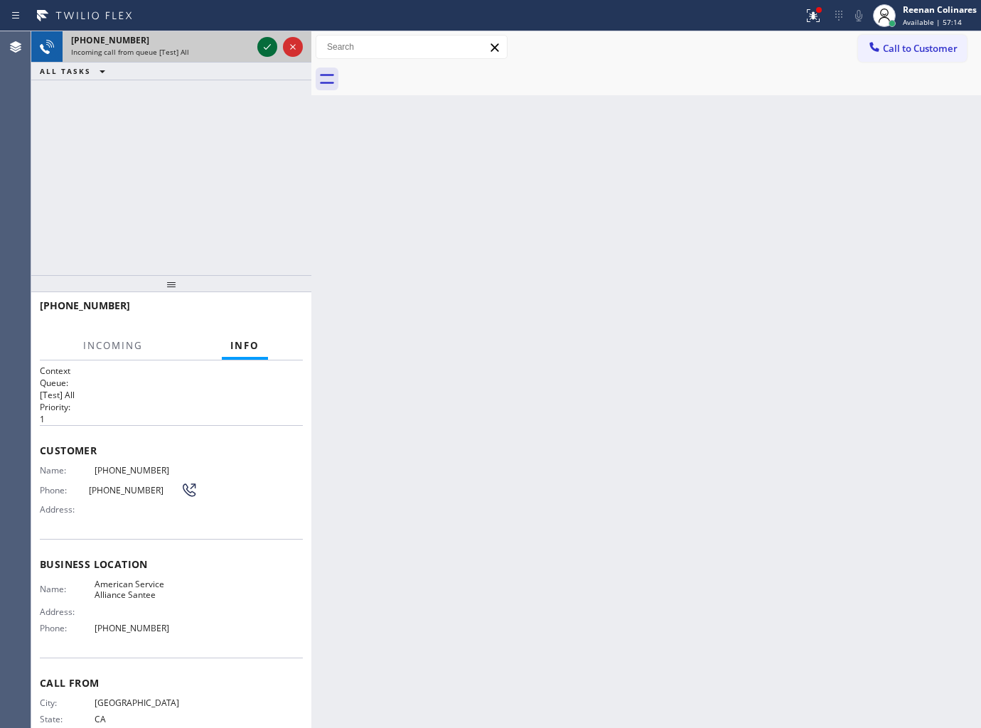
click at [260, 52] on icon at bounding box center [267, 46] width 17 height 17
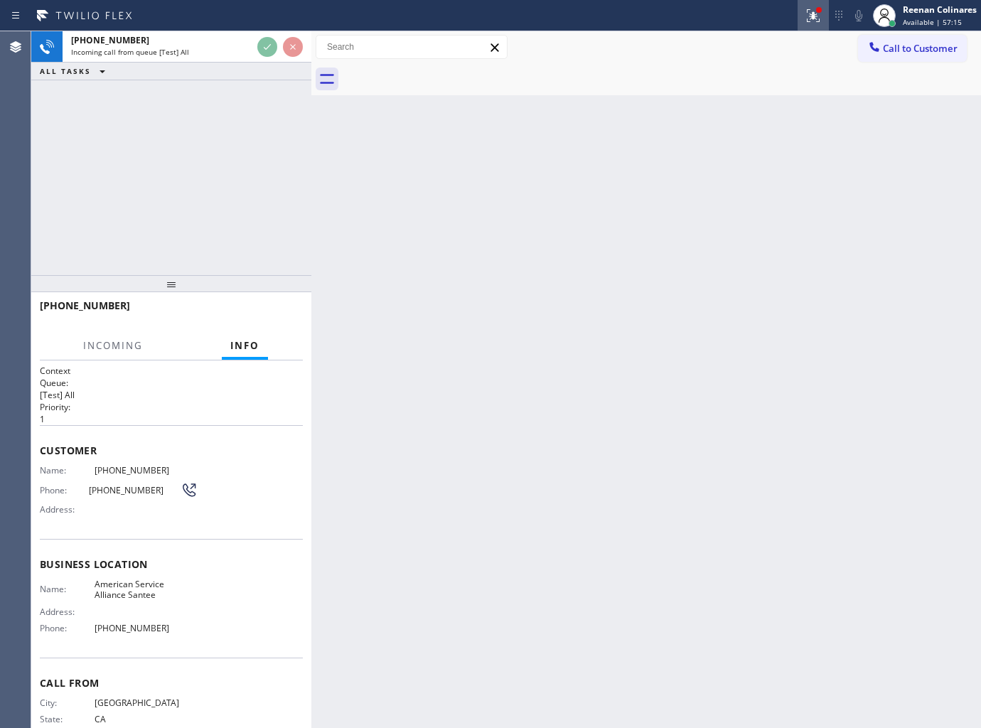
click at [813, 20] on icon at bounding box center [813, 15] width 17 height 17
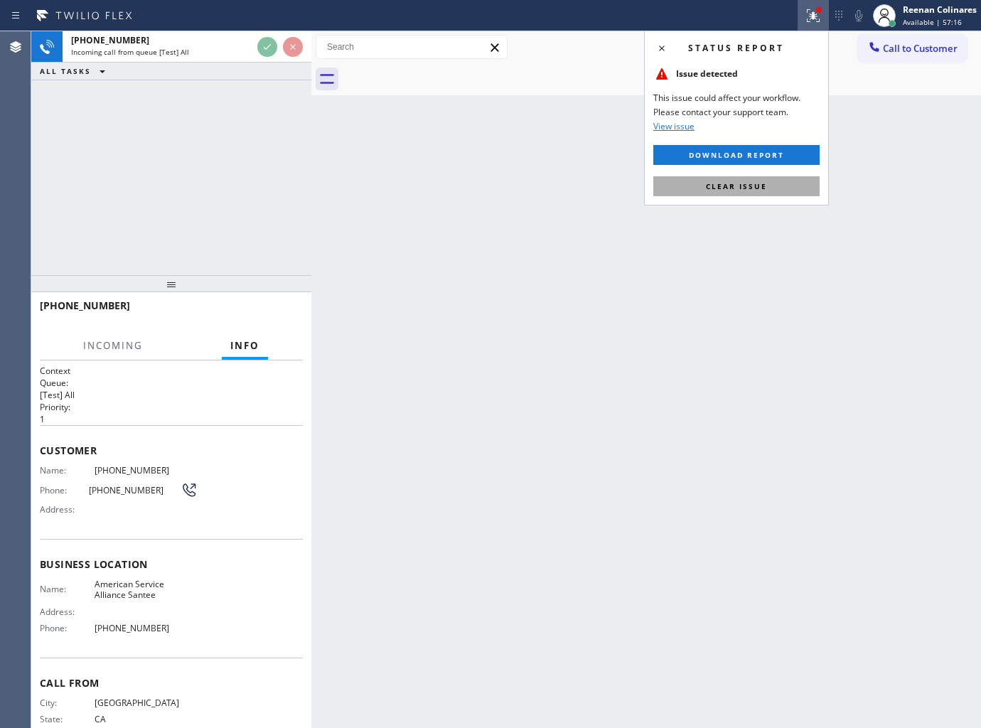
click at [690, 180] on button "Clear issue" at bounding box center [736, 186] width 166 height 20
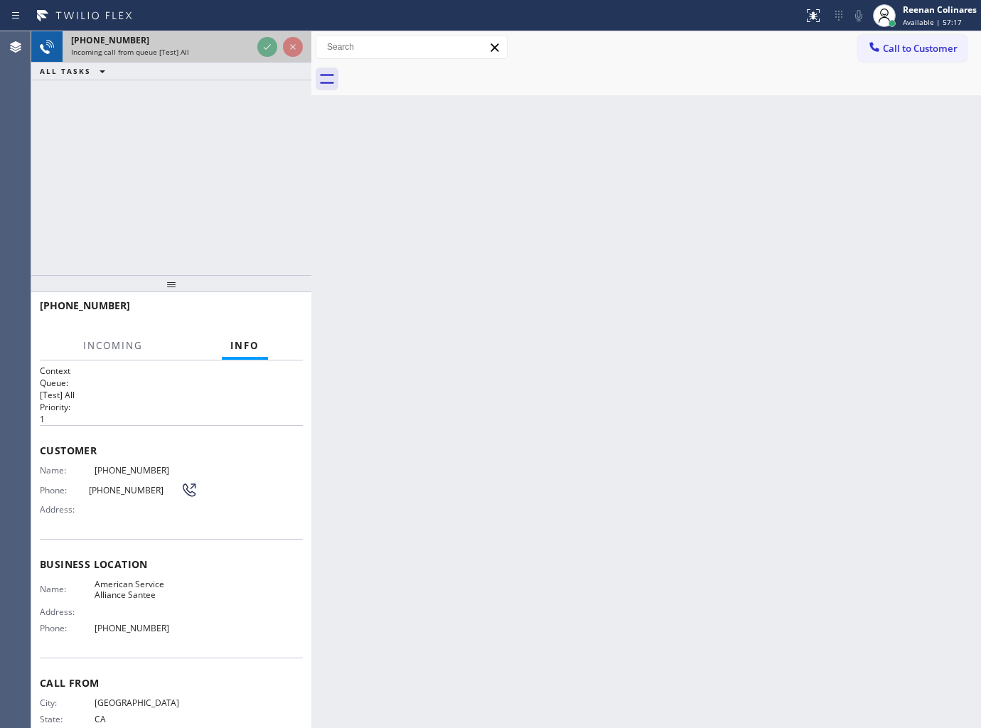
click at [228, 55] on div "Incoming call from queue [Test] All" at bounding box center [161, 52] width 181 height 10
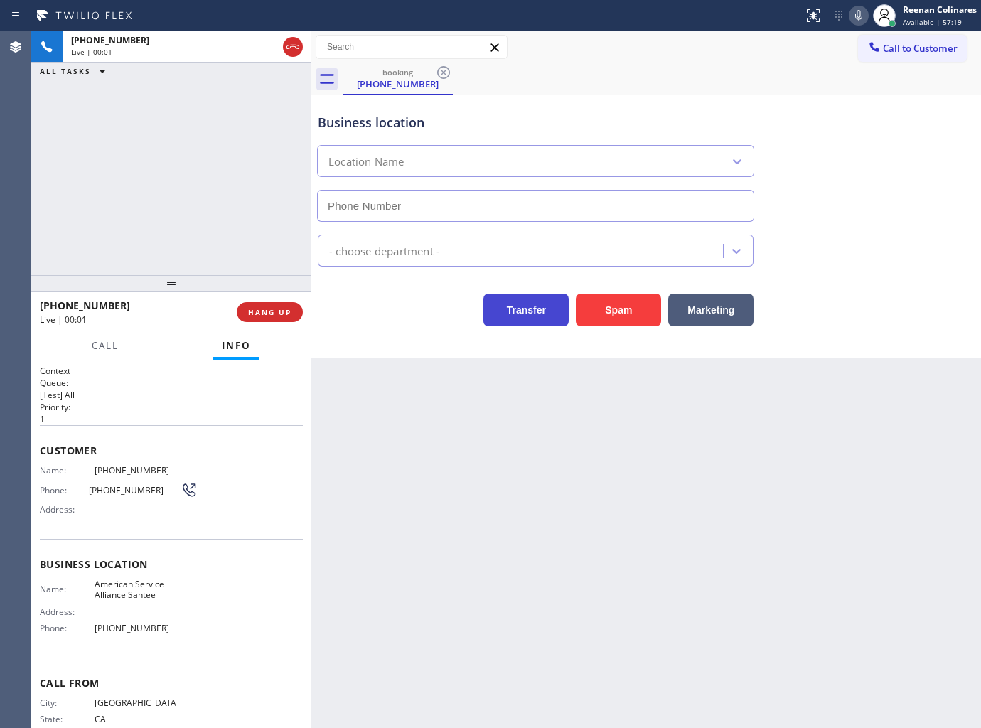
type input "(619) 658-8983"
click at [861, 17] on icon at bounding box center [858, 15] width 7 height 11
click at [861, 18] on icon at bounding box center [858, 15] width 17 height 17
click at [285, 307] on span "HANG UP" at bounding box center [269, 312] width 43 height 10
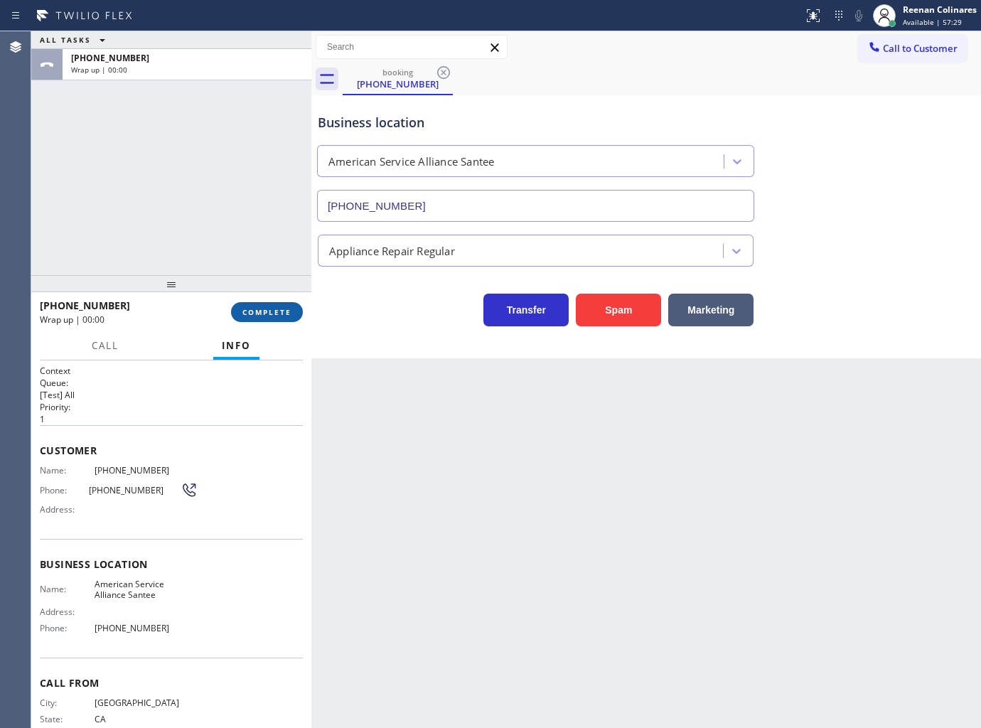
click at [285, 307] on span "COMPLETE" at bounding box center [266, 312] width 49 height 10
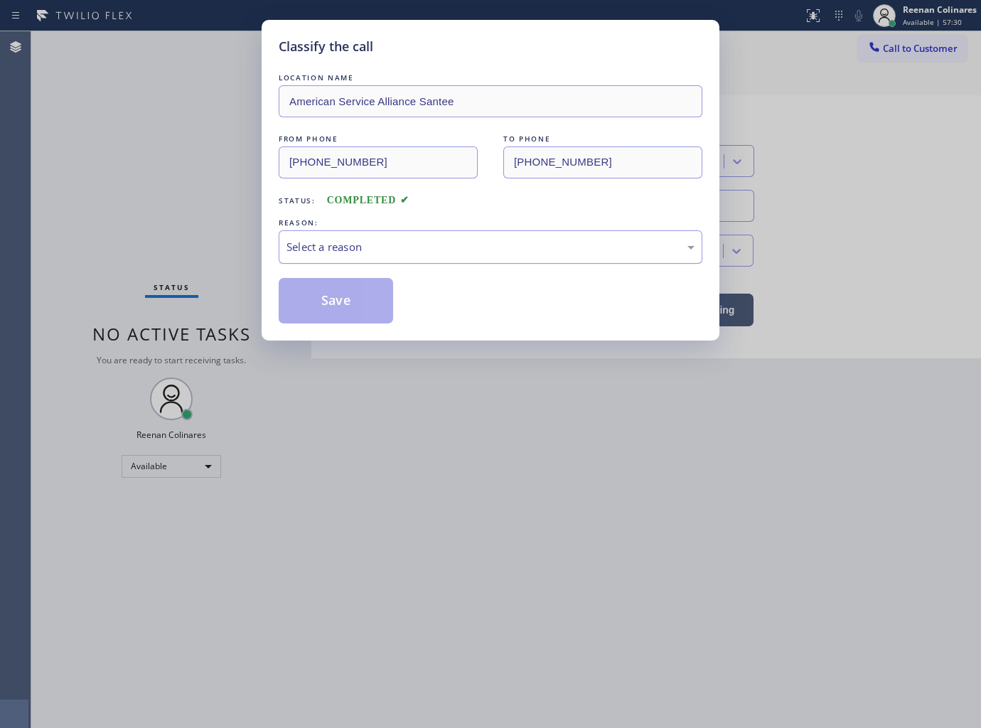
click at [337, 245] on div "Select a reason" at bounding box center [490, 247] width 408 height 16
click at [315, 311] on button "Save" at bounding box center [336, 300] width 114 height 45
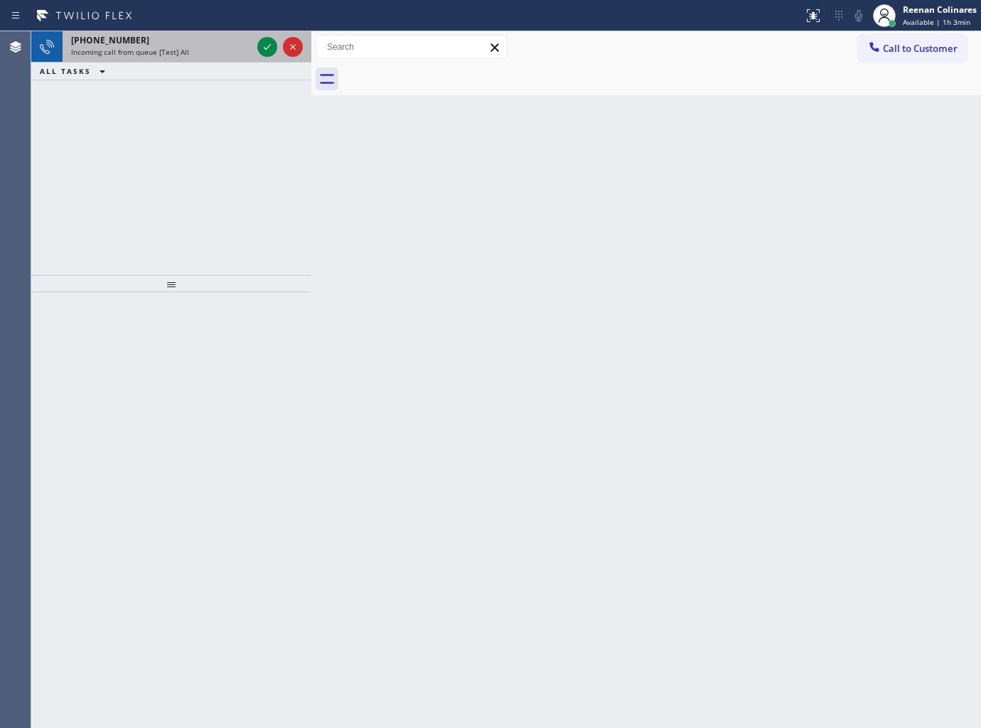
click at [210, 45] on div "+18776721565" at bounding box center [161, 40] width 181 height 12
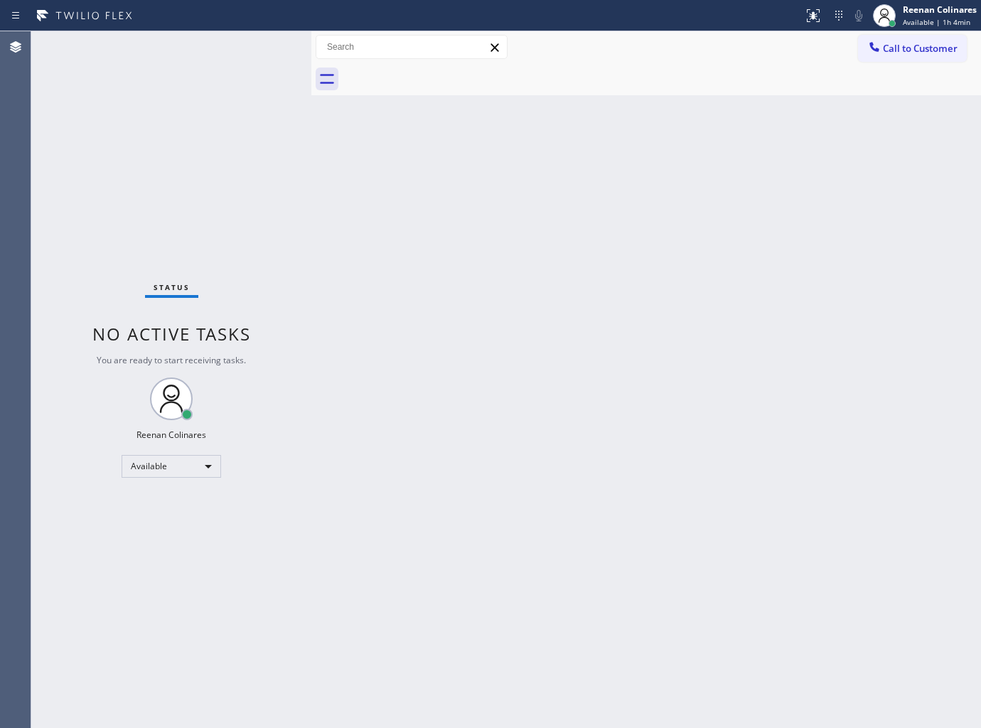
click at [684, 181] on div "Back to Dashboard Change Sender ID Customers Technicians Select a contact Outbo…" at bounding box center [646, 379] width 670 height 697
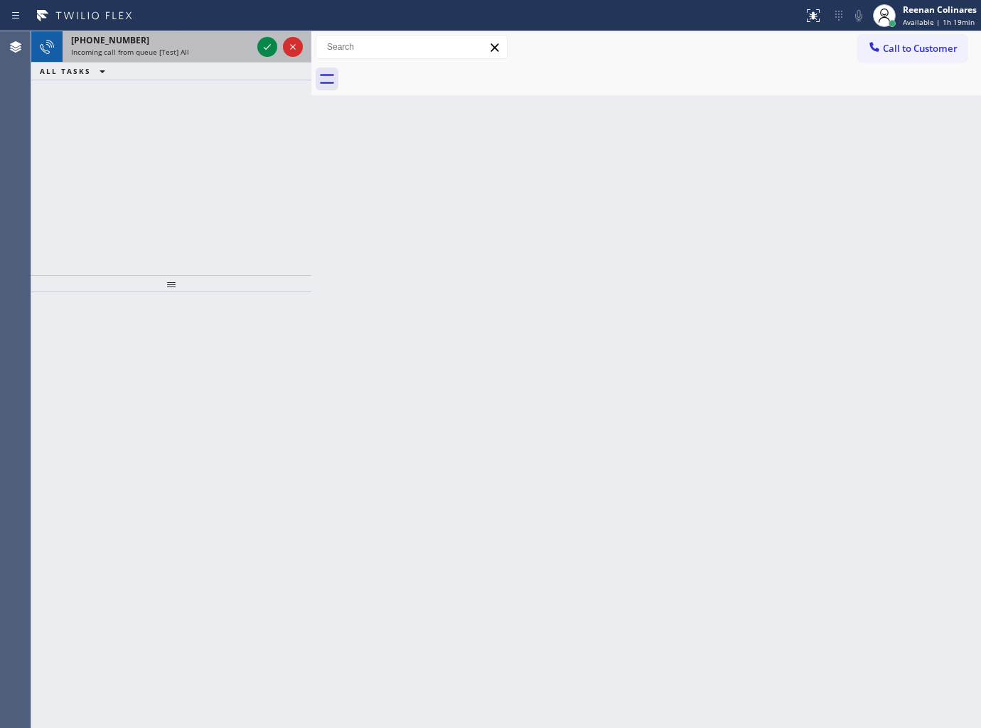
click at [143, 53] on span "Incoming call from queue [Test] All" at bounding box center [130, 52] width 118 height 10
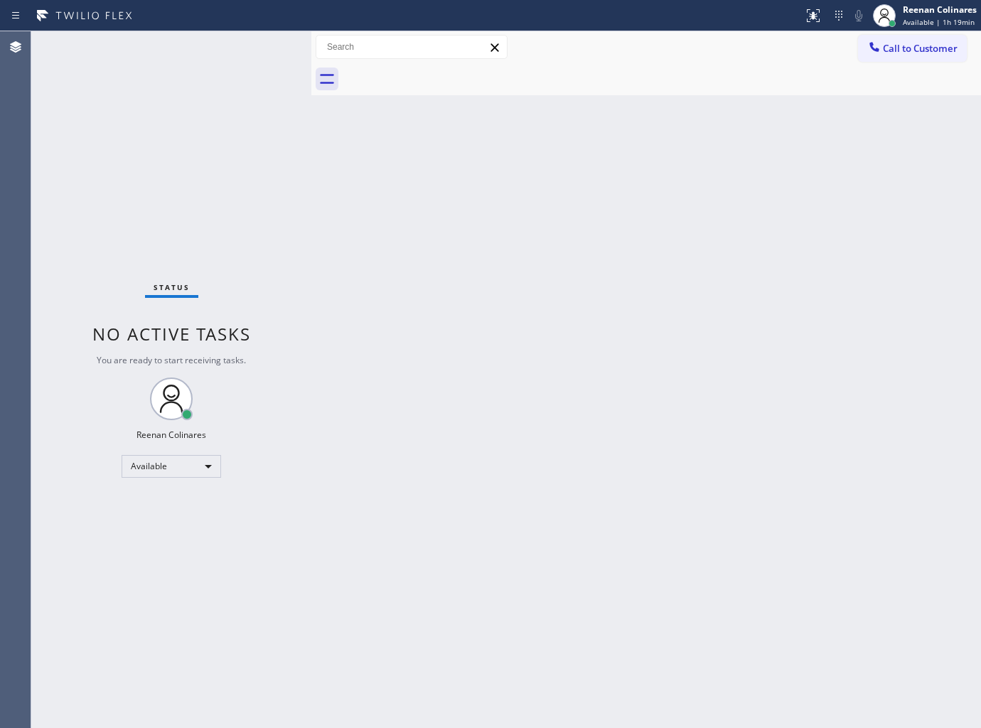
click at [229, 60] on div "Status No active tasks You are ready to start receiving tasks. Reenan Colinares…" at bounding box center [171, 379] width 280 height 697
click at [545, 186] on div "Back to Dashboard Change Sender ID Customers Technicians Select a contact Outbo…" at bounding box center [646, 379] width 670 height 697
click at [173, 461] on div "Available" at bounding box center [172, 466] width 100 height 23
click at [154, 539] on li "Break" at bounding box center [170, 538] width 97 height 17
